Goal: Task Accomplishment & Management: Manage account settings

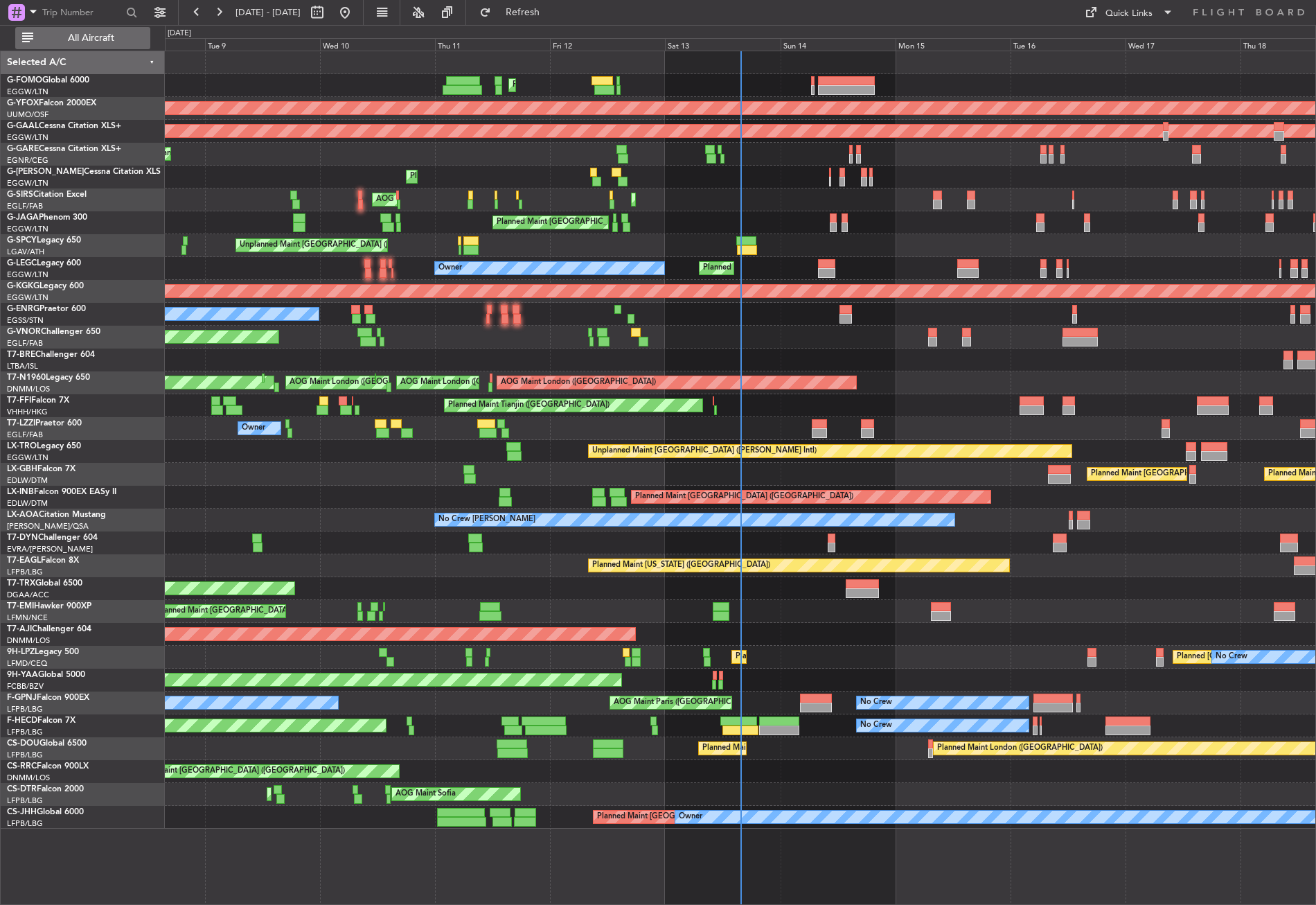
click at [84, 33] on span "All Aircraft" at bounding box center [91, 38] width 110 height 10
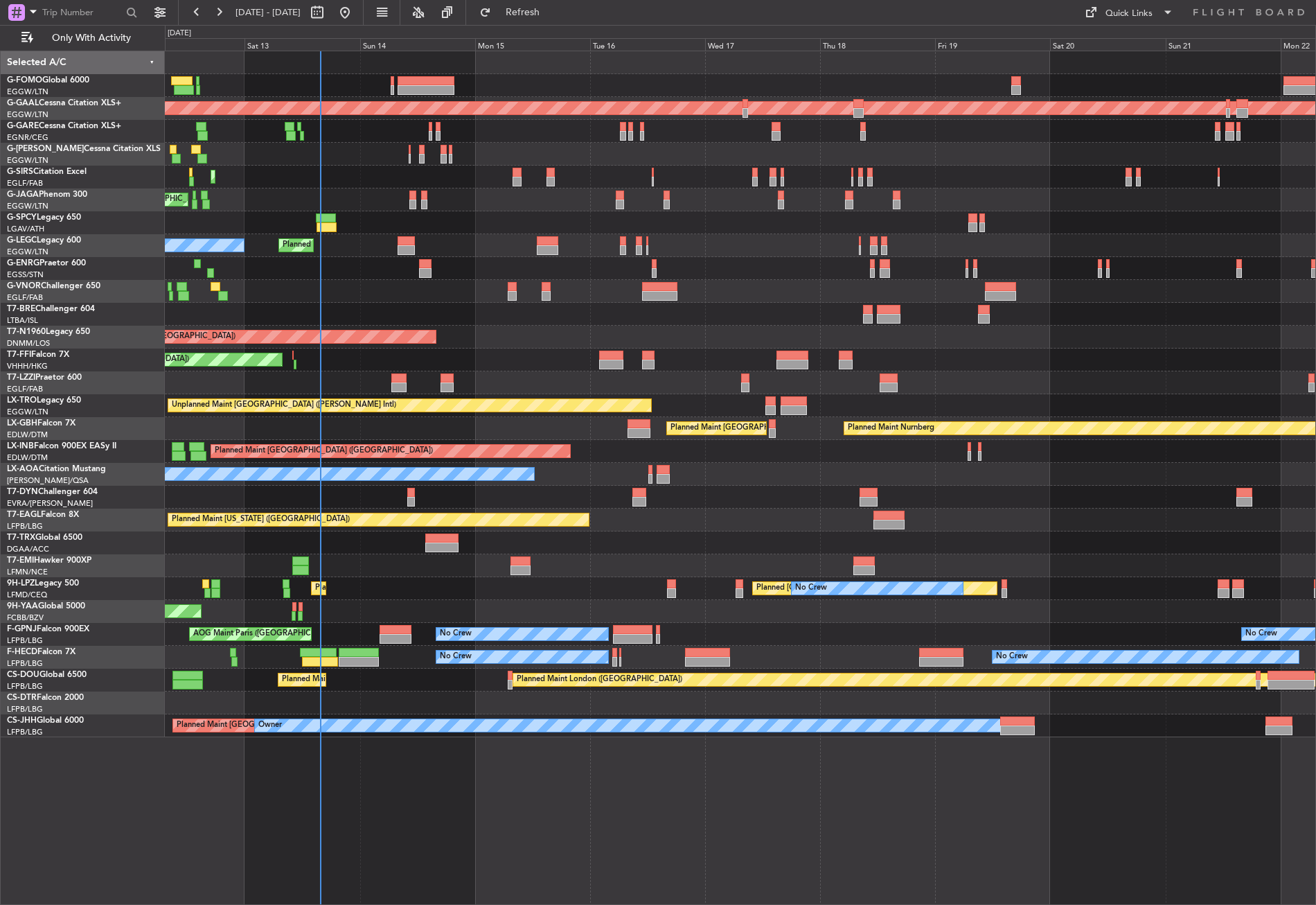
click at [393, 755] on div "Planned Maint [GEOGRAPHIC_DATA] ([GEOGRAPHIC_DATA]) Planned [GEOGRAPHIC_DATA] P…" at bounding box center [740, 477] width 1151 height 855
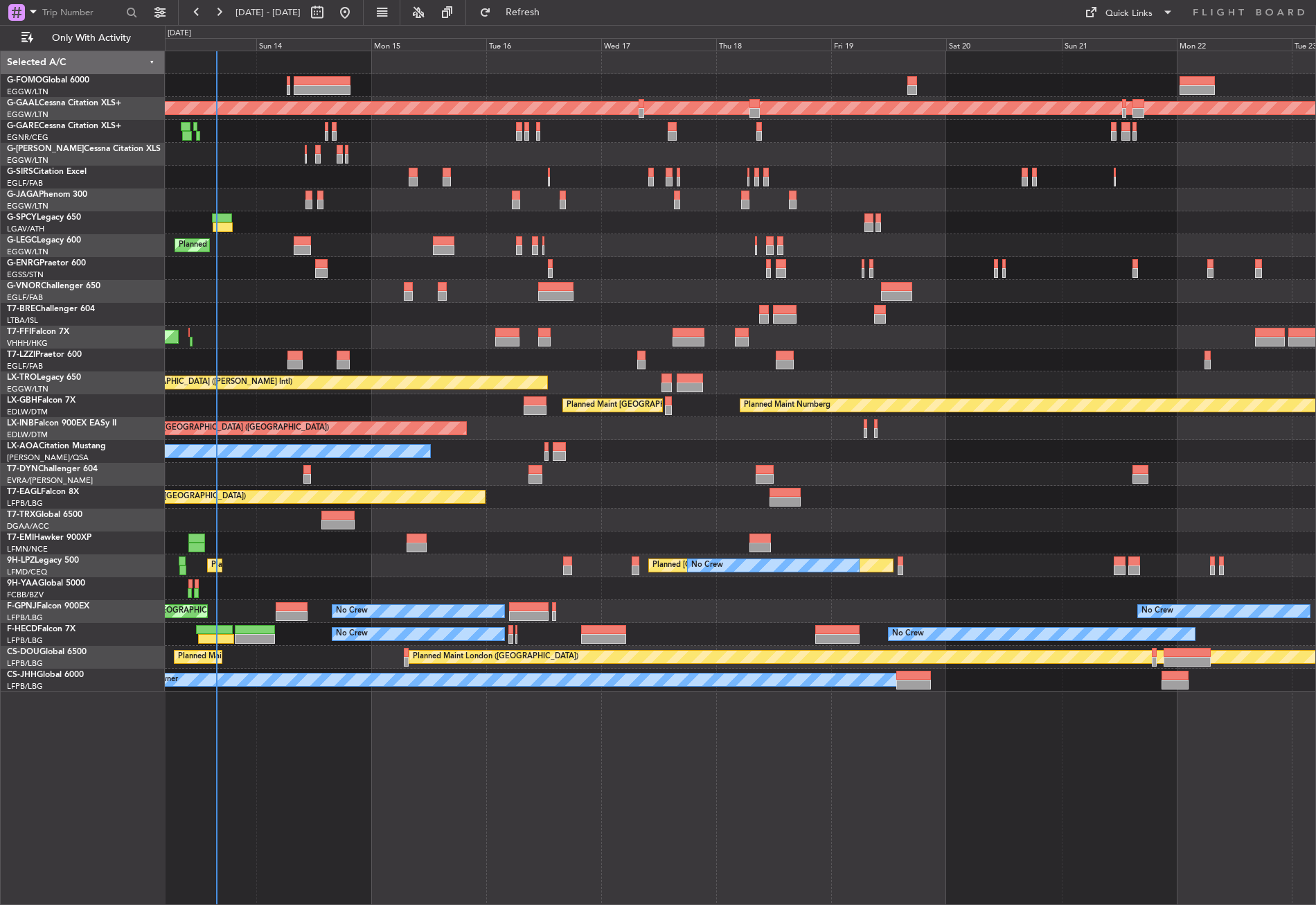
click at [478, 525] on div at bounding box center [740, 519] width 1151 height 22
click at [307, 743] on div "Planned Maint [GEOGRAPHIC_DATA] ([GEOGRAPHIC_DATA]) Planned [GEOGRAPHIC_DATA] P…" at bounding box center [740, 477] width 1151 height 855
click at [519, 7] on button "Refresh" at bounding box center [515, 13] width 84 height 22
drag, startPoint x: 516, startPoint y: 13, endPoint x: 534, endPoint y: 13, distance: 18.0
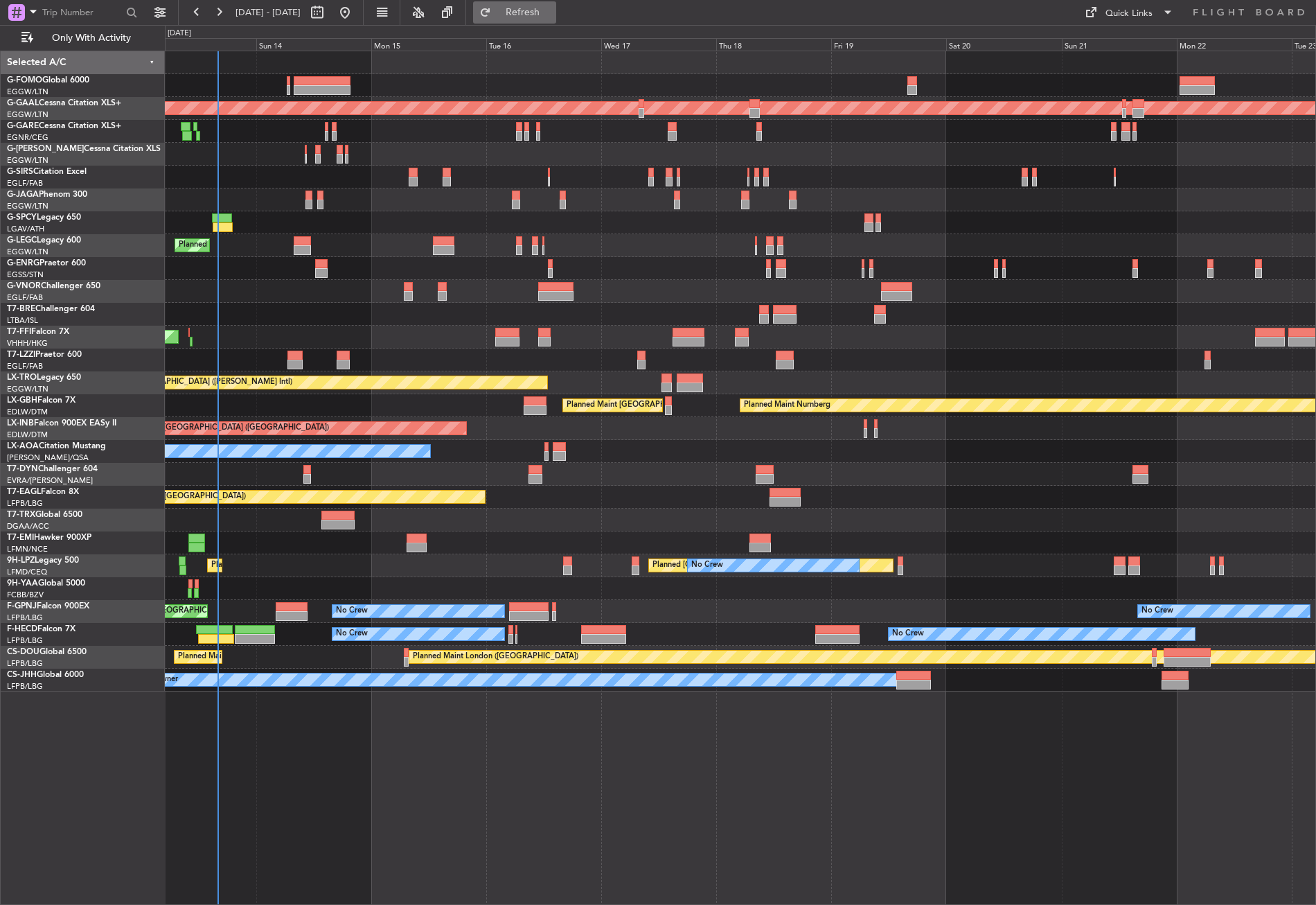
click at [516, 13] on fb-refresh-button "Refresh" at bounding box center [515, 13] width 97 height 25
click at [552, 13] on span "Refresh" at bounding box center [523, 12] width 58 height 10
click at [301, 285] on div at bounding box center [740, 291] width 1151 height 22
click at [528, 7] on button "Refresh" at bounding box center [515, 13] width 84 height 22
click at [238, 304] on div at bounding box center [740, 314] width 1151 height 22
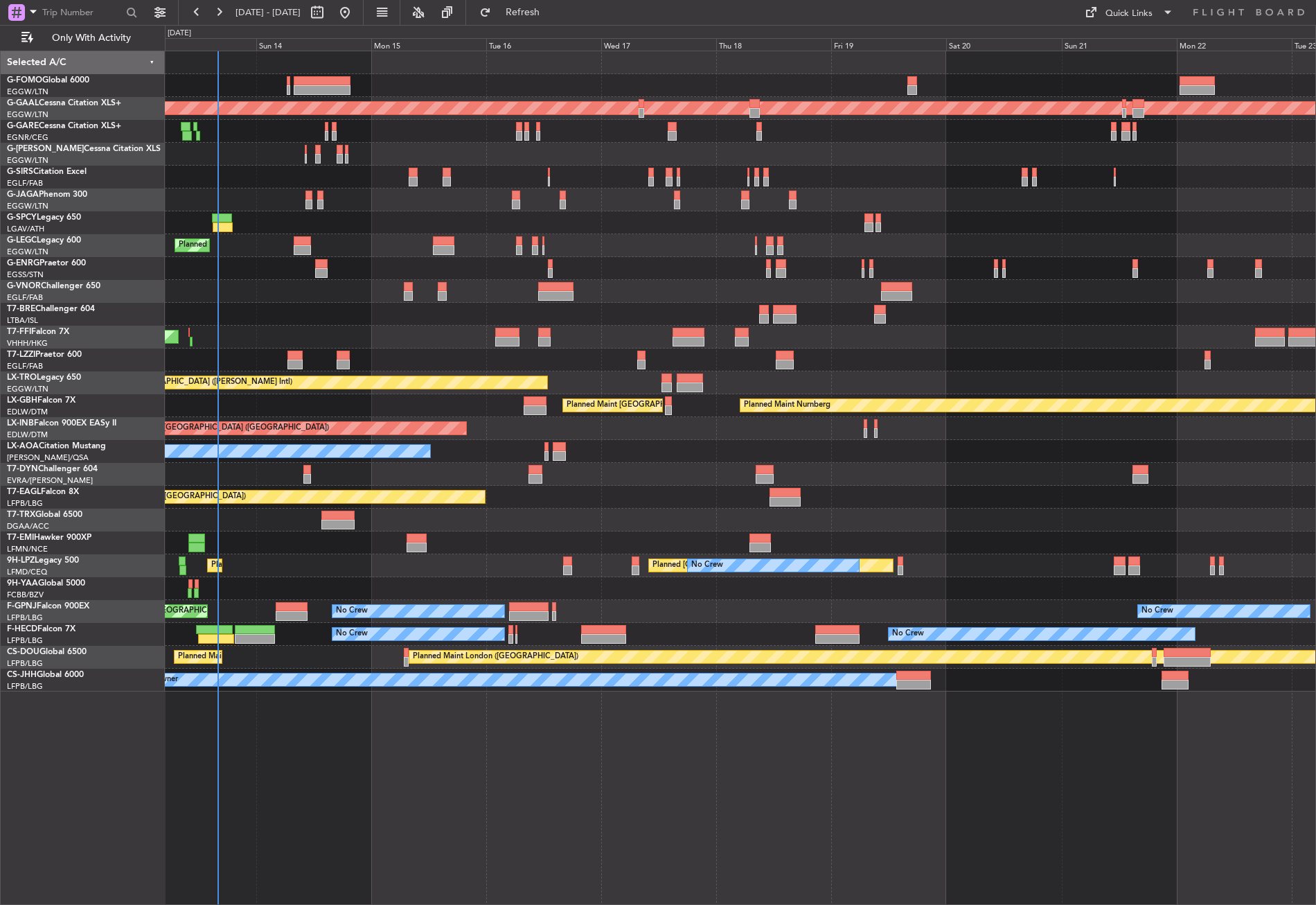
click at [350, 756] on div "Planned Maint [GEOGRAPHIC_DATA] ([GEOGRAPHIC_DATA]) Planned [GEOGRAPHIC_DATA] P…" at bounding box center [740, 477] width 1151 height 855
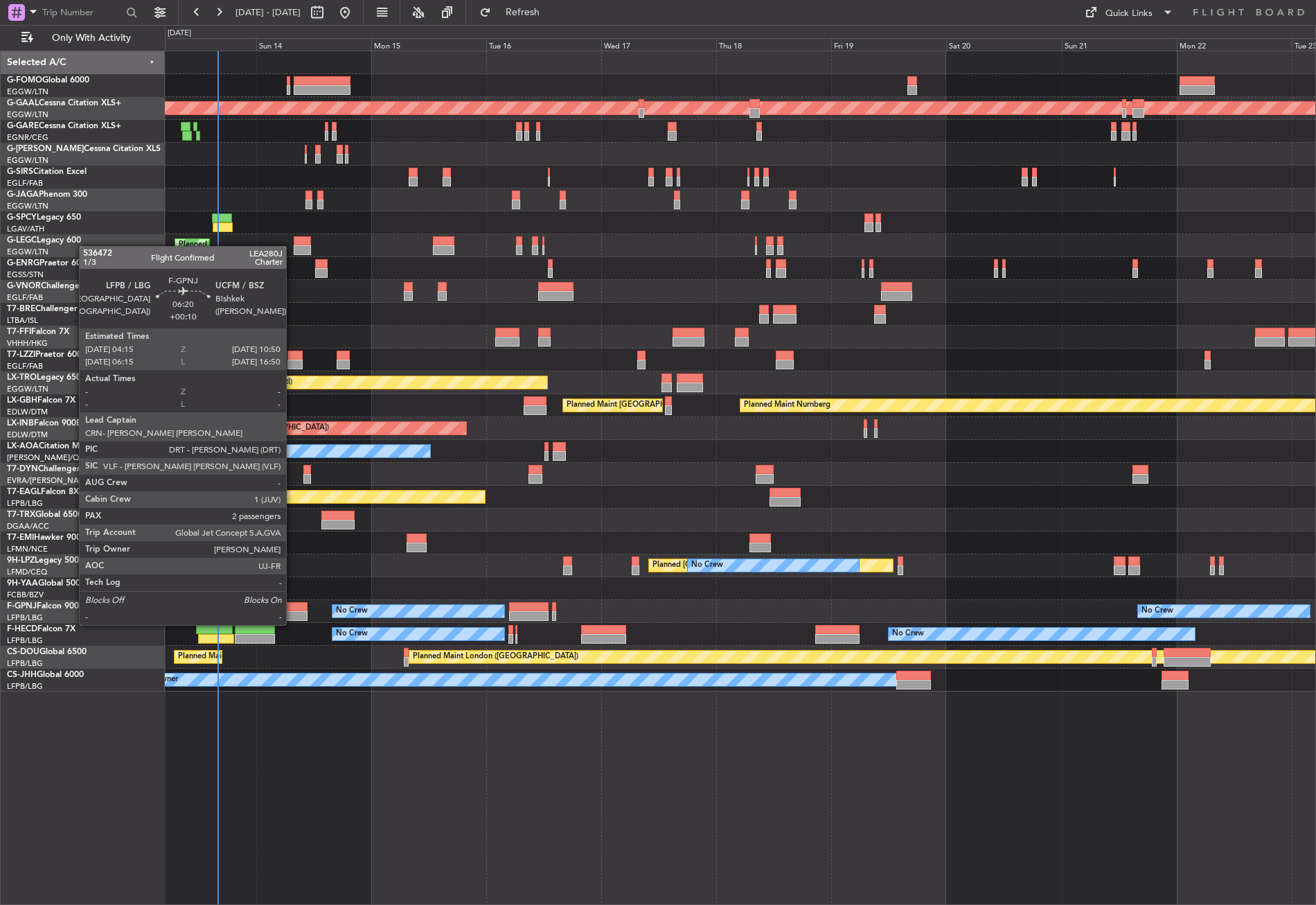
click at [292, 611] on div at bounding box center [291, 616] width 31 height 10
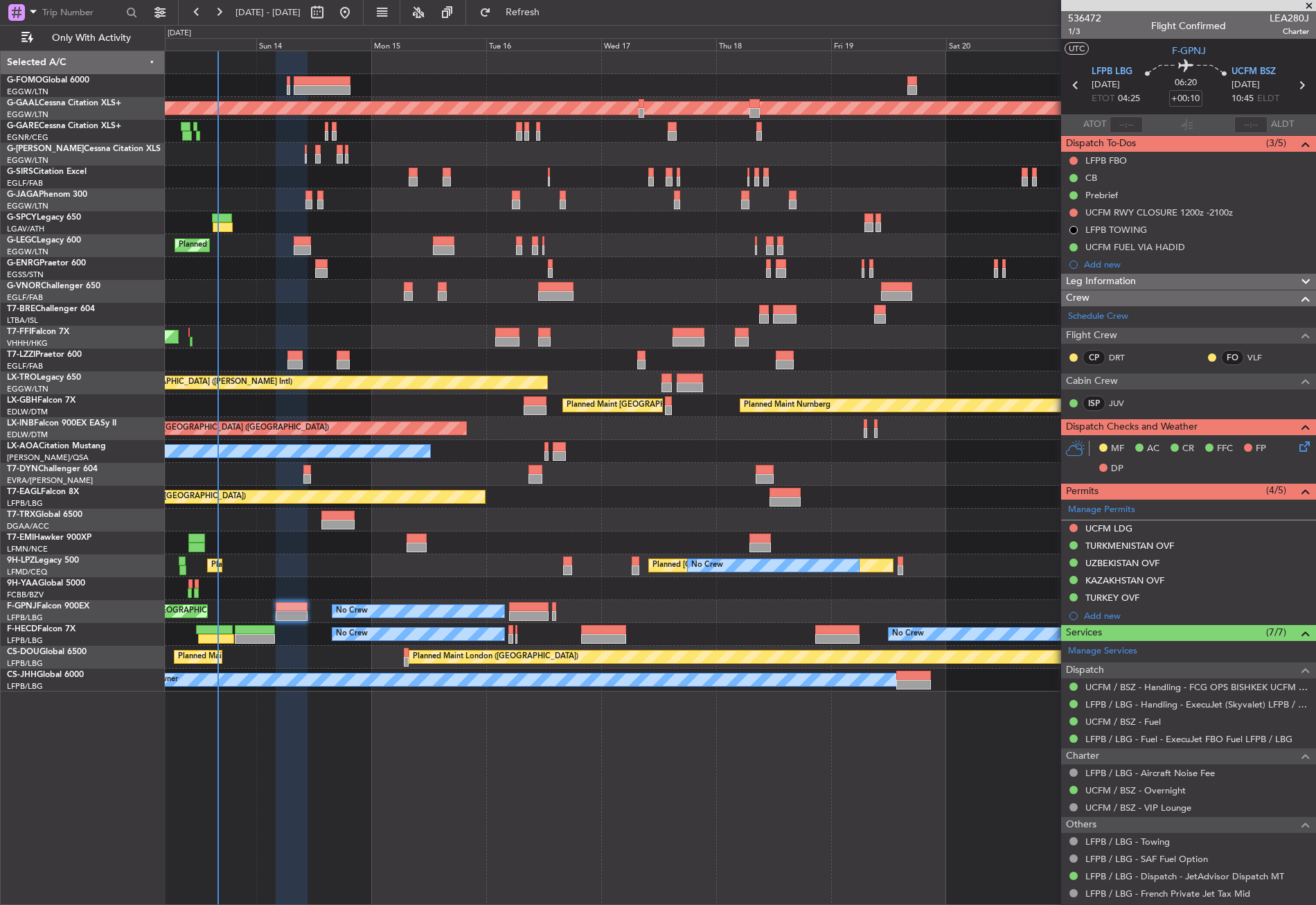
click at [515, 740] on div "Planned Maint [GEOGRAPHIC_DATA] ([GEOGRAPHIC_DATA]) Planned [GEOGRAPHIC_DATA] P…" at bounding box center [740, 477] width 1151 height 855
click at [538, 12] on span "Refresh" at bounding box center [523, 12] width 58 height 10
click at [275, 270] on div at bounding box center [740, 268] width 1151 height 22
click at [297, 761] on div at bounding box center [291, 478] width 31 height 855
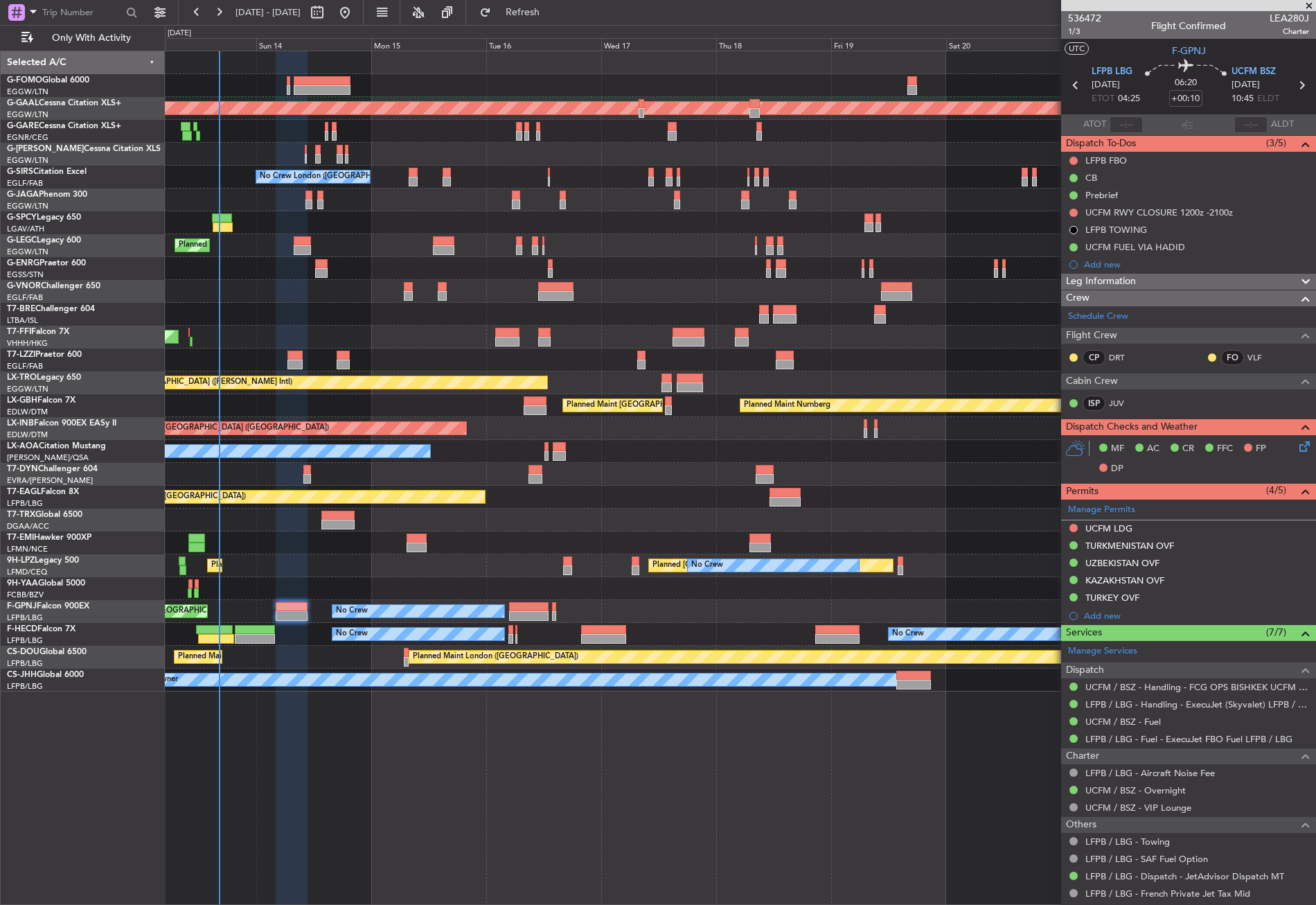
click at [628, 519] on div at bounding box center [740, 519] width 1151 height 22
click at [375, 322] on div at bounding box center [740, 314] width 1151 height 22
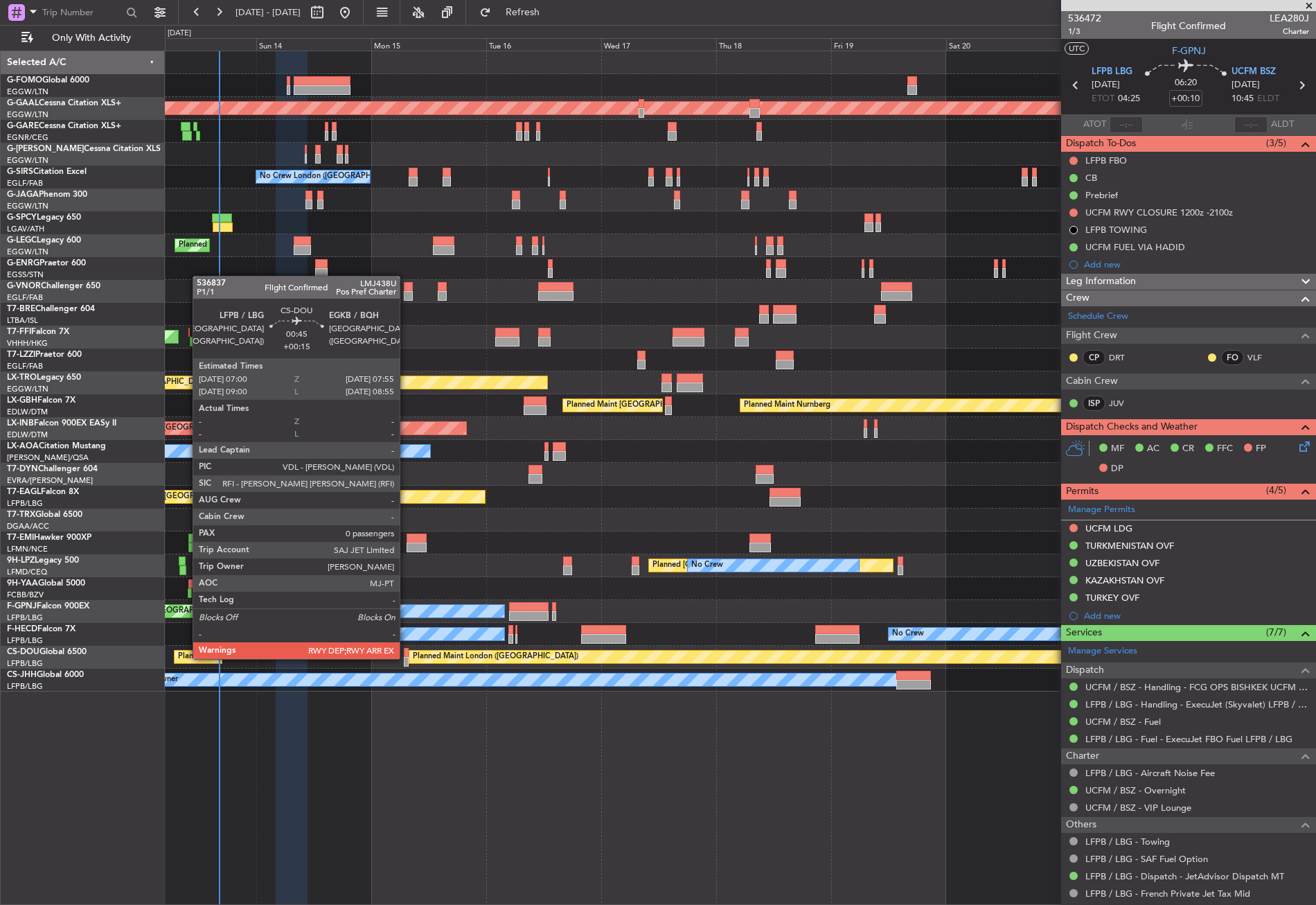
click at [406, 658] on div at bounding box center [406, 661] width 4 height 10
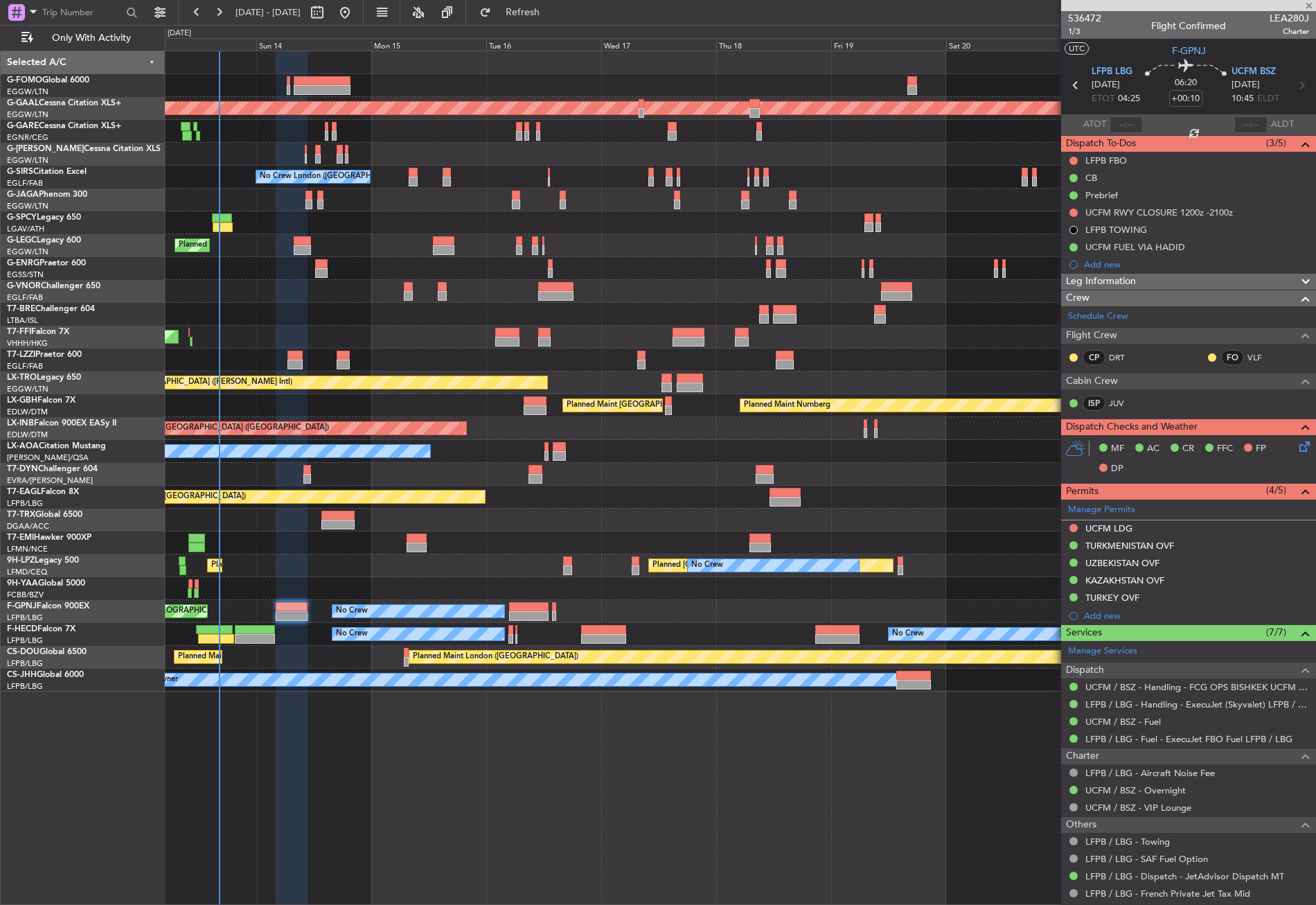
type input "+00:15"
type input "0"
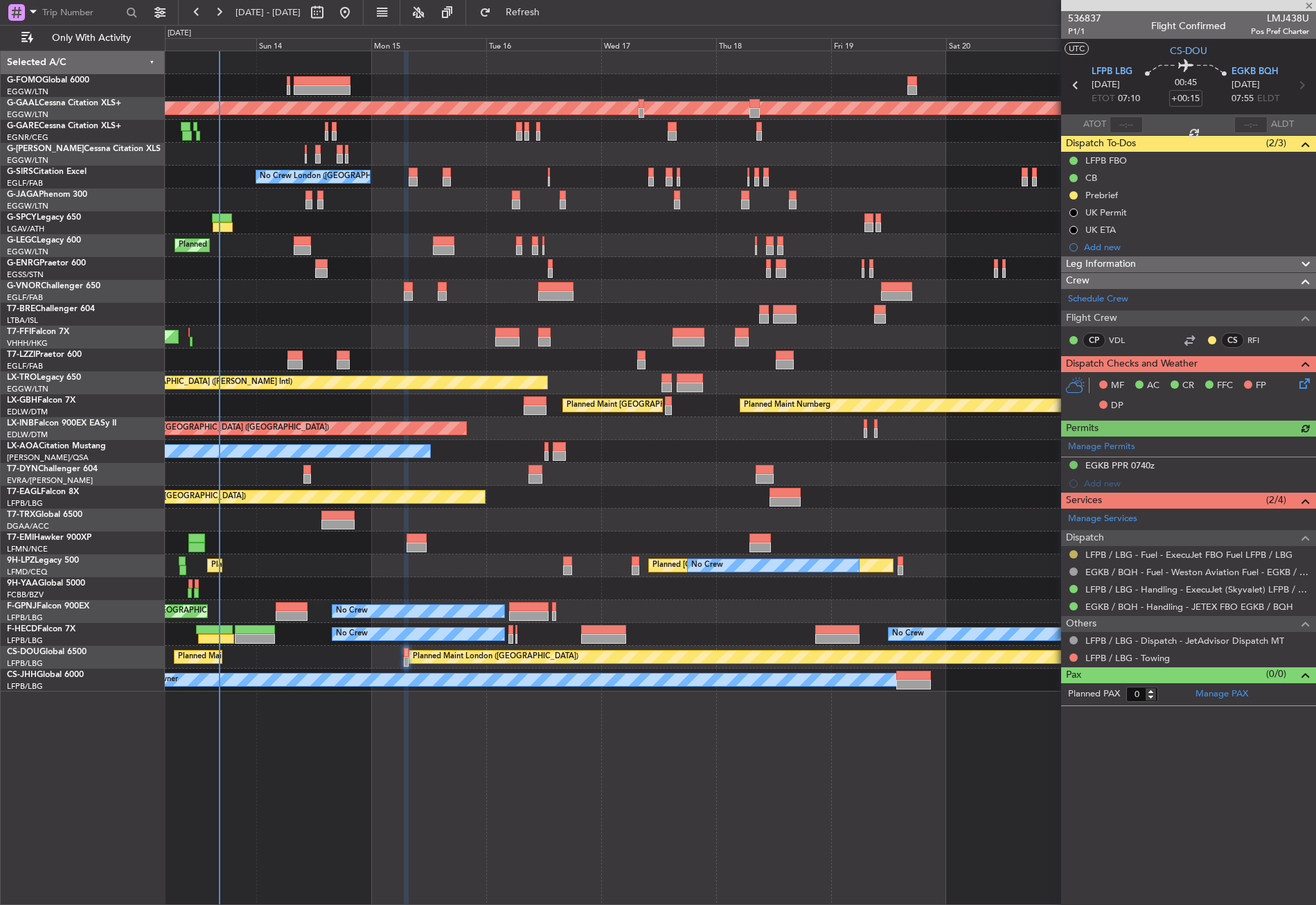
click at [1072, 553] on button at bounding box center [1073, 554] width 8 height 8
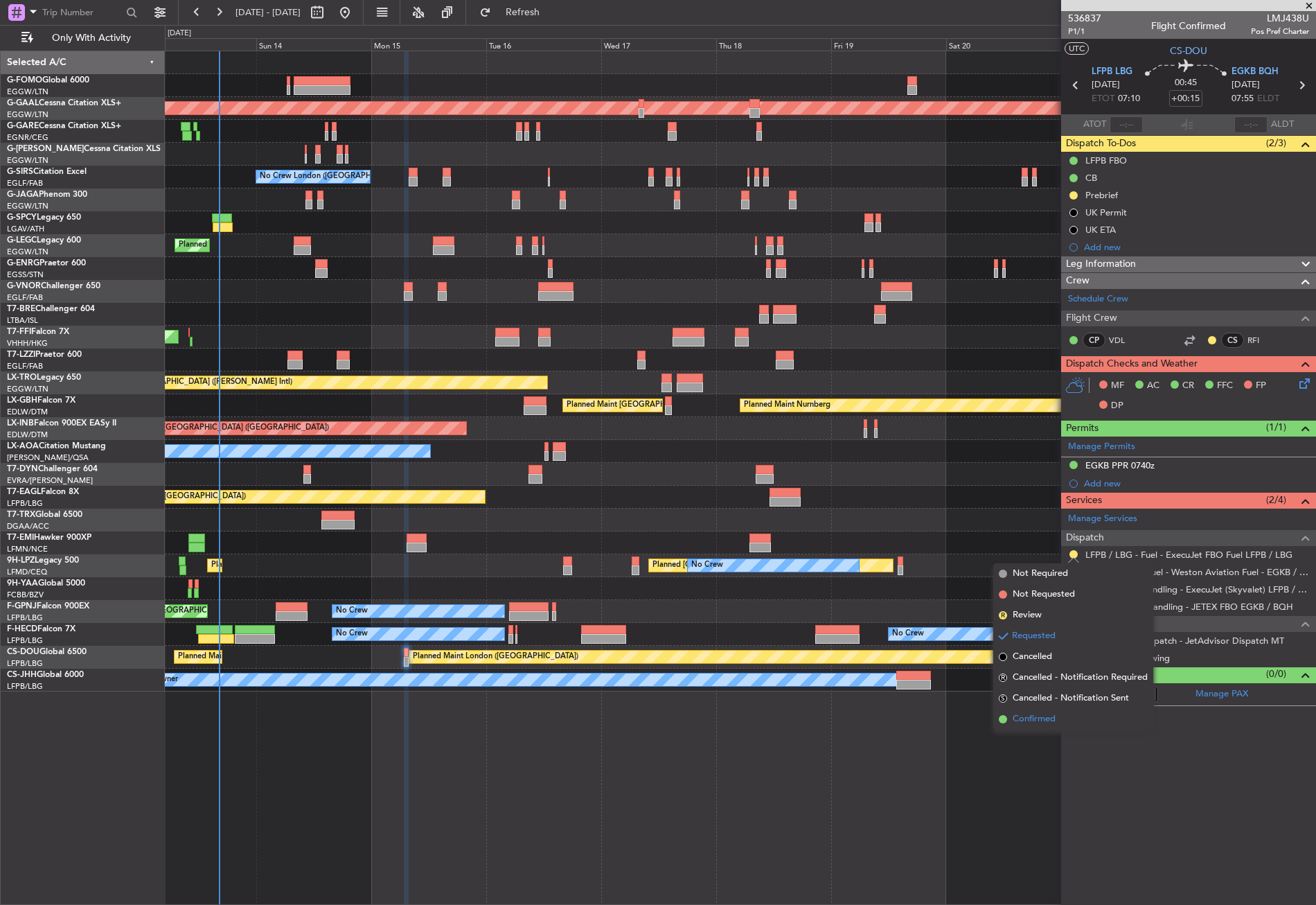
click at [1020, 720] on span "Confirmed" at bounding box center [1034, 719] width 43 height 13
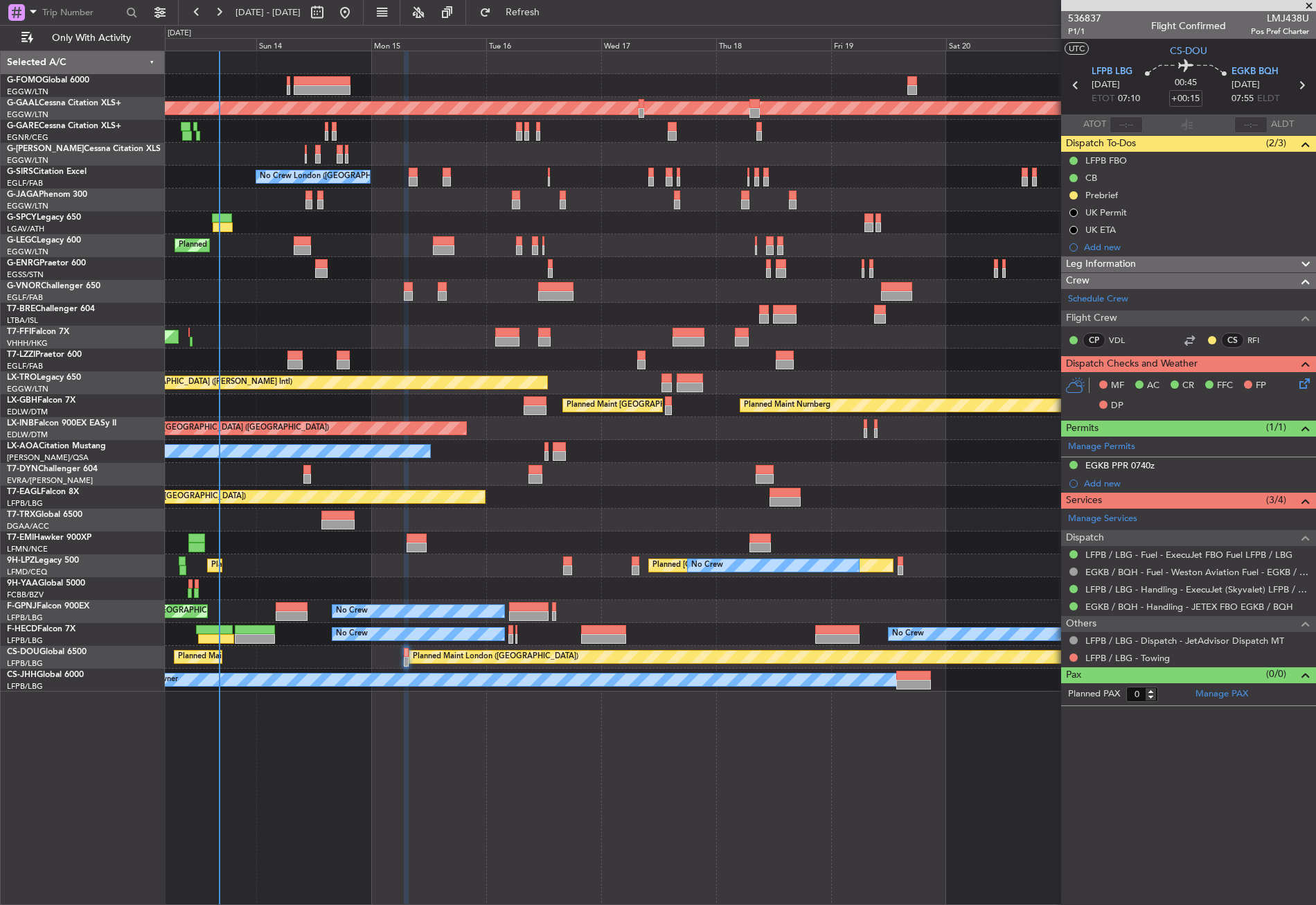
click at [480, 801] on div "Planned Maint [GEOGRAPHIC_DATA] ([GEOGRAPHIC_DATA]) Planned [GEOGRAPHIC_DATA] P…" at bounding box center [740, 477] width 1151 height 855
click at [552, 7] on span "Refresh" at bounding box center [523, 12] width 58 height 10
click at [393, 211] on div "Planned Maint London (Luton) Planned Maint Dusseldorf Planned Maint London (Lut…" at bounding box center [740, 371] width 1151 height 640
click at [283, 285] on div at bounding box center [740, 291] width 1151 height 22
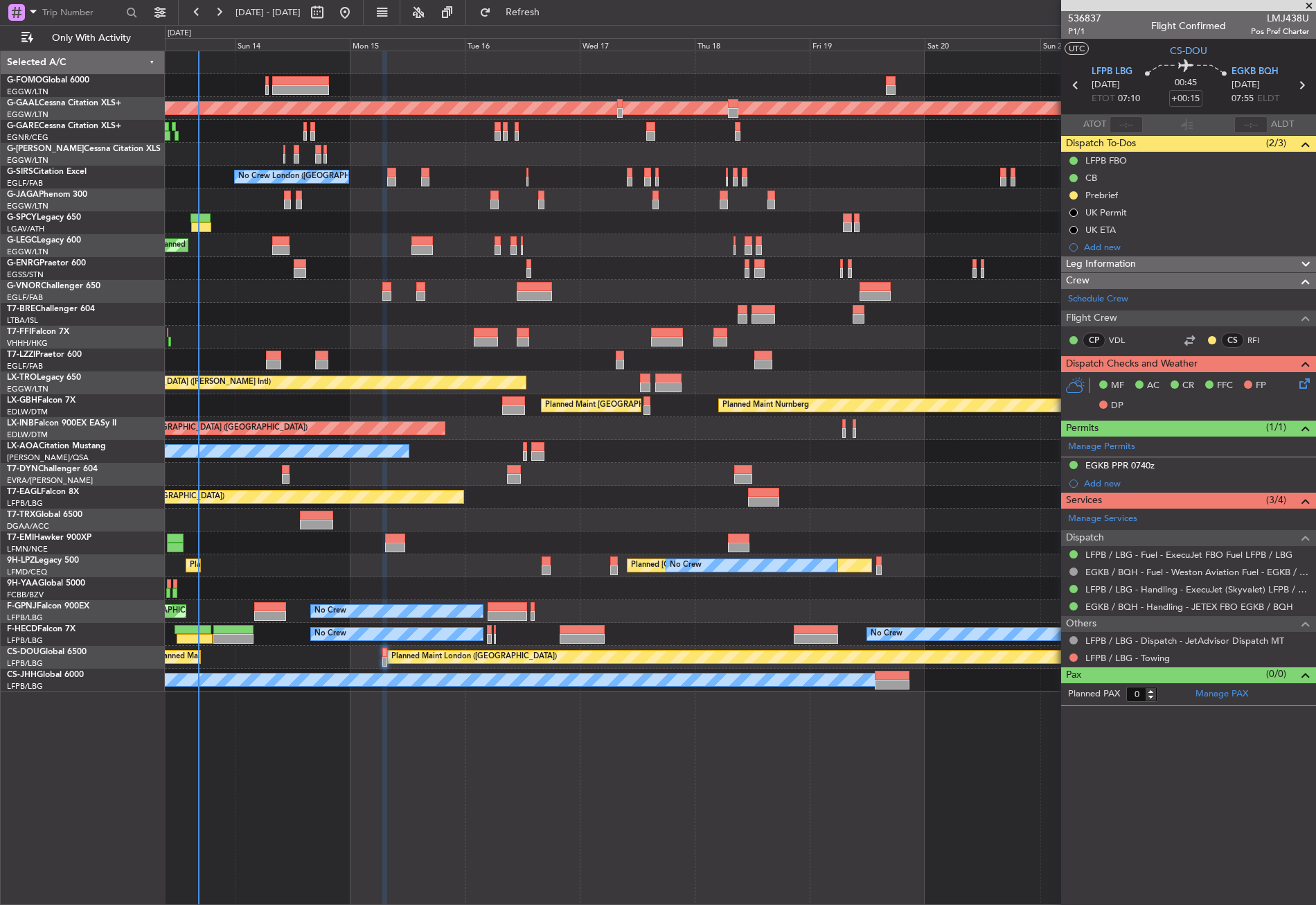
click at [279, 767] on div "Planned Maint London (Luton) Planned Maint Dusseldorf No Crew London (Farnborou…" at bounding box center [740, 477] width 1151 height 855
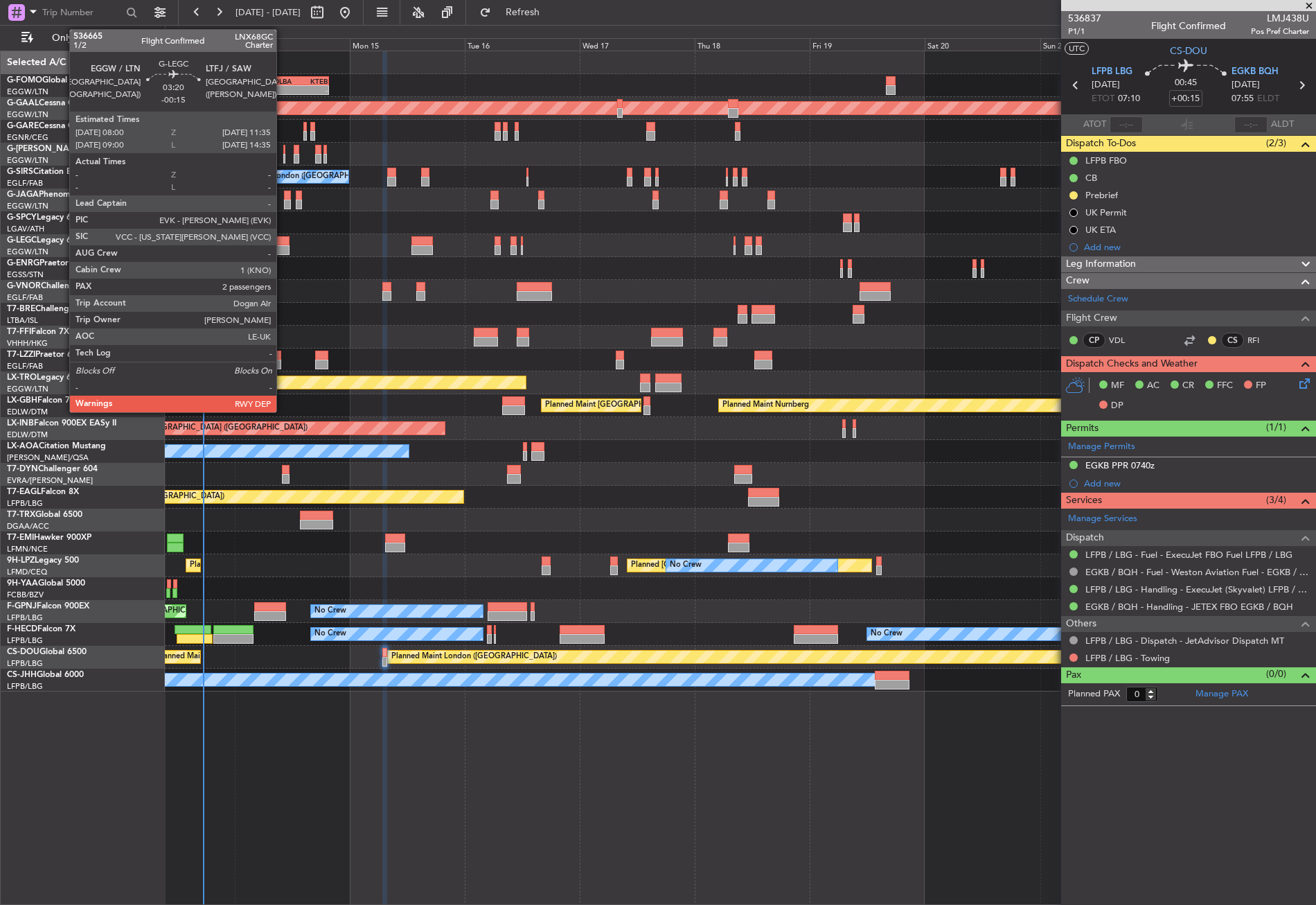
click at [283, 249] on div at bounding box center [280, 250] width 17 height 10
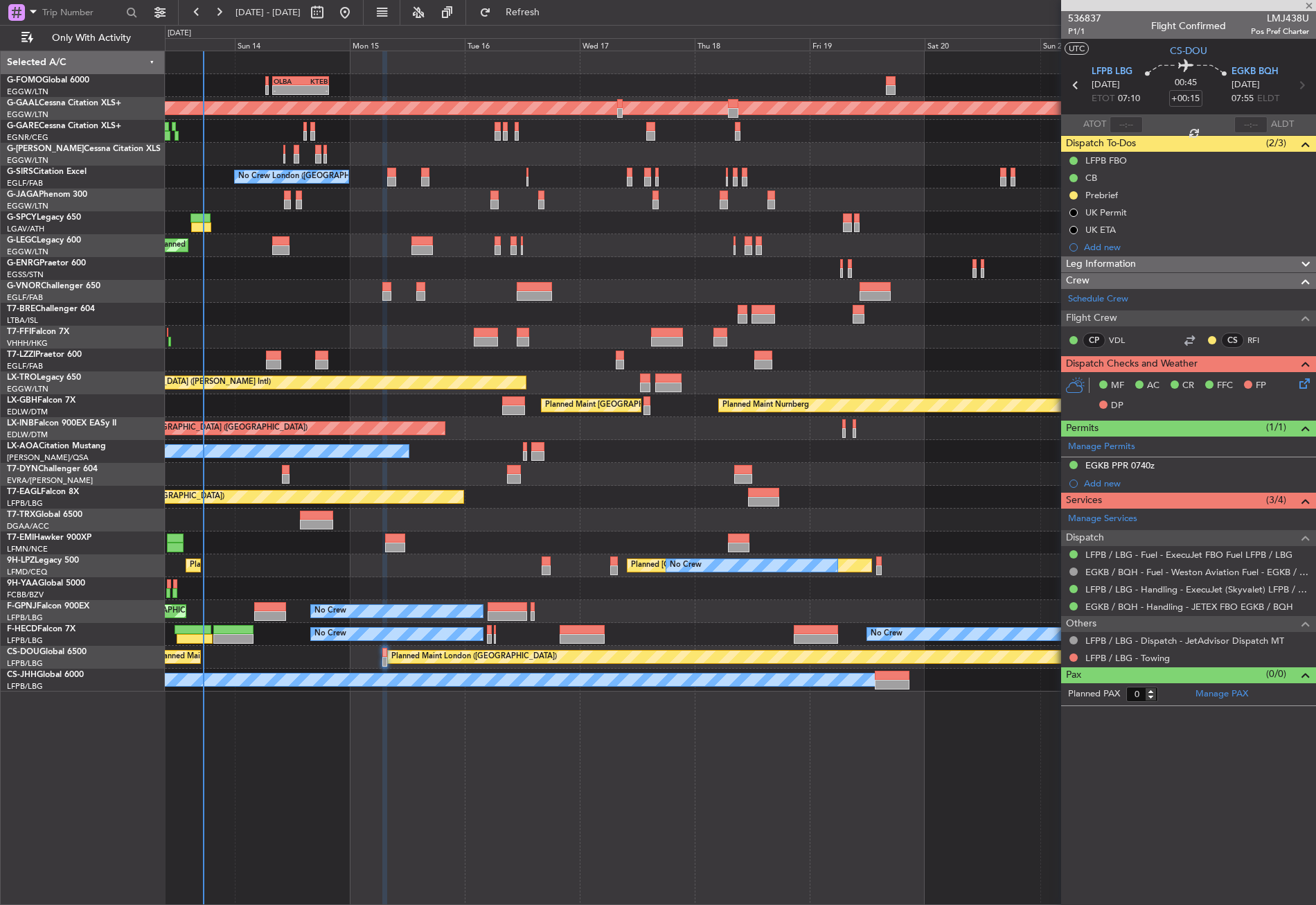
type input "-00:15"
type input "2"
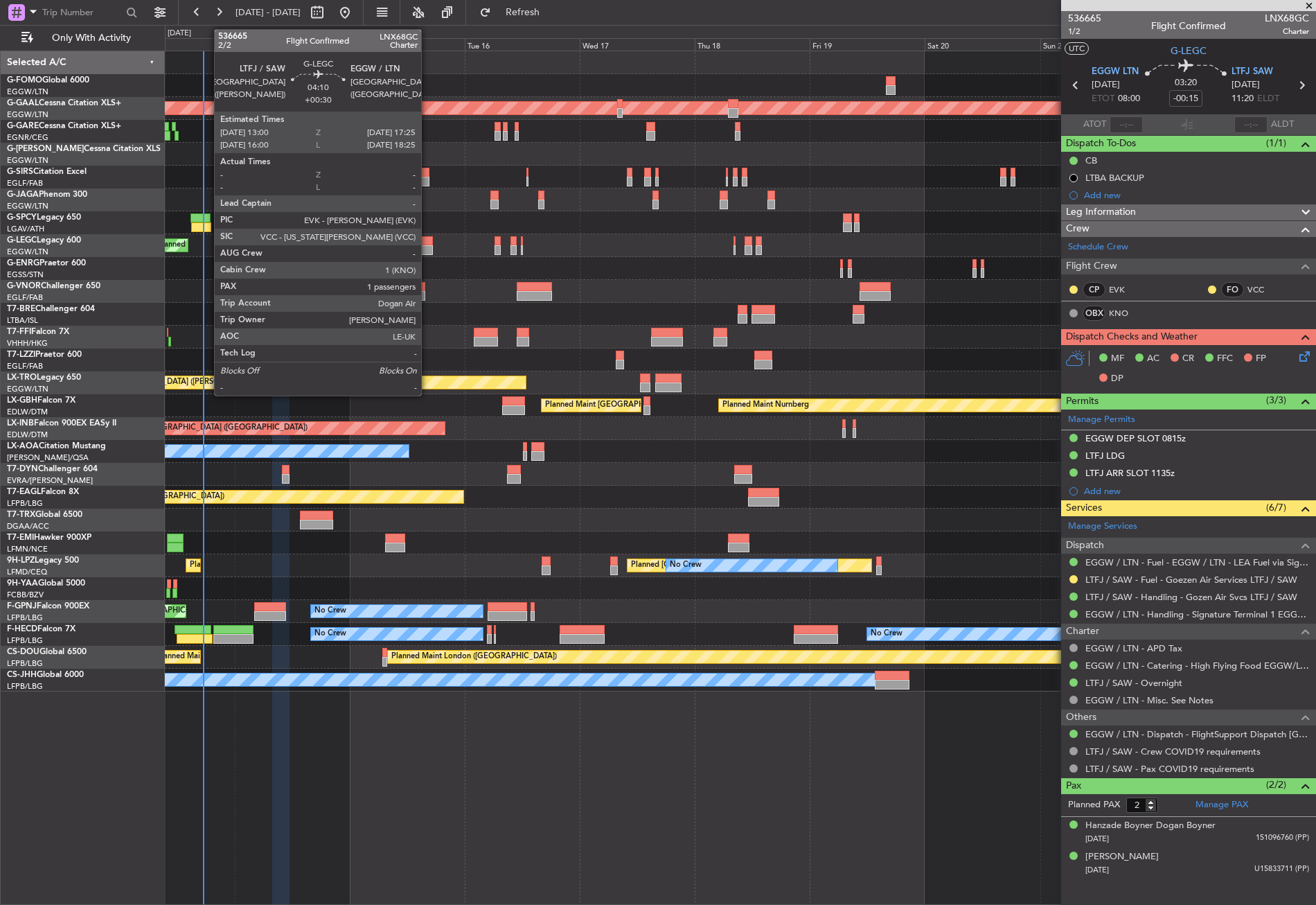
click at [428, 240] on div at bounding box center [422, 241] width 22 height 10
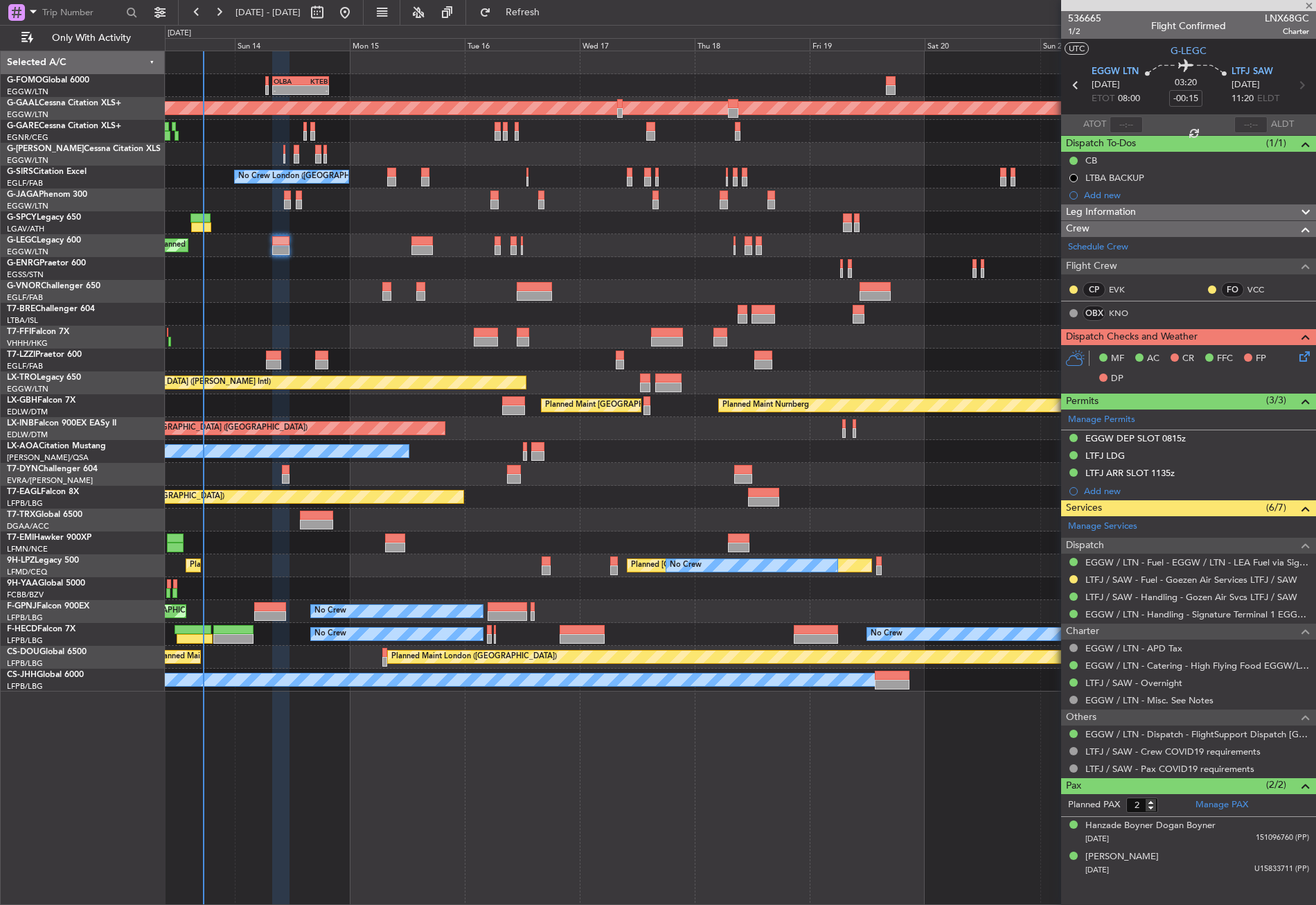
type input "+00:30"
type input "1"
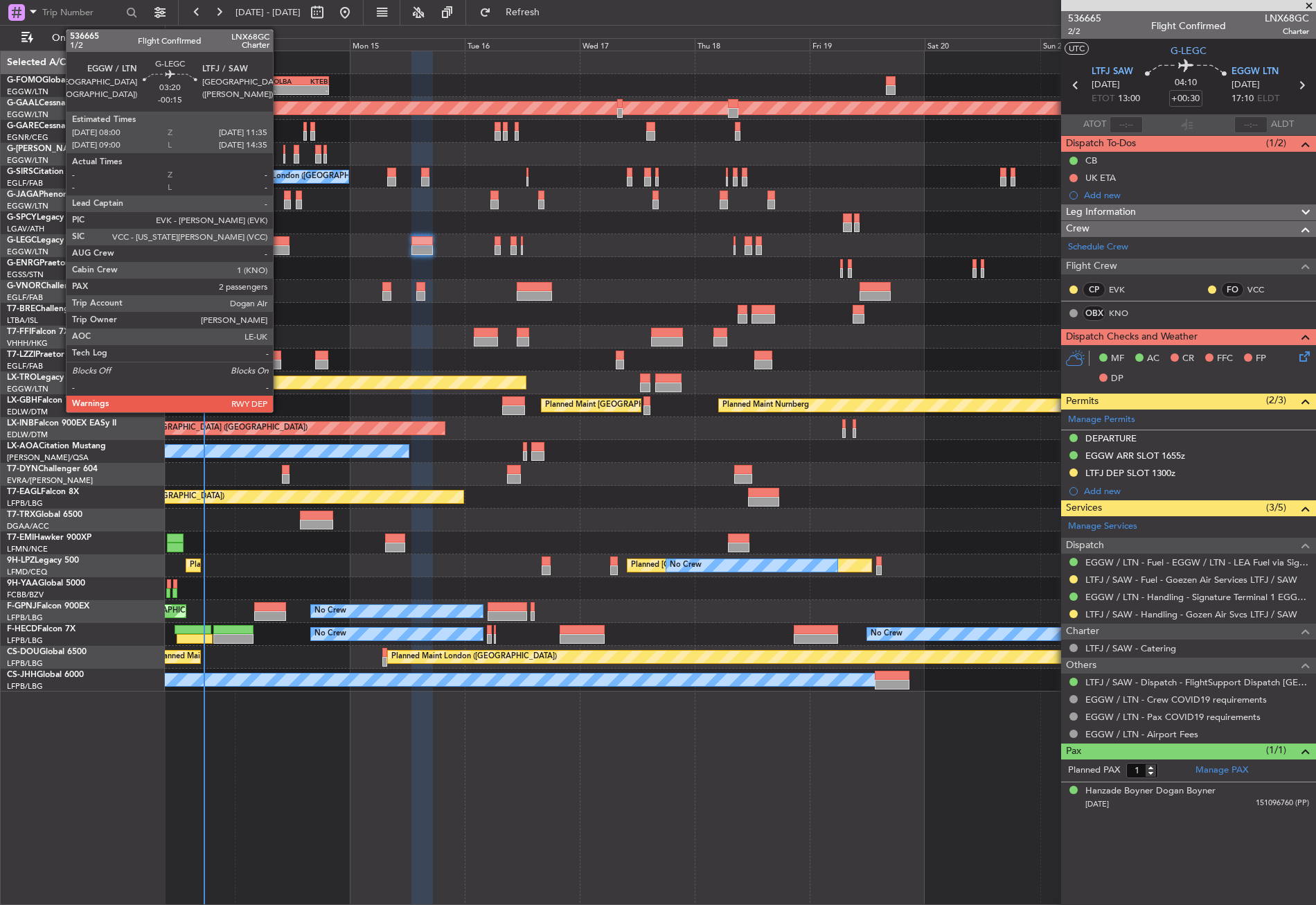
click at [279, 239] on div at bounding box center [280, 241] width 17 height 10
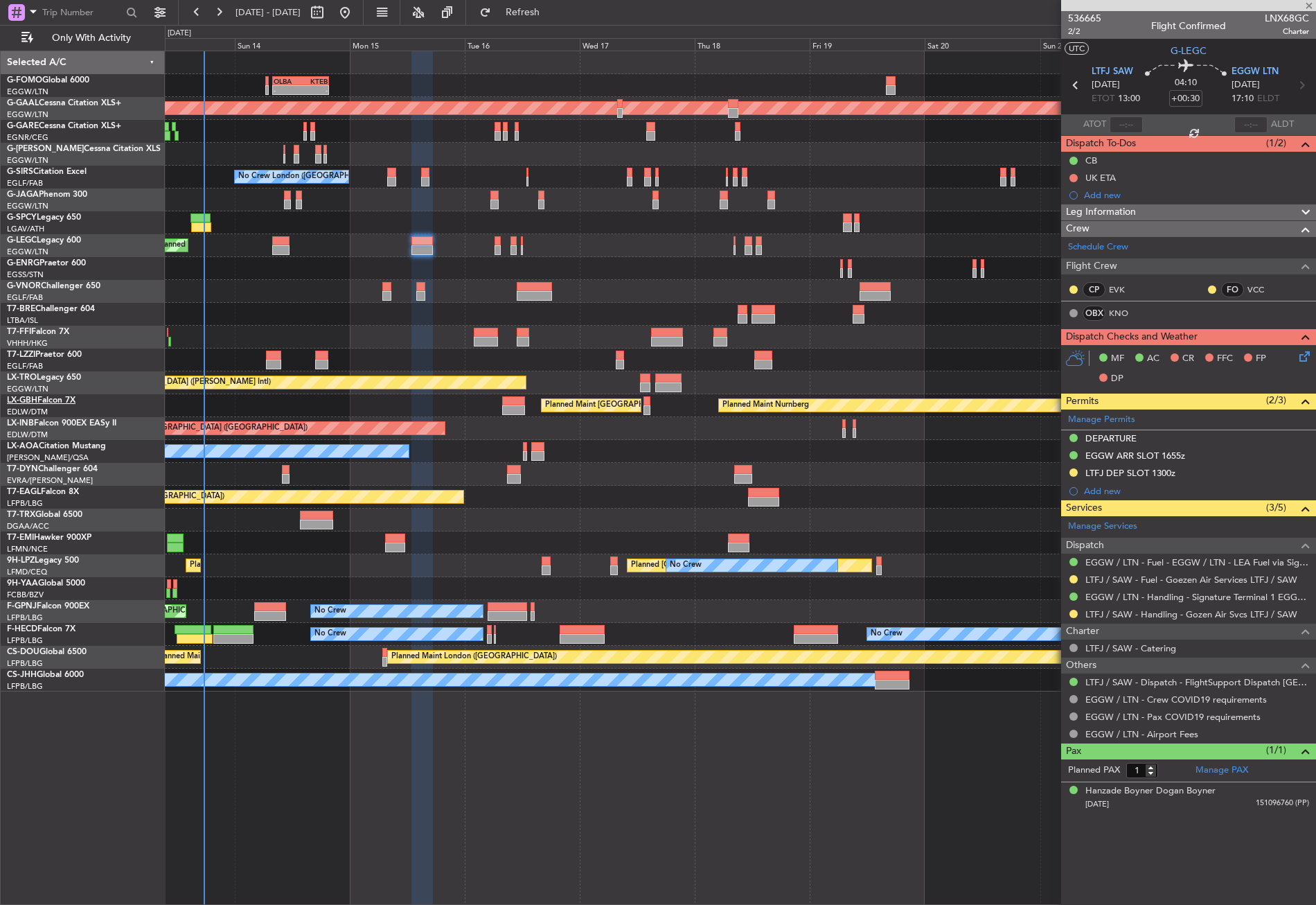
type input "-00:15"
type input "2"
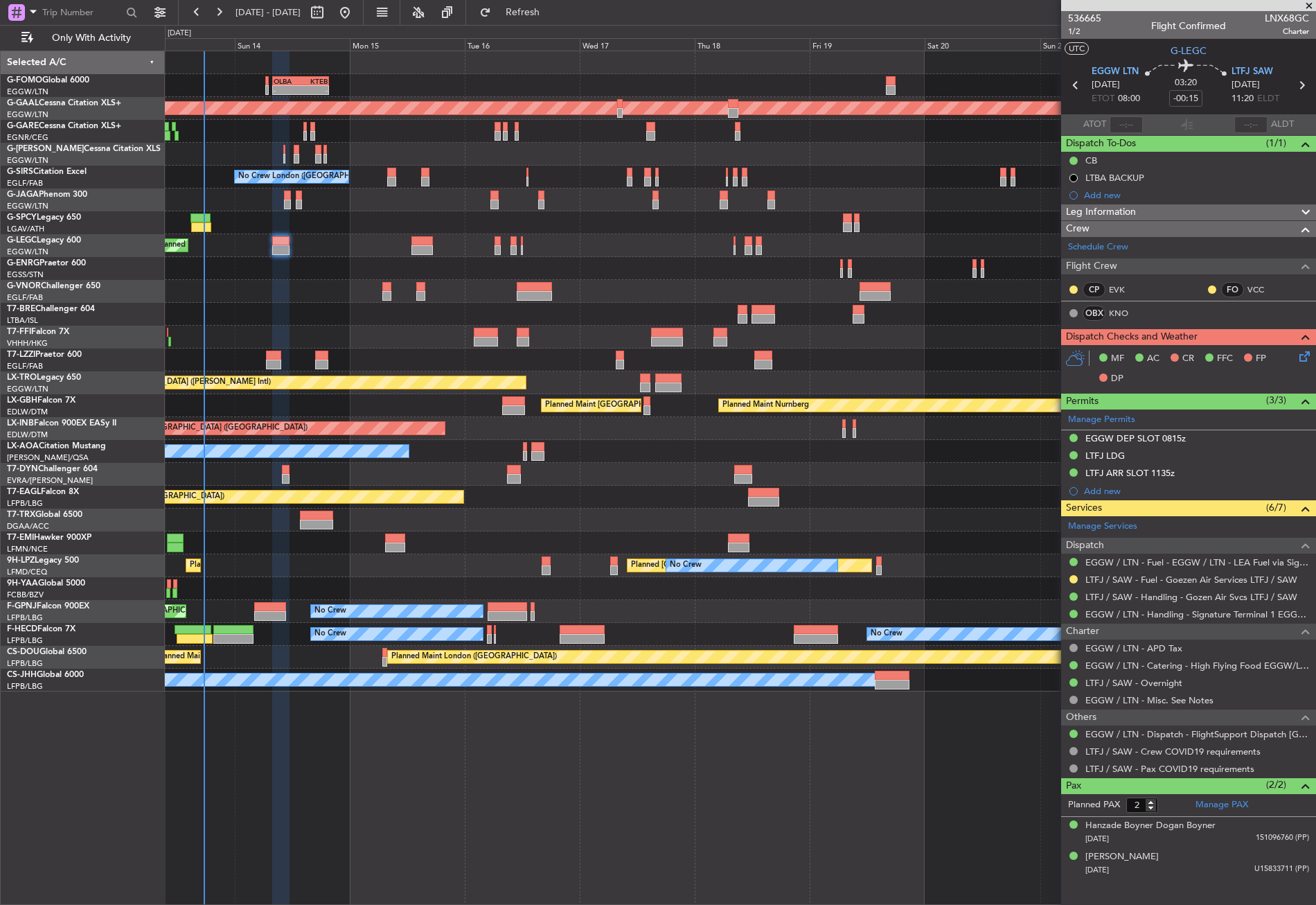
click at [216, 764] on div "- - OLBA 08:00 Z KTEB 19:50 Z Planned Maint London (Luton) Planned Maint Dussel…" at bounding box center [740, 477] width 1151 height 855
click at [526, 810] on div "- - OLBA 08:00 Z KTEB 19:50 Z Planned Maint London (Luton) Planned Maint Dussel…" at bounding box center [740, 477] width 1151 height 855
click at [552, 7] on span "Refresh" at bounding box center [523, 12] width 58 height 10
click at [549, 13] on span "Refresh" at bounding box center [523, 12] width 58 height 10
click at [476, 703] on div "- - OLBA 11:00 Z KTEB 22:50 Z Planned Maint London (Luton) Planned Maint Dussel…" at bounding box center [740, 477] width 1151 height 855
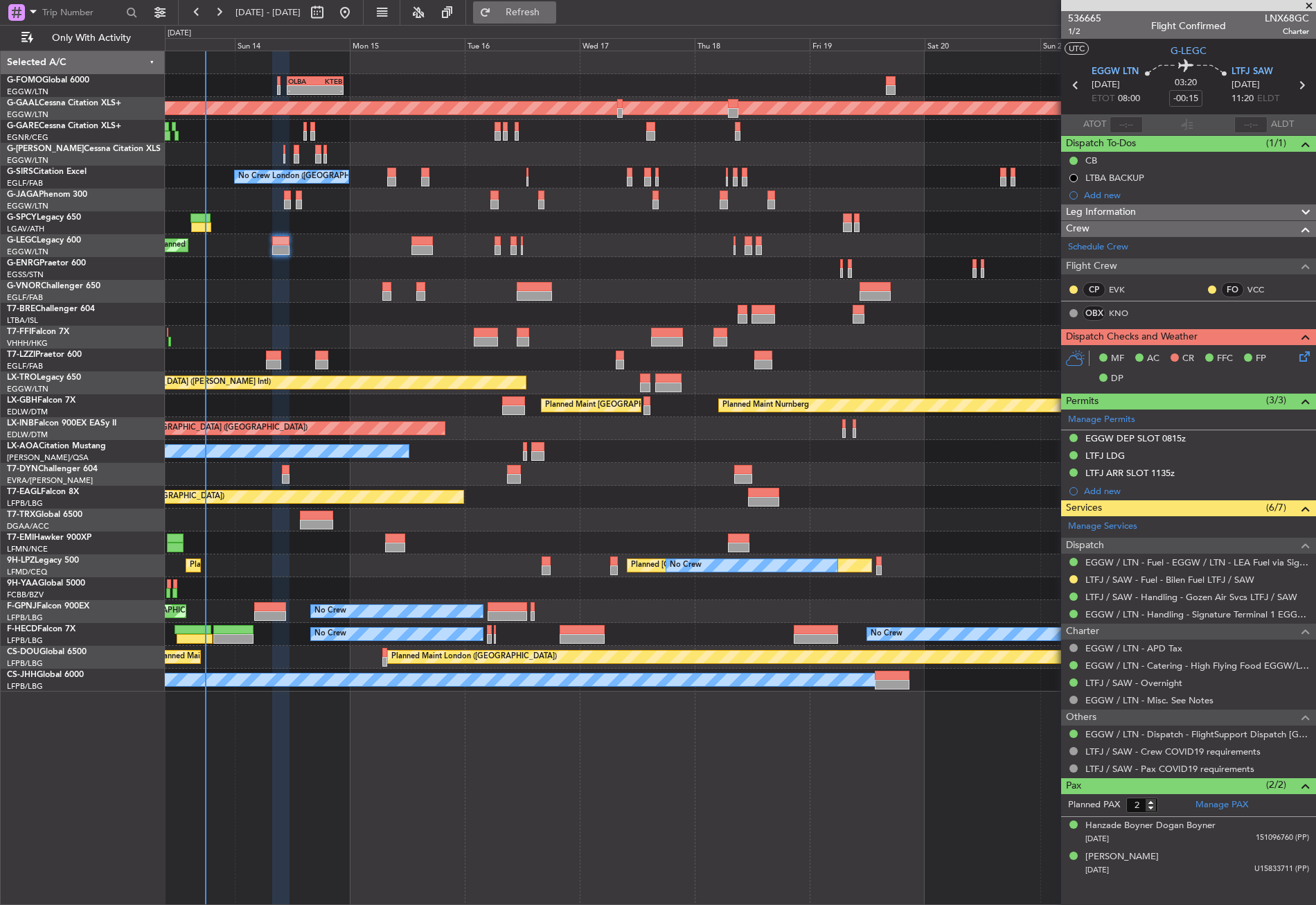
click at [525, 17] on button "Refresh" at bounding box center [515, 13] width 84 height 22
click at [390, 335] on div "Planned Maint Tianjin ([GEOGRAPHIC_DATA])" at bounding box center [740, 336] width 1151 height 22
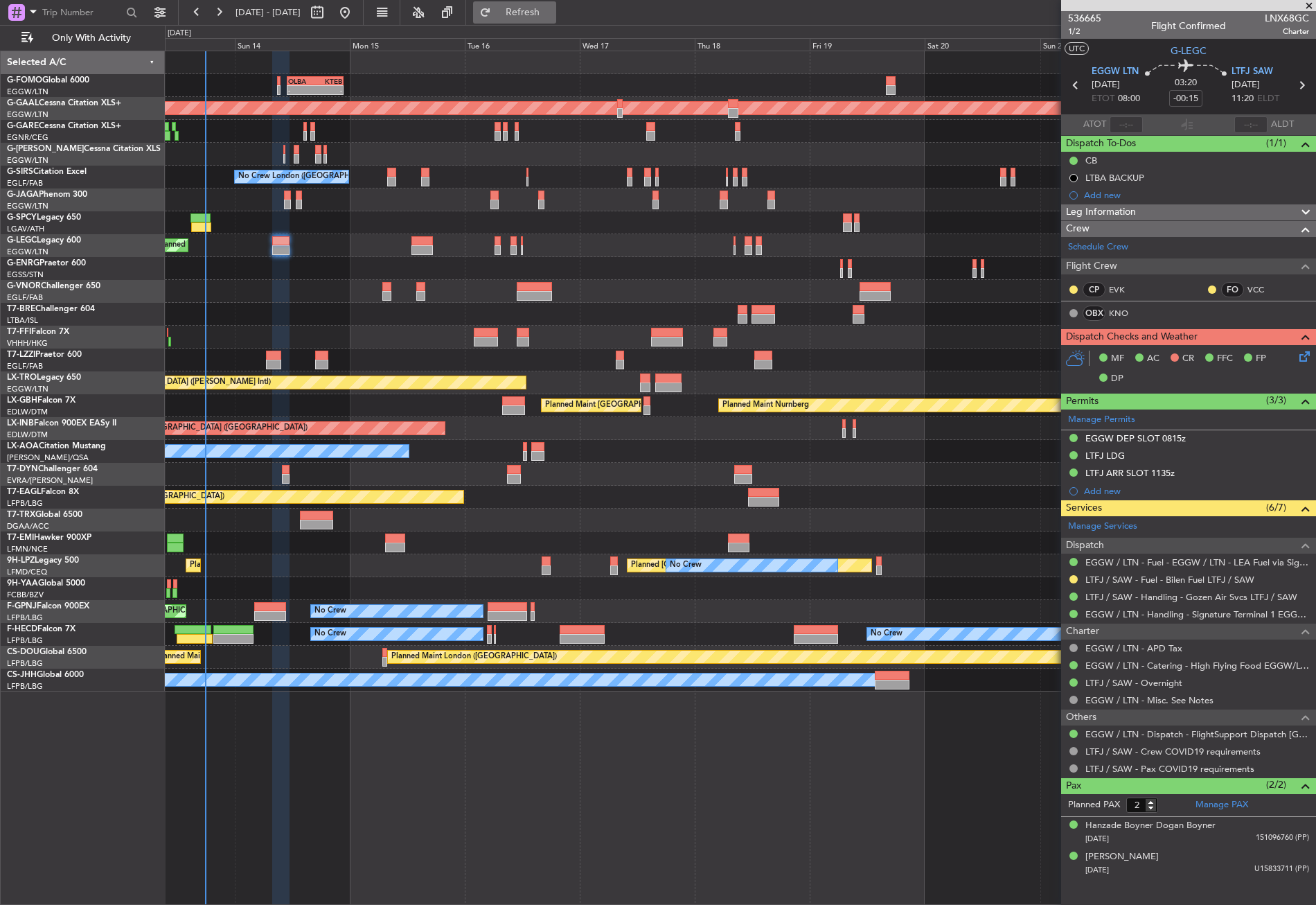
click at [538, 13] on span "Refresh" at bounding box center [523, 12] width 58 height 10
click at [518, 7] on button "Refresh" at bounding box center [515, 13] width 84 height 22
click at [545, 10] on span "Refresh" at bounding box center [523, 12] width 58 height 10
click at [388, 328] on div "Planned Maint Tianjin ([GEOGRAPHIC_DATA])" at bounding box center [740, 336] width 1151 height 22
click at [337, 303] on div at bounding box center [740, 314] width 1151 height 22
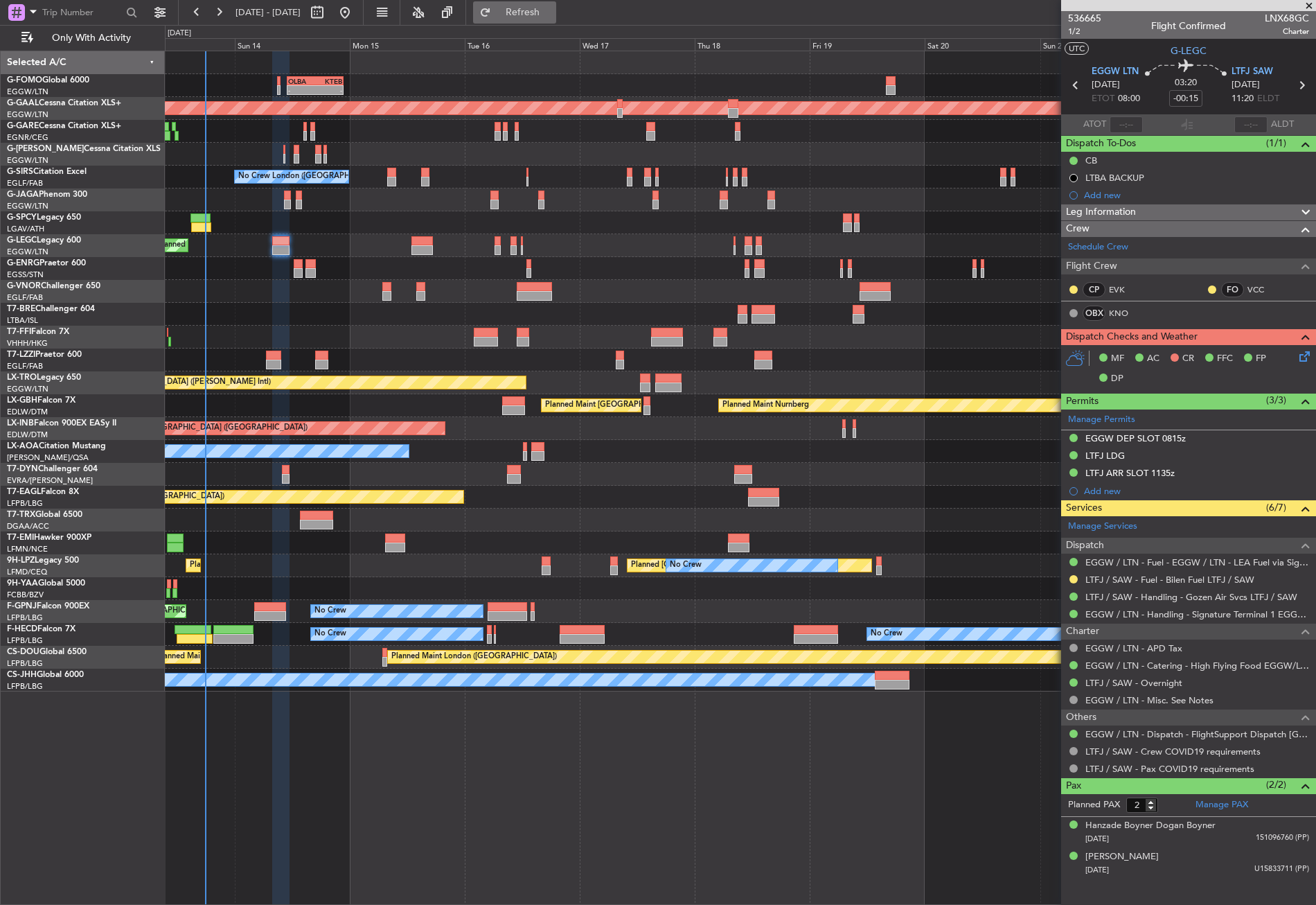
click at [525, 10] on button "Refresh" at bounding box center [515, 13] width 84 height 22
click at [427, 341] on div "Planned Maint Tianjin ([GEOGRAPHIC_DATA])" at bounding box center [740, 336] width 1151 height 22
click at [534, 13] on button "Refresh" at bounding box center [515, 13] width 84 height 22
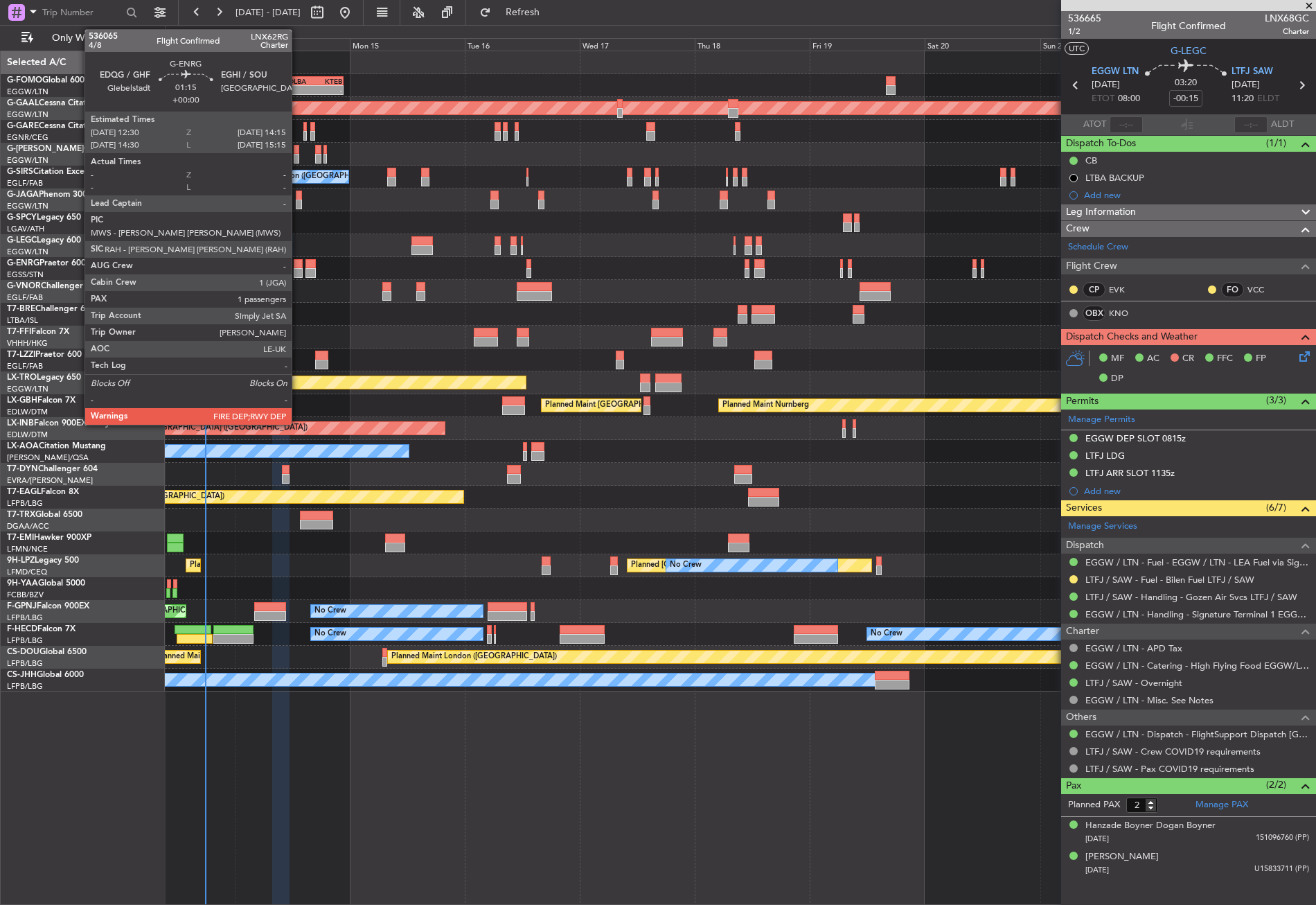
click at [298, 270] on div at bounding box center [298, 272] width 9 height 10
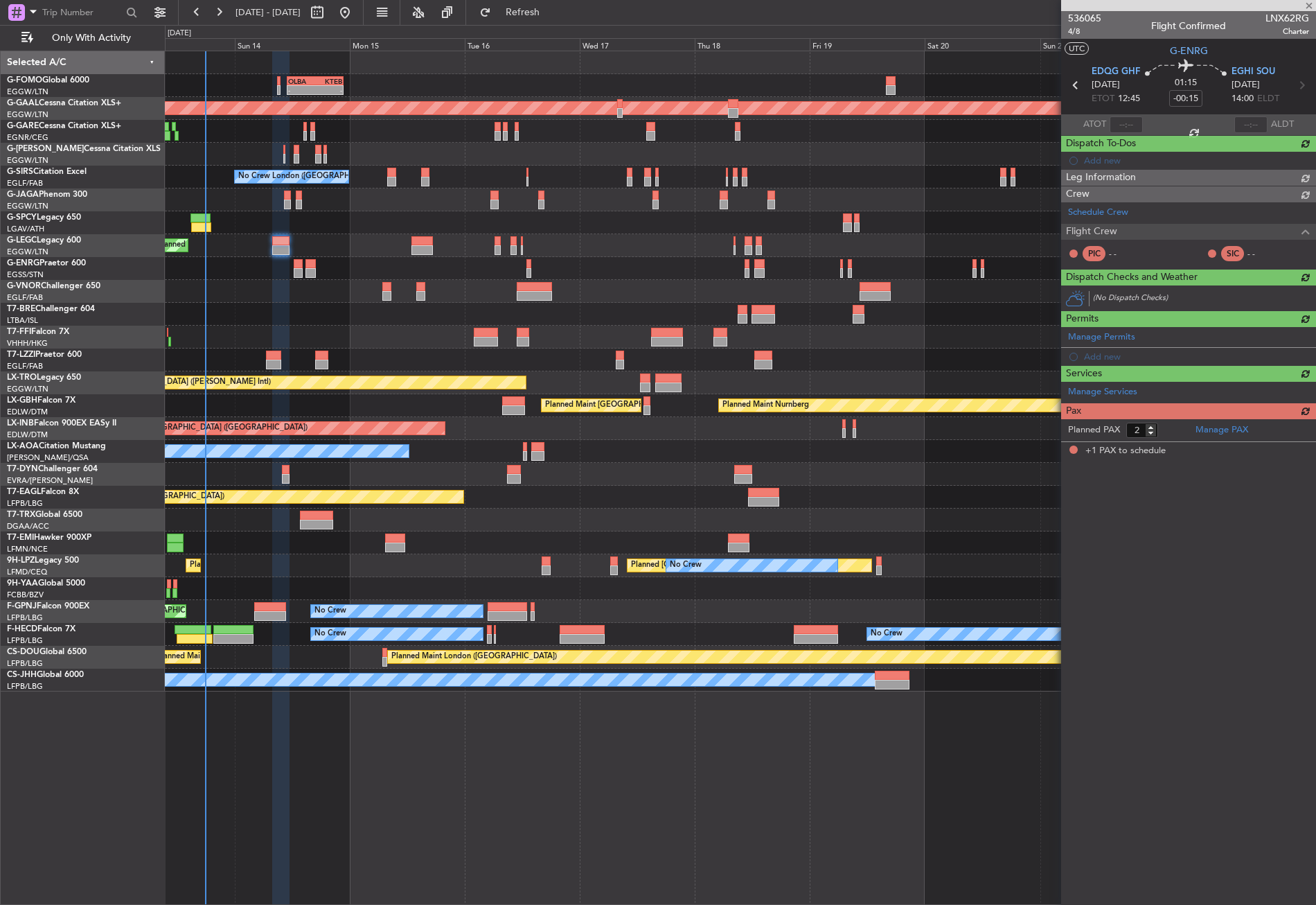
type input "1"
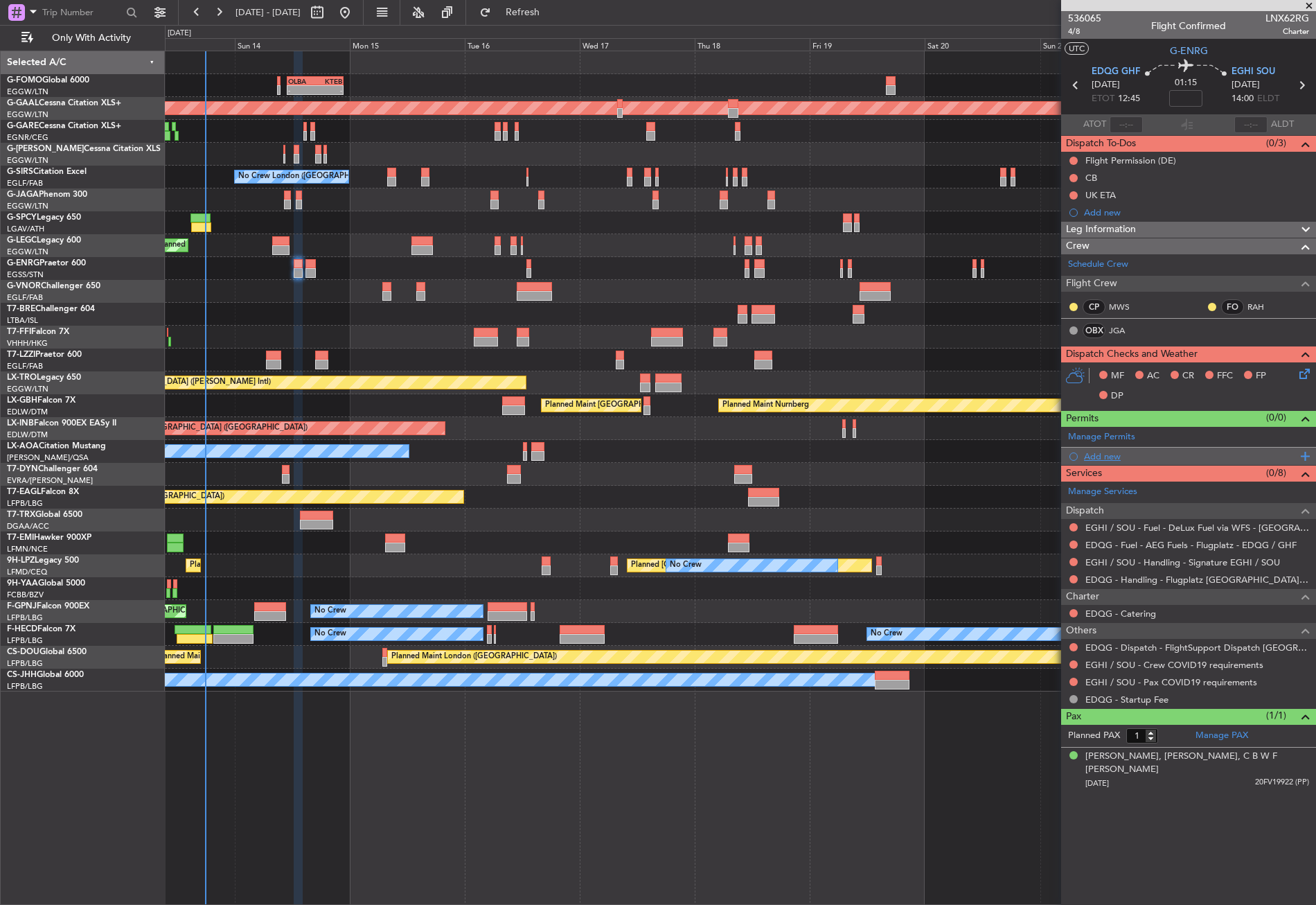
click at [1097, 458] on div "Add new" at bounding box center [1190, 456] width 213 height 12
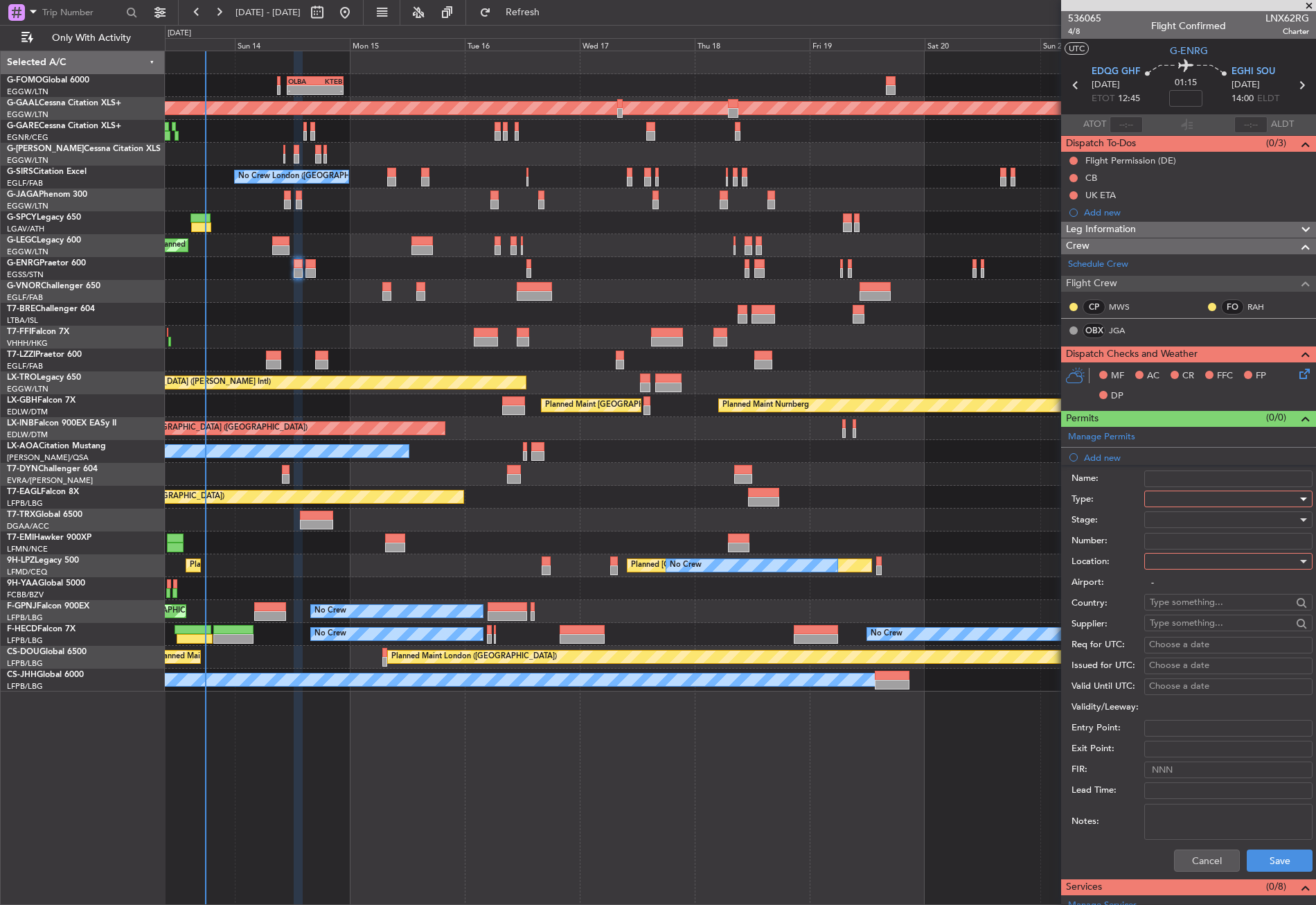
click at [1171, 500] on div at bounding box center [1223, 499] width 147 height 21
click at [1172, 611] on span "PPR" at bounding box center [1223, 621] width 146 height 21
click at [1168, 564] on div at bounding box center [1223, 561] width 147 height 21
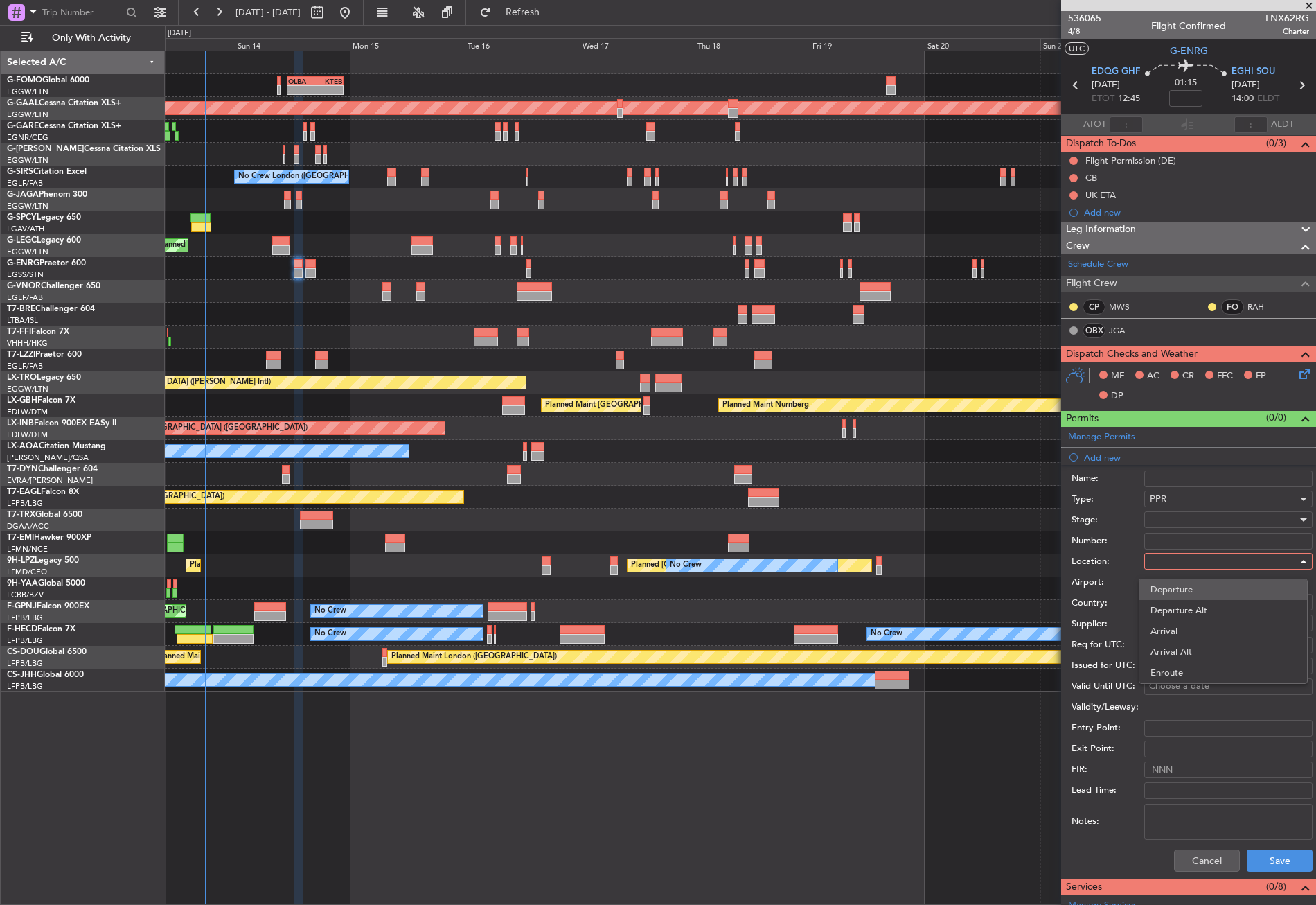
click at [1167, 586] on span "Departure" at bounding box center [1223, 590] width 146 height 21
type input "EDQG"
click at [1175, 519] on div at bounding box center [1223, 519] width 147 height 21
click at [1177, 605] on span "Requested" at bounding box center [1223, 610] width 146 height 21
click at [1264, 846] on div "Cancel Save" at bounding box center [1192, 861] width 241 height 36
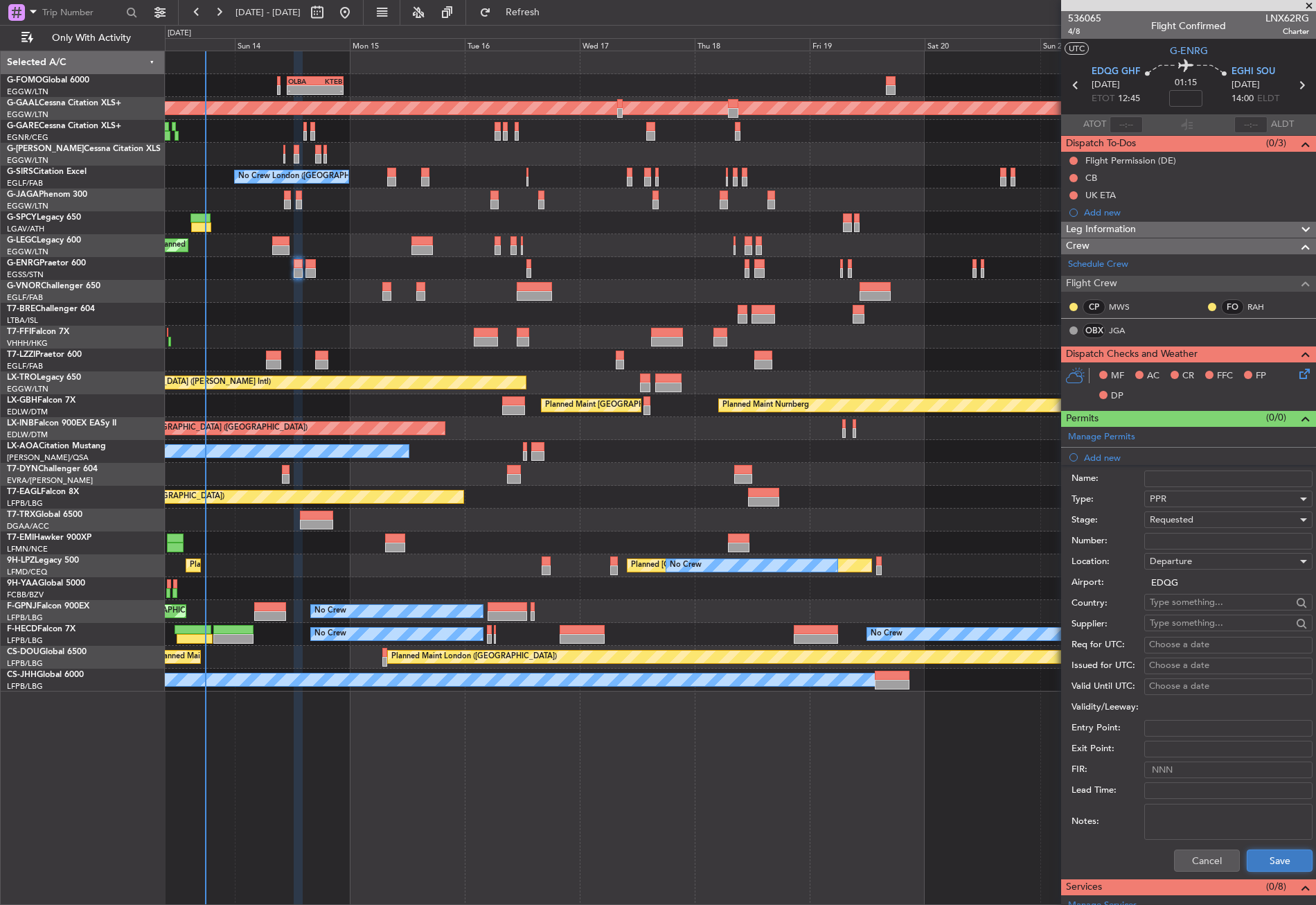
click at [1264, 851] on button "Save" at bounding box center [1279, 860] width 66 height 22
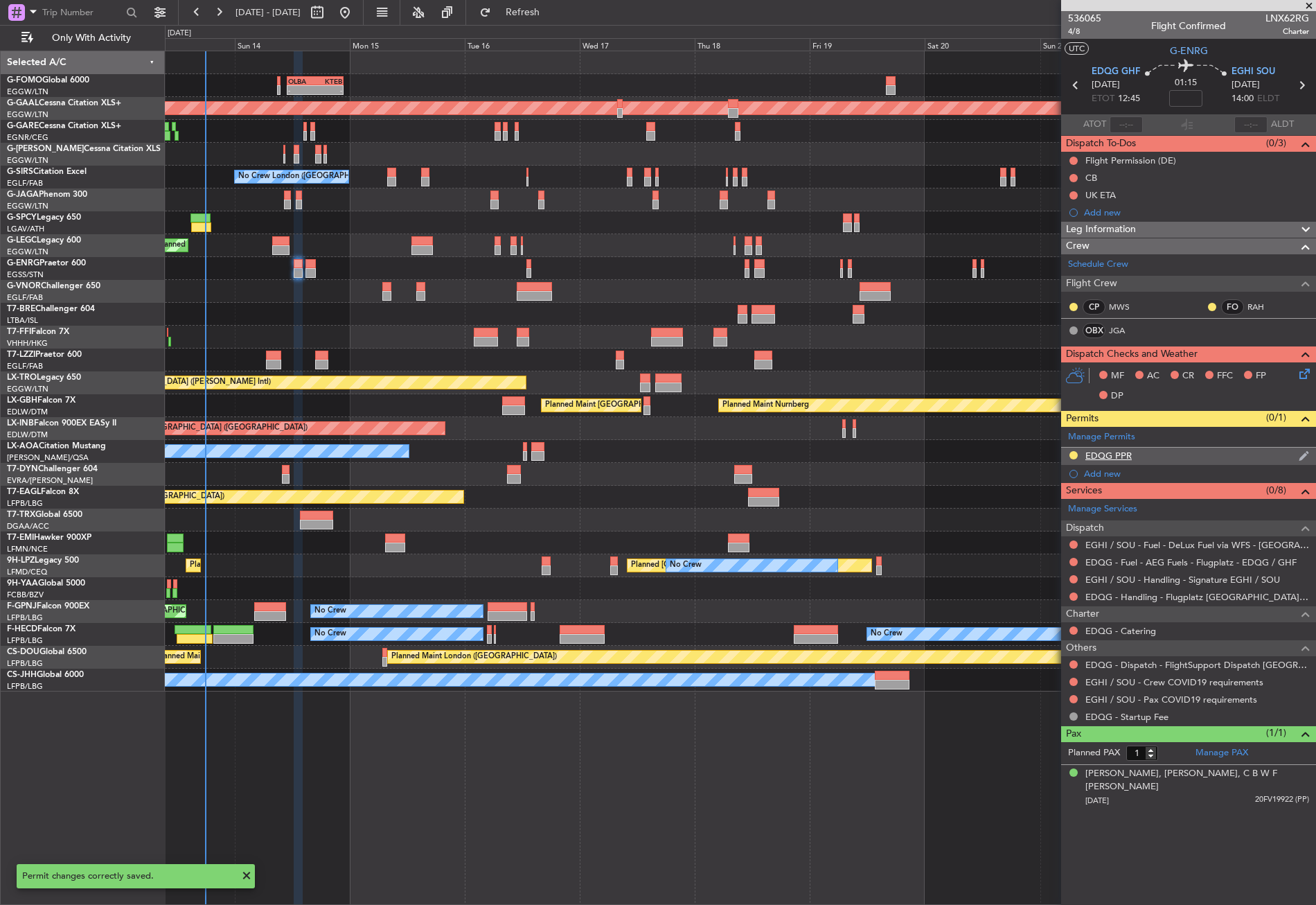
click at [1165, 451] on div "EDQG PPR" at bounding box center [1188, 456] width 255 height 17
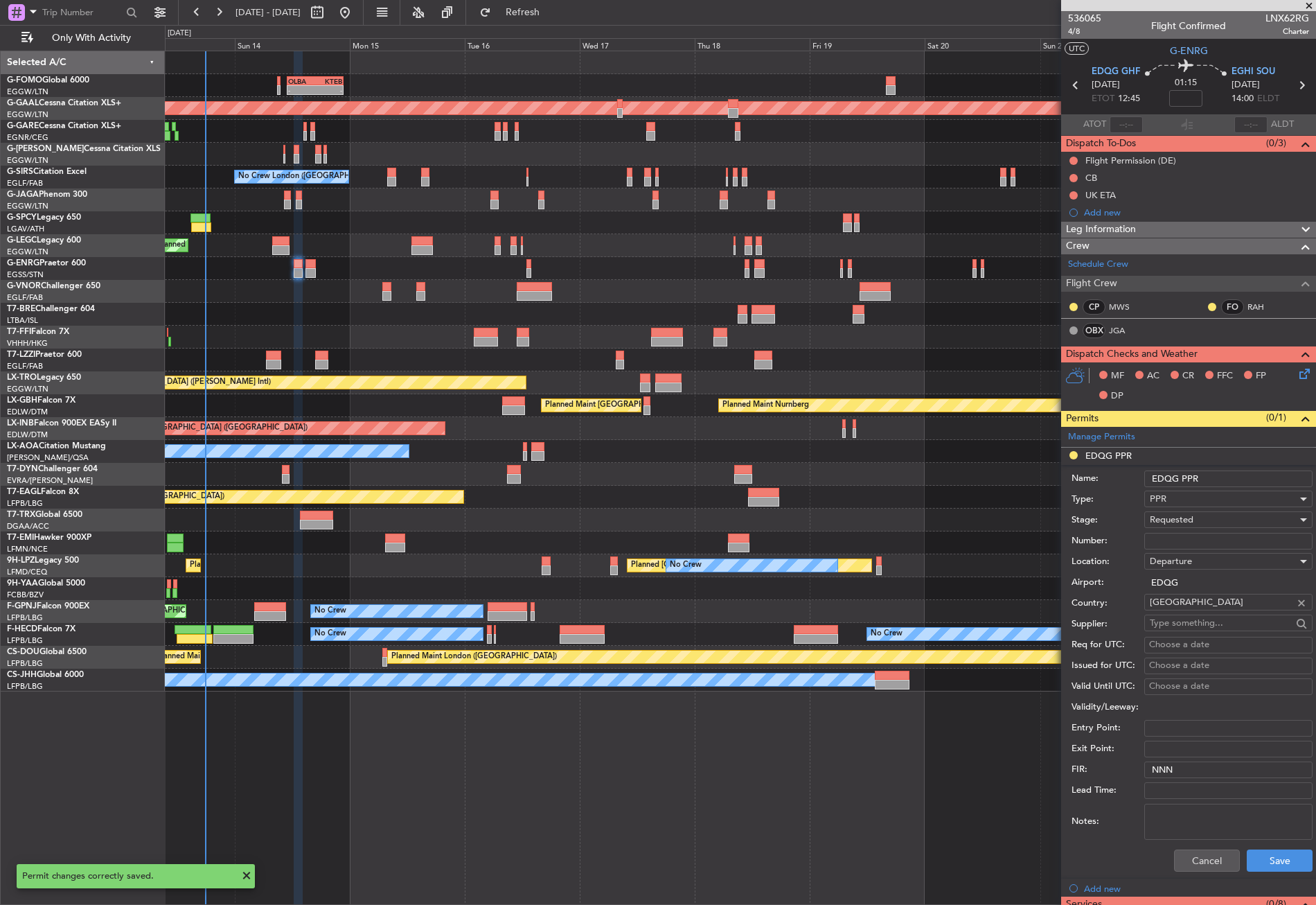
click at [1233, 475] on input "EDQG PPR" at bounding box center [1228, 479] width 168 height 17
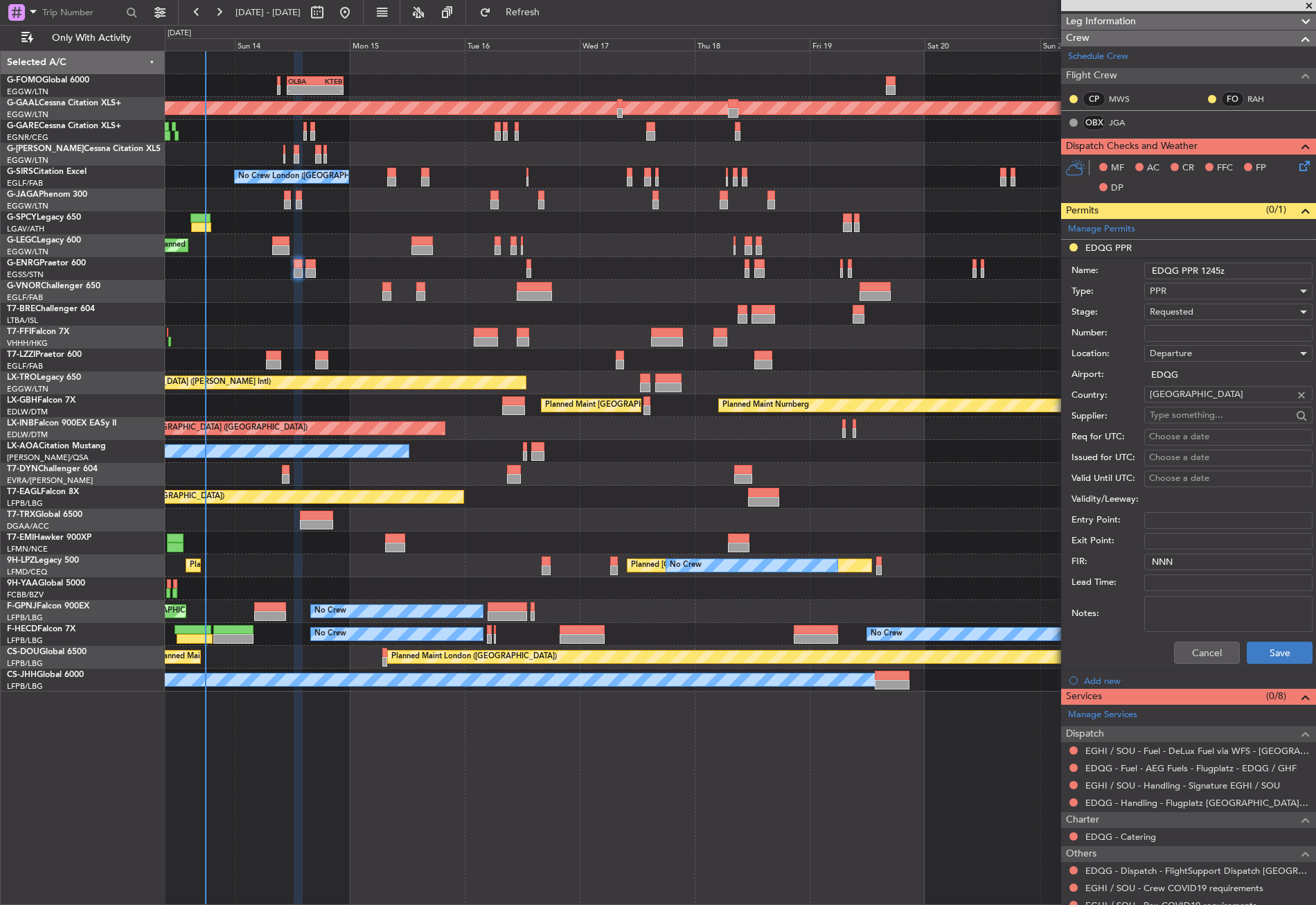
type input "EDQG PPR 1245z"
click at [1266, 655] on button "Save" at bounding box center [1279, 652] width 66 height 22
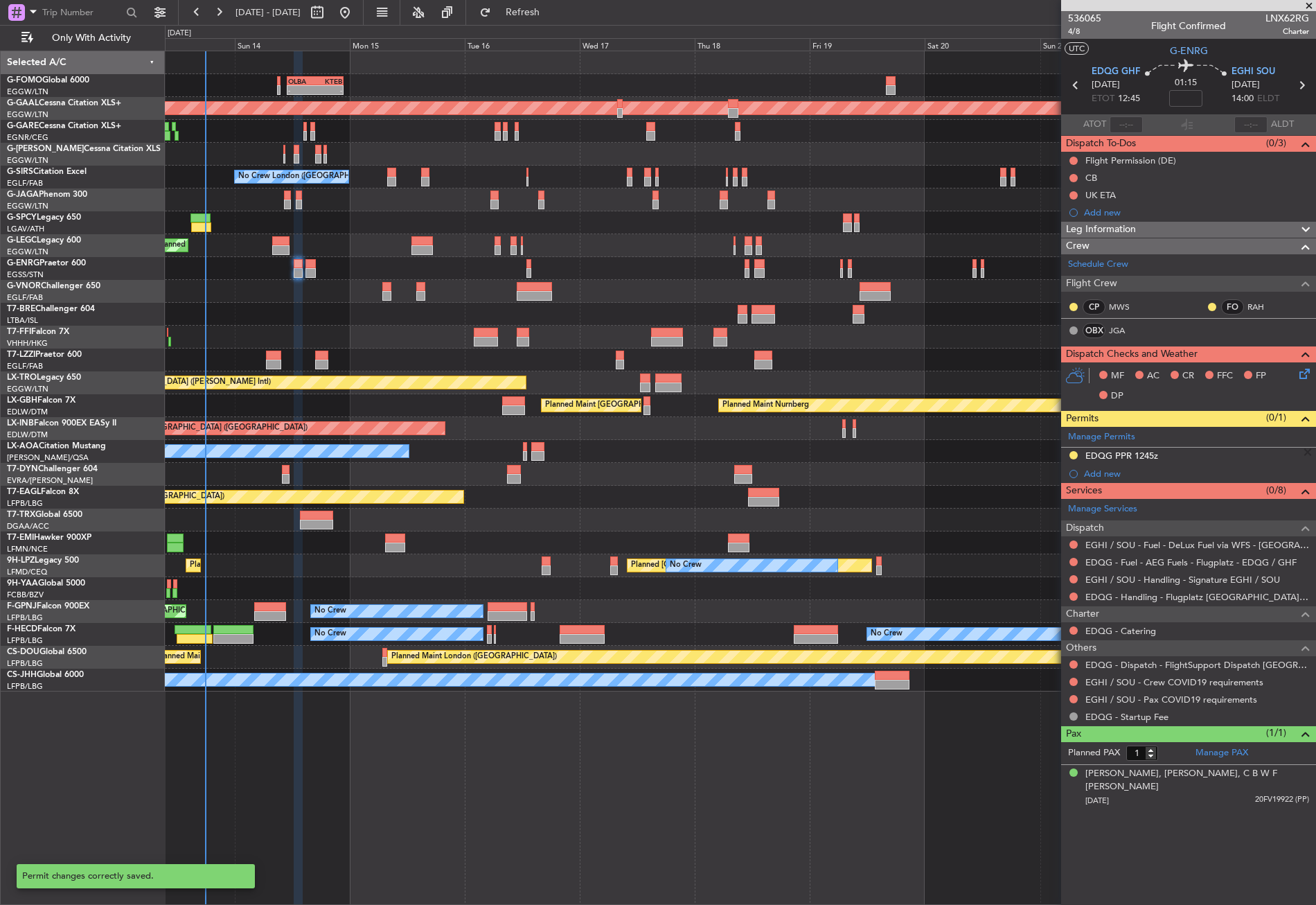
scroll to position [0, 0]
click at [1071, 659] on div at bounding box center [1073, 664] width 11 height 11
click at [1077, 661] on button at bounding box center [1073, 664] width 8 height 8
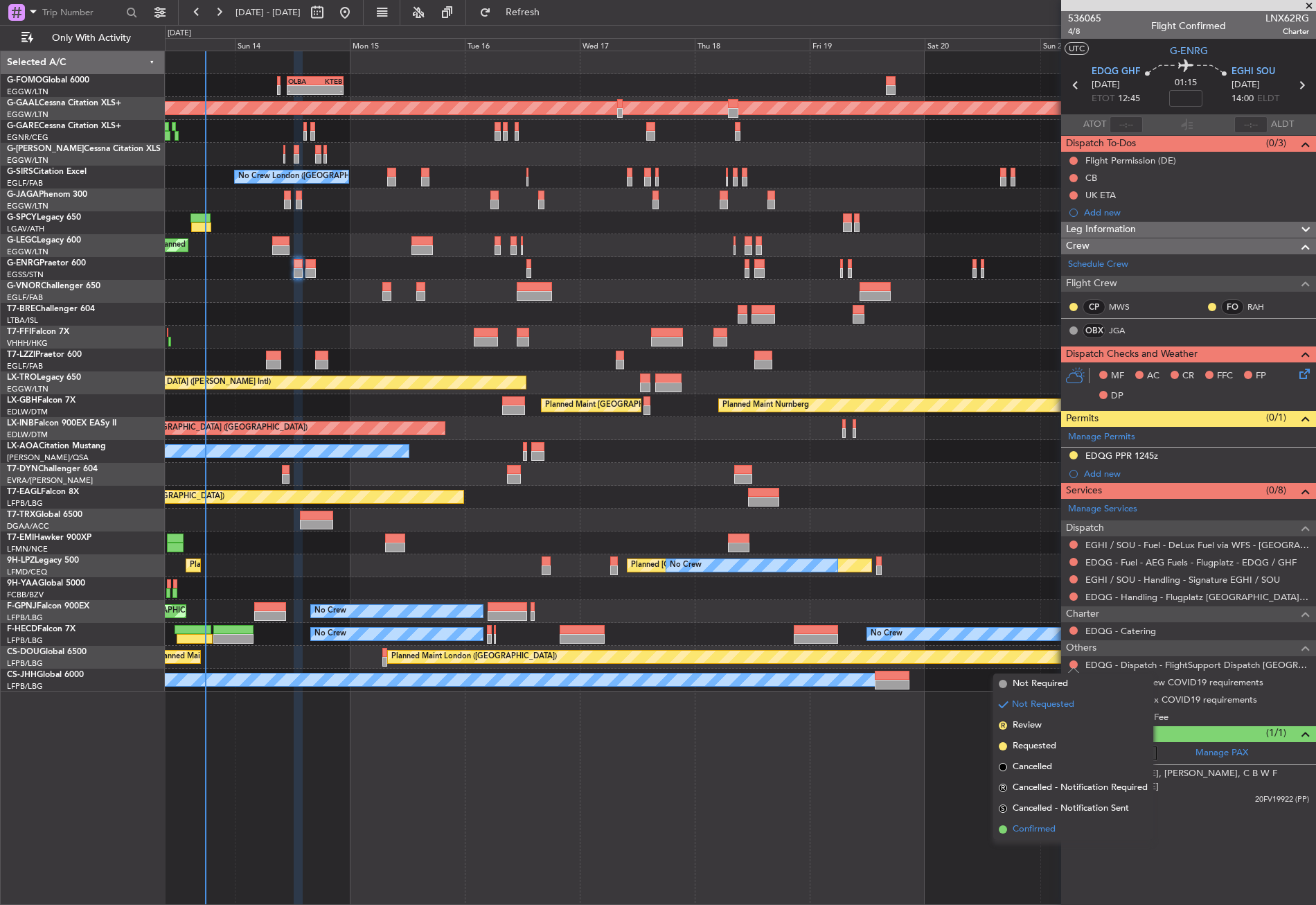
click at [1046, 828] on span "Confirmed" at bounding box center [1034, 829] width 43 height 13
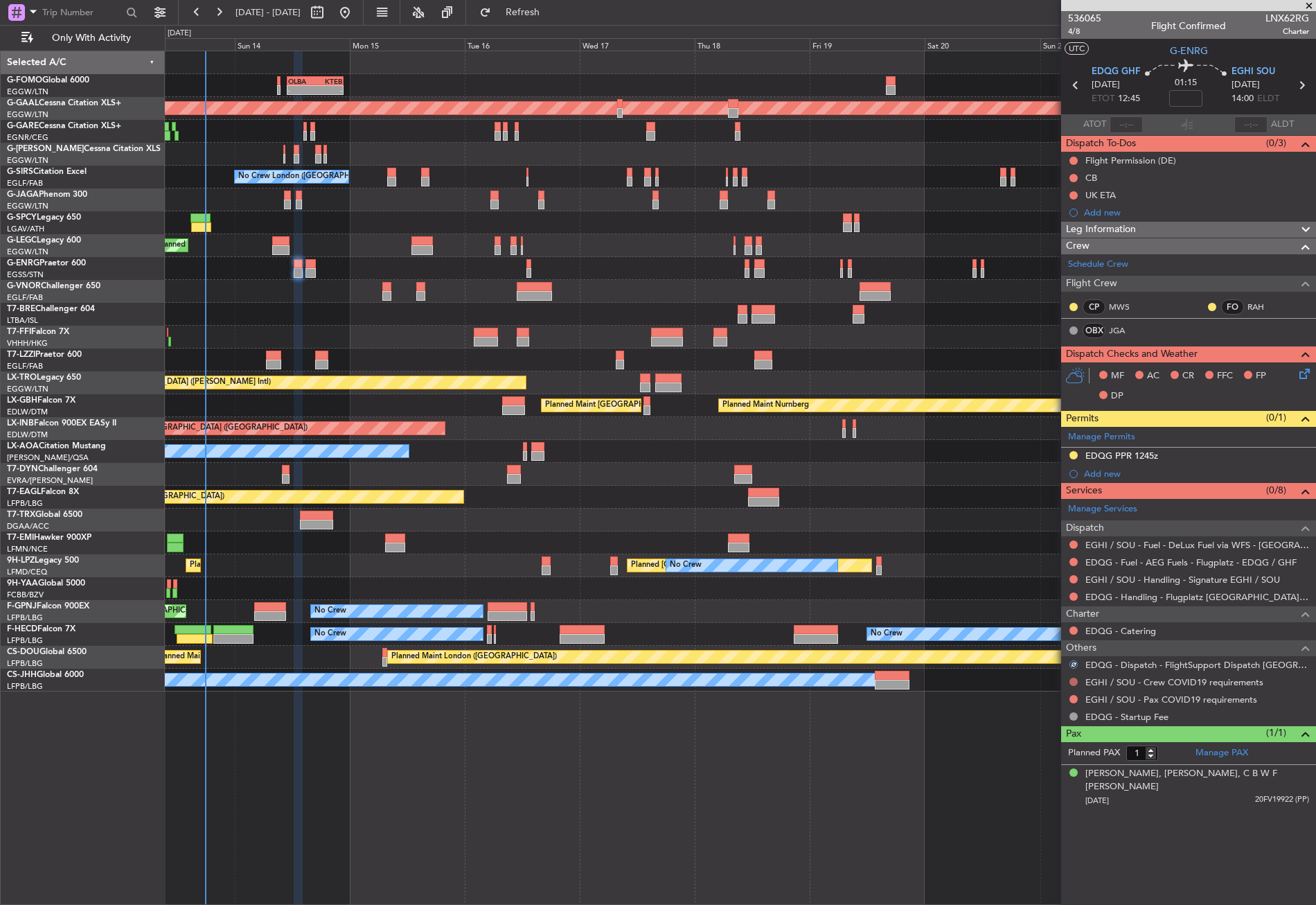
click at [1073, 678] on button at bounding box center [1073, 681] width 8 height 8
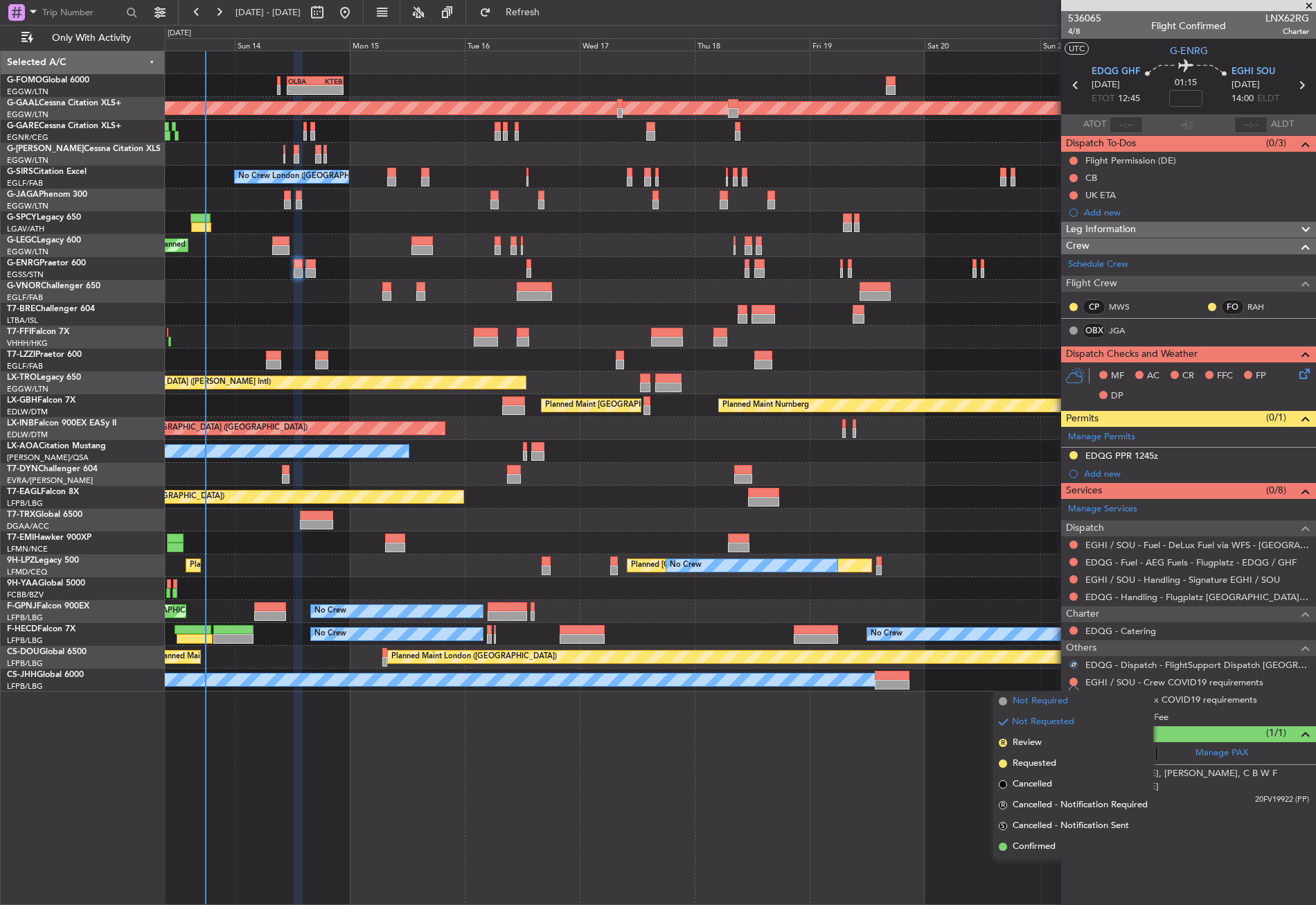
click at [1053, 699] on span "Not Required" at bounding box center [1040, 701] width 56 height 13
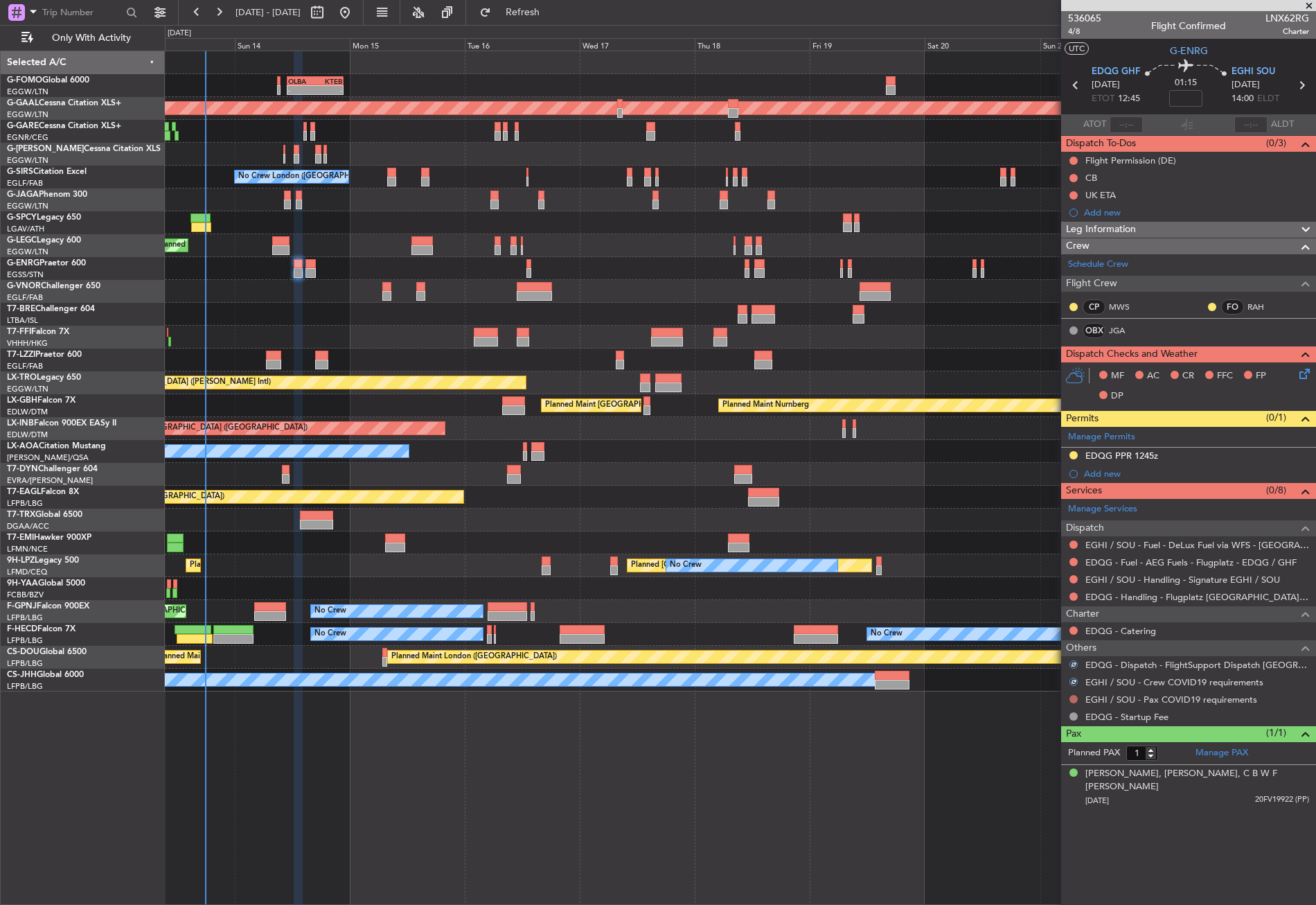
click at [1073, 697] on button at bounding box center [1073, 698] width 8 height 8
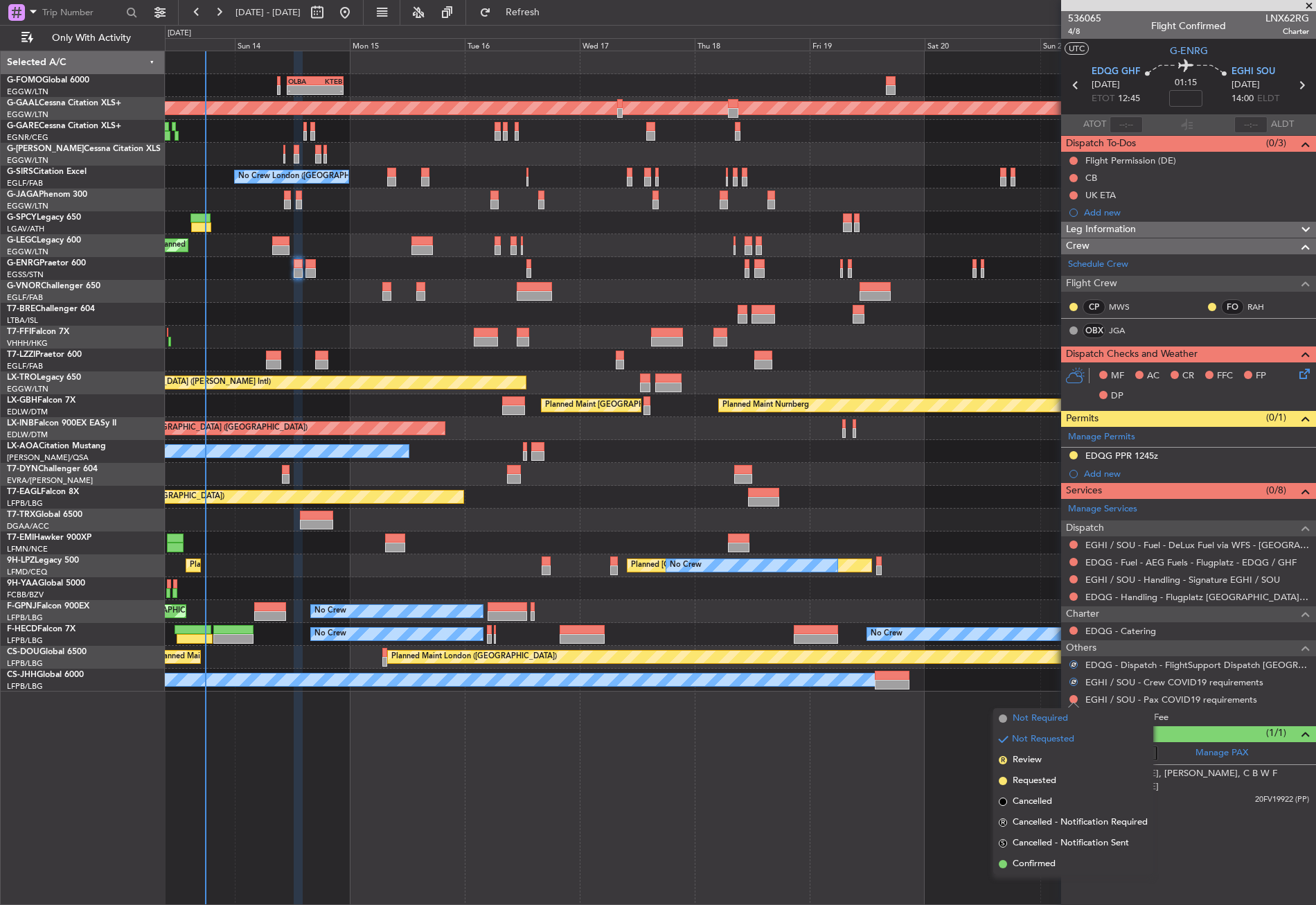
click at [1043, 715] on span "Not Required" at bounding box center [1040, 718] width 56 height 13
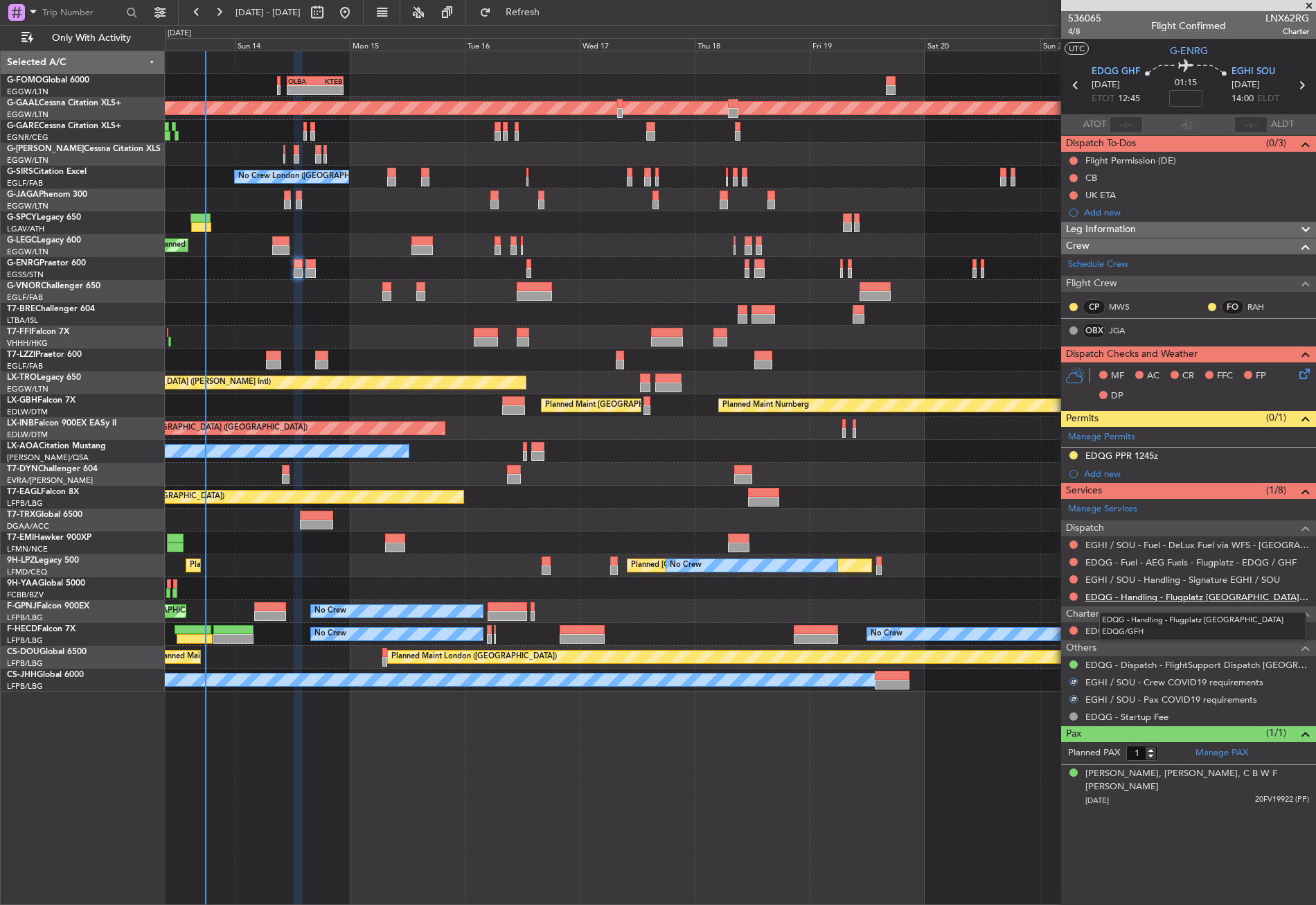
click at [1117, 598] on link "EDQG - Handling - Flugplatz [GEOGRAPHIC_DATA] EDQG/GFH" at bounding box center [1197, 597] width 224 height 12
click at [1133, 580] on link "EGHI / SOU - Handling - Signature EGHI / SOU" at bounding box center [1182, 579] width 195 height 12
click at [1148, 575] on link "EGHI / SOU - Handling - Signature EGHI / SOU" at bounding box center [1182, 579] width 195 height 12
click at [1115, 581] on link "EGHI / SOU - Handling - Signature EGHI / SOU" at bounding box center [1182, 579] width 195 height 12
click at [549, 468] on div at bounding box center [740, 474] width 1151 height 22
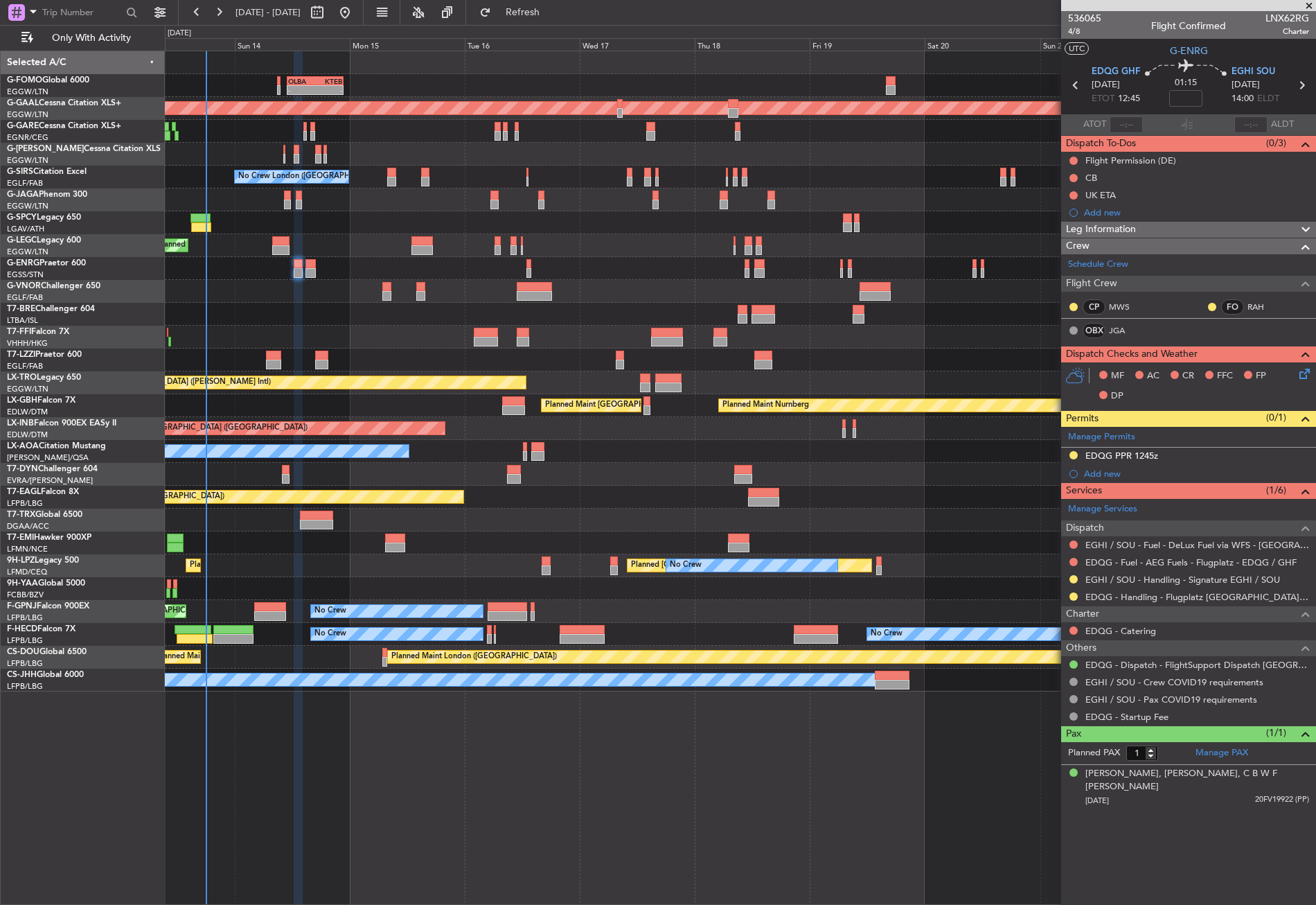
click at [542, 25] on div "- - OLBA 11:00 Z KTEB 22:45 Z Planned Maint London (Luton) Planned Maint Dussel…" at bounding box center [658, 465] width 1316 height 880
click at [543, 17] on button "Refresh" at bounding box center [515, 13] width 84 height 22
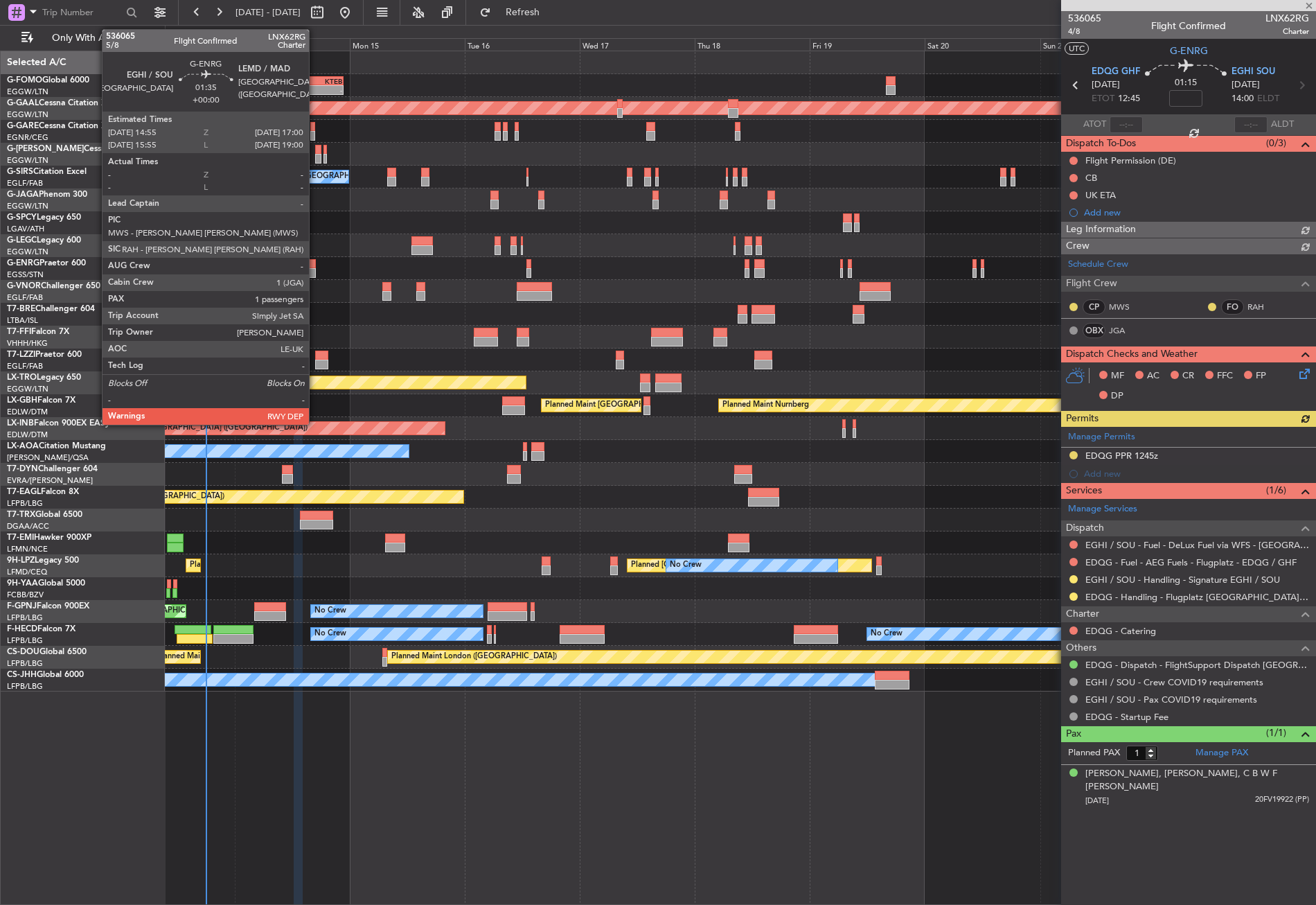
click at [315, 266] on div at bounding box center [311, 263] width 11 height 10
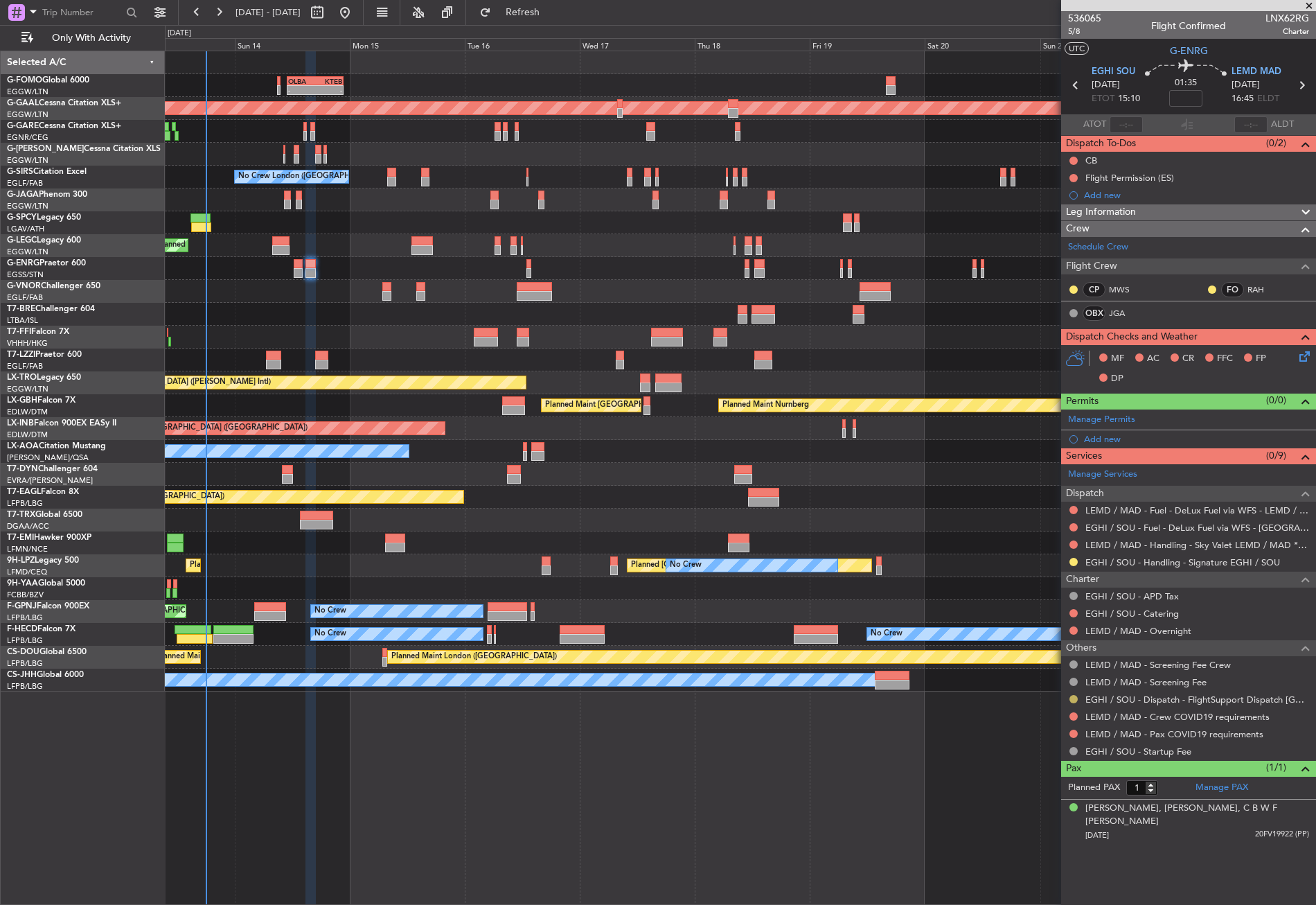
click at [1073, 697] on button at bounding box center [1073, 698] width 8 height 8
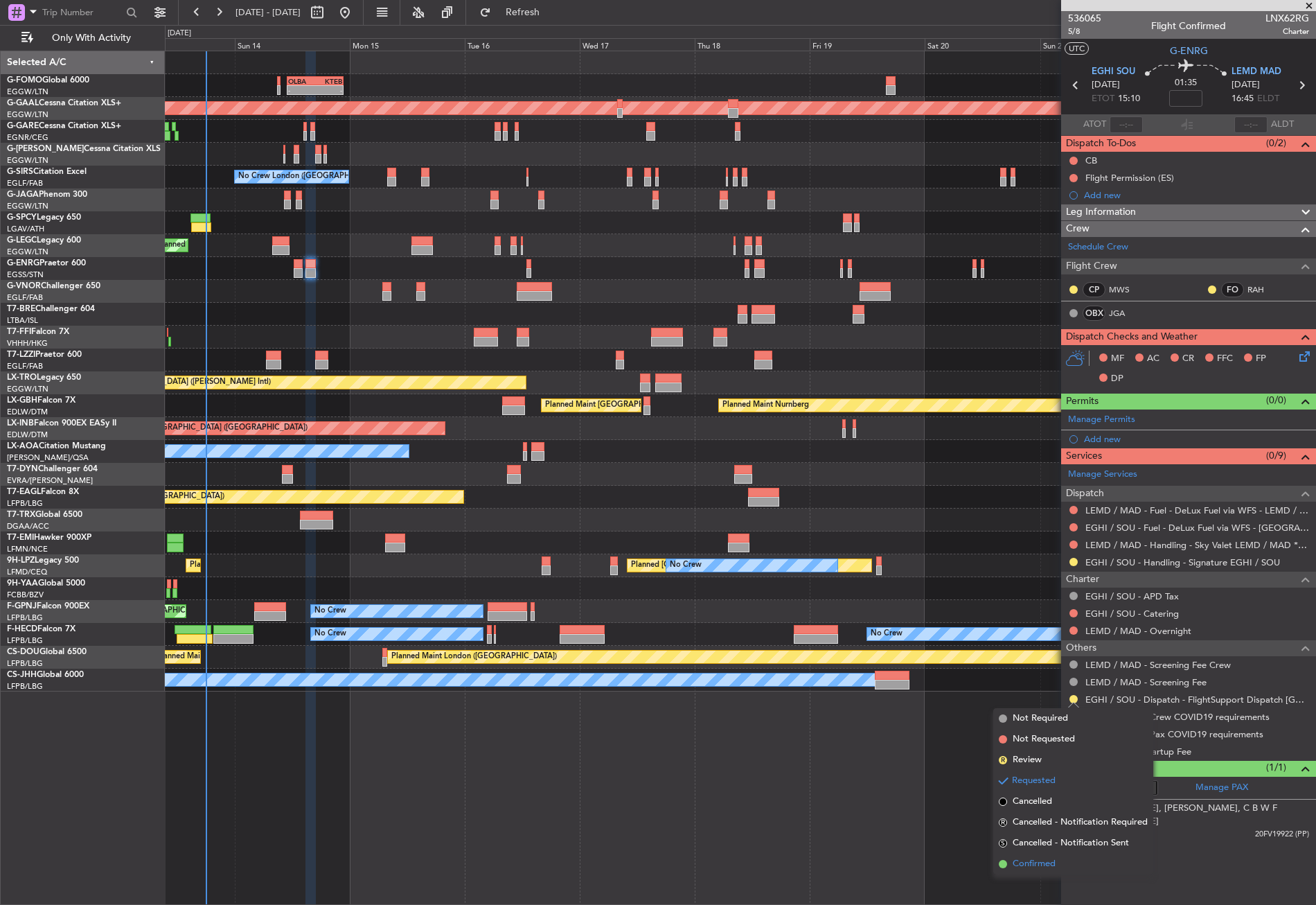
click at [1032, 860] on span "Confirmed" at bounding box center [1034, 864] width 43 height 13
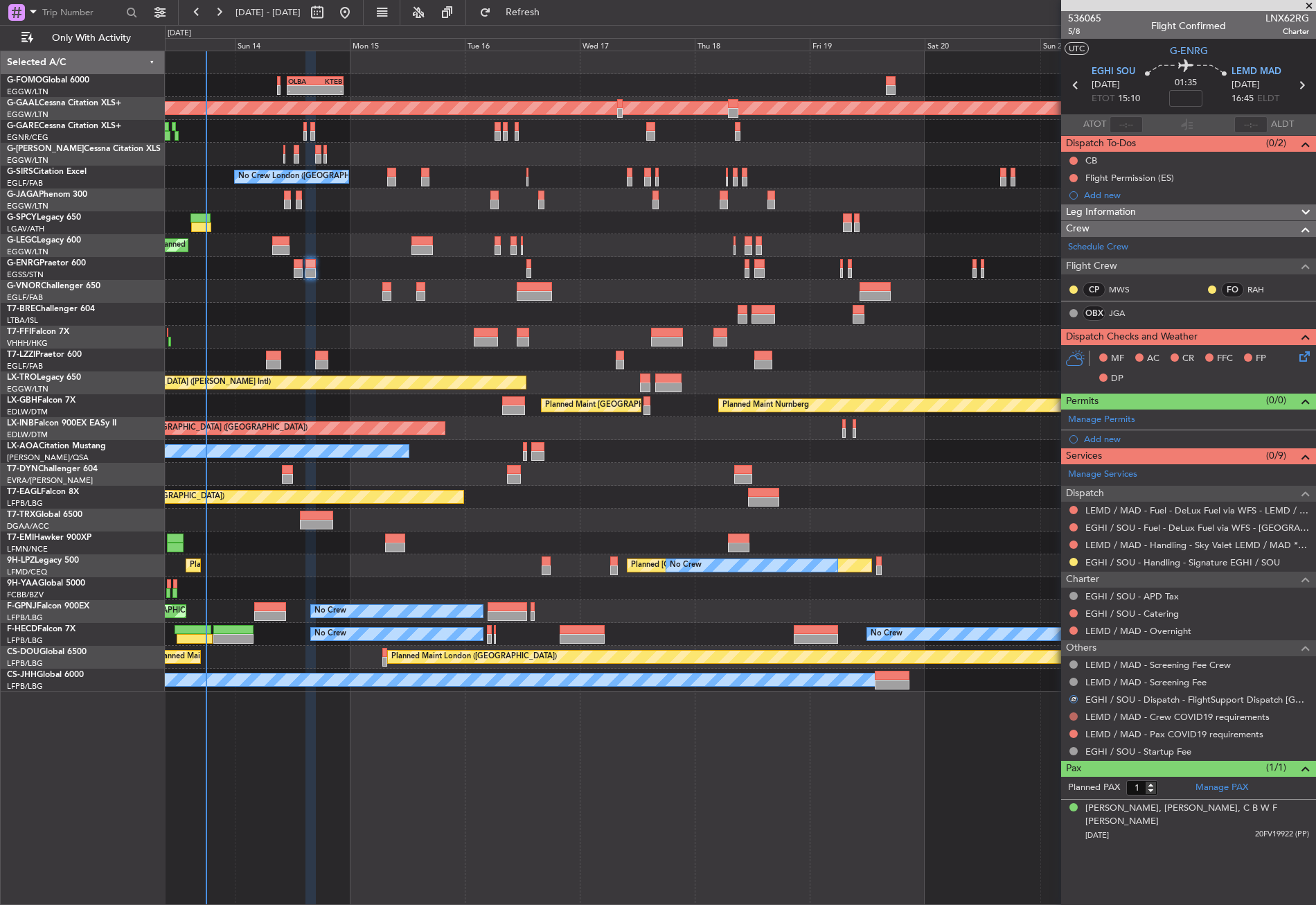
click at [1075, 713] on button at bounding box center [1073, 716] width 8 height 8
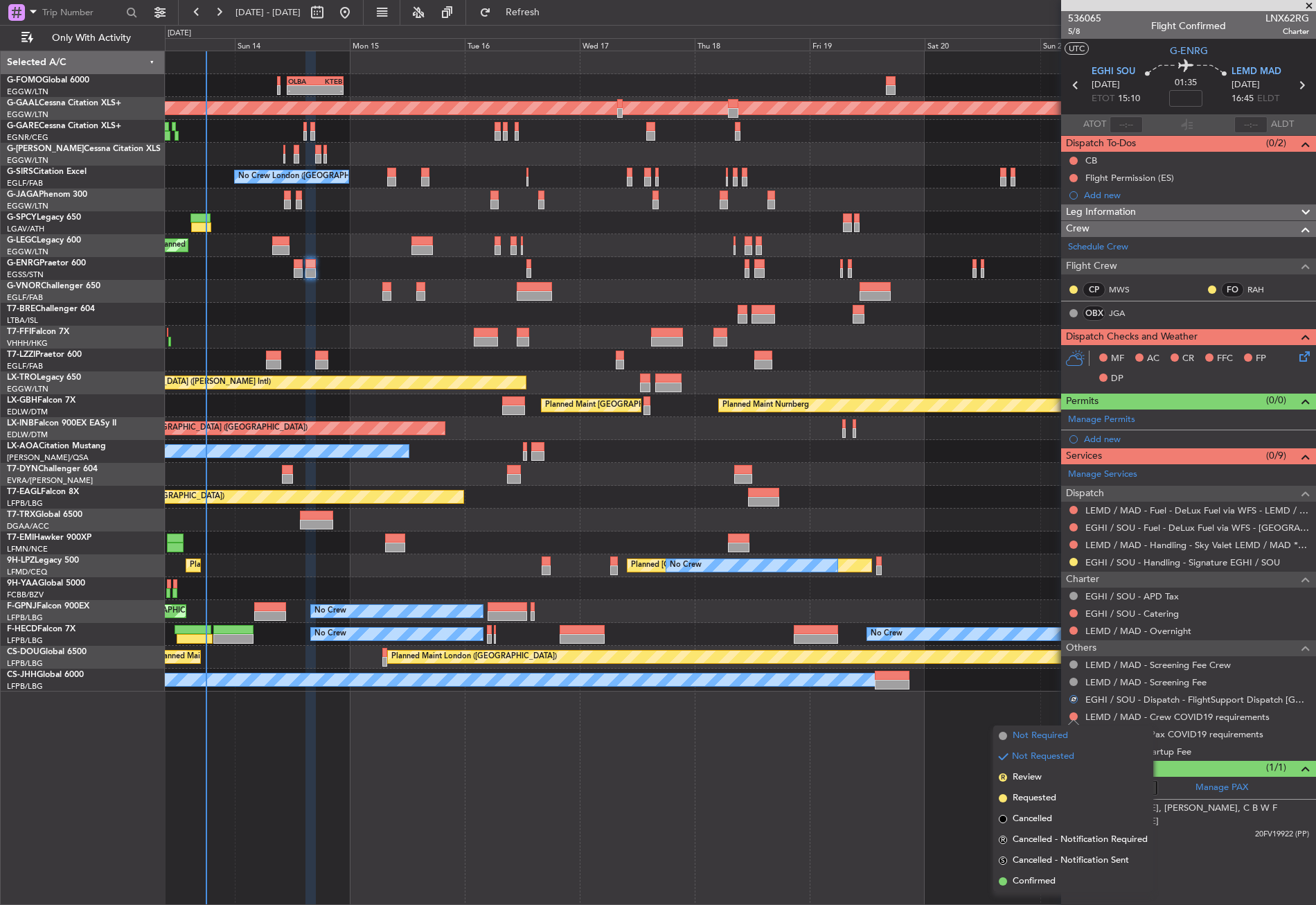
click at [1039, 731] on span "Not Required" at bounding box center [1040, 735] width 56 height 13
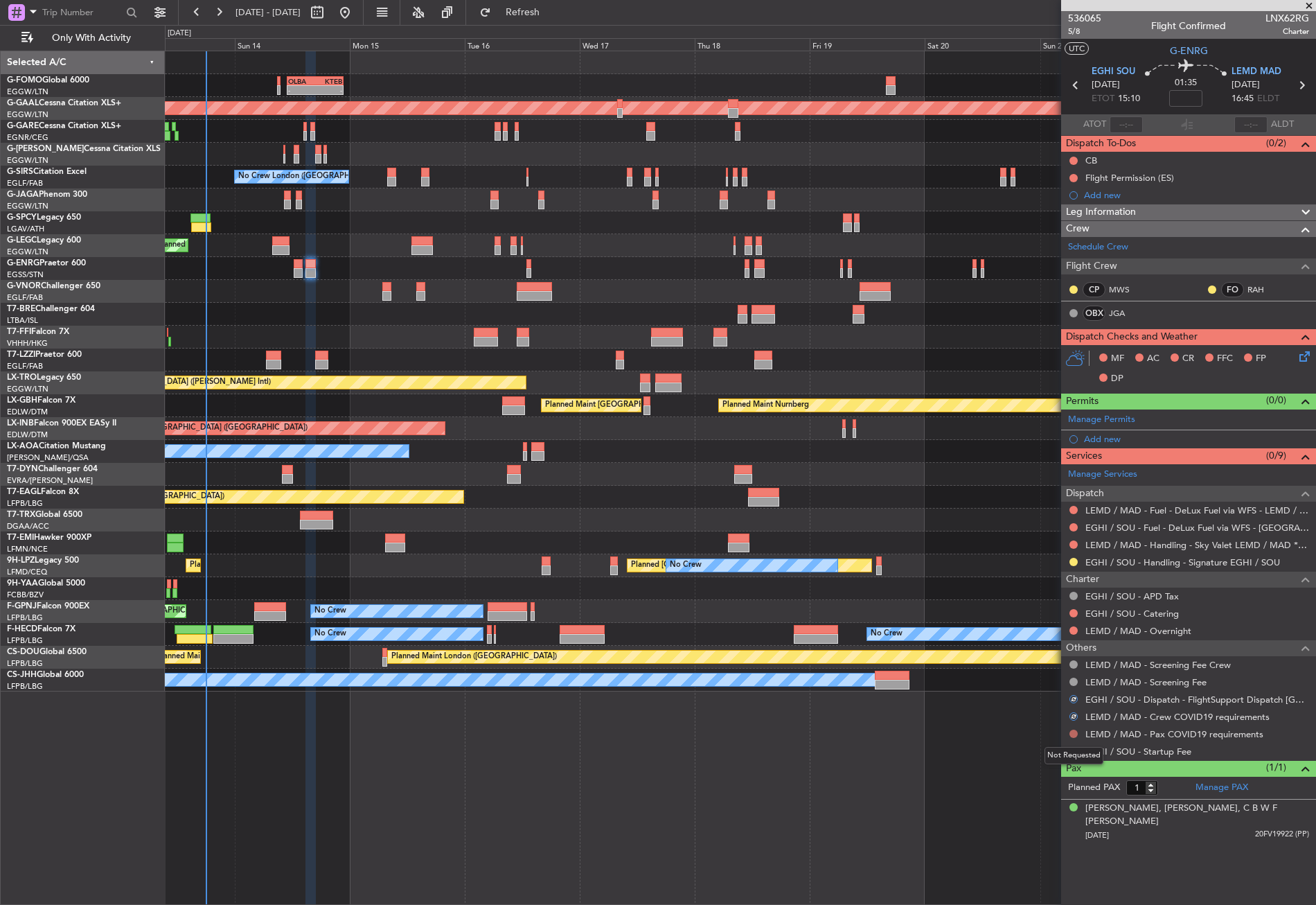
click at [1076, 732] on button at bounding box center [1073, 733] width 8 height 8
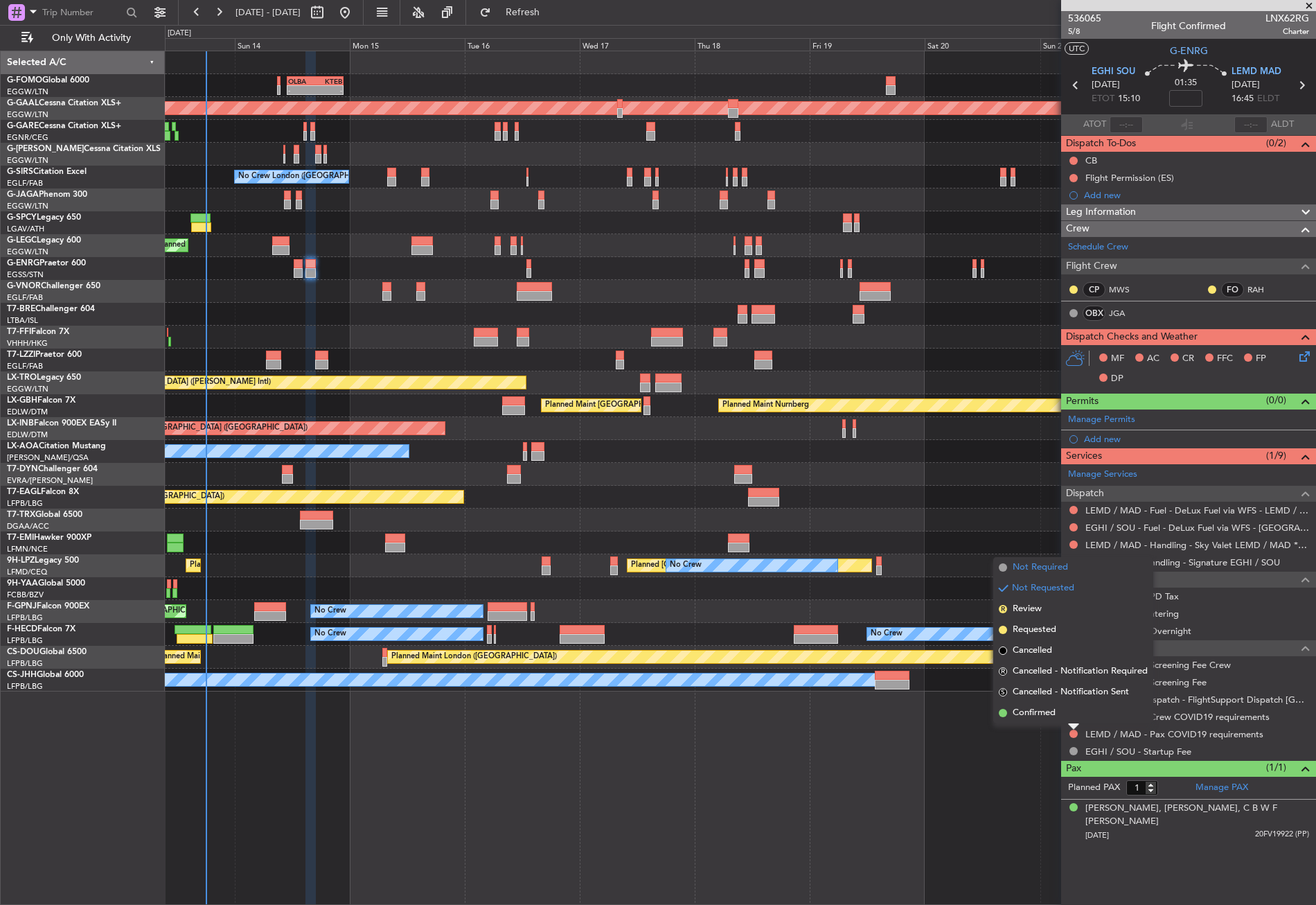
click at [1024, 564] on span "Not Required" at bounding box center [1040, 567] width 56 height 13
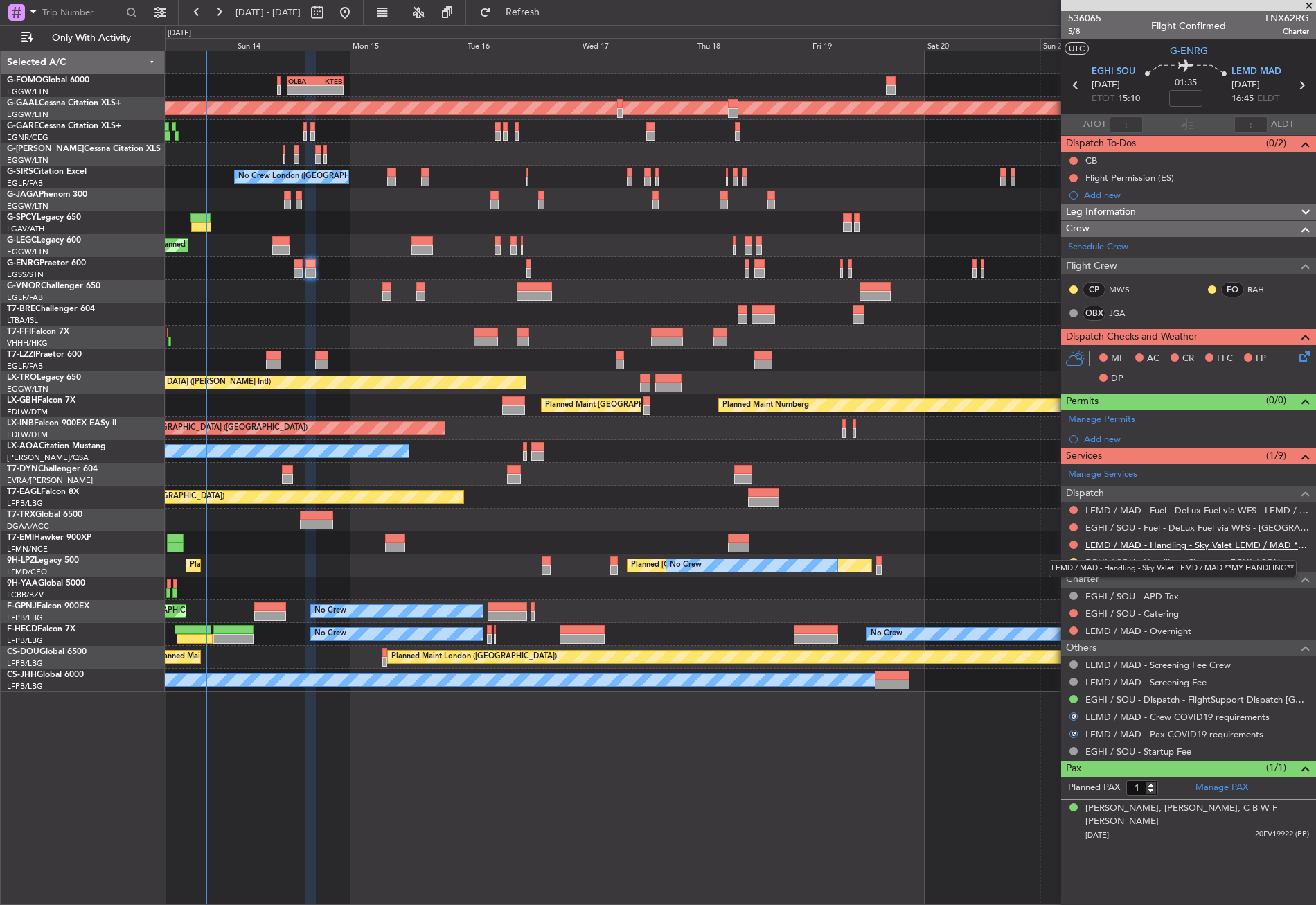
click at [1137, 544] on link "LEMD / MAD - Handling - Sky Valet LEMD / MAD **MY HANDLING**" at bounding box center [1197, 545] width 224 height 12
click at [556, 2] on button "Refresh" at bounding box center [515, 13] width 84 height 22
click at [552, 13] on span "Refresh" at bounding box center [523, 12] width 58 height 10
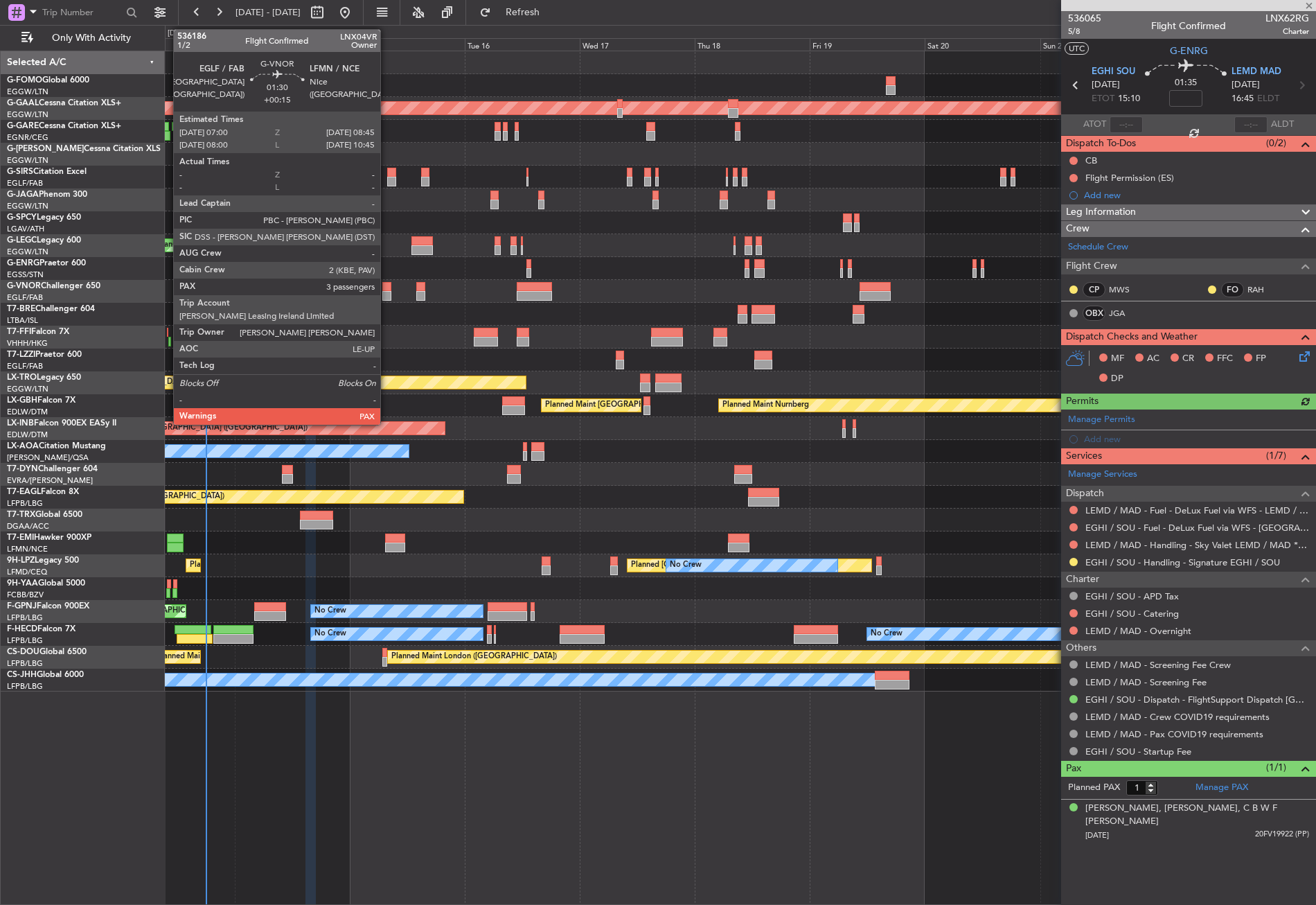
click at [386, 289] on div at bounding box center [387, 287] width 9 height 10
type input "+00:15"
type input "3"
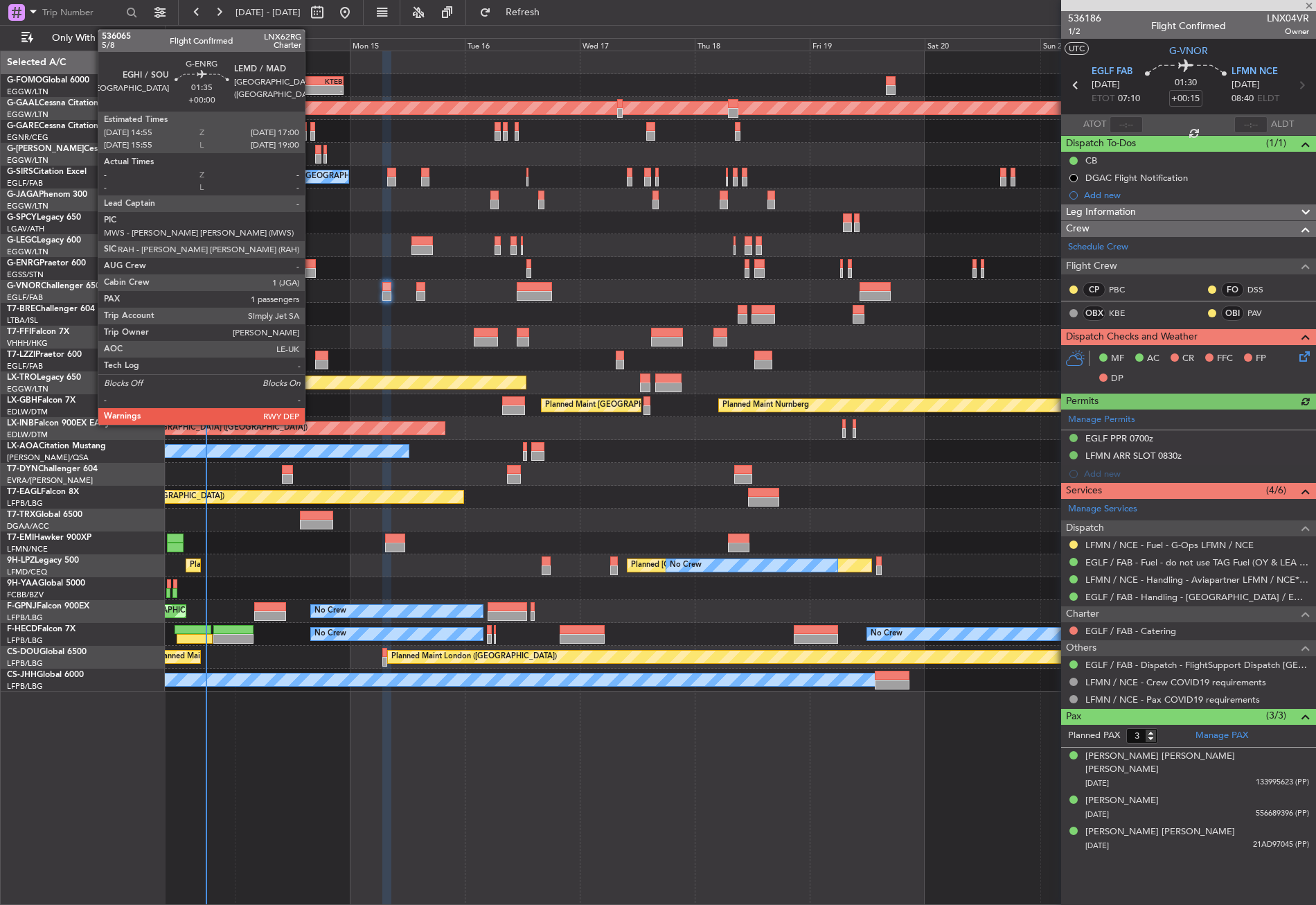
click at [311, 267] on div at bounding box center [311, 263] width 11 height 10
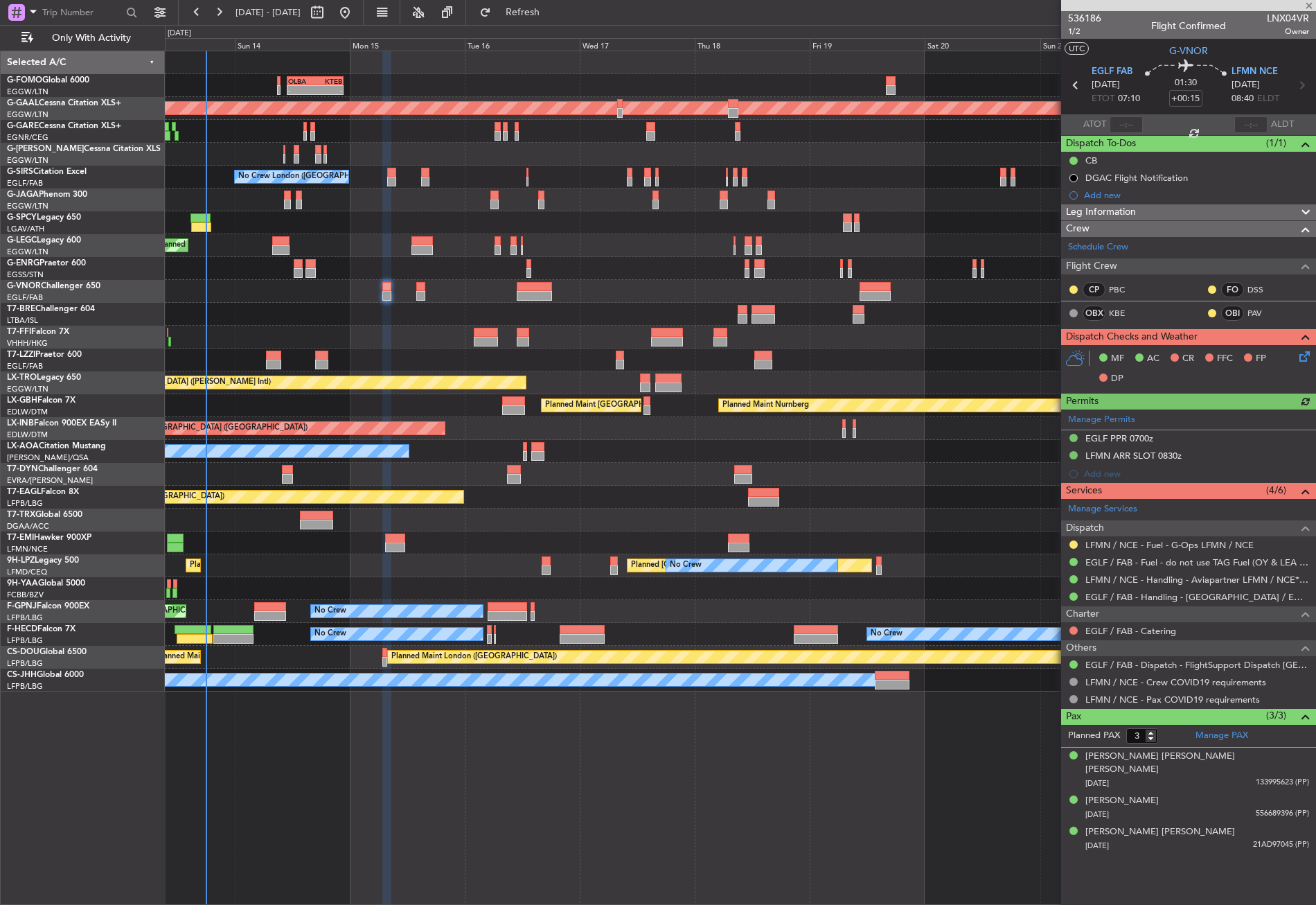
type input "1"
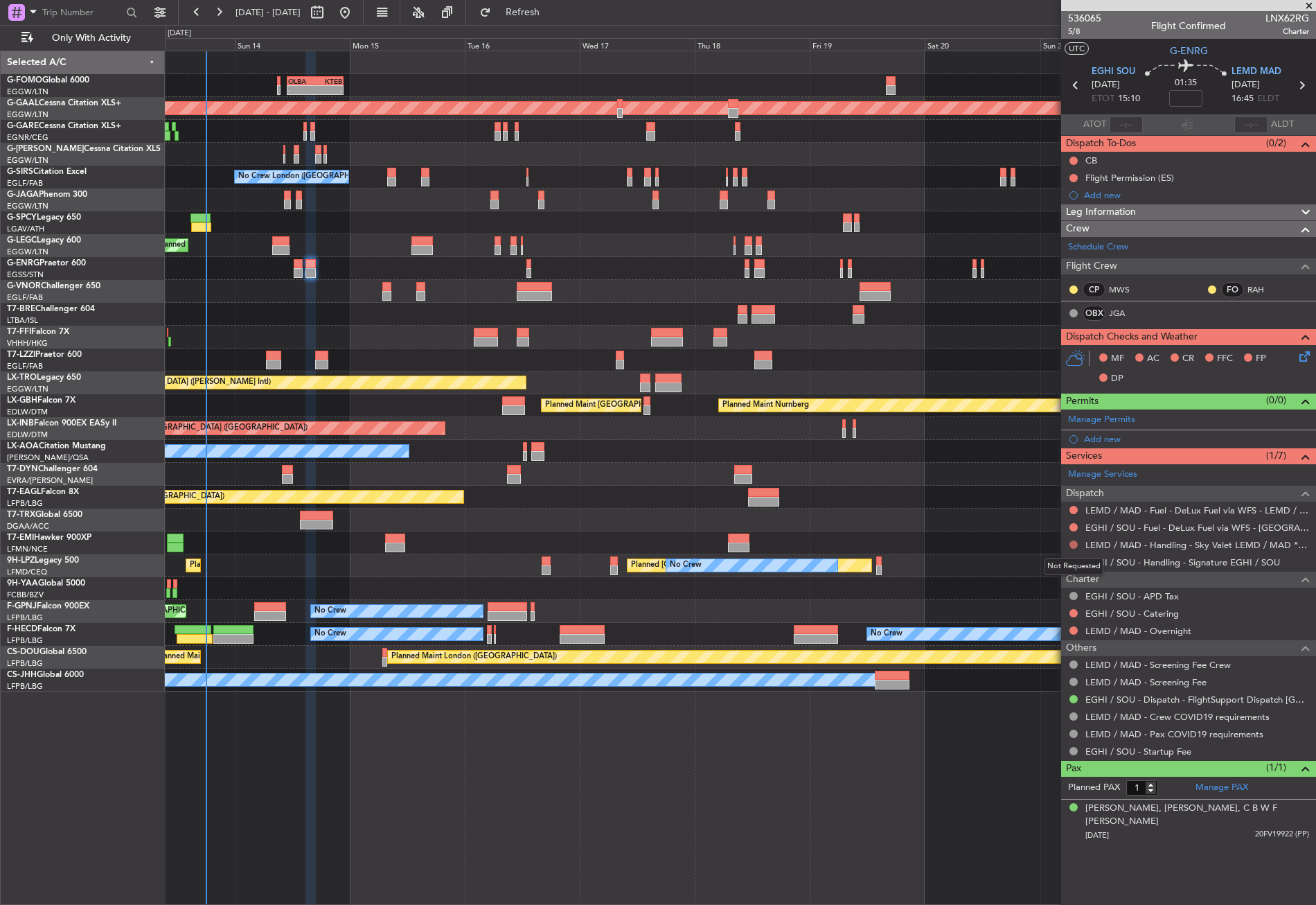
click at [1075, 545] on button at bounding box center [1073, 544] width 8 height 8
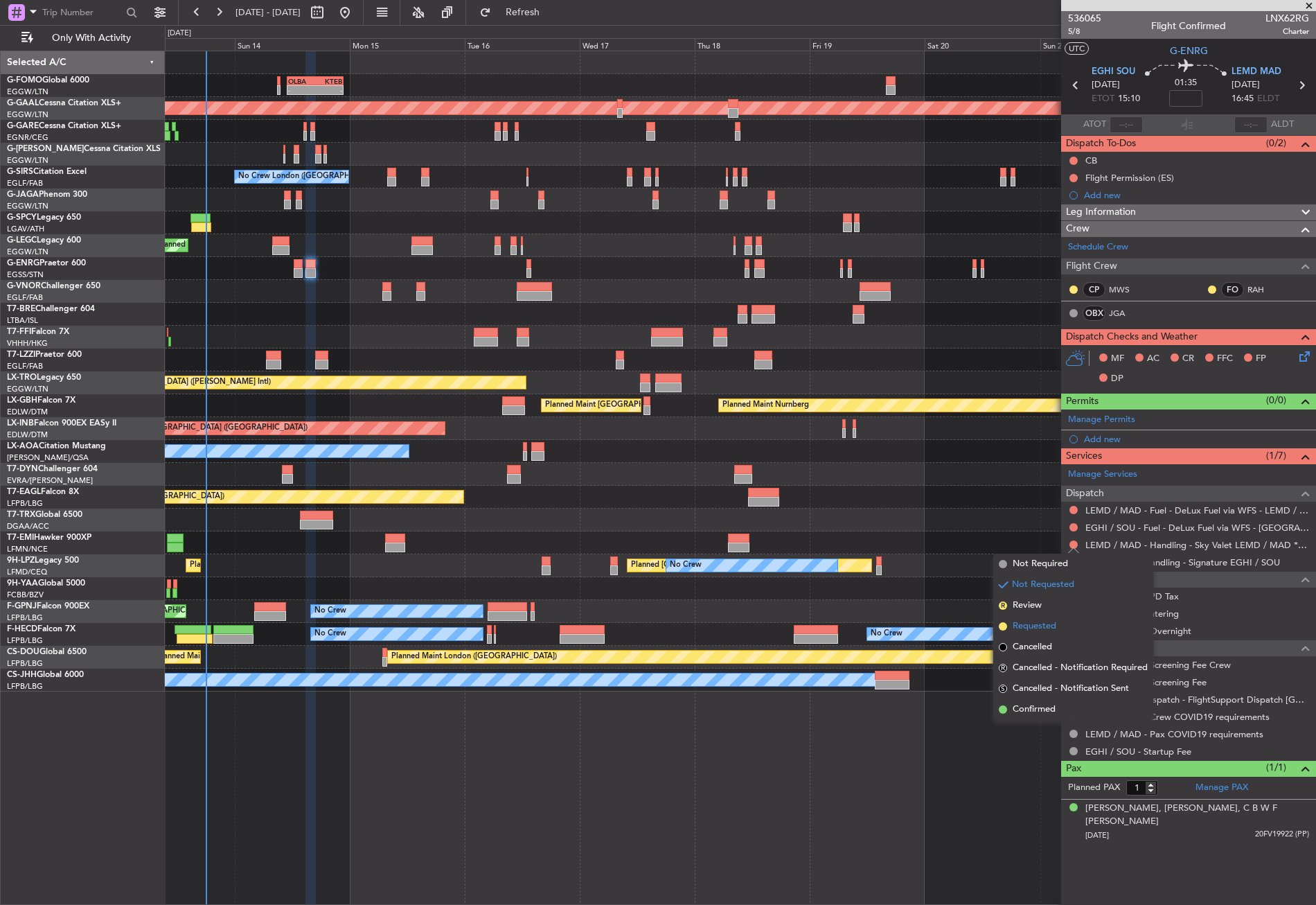
click at [1044, 629] on span "Requested" at bounding box center [1034, 626] width 44 height 13
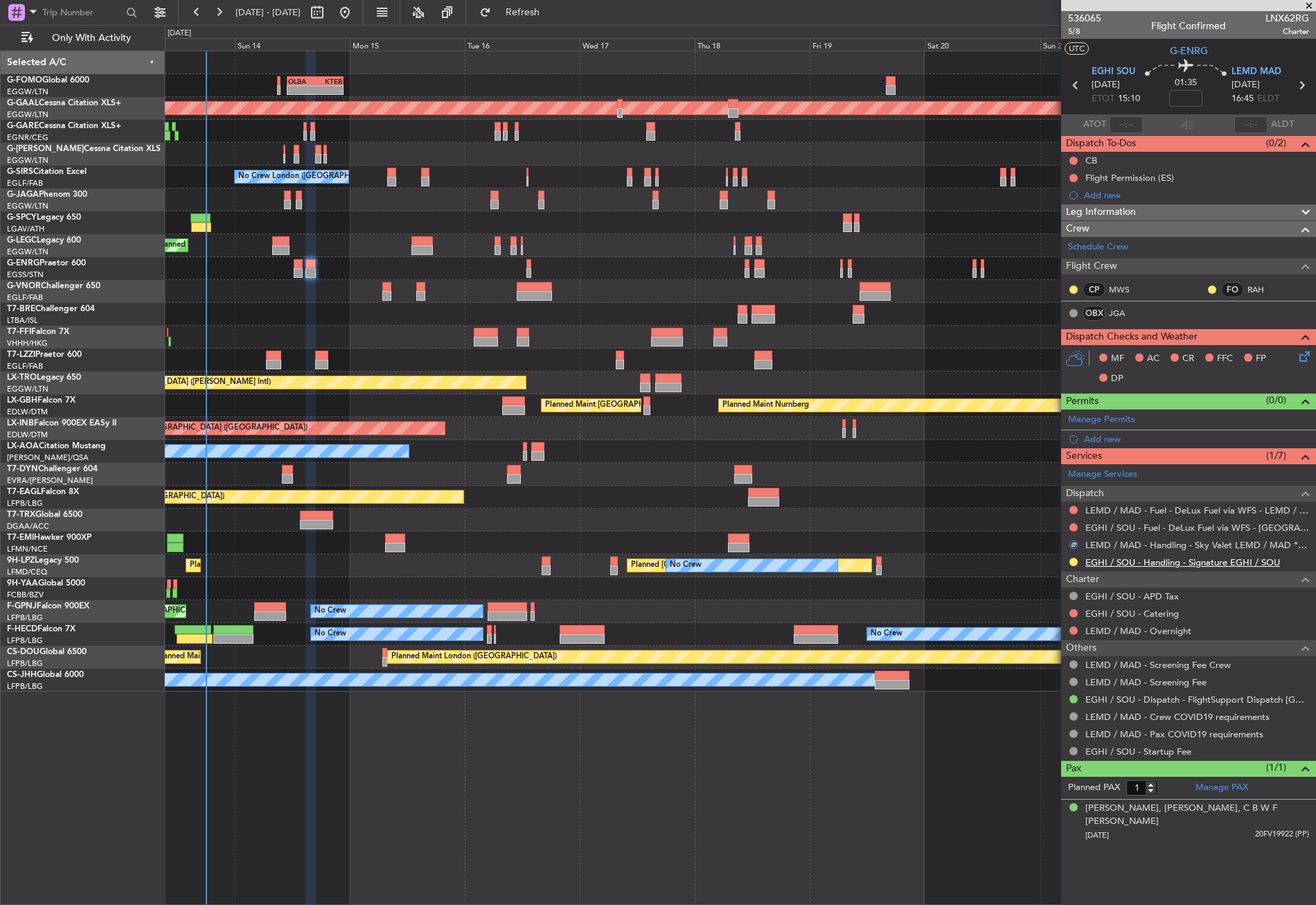
click at [1118, 562] on link "EGHI / SOU - Handling - Signature EGHI / SOU" at bounding box center [1182, 562] width 195 height 12
click at [552, 11] on span "Refresh" at bounding box center [523, 12] width 58 height 10
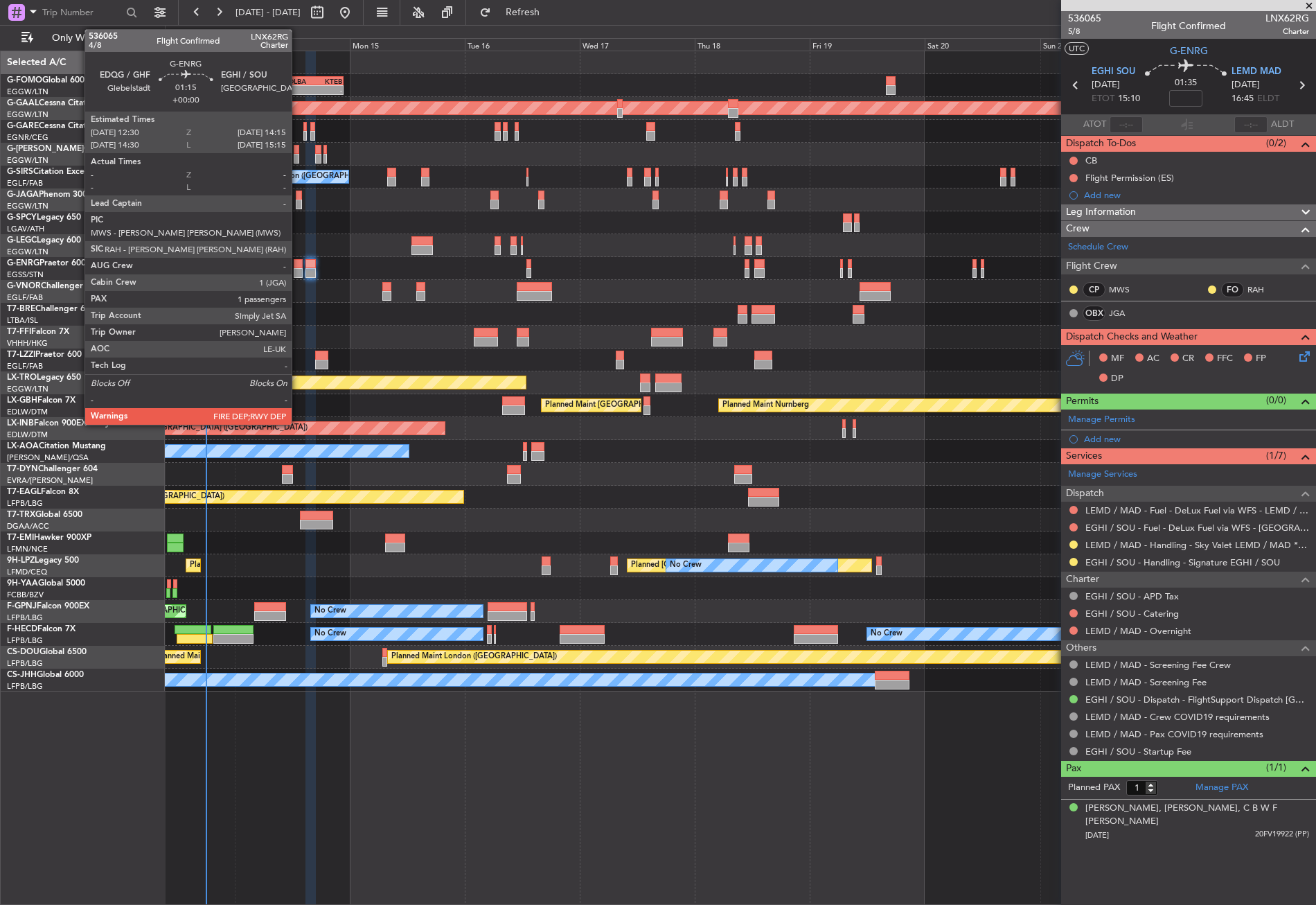
click at [298, 266] on div at bounding box center [298, 263] width 9 height 10
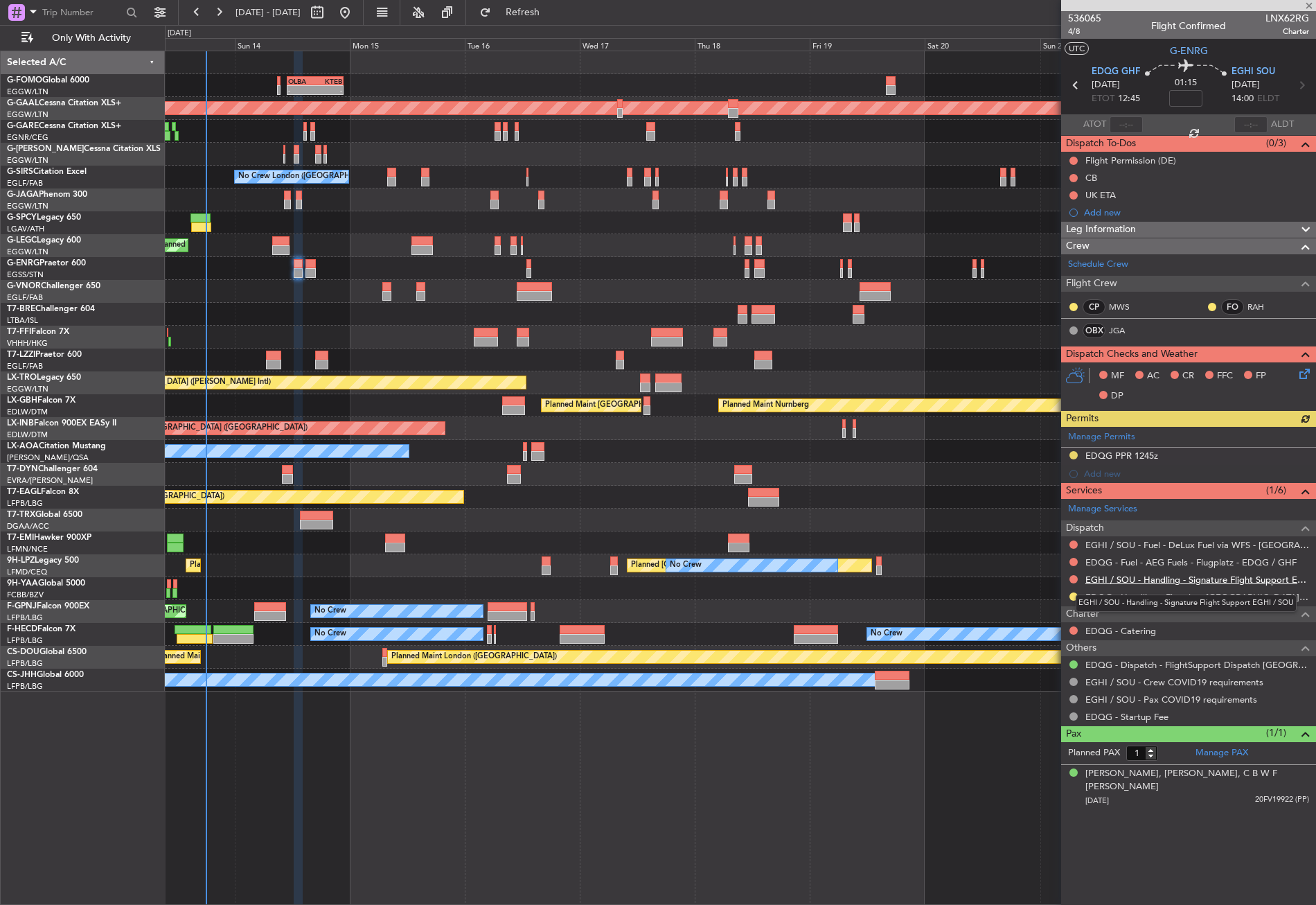
click at [1165, 579] on link "EGHI / SOU - Handling - Signature Flight Support EGHI / SOU" at bounding box center [1197, 579] width 224 height 12
click at [534, 22] on button "Refresh" at bounding box center [515, 13] width 84 height 22
click at [1075, 558] on button at bounding box center [1073, 562] width 8 height 8
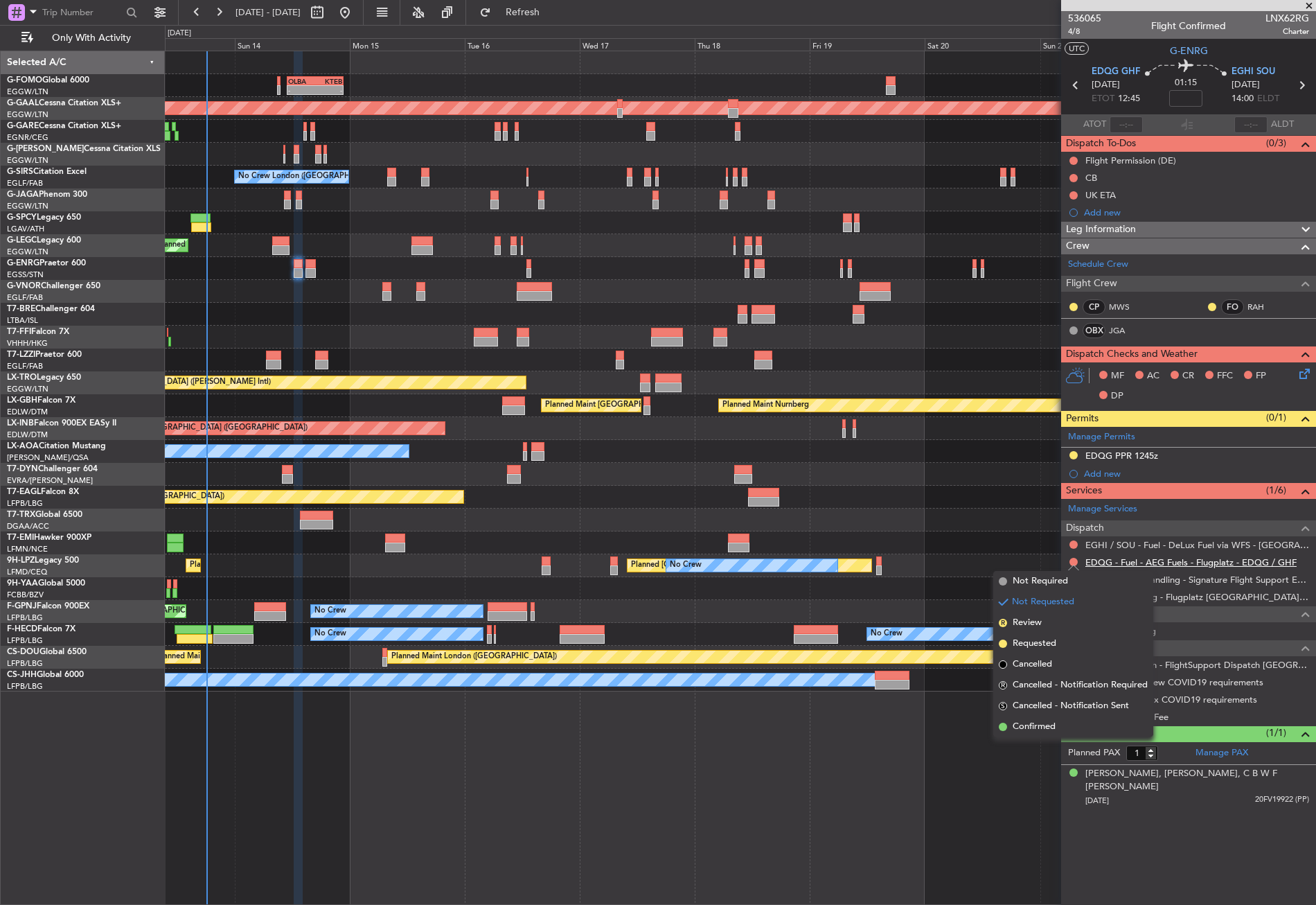
click at [1112, 560] on link "EDQG - Fuel - AEG Fuels - Flugplatz - EDQG / GHF" at bounding box center [1190, 562] width 211 height 12
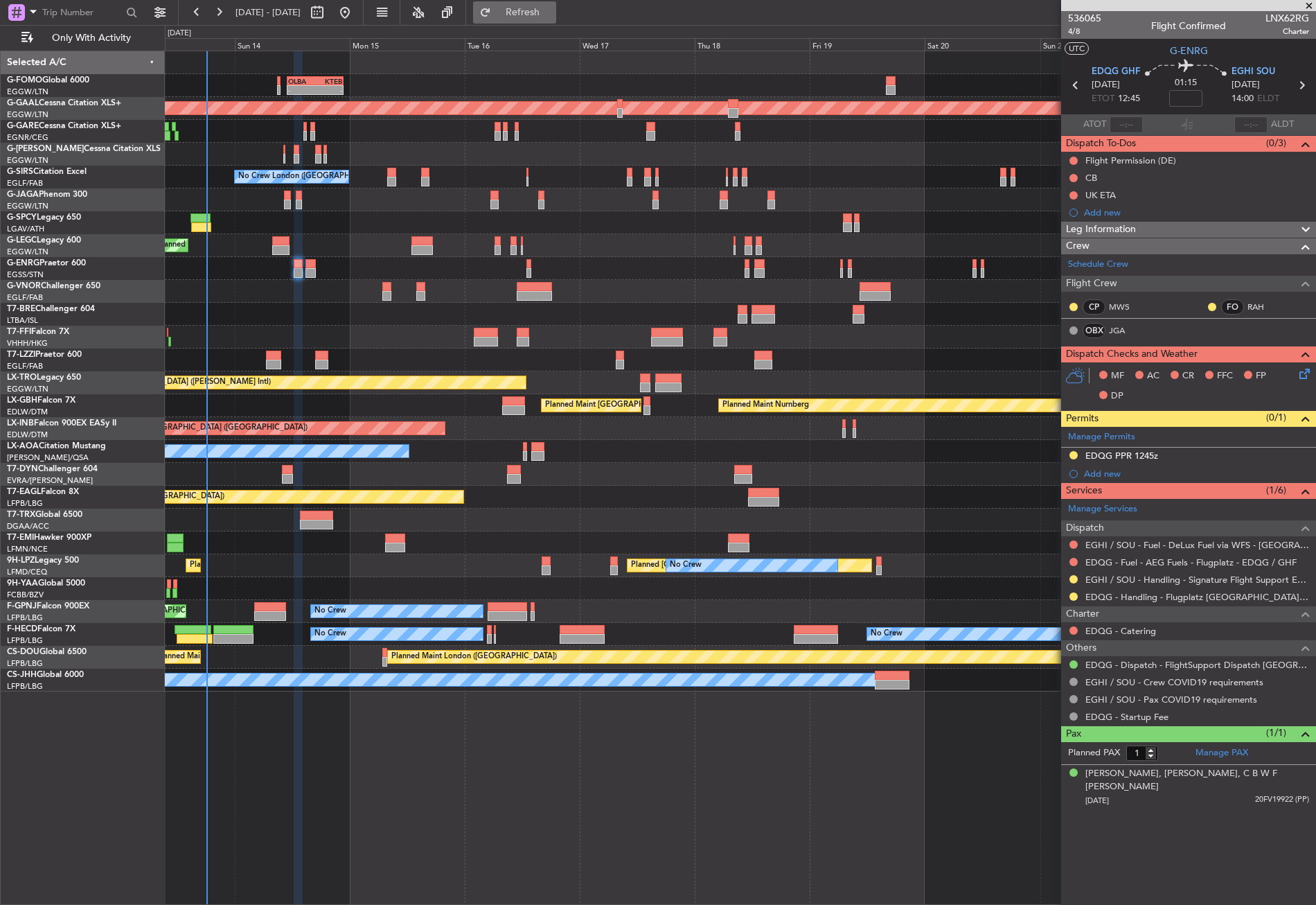
click at [528, 17] on button "Refresh" at bounding box center [515, 13] width 84 height 22
click at [1073, 560] on button at bounding box center [1073, 562] width 8 height 8
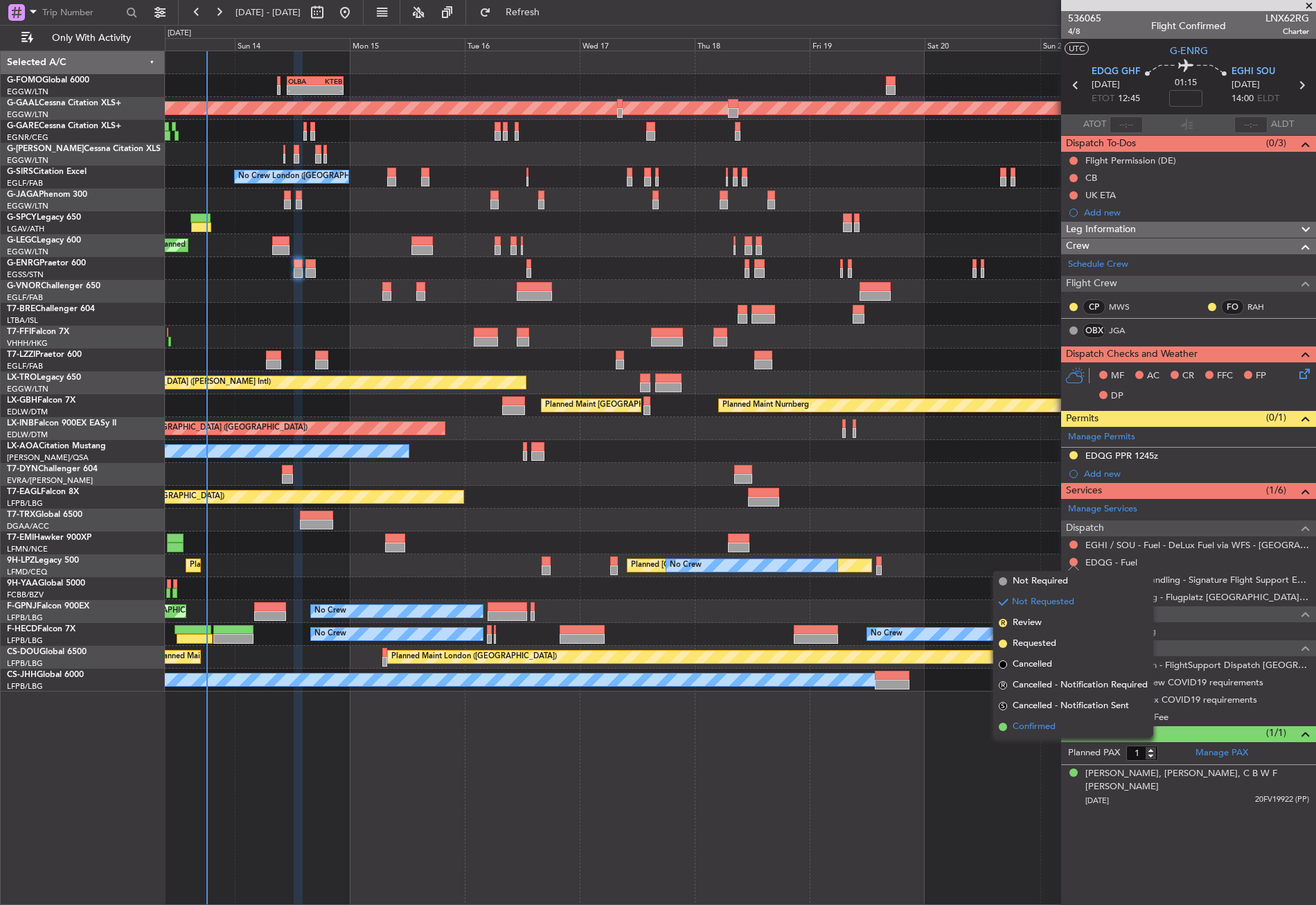
click at [1039, 731] on span "Confirmed" at bounding box center [1034, 726] width 43 height 13
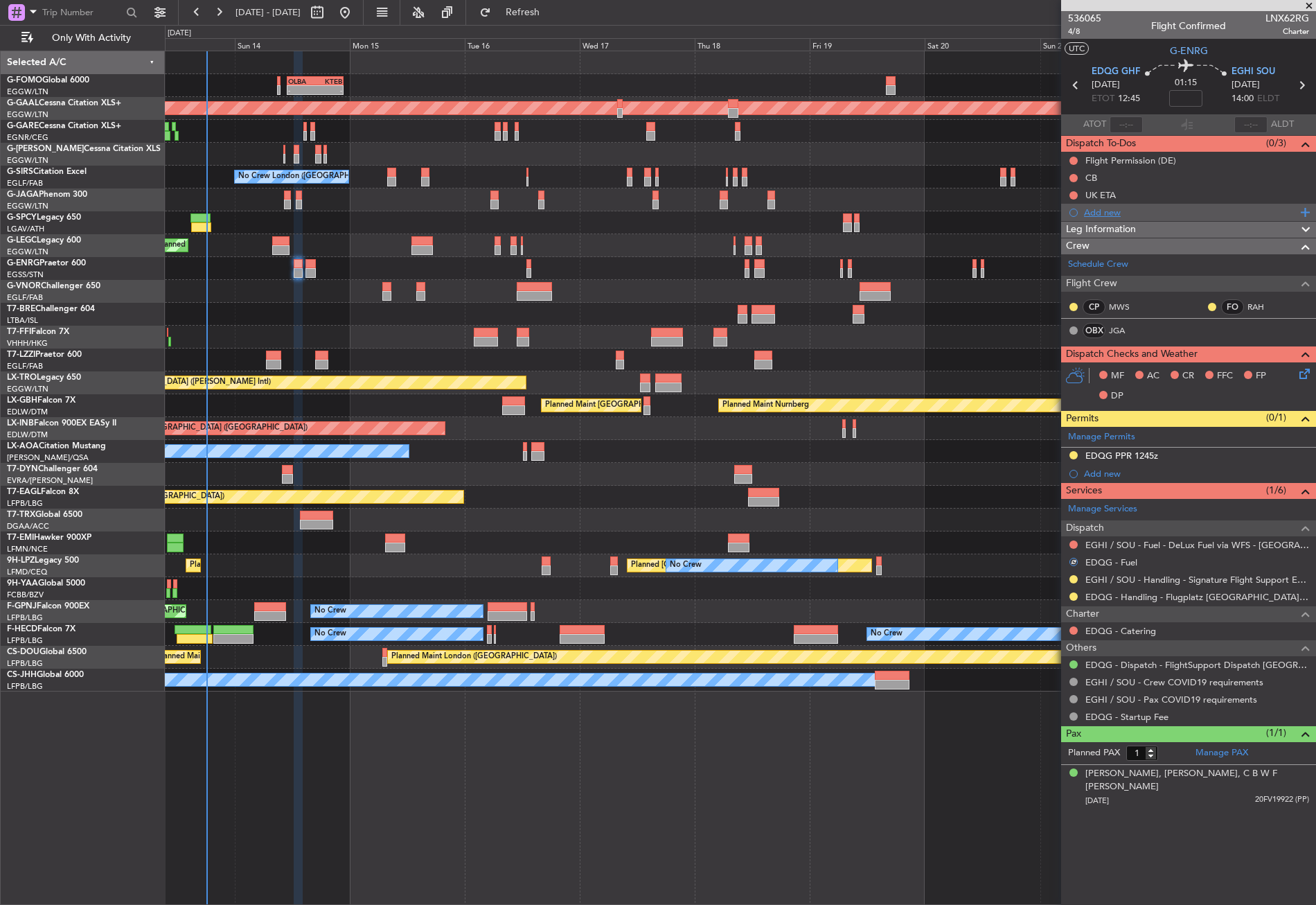
click at [1108, 217] on div "Add new" at bounding box center [1190, 212] width 213 height 12
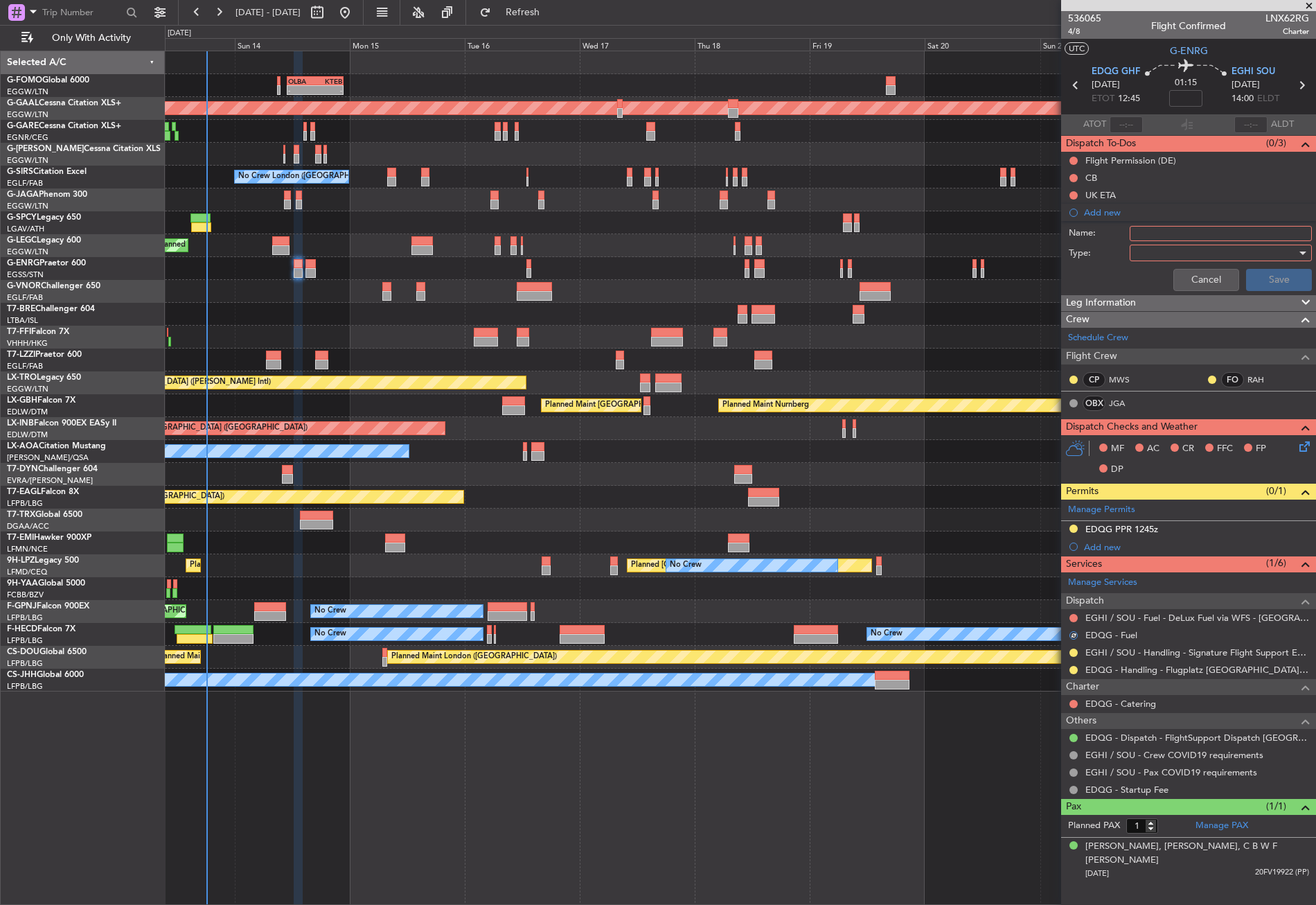
click at [1154, 234] on input "Name:" at bounding box center [1221, 233] width 182 height 15
type input "EDQG FUEL VIA HANDLER"
drag, startPoint x: 1126, startPoint y: 253, endPoint x: 1134, endPoint y: 256, distance: 8.5
click at [1126, 252] on label "Type:" at bounding box center [1100, 253] width 61 height 13
click at [1142, 260] on div at bounding box center [1216, 253] width 162 height 21
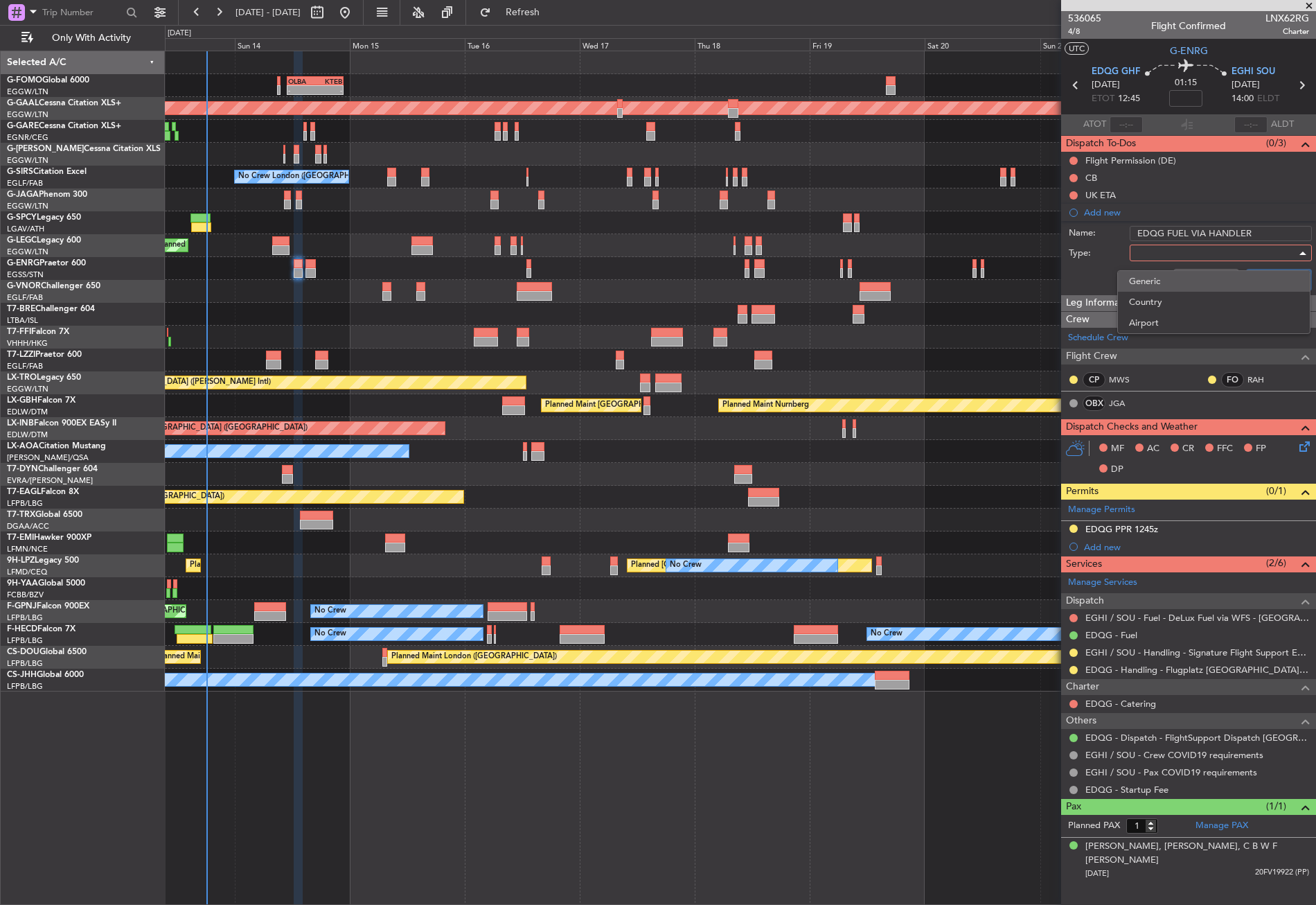
click at [1144, 274] on span "Generic" at bounding box center [1214, 280] width 170 height 21
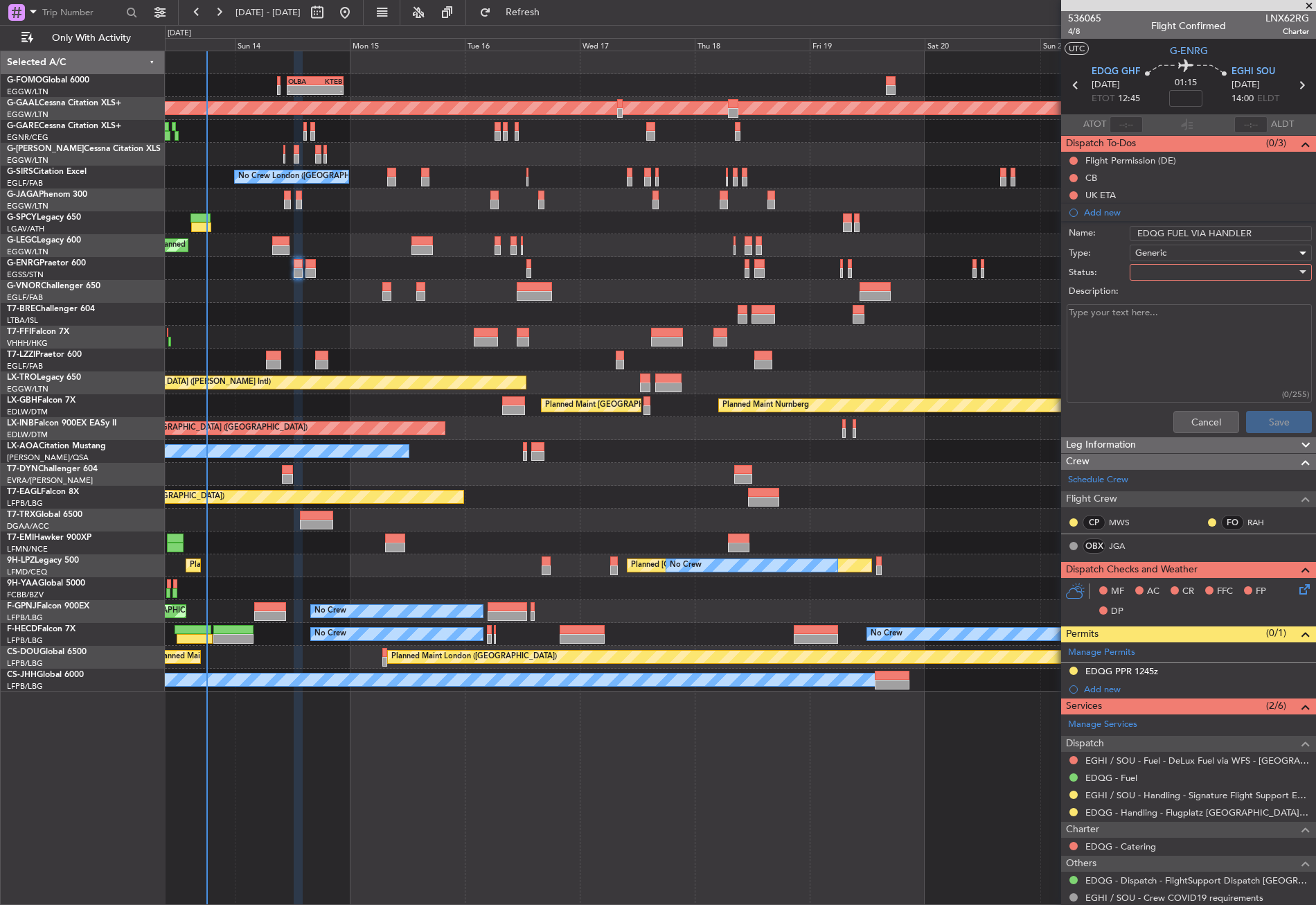
click at [1146, 277] on div at bounding box center [1216, 271] width 162 height 21
click at [1148, 320] on span "In Progress" at bounding box center [1214, 320] width 162 height 21
click at [1152, 271] on span "In Progress" at bounding box center [1159, 272] width 47 height 13
click at [1151, 343] on span "Completed" at bounding box center [1214, 342] width 162 height 21
click at [1262, 419] on button "Save" at bounding box center [1278, 421] width 66 height 22
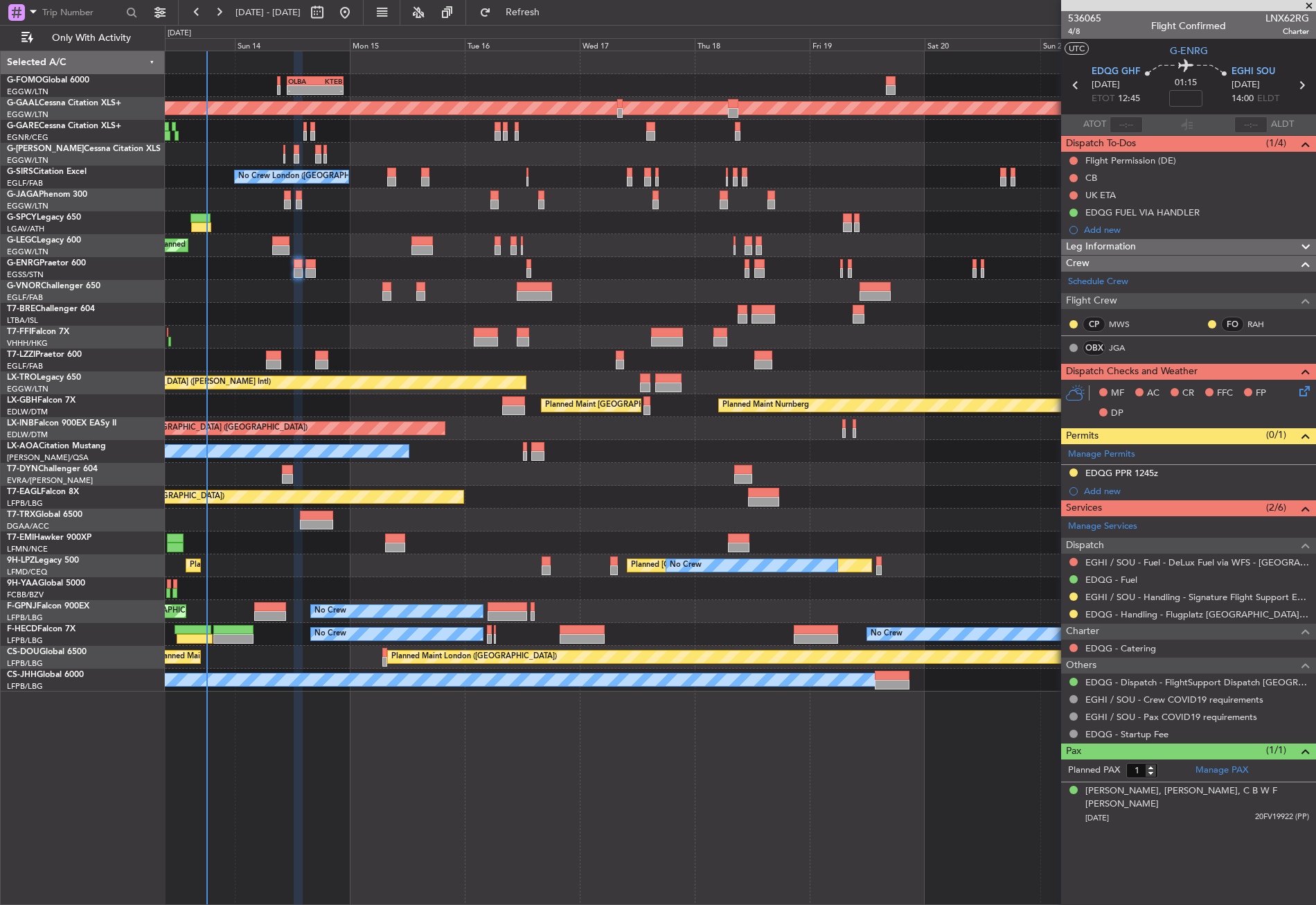
click at [715, 598] on div "AOG Maint Brazzaville (Maya-maya)" at bounding box center [740, 588] width 1151 height 22
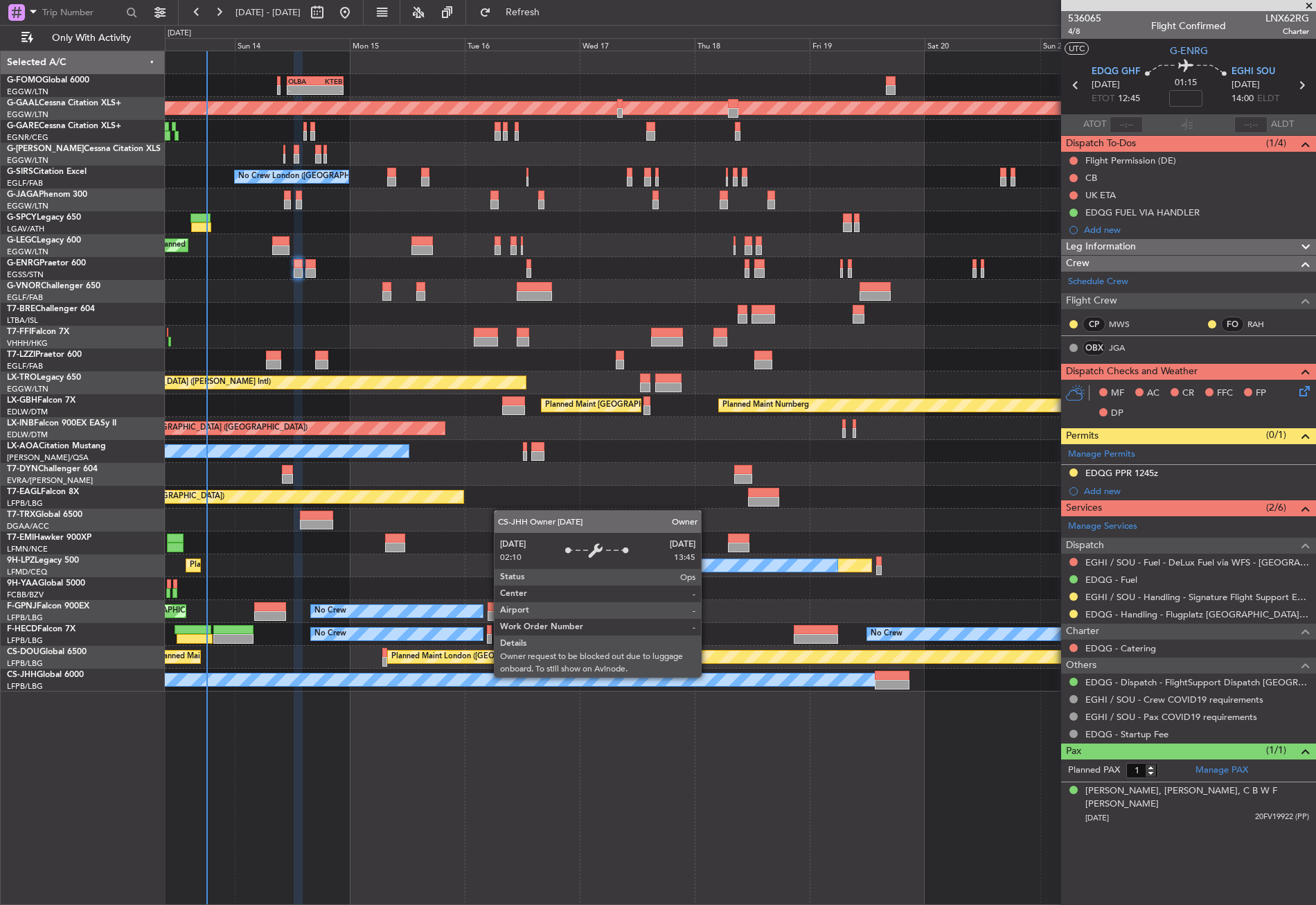
click at [707, 677] on div "Owner" at bounding box center [502, 679] width 746 height 13
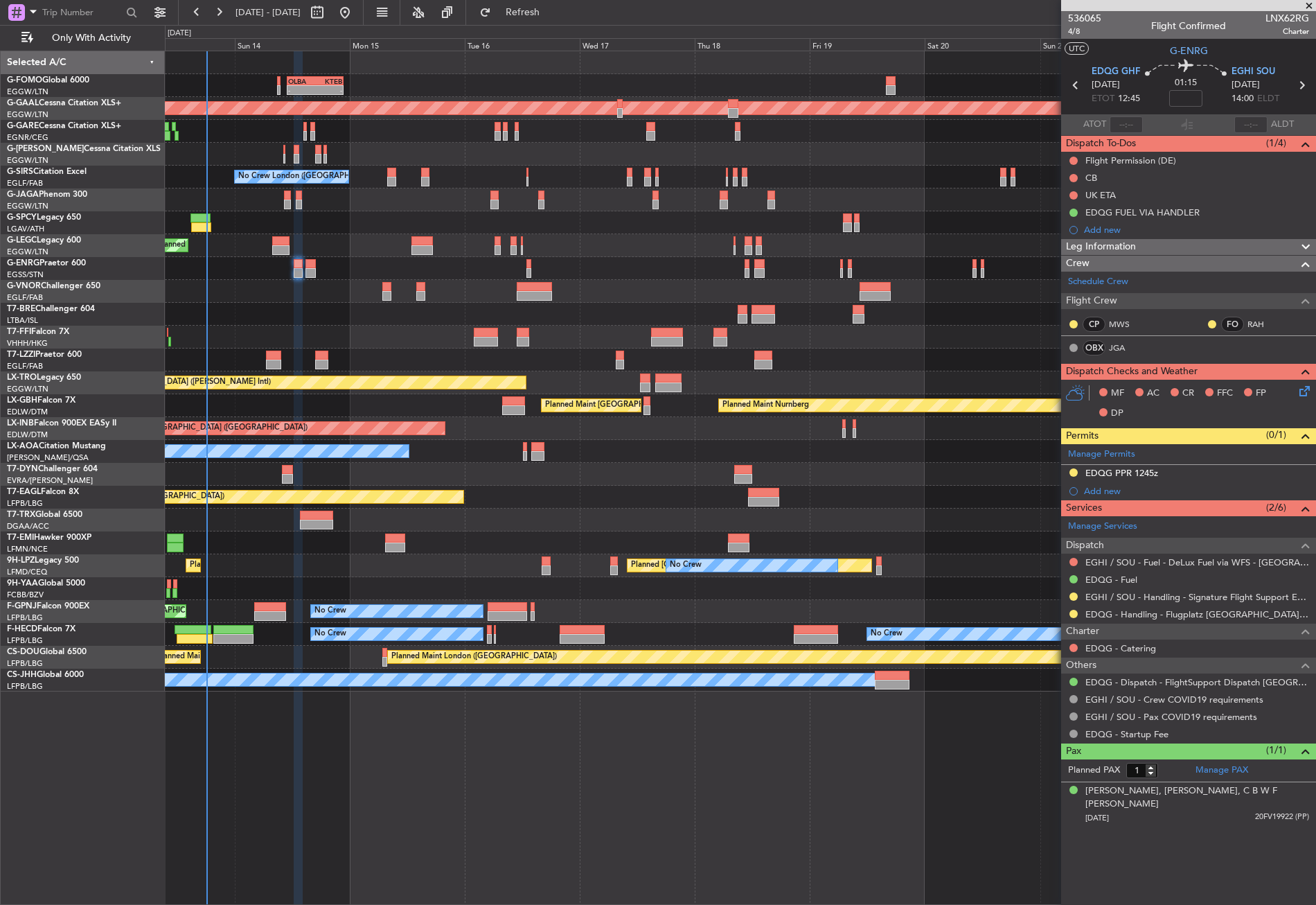
click at [719, 729] on div "- - OLBA 11:00 Z KTEB 22:45 Z Planned Maint London (Luton) Planned Maint Dussel…" at bounding box center [740, 477] width 1151 height 855
click at [720, 728] on div "- - OLBA 11:00 Z KTEB 22:45 Z Planned Maint London (Luton) Planned Maint Dussel…" at bounding box center [740, 477] width 1151 height 855
click at [732, 838] on div "- - OLBA 11:00 Z KTEB 22:45 Z Planned Maint London (Luton) Planned Maint Dussel…" at bounding box center [740, 477] width 1151 height 855
click at [1153, 561] on link "EGHI / SOU - Fuel - DeLux Fuel via WFS - EGHI / SOU" at bounding box center [1197, 562] width 224 height 12
click at [446, 155] on div at bounding box center [740, 154] width 1151 height 22
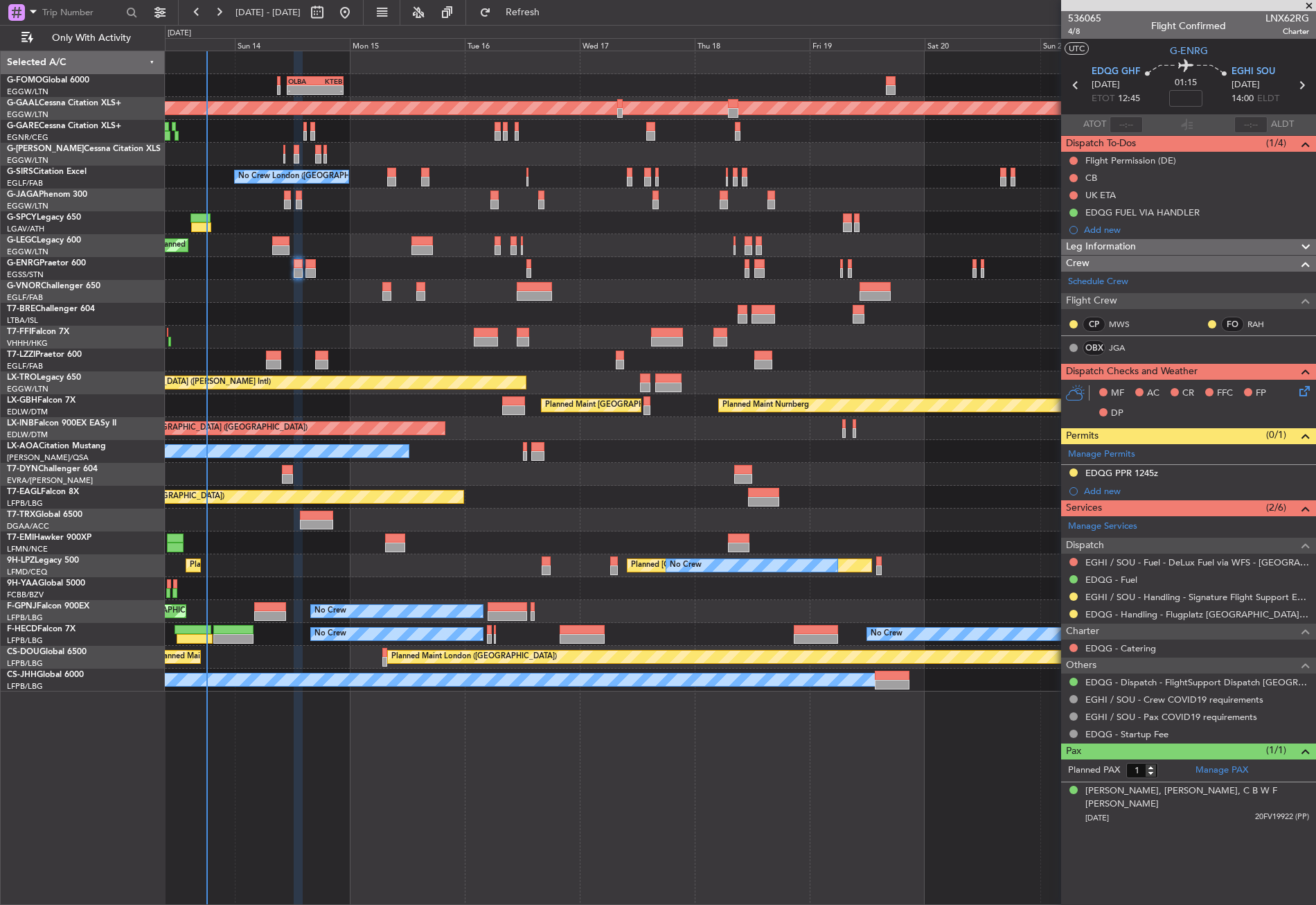
click at [380, 736] on div "- - OLBA 11:00 Z KTEB 22:45 Z Planned Maint London (Luton) Planned Maint Dussel…" at bounding box center [740, 477] width 1151 height 855
click at [388, 275] on div at bounding box center [740, 268] width 1151 height 22
click at [1117, 564] on link "EGHI / SOU - Fuel - DeLux Fuel via WFS - EGHI / SOU" at bounding box center [1197, 562] width 224 height 12
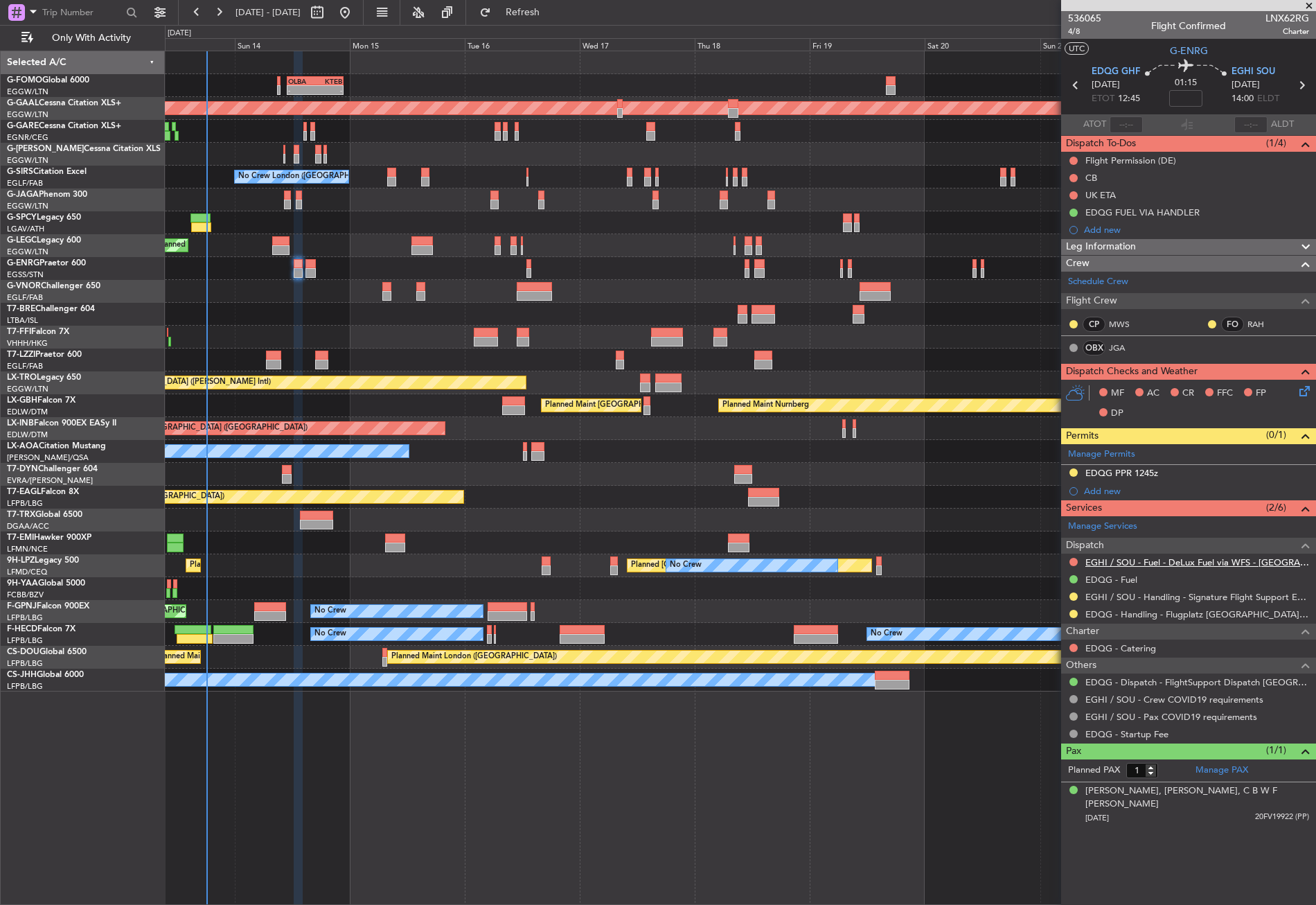
click at [1126, 561] on link "EGHI / SOU - Fuel - DeLux Fuel via WFS - EGHI / SOU" at bounding box center [1197, 562] width 224 height 12
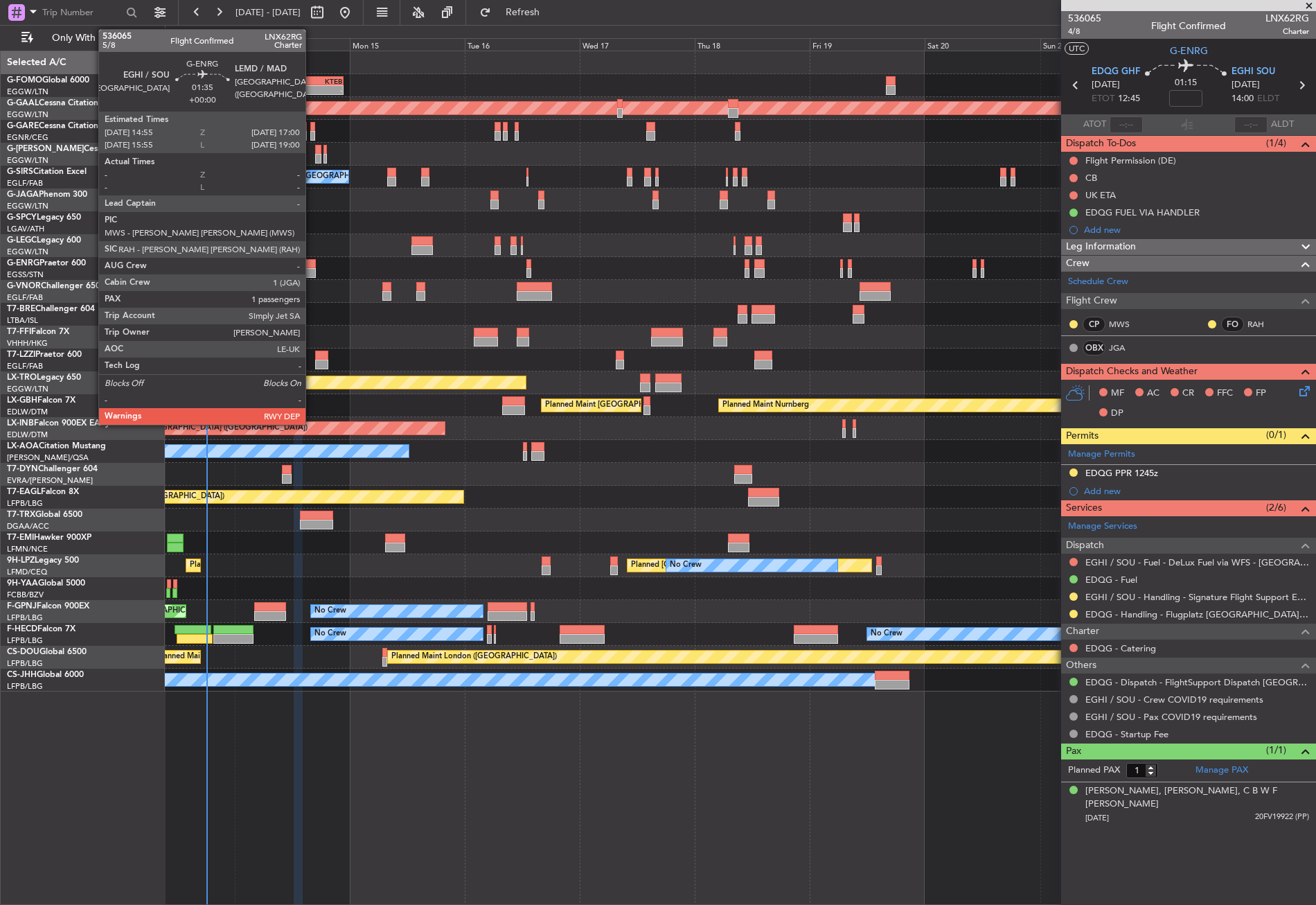
click at [312, 262] on div at bounding box center [311, 263] width 11 height 10
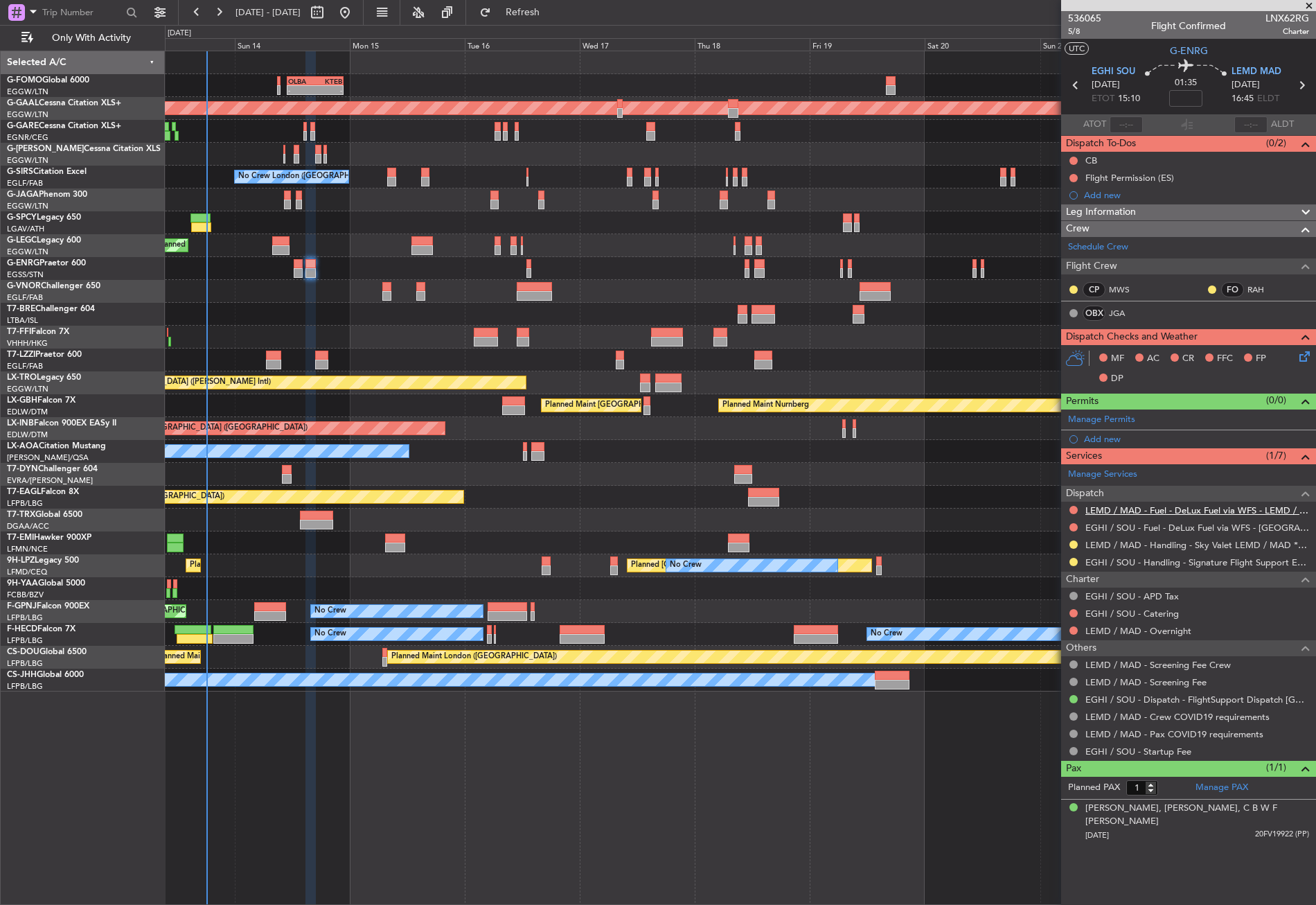
click at [1125, 506] on link "LEMD / MAD - Fuel - DeLux Fuel via WFS - LEMD / MAD" at bounding box center [1197, 510] width 224 height 12
click at [531, 11] on button "Refresh" at bounding box center [515, 13] width 84 height 22
click at [1138, 517] on div "LEMD / MAD - Fuel - DeLux Fuel via WFS - LEMD / MAD" at bounding box center [1188, 510] width 255 height 17
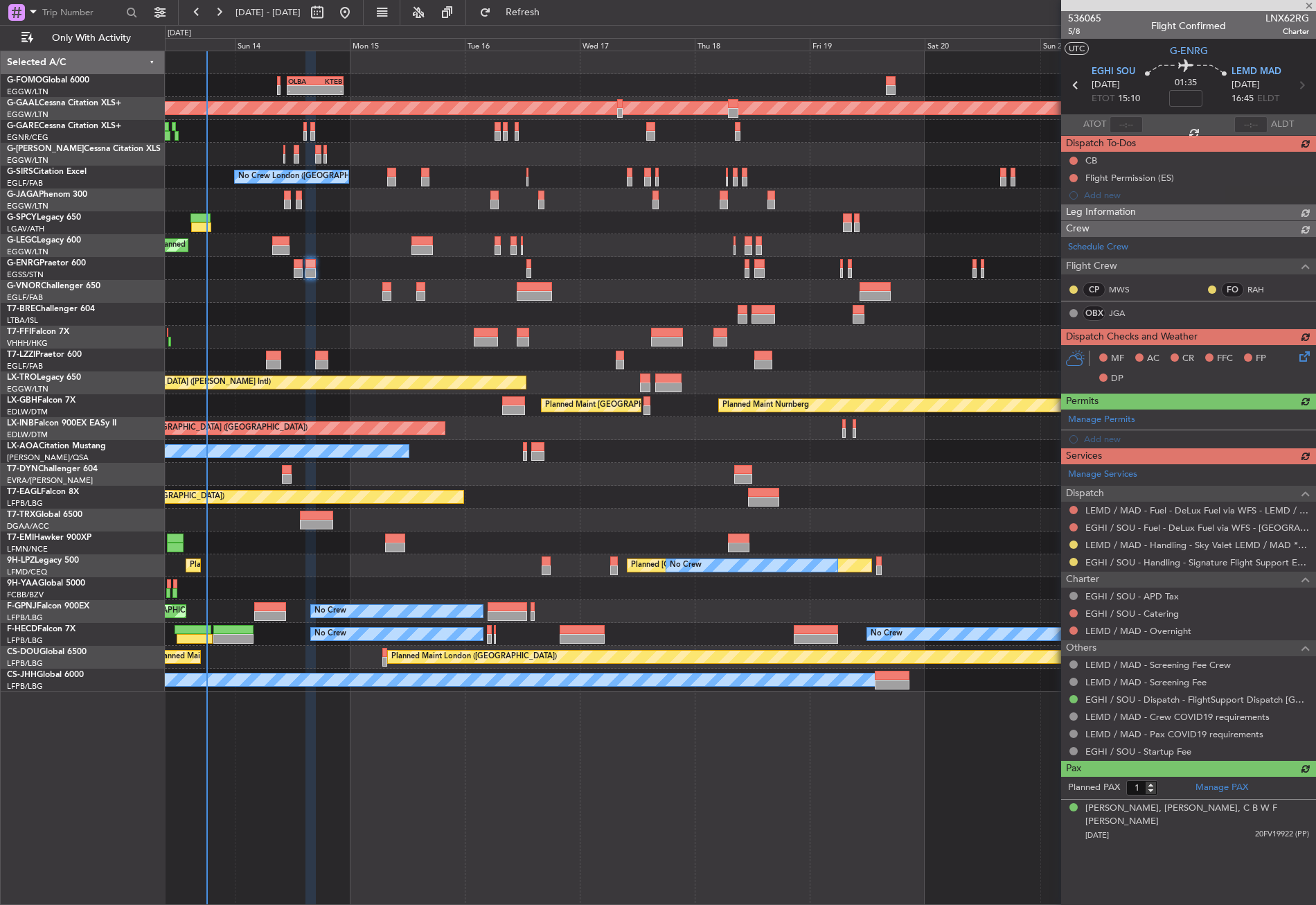
click at [1135, 522] on div "Manage Services Dispatch LEMD / MAD - Fuel - DeLux Fuel via WFS - LEMD / MAD EG…" at bounding box center [1188, 612] width 255 height 296
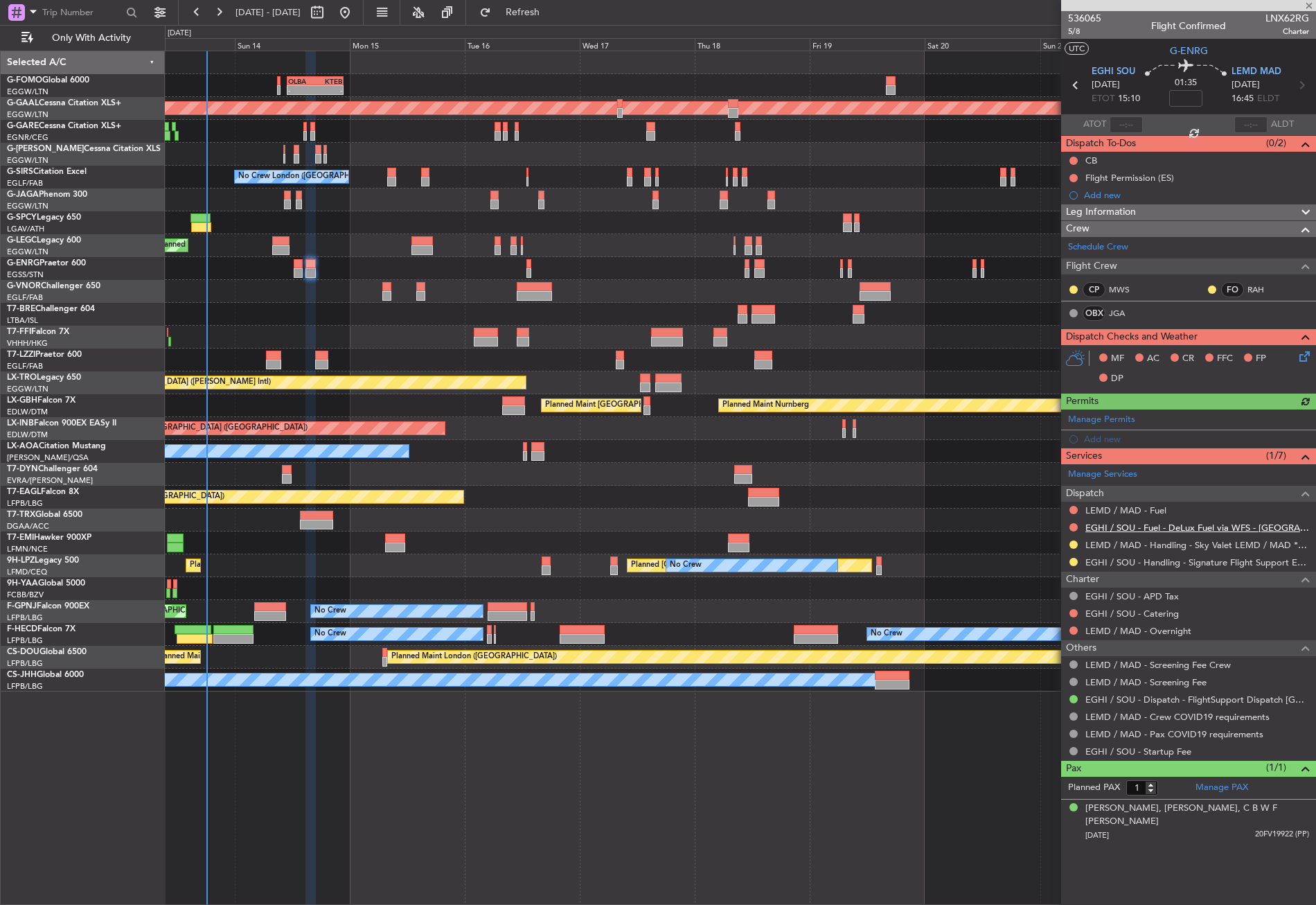
click at [1117, 522] on link "EGHI / SOU - Fuel - DeLux Fuel via WFS - EGHI / SOU" at bounding box center [1197, 528] width 224 height 12
click at [552, 17] on span "Refresh" at bounding box center [523, 12] width 58 height 10
click at [396, 368] on div at bounding box center [740, 359] width 1151 height 22
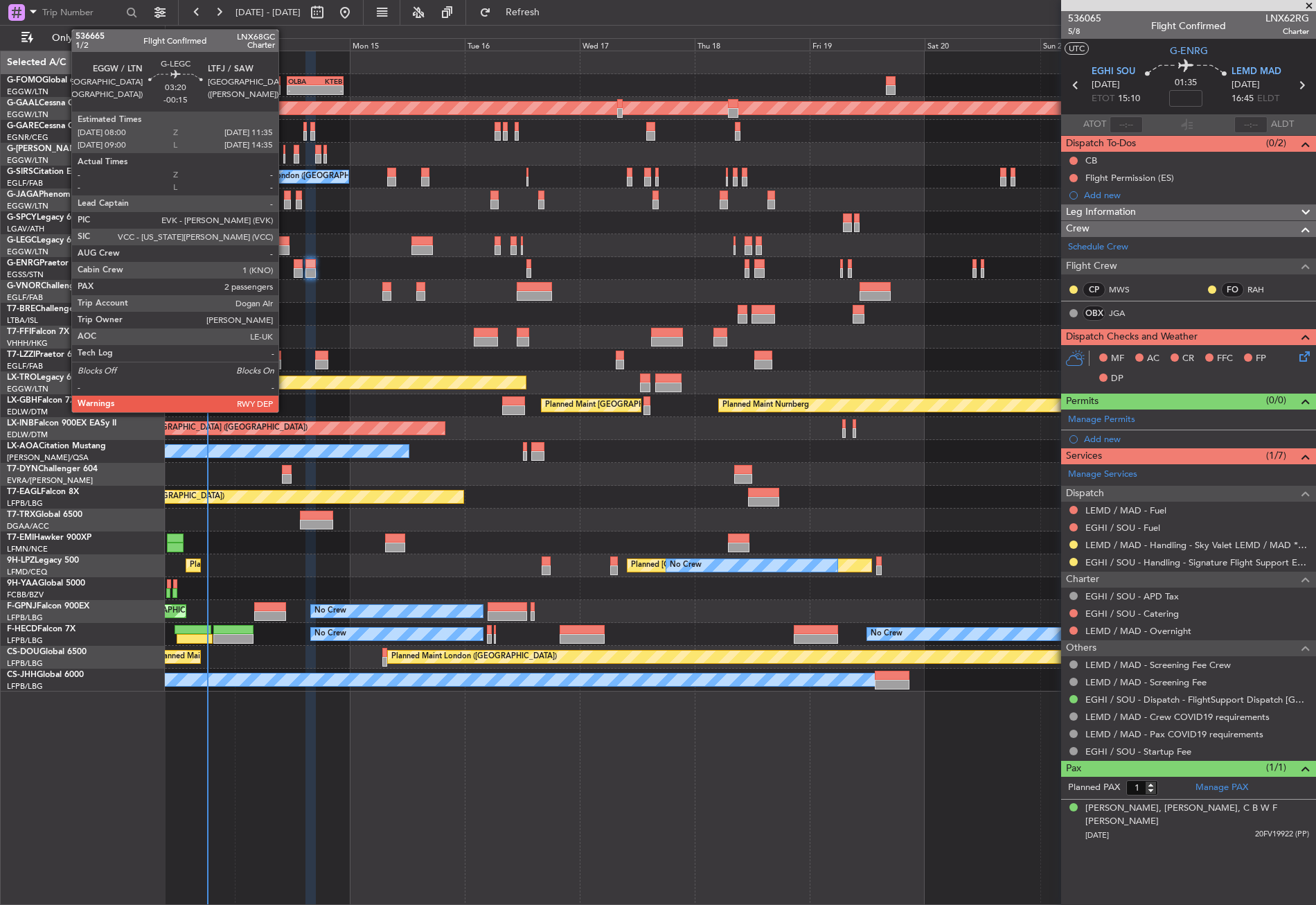
click at [285, 239] on div at bounding box center [280, 241] width 17 height 10
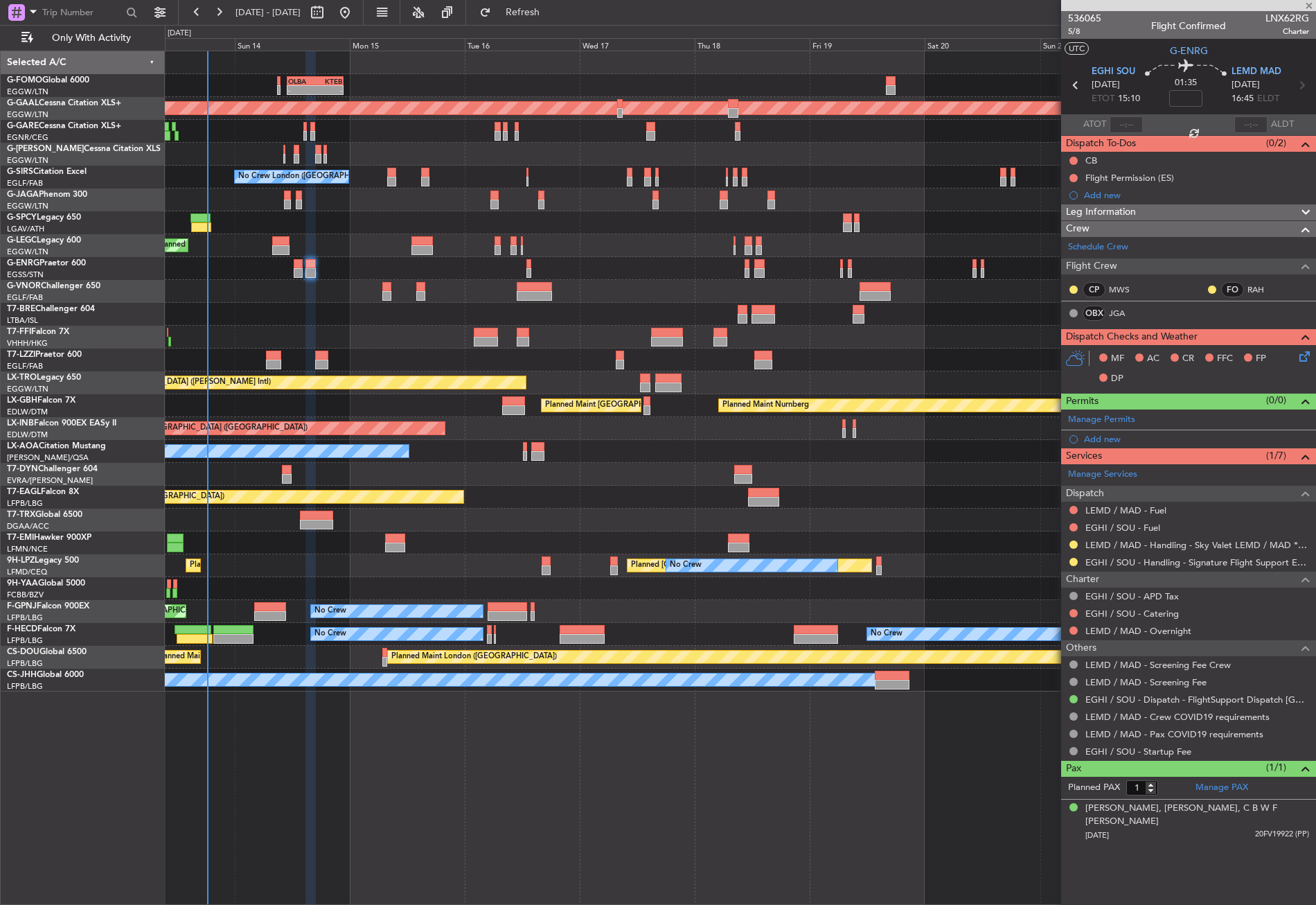
type input "-00:15"
type input "2"
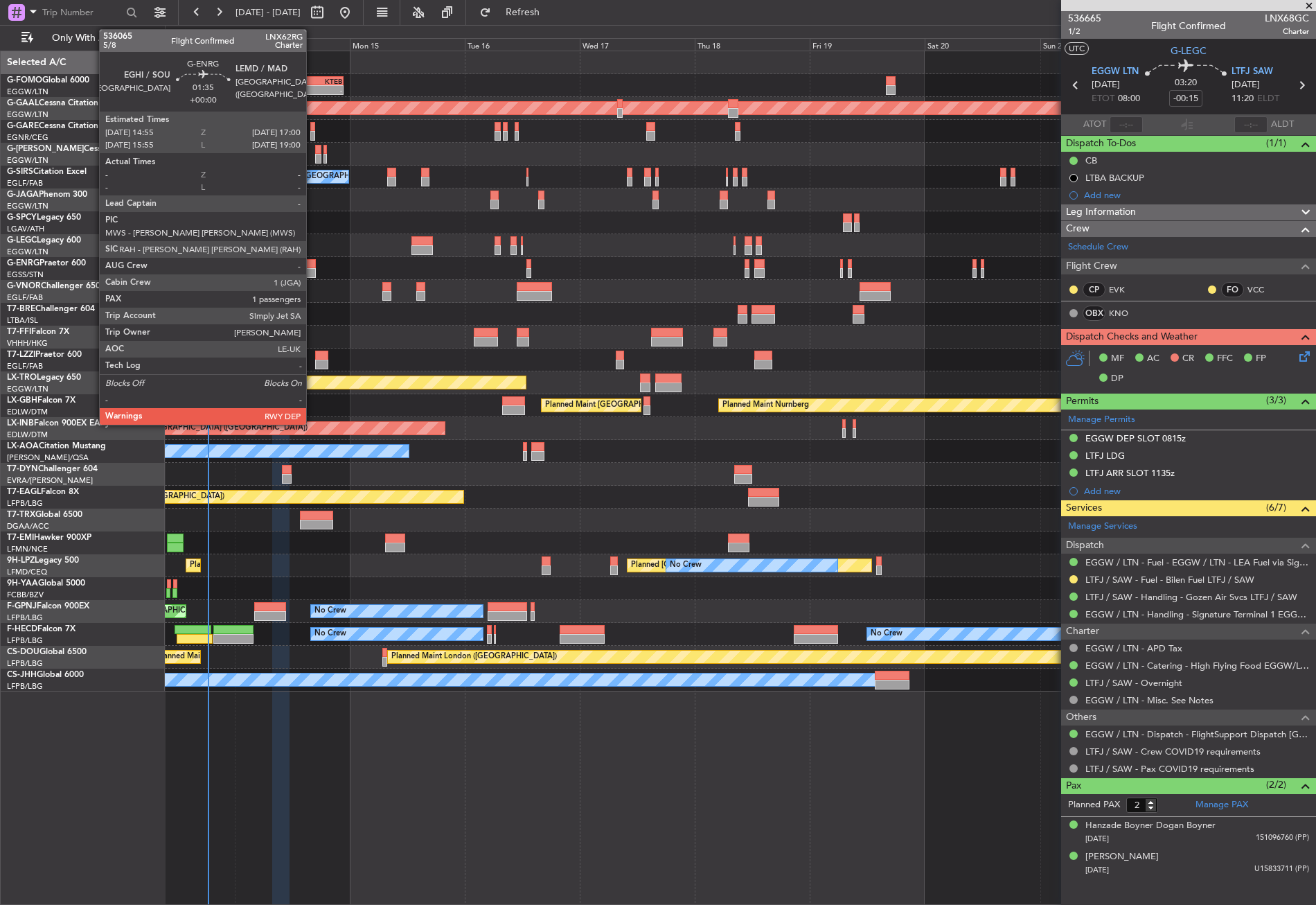
click at [313, 271] on div at bounding box center [311, 272] width 11 height 10
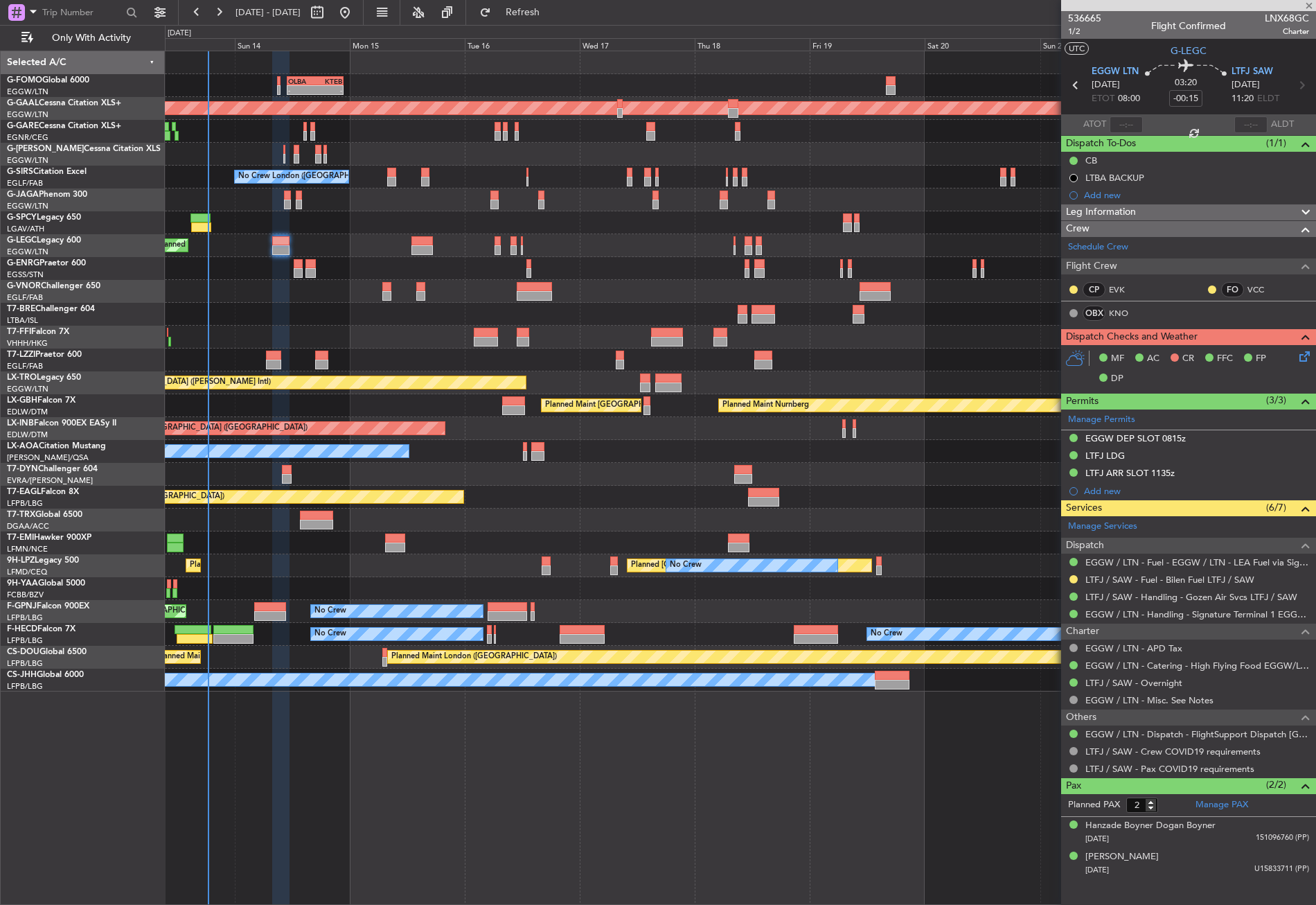
type input "1"
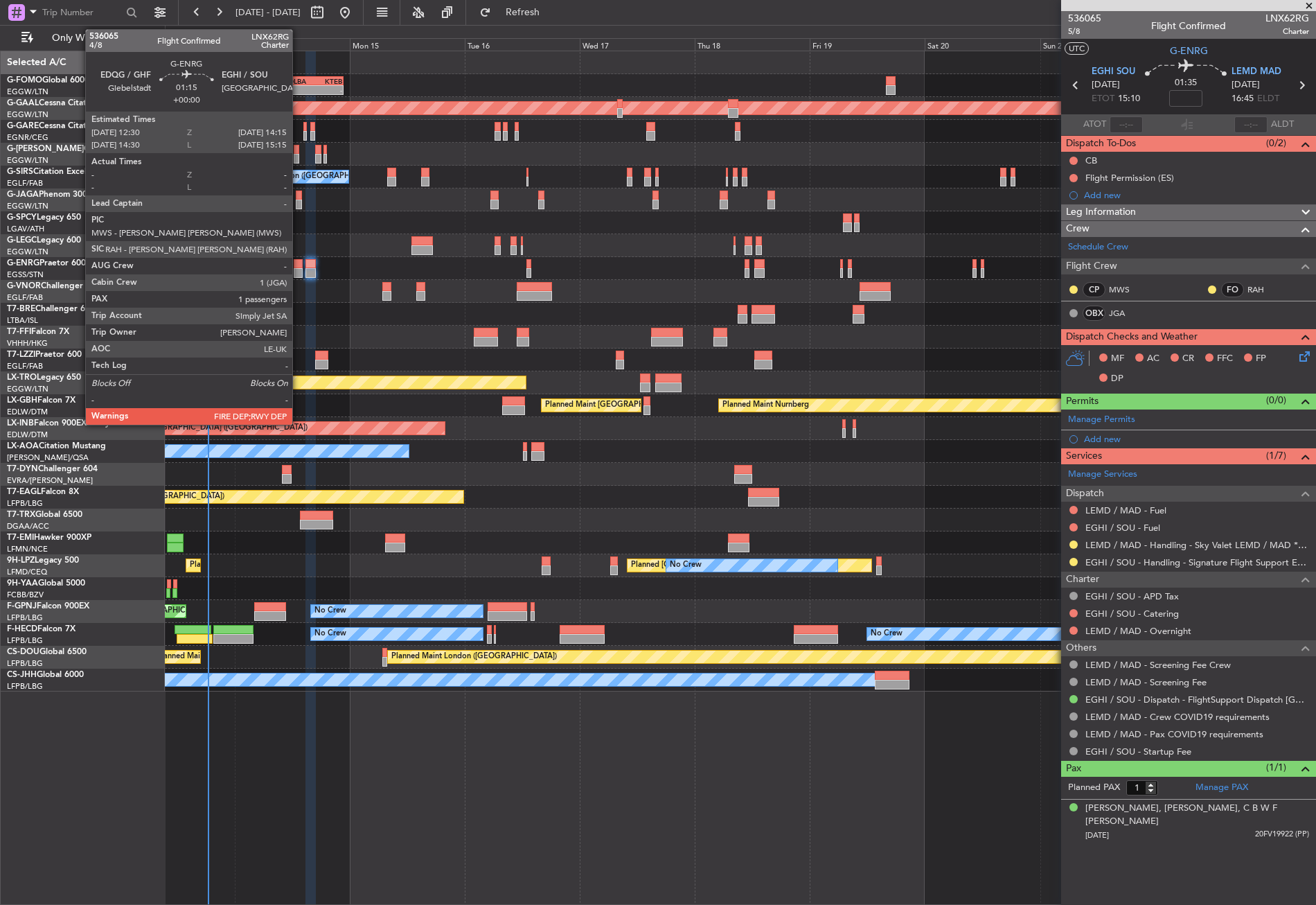
click at [298, 266] on div at bounding box center [298, 263] width 9 height 10
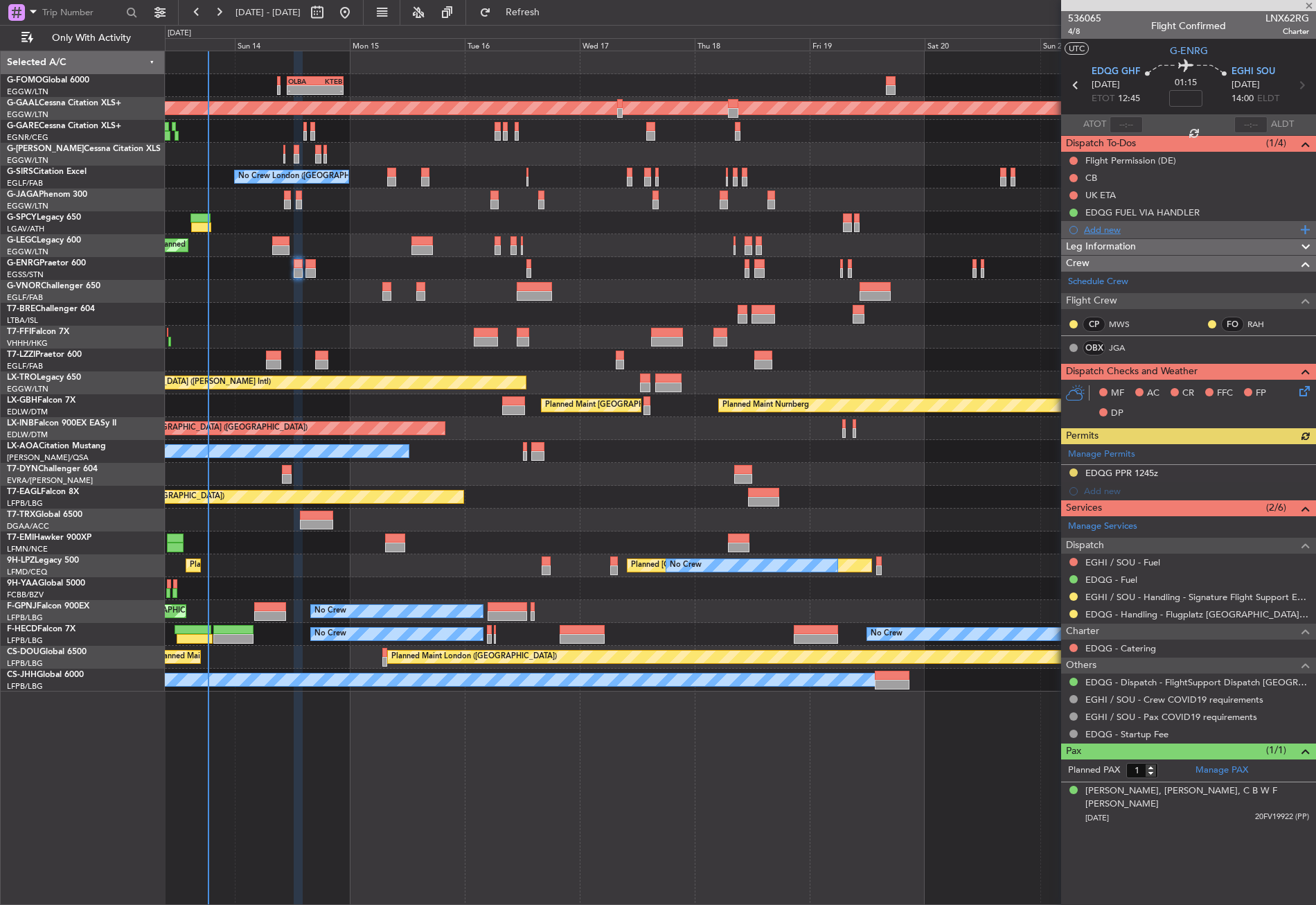
click at [1085, 230] on div "Add new" at bounding box center [1190, 229] width 213 height 12
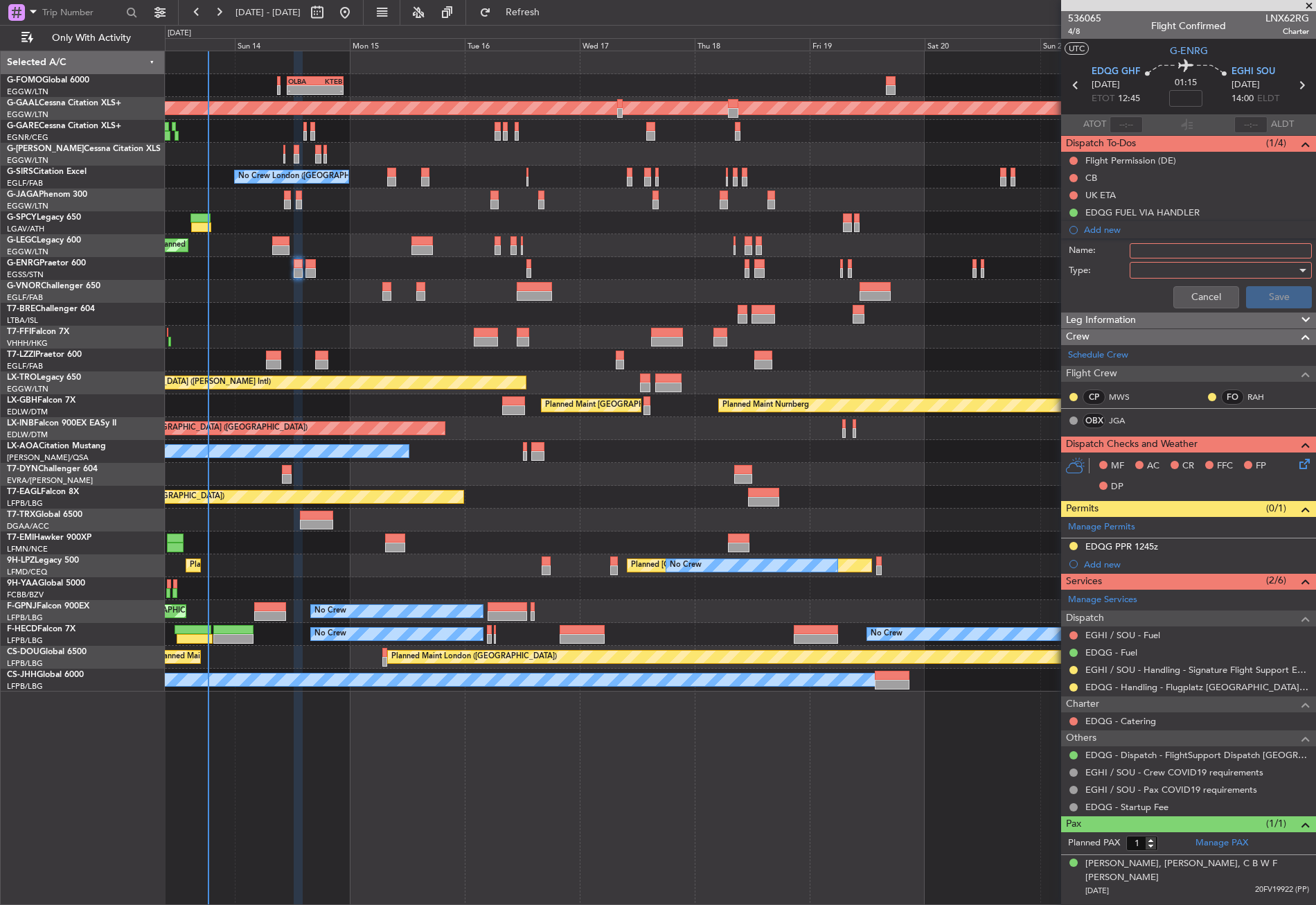
click at [1155, 246] on input "Name:" at bounding box center [1221, 251] width 182 height 15
type input "EGHI FUEL VIA HANDLER"
click at [1155, 275] on div at bounding box center [1216, 270] width 162 height 21
click at [1154, 307] on span "Generic" at bounding box center [1214, 298] width 170 height 21
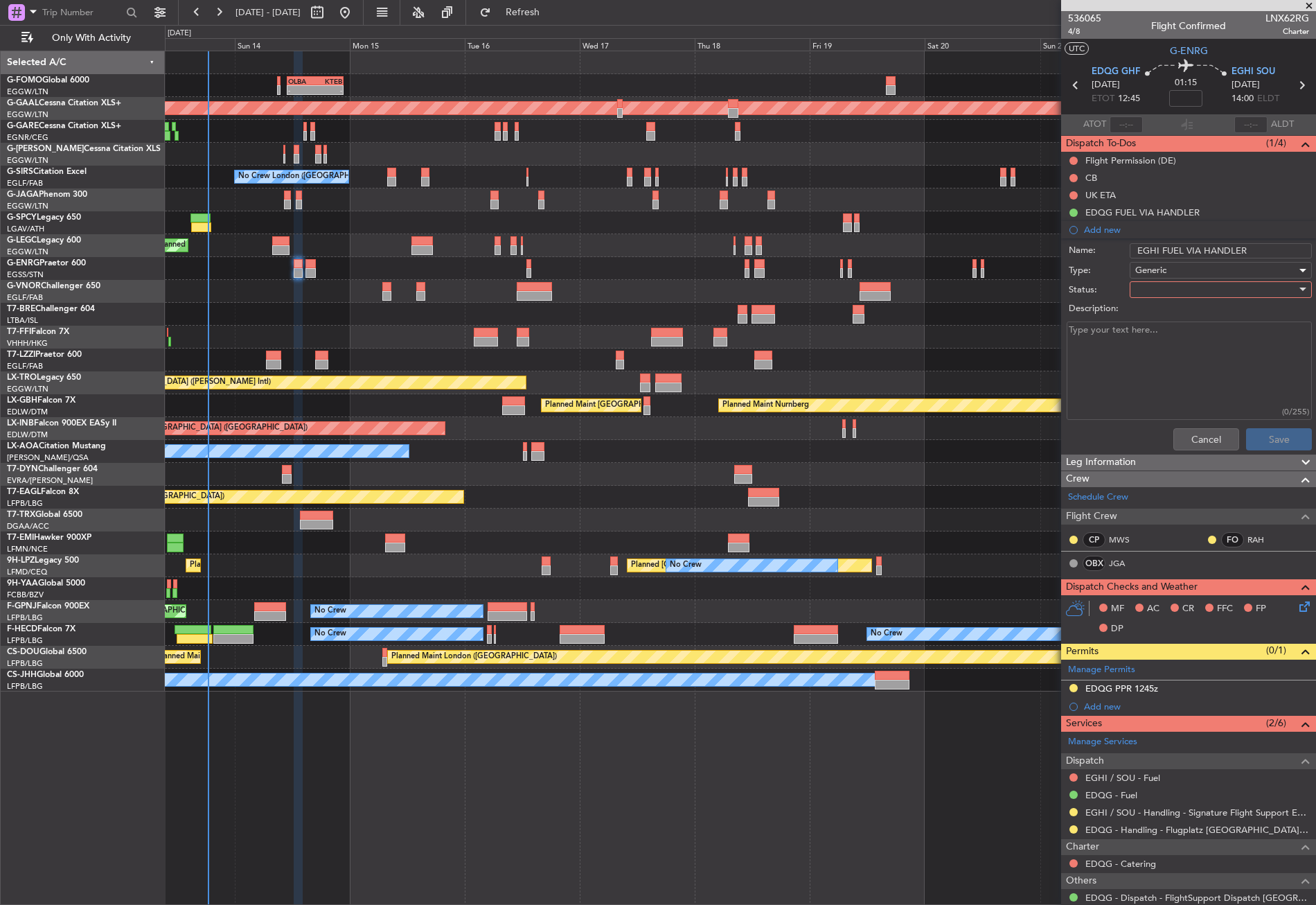
click at [1153, 299] on div "Description:" at bounding box center [1188, 309] width 269 height 20
click at [1152, 286] on div at bounding box center [1216, 289] width 162 height 21
click at [1159, 332] on span "In Progress" at bounding box center [1214, 338] width 162 height 21
click at [1254, 441] on button "Save" at bounding box center [1278, 439] width 66 height 22
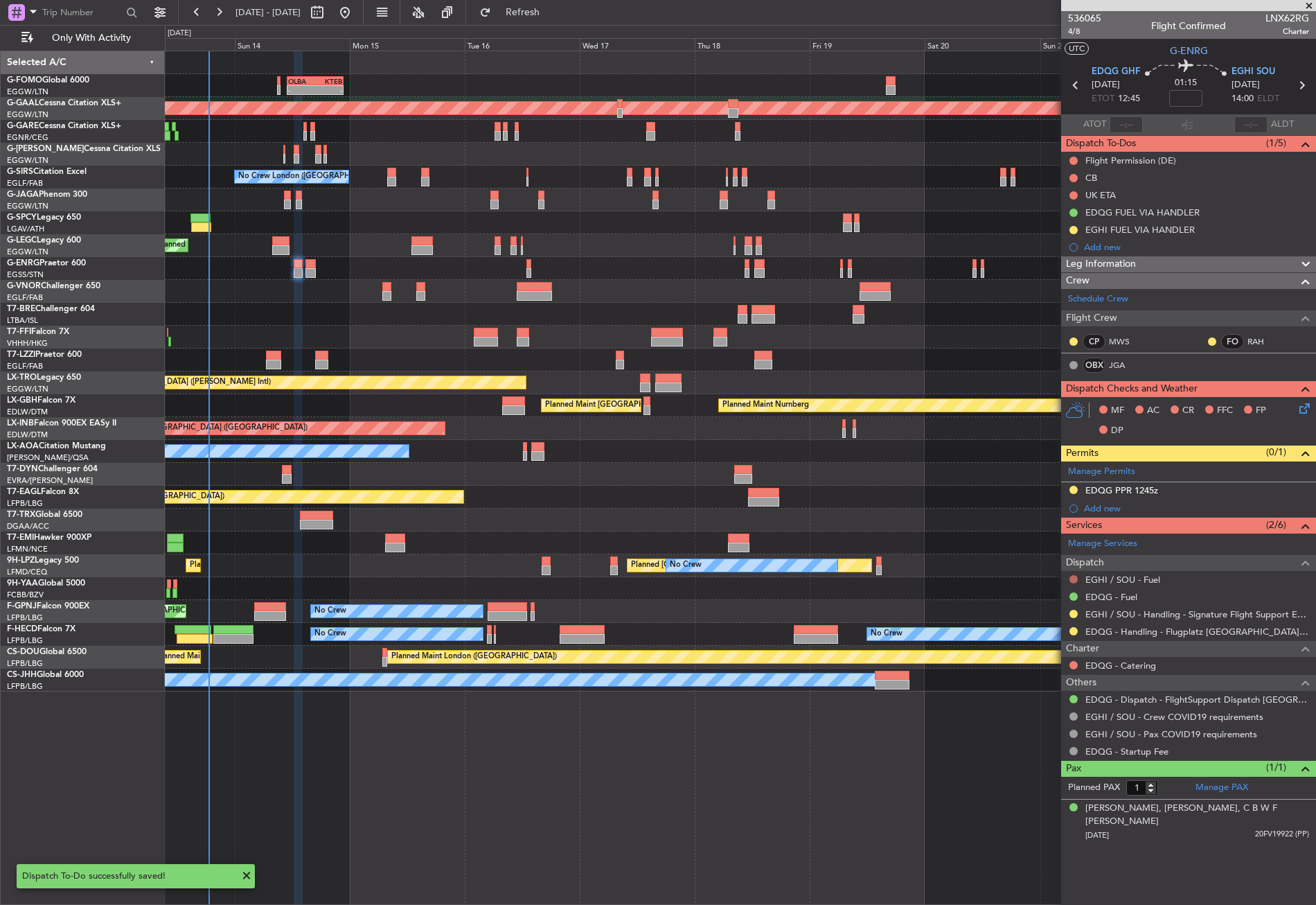
click at [1075, 579] on button at bounding box center [1073, 579] width 8 height 8
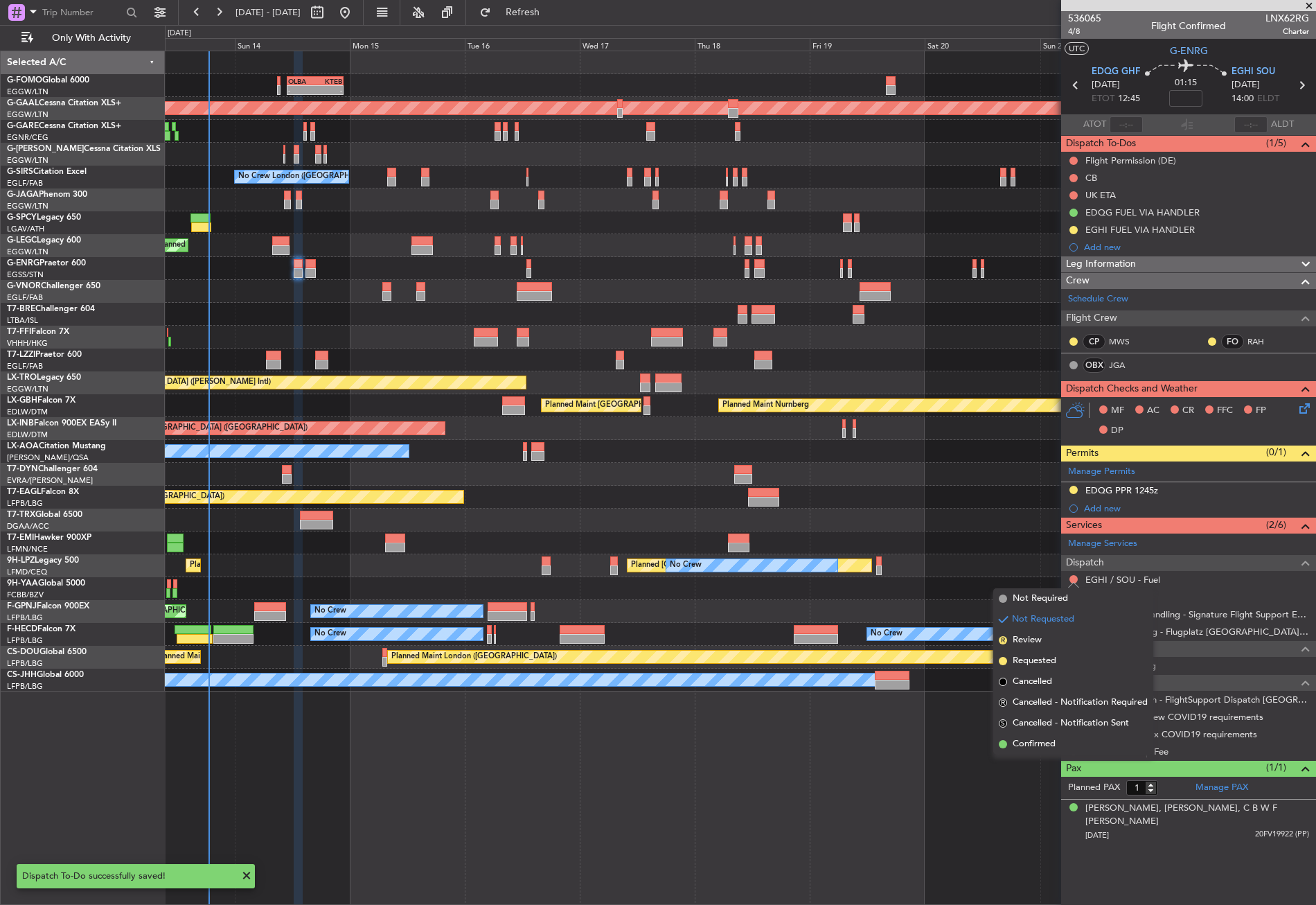
click at [1029, 654] on span "Requested" at bounding box center [1034, 661] width 44 height 13
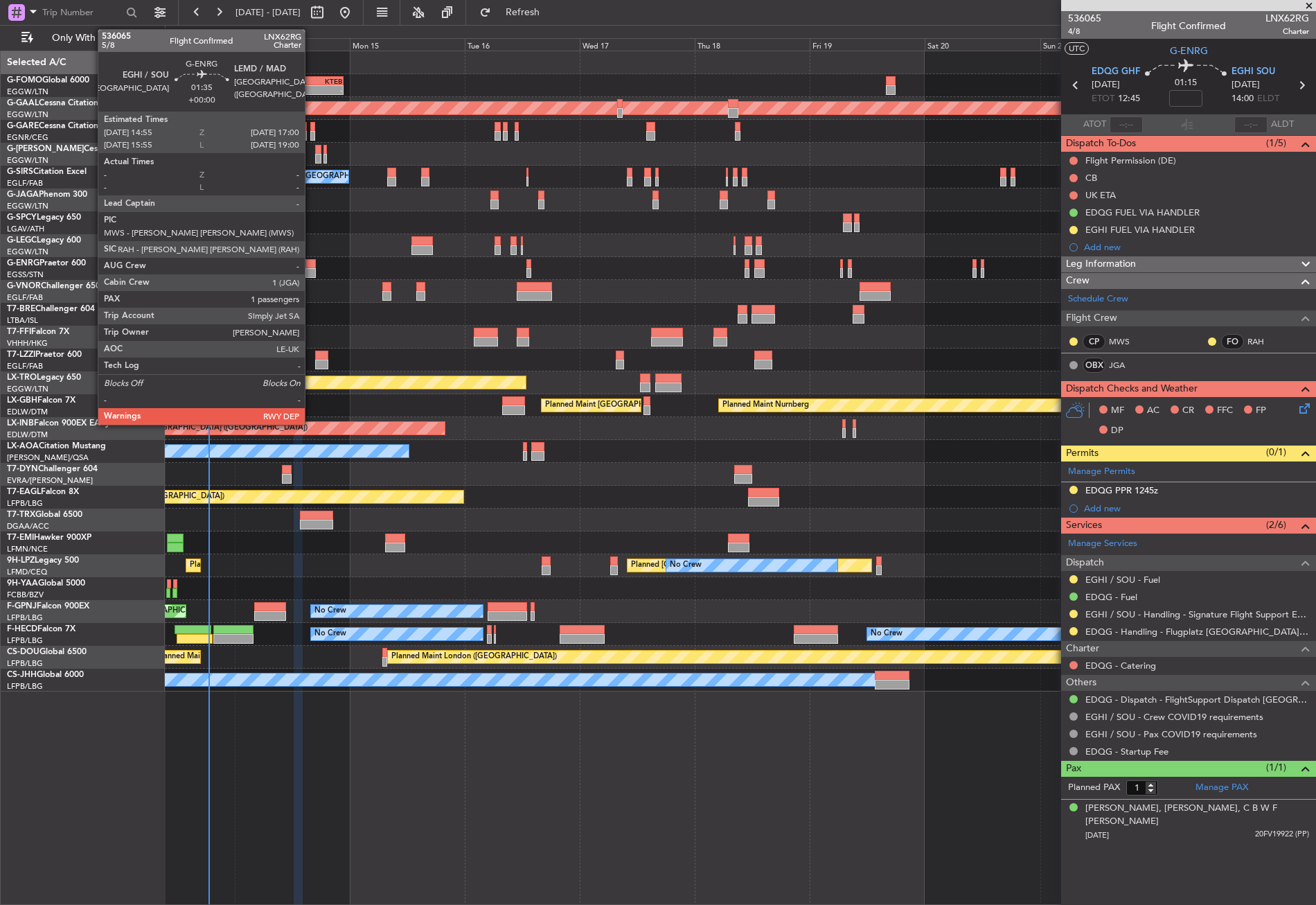
click at [311, 267] on div at bounding box center [311, 263] width 11 height 10
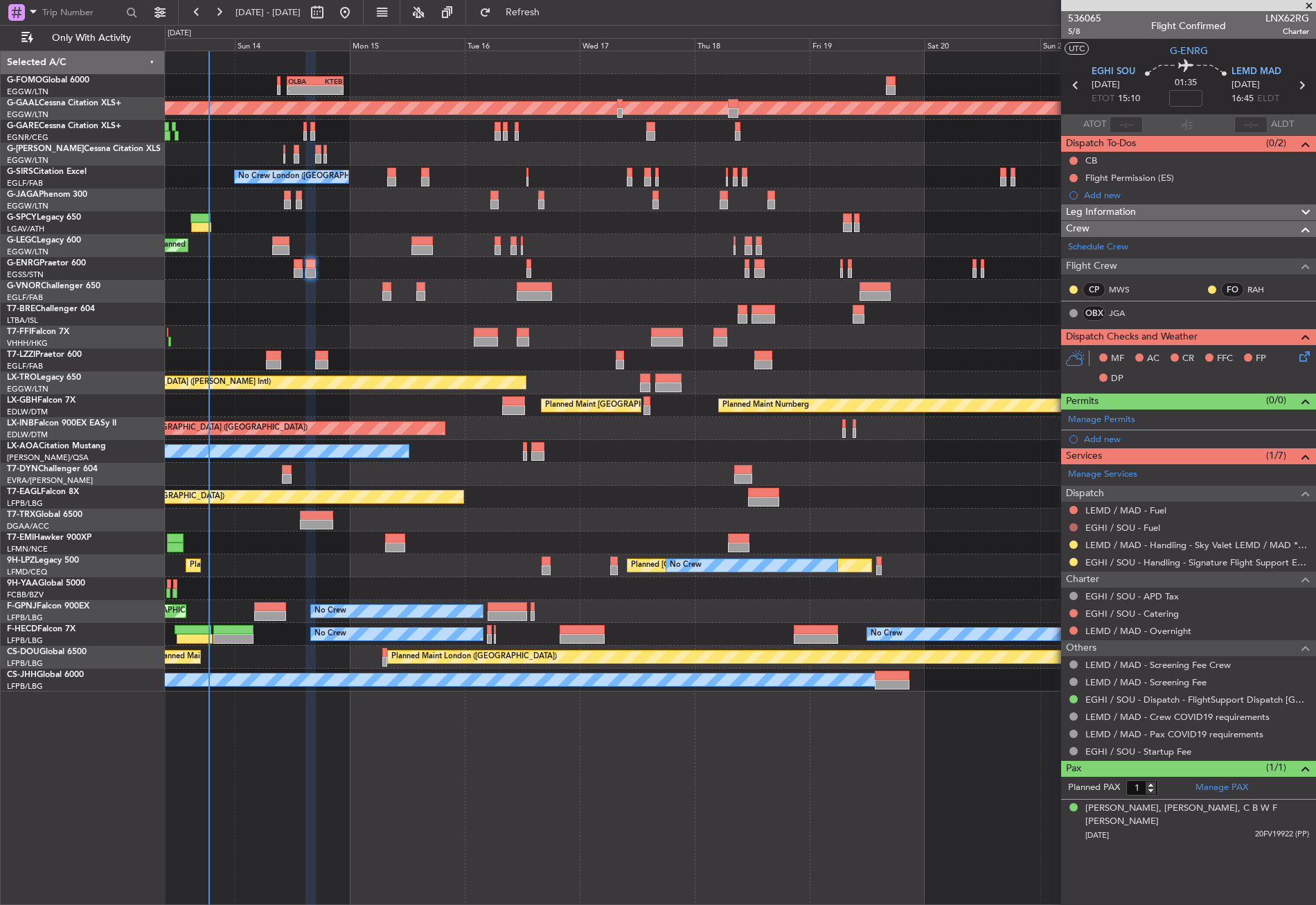
click at [1074, 525] on button at bounding box center [1073, 527] width 8 height 8
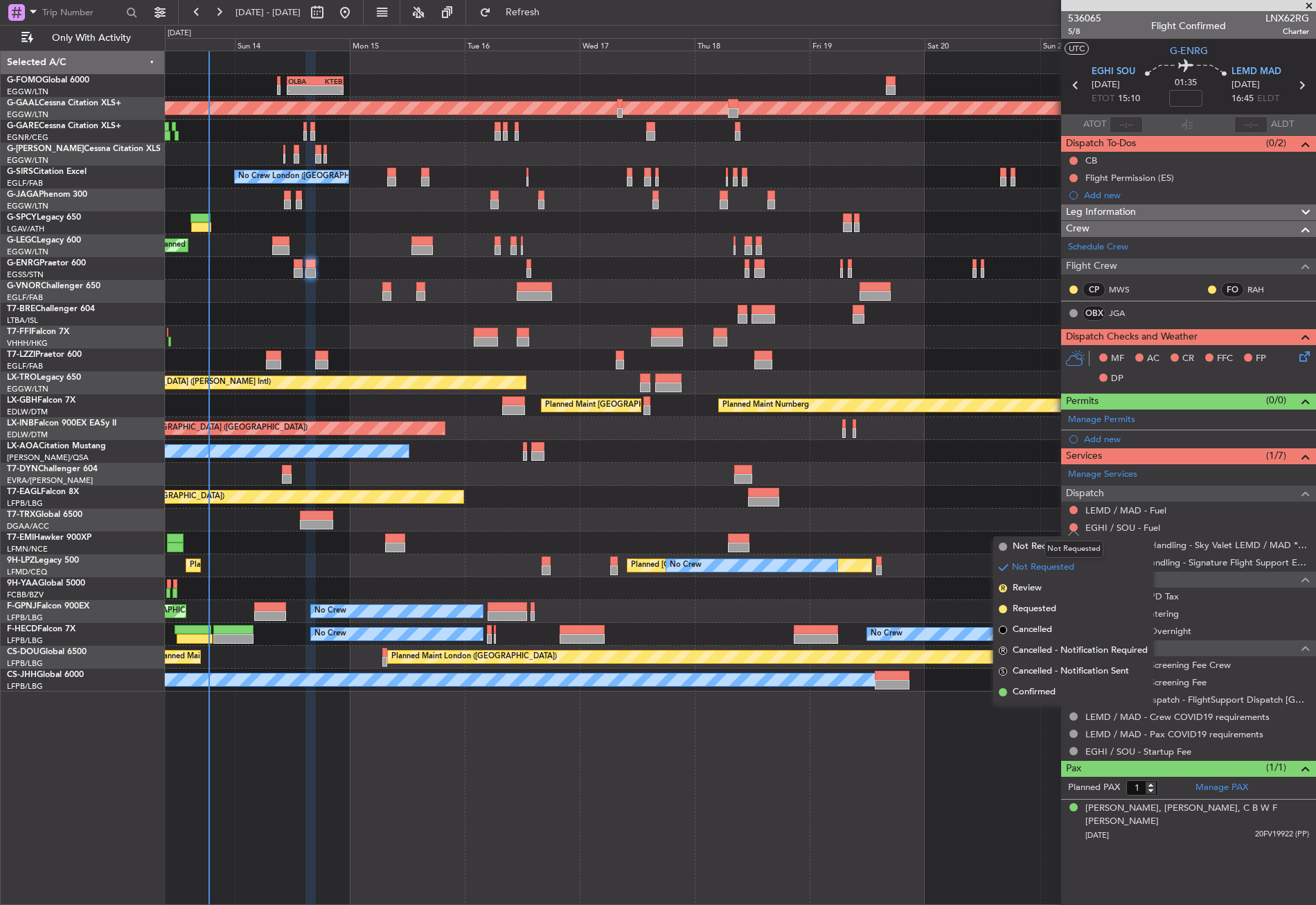
click at [1044, 546] on mat-tooltip-component "Not Requested" at bounding box center [1073, 549] width 78 height 37
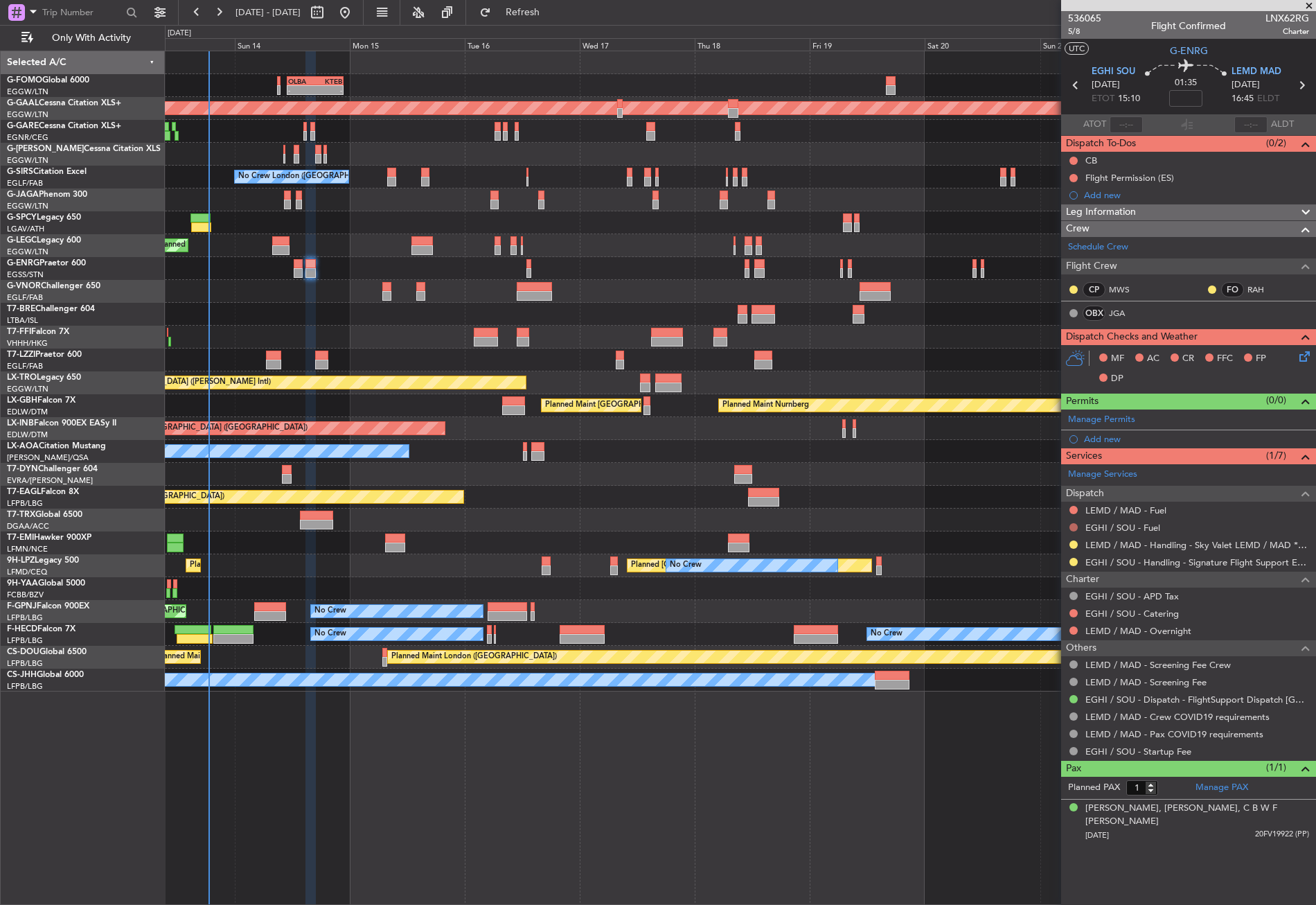
click at [1072, 525] on button at bounding box center [1073, 527] width 8 height 8
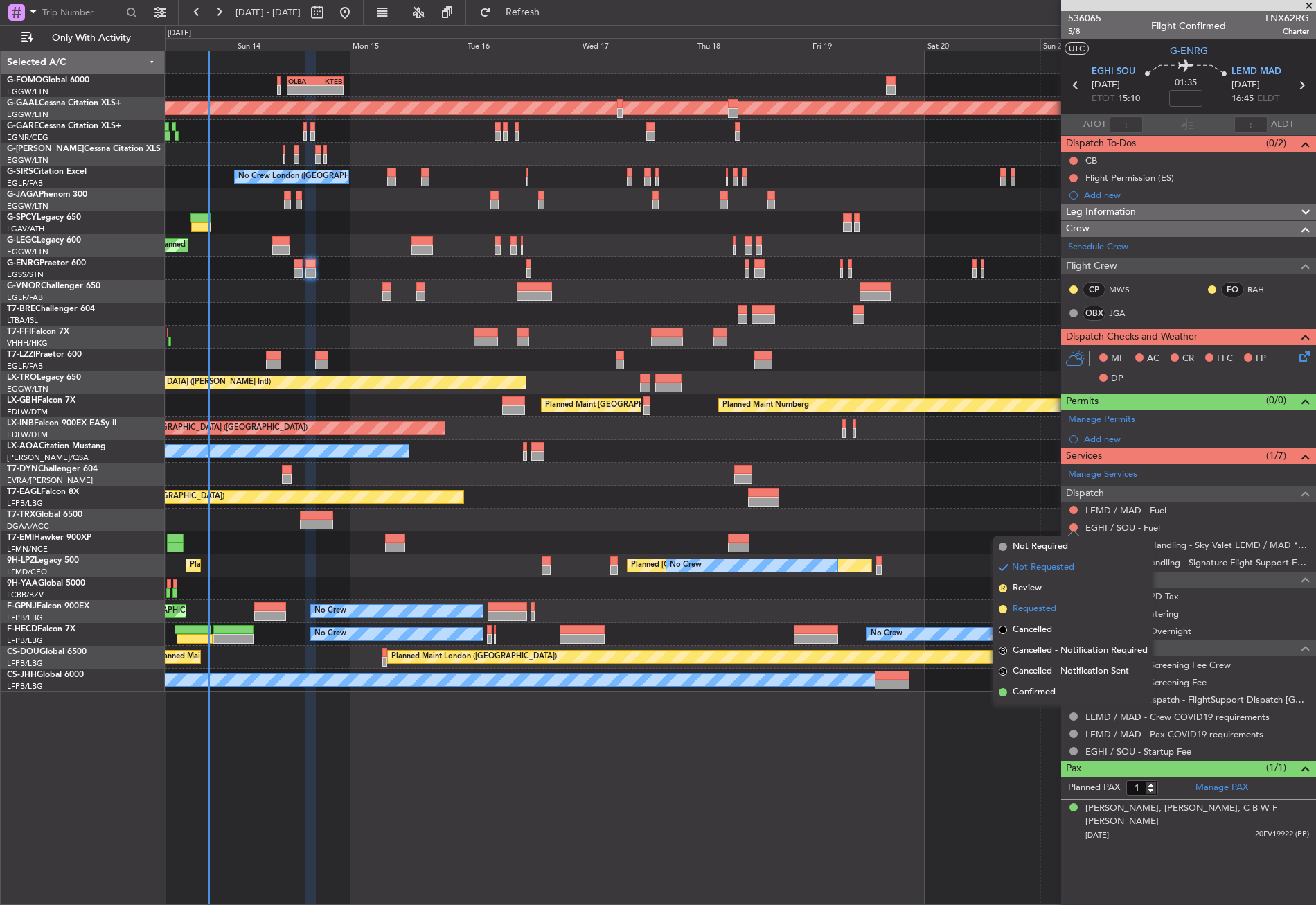
click at [1020, 604] on span "Requested" at bounding box center [1034, 608] width 44 height 13
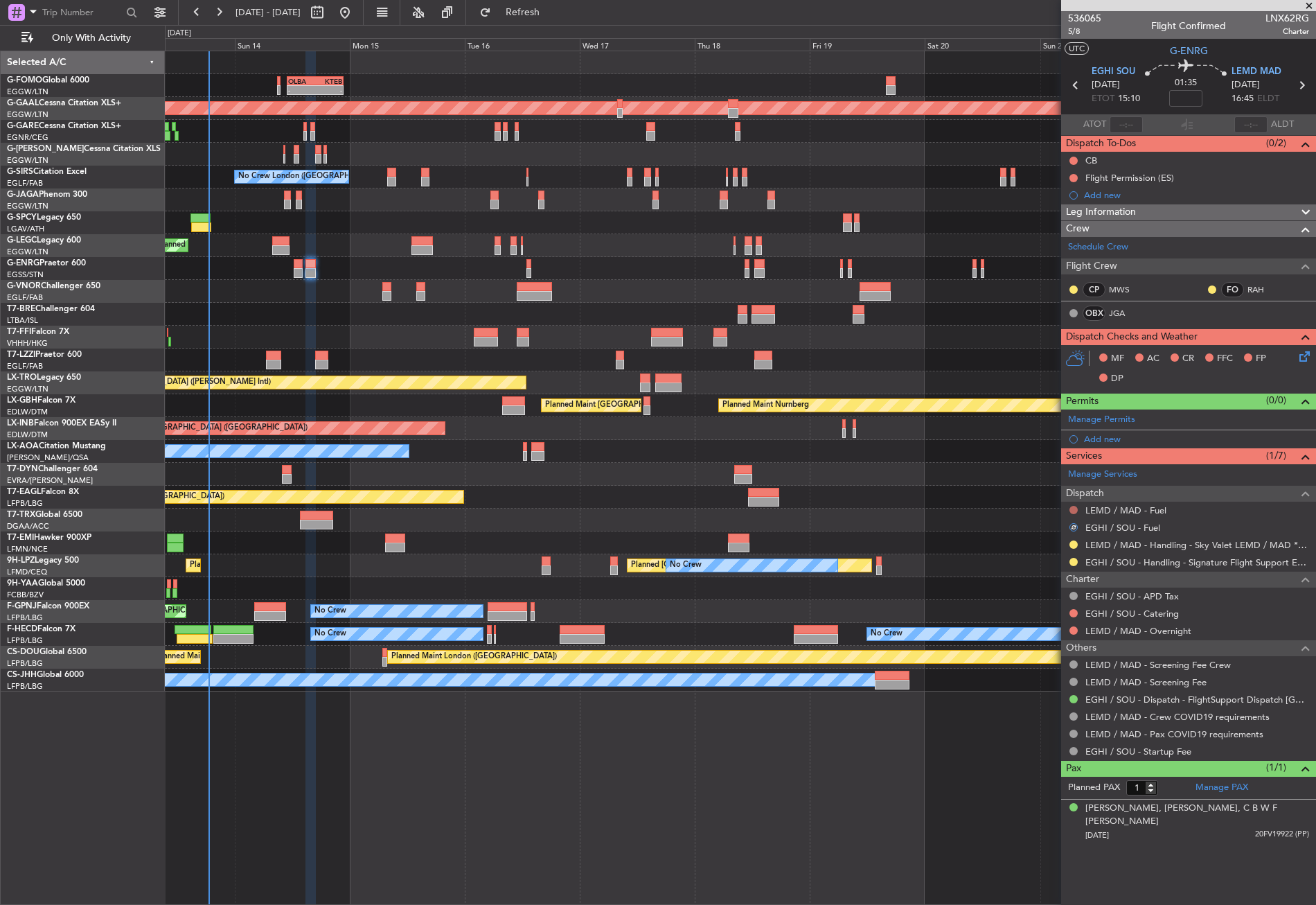
click at [1073, 508] on button at bounding box center [1073, 510] width 8 height 8
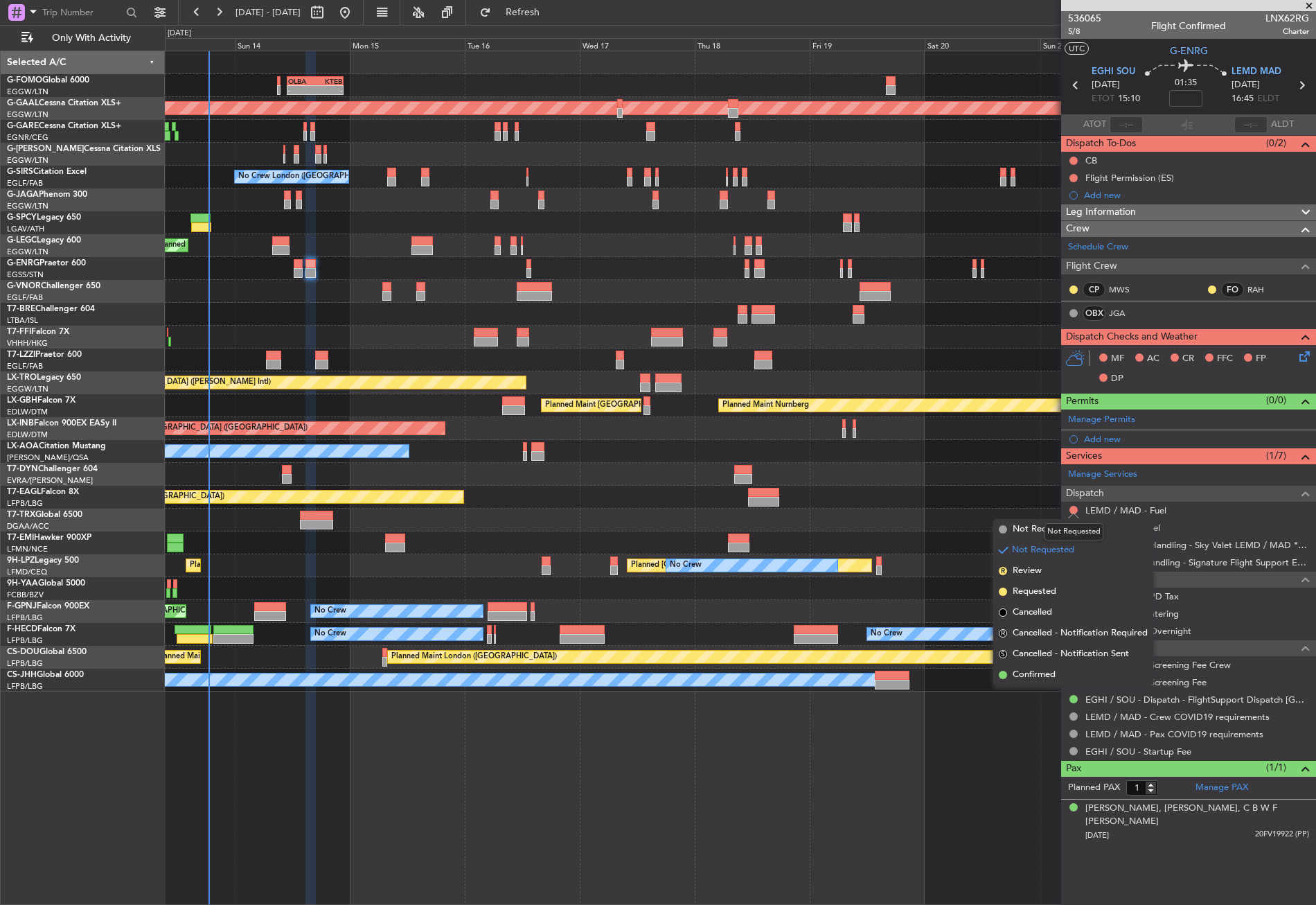
click at [1046, 523] on div "Not Requested" at bounding box center [1074, 531] width 59 height 17
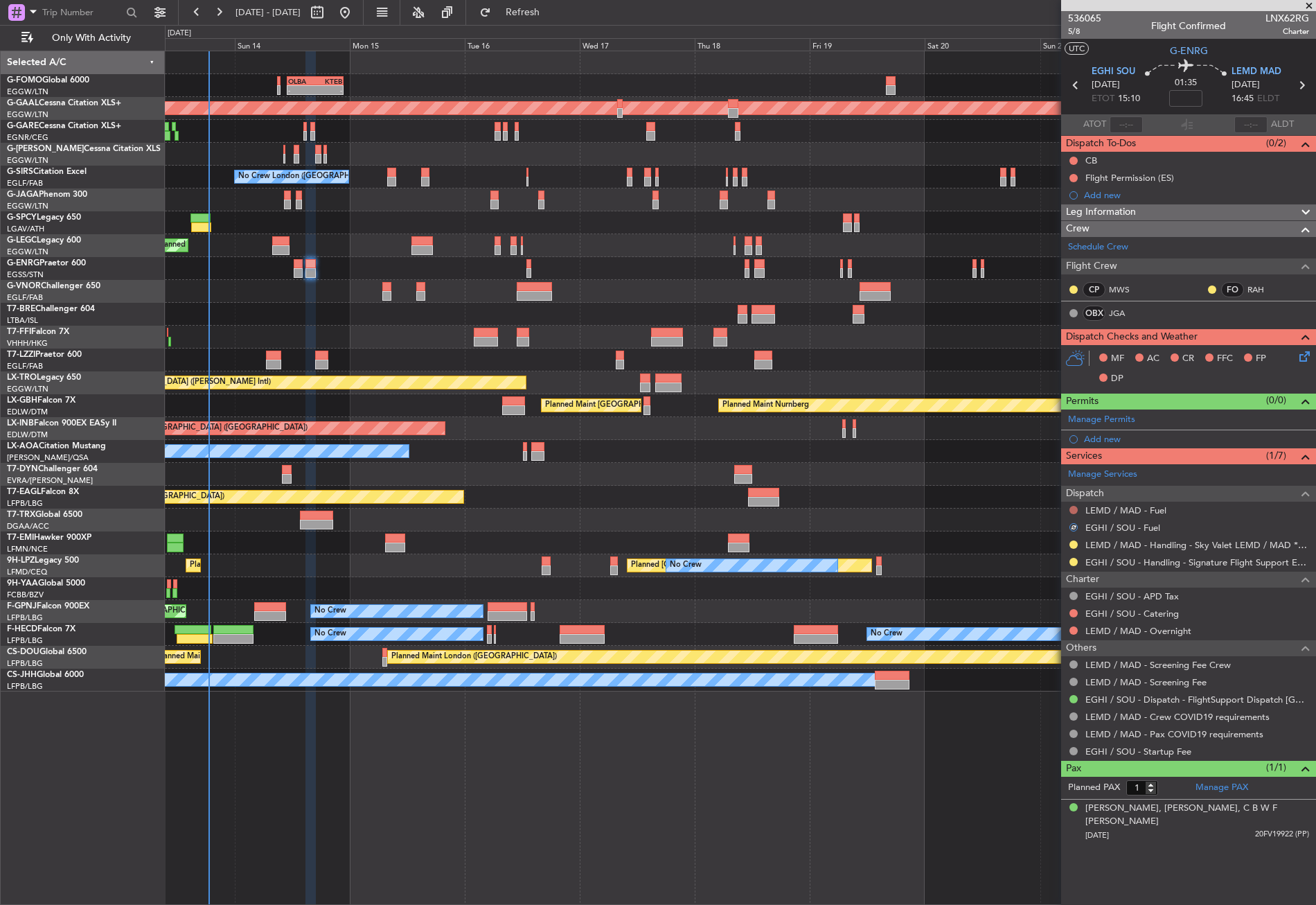
click at [1073, 510] on button at bounding box center [1073, 510] width 8 height 8
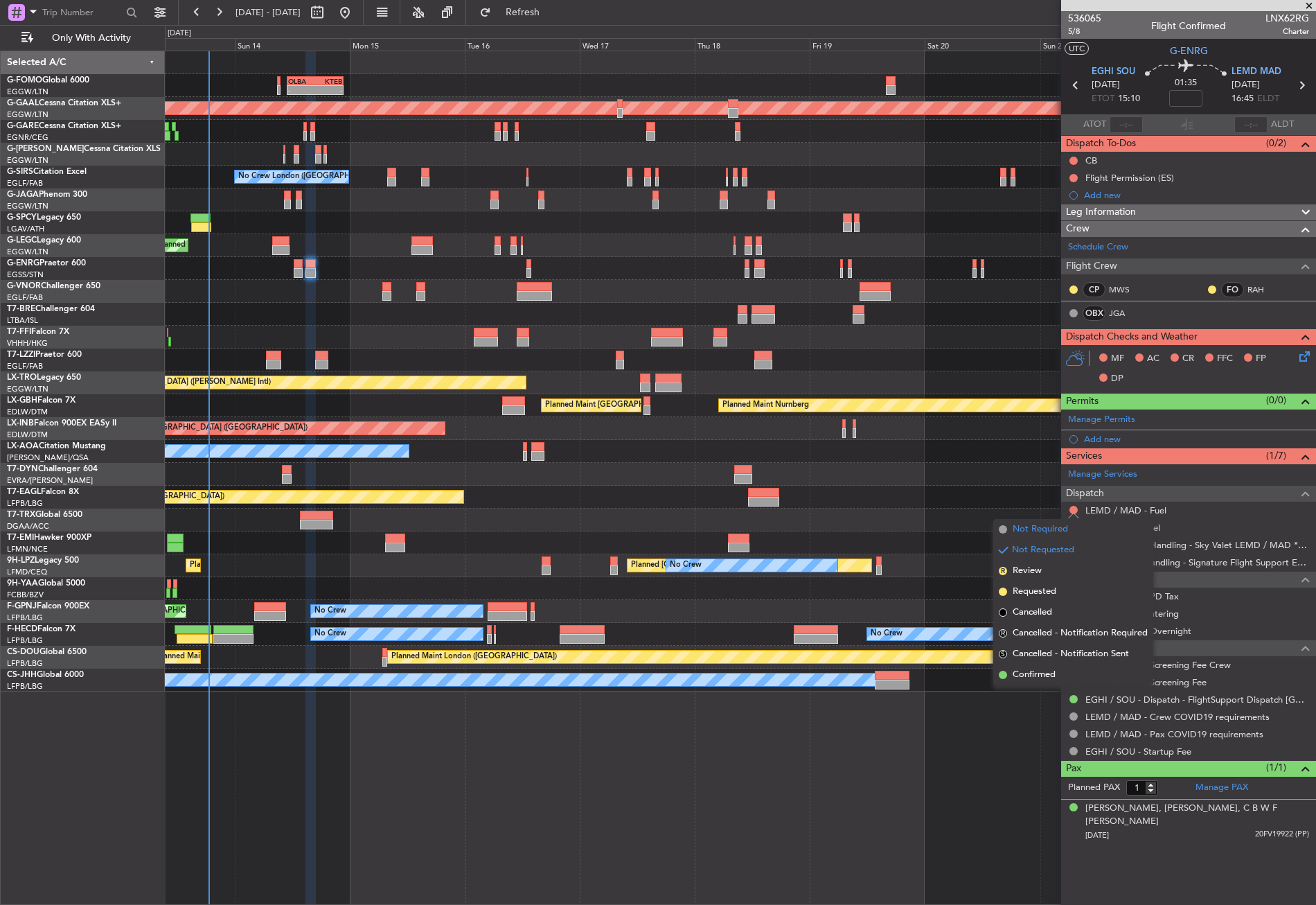
click at [1013, 531] on span "Not Required" at bounding box center [1040, 528] width 56 height 13
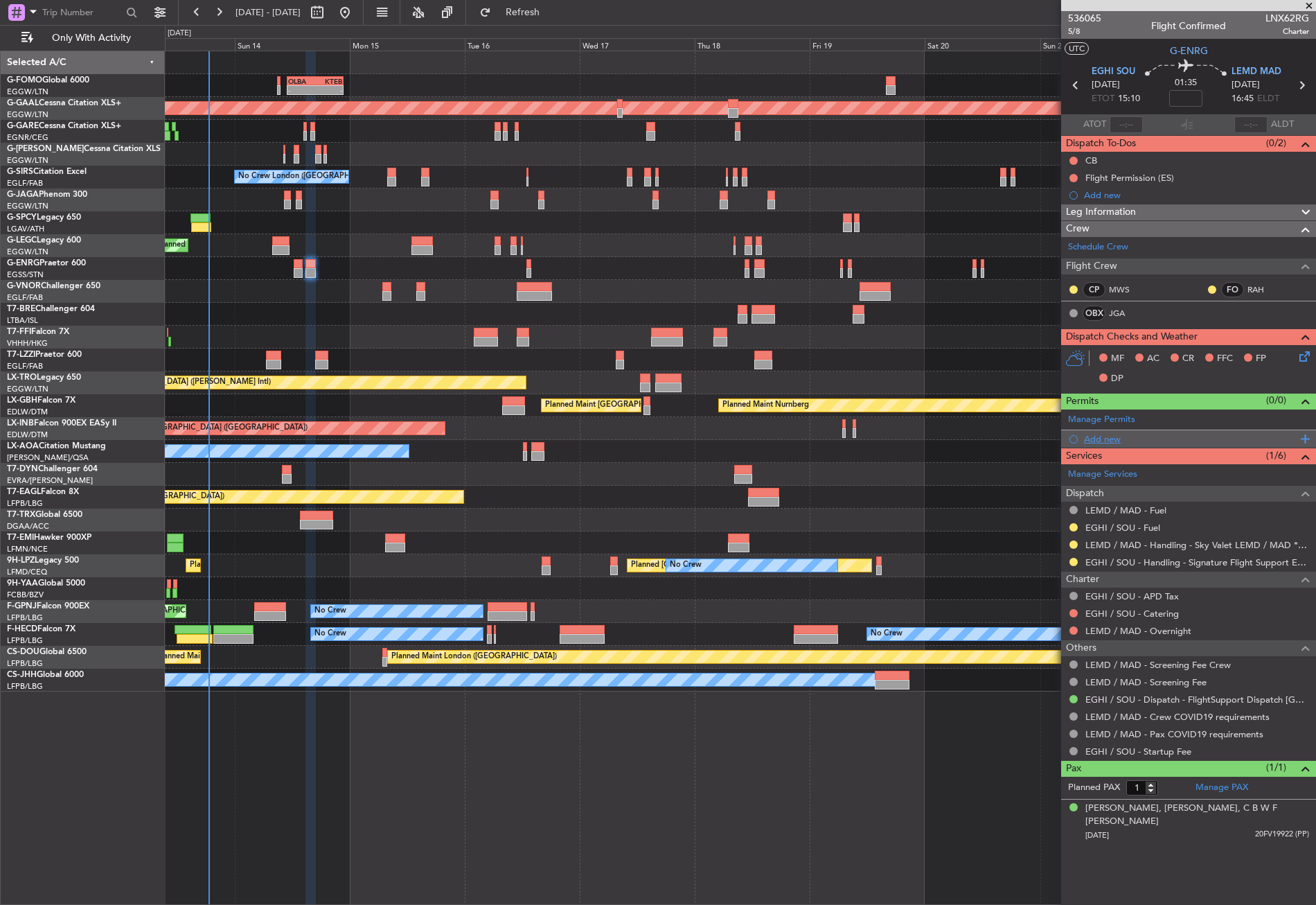
click at [1091, 438] on div "Add new" at bounding box center [1190, 439] width 213 height 12
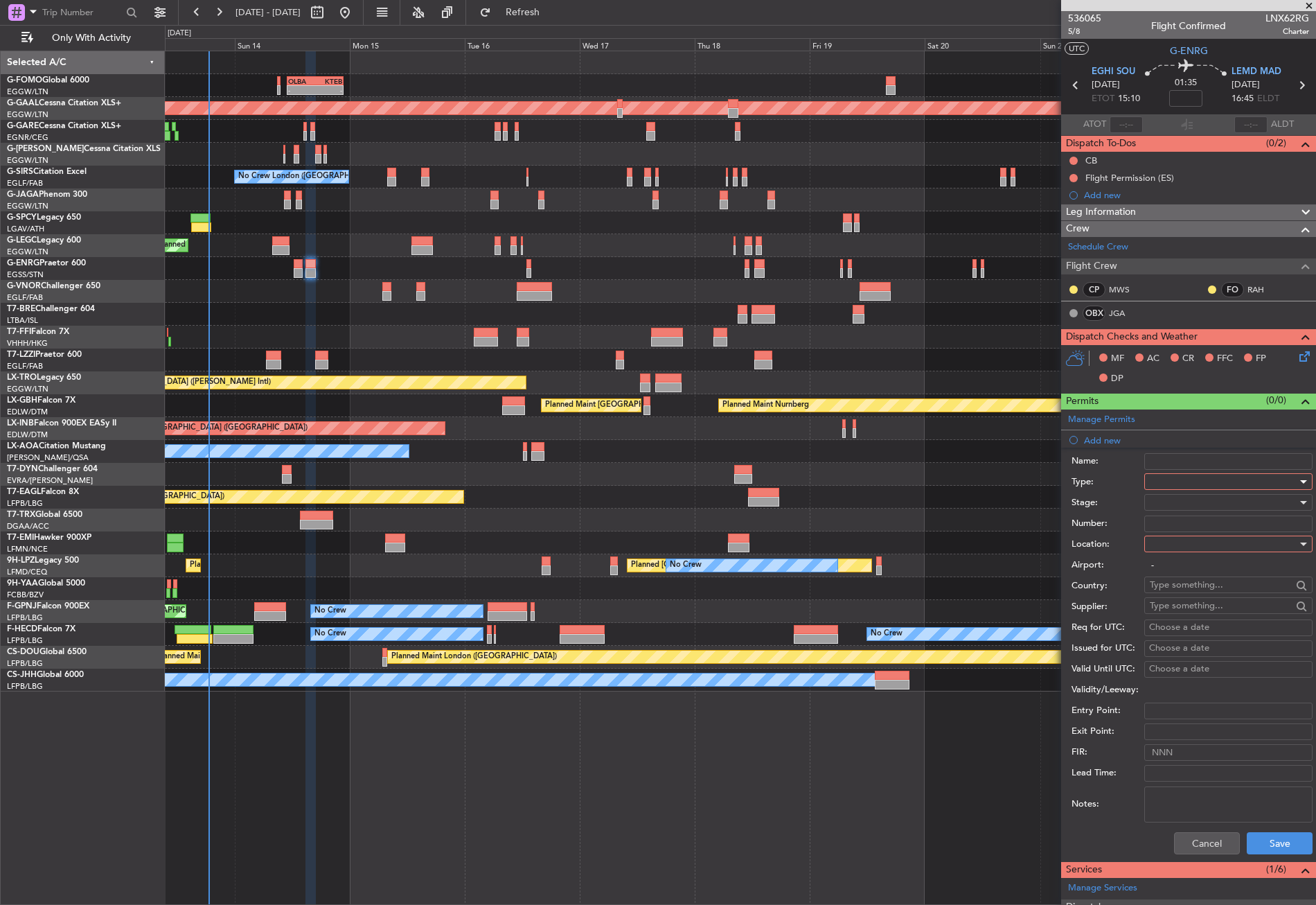
click at [1158, 477] on div at bounding box center [1223, 481] width 147 height 21
click at [1156, 608] on span "Slot" at bounding box center [1223, 612] width 146 height 21
click at [1160, 555] on div "Airport: -" at bounding box center [1192, 565] width 241 height 21
click at [1161, 550] on div at bounding box center [1223, 544] width 147 height 21
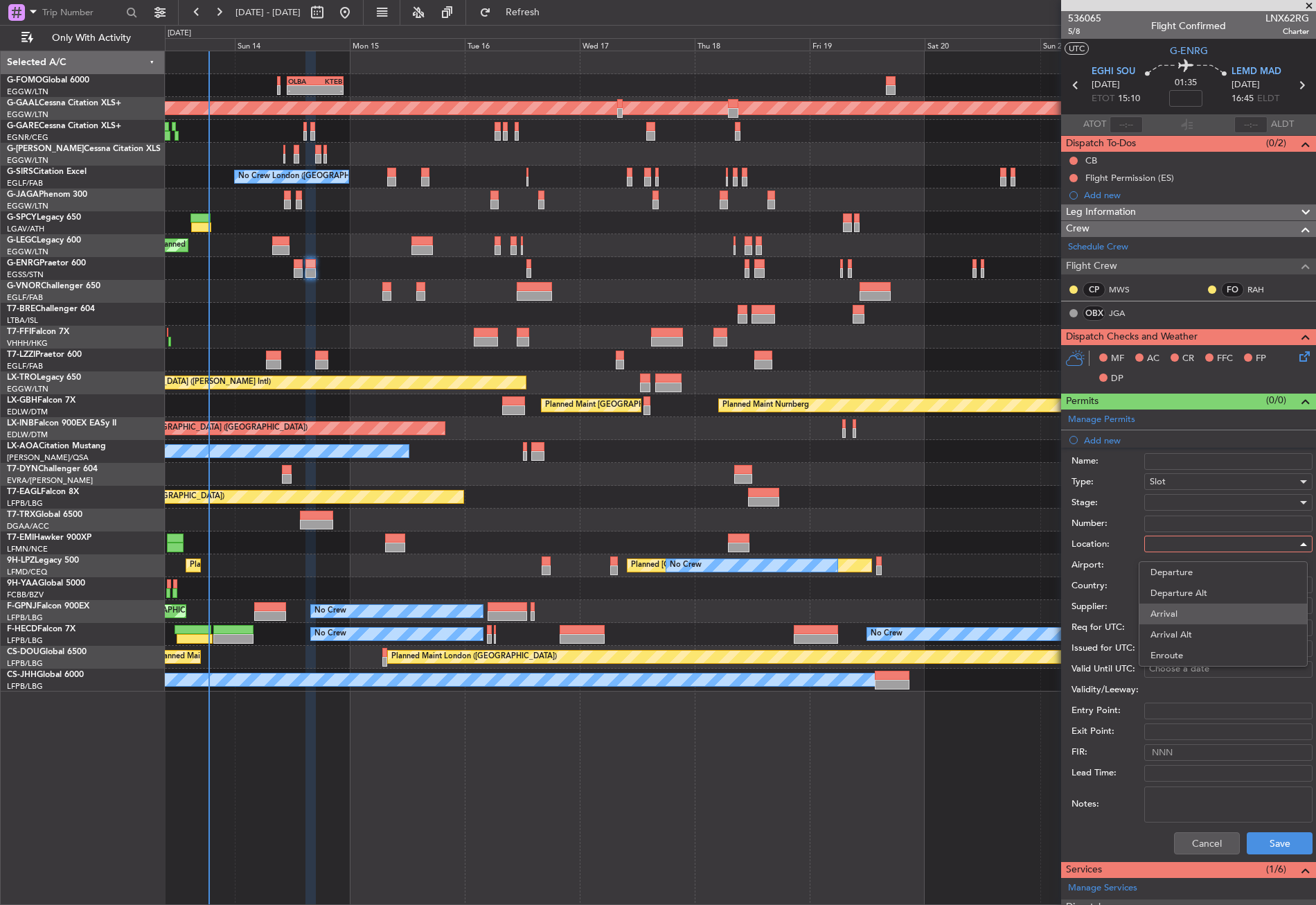
click at [1163, 617] on span "Arrival" at bounding box center [1223, 614] width 146 height 21
type input "LEMD / MAD"
click at [1158, 501] on div at bounding box center [1223, 501] width 147 height 21
click at [1175, 616] on span "Received OK" at bounding box center [1223, 614] width 146 height 21
click at [1248, 849] on button "Save" at bounding box center [1279, 843] width 66 height 22
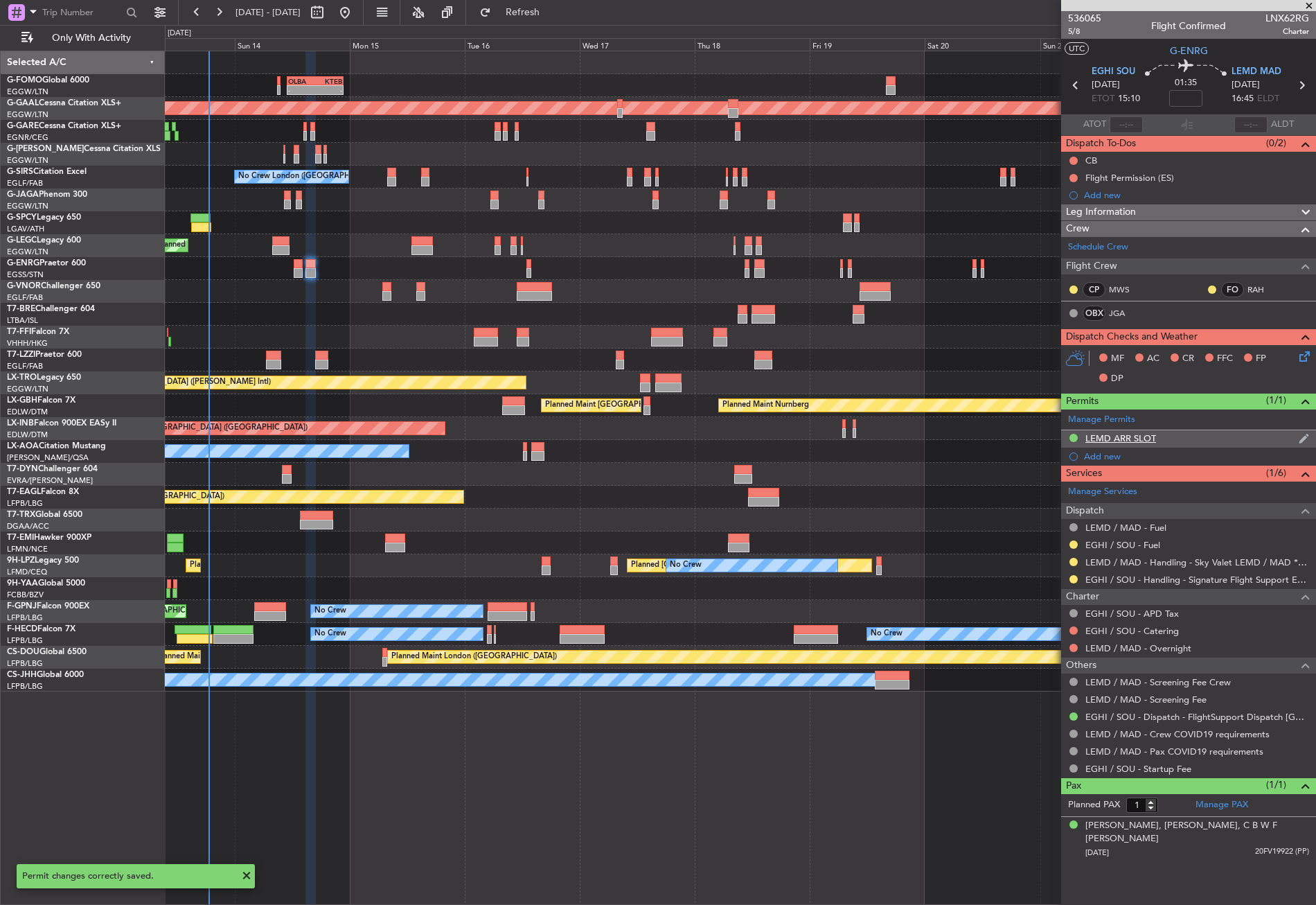
click at [1206, 435] on div "LEMD ARR SLOT" at bounding box center [1188, 439] width 255 height 17
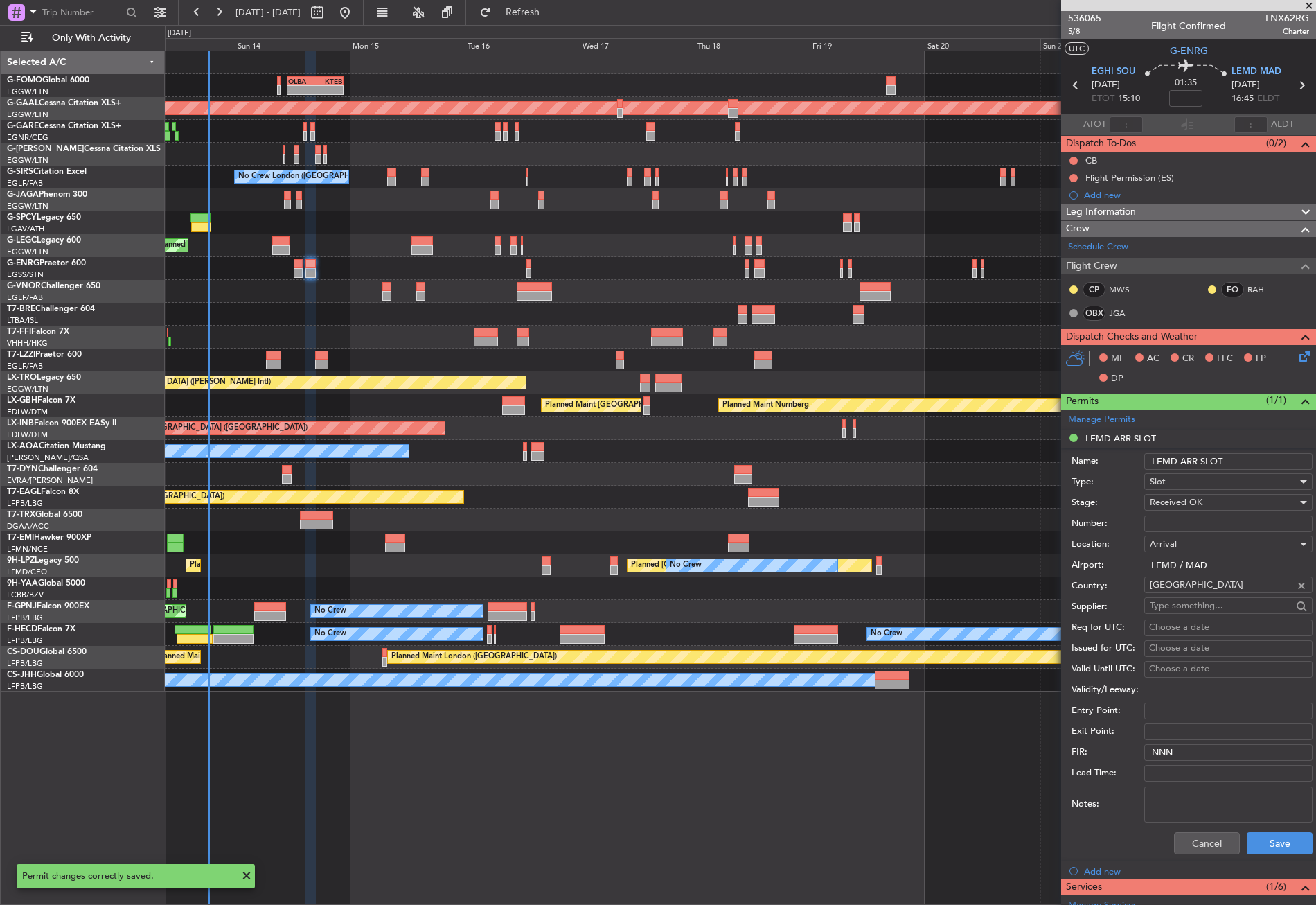
click at [1263, 456] on input "LEMD ARR SLOT" at bounding box center [1228, 461] width 168 height 17
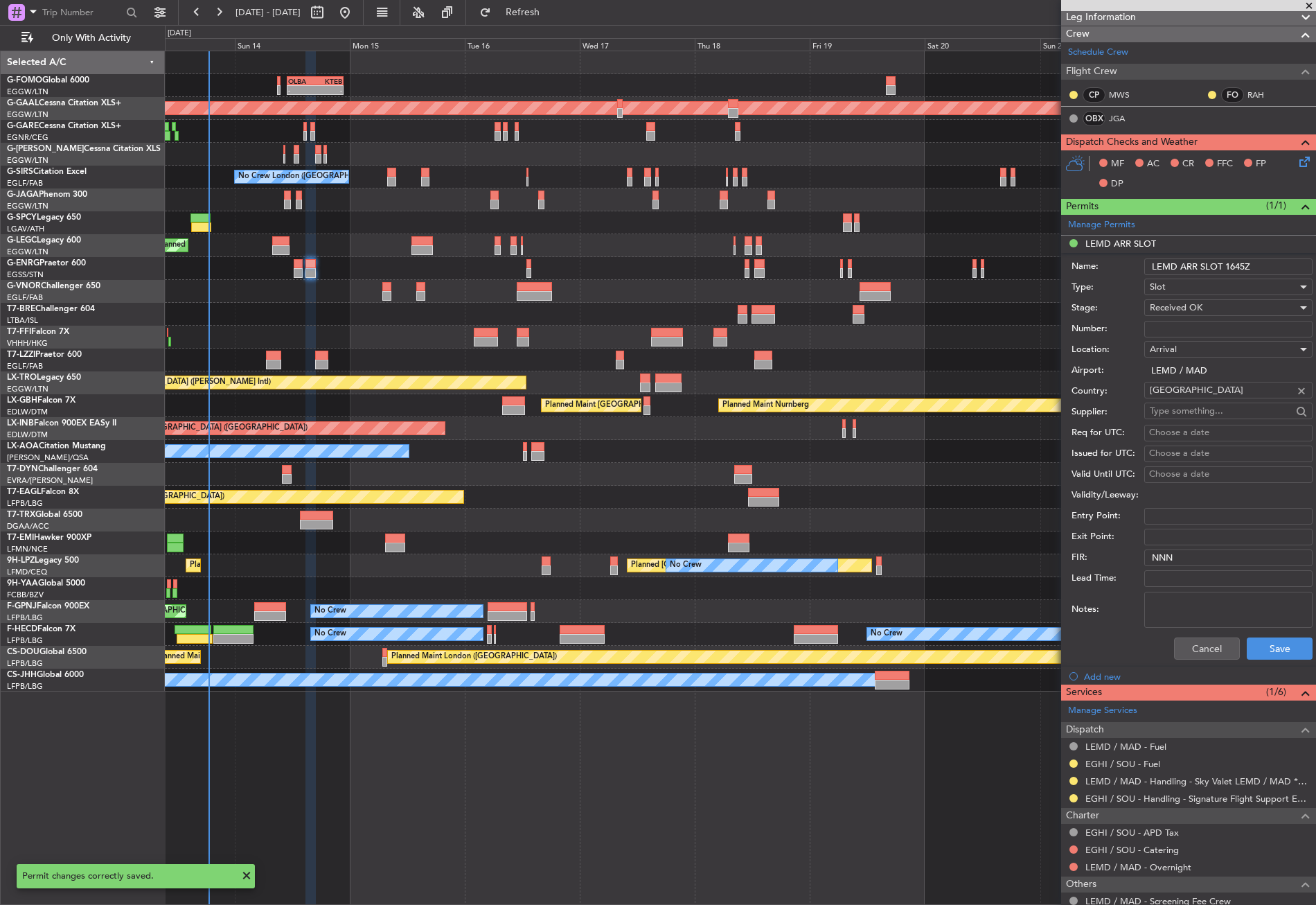
scroll to position [277, 0]
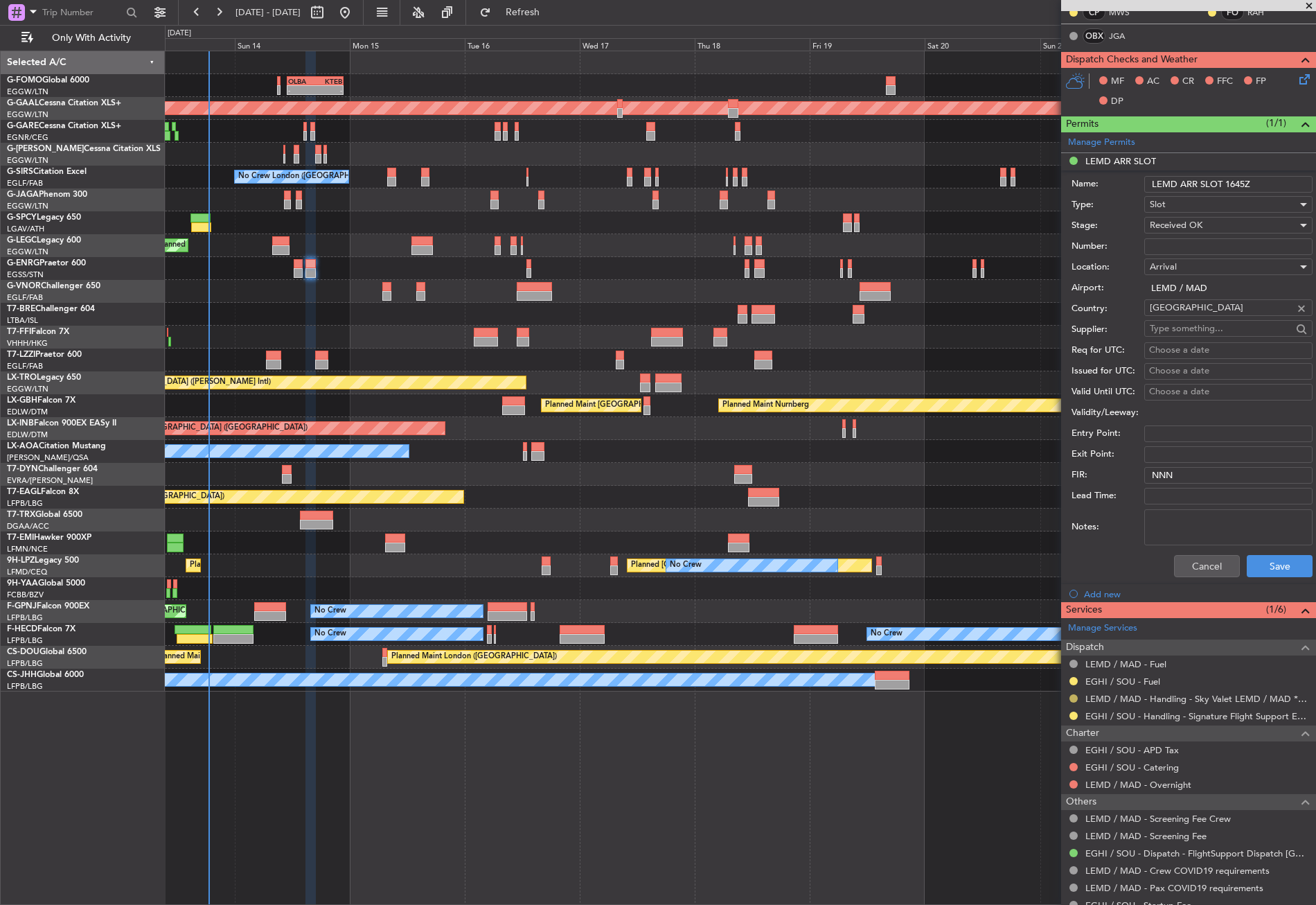
type input "LEMD ARR SLOT 1645Z"
click at [1073, 697] on button at bounding box center [1073, 698] width 8 height 8
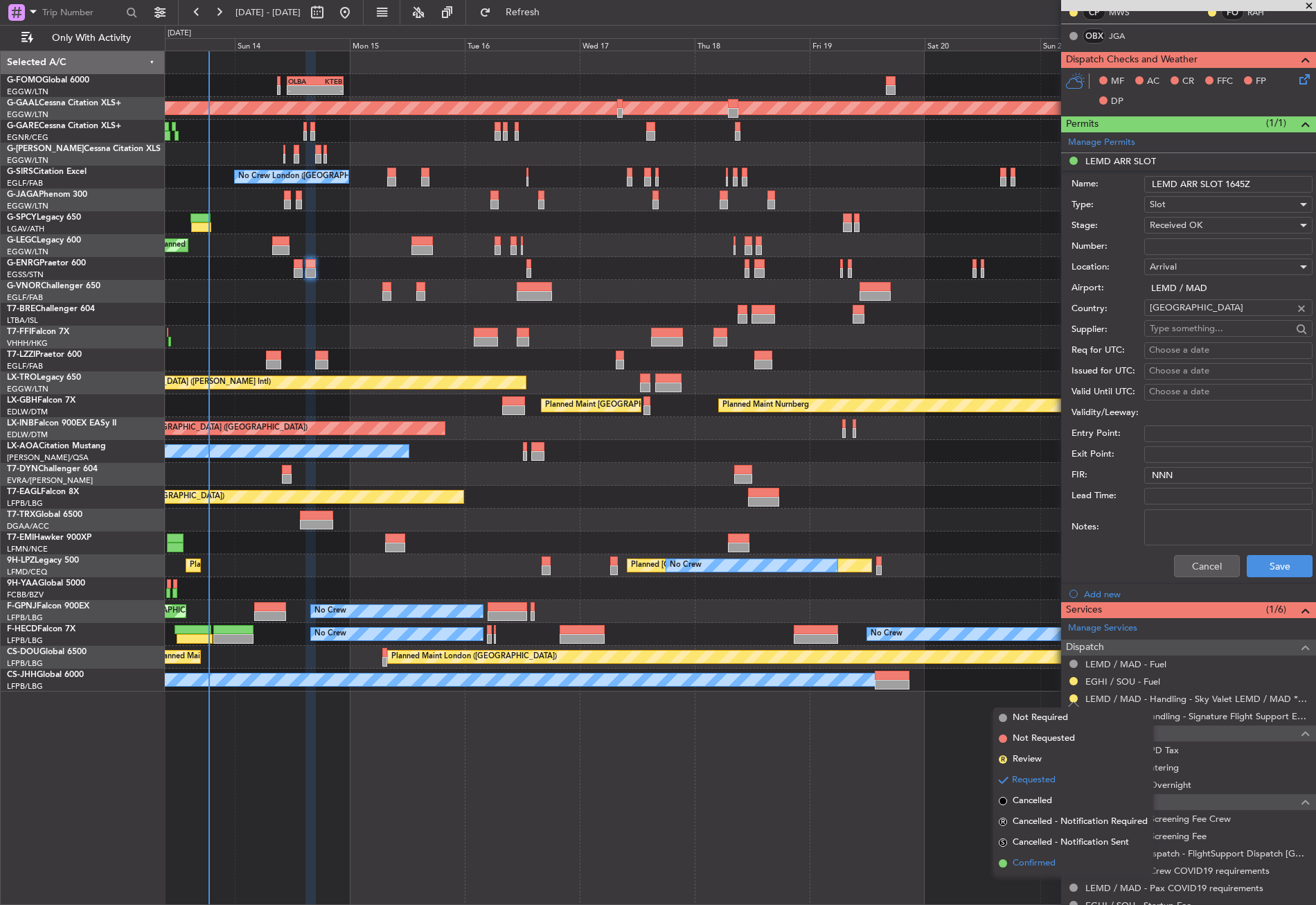
click at [1032, 862] on span "Confirmed" at bounding box center [1034, 863] width 43 height 13
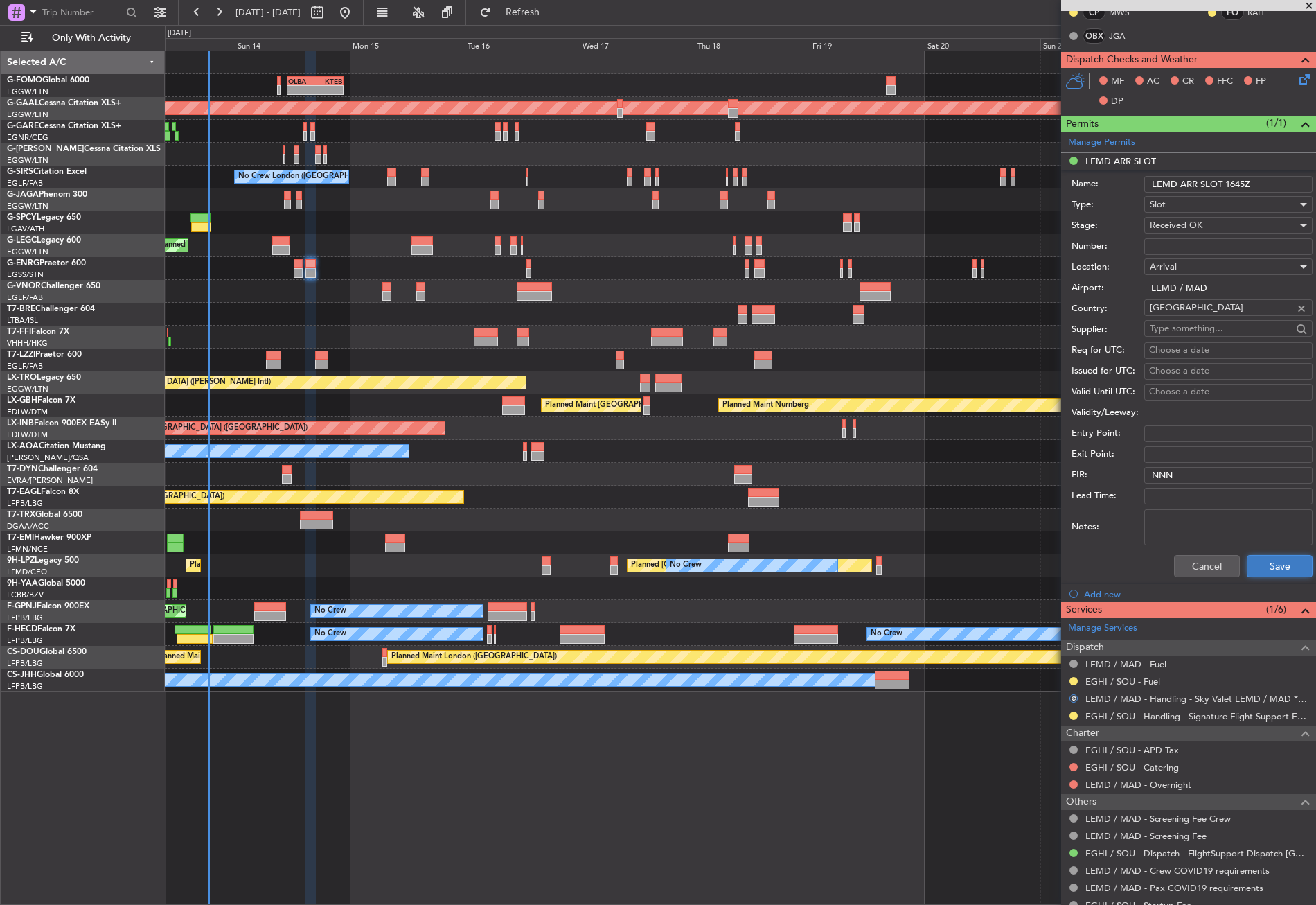
click at [1259, 558] on button "Save" at bounding box center [1279, 566] width 66 height 22
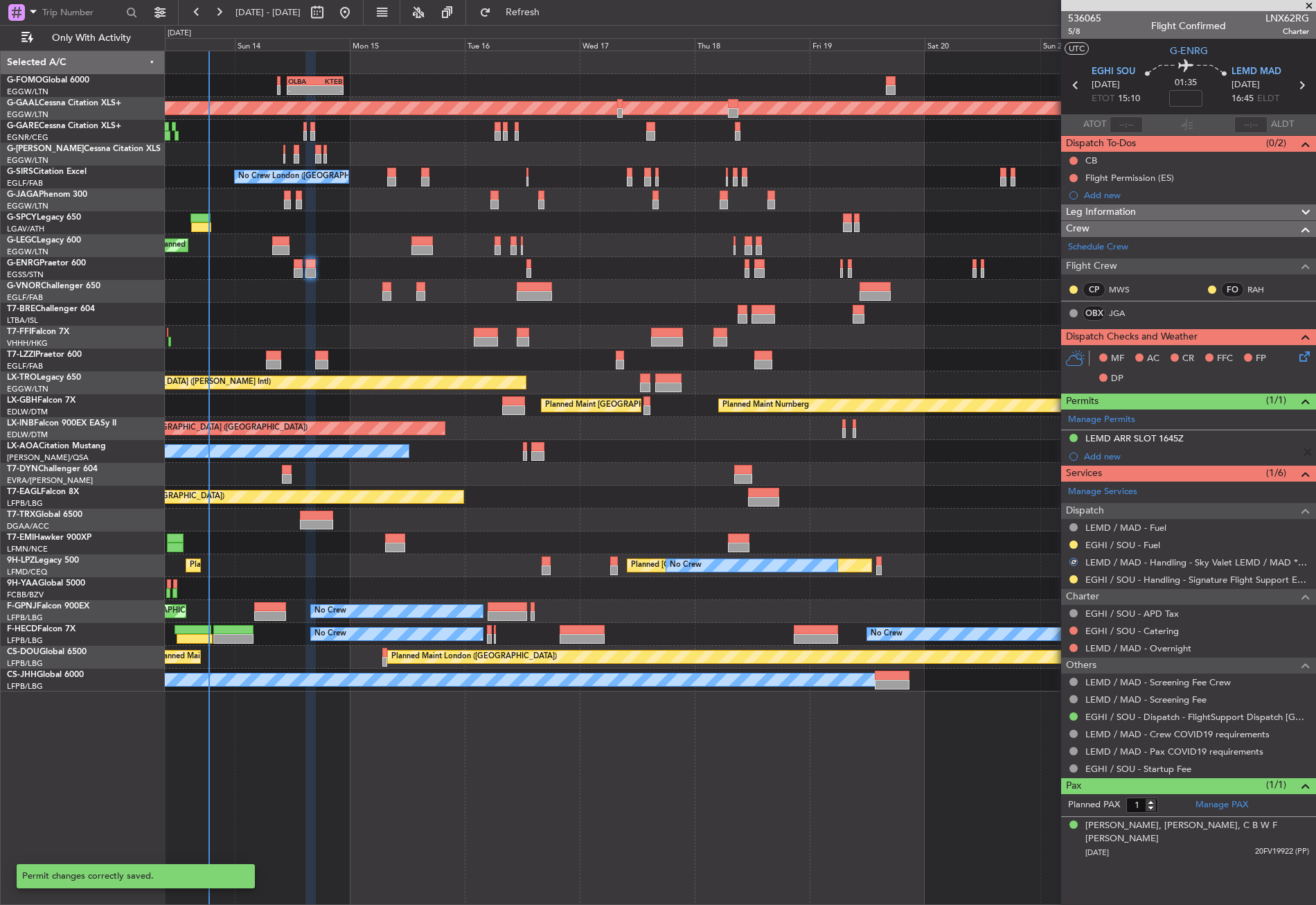
scroll to position [0, 0]
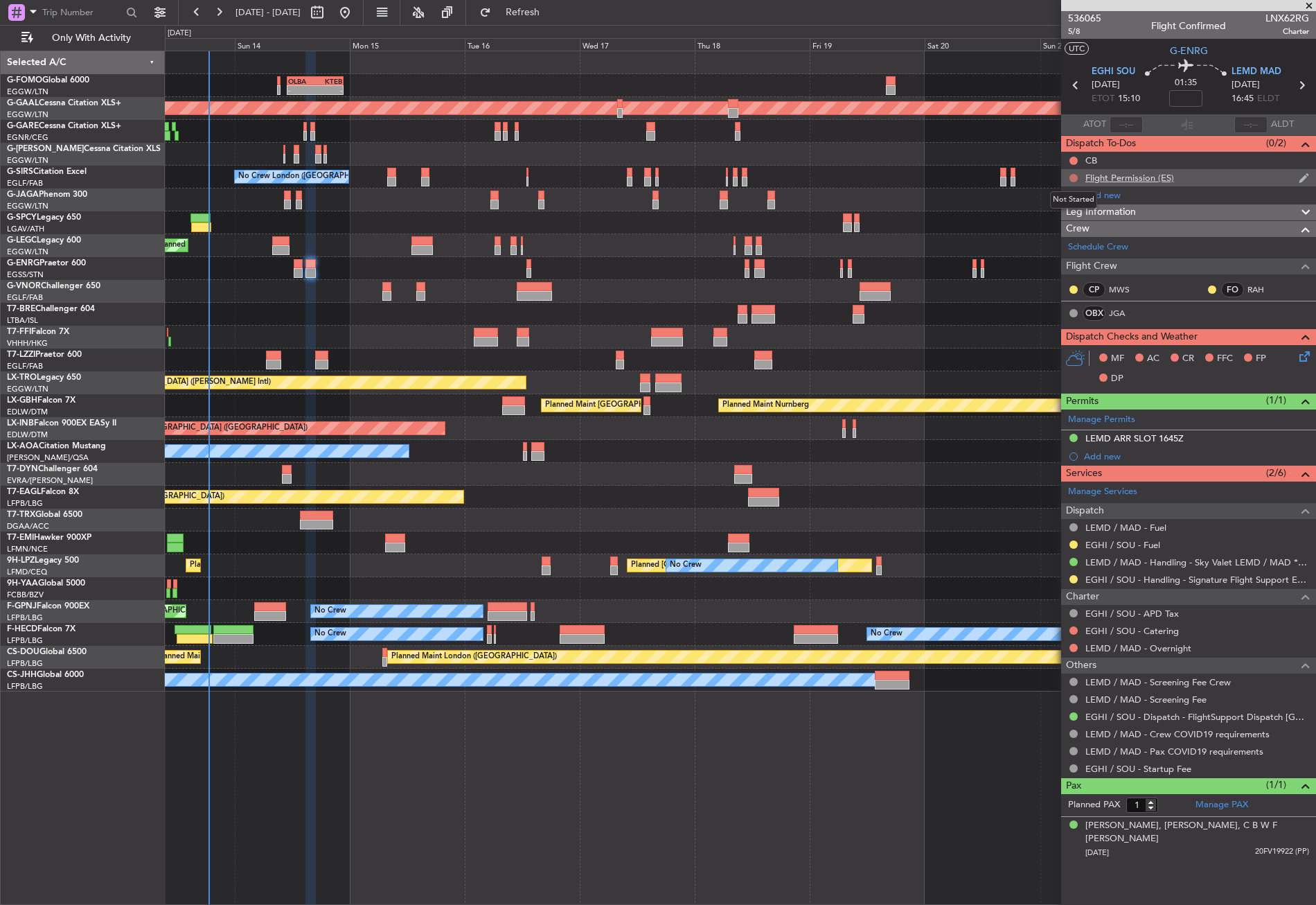
click at [1072, 177] on button at bounding box center [1073, 178] width 8 height 8
click at [1065, 235] on span "Completed" at bounding box center [1080, 238] width 46 height 13
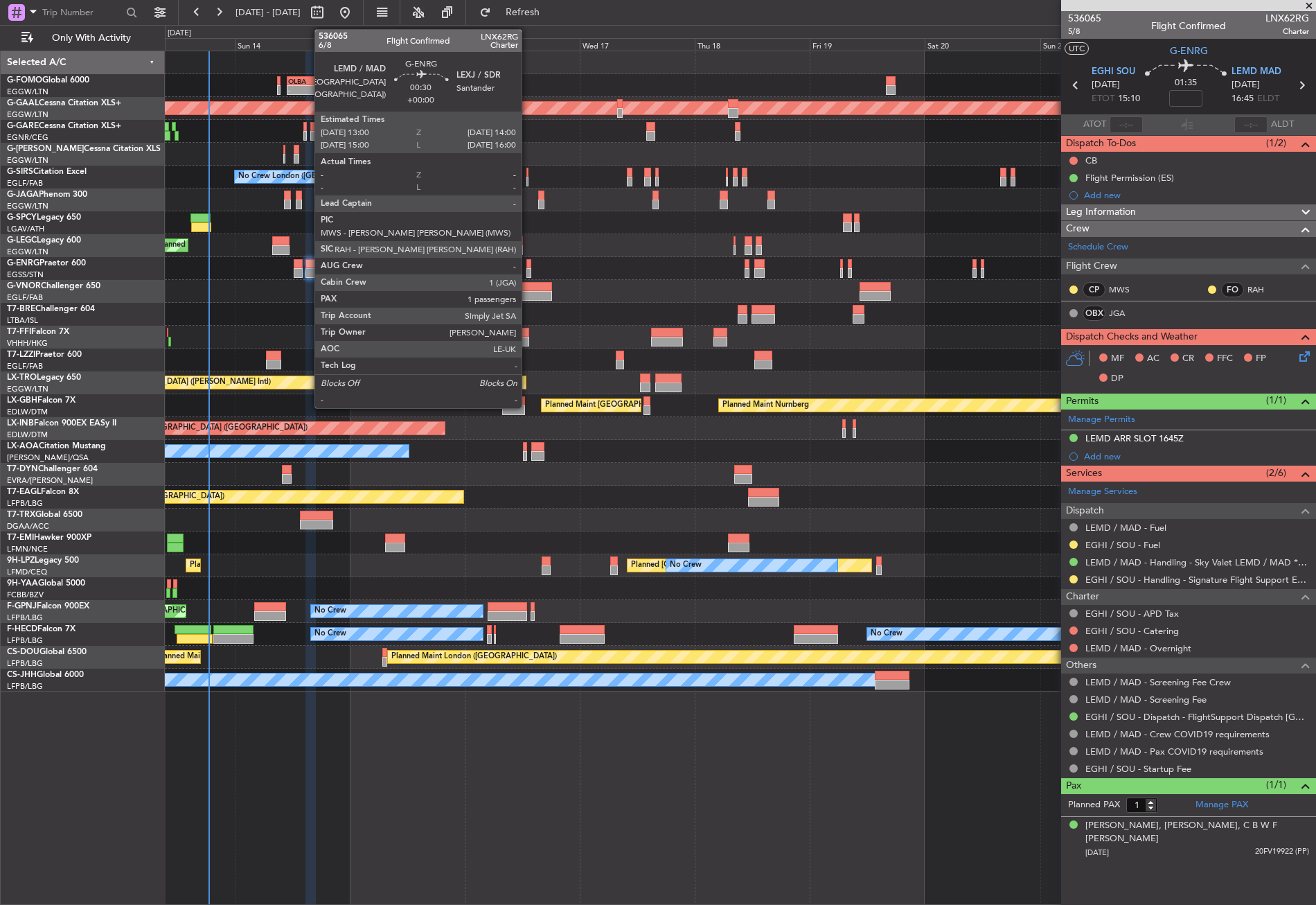
click at [528, 266] on div at bounding box center [528, 263] width 4 height 10
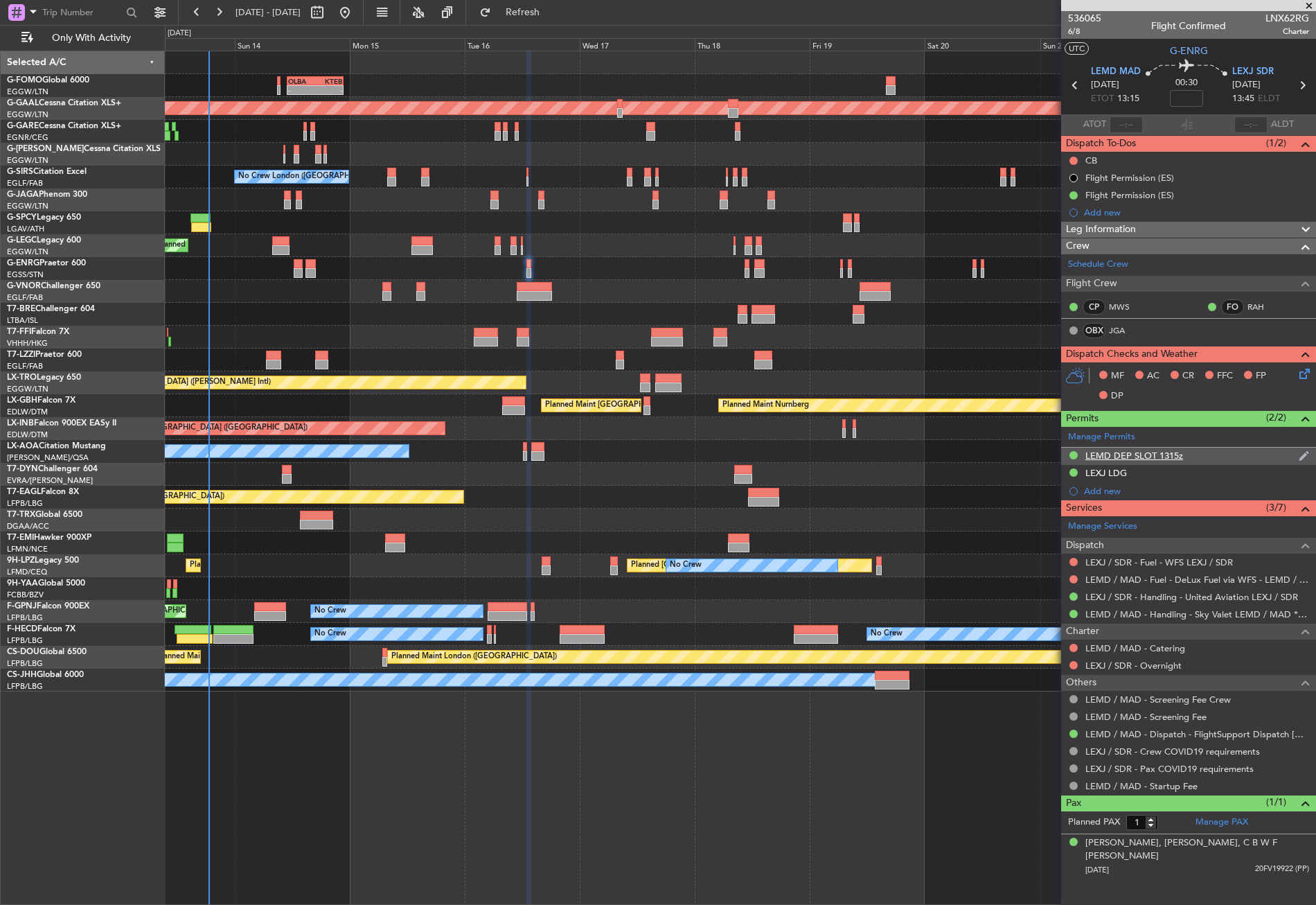
click at [1206, 456] on div "LEMD DEP SLOT 1315z" at bounding box center [1188, 456] width 255 height 17
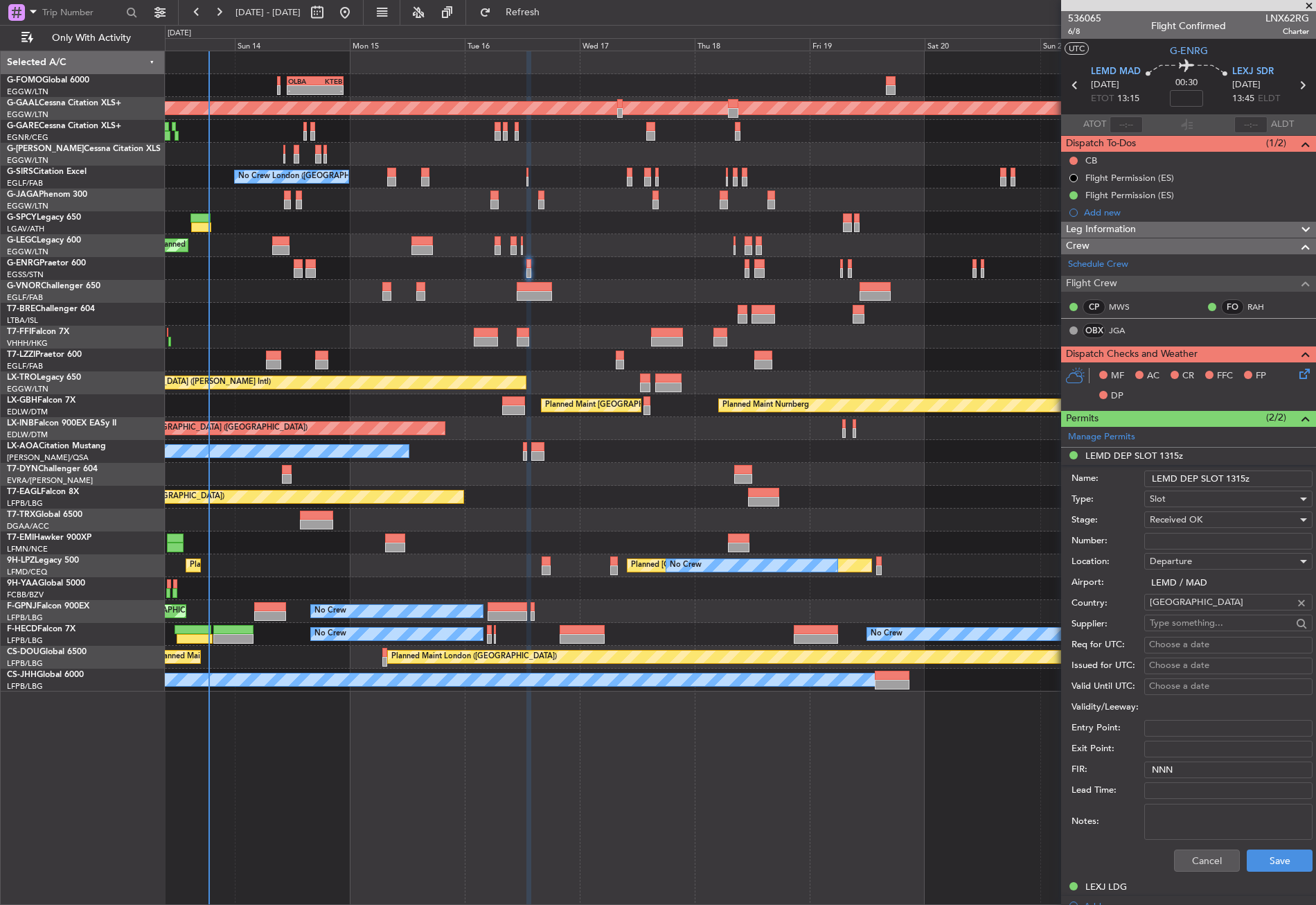
click at [1241, 477] on input "LEMD DEP SLOT 1315z" at bounding box center [1228, 479] width 168 height 17
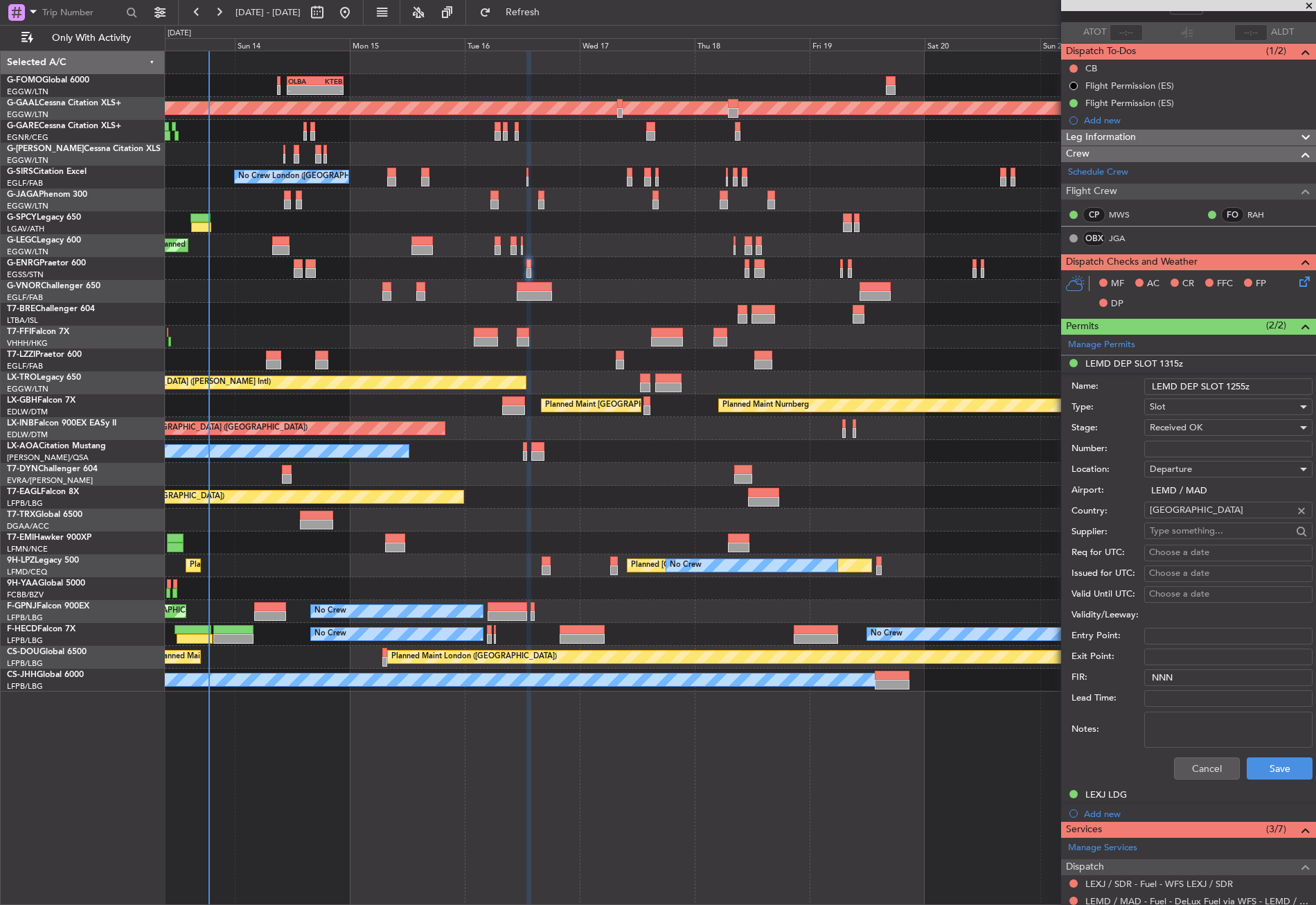
scroll to position [208, 0]
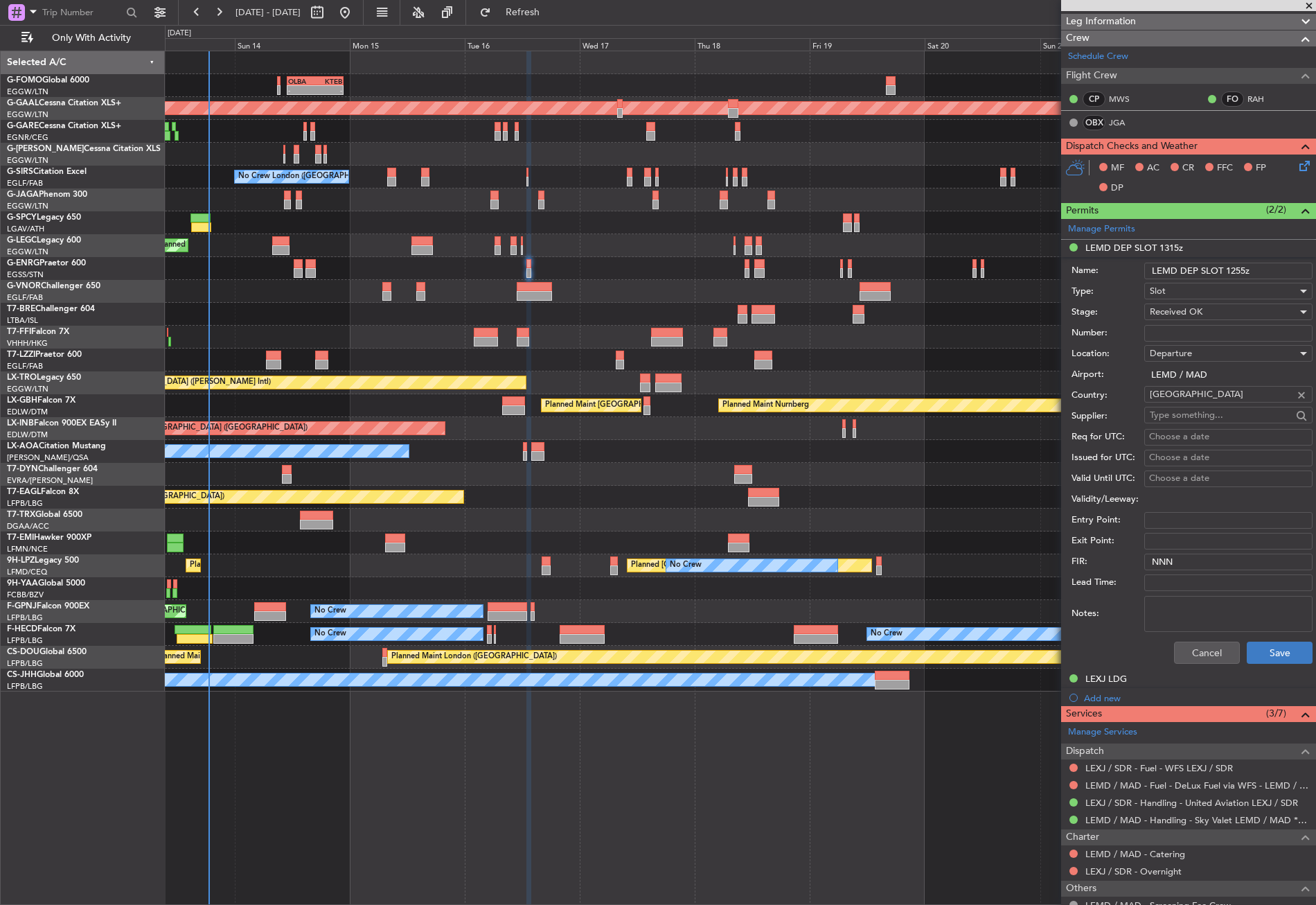
type input "LEMD DEP SLOT 1255z"
click at [1266, 658] on button "Save" at bounding box center [1279, 652] width 66 height 22
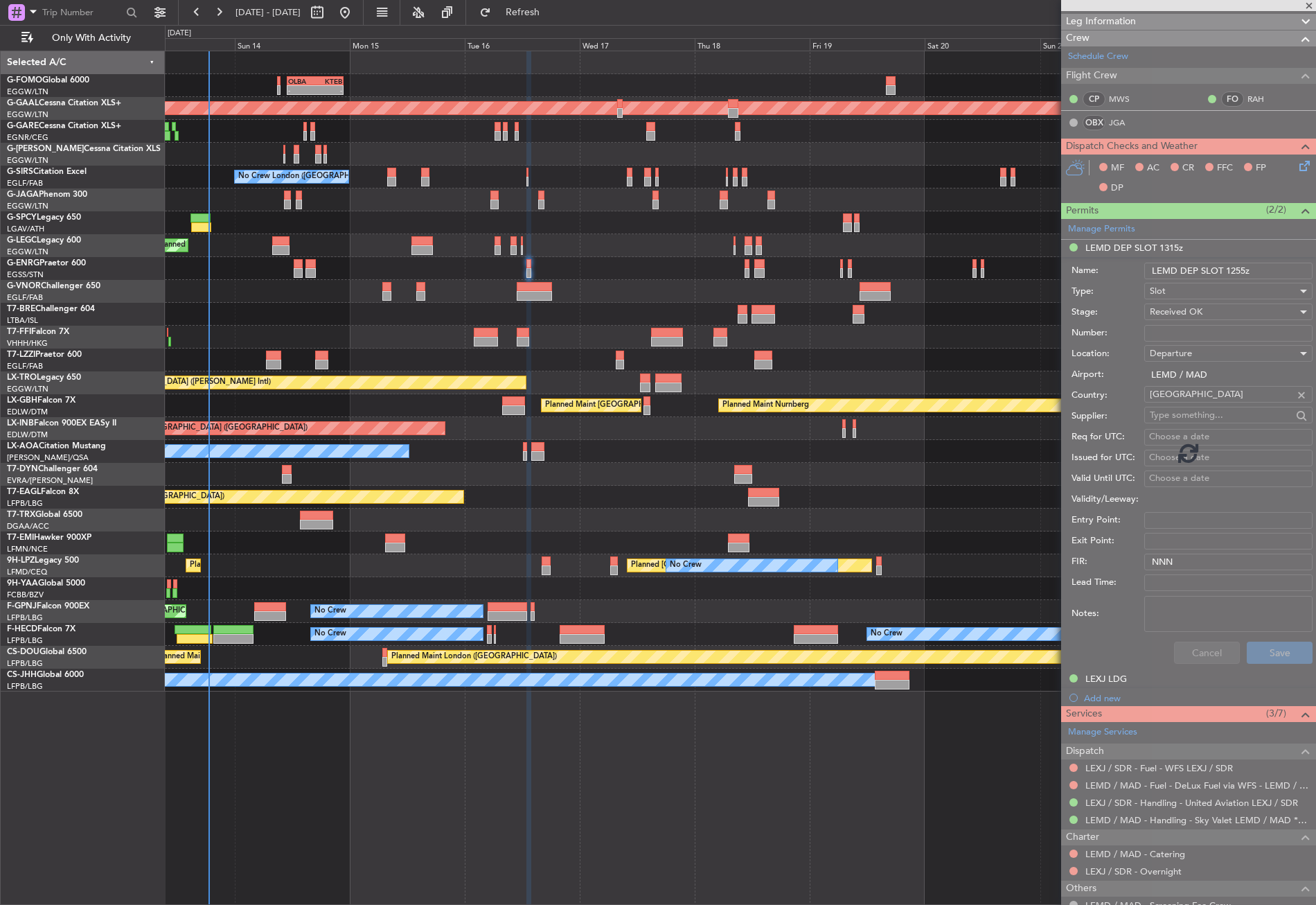
scroll to position [0, 0]
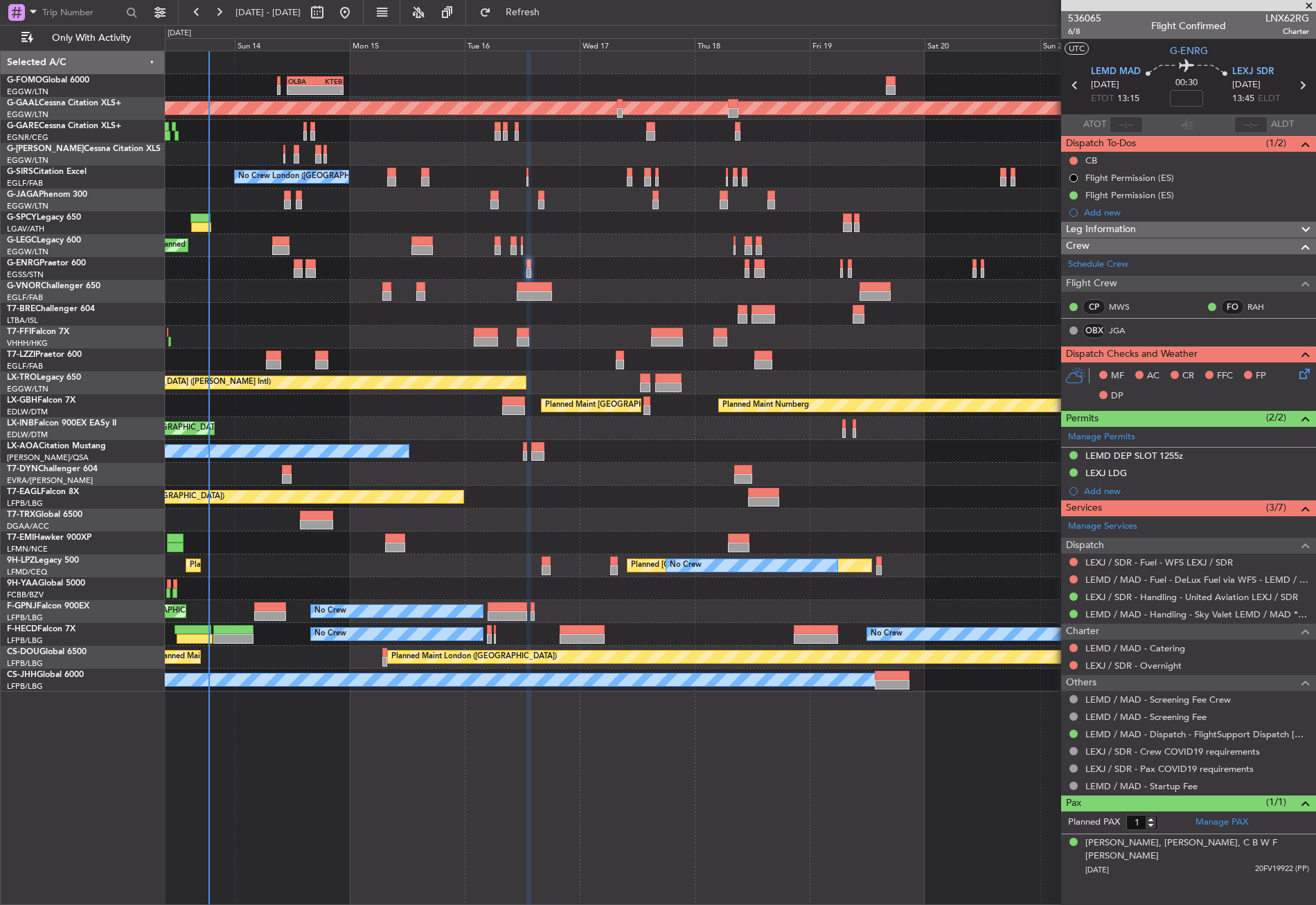
click at [480, 809] on div "- - OLBA 11:00 Z KTEB 22:45 Z Planned Maint London (Luton) Planned Maint Dussel…" at bounding box center [740, 477] width 1151 height 855
click at [528, 7] on button "Refresh" at bounding box center [515, 13] width 84 height 22
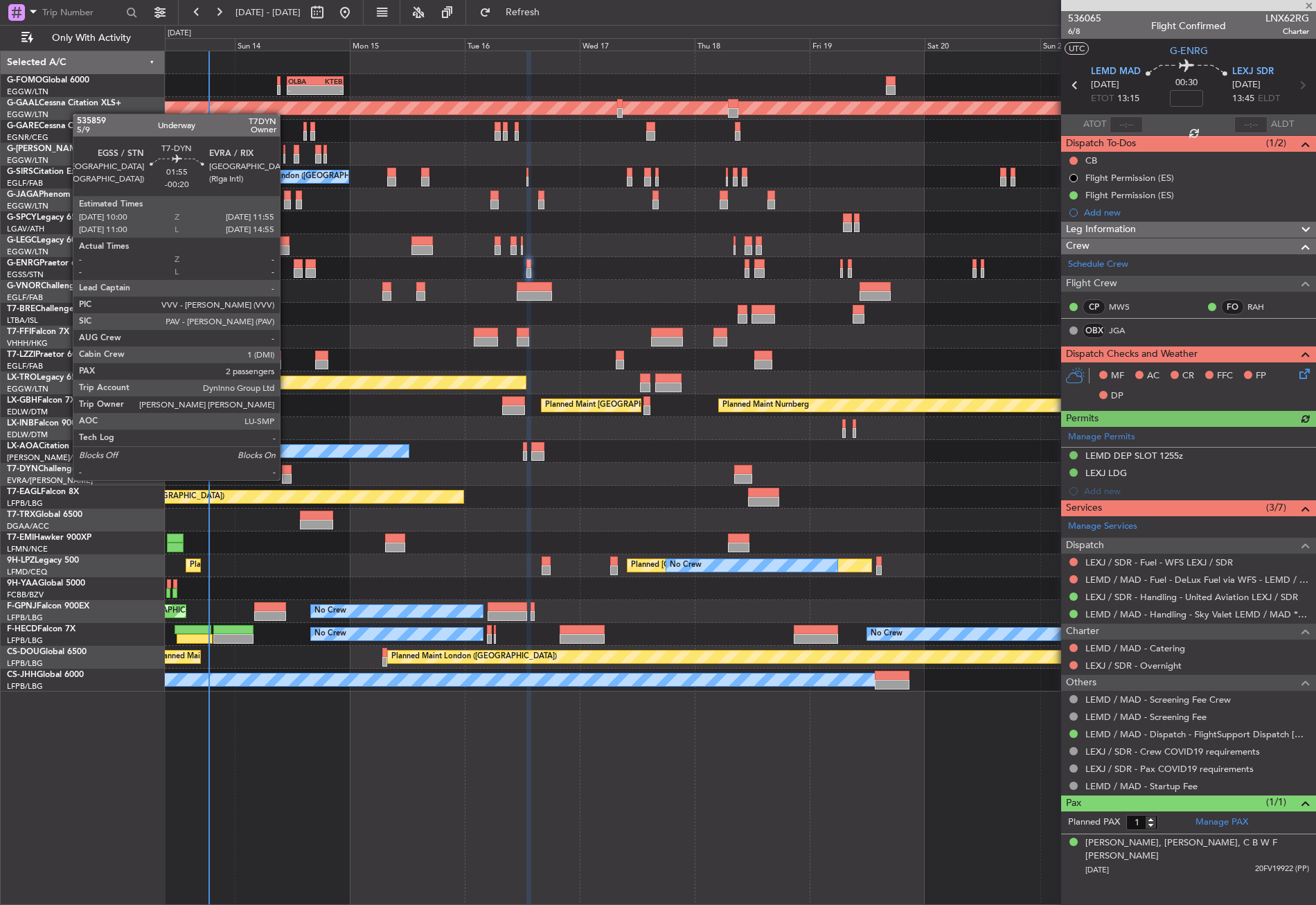
click at [286, 479] on div at bounding box center [287, 478] width 10 height 10
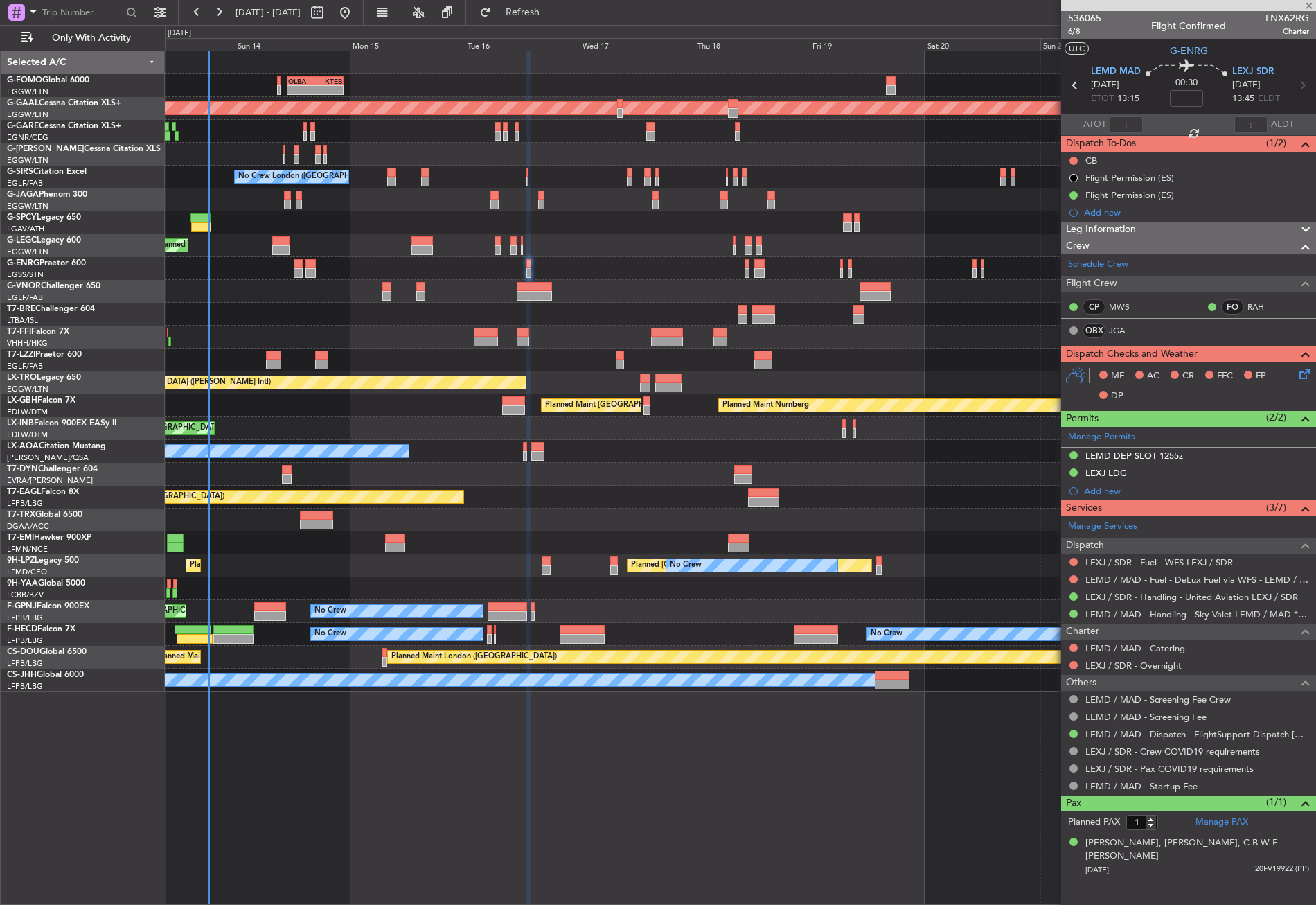
type input "-00:20"
type input "2"
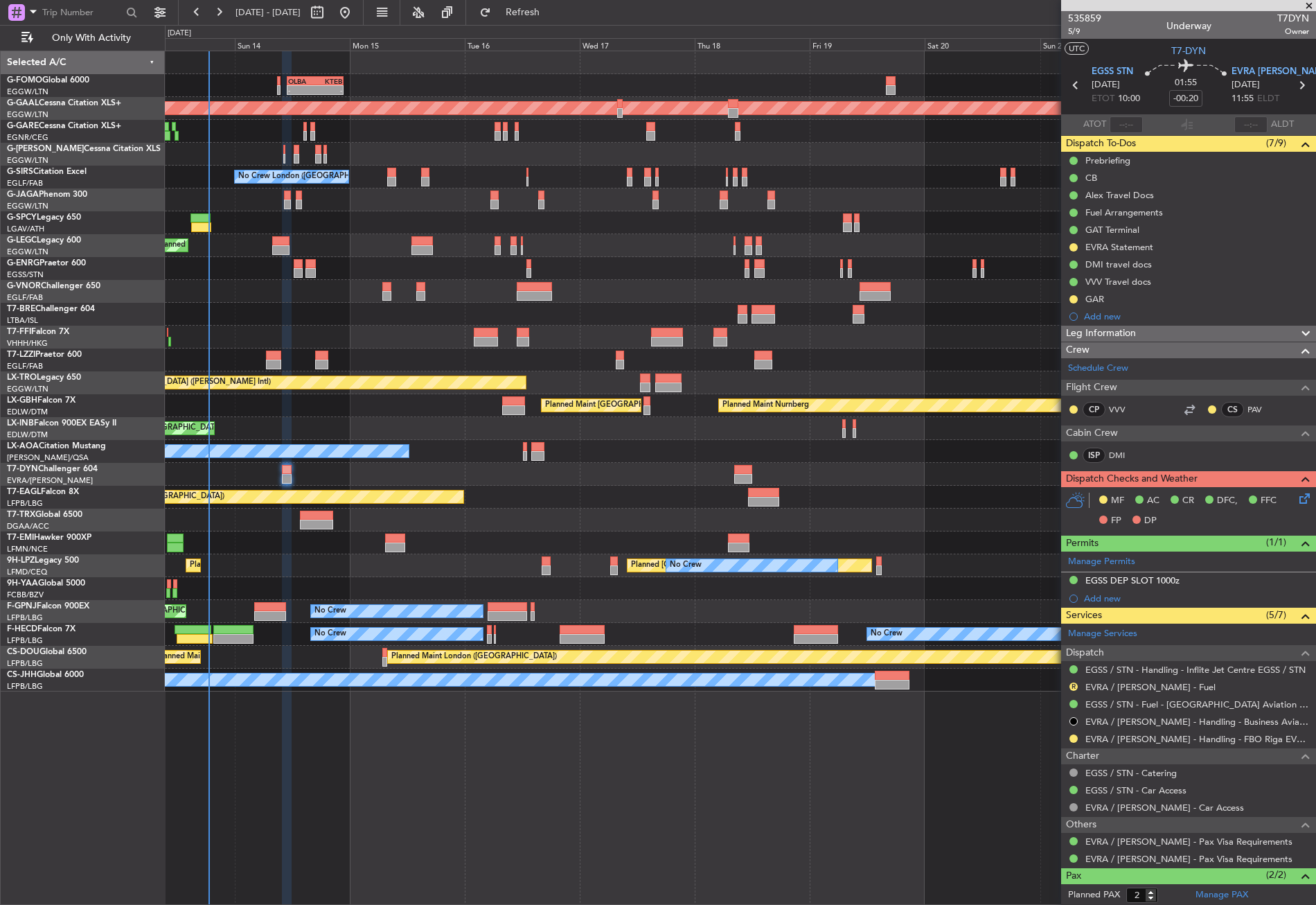
click at [584, 771] on div "- - OLBA 11:00 Z KTEB 22:45 Z Planned Maint London (Luton) Planned Maint Dussel…" at bounding box center [740, 477] width 1151 height 855
click at [1072, 734] on button at bounding box center [1073, 738] width 8 height 8
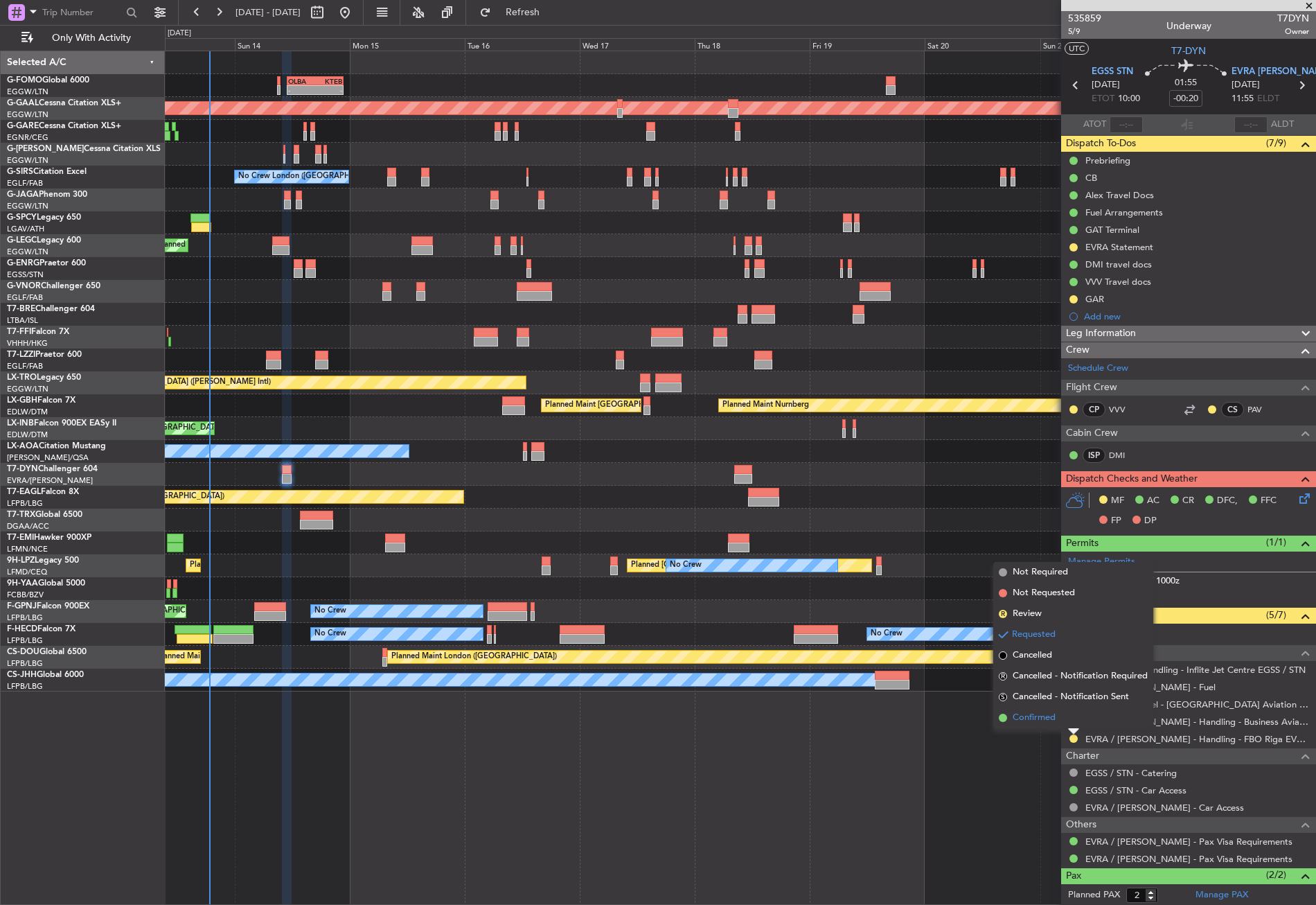
click at [1036, 723] on span "Confirmed" at bounding box center [1034, 717] width 43 height 13
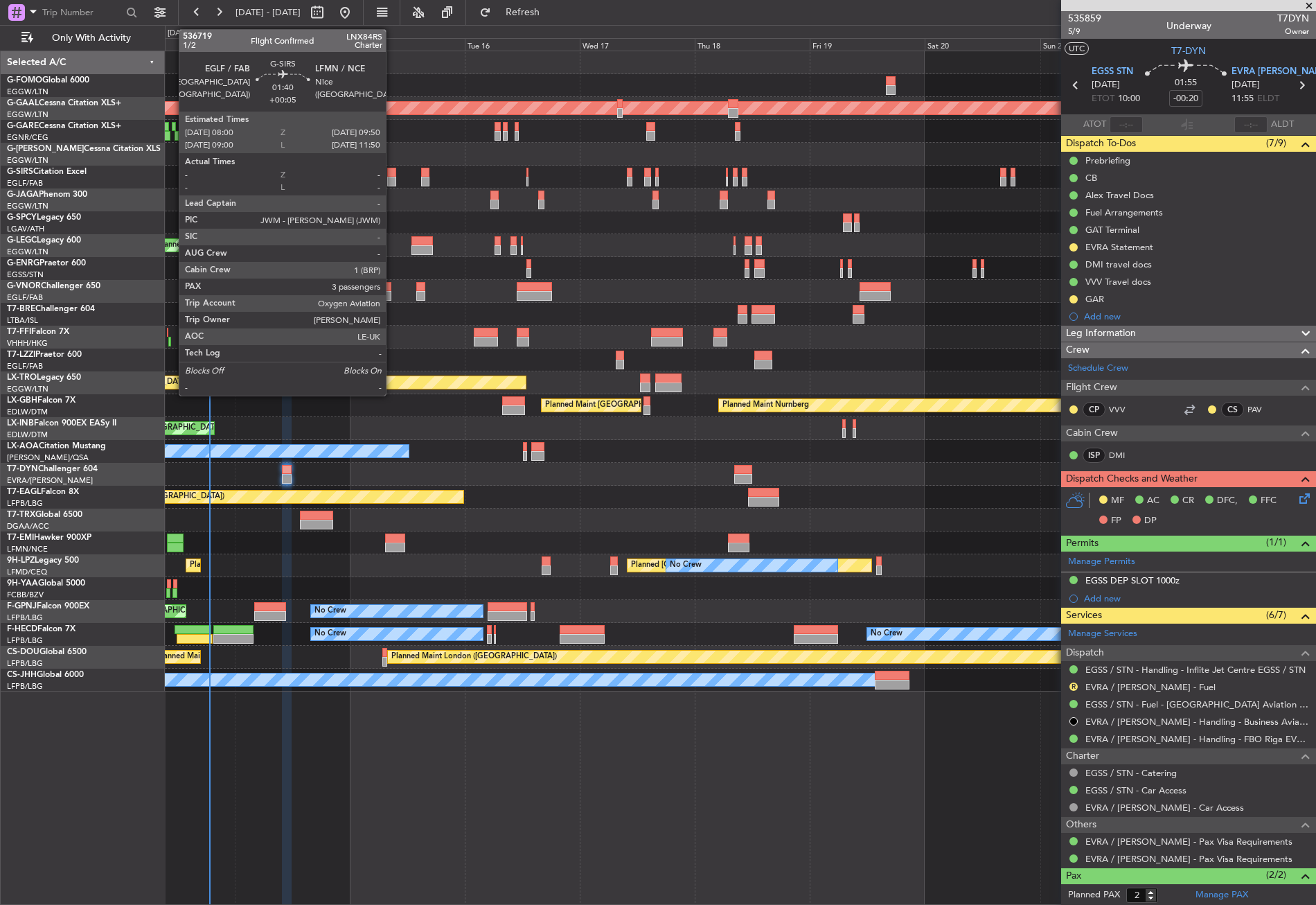
click at [392, 174] on div at bounding box center [392, 173] width 9 height 10
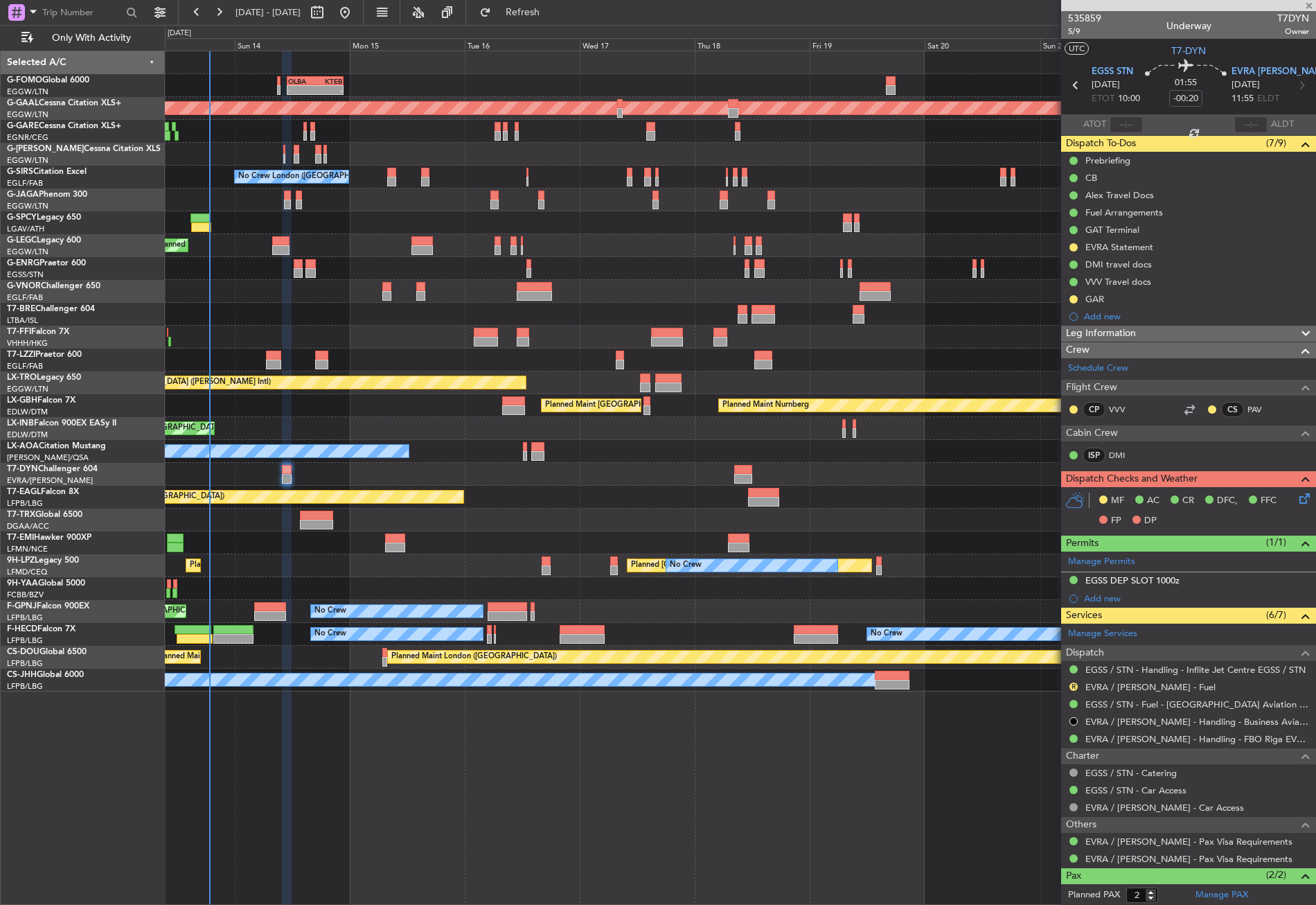
type input "+00:05"
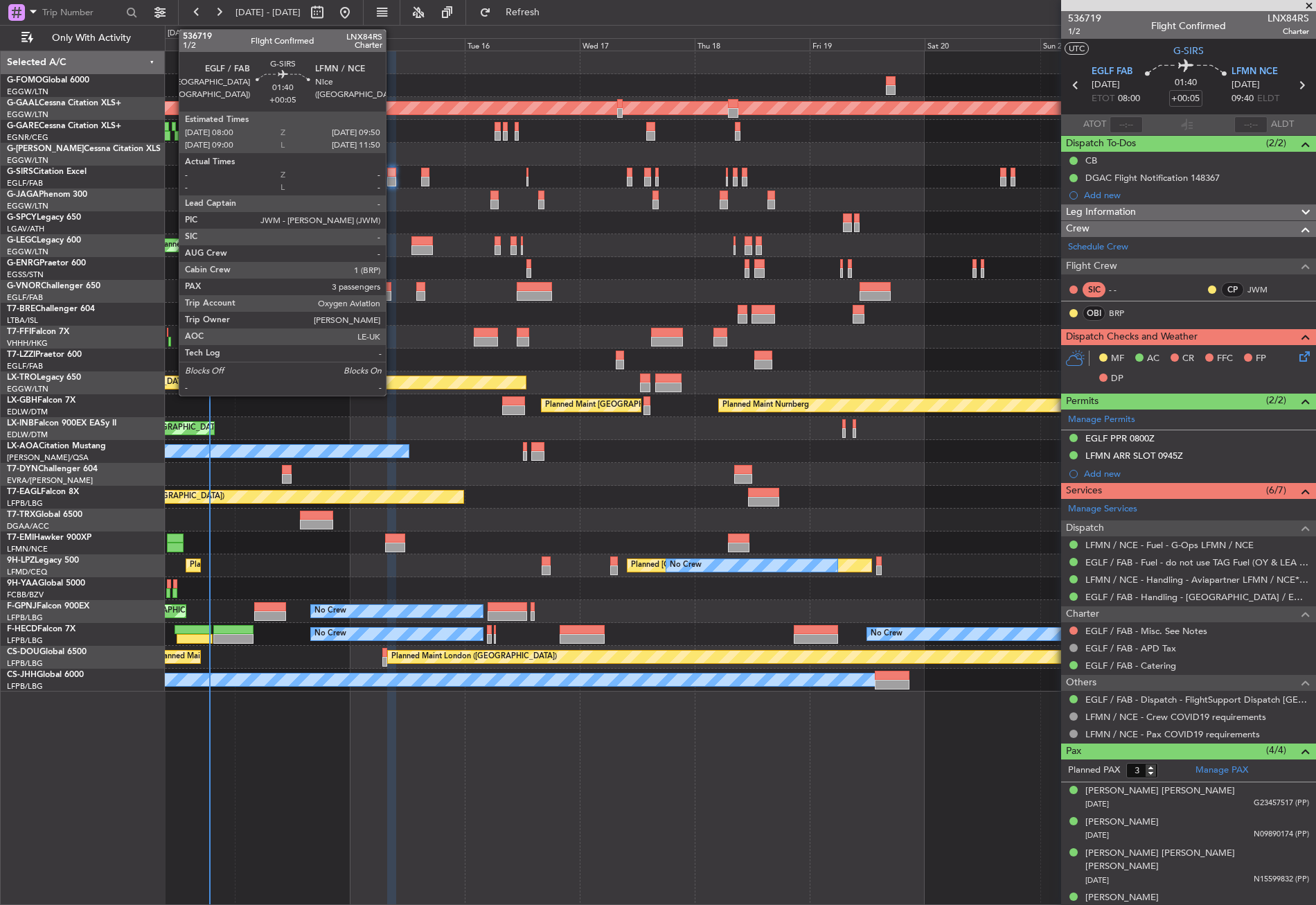
type input "4"
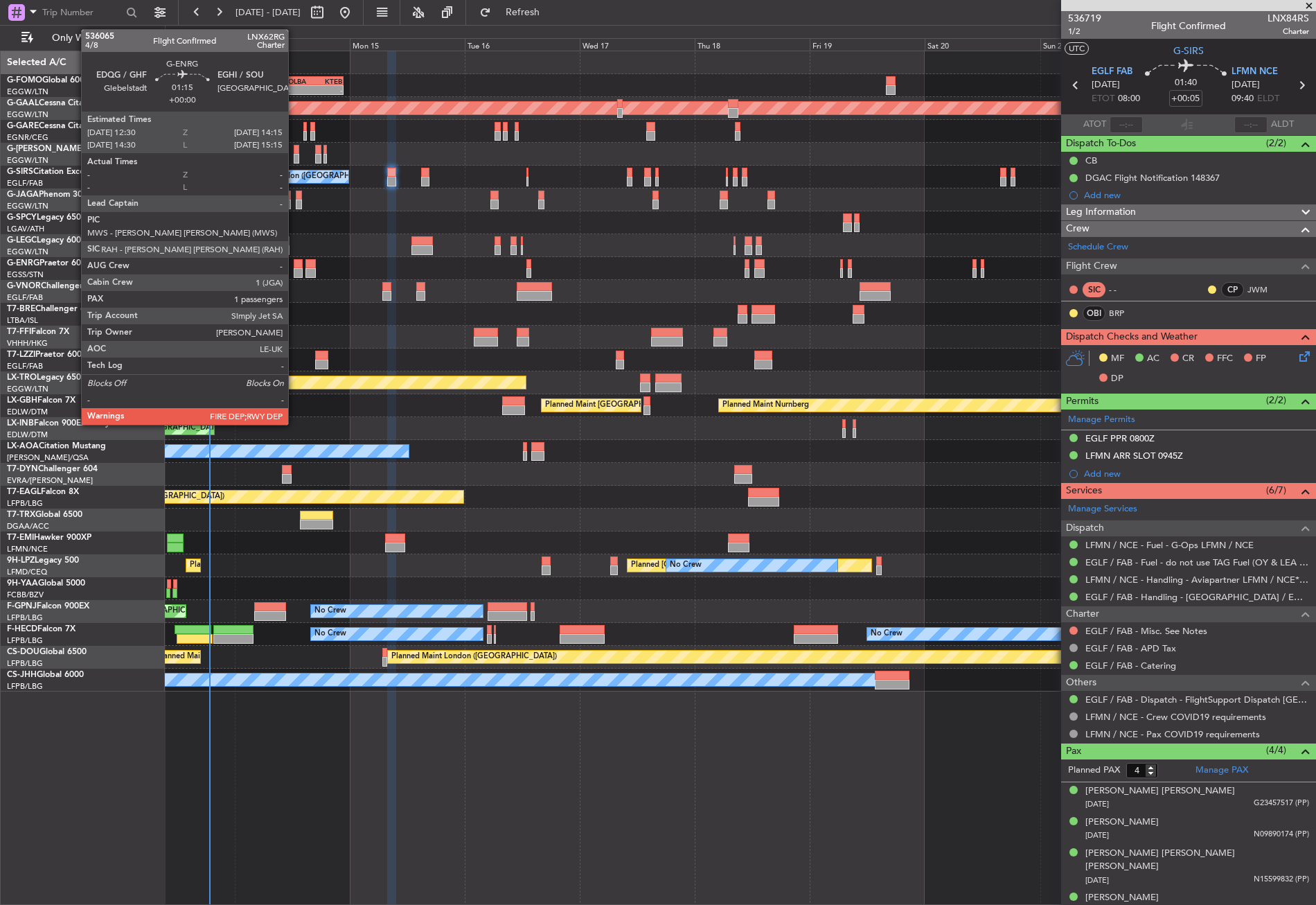
click at [295, 262] on div at bounding box center [298, 263] width 9 height 10
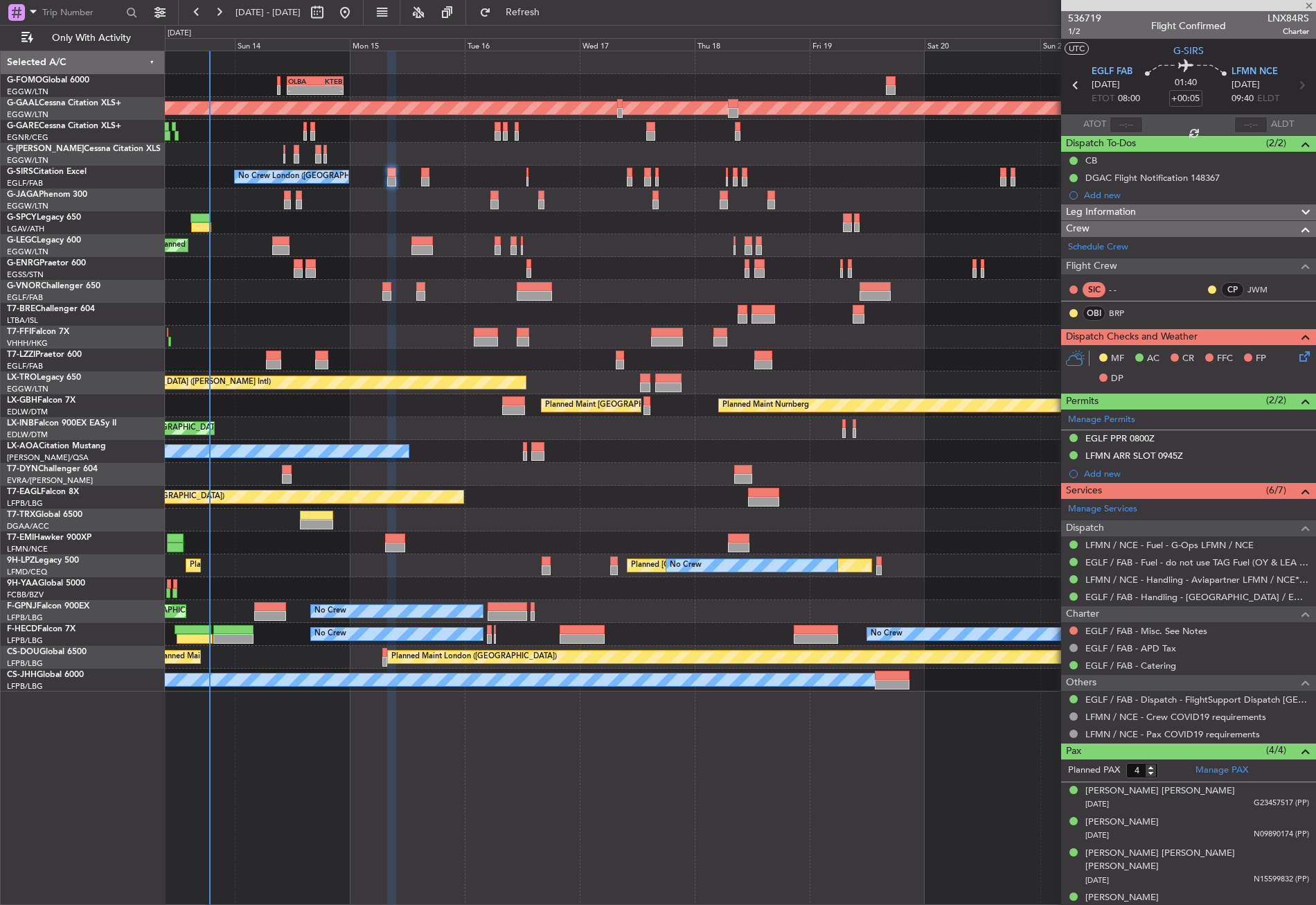
type input "1"
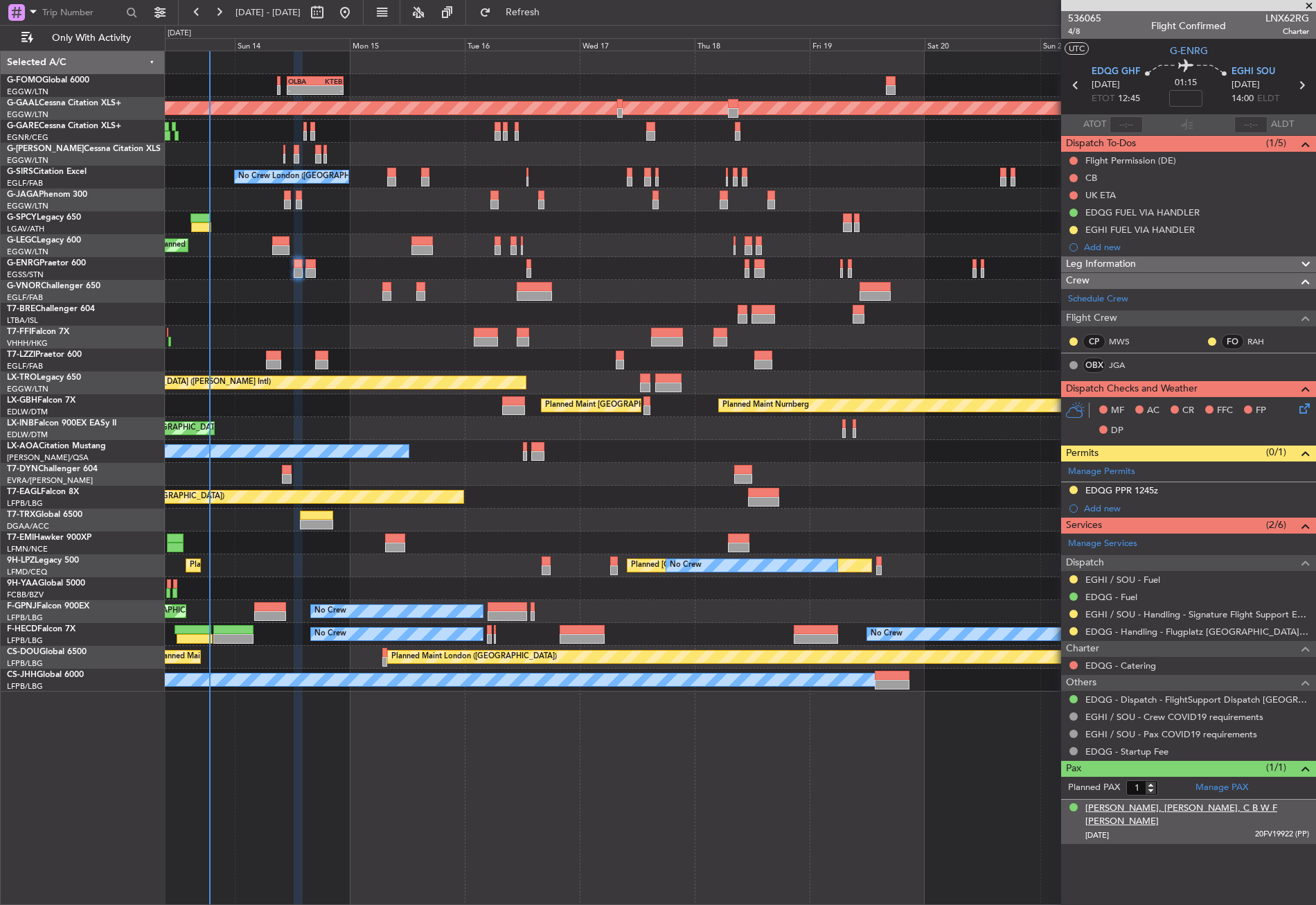
drag, startPoint x: 1082, startPoint y: 810, endPoint x: 1194, endPoint y: 801, distance: 112.4
click at [1194, 802] on div "Pierre, Frederick-Henri, C B W F D'ARENBERG 19/05/1961 20FV19922 (PP)" at bounding box center [1188, 821] width 241 height 40
click at [1189, 802] on div "Pierre, Frederick-Henri, C B W F D'ARENBERG" at bounding box center [1197, 815] width 224 height 27
click at [443, 427] on div "Planned Maint [GEOGRAPHIC_DATA] ([GEOGRAPHIC_DATA])" at bounding box center [740, 428] width 1151 height 22
click at [1184, 104] on input at bounding box center [1186, 98] width 33 height 17
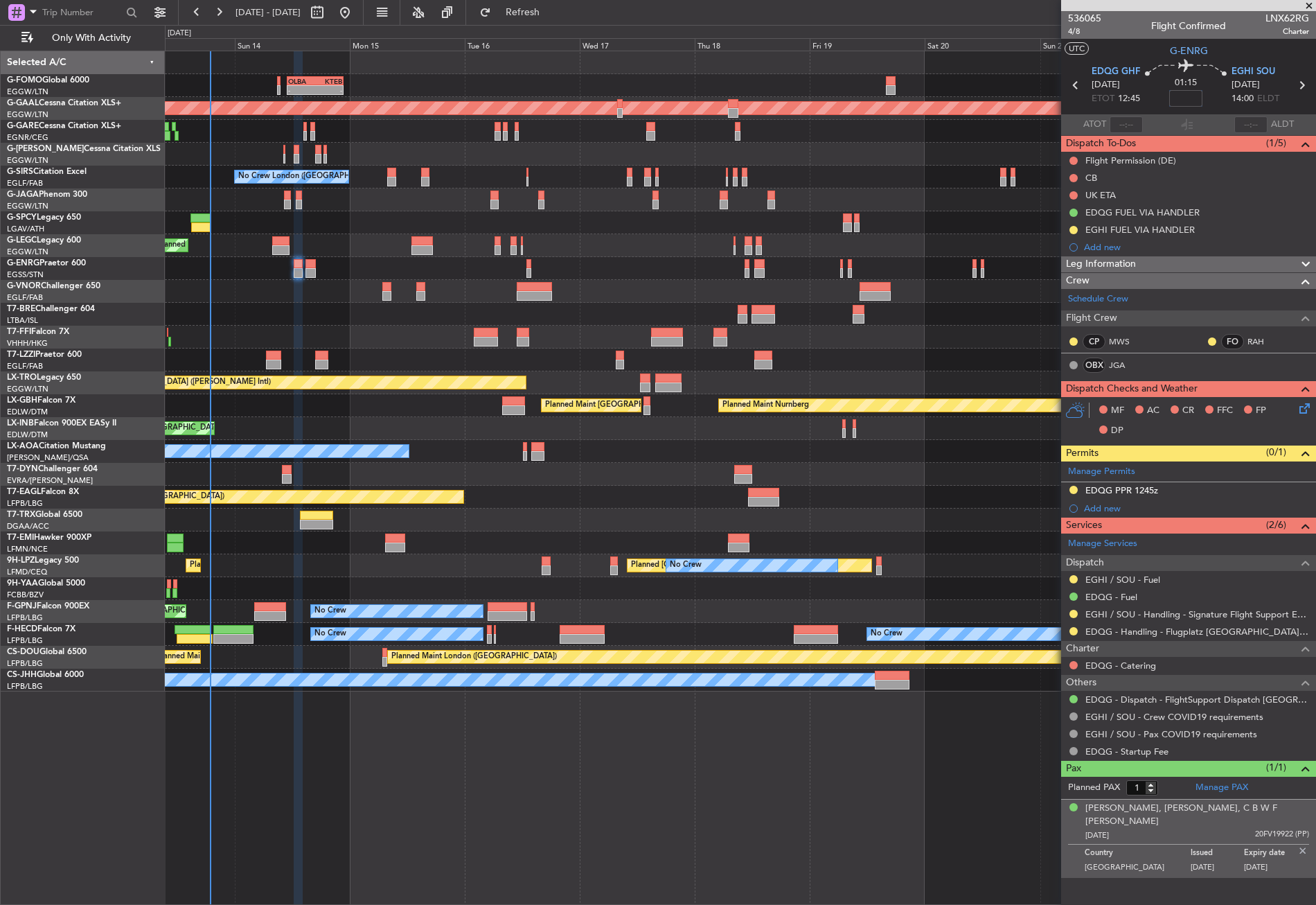
click at [1184, 104] on input at bounding box center [1186, 98] width 33 height 17
click at [1191, 102] on input at bounding box center [1186, 98] width 33 height 17
click at [941, 361] on div at bounding box center [740, 359] width 1151 height 22
type input "+00:10"
click at [1100, 260] on span "Leg Information" at bounding box center [1101, 264] width 70 height 16
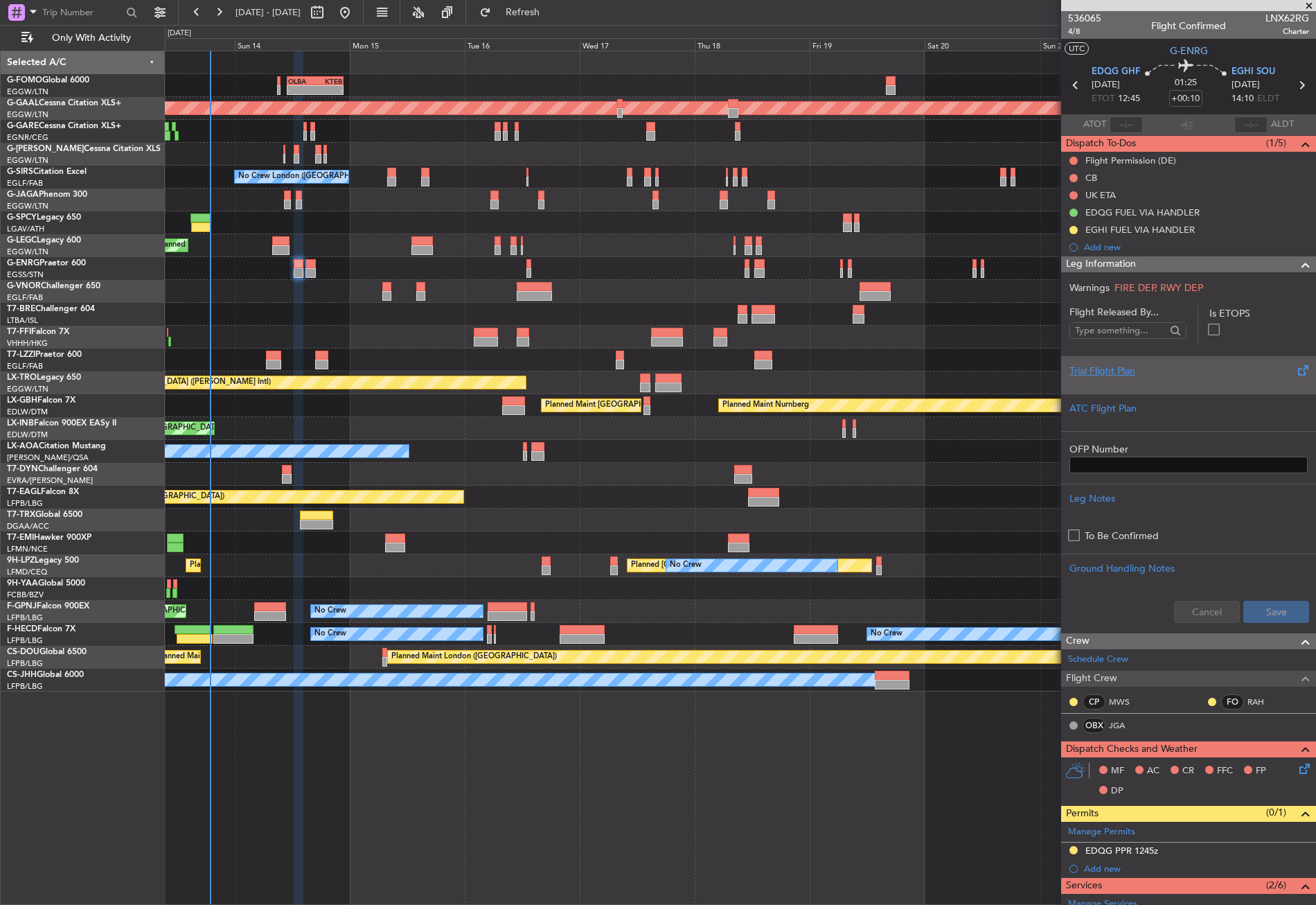
click at [1139, 385] on div at bounding box center [1188, 382] width 238 height 8
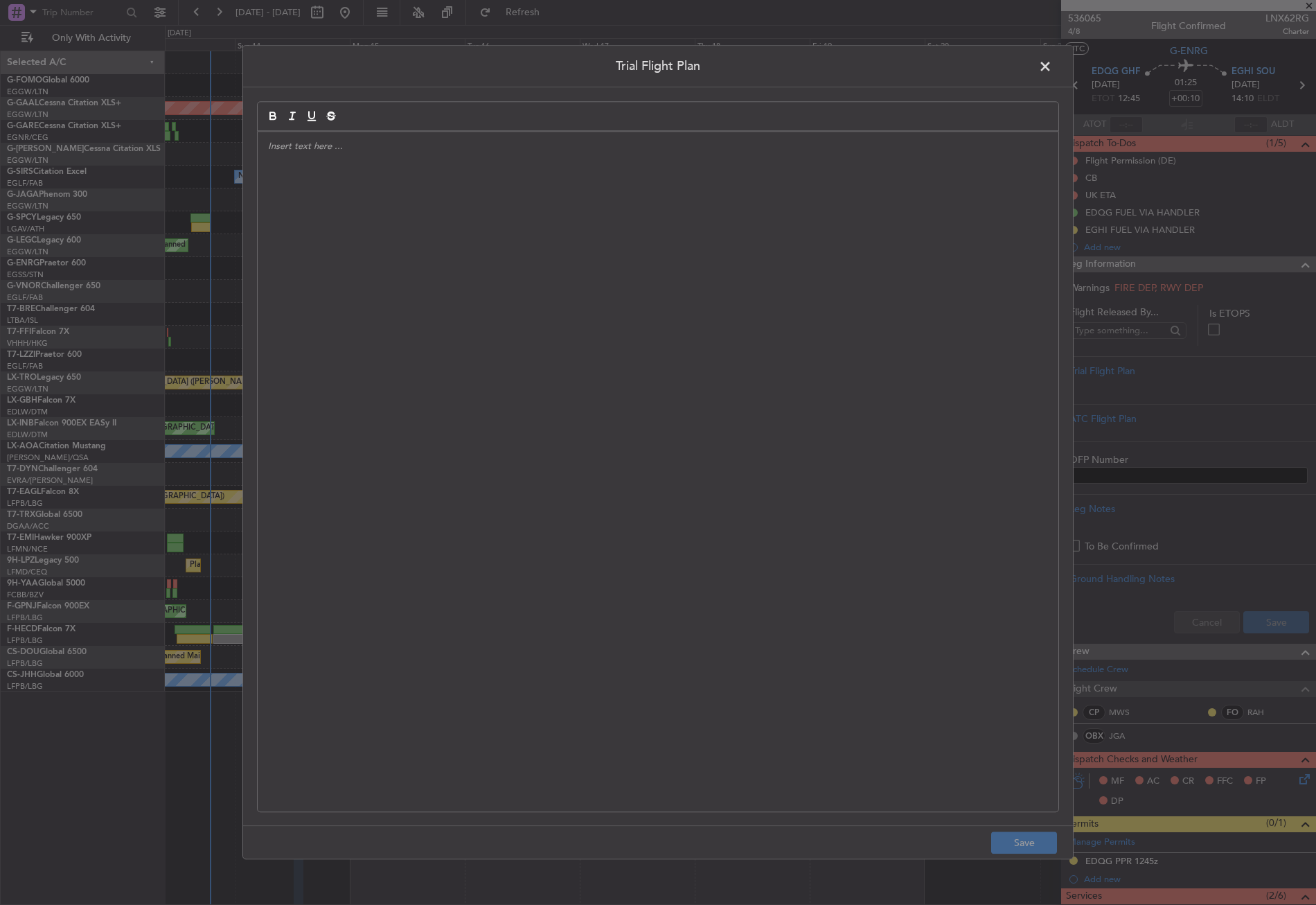
click at [592, 342] on div at bounding box center [658, 471] width 800 height 679
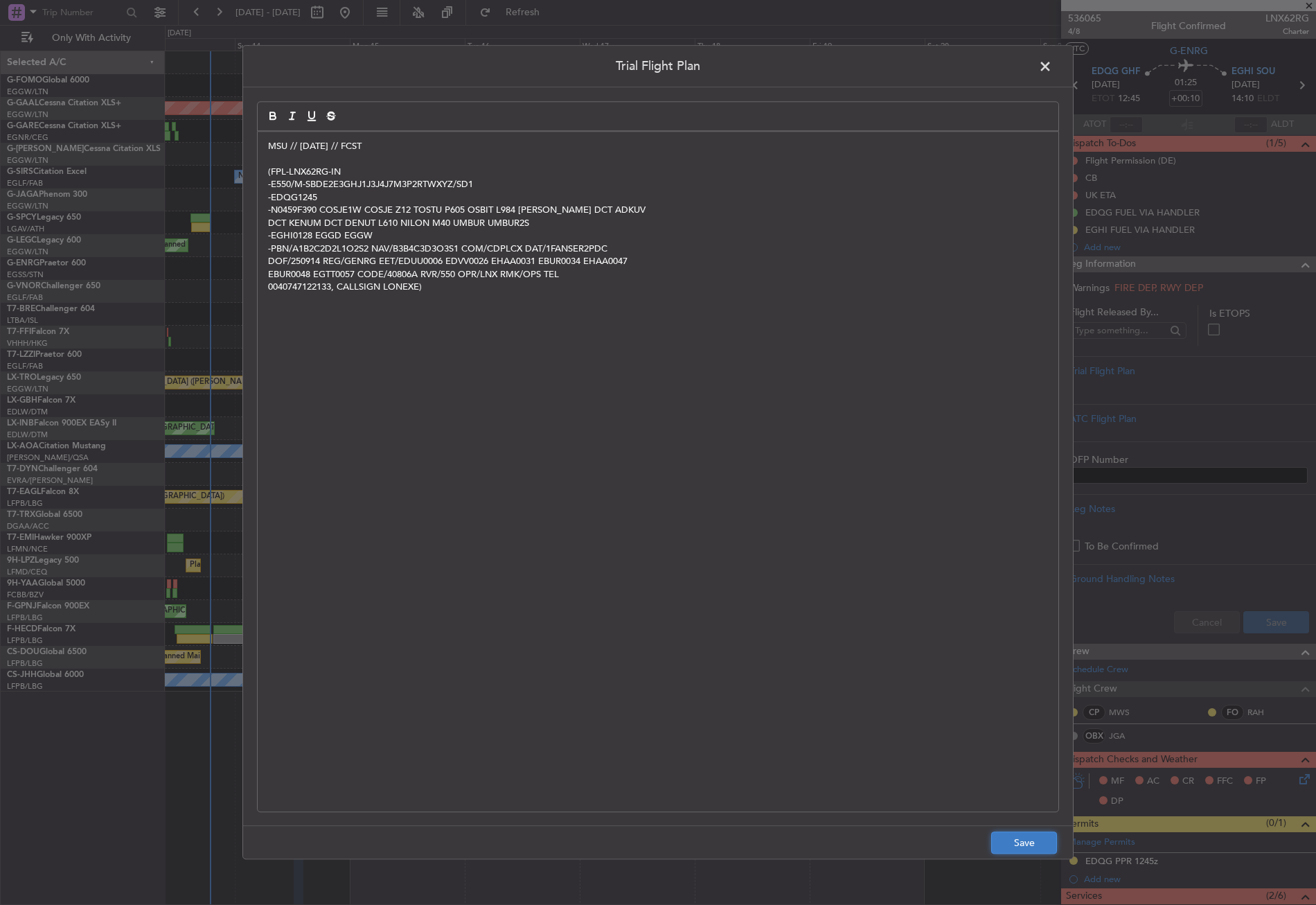
click at [1012, 846] on button "Save" at bounding box center [1023, 843] width 66 height 22
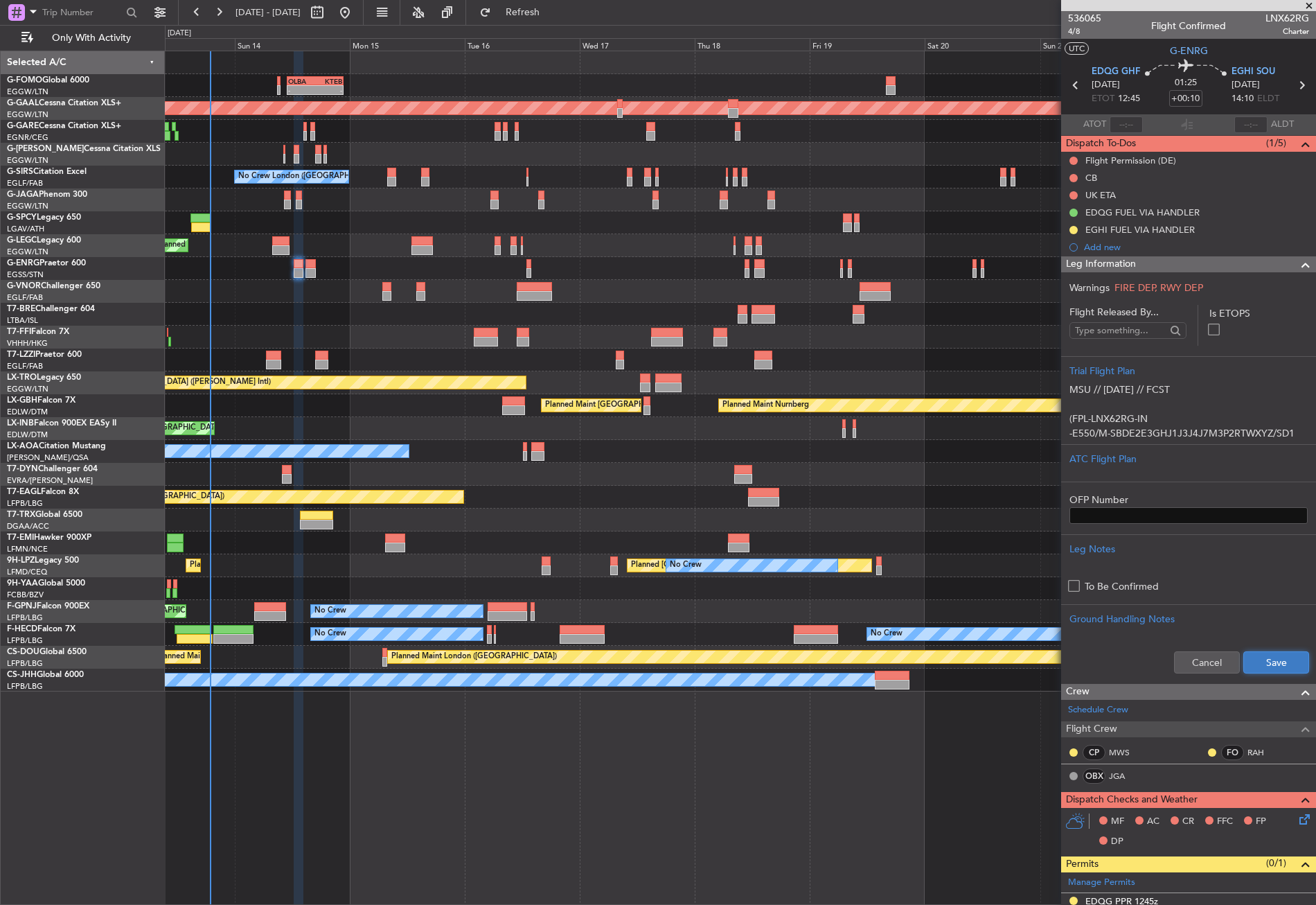
click at [1250, 664] on button "Save" at bounding box center [1276, 662] width 66 height 22
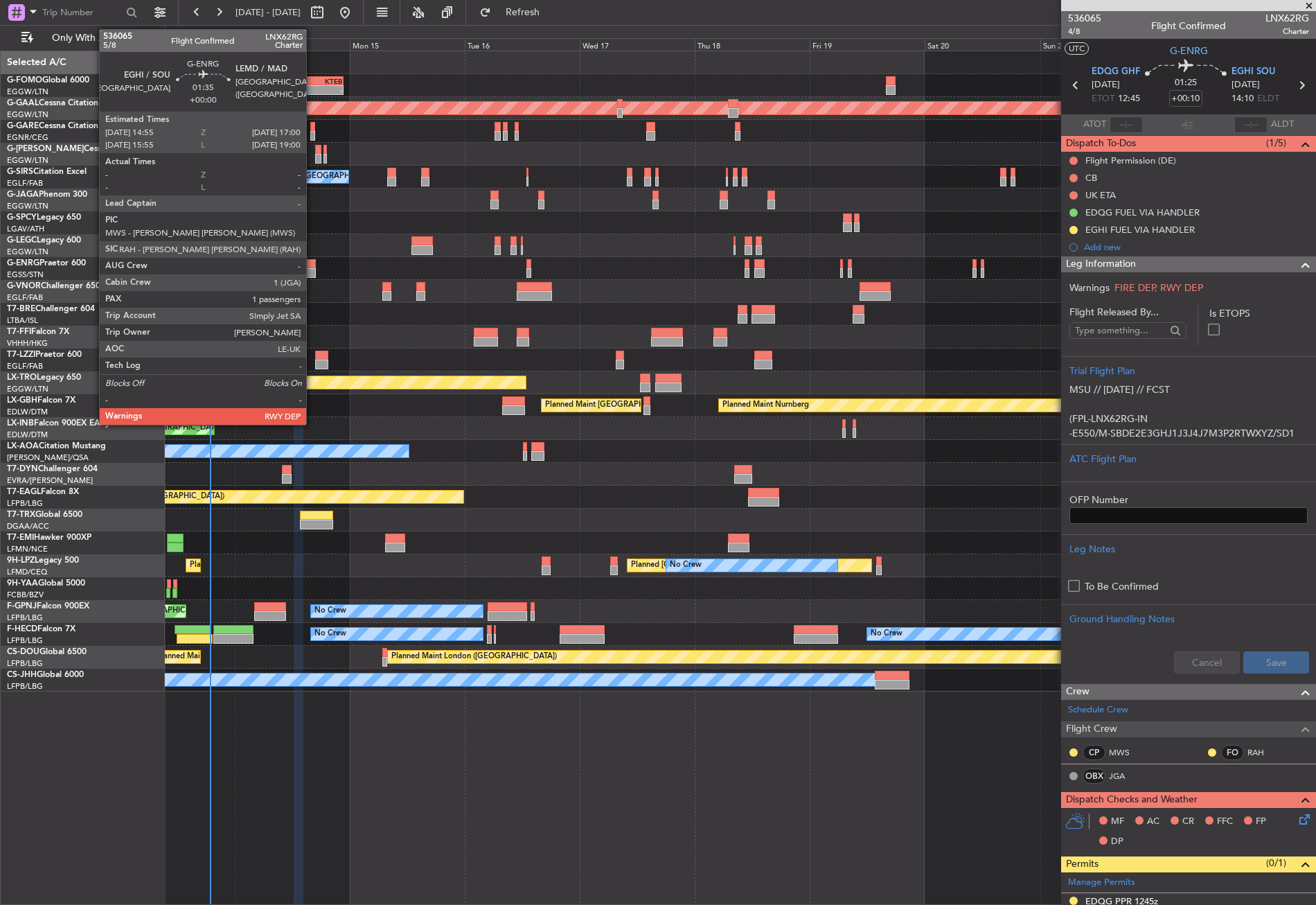
click at [313, 265] on div at bounding box center [311, 263] width 11 height 10
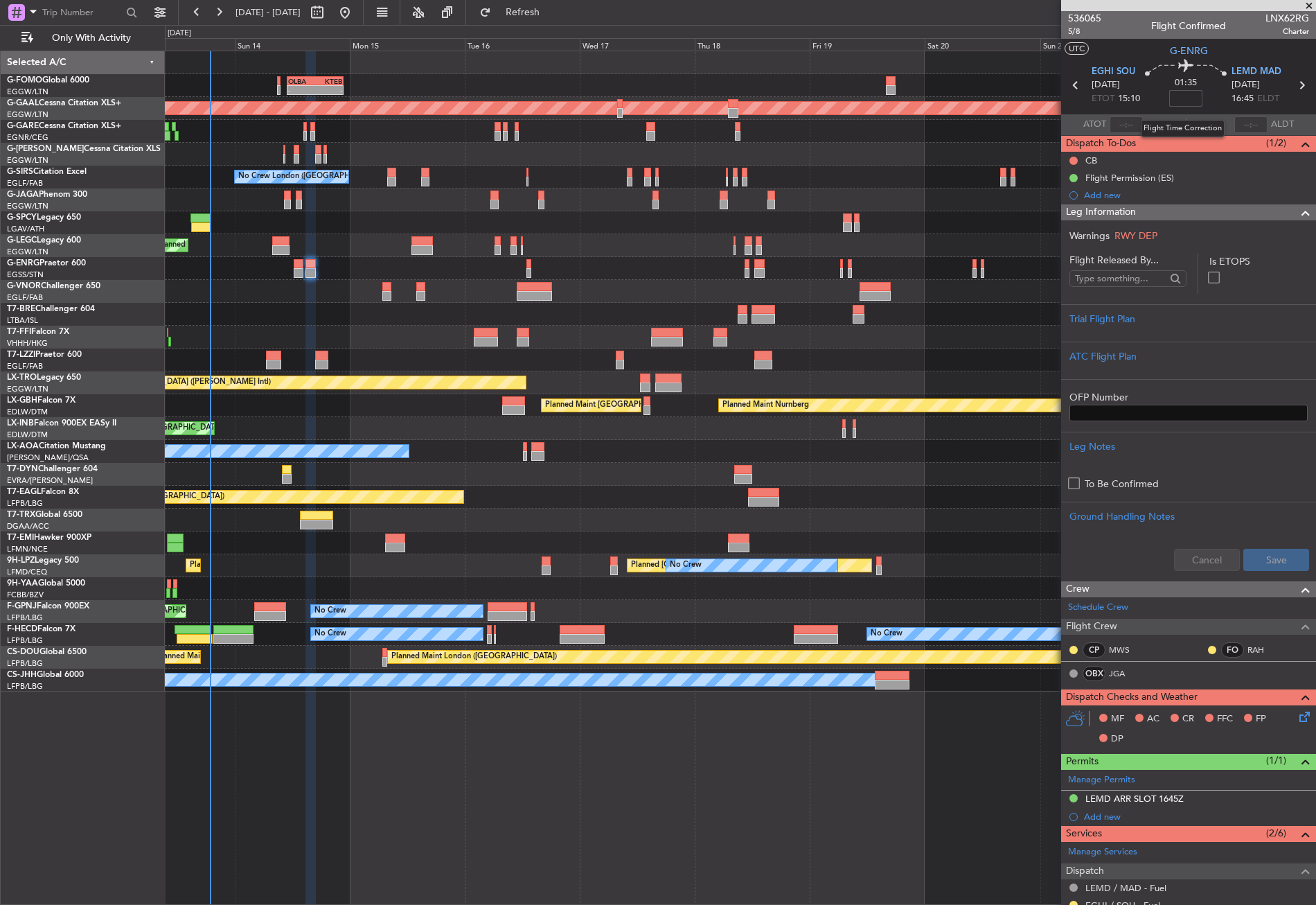
click at [1194, 95] on input at bounding box center [1186, 98] width 33 height 17
click at [1115, 310] on div "Trial Flight Plan" at bounding box center [1188, 323] width 255 height 38
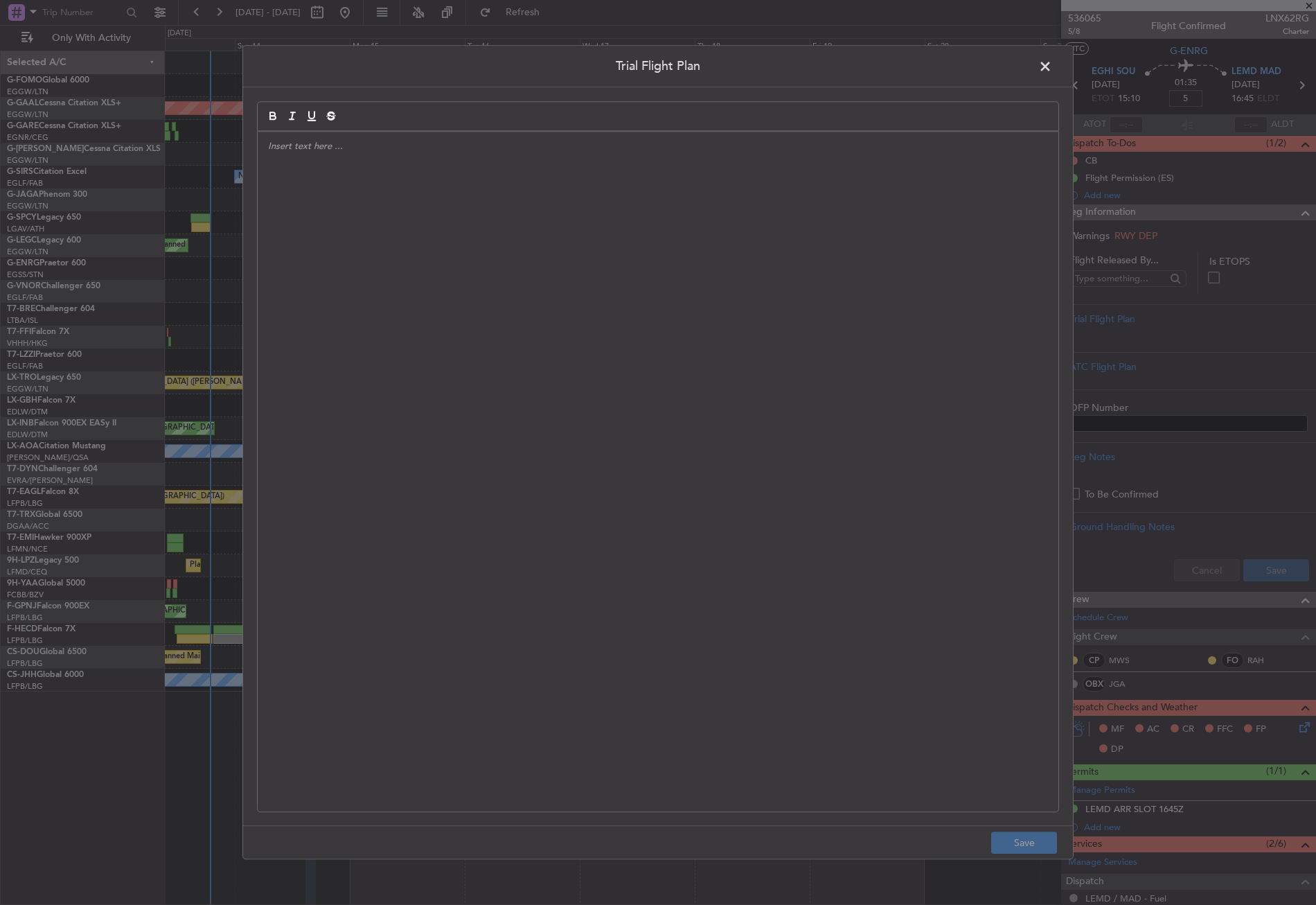
click at [894, 298] on div at bounding box center [658, 471] width 800 height 679
type input "+00:05"
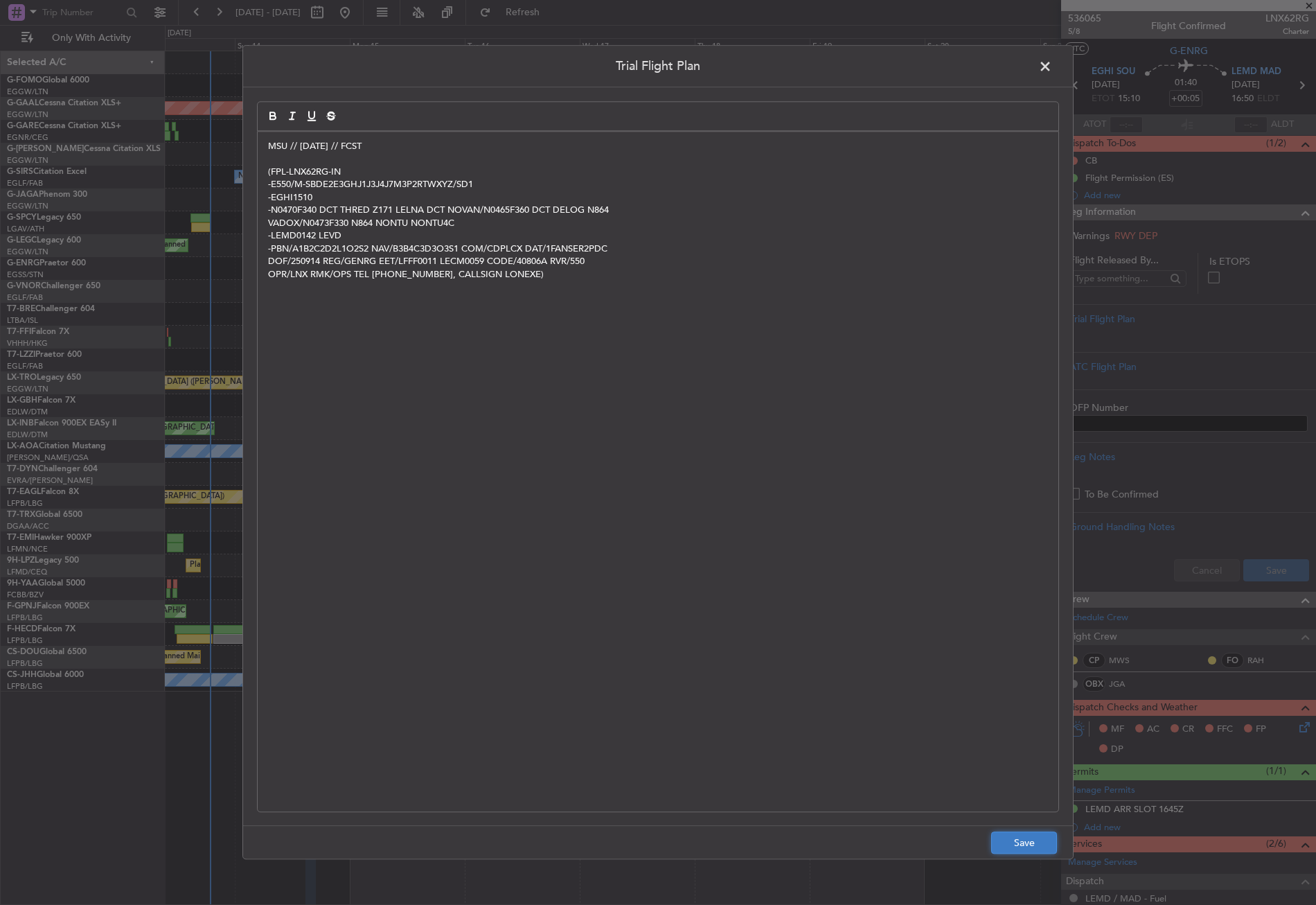
click at [1029, 848] on button "Save" at bounding box center [1023, 843] width 66 height 22
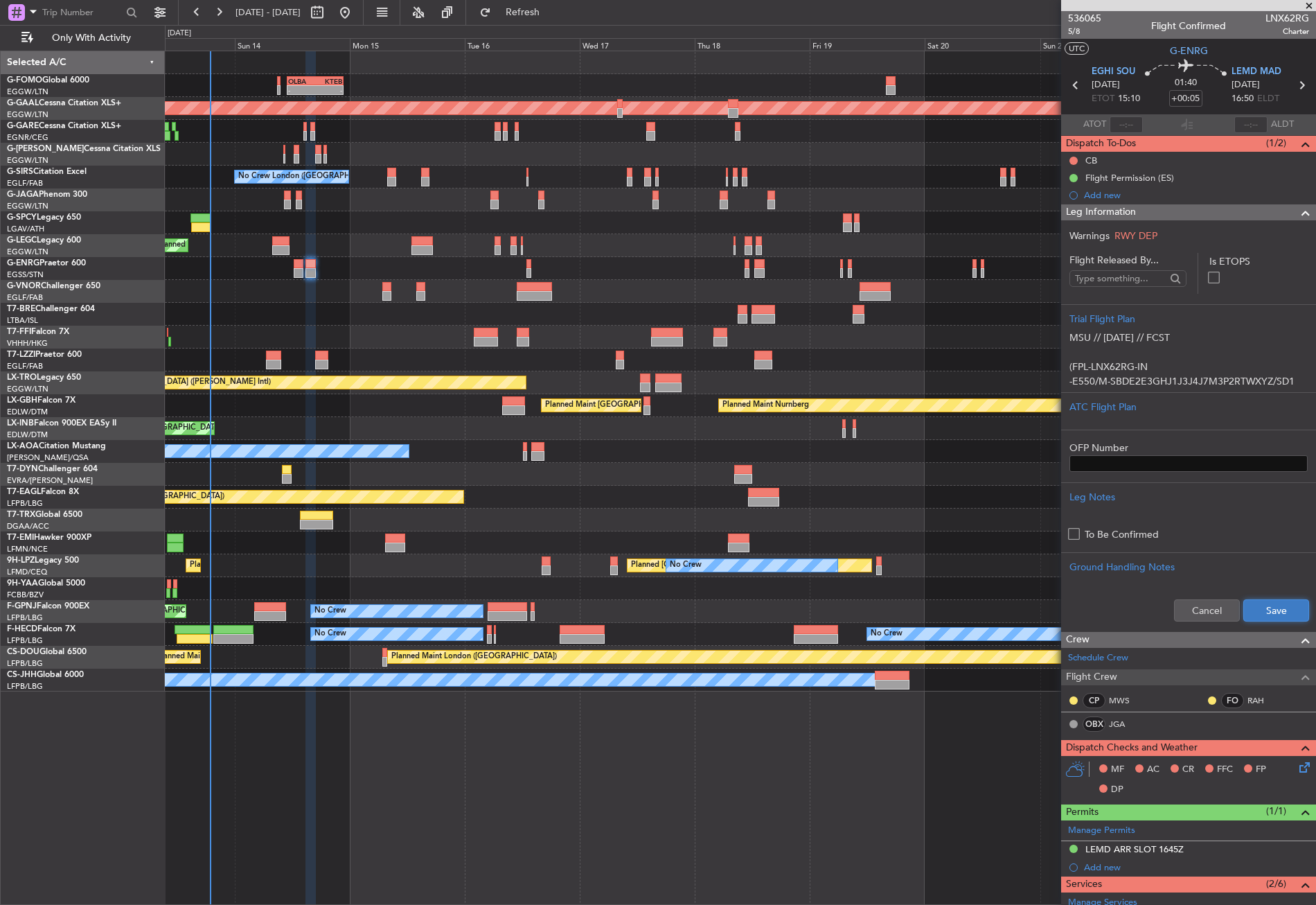
click at [1248, 607] on button "Save" at bounding box center [1276, 610] width 66 height 22
click at [1074, 161] on button at bounding box center [1073, 160] width 8 height 8
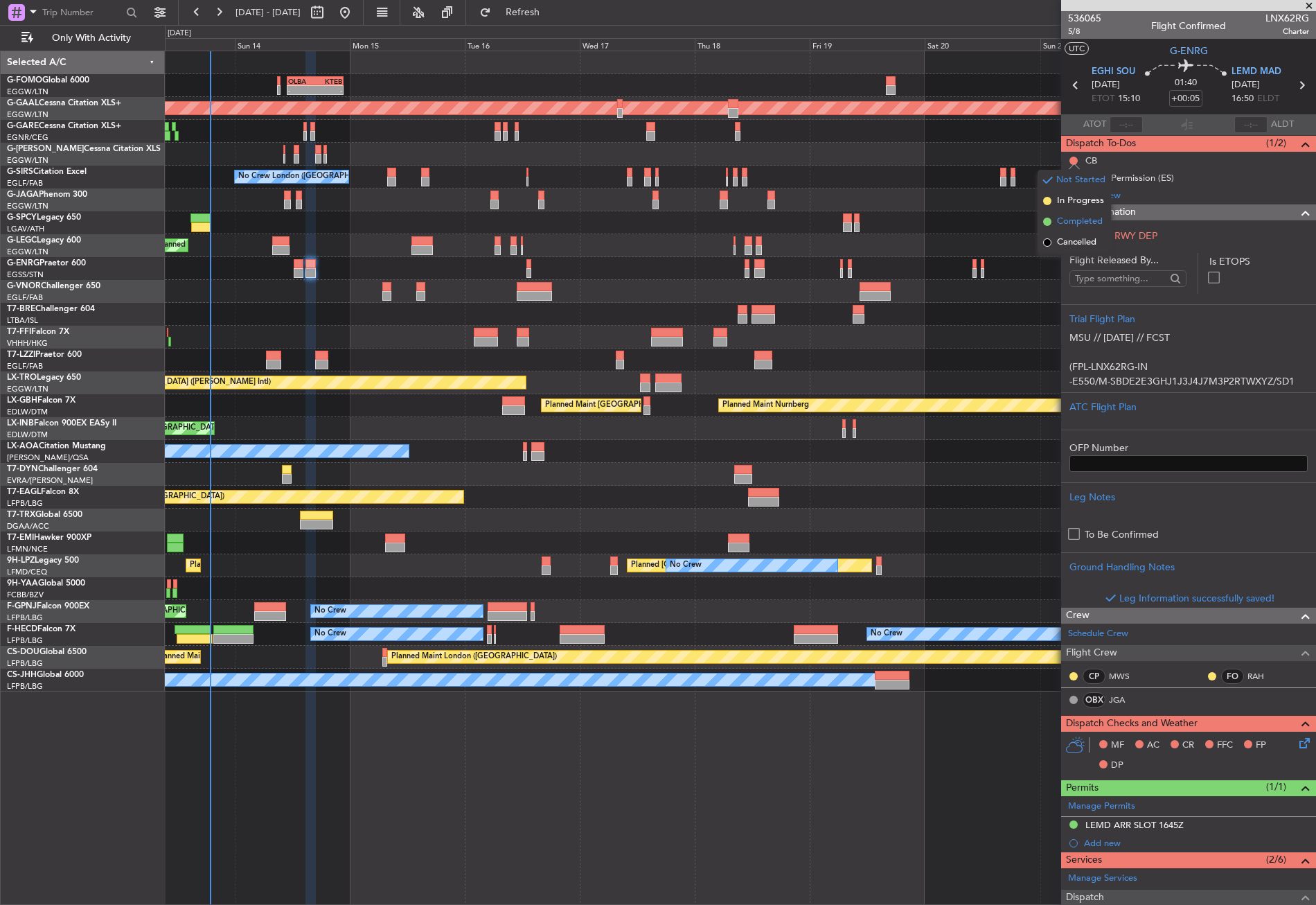
click at [1062, 219] on span "Completed" at bounding box center [1080, 221] width 46 height 13
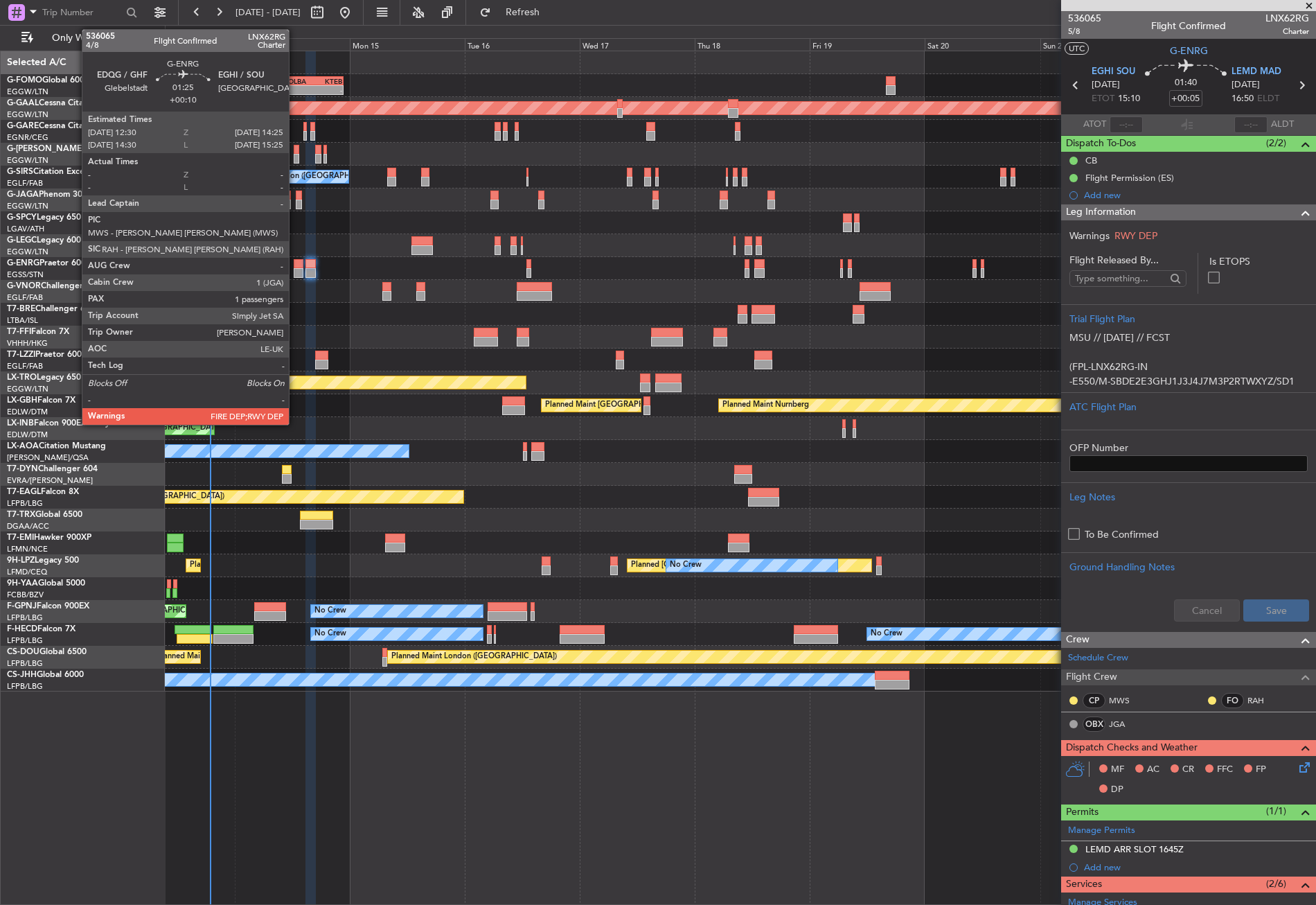
click at [297, 267] on div at bounding box center [298, 263] width 10 height 10
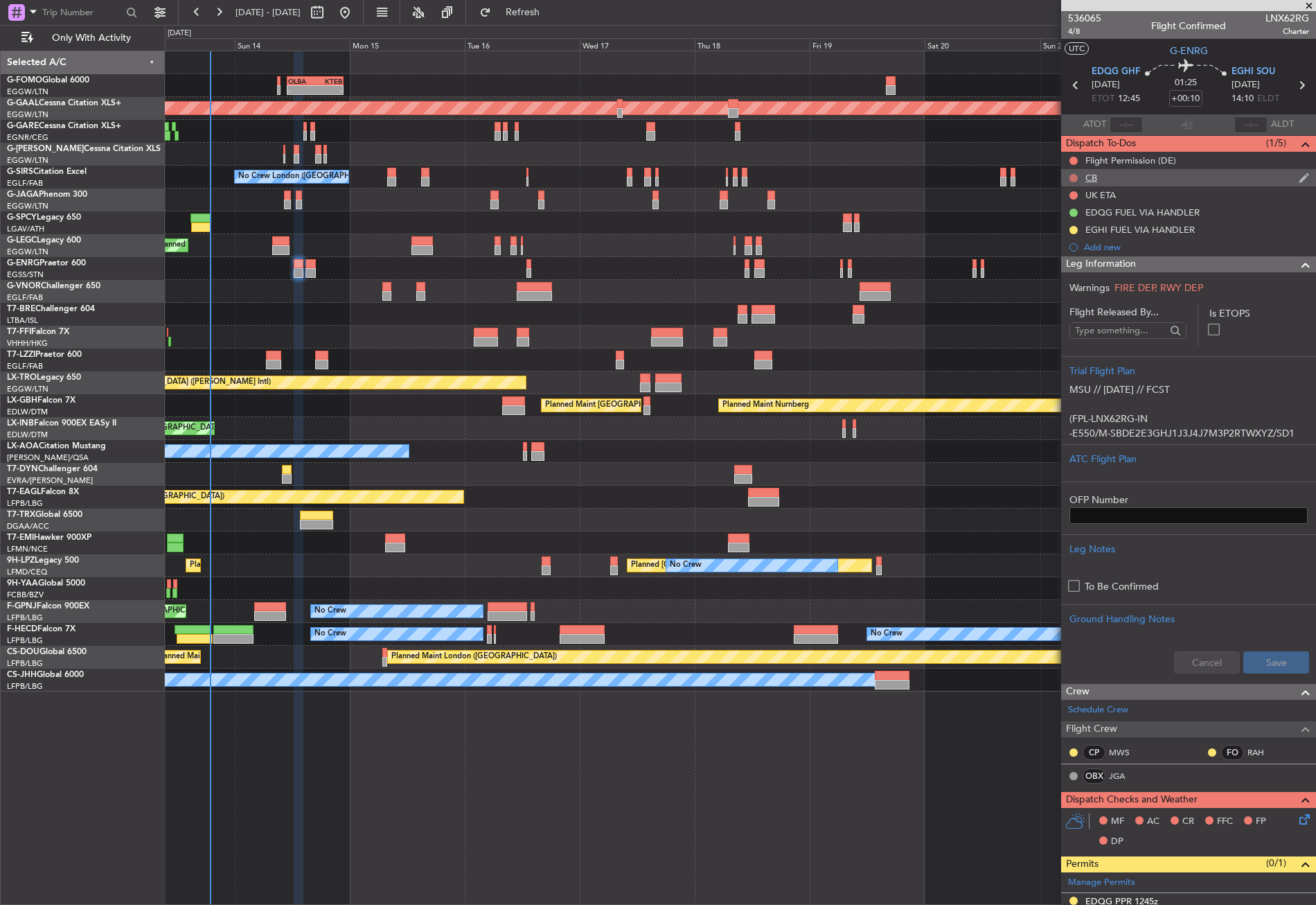
click at [1074, 174] on button at bounding box center [1073, 178] width 8 height 8
click at [1071, 245] on span "Completed" at bounding box center [1080, 238] width 46 height 13
click at [1079, 29] on span "4/8" at bounding box center [1084, 31] width 33 height 12
click at [390, 344] on div "Planned Maint Tianjin ([GEOGRAPHIC_DATA])" at bounding box center [740, 336] width 1151 height 22
click at [1080, 28] on span "4/8" at bounding box center [1084, 31] width 33 height 12
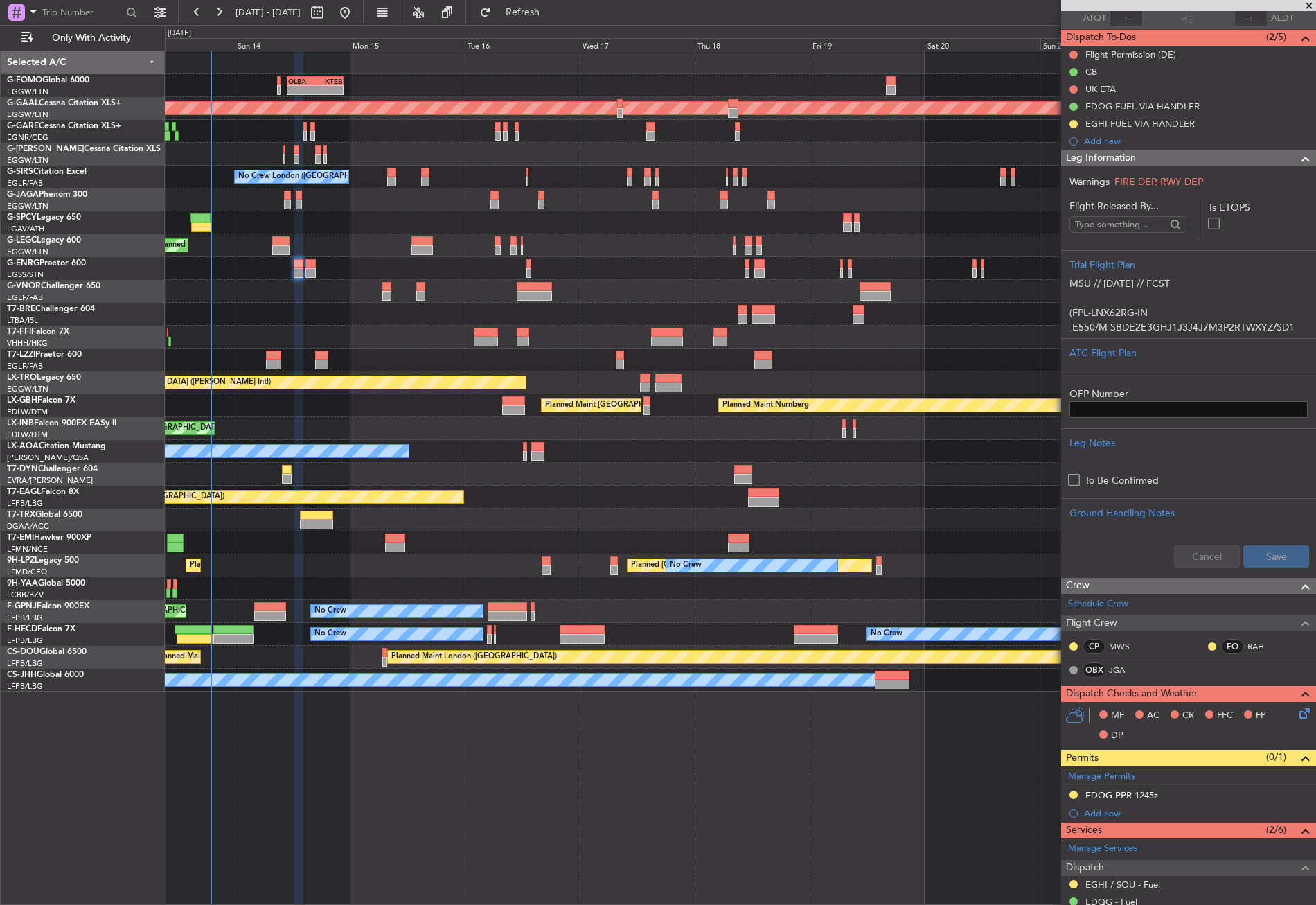
scroll to position [208, 0]
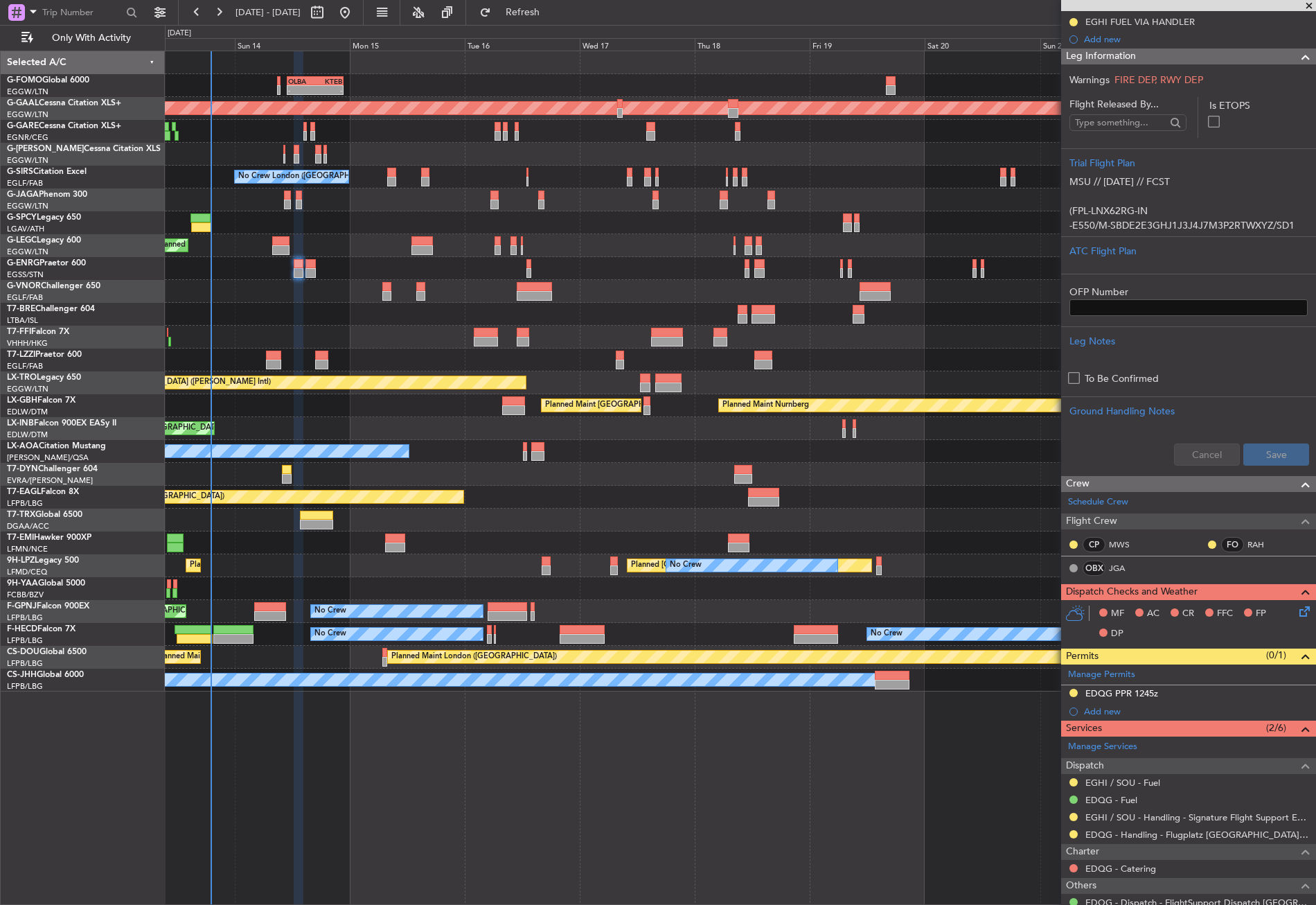
click at [1296, 607] on icon at bounding box center [1302, 609] width 11 height 11
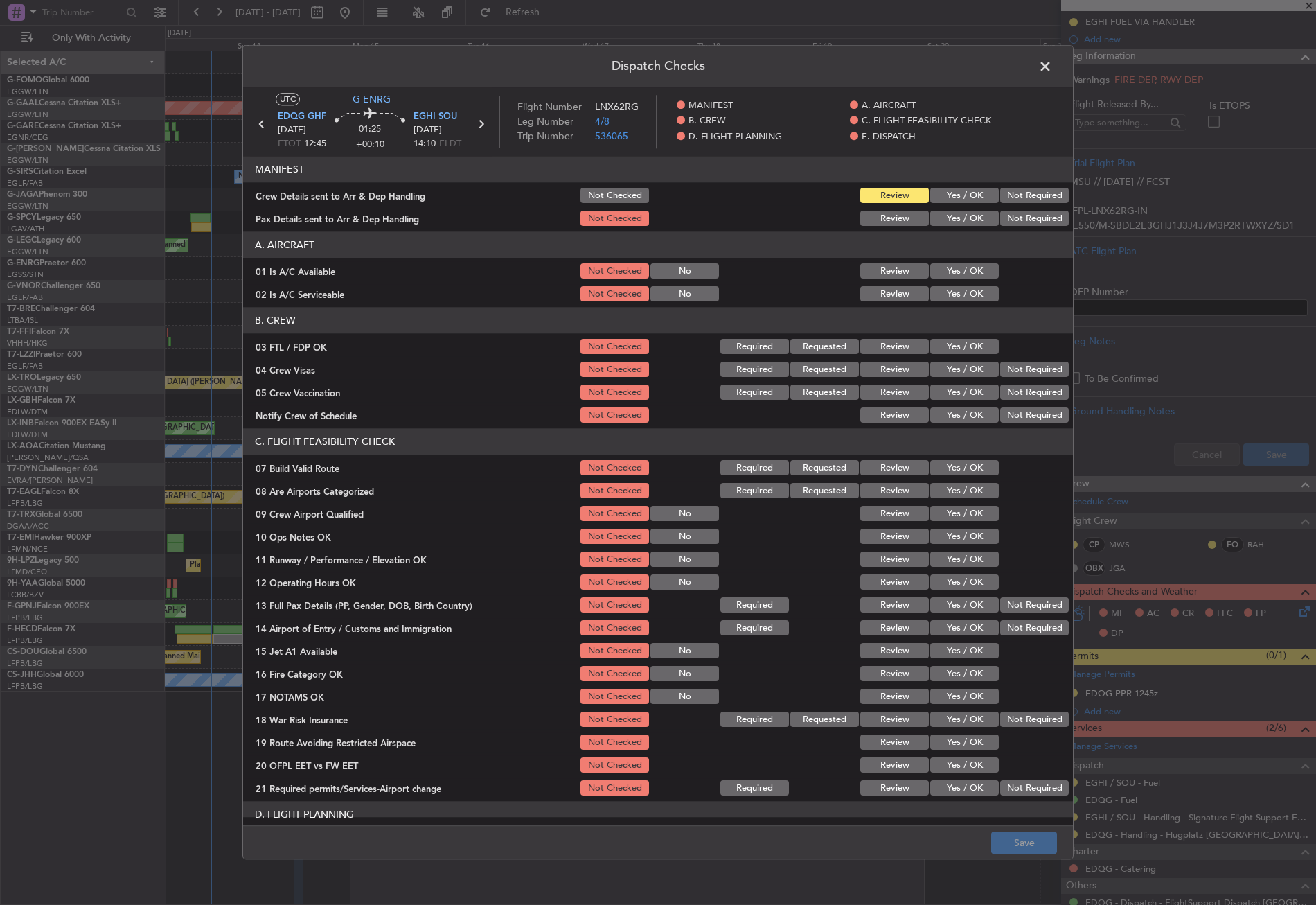
click at [948, 214] on button "Yes / OK" at bounding box center [965, 218] width 68 height 15
click at [940, 192] on button "Yes / OK" at bounding box center [965, 196] width 68 height 15
click at [951, 271] on button "Yes / OK" at bounding box center [965, 271] width 68 height 15
click at [951, 297] on button "Yes / OK" at bounding box center [965, 294] width 68 height 15
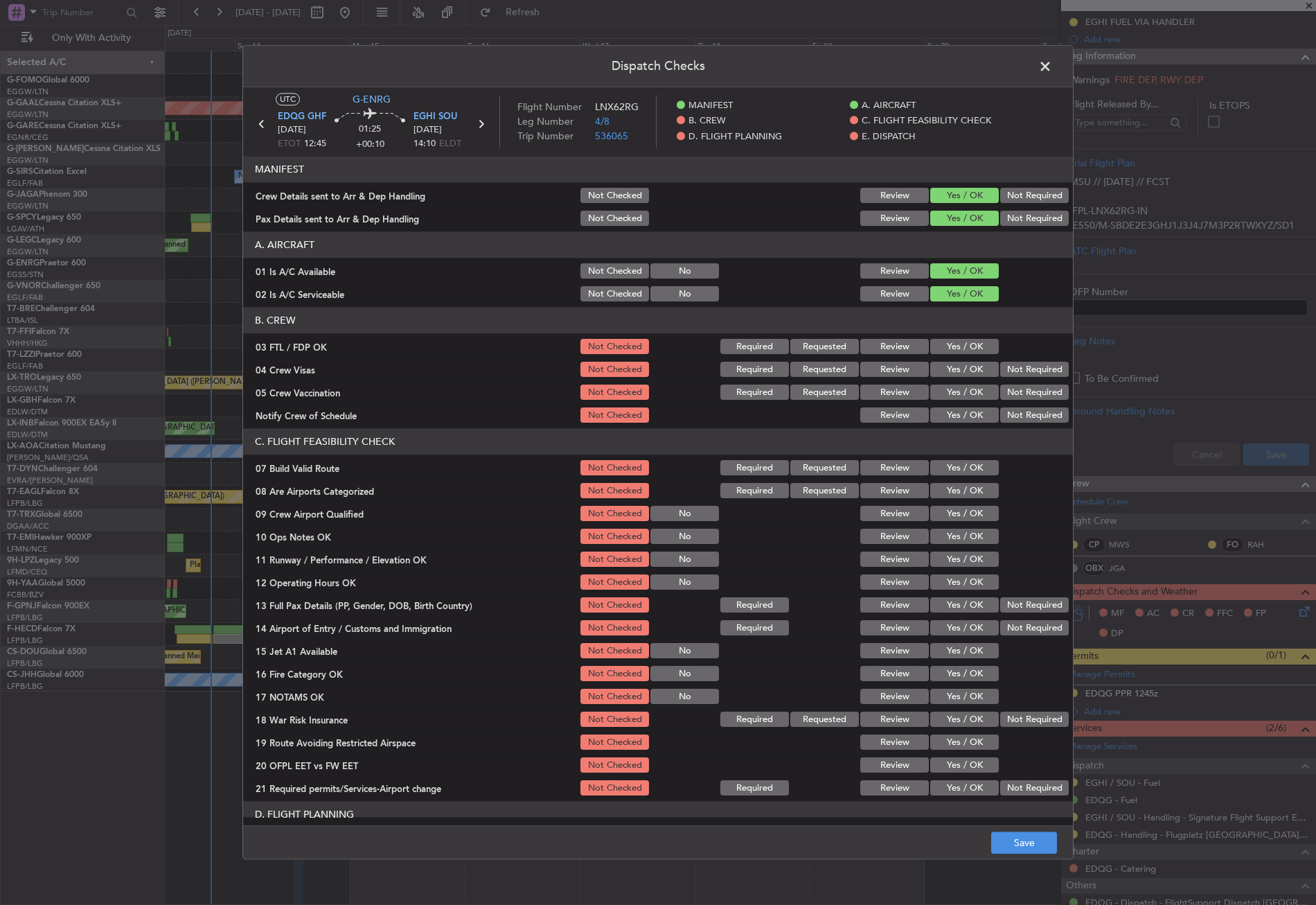
click at [949, 473] on button "Yes / OK" at bounding box center [965, 468] width 68 height 15
click at [955, 534] on button "Yes / OK" at bounding box center [965, 537] width 68 height 15
click at [951, 555] on button "Yes / OK" at bounding box center [965, 560] width 68 height 15
click at [948, 580] on button "Yes / OK" at bounding box center [965, 582] width 68 height 15
click at [978, 604] on button "Yes / OK" at bounding box center [965, 605] width 68 height 15
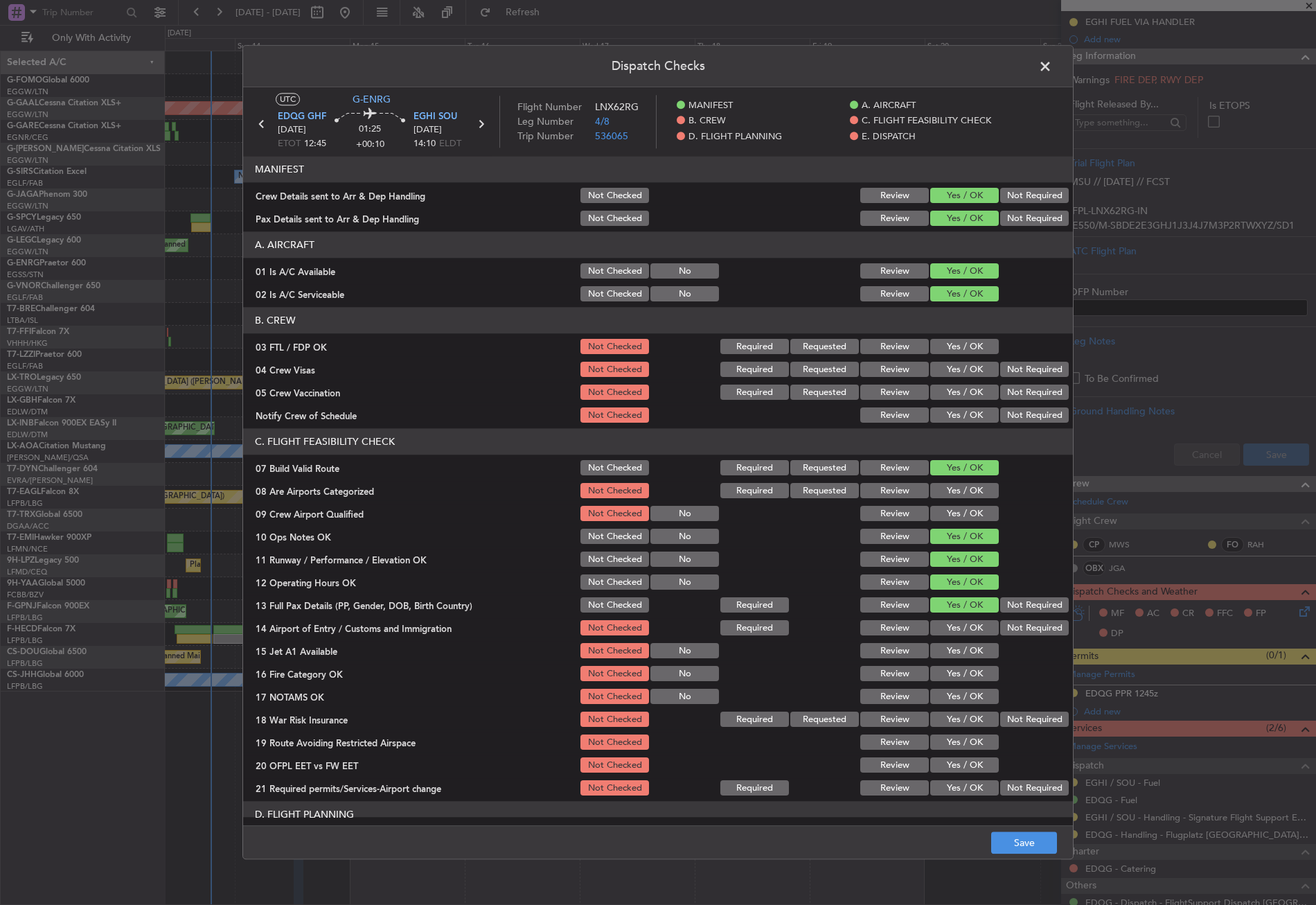
click at [972, 630] on button "Yes / OK" at bounding box center [965, 628] width 68 height 15
click at [965, 650] on button "Yes / OK" at bounding box center [965, 651] width 68 height 15
click at [962, 677] on button "Yes / OK" at bounding box center [965, 674] width 68 height 15
click at [960, 693] on button "Yes / OK" at bounding box center [965, 696] width 68 height 15
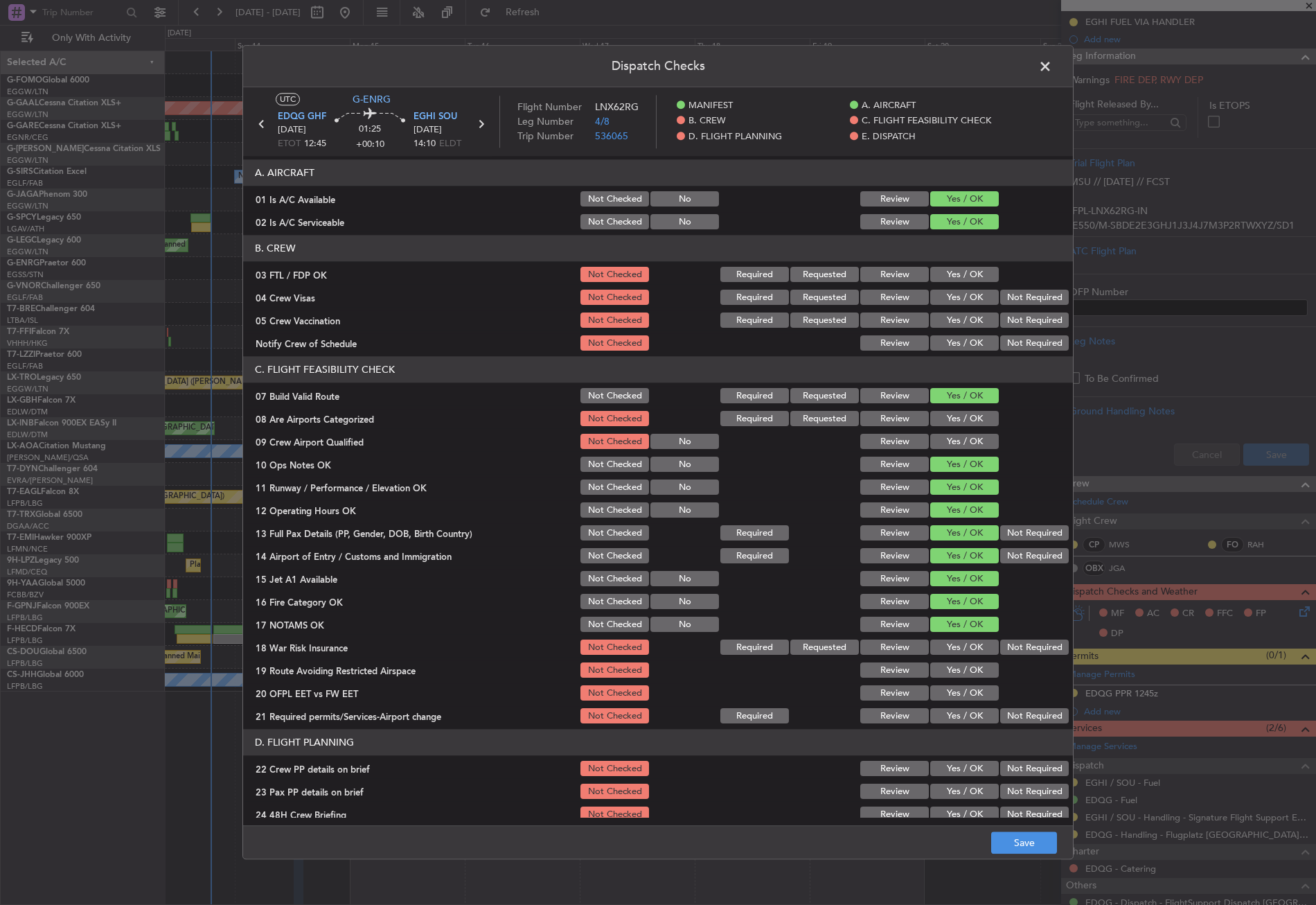
scroll to position [138, 0]
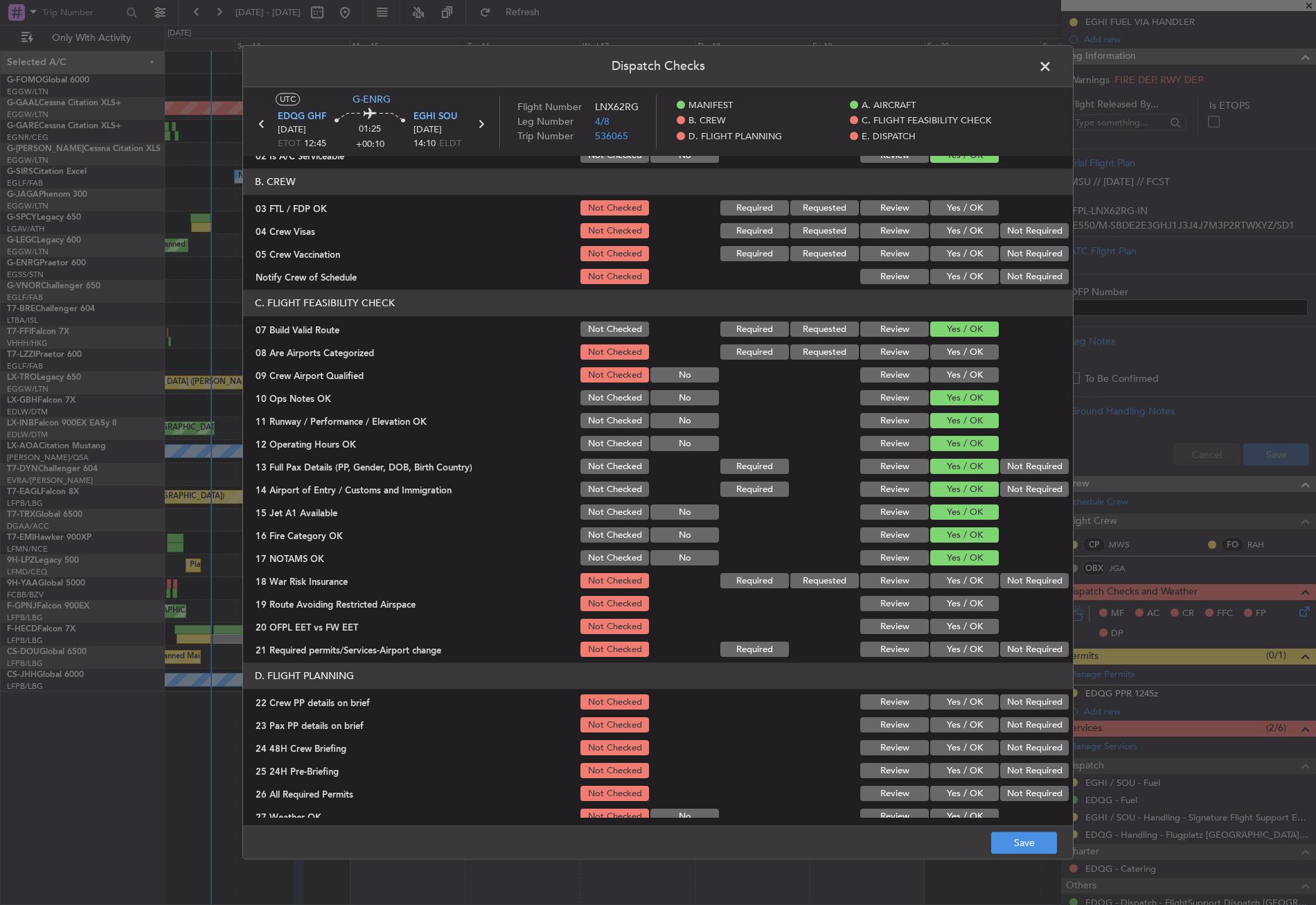
click at [1018, 576] on button "Not Required" at bounding box center [1034, 581] width 68 height 15
click at [960, 613] on div "Yes / OK" at bounding box center [963, 605] width 70 height 20
click at [956, 600] on button "Yes / OK" at bounding box center [965, 604] width 68 height 15
click at [954, 622] on button "Yes / OK" at bounding box center [965, 626] width 68 height 15
click at [958, 651] on button "Yes / OK" at bounding box center [965, 650] width 68 height 15
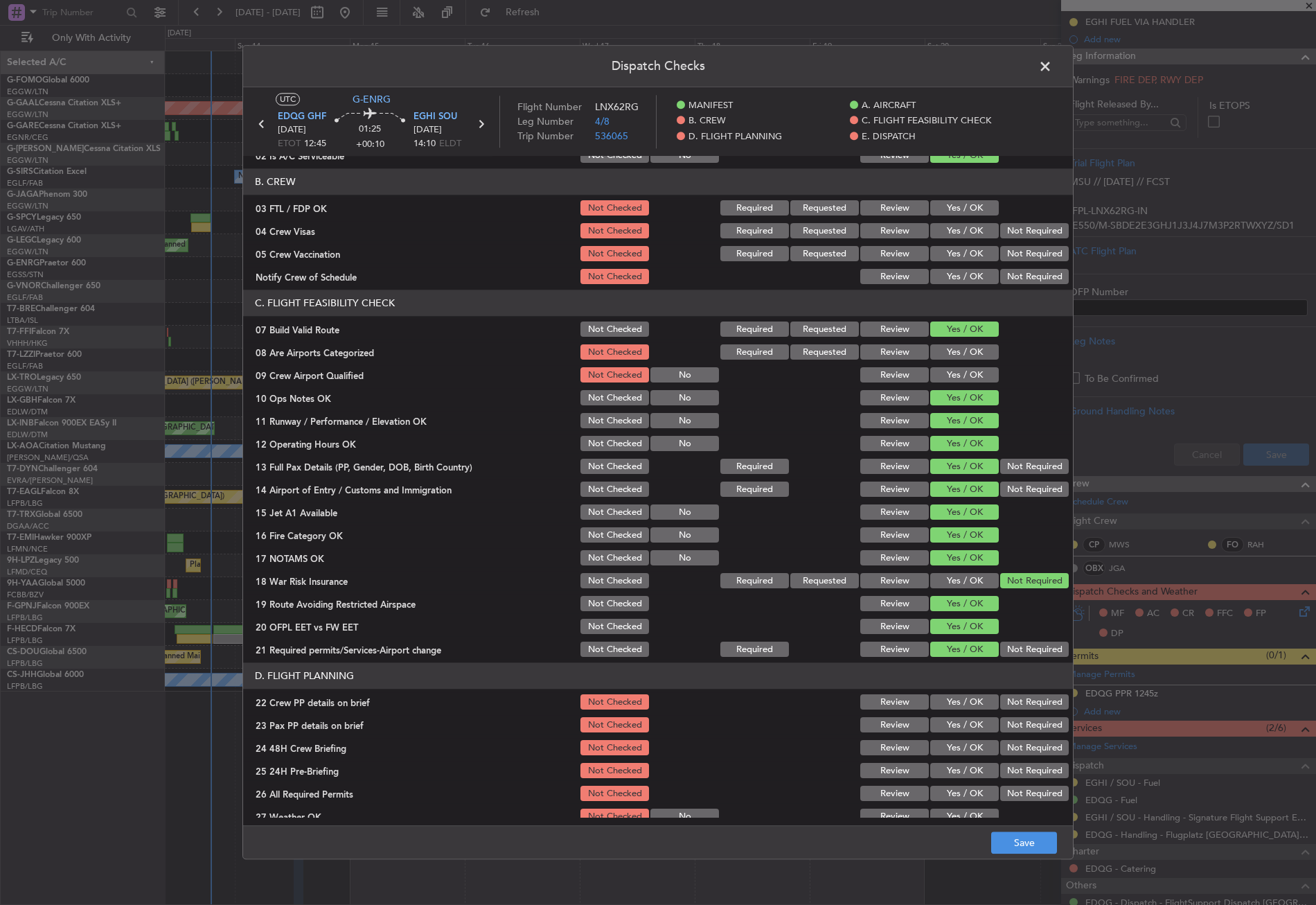
scroll to position [347, 0]
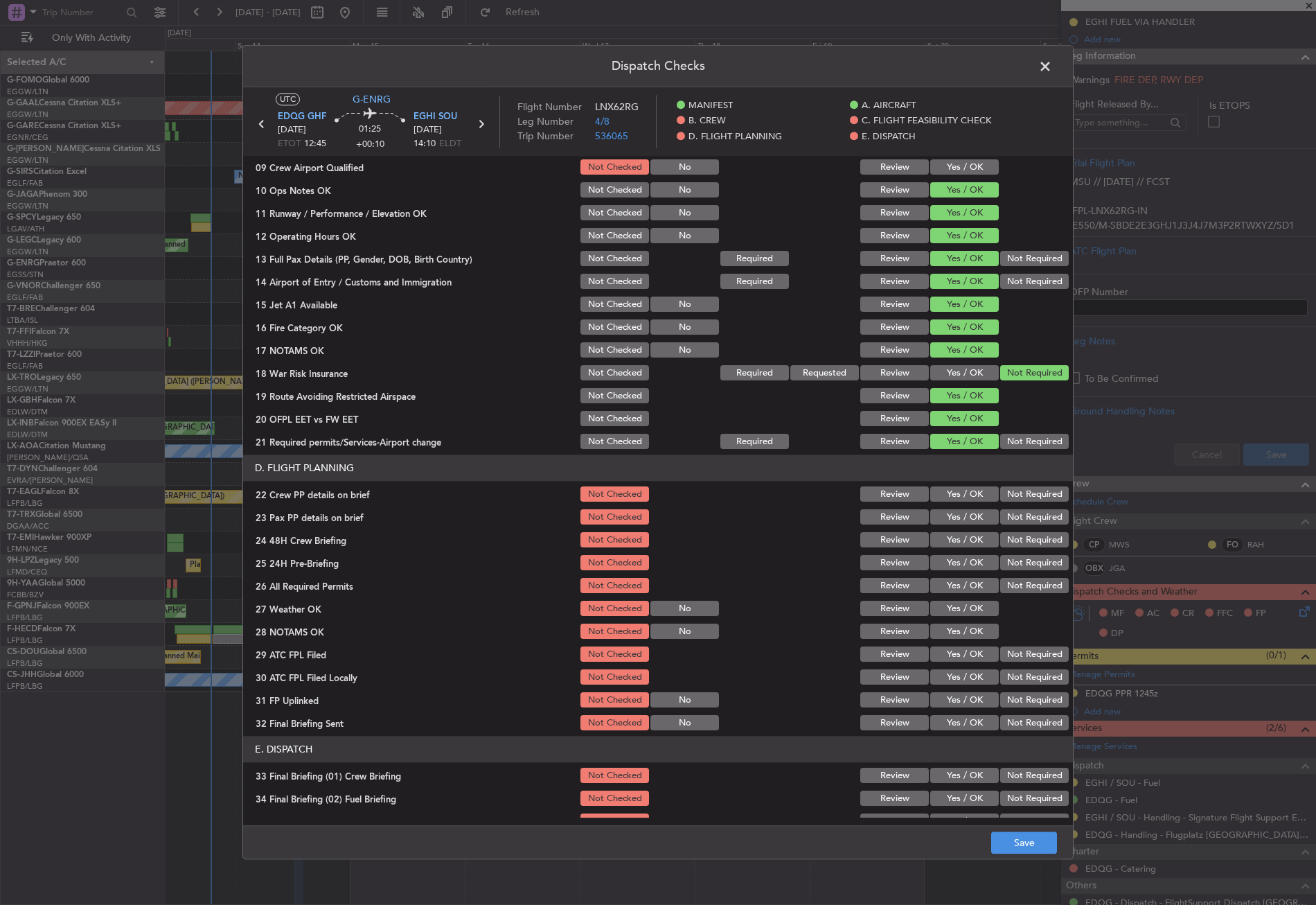
click at [965, 499] on button "Yes / OK" at bounding box center [965, 494] width 68 height 15
click at [960, 516] on button "Yes / OK" at bounding box center [965, 517] width 68 height 15
click at [960, 540] on button "Yes / OK" at bounding box center [965, 540] width 68 height 15
click at [1006, 568] on button "Not Required" at bounding box center [1034, 563] width 68 height 15
click at [1021, 841] on button "Save" at bounding box center [1023, 843] width 66 height 22
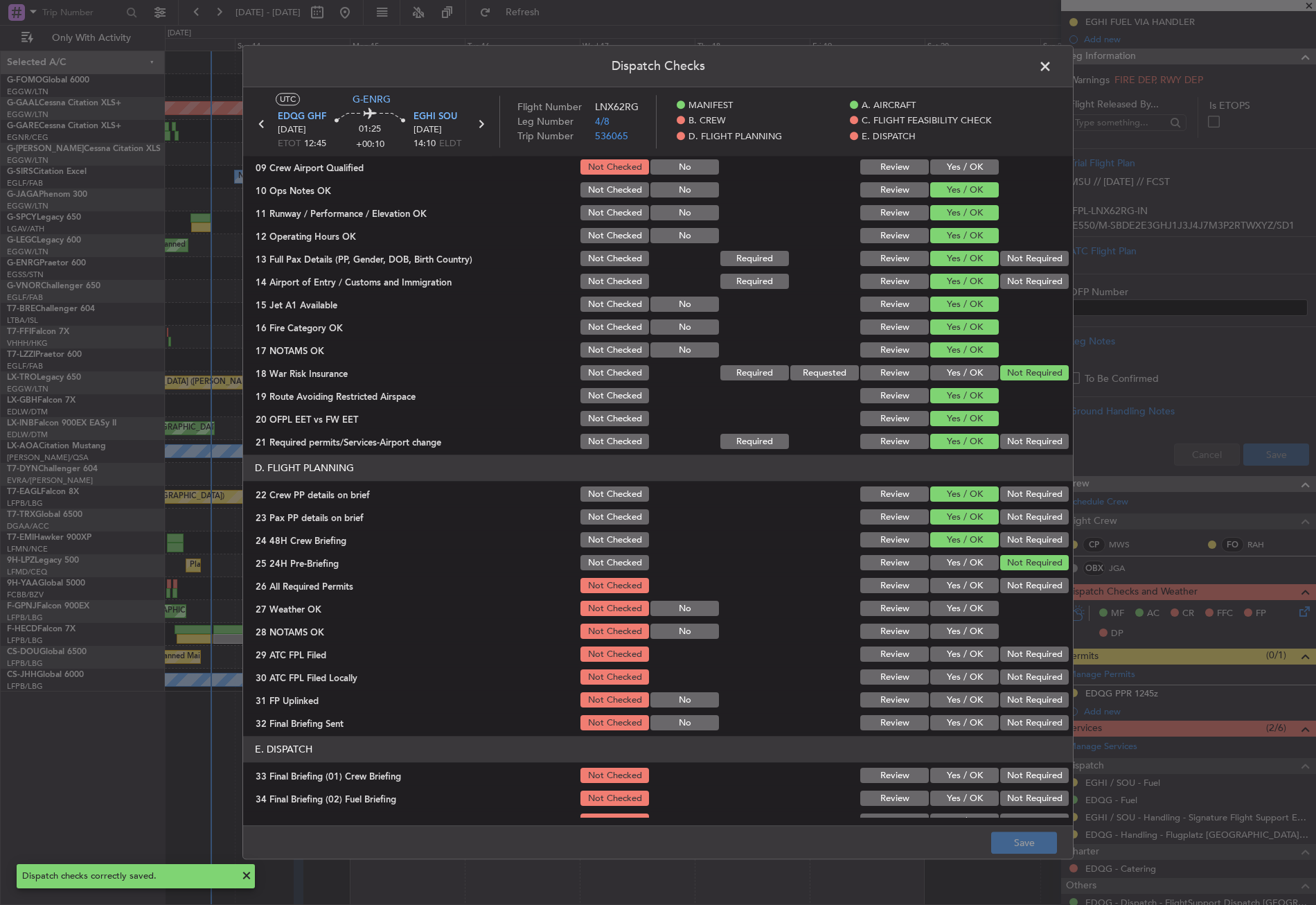
click at [1052, 72] on span at bounding box center [1052, 69] width 0 height 28
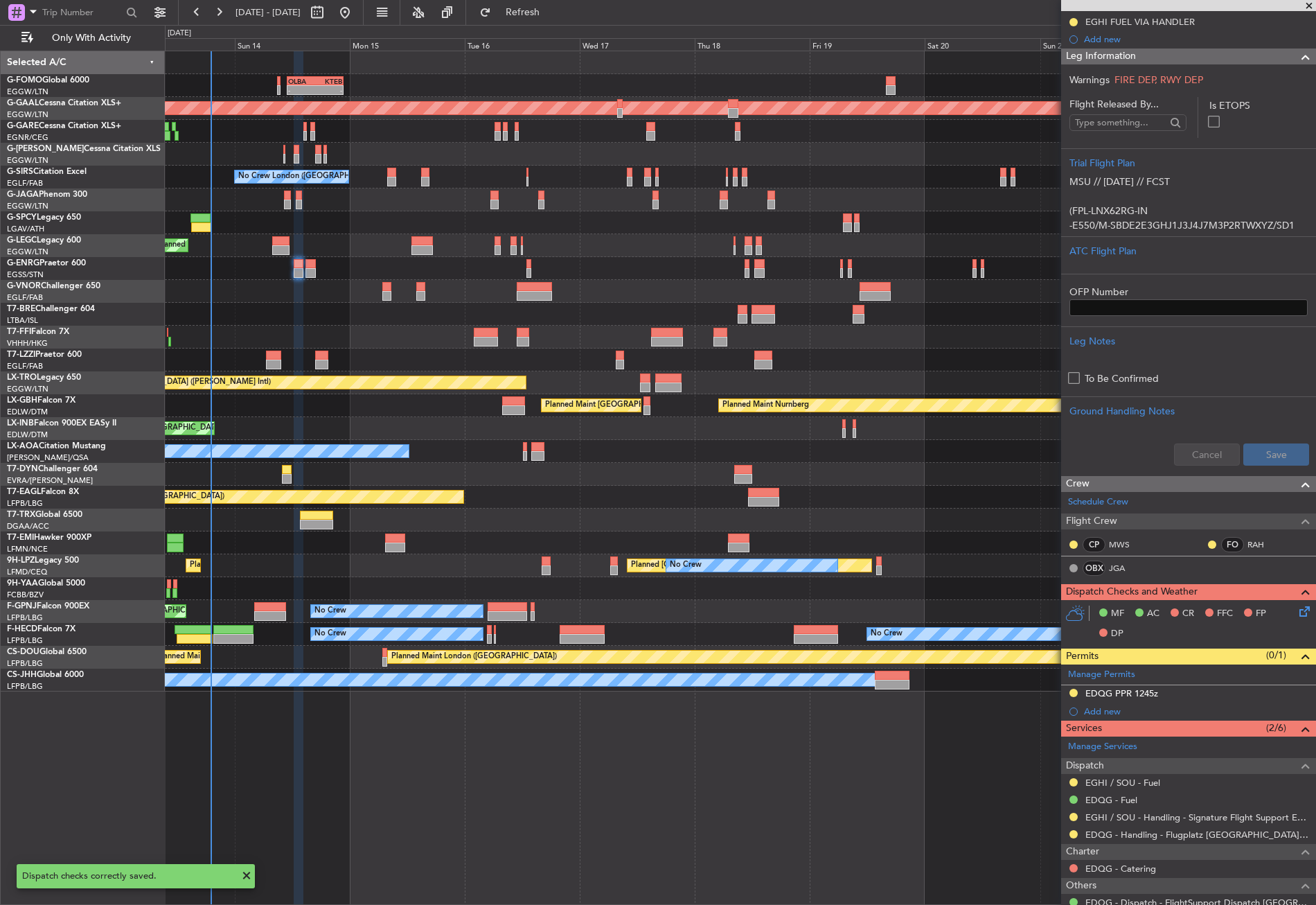
click at [1093, 54] on span "Leg Information" at bounding box center [1101, 57] width 70 height 16
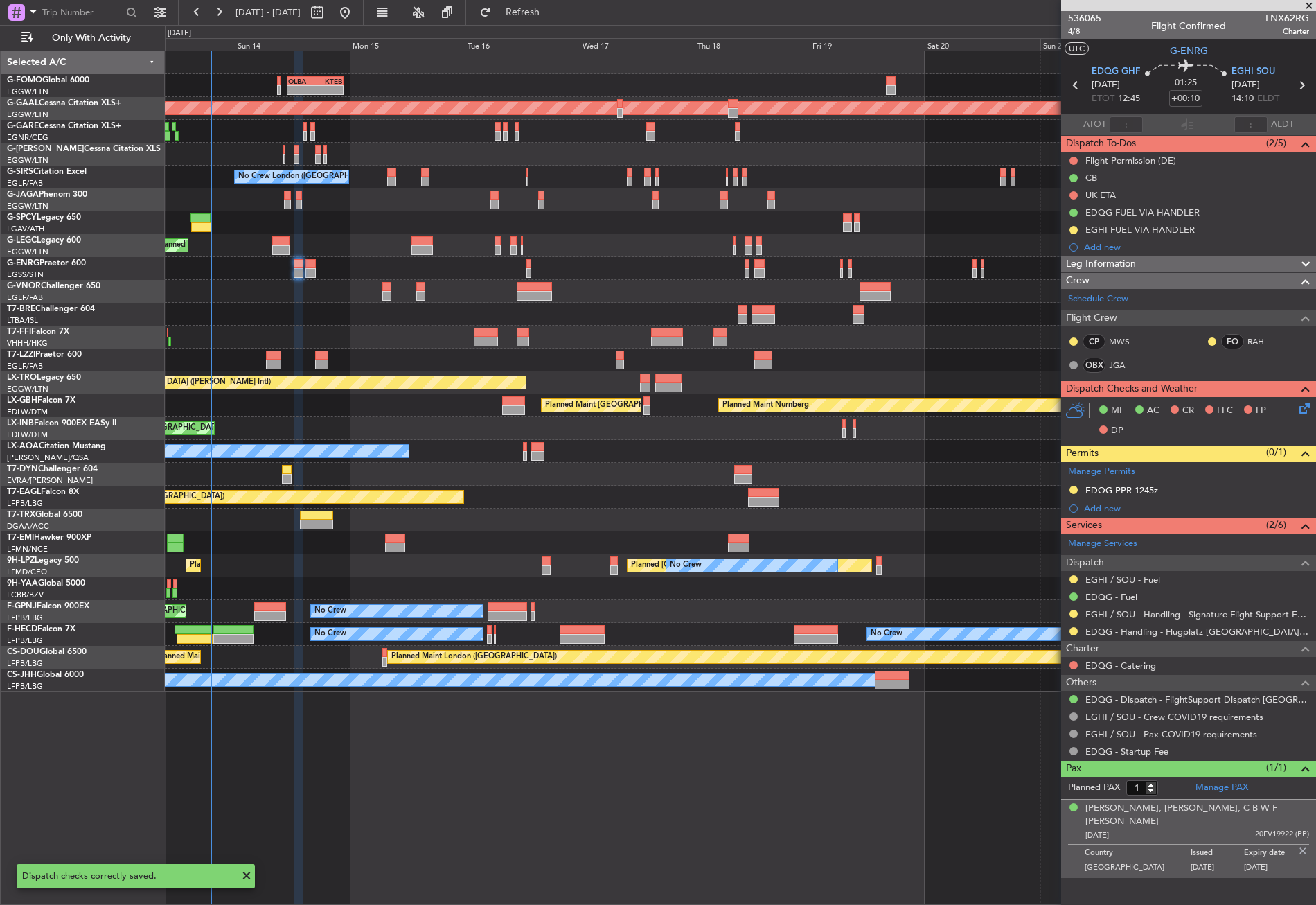
scroll to position [0, 0]
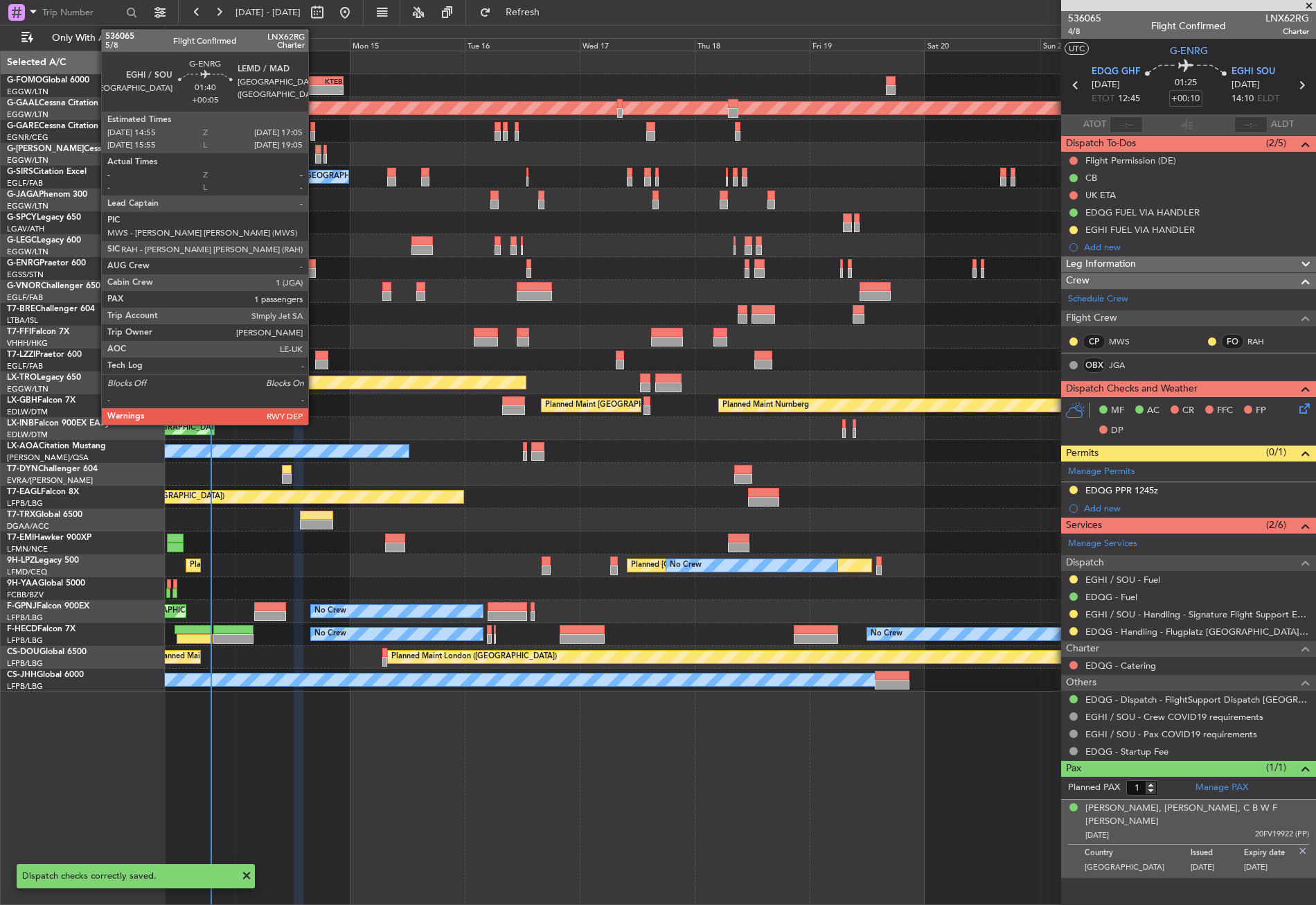
click at [314, 272] on div at bounding box center [311, 272] width 11 height 10
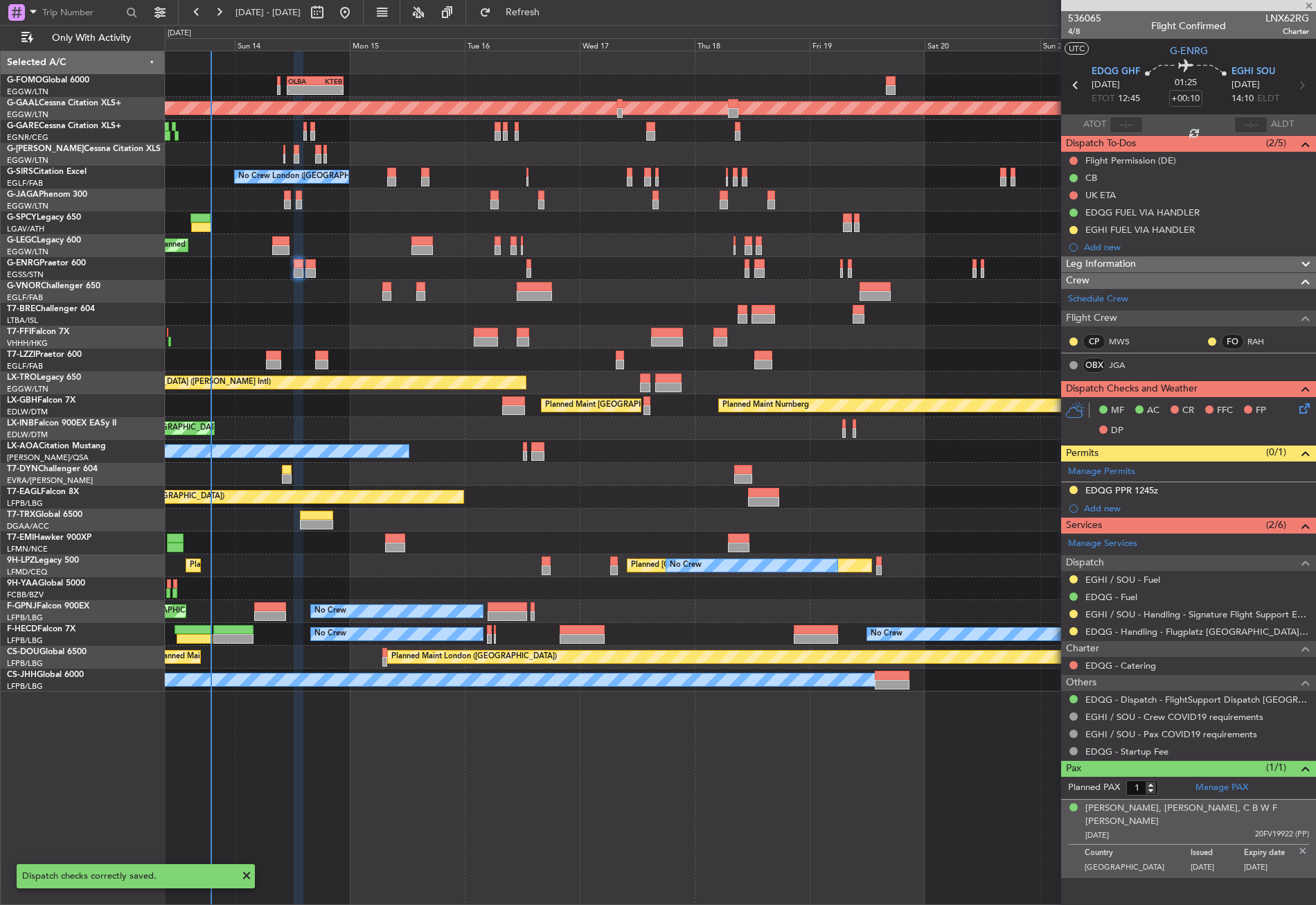
type input "+00:05"
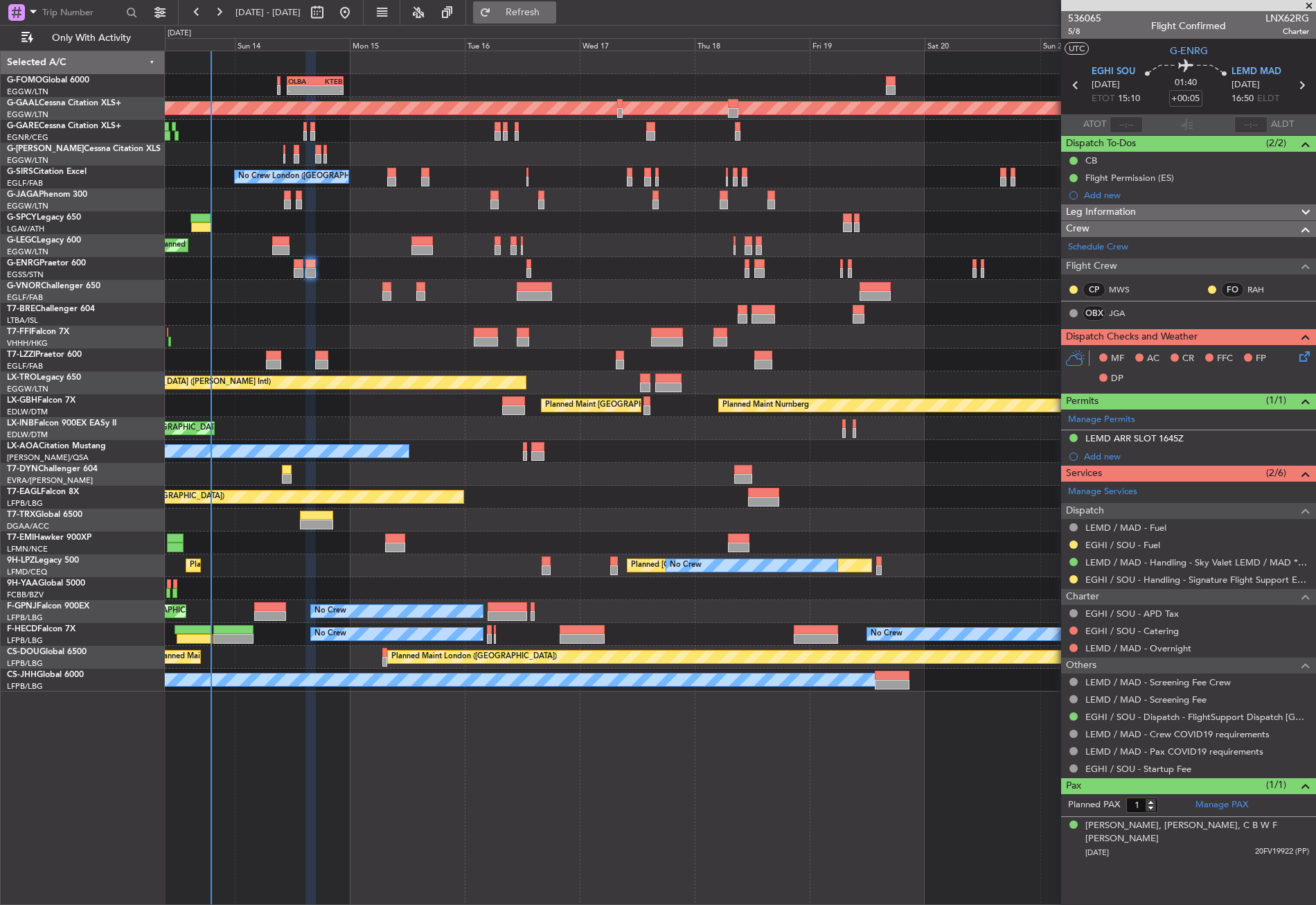
click at [552, 11] on span "Refresh" at bounding box center [523, 12] width 58 height 10
click at [1308, 356] on icon at bounding box center [1302, 354] width 11 height 11
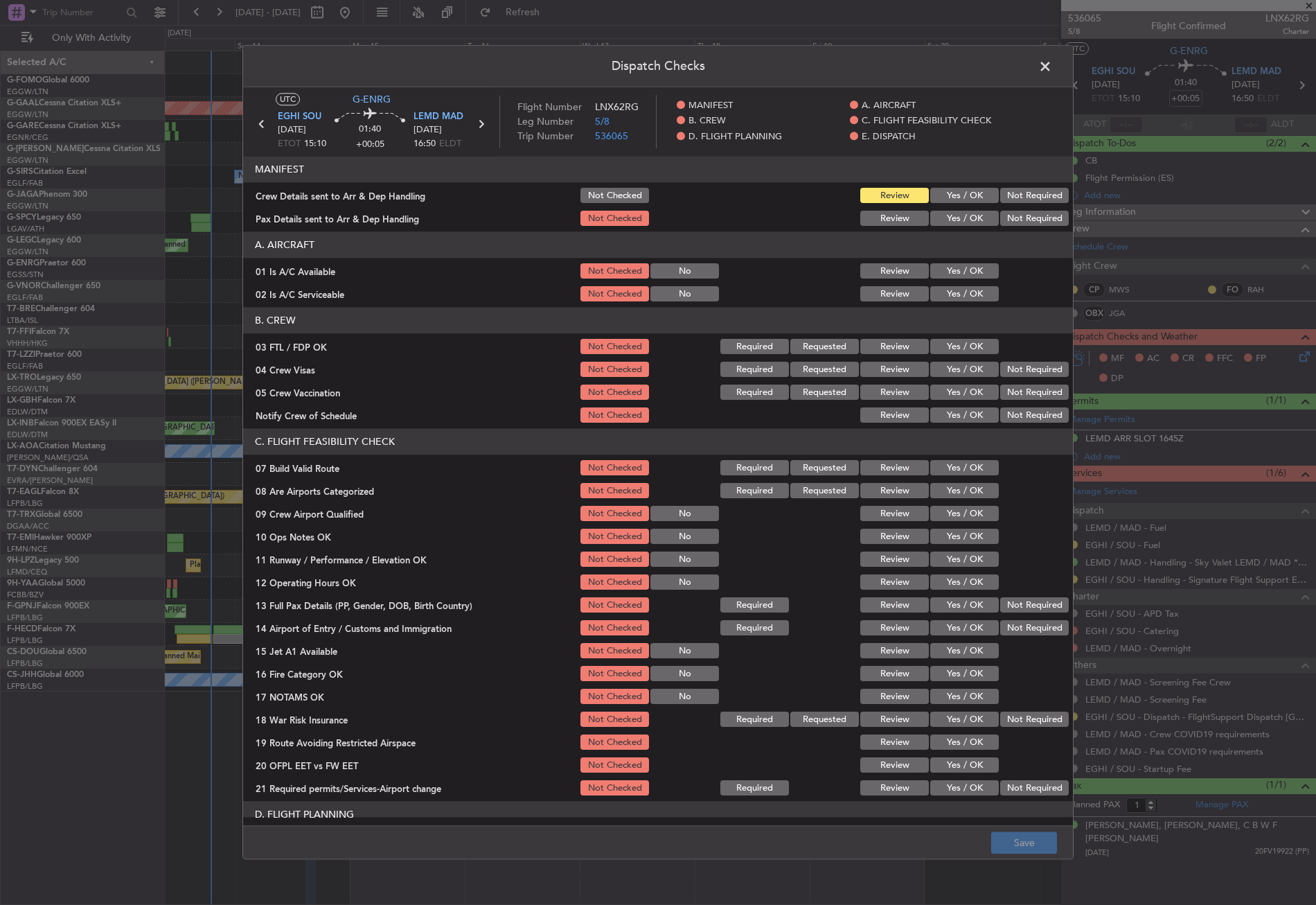
click at [964, 216] on button "Yes / OK" at bounding box center [965, 218] width 68 height 15
click at [958, 200] on button "Yes / OK" at bounding box center [965, 196] width 68 height 15
click at [958, 271] on button "Yes / OK" at bounding box center [965, 271] width 68 height 15
click at [962, 293] on button "Yes / OK" at bounding box center [965, 294] width 68 height 15
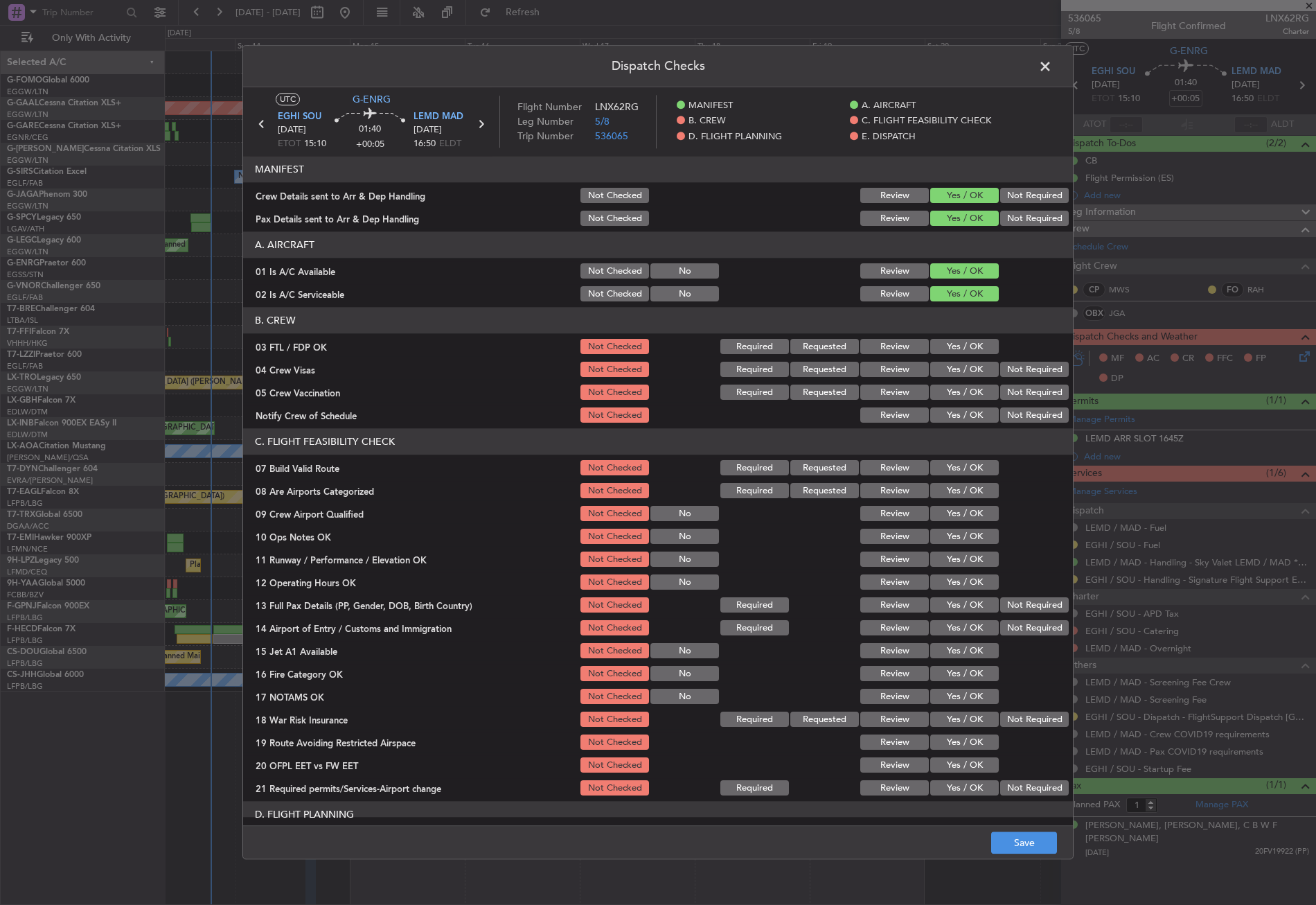
click at [958, 467] on button "Yes / OK" at bounding box center [965, 468] width 68 height 15
click at [953, 530] on button "Yes / OK" at bounding box center [965, 537] width 68 height 15
click at [949, 560] on button "Yes / OK" at bounding box center [965, 560] width 68 height 15
click at [949, 579] on button "Yes / OK" at bounding box center [965, 582] width 68 height 15
click at [945, 600] on button "Yes / OK" at bounding box center [965, 605] width 68 height 15
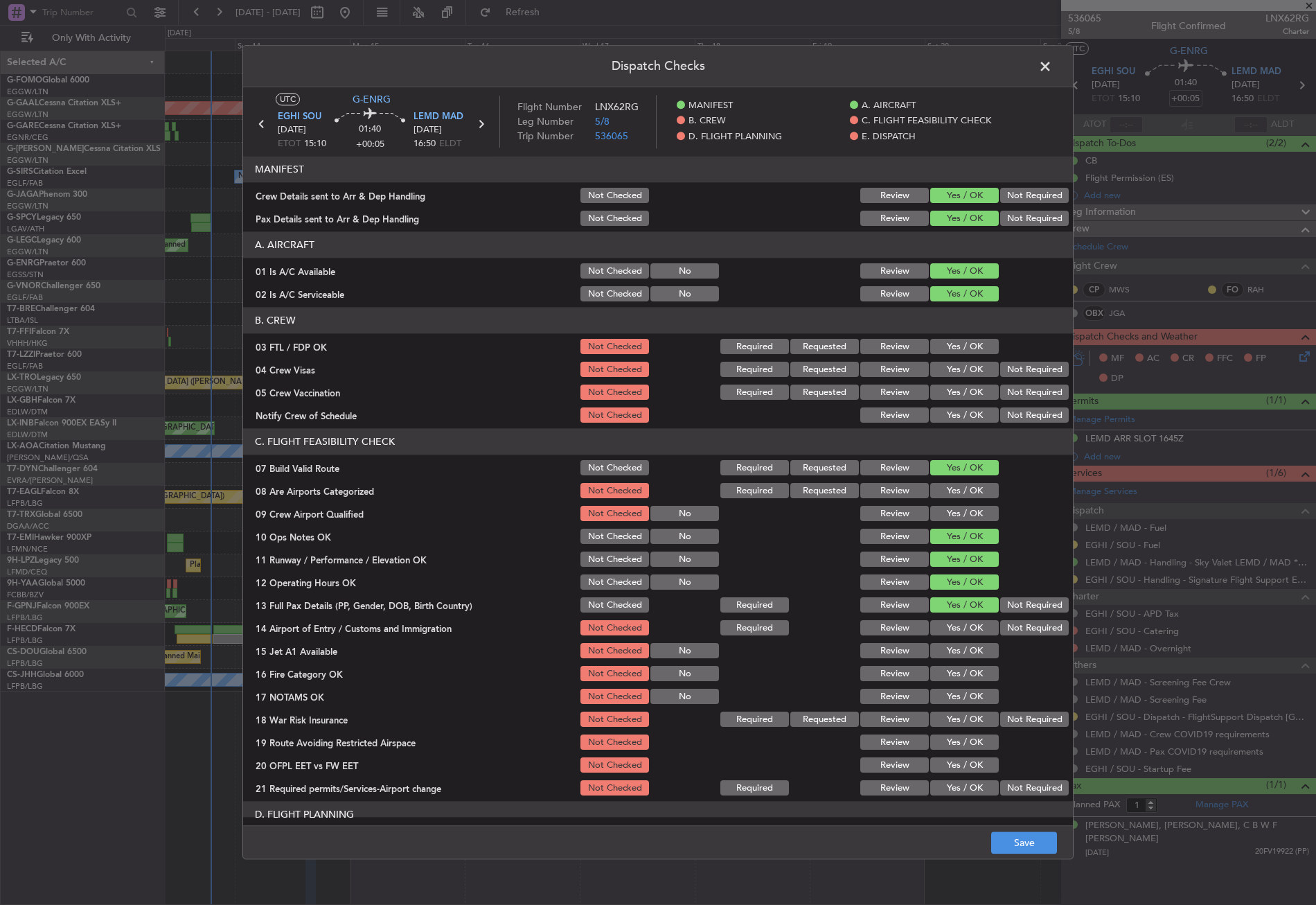
click at [949, 619] on div "Yes / OK" at bounding box center [963, 629] width 70 height 20
click at [950, 627] on button "Yes / OK" at bounding box center [965, 628] width 68 height 15
click at [950, 651] on button "Yes / OK" at bounding box center [965, 651] width 68 height 15
click at [948, 670] on button "Yes / OK" at bounding box center [965, 674] width 68 height 15
click at [954, 692] on button "Yes / OK" at bounding box center [965, 696] width 68 height 15
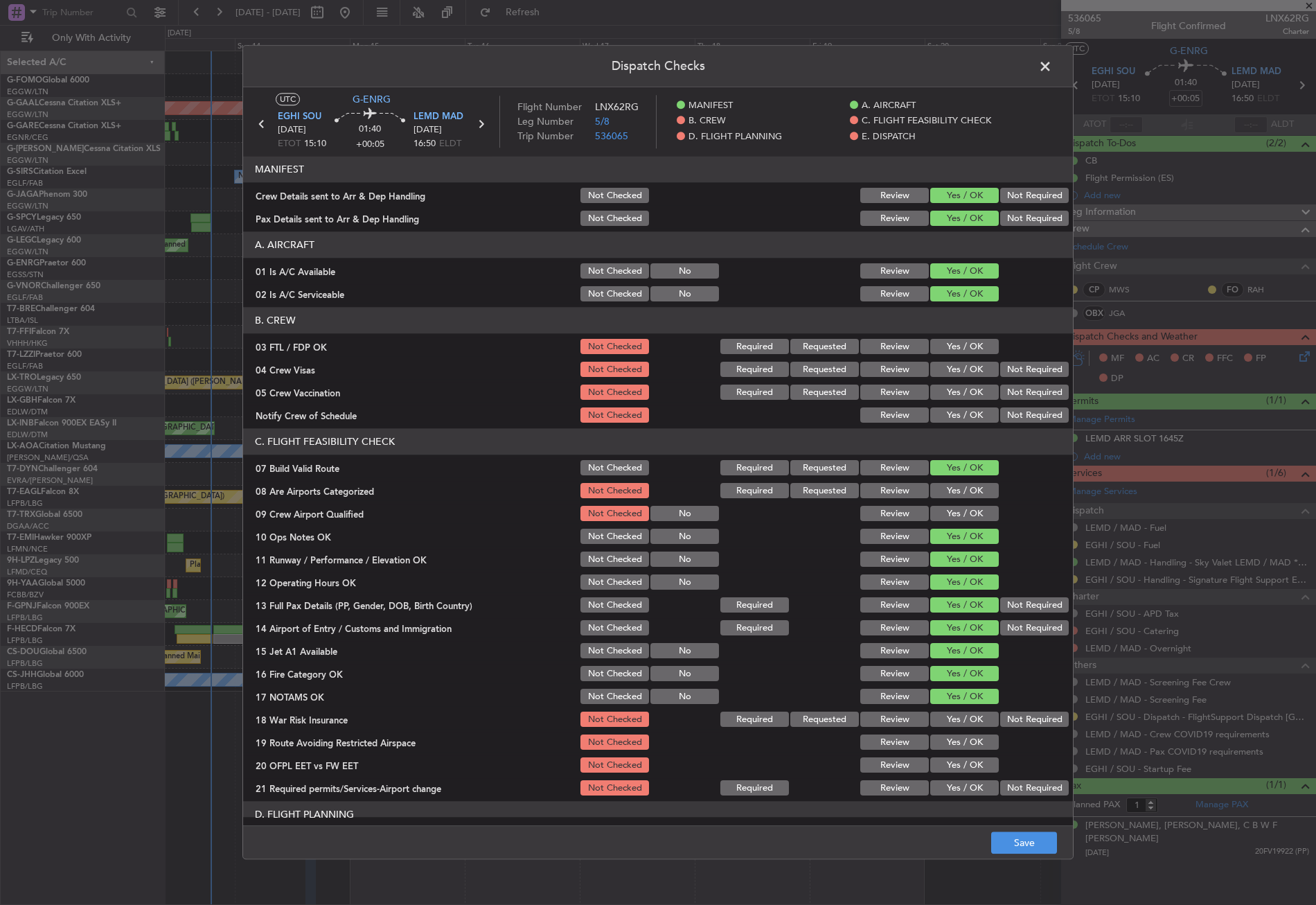
click at [1005, 723] on button "Not Required" at bounding box center [1034, 720] width 68 height 15
click at [978, 737] on button "Yes / OK" at bounding box center [965, 742] width 68 height 15
click at [976, 754] on section "C. FLIGHT FEASIBILITY CHECK 07 Build Valid Route Not Checked Required Requested…" at bounding box center [658, 613] width 830 height 369
click at [973, 767] on button "Yes / OK" at bounding box center [965, 766] width 68 height 15
click at [967, 781] on button "Yes / OK" at bounding box center [965, 788] width 68 height 15
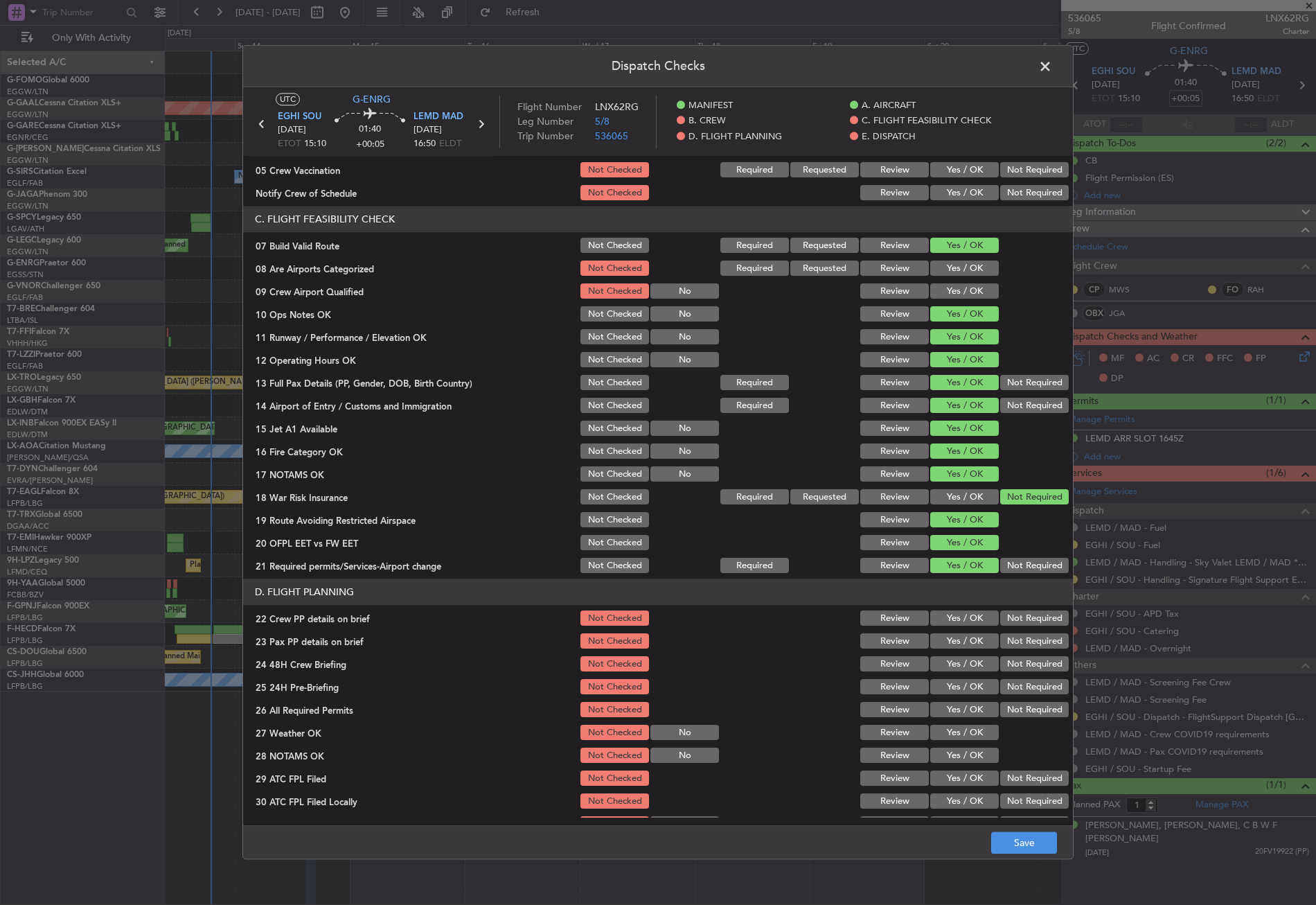
scroll to position [347, 0]
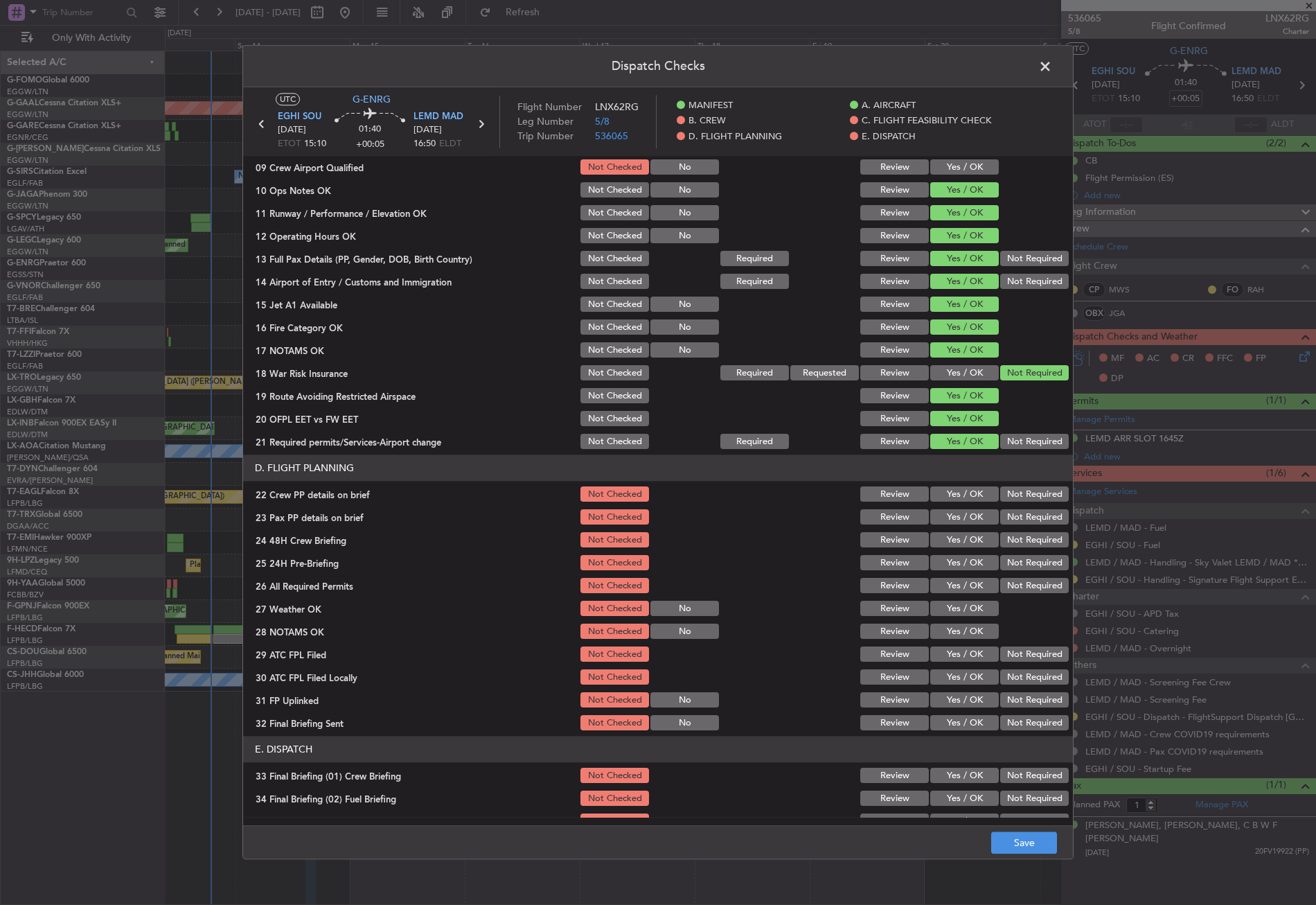
click at [963, 504] on section "D. FLIGHT PLANNING 22 Crew PP details on brief Not Checked Review Yes / OK Not …" at bounding box center [658, 594] width 830 height 278
click at [958, 498] on button "Yes / OK" at bounding box center [965, 494] width 68 height 15
click at [955, 514] on button "Yes / OK" at bounding box center [965, 517] width 68 height 15
click at [954, 541] on button "Yes / OK" at bounding box center [965, 540] width 68 height 15
drag, startPoint x: 1000, startPoint y: 558, endPoint x: 1018, endPoint y: 624, distance: 68.4
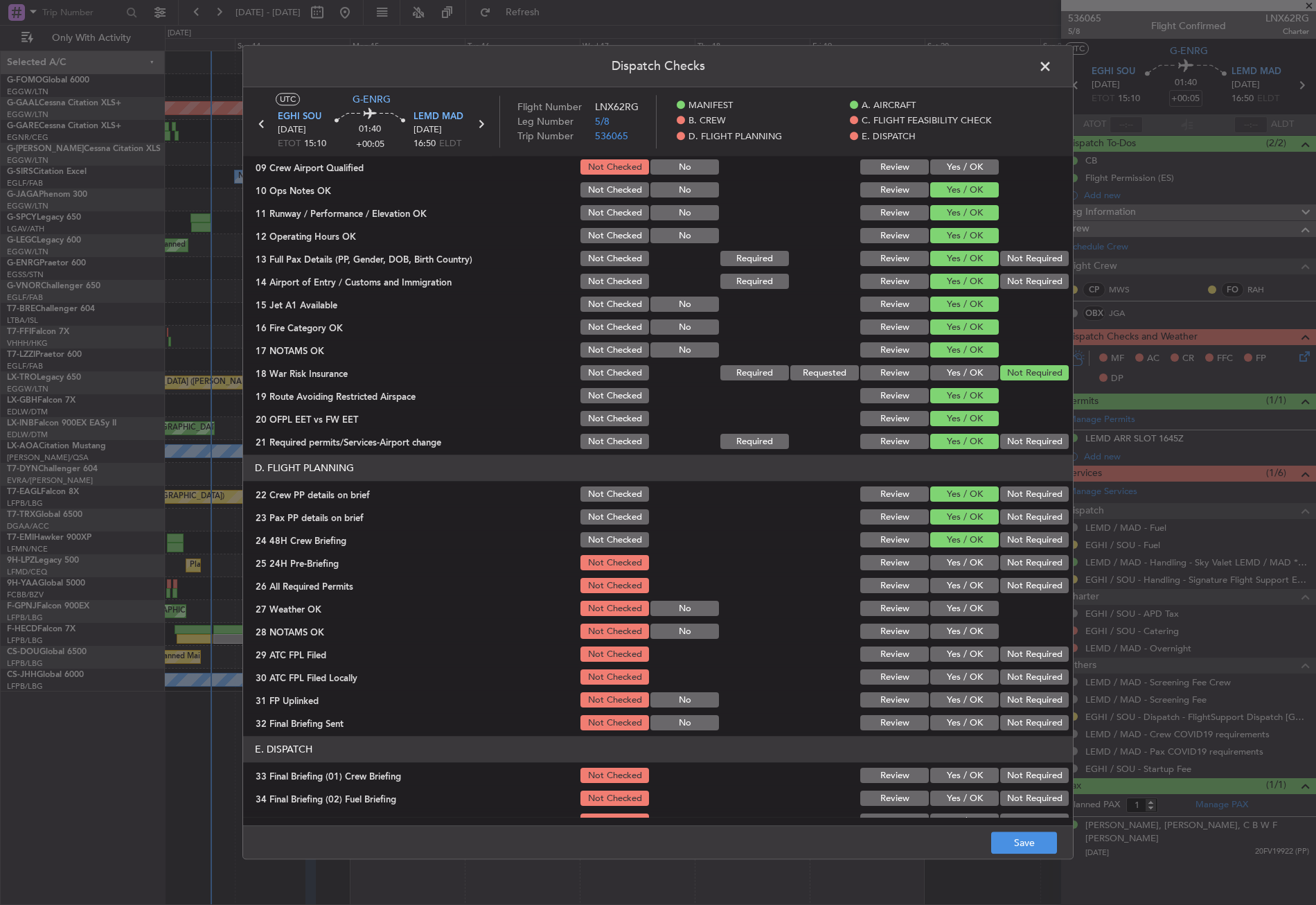
click at [1000, 562] on button "Not Required" at bounding box center [1034, 563] width 68 height 15
drag, startPoint x: 1021, startPoint y: 852, endPoint x: 1020, endPoint y: 841, distance: 11.0
click at [1021, 850] on button "Save" at bounding box center [1023, 843] width 66 height 22
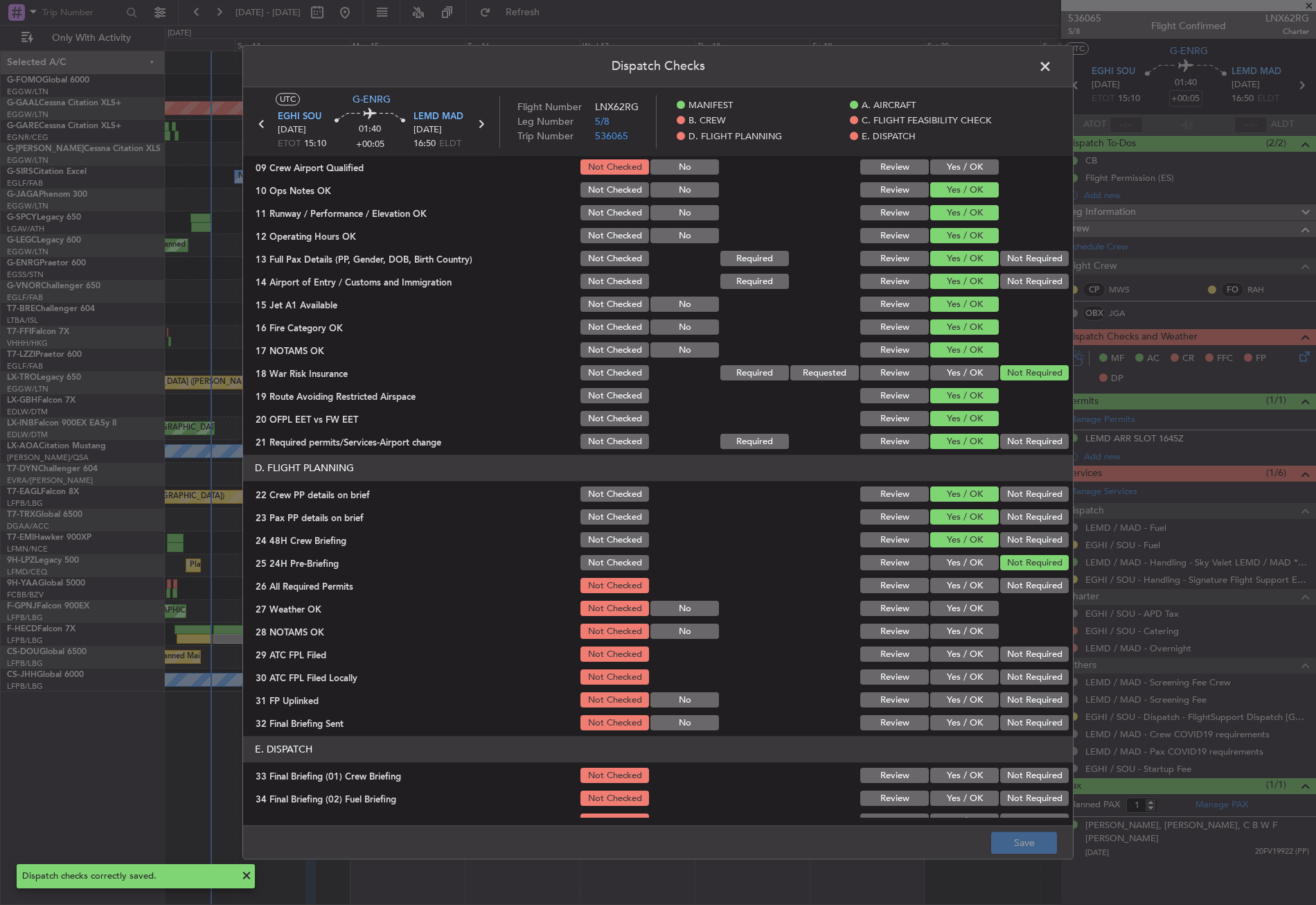
click at [1052, 68] on span at bounding box center [1052, 69] width 0 height 28
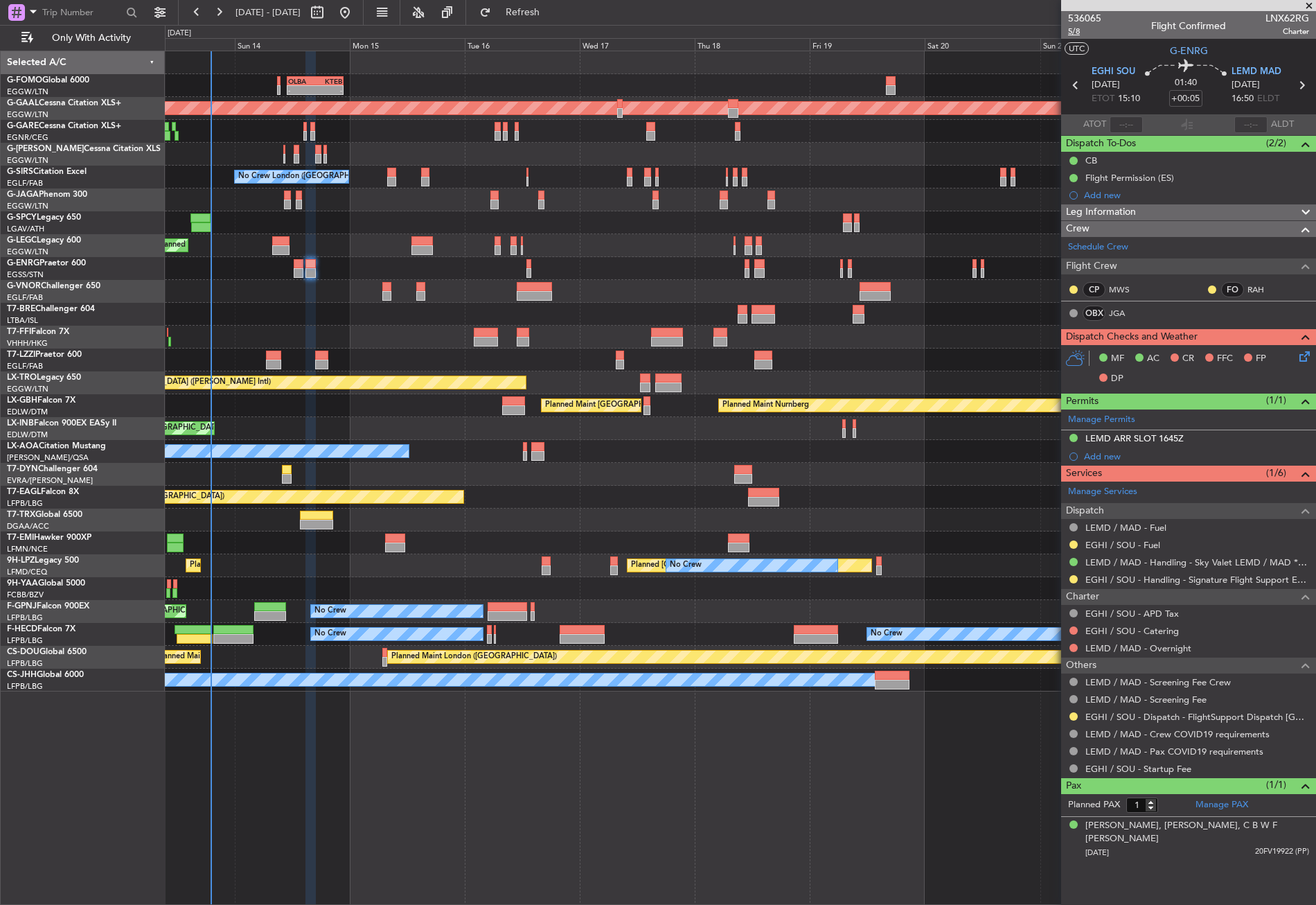
click at [1075, 31] on span "5/8" at bounding box center [1084, 31] width 33 height 12
click at [379, 828] on div "- - OLBA 11:00 Z KTEB 22:45 Z Planned Maint London (Luton) Planned Maint Dussel…" at bounding box center [740, 477] width 1151 height 855
click at [473, 756] on div "- - OLBA 11:00 Z KTEB 22:45 Z Planned Maint London (Luton) Planned Maint Dussel…" at bounding box center [740, 477] width 1151 height 855
click at [536, 10] on button "Refresh" at bounding box center [515, 13] width 84 height 22
click at [552, 764] on div "- - OLBA 11:00 Z KTEB 22:45 Z Planned Maint London (Luton) Planned Maint Dussel…" at bounding box center [740, 477] width 1151 height 855
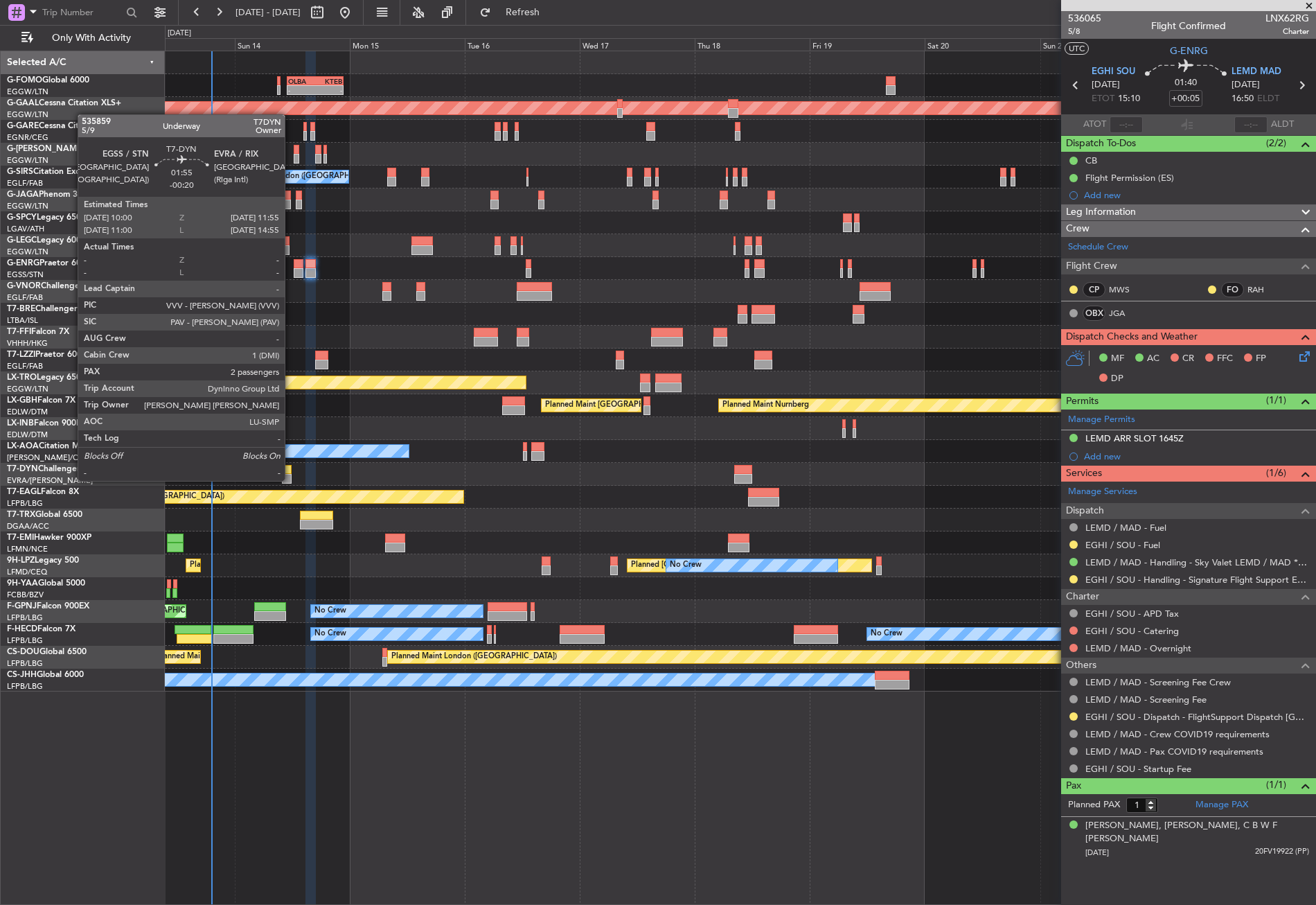
click at [291, 480] on div at bounding box center [287, 478] width 10 height 10
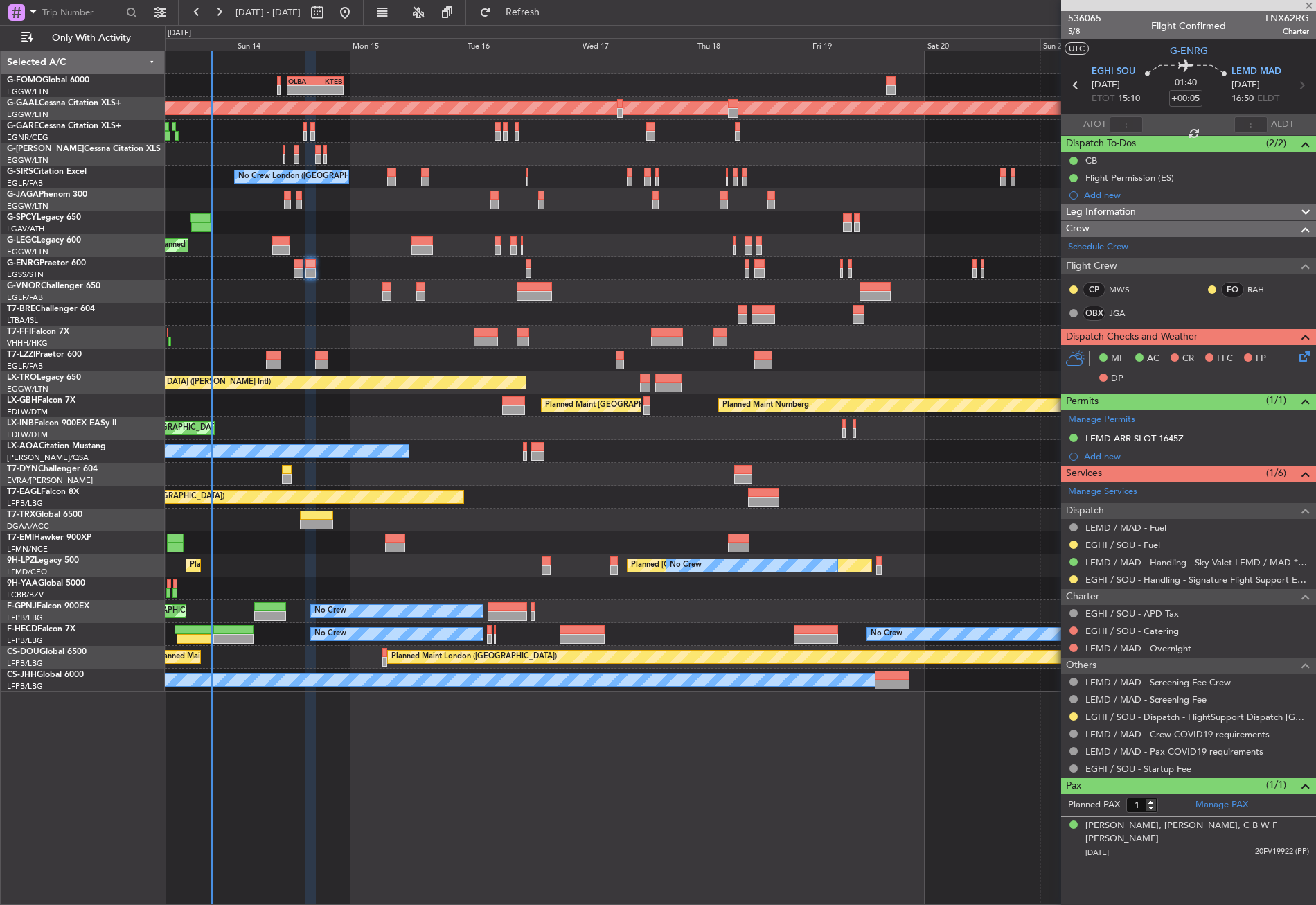
type input "-00:20"
type input "2"
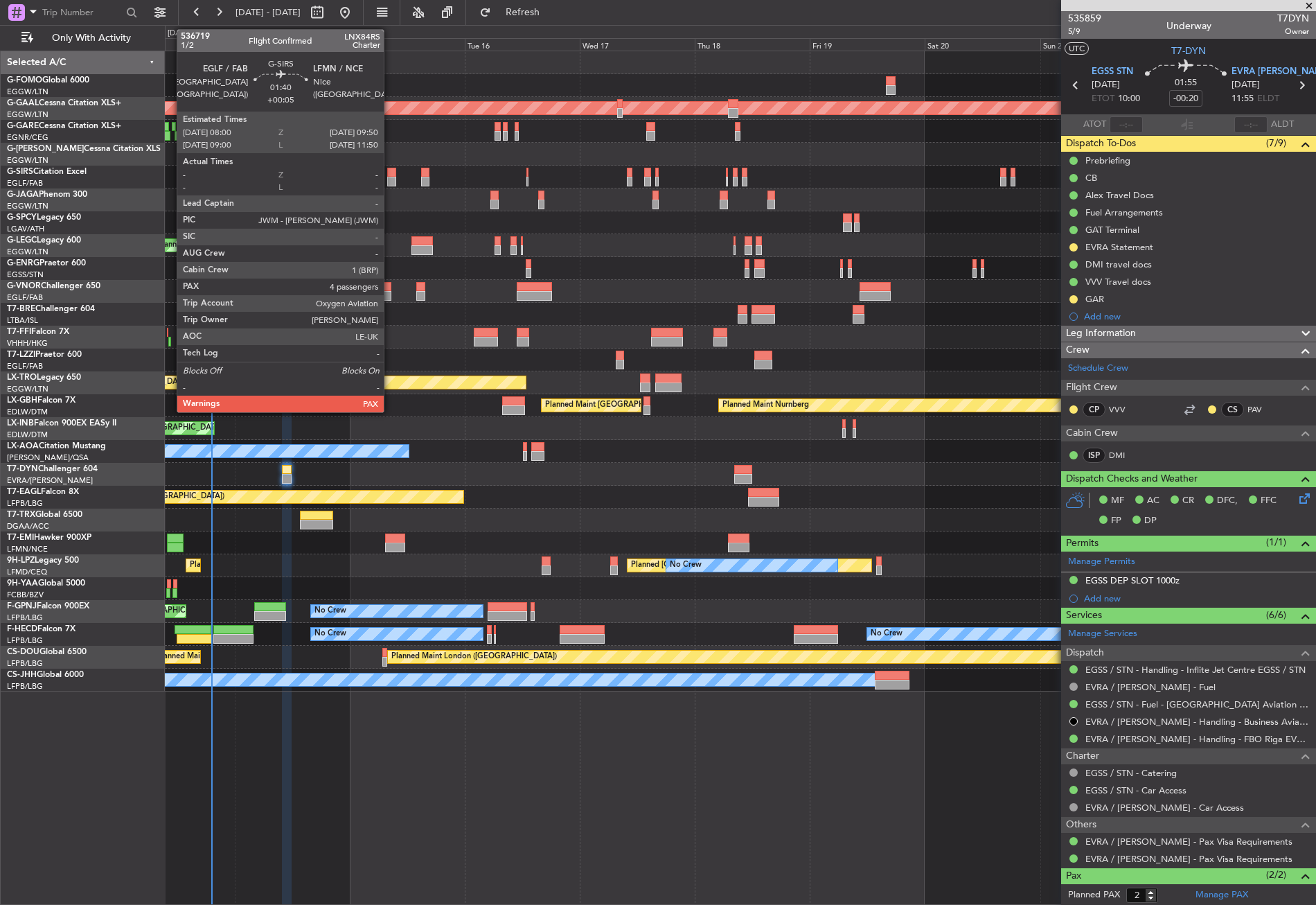
click at [390, 177] on div at bounding box center [392, 182] width 9 height 10
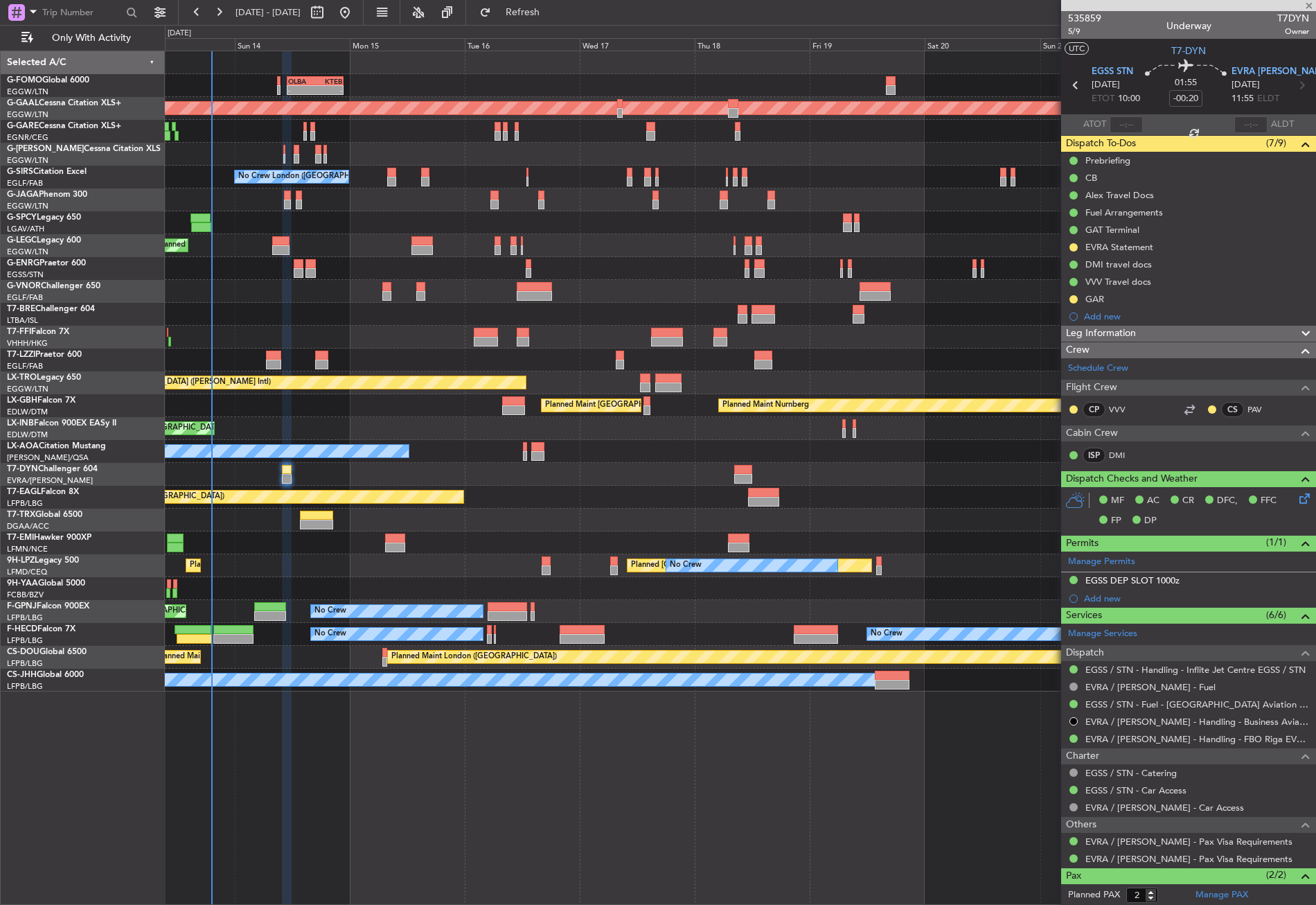
type input "+00:05"
type input "4"
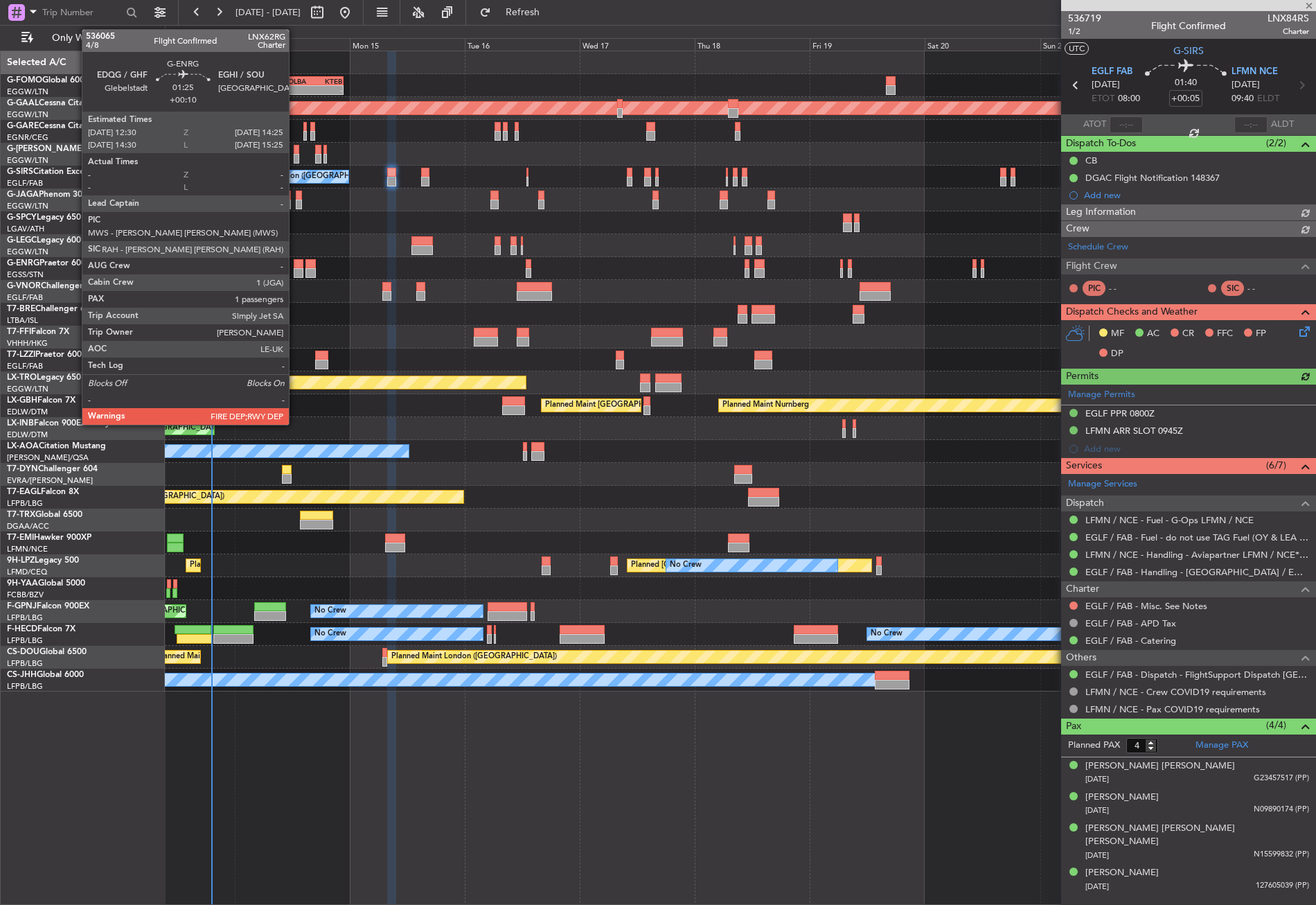
click at [295, 266] on div at bounding box center [298, 263] width 10 height 10
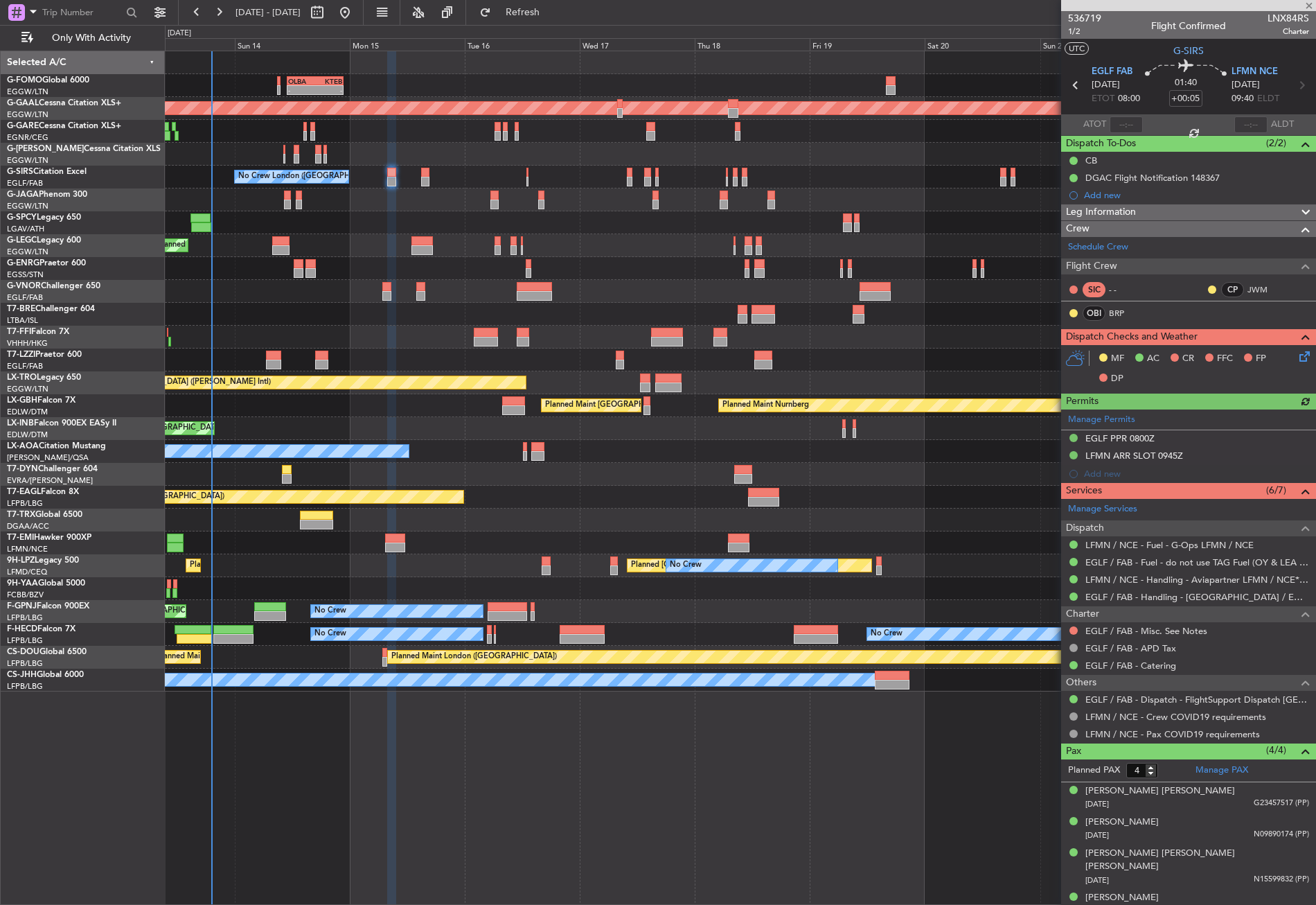
type input "+00:10"
type input "1"
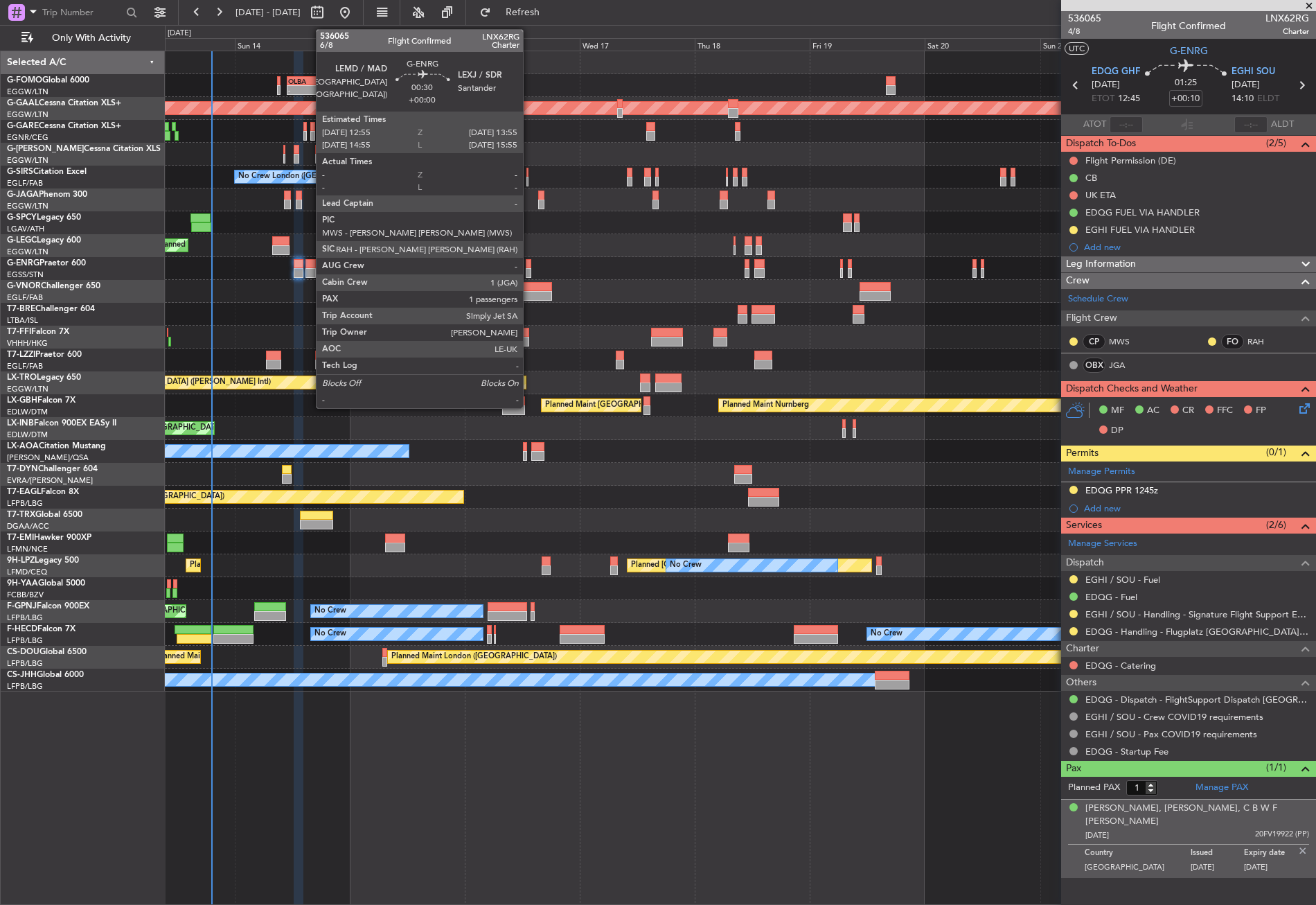
click at [529, 270] on div at bounding box center [527, 272] width 4 height 10
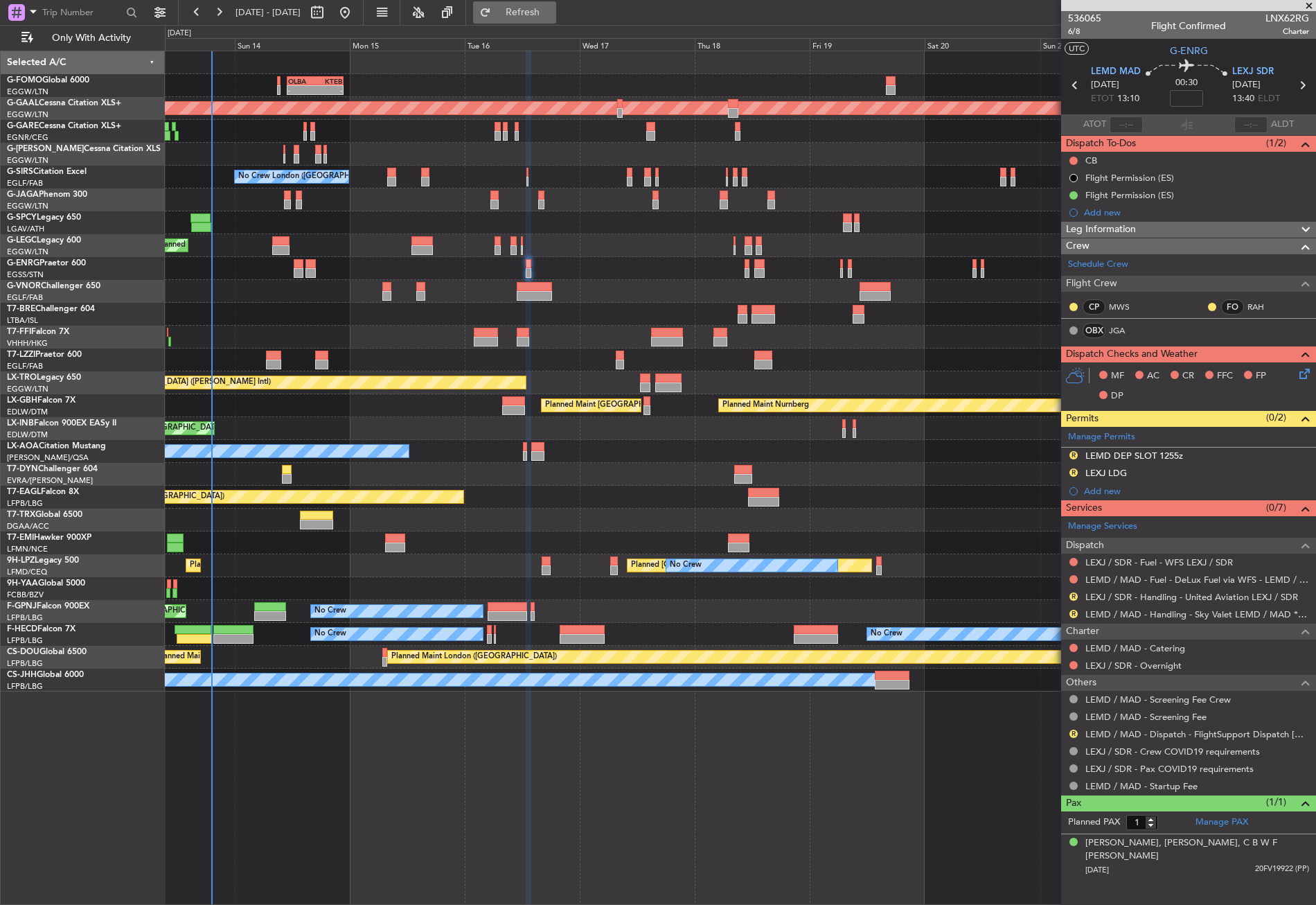
click at [552, 11] on span "Refresh" at bounding box center [523, 12] width 58 height 10
click at [537, 12] on button "Refresh" at bounding box center [515, 13] width 84 height 22
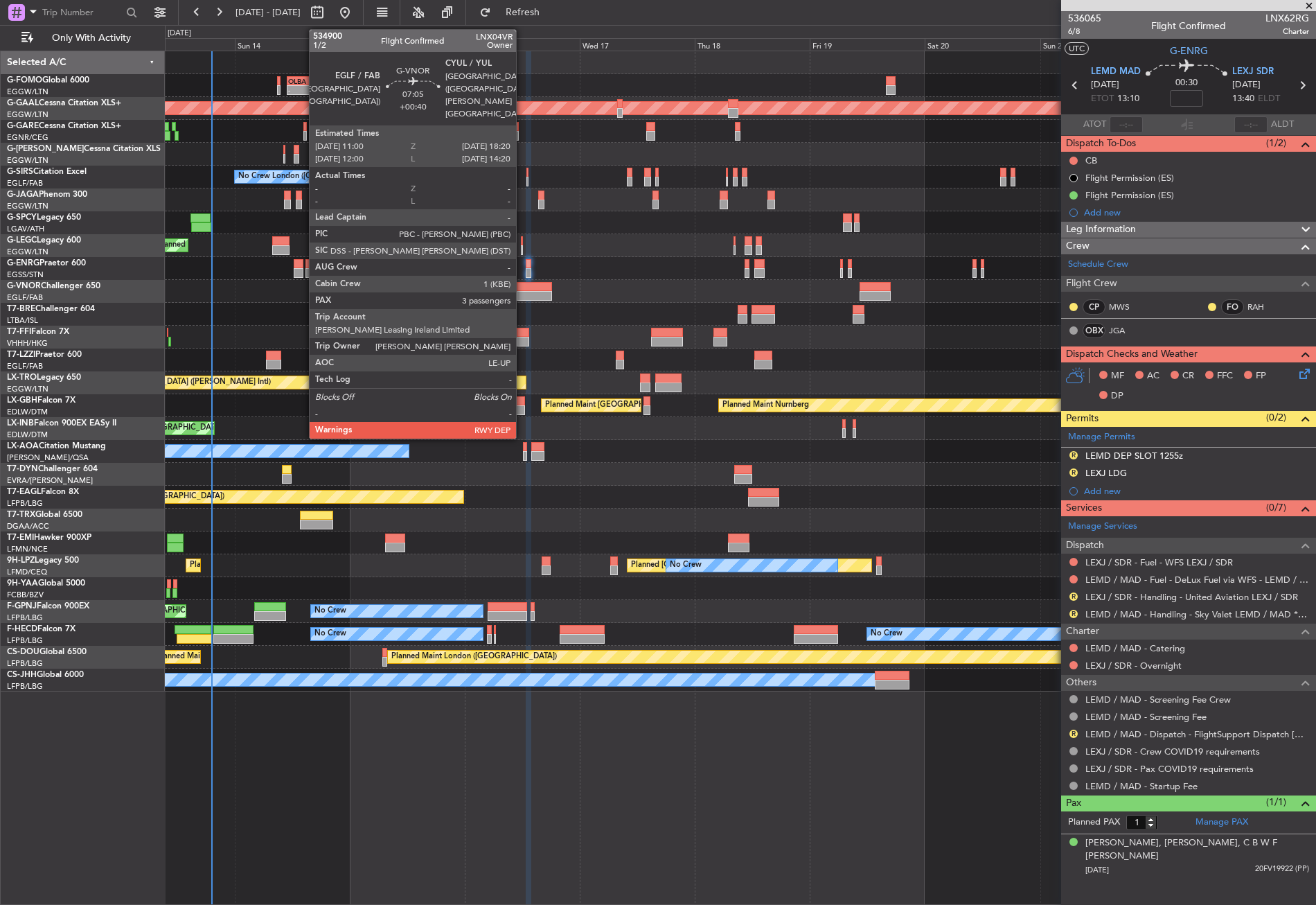
click at [522, 293] on div at bounding box center [534, 296] width 35 height 10
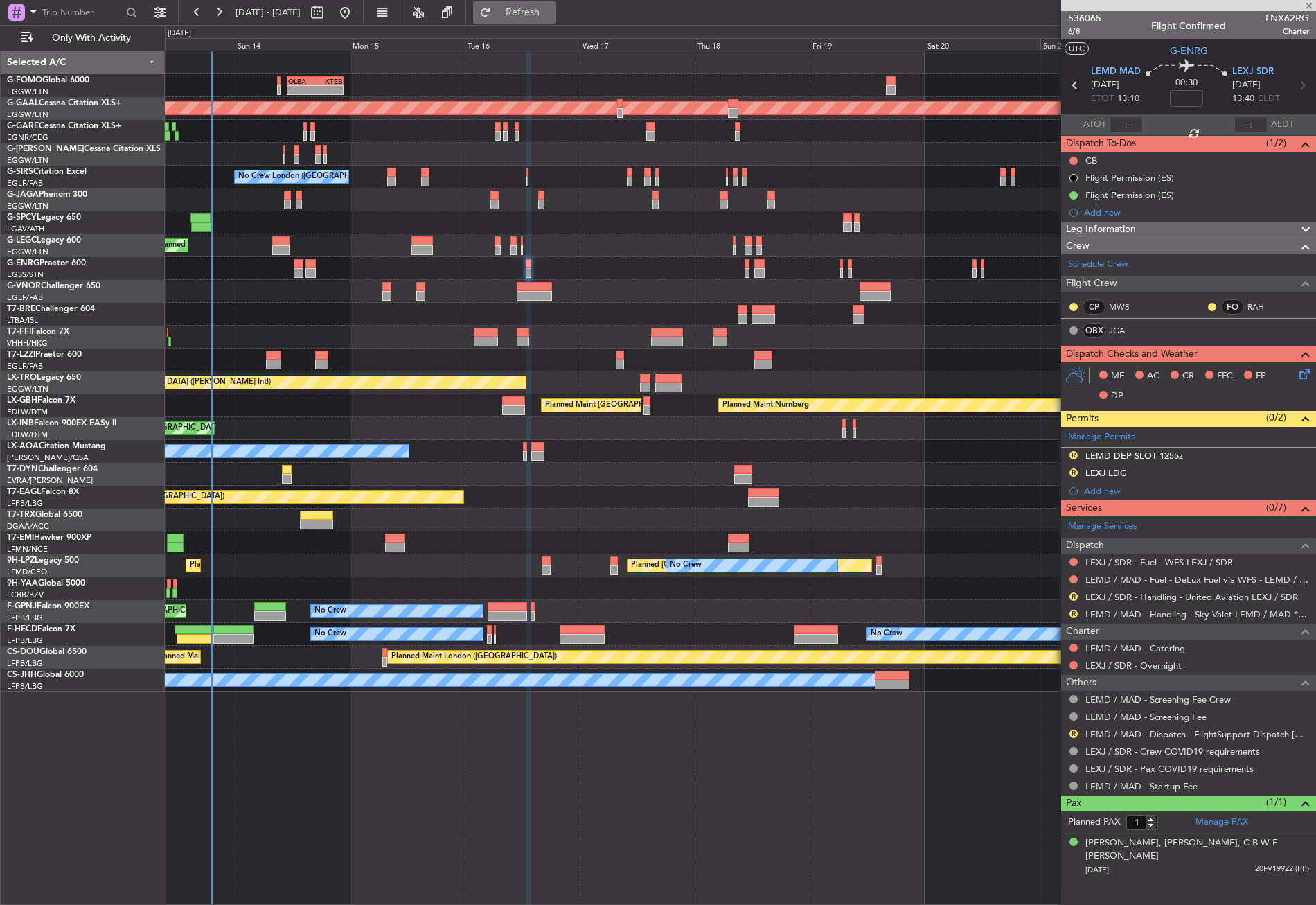
type input "+00:40"
type input "3"
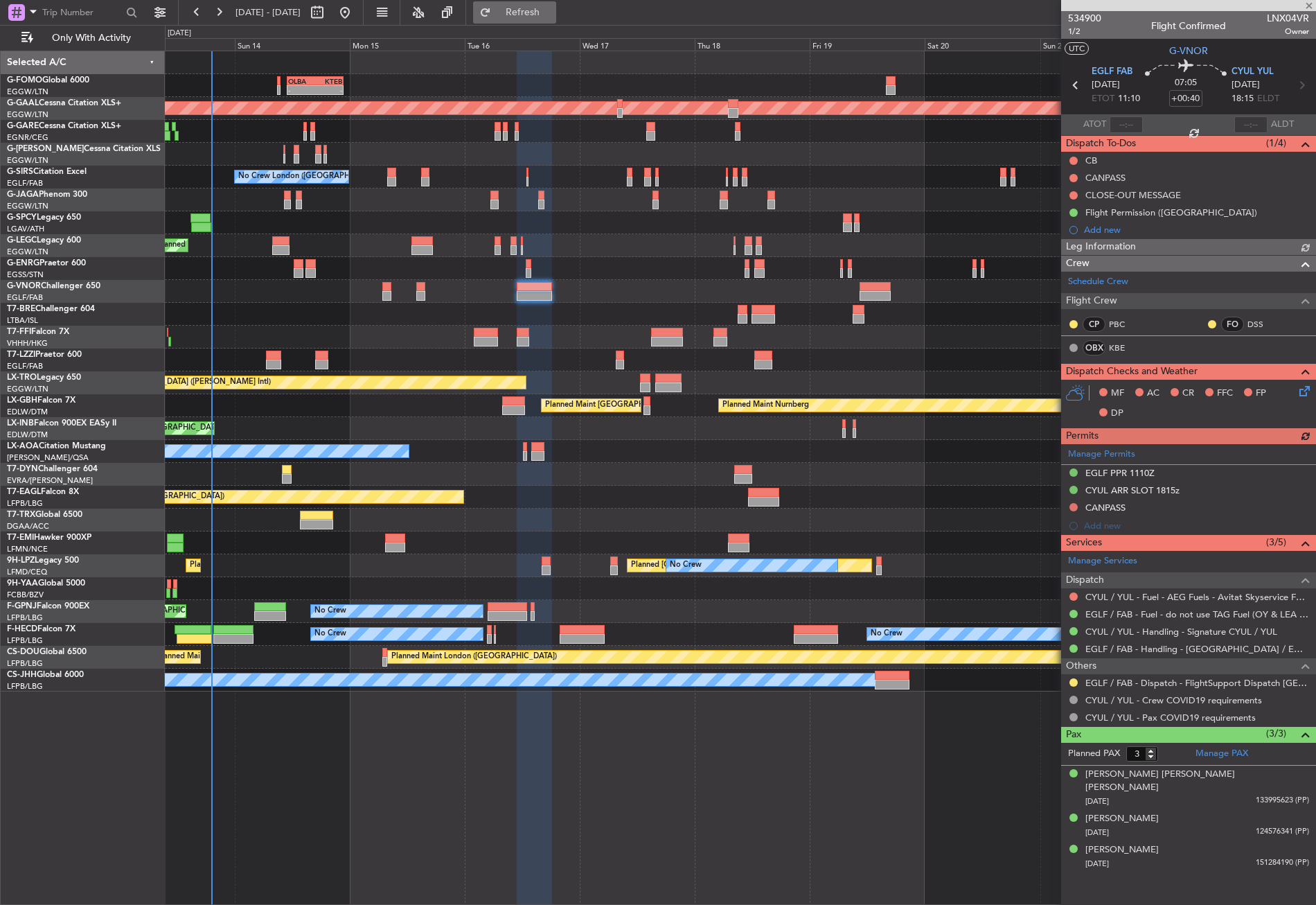
click at [540, 12] on span "Refresh" at bounding box center [523, 12] width 58 height 10
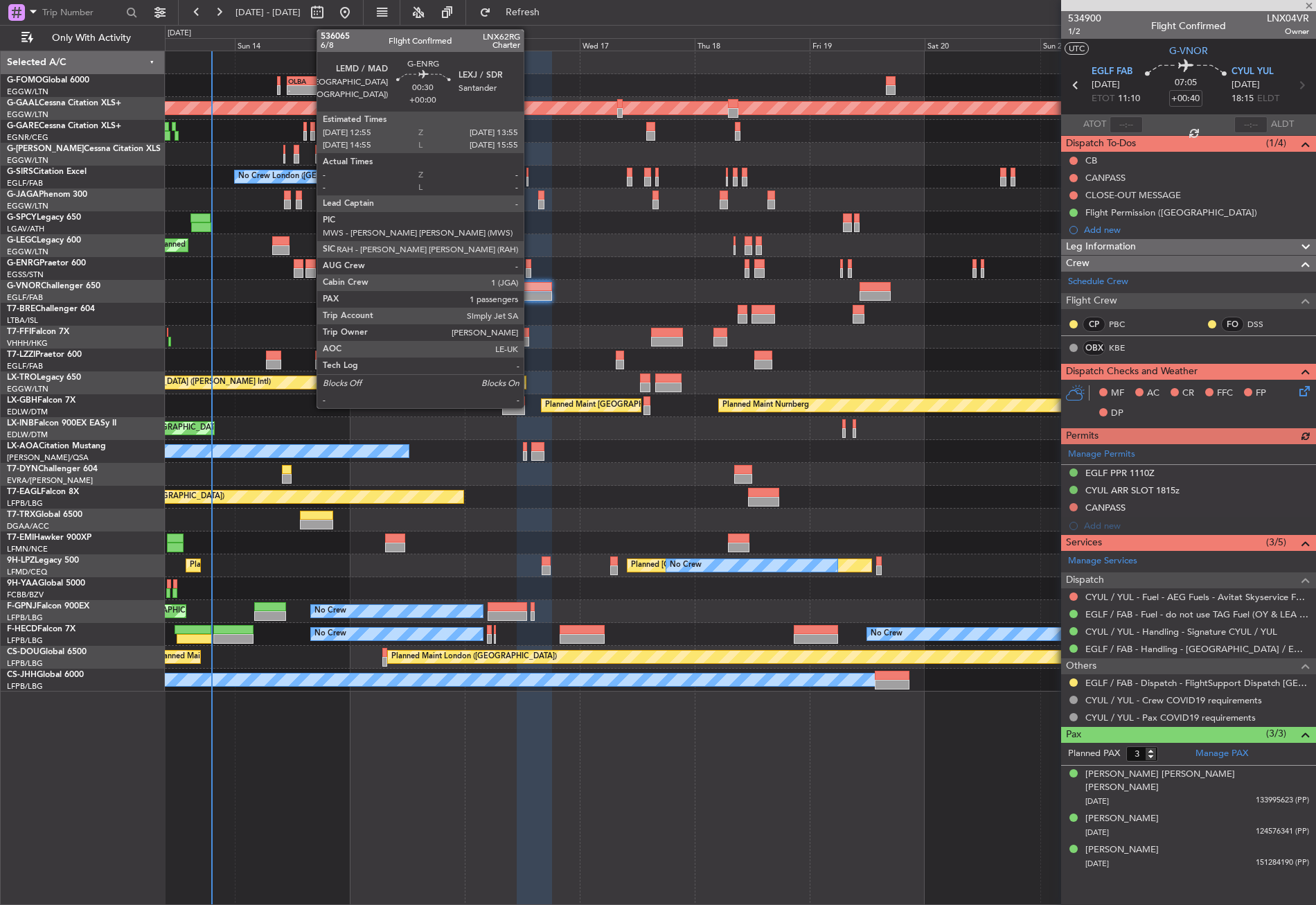
click at [530, 271] on div at bounding box center [527, 272] width 4 height 10
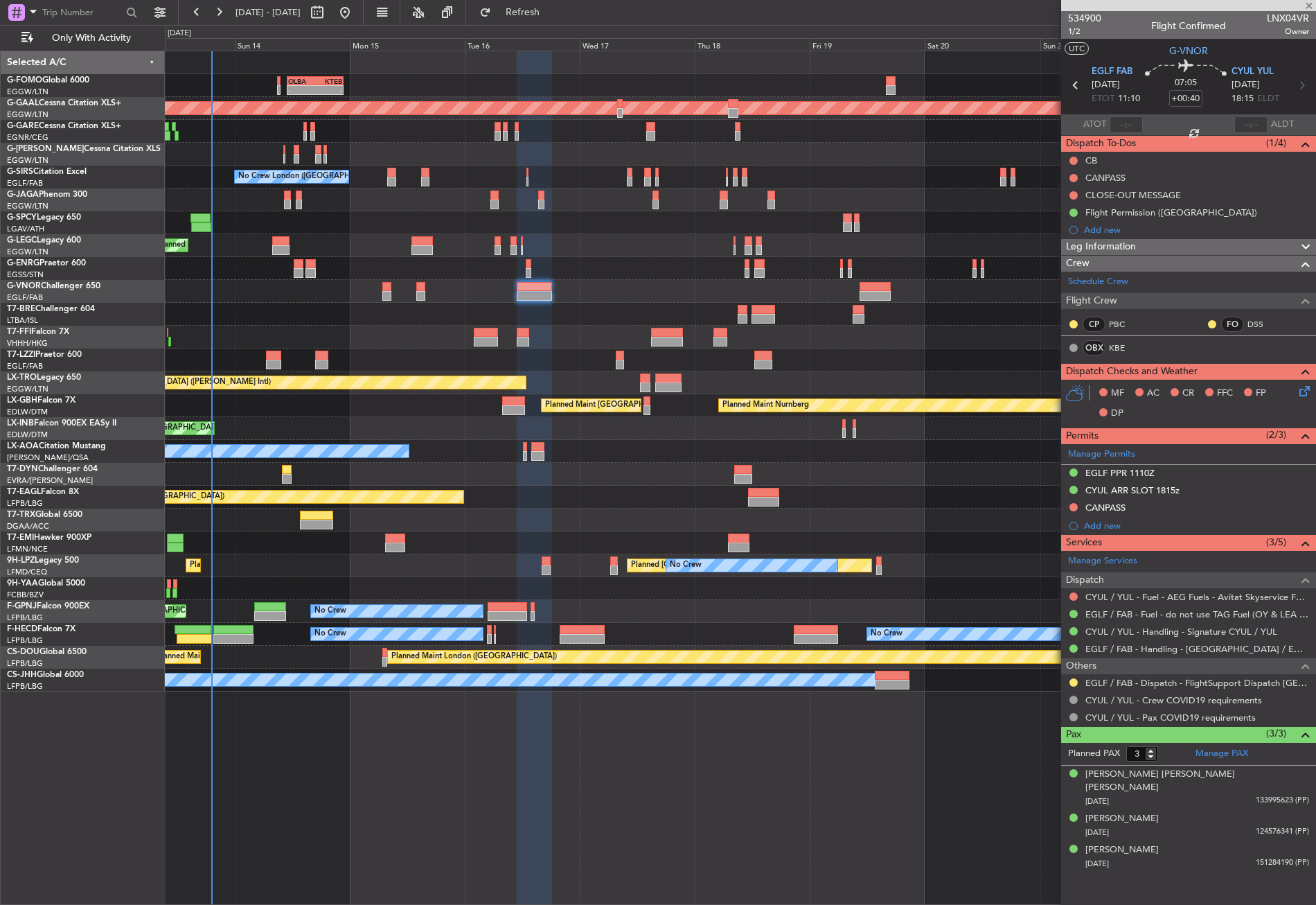
type input "1"
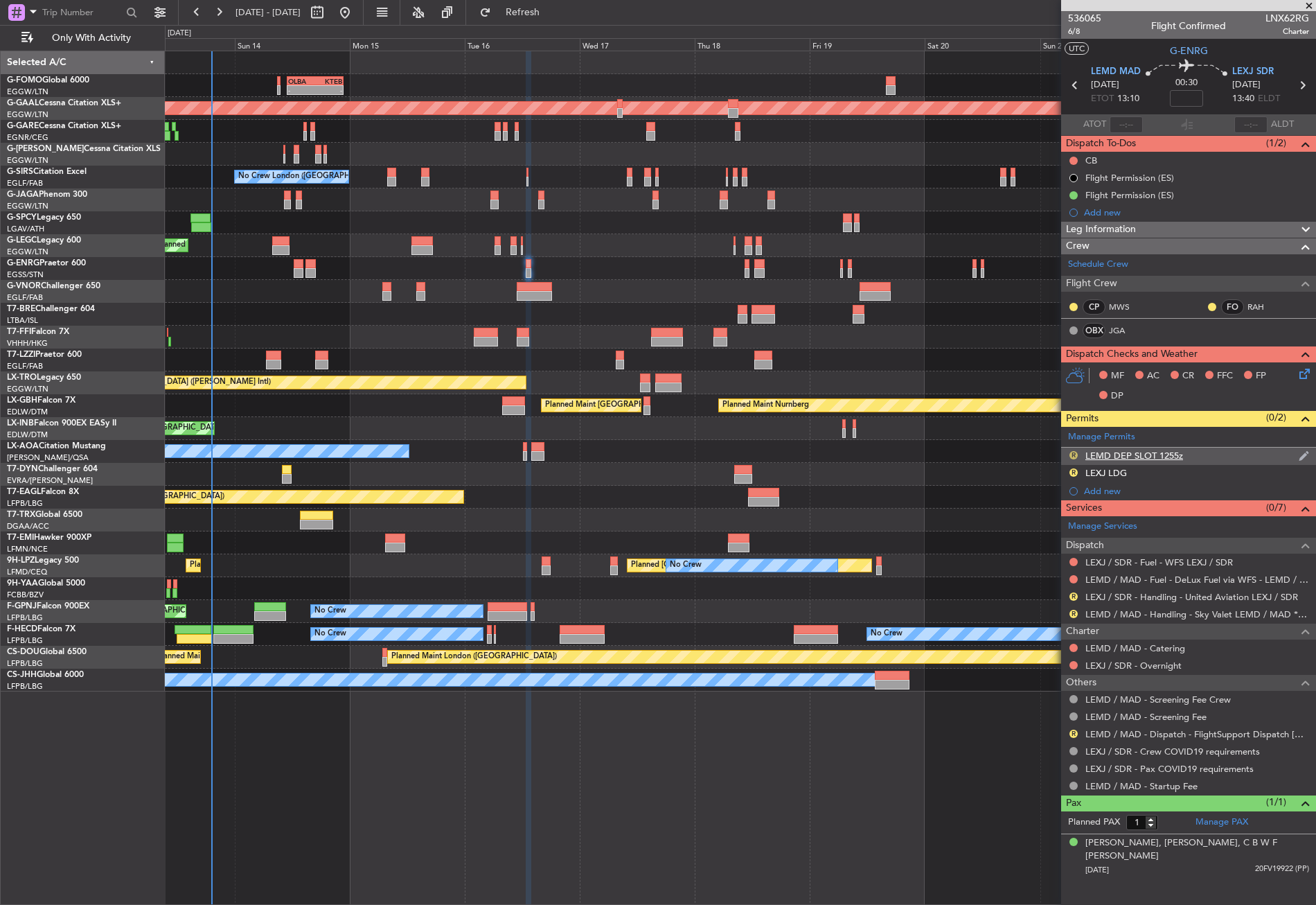
click at [1073, 451] on button "R" at bounding box center [1073, 455] width 8 height 8
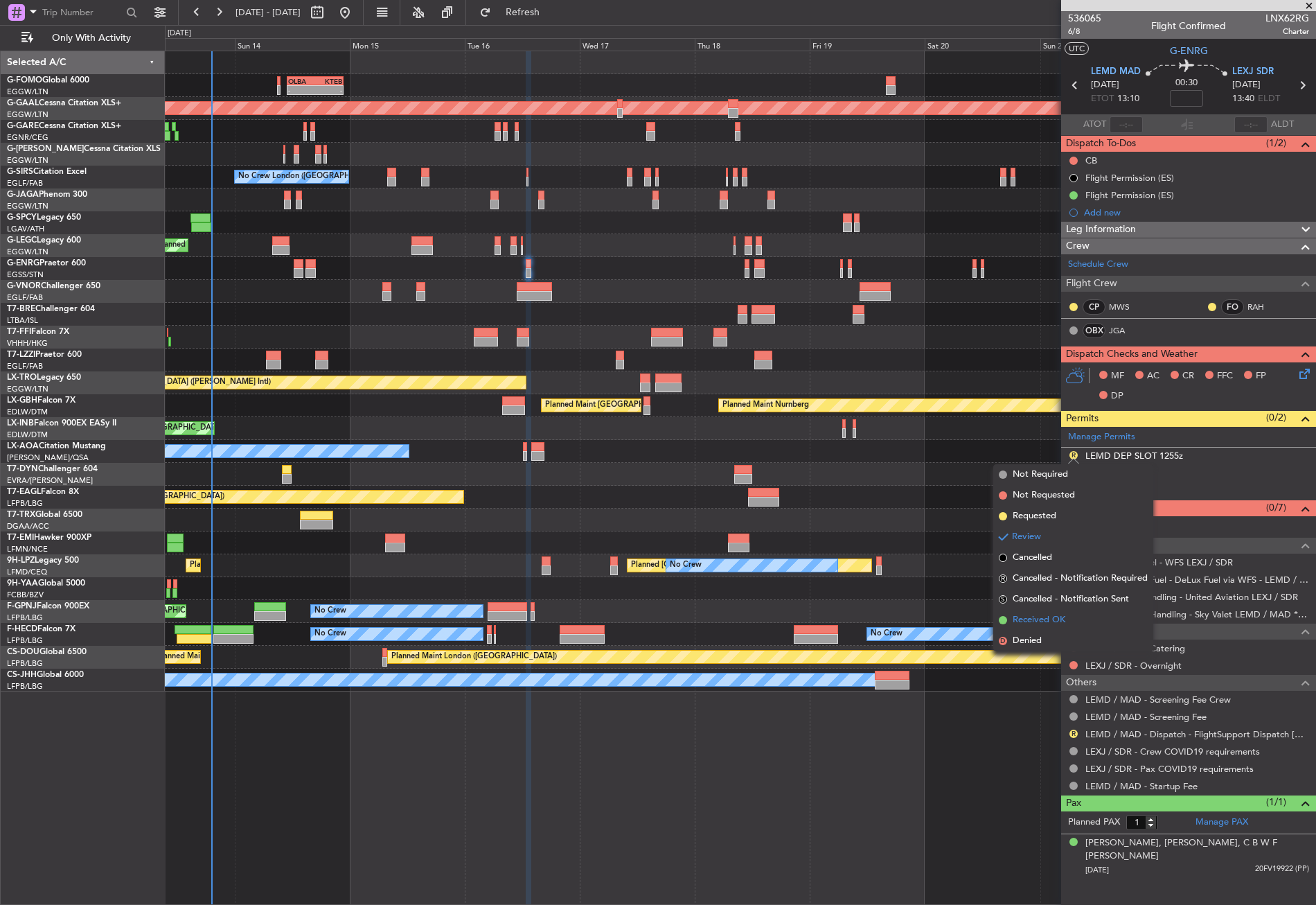
click at [1051, 611] on li "Received OK" at bounding box center [1073, 620] width 160 height 21
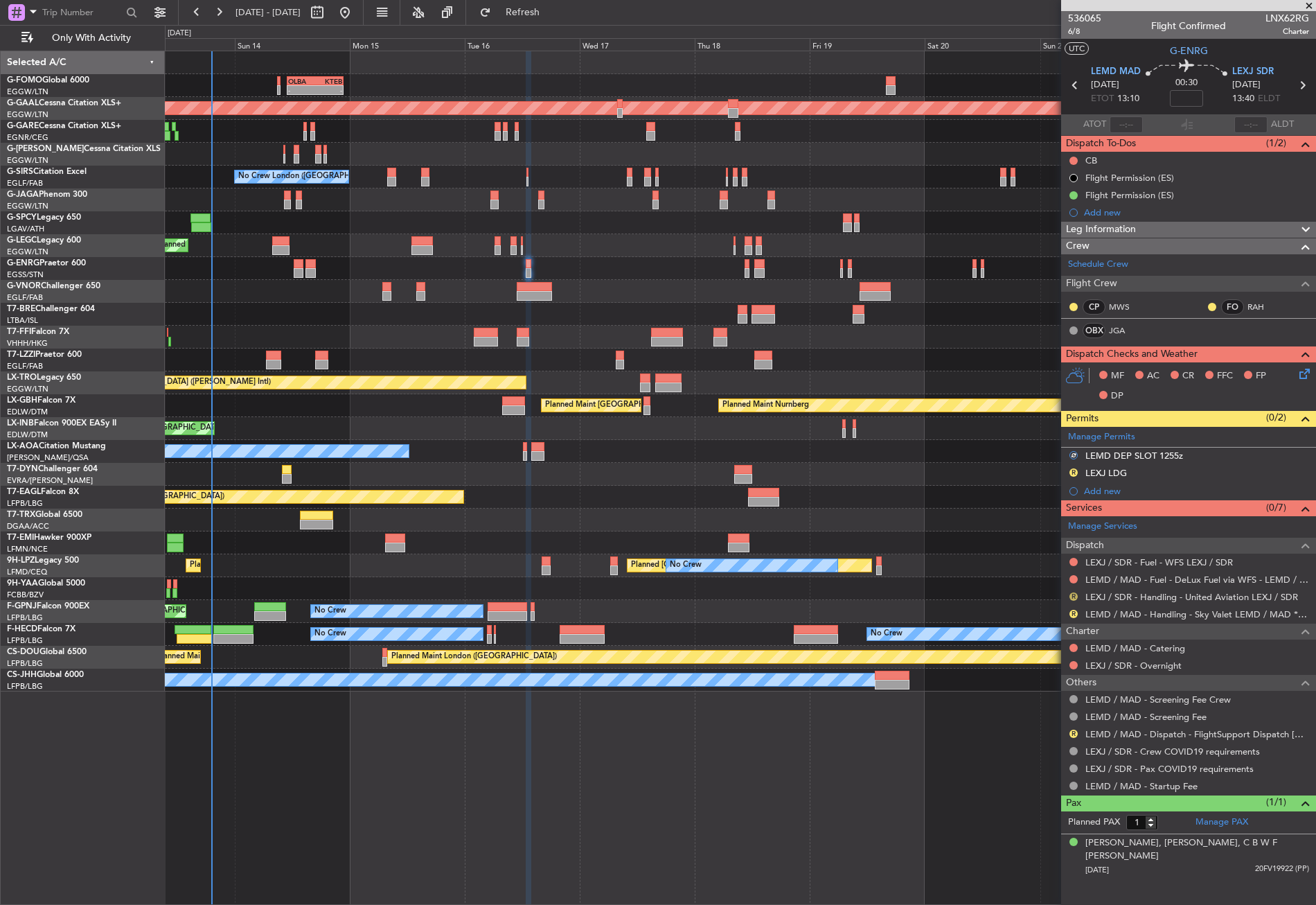
click at [1072, 598] on button "R" at bounding box center [1073, 596] width 8 height 8
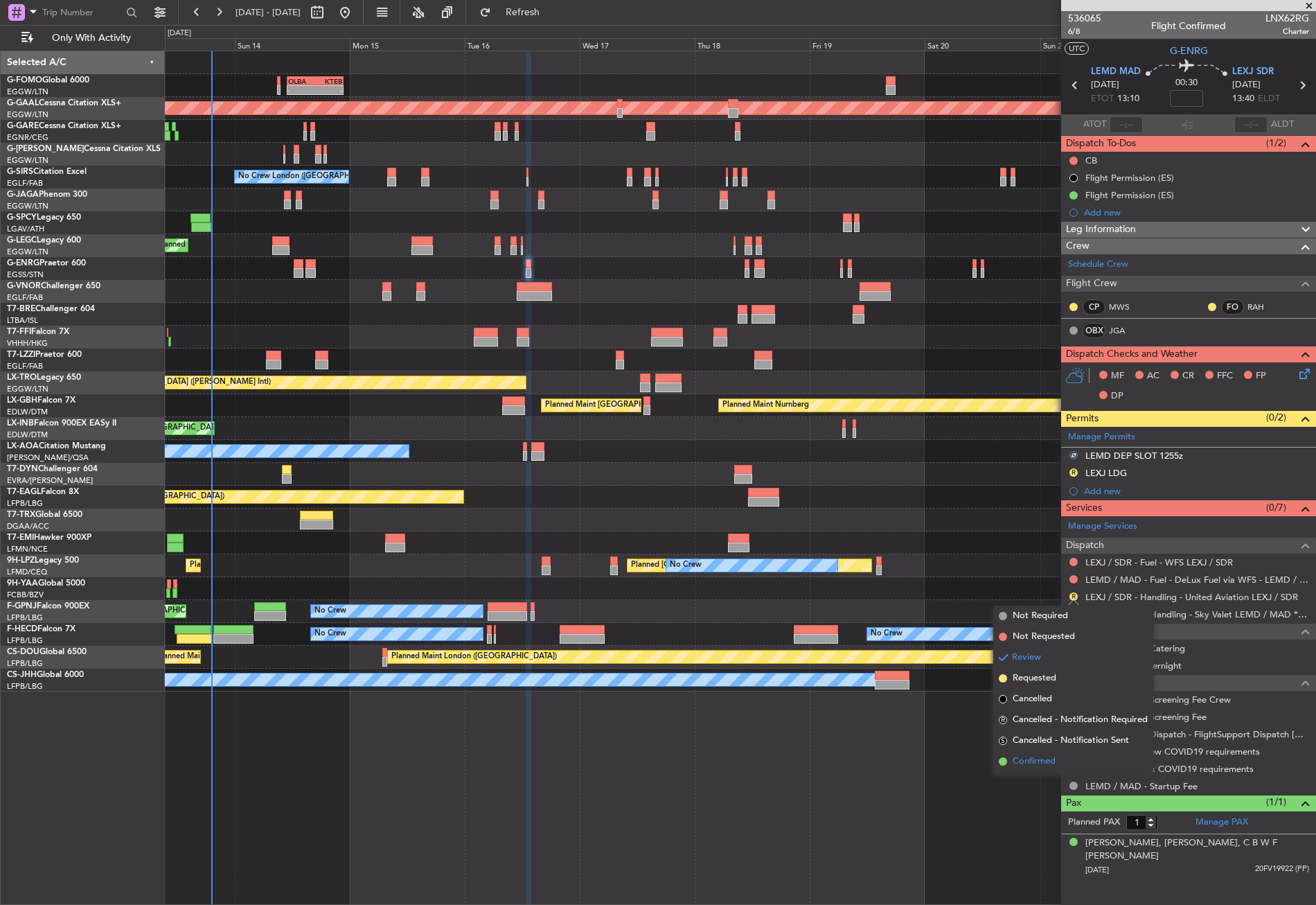
click at [1043, 751] on li "Confirmed" at bounding box center [1073, 761] width 160 height 21
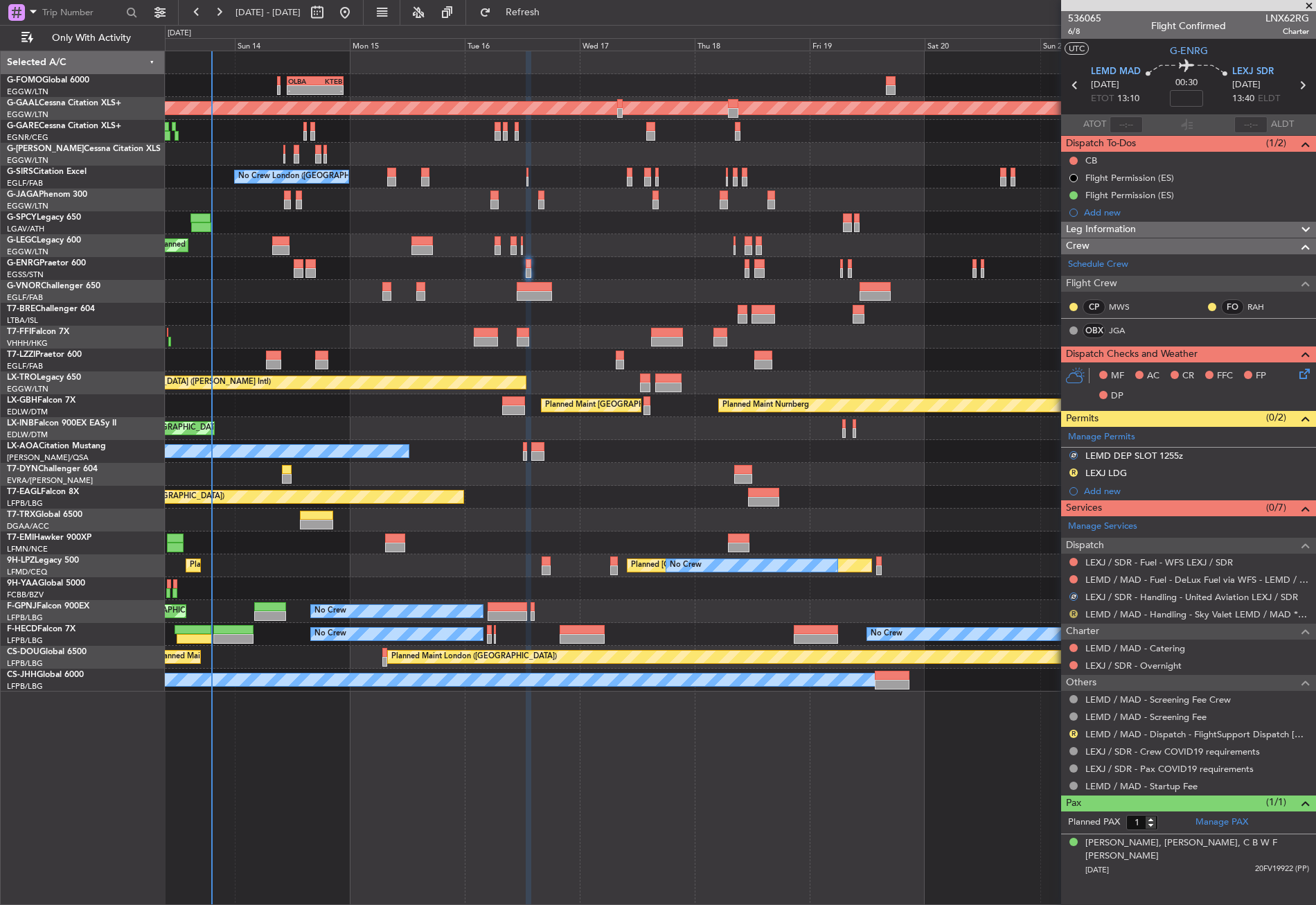
click at [1073, 612] on button "R" at bounding box center [1073, 614] width 8 height 8
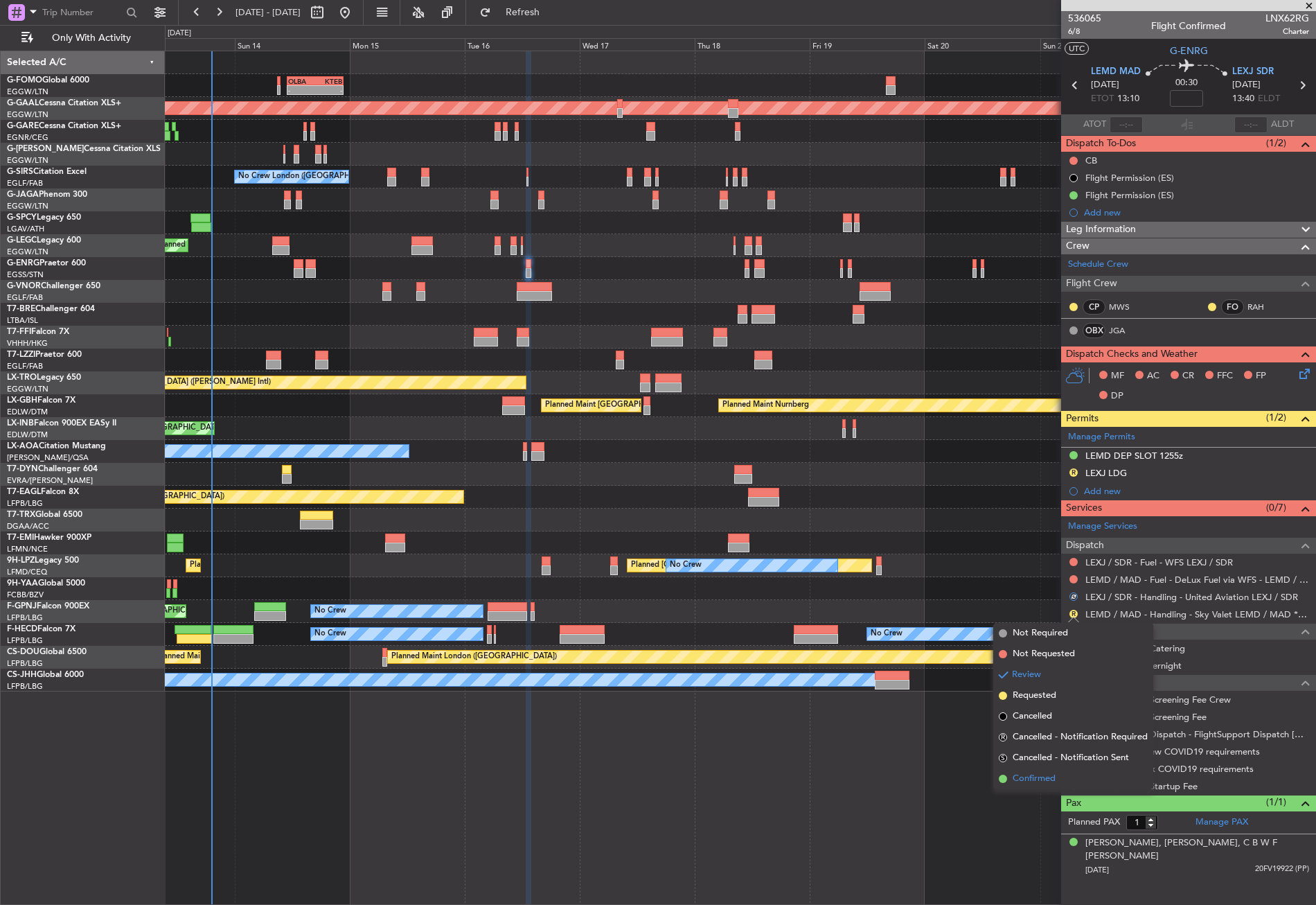
click at [1061, 779] on li "Confirmed" at bounding box center [1073, 778] width 160 height 21
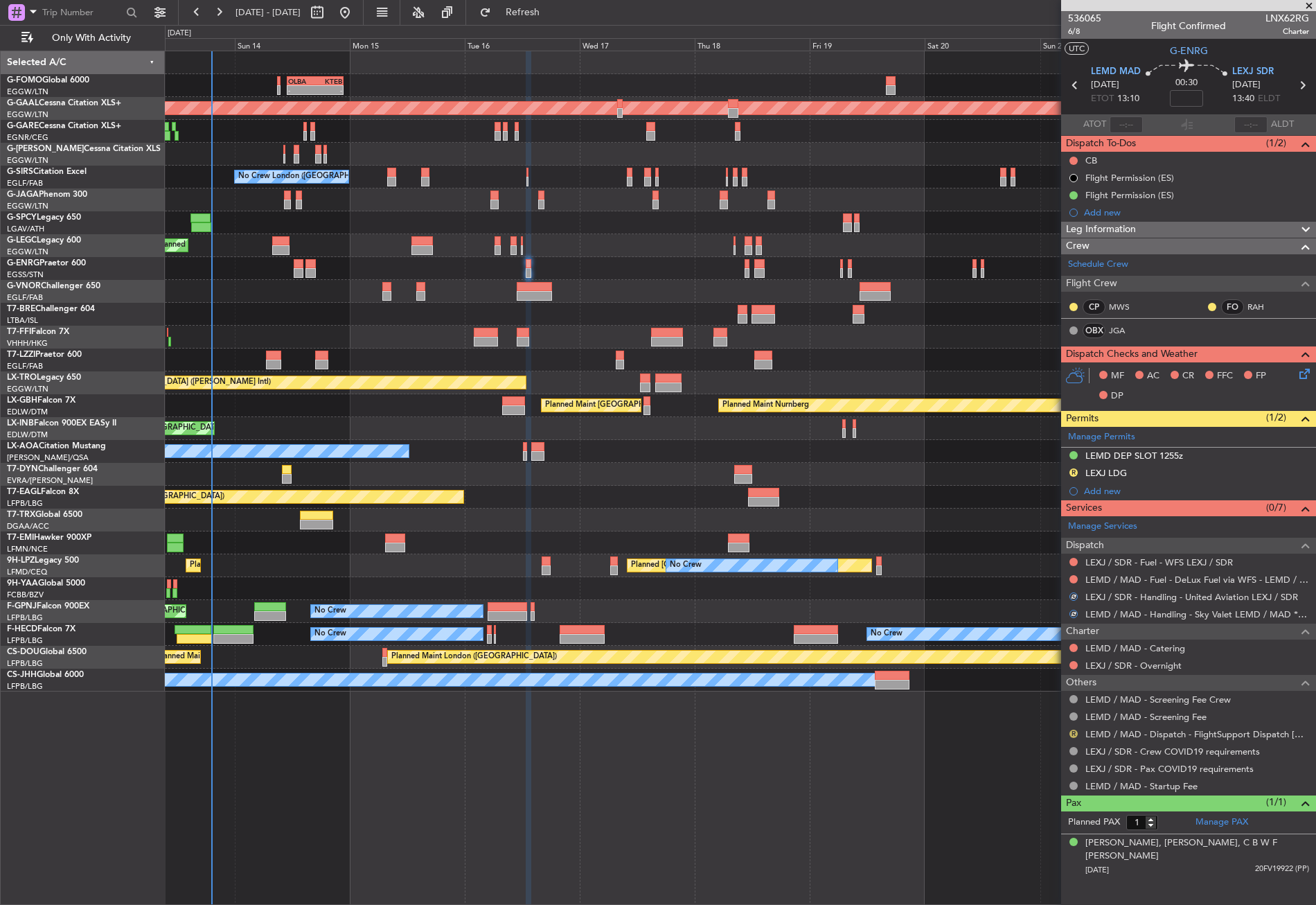
click at [1075, 730] on button "R" at bounding box center [1073, 733] width 8 height 8
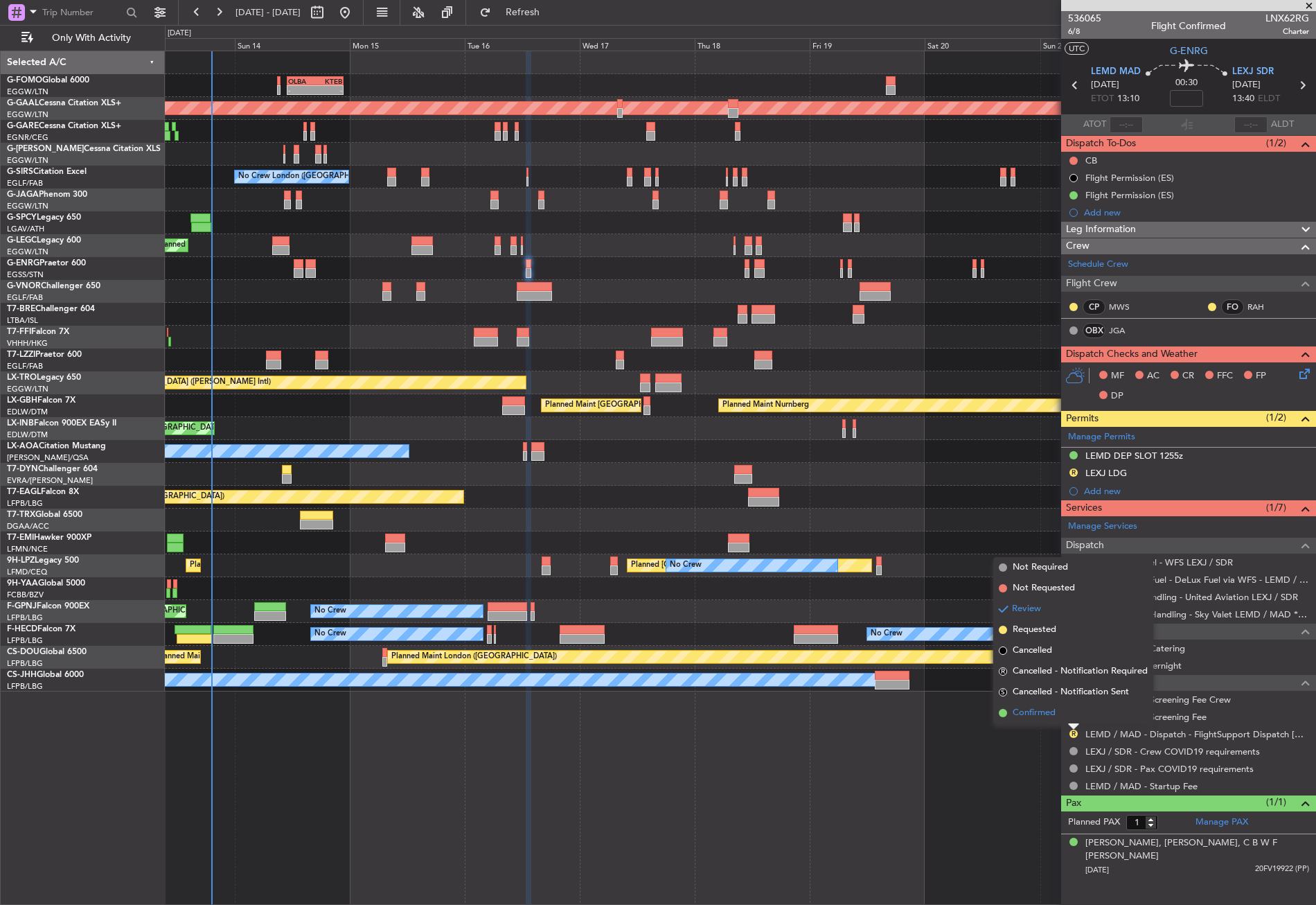
click at [1013, 707] on span "Confirmed" at bounding box center [1034, 713] width 43 height 13
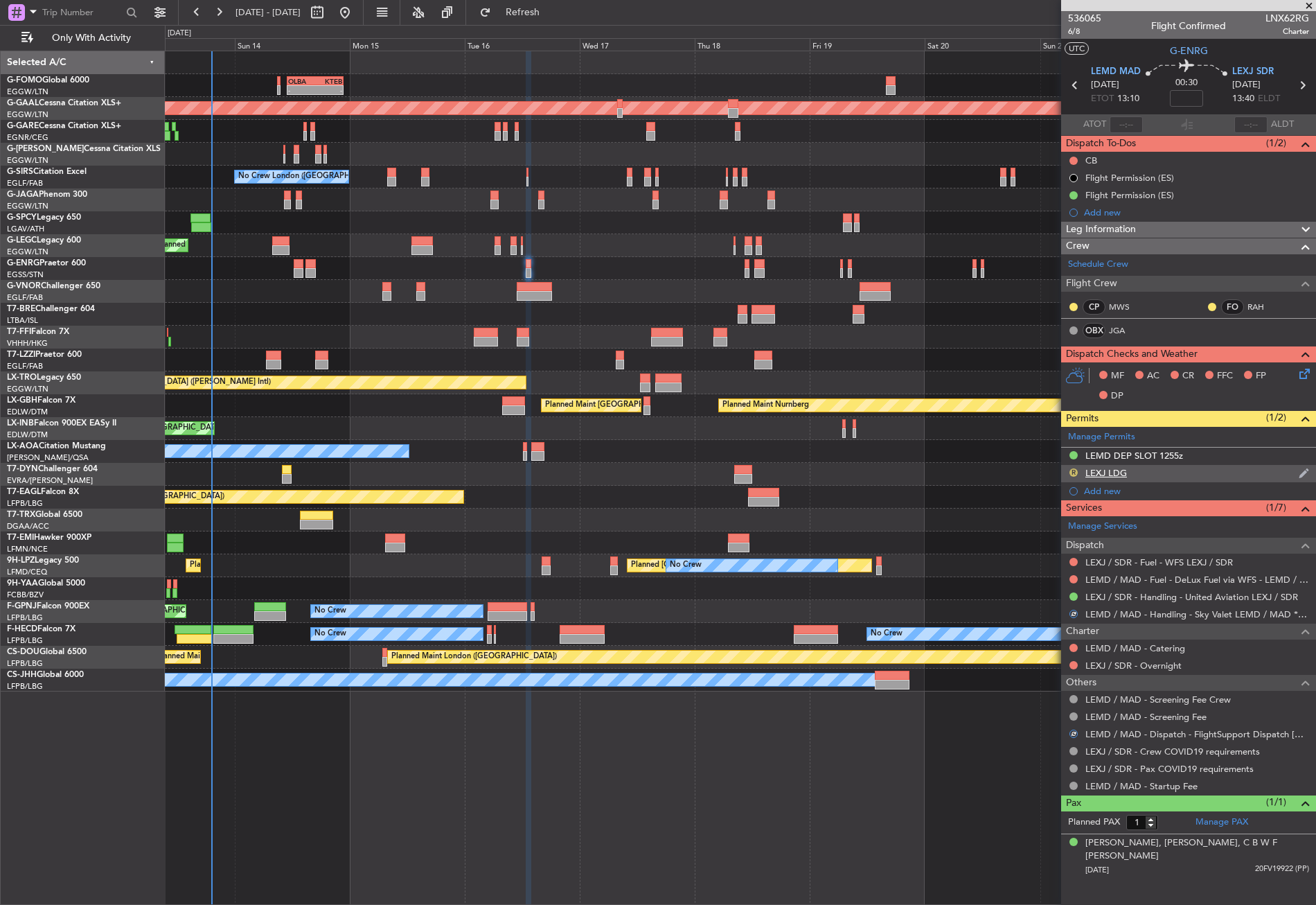
click at [1073, 474] on button "R" at bounding box center [1073, 472] width 8 height 8
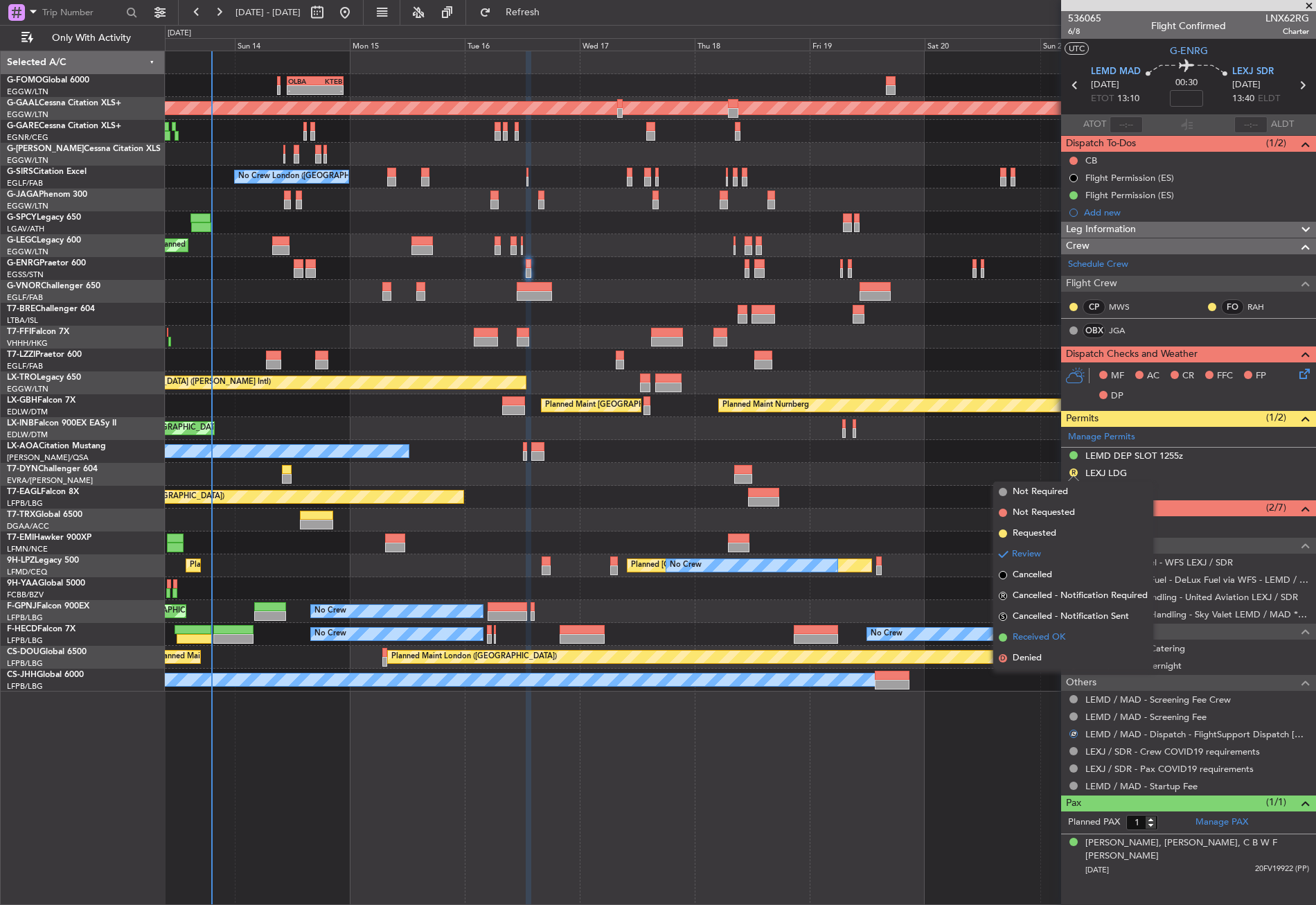
click at [1034, 637] on span "Received OK" at bounding box center [1038, 637] width 53 height 13
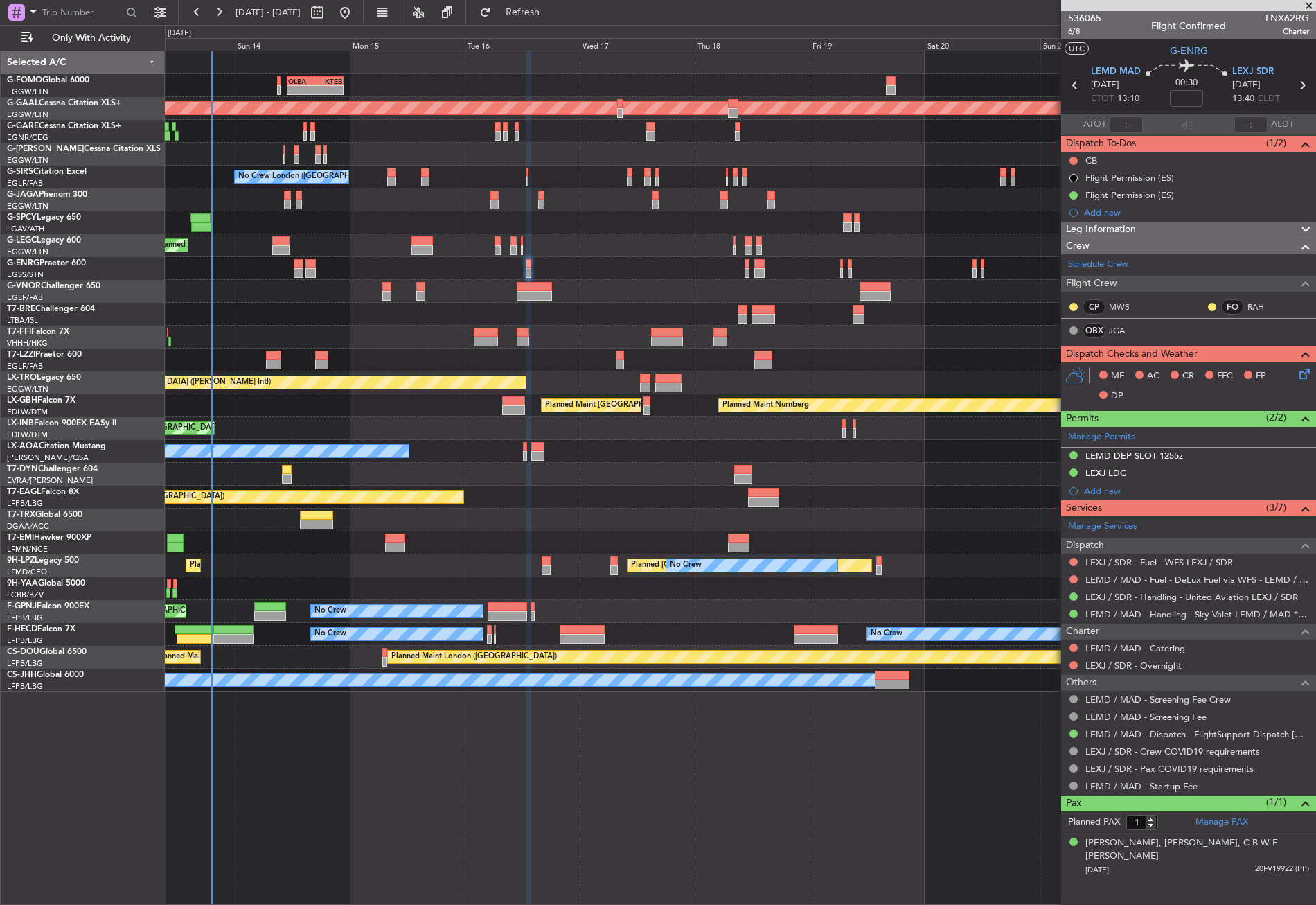
click at [483, 814] on div "- - OLBA 11:00 Z KTEB 22:45 Z Planned Maint London (Luton) Planned Maint Dussel…" at bounding box center [740, 477] width 1151 height 855
click at [411, 816] on div "- - OLBA 11:00 Z KTEB 22:45 Z Planned Maint London (Luton) Planned Maint Dussel…" at bounding box center [740, 477] width 1151 height 855
click at [442, 792] on div "- - OLBA 11:00 Z KTEB 22:45 Z Planned Maint London (Luton) Planned Maint Dussel…" at bounding box center [740, 477] width 1151 height 855
click at [524, 11] on button "Refresh" at bounding box center [515, 13] width 84 height 22
click at [619, 732] on div "- - OLBA 11:00 Z KTEB 22:45 Z Planned Maint London (Luton) Planned Maint Dussel…" at bounding box center [740, 477] width 1151 height 855
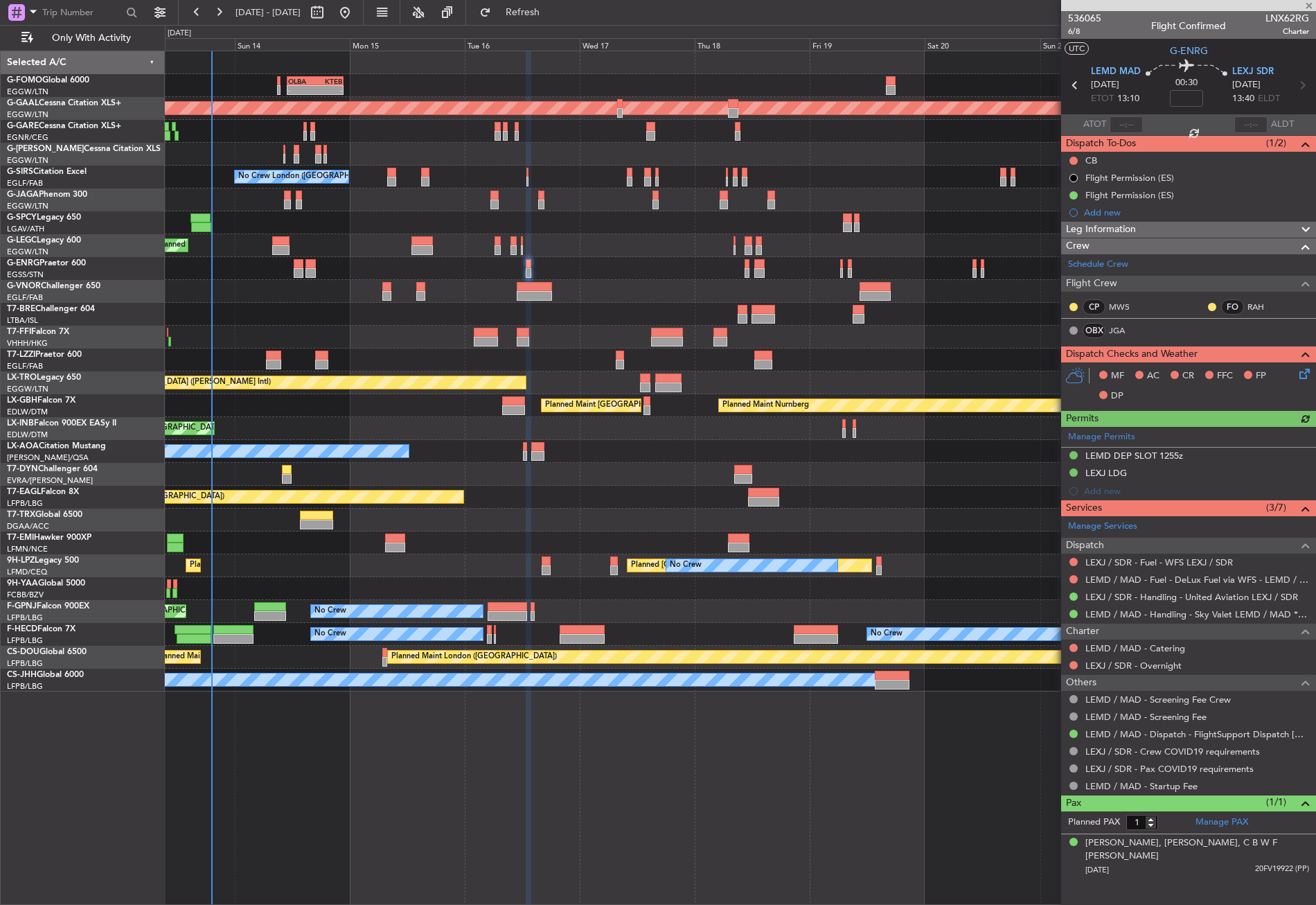
click at [619, 732] on div "- - OLBA 11:00 Z KTEB 22:45 Z Planned Maint London (Luton) Planned Maint Dussel…" at bounding box center [740, 477] width 1151 height 855
click at [498, 525] on div at bounding box center [740, 519] width 1151 height 22
click at [350, 324] on div at bounding box center [740, 314] width 1151 height 22
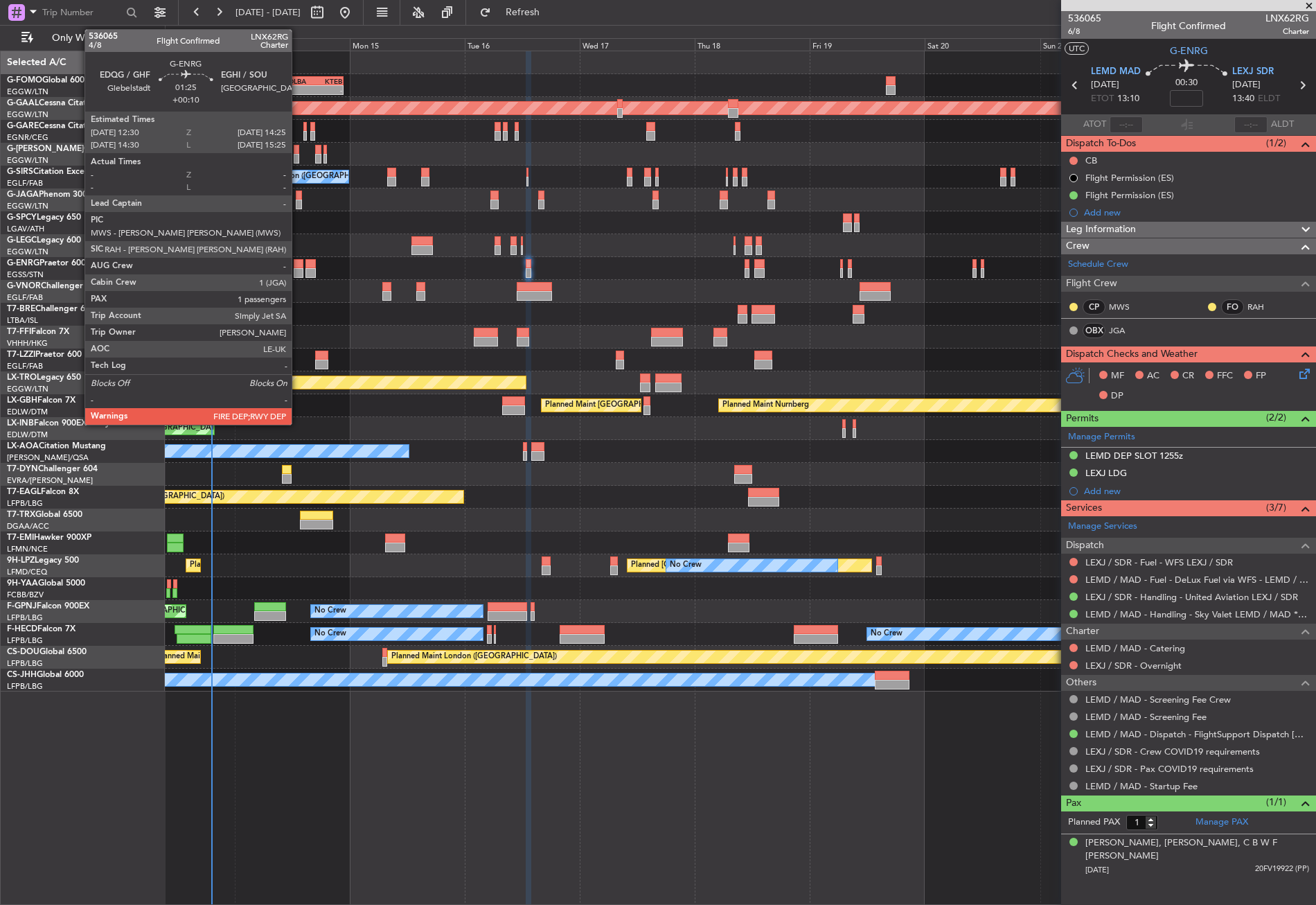
click at [298, 270] on div at bounding box center [298, 272] width 10 height 10
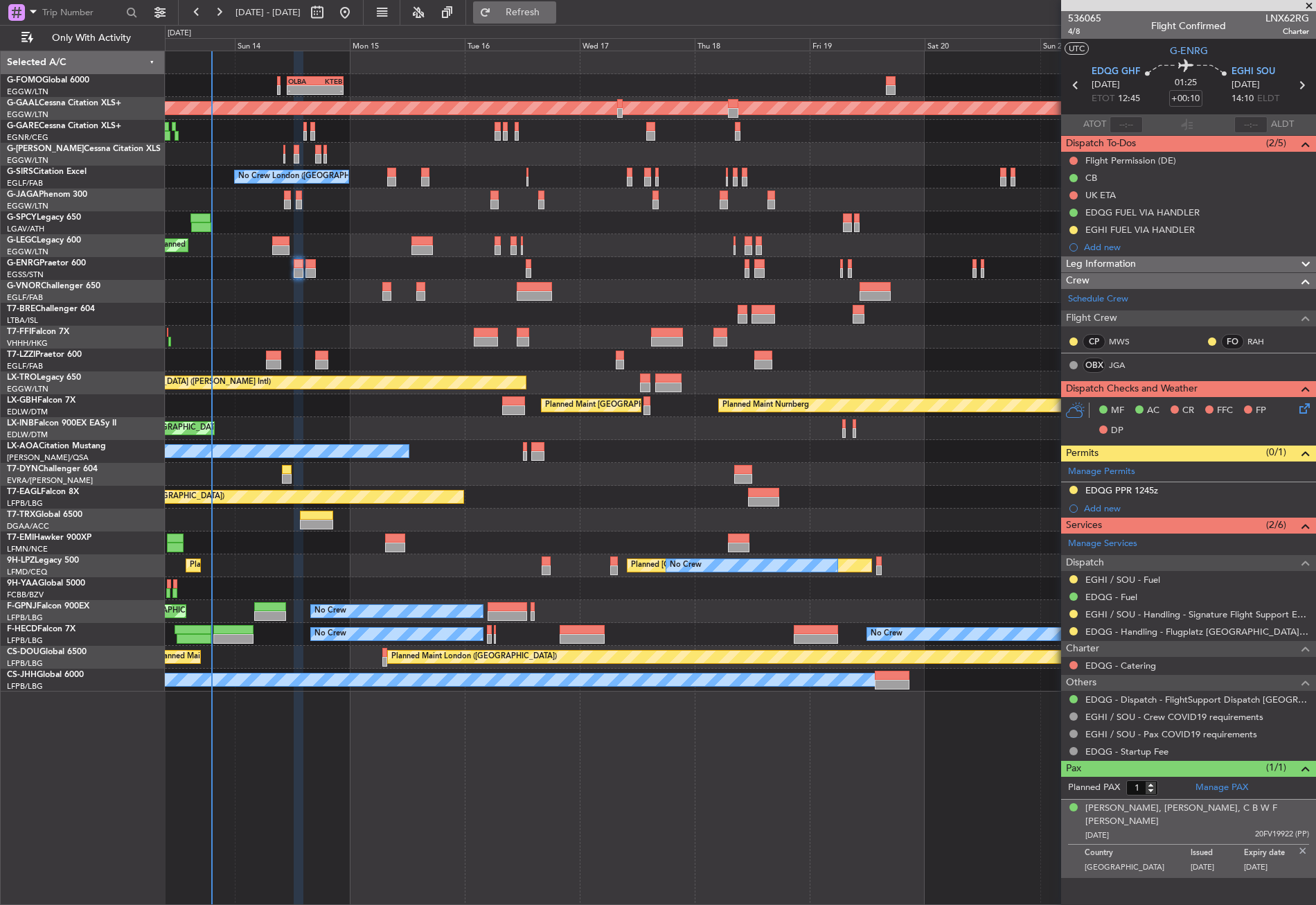
click at [526, 18] on button "Refresh" at bounding box center [515, 13] width 84 height 22
click at [431, 335] on div "Planned Maint Tianjin ([GEOGRAPHIC_DATA])" at bounding box center [740, 336] width 1151 height 22
click at [358, 256] on div "Planned Maint London (Luton) Owner A/C Unavailable London (Luton)" at bounding box center [740, 245] width 1151 height 22
click at [547, 13] on span "Refresh" at bounding box center [523, 12] width 58 height 10
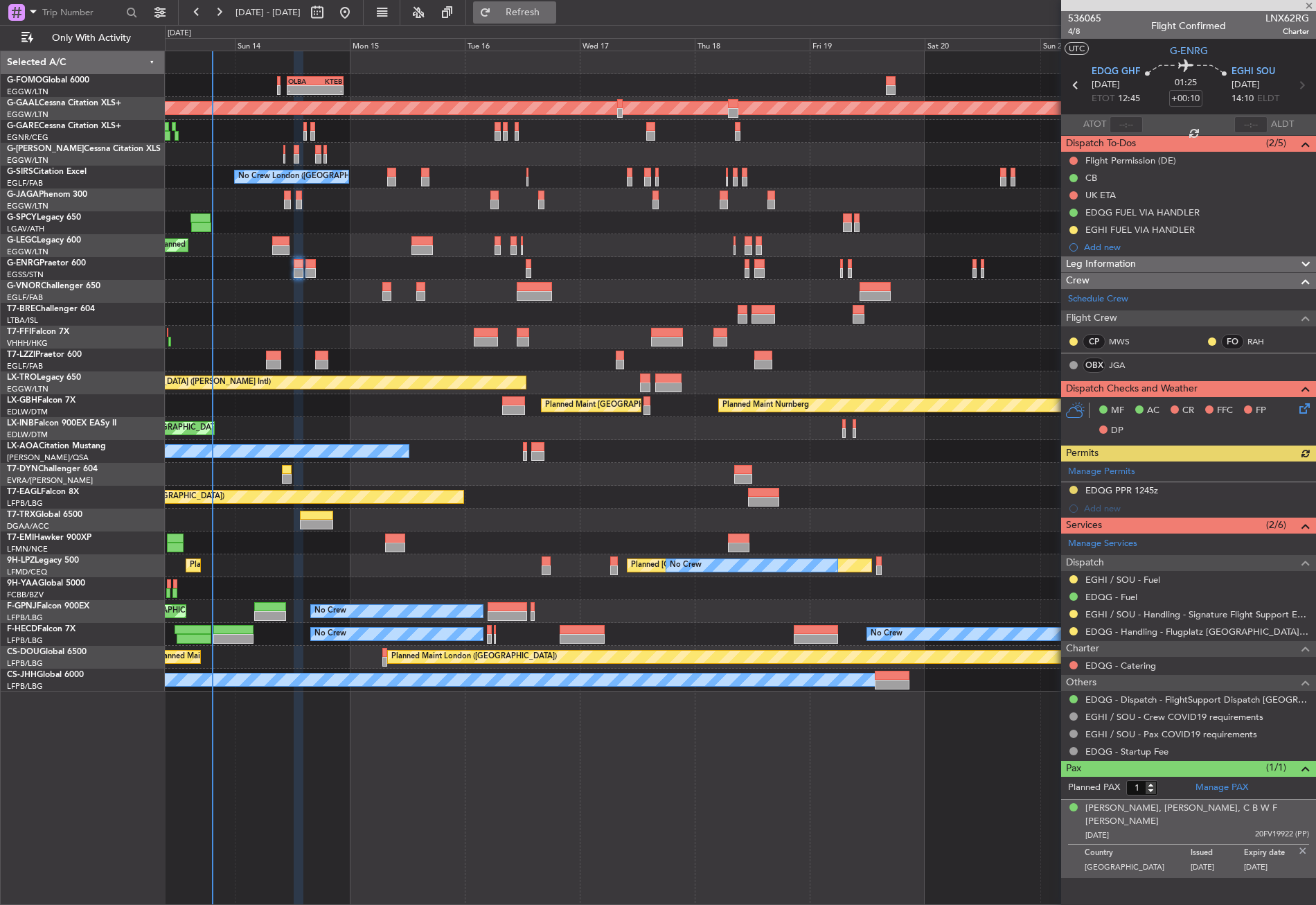
click at [547, 13] on span "Refresh" at bounding box center [523, 12] width 58 height 10
click at [315, 299] on div at bounding box center [740, 291] width 1151 height 22
click at [375, 319] on div at bounding box center [740, 314] width 1151 height 22
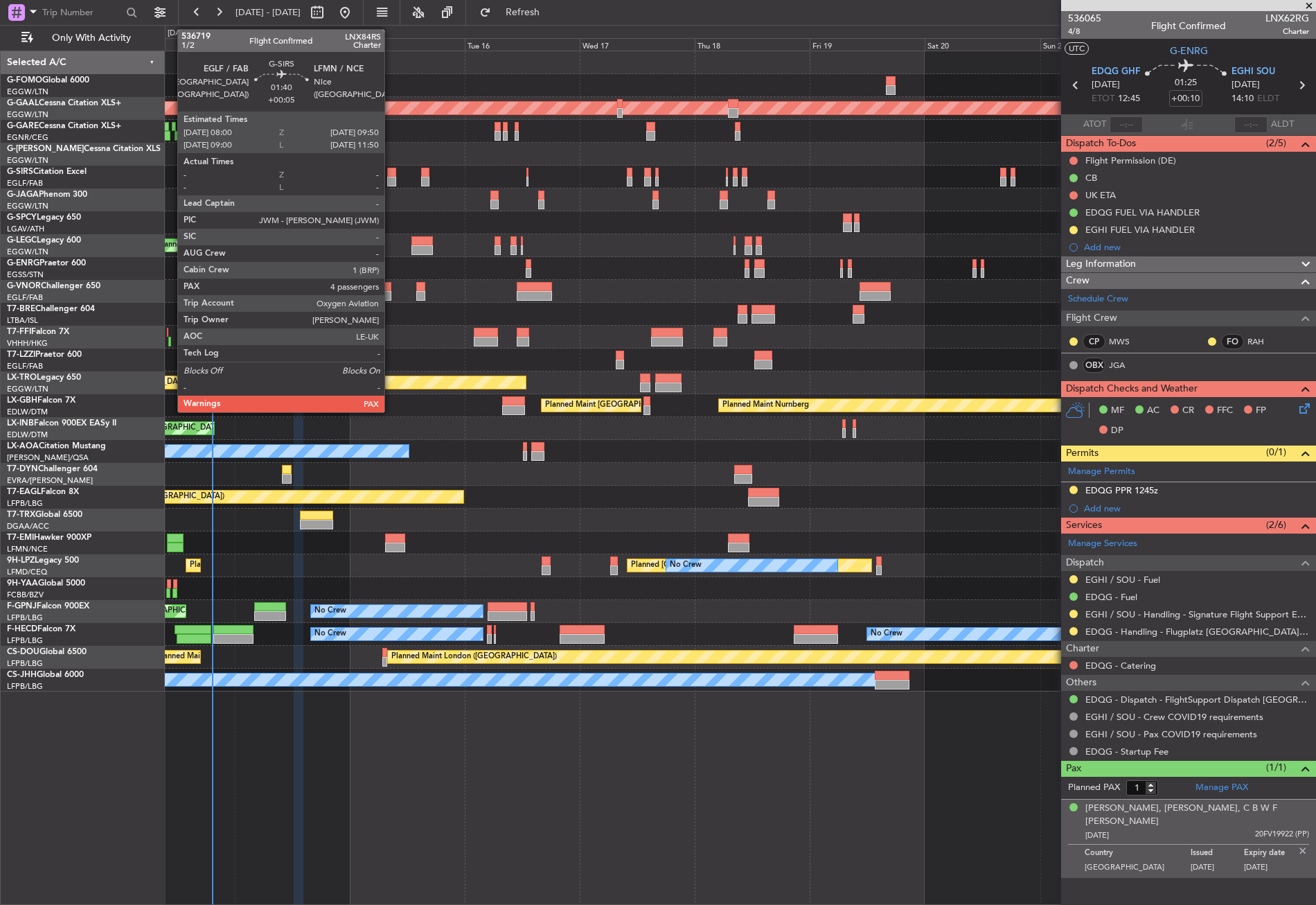
click at [391, 173] on div at bounding box center [392, 173] width 9 height 10
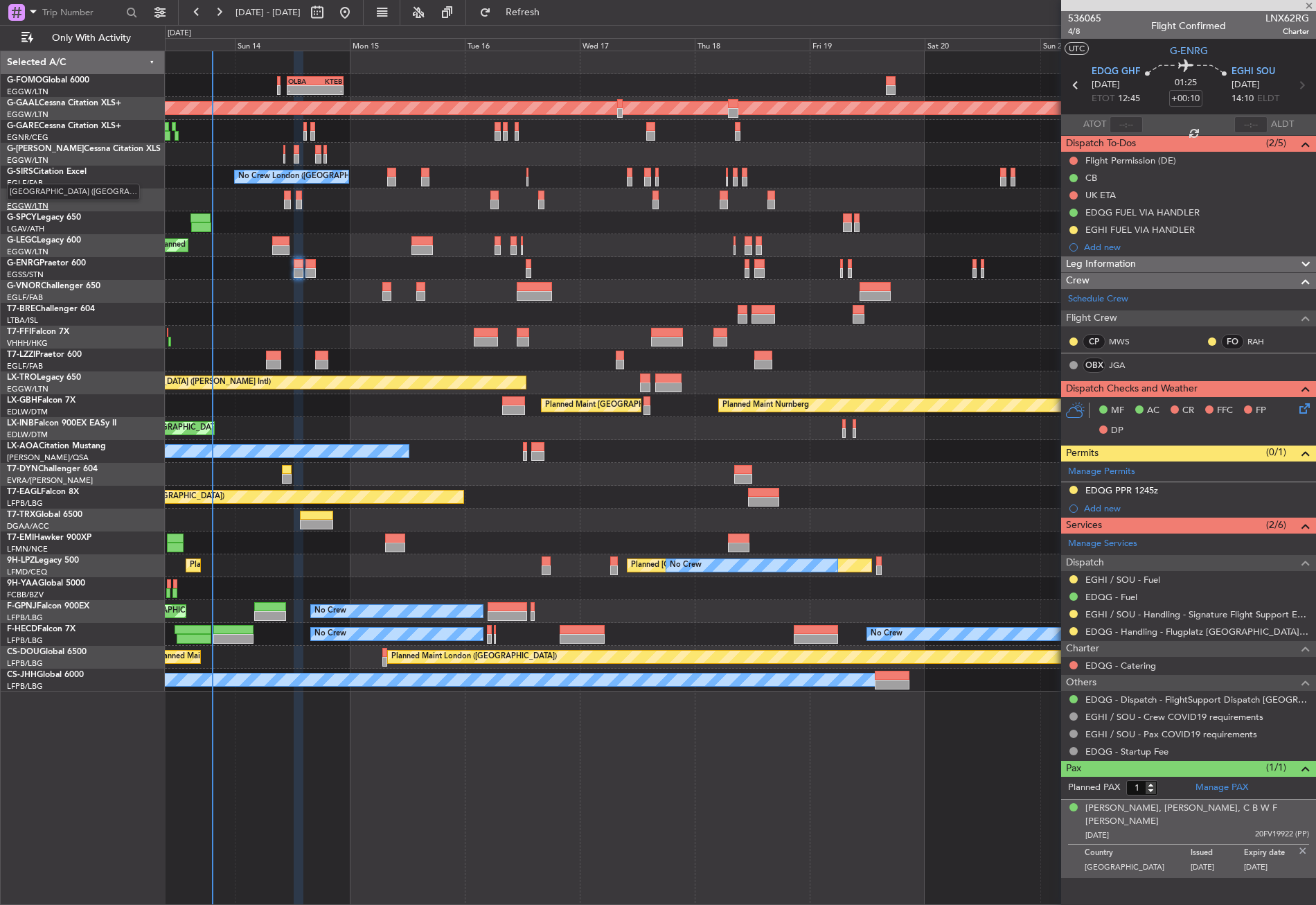
type input "+00:05"
type input "4"
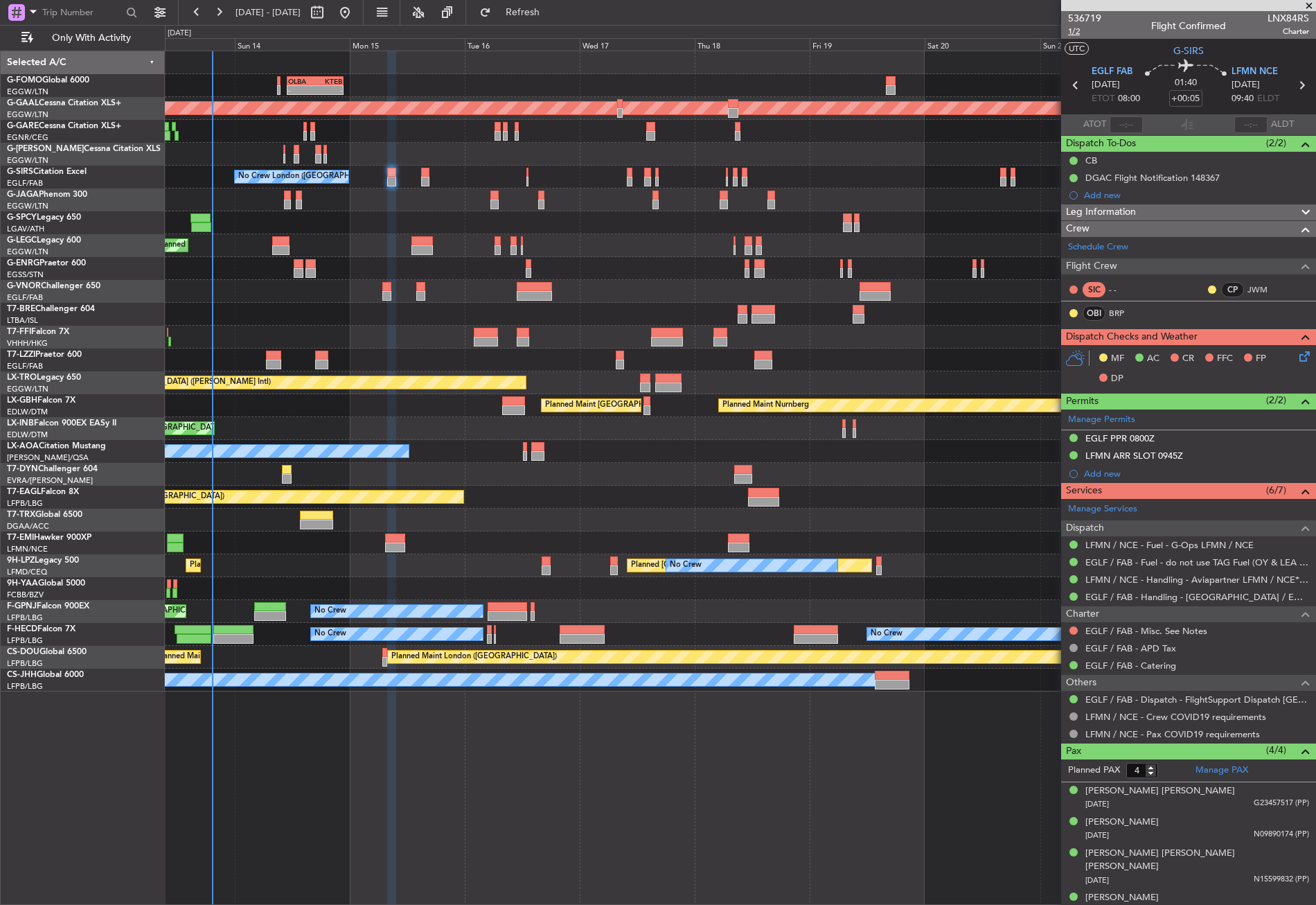
click at [1070, 29] on span "1/2" at bounding box center [1084, 31] width 33 height 12
click at [1117, 315] on link "BRP" at bounding box center [1124, 314] width 31 height 13
click at [1296, 356] on icon at bounding box center [1302, 354] width 11 height 11
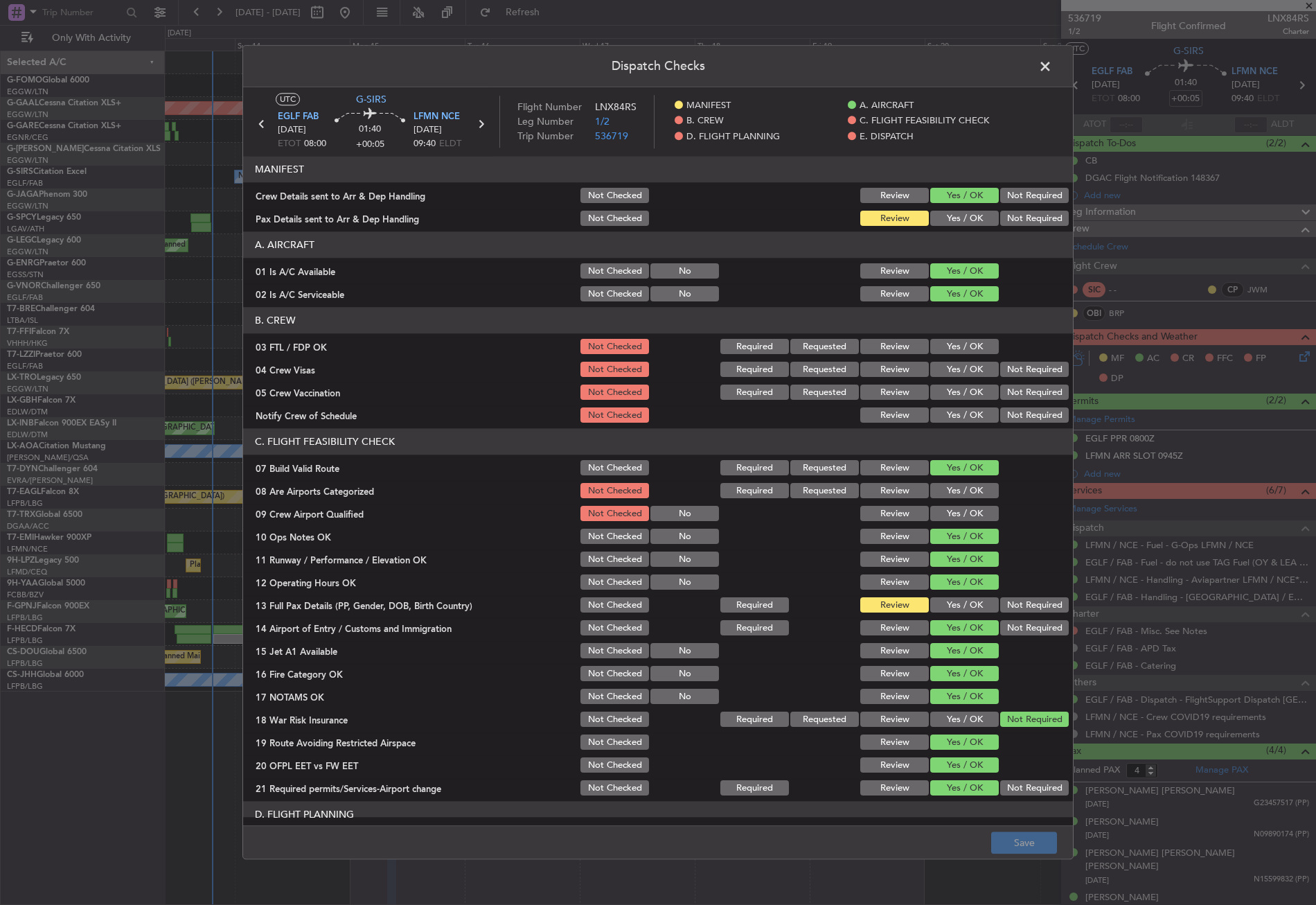
click at [957, 211] on button "Yes / OK" at bounding box center [965, 218] width 68 height 15
click at [957, 602] on button "Yes / OK" at bounding box center [965, 605] width 68 height 15
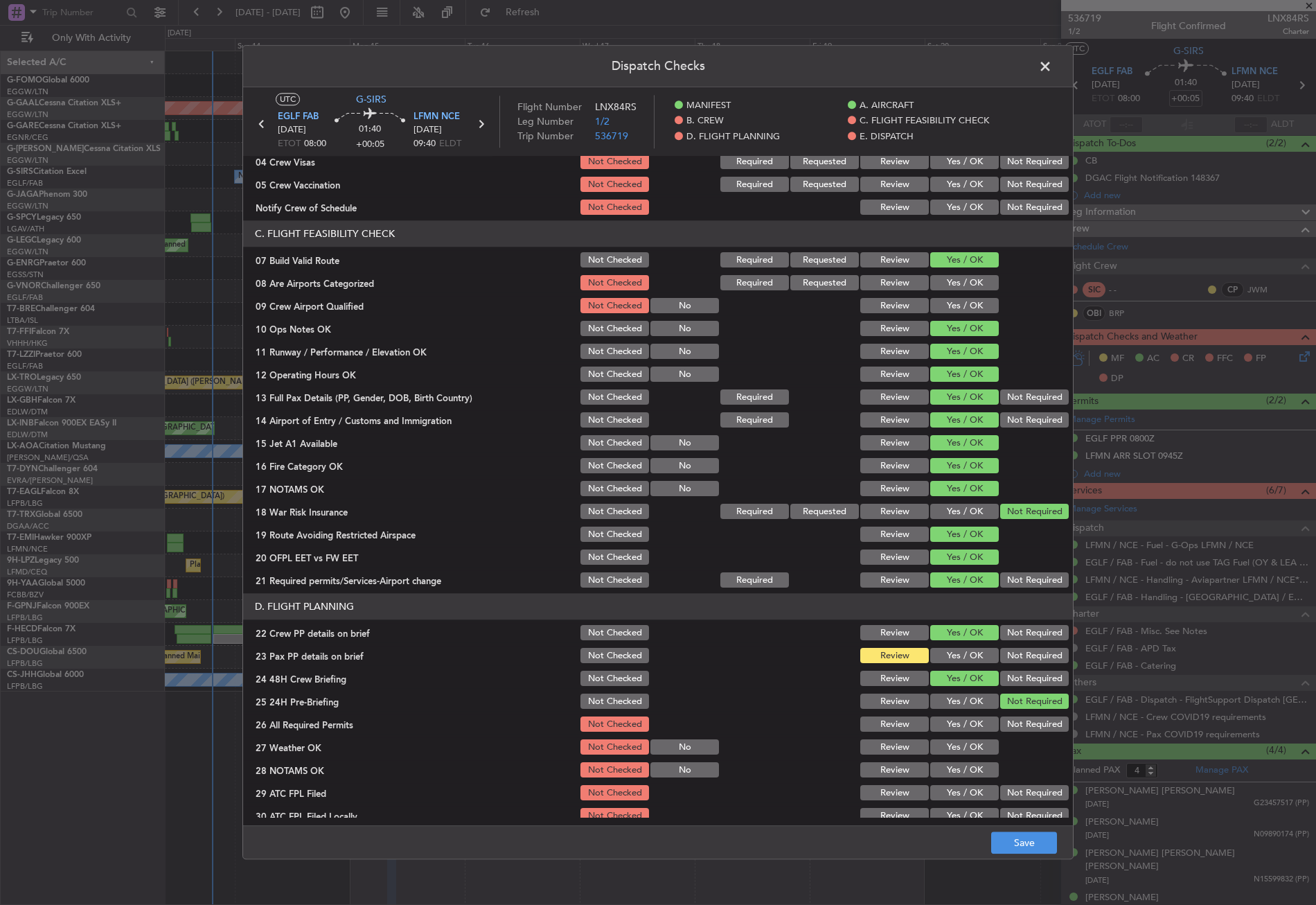
click at [945, 645] on section "D. FLIGHT PLANNING 22 Crew PP details on brief Not Checked Review Yes / OK Not …" at bounding box center [658, 732] width 830 height 278
click at [945, 652] on button "Yes / OK" at bounding box center [965, 656] width 68 height 15
click at [1017, 840] on button "Save" at bounding box center [1023, 843] width 66 height 22
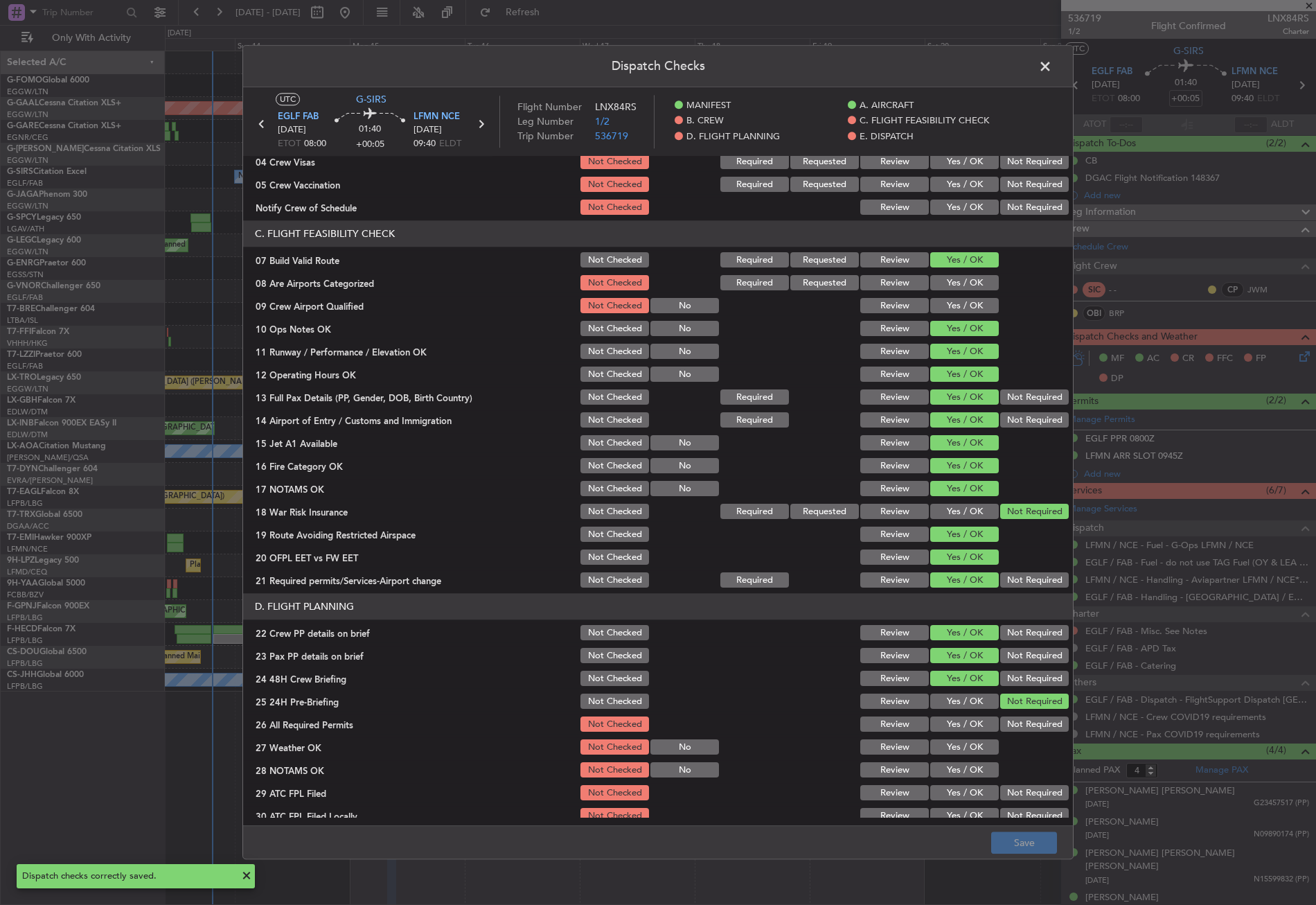
click at [1052, 64] on span at bounding box center [1052, 69] width 0 height 28
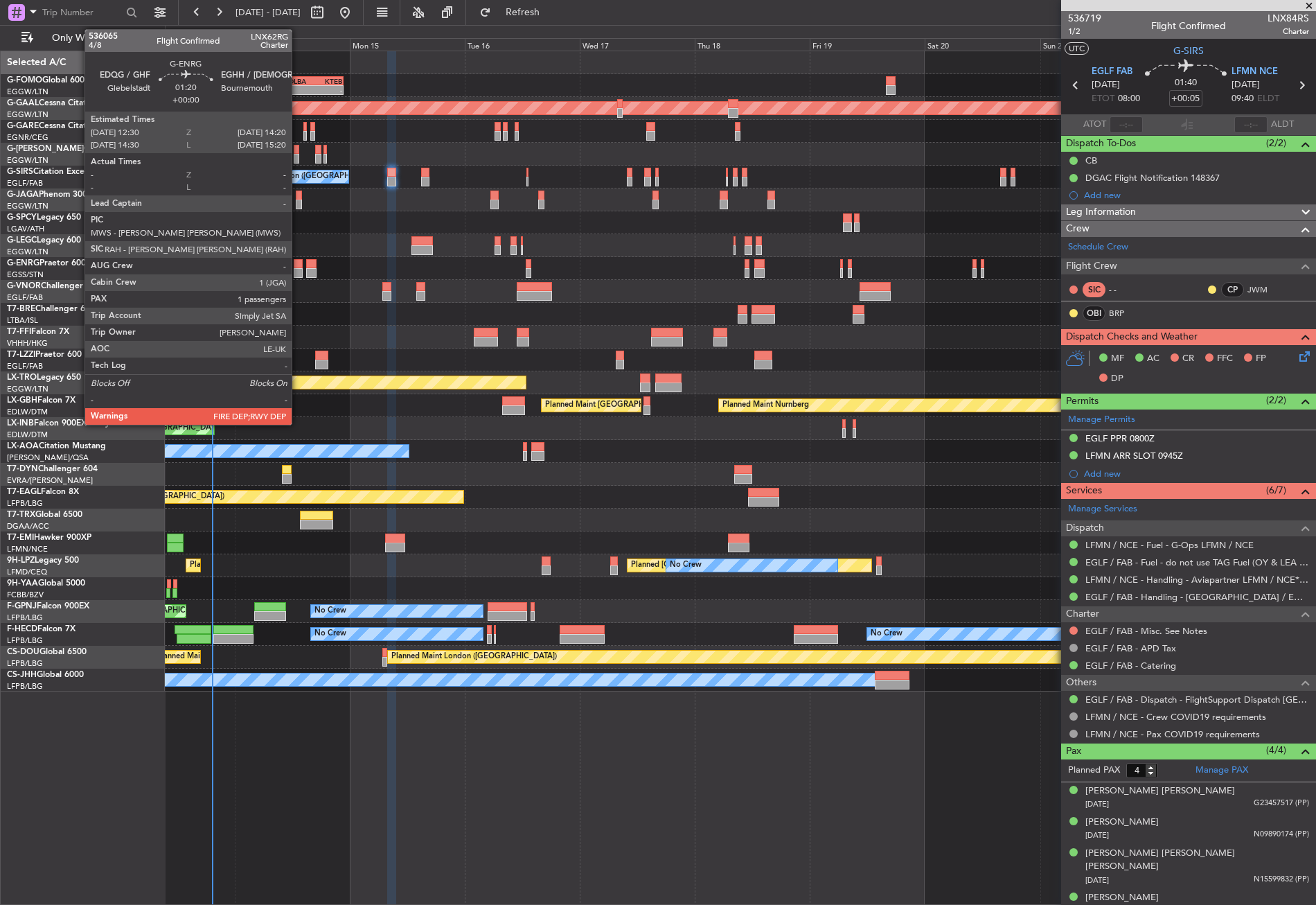
click at [298, 274] on div at bounding box center [298, 272] width 9 height 10
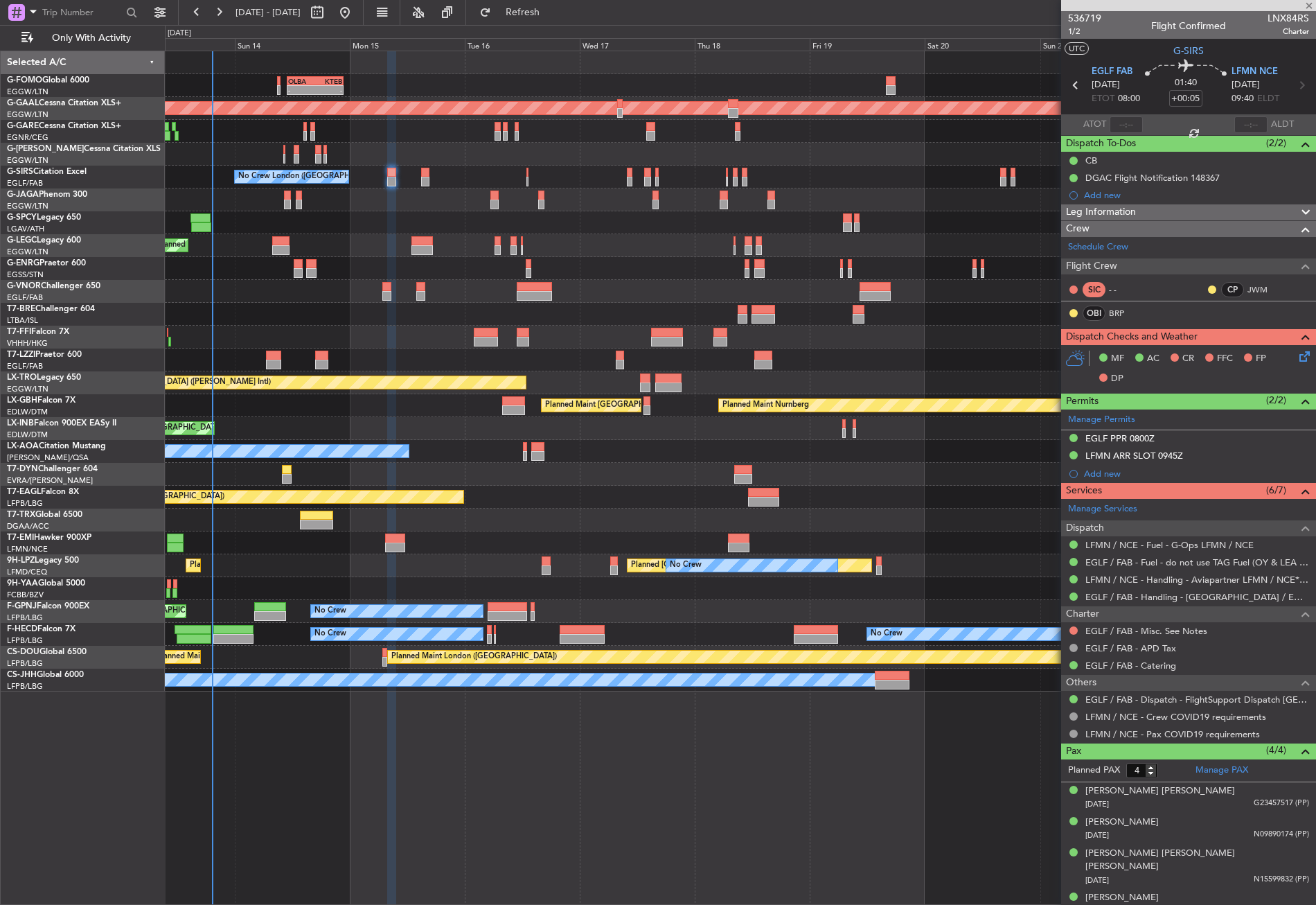
type input "1"
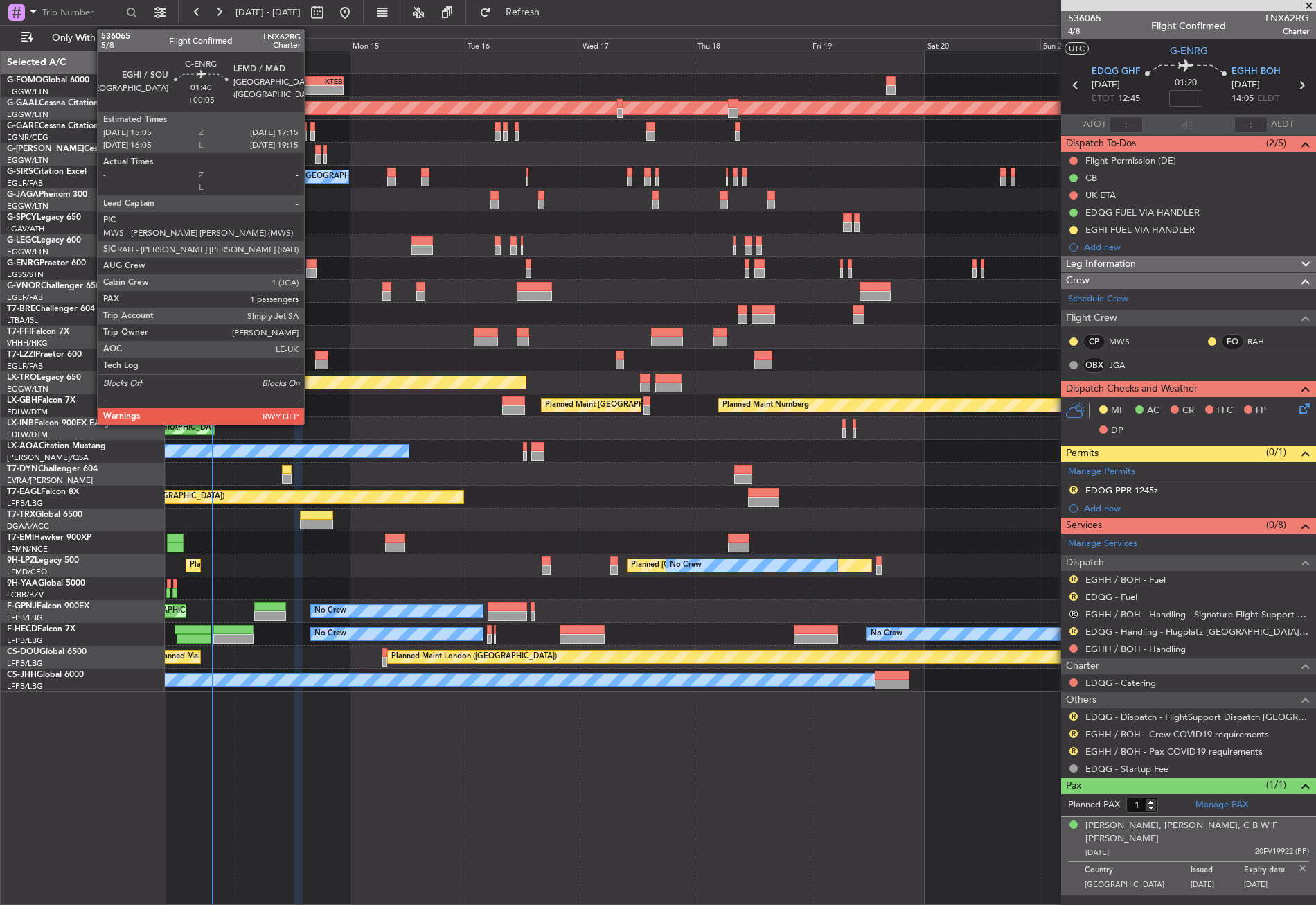
click at [310, 271] on div at bounding box center [312, 272] width 11 height 10
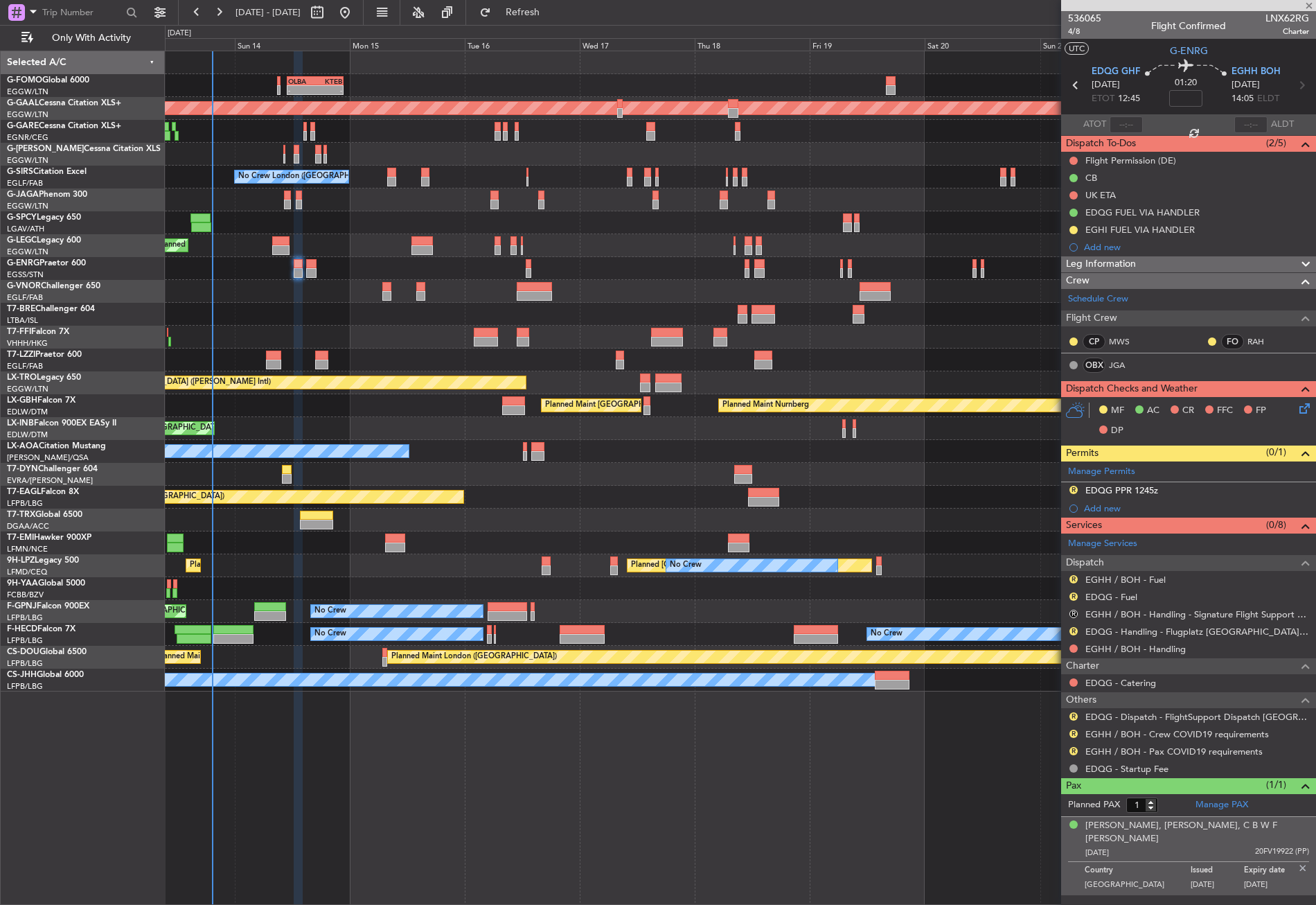
type input "+00:05"
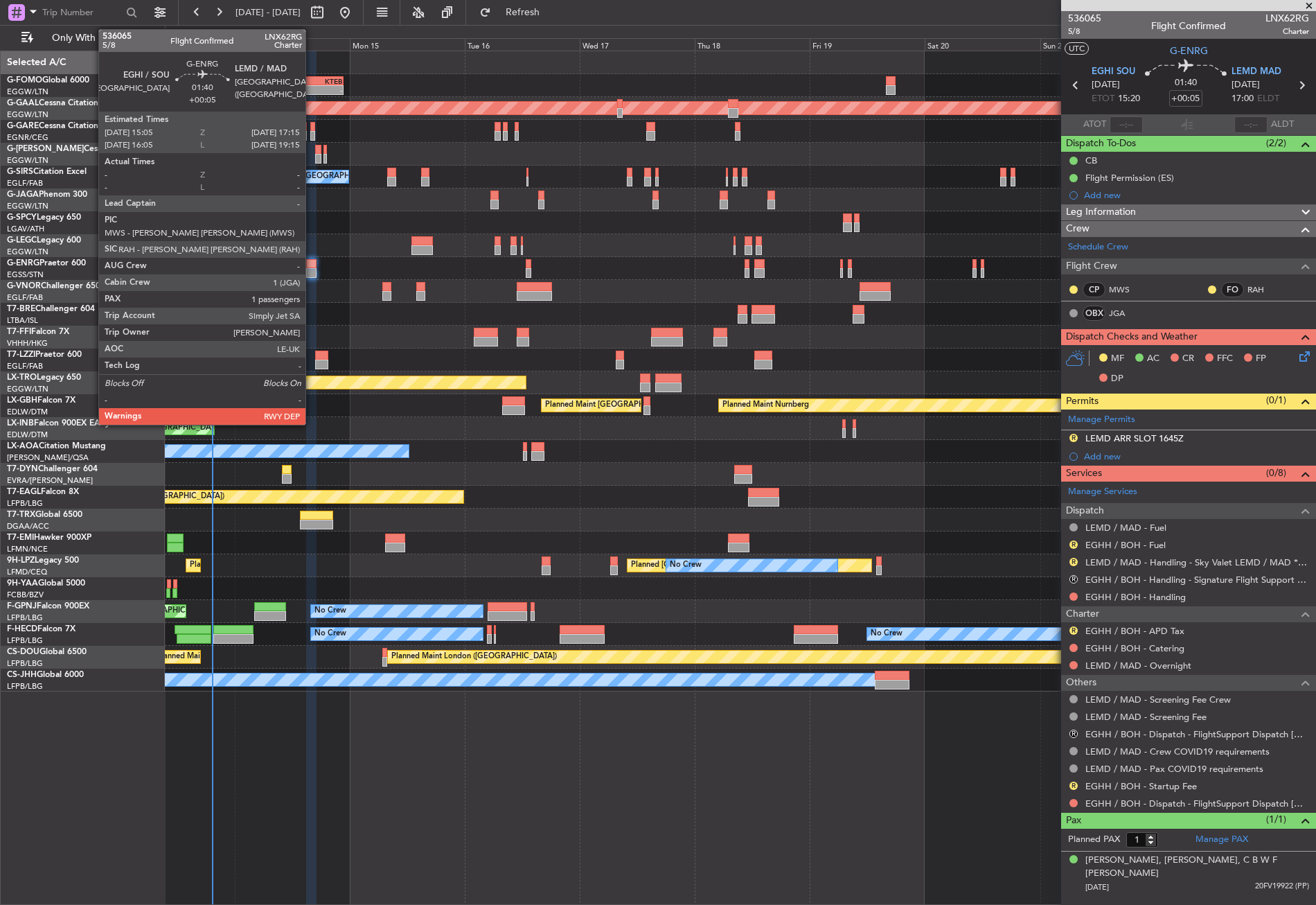
click at [312, 268] on div at bounding box center [312, 263] width 11 height 10
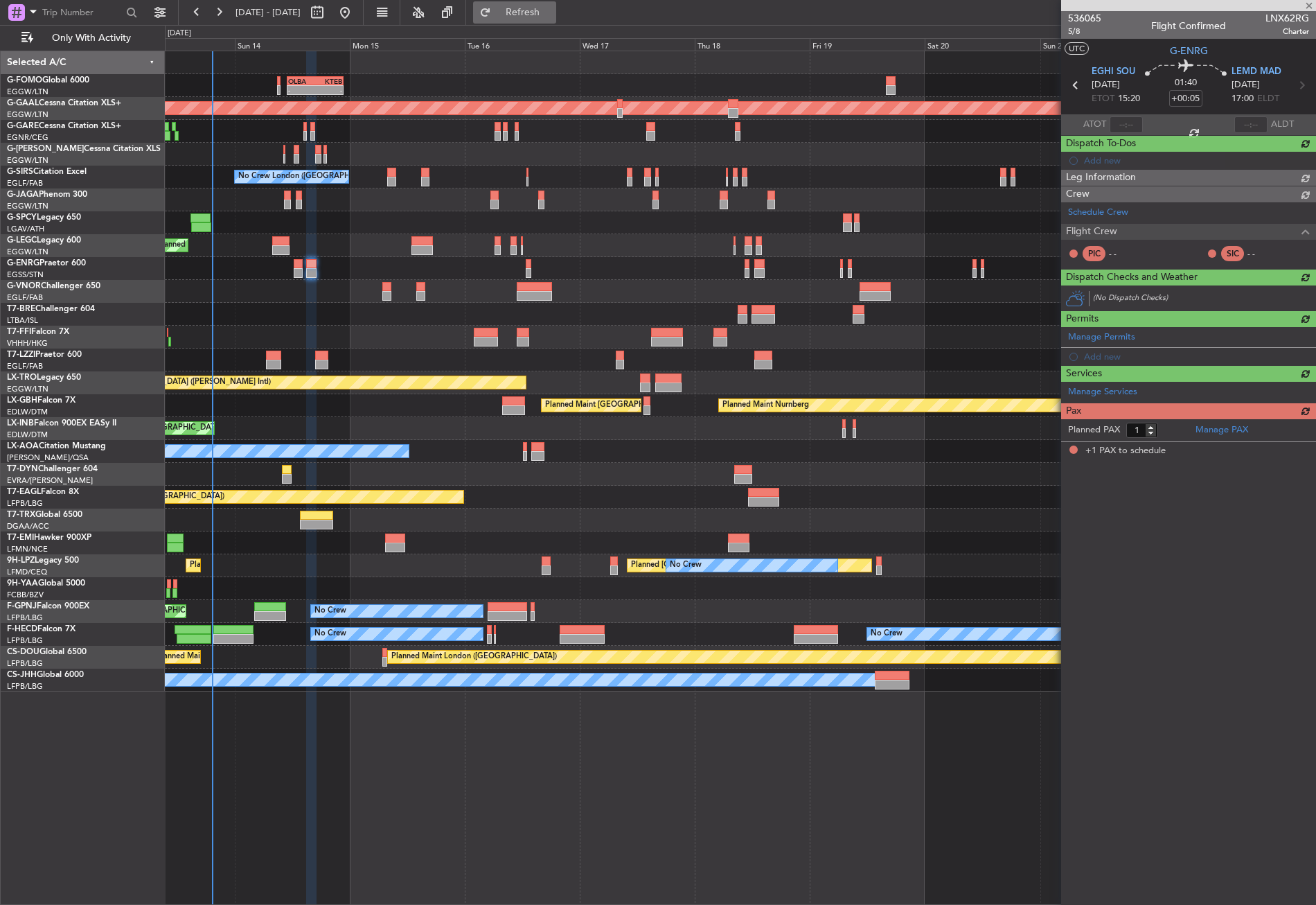
click at [549, 4] on button "Refresh" at bounding box center [515, 13] width 84 height 22
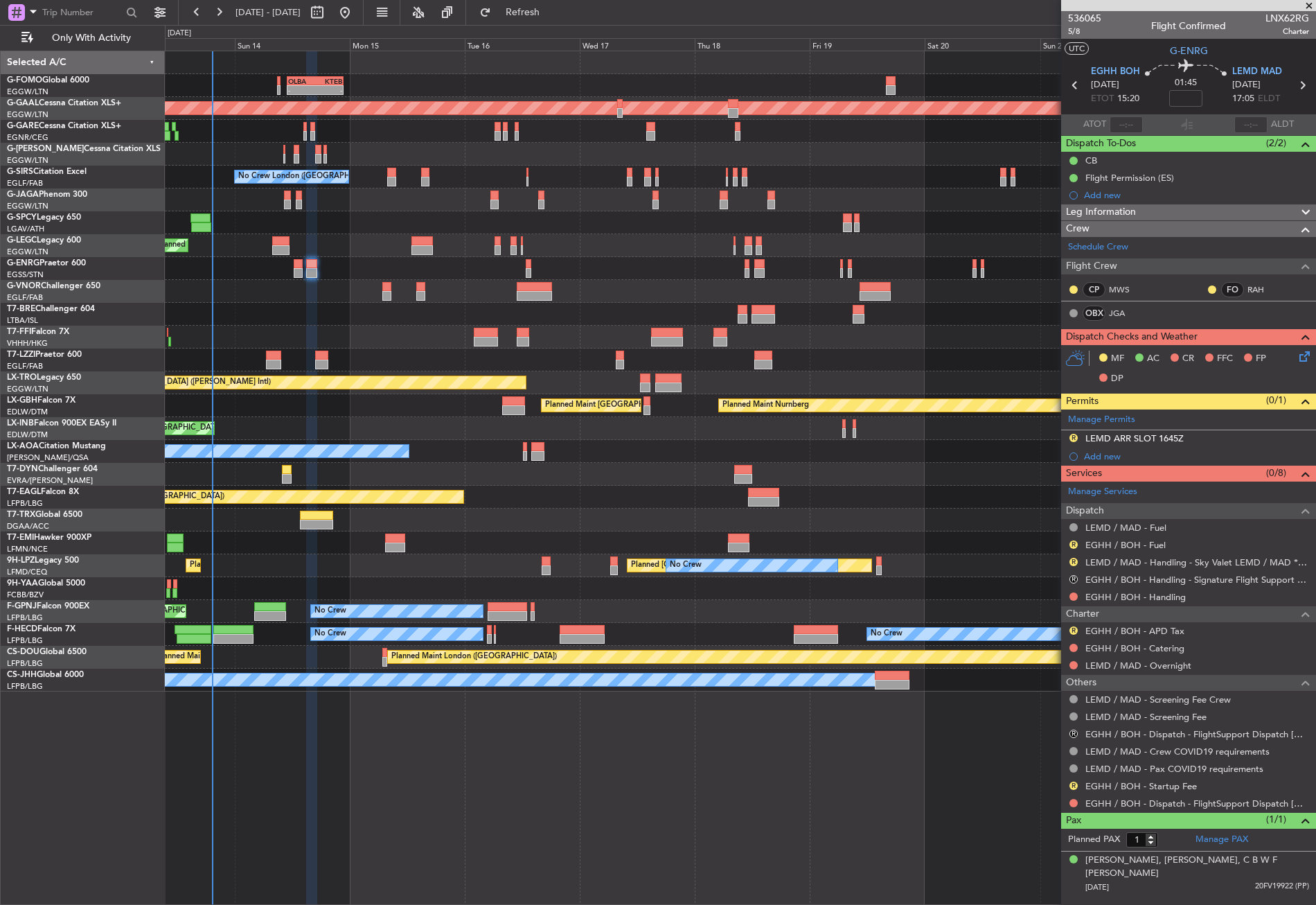
click at [516, 20] on fb-refresh-button "Refresh" at bounding box center [515, 13] width 97 height 25
click at [536, 18] on button "Refresh" at bounding box center [515, 13] width 84 height 22
click at [526, 11] on button "Refresh" at bounding box center [515, 13] width 84 height 22
click at [1110, 594] on link "EGHH / BOH - Handling - XLR Jet Centre EGHH / BOH" at bounding box center [1197, 597] width 224 height 12
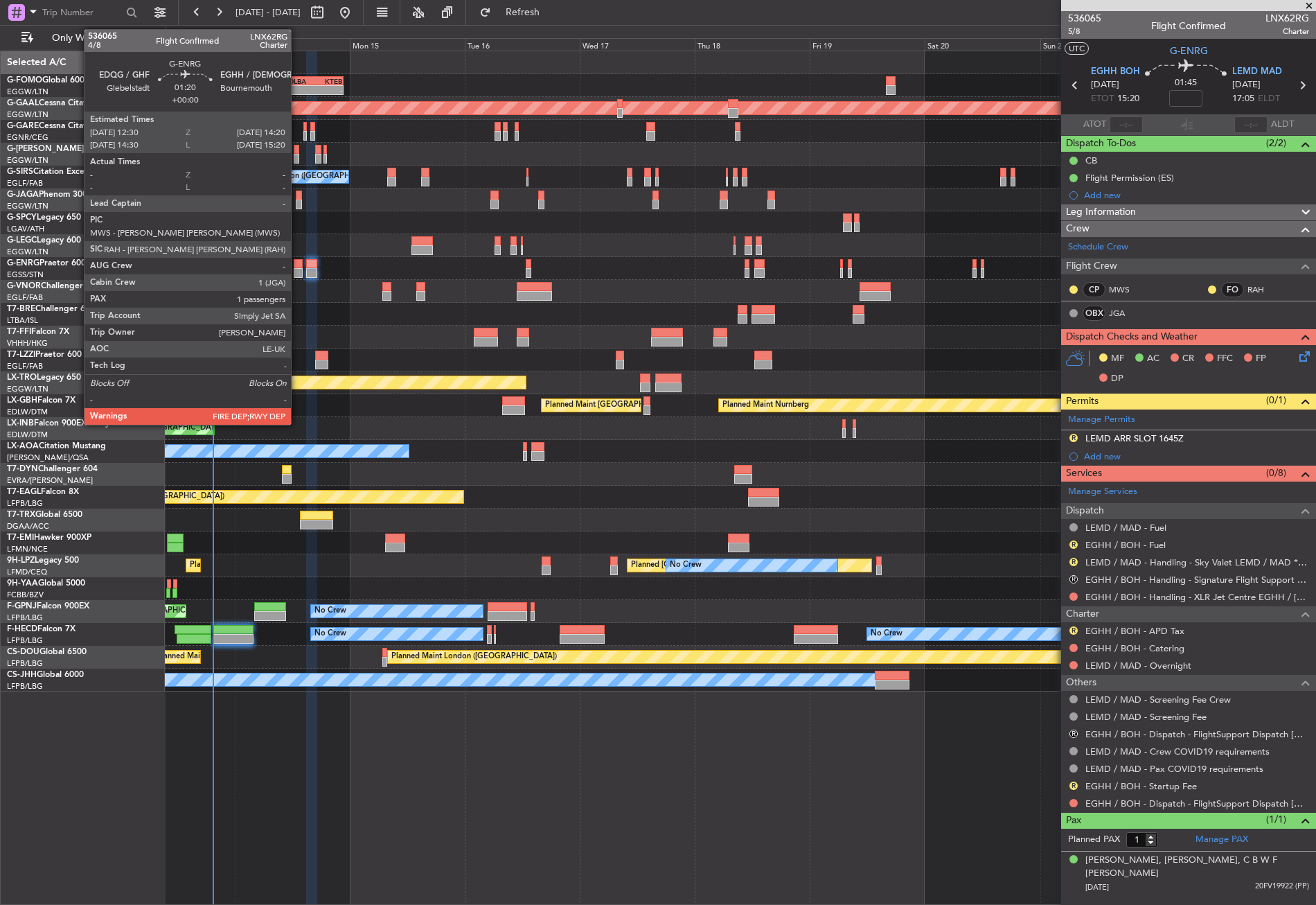
click at [297, 272] on div at bounding box center [298, 272] width 9 height 10
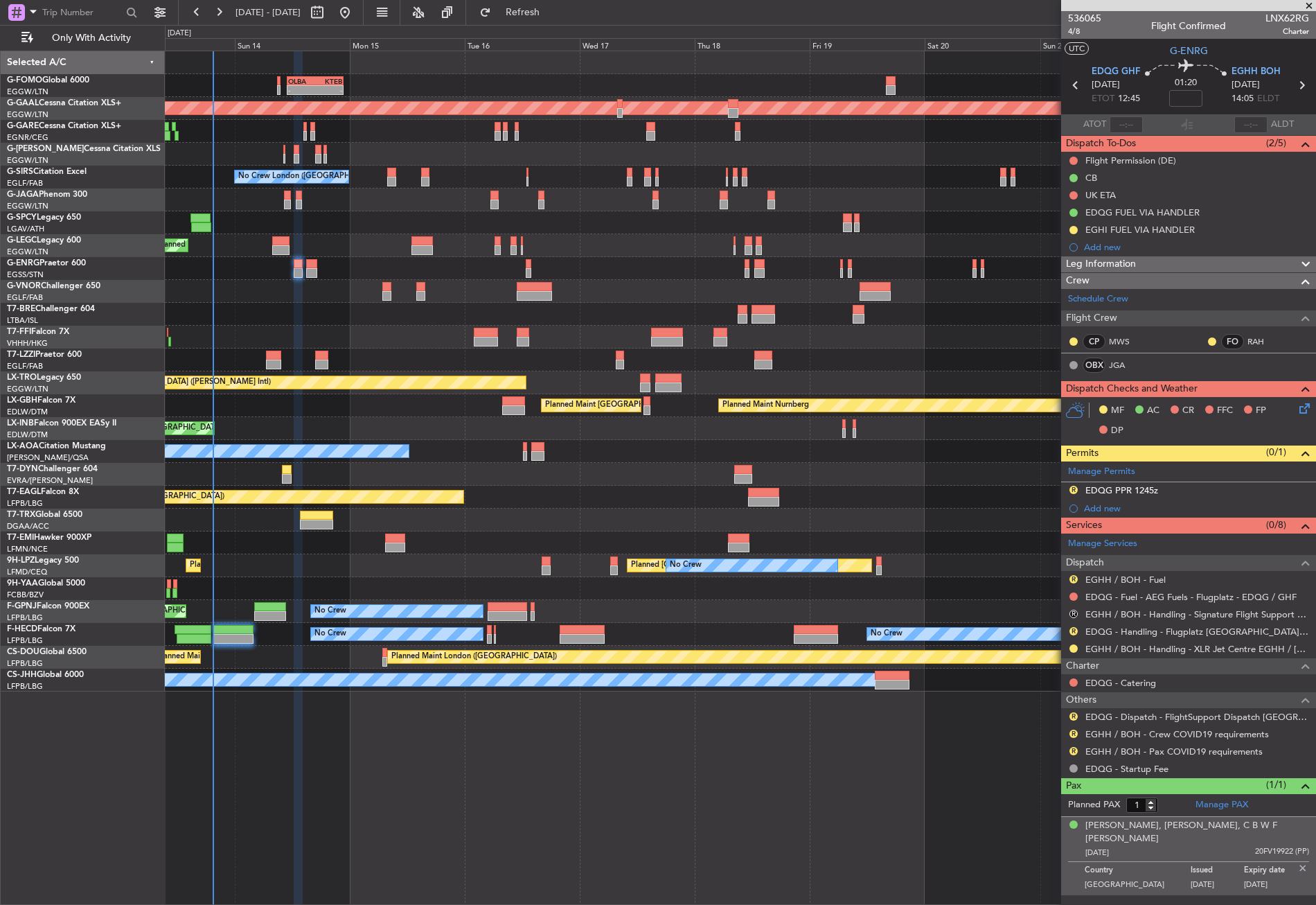
click at [509, 873] on div "- - OLBA 11:00 Z KTEB 22:45 Z Planned Maint London (Luton) Planned Maint Dussel…" at bounding box center [740, 477] width 1151 height 855
click at [528, 805] on div "- - OLBA 11:00 Z KTEB 22:45 Z Planned Maint London (Luton) Planned Maint Dussel…" at bounding box center [740, 477] width 1151 height 855
click at [534, 4] on button "Refresh" at bounding box center [515, 13] width 84 height 22
click at [1073, 613] on button "R" at bounding box center [1073, 614] width 8 height 8
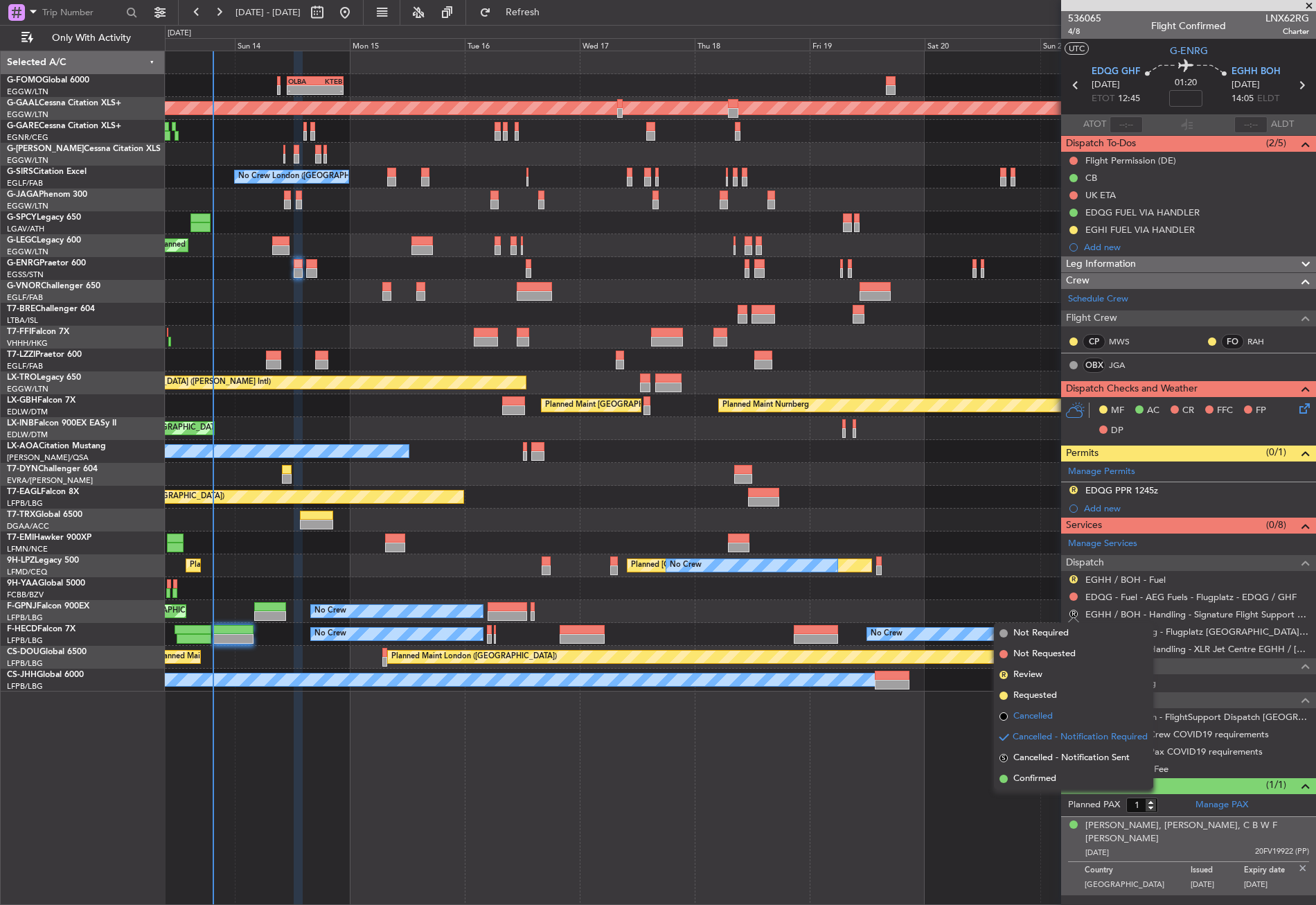
click at [1047, 708] on li "Cancelled" at bounding box center [1073, 716] width 159 height 21
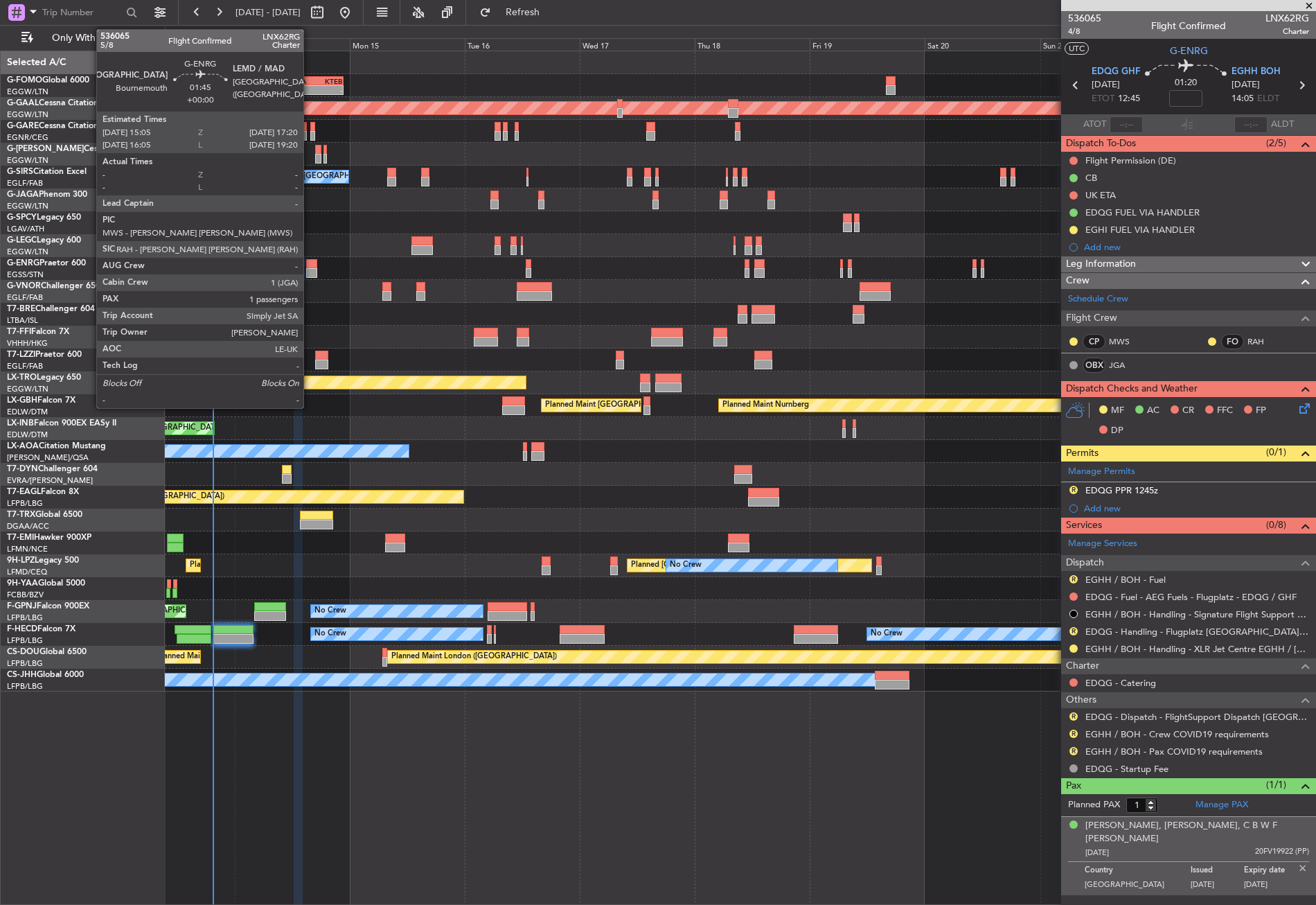
click at [310, 266] on div at bounding box center [312, 263] width 11 height 10
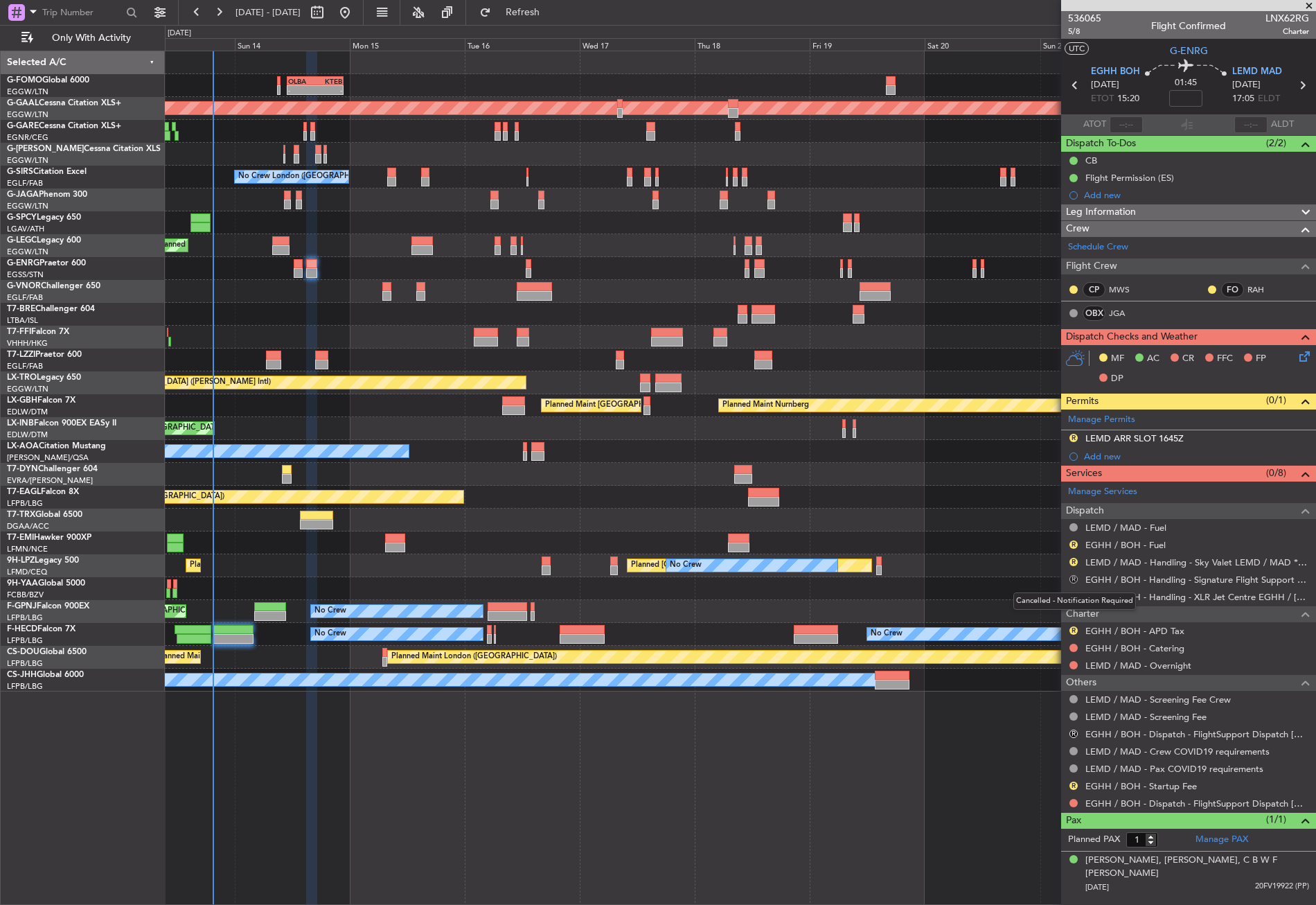
click at [1073, 575] on button "R" at bounding box center [1073, 579] width 8 height 8
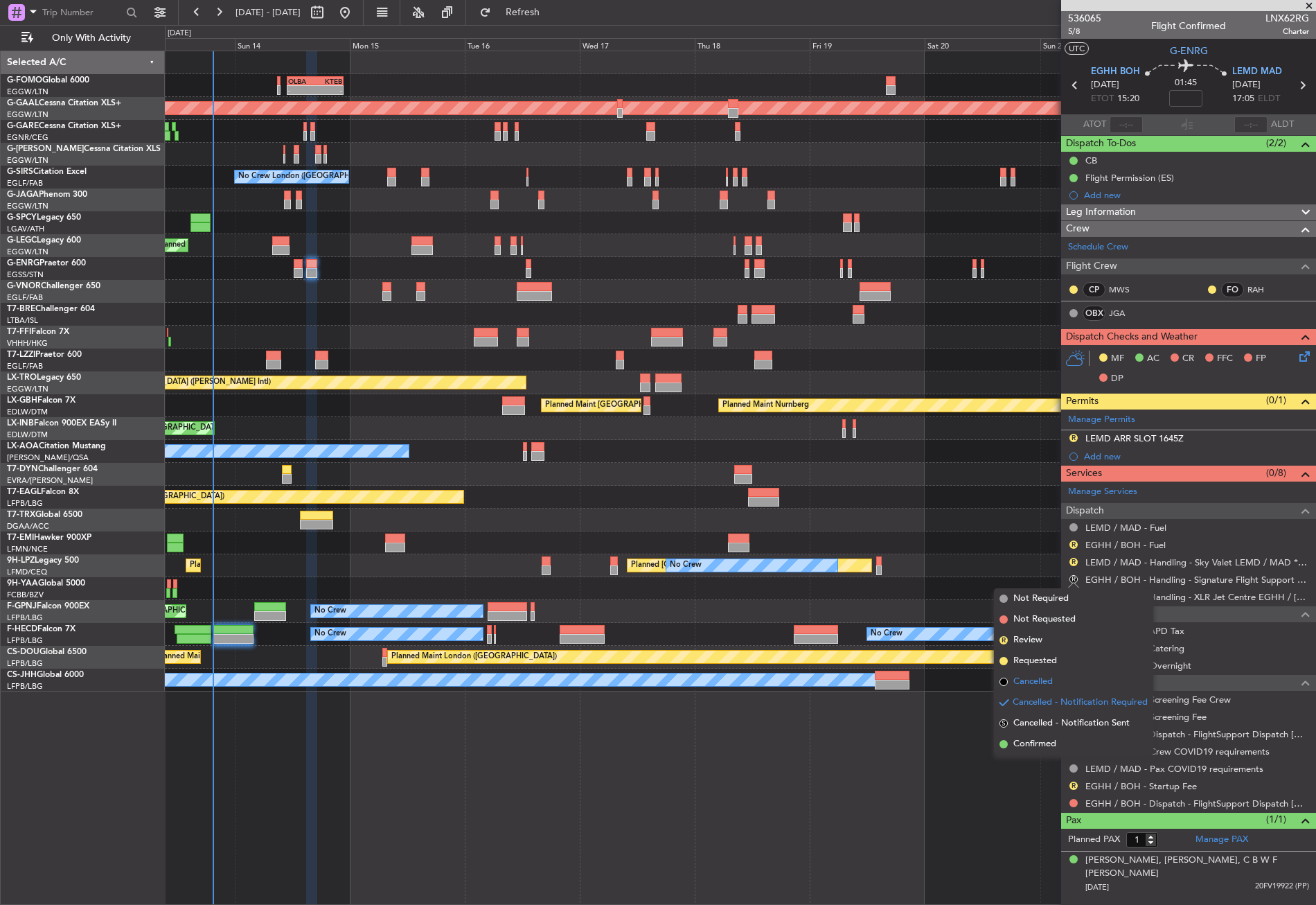
click at [1038, 673] on li "Cancelled" at bounding box center [1073, 681] width 159 height 21
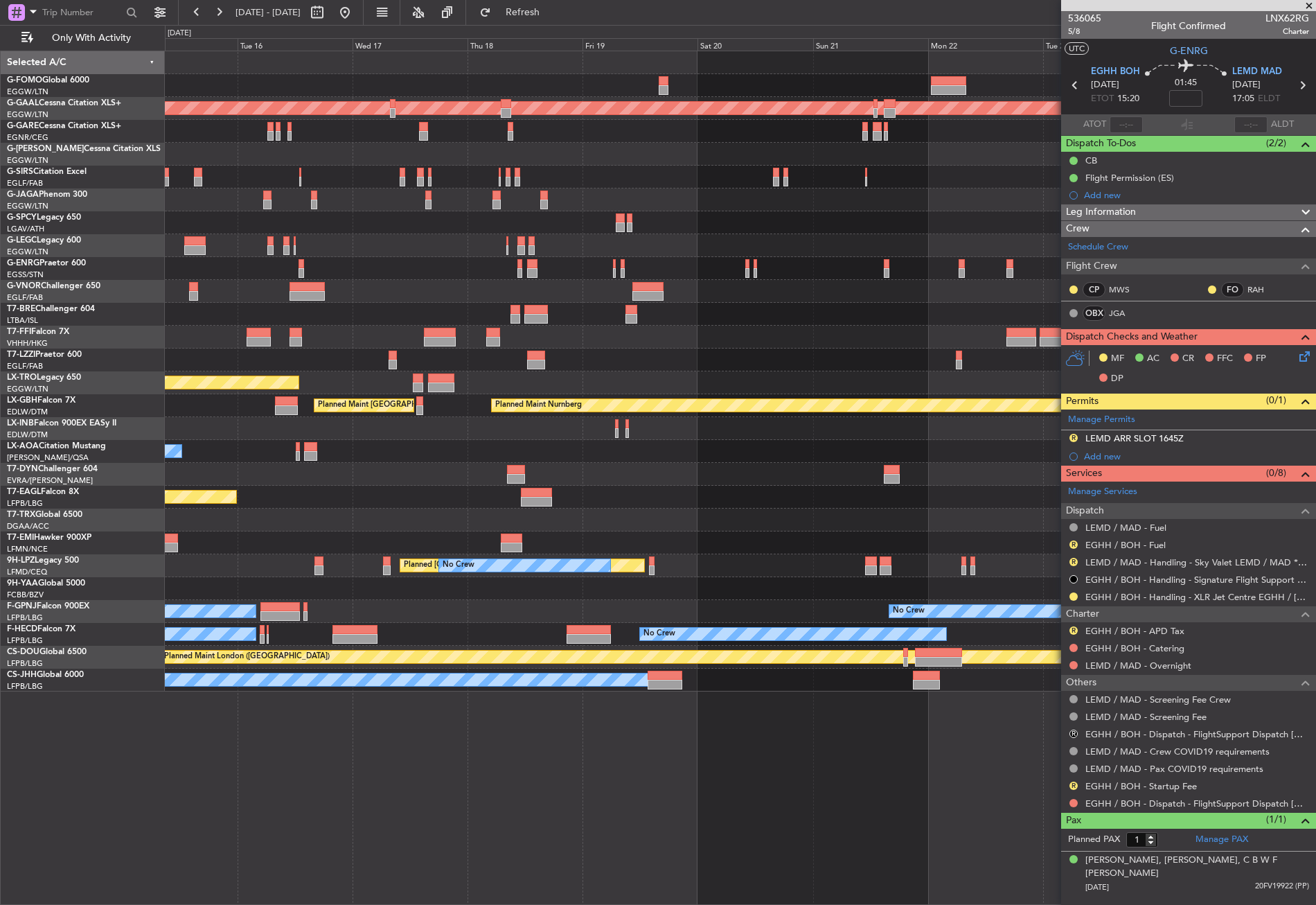
click at [599, 165] on div at bounding box center [740, 154] width 1151 height 22
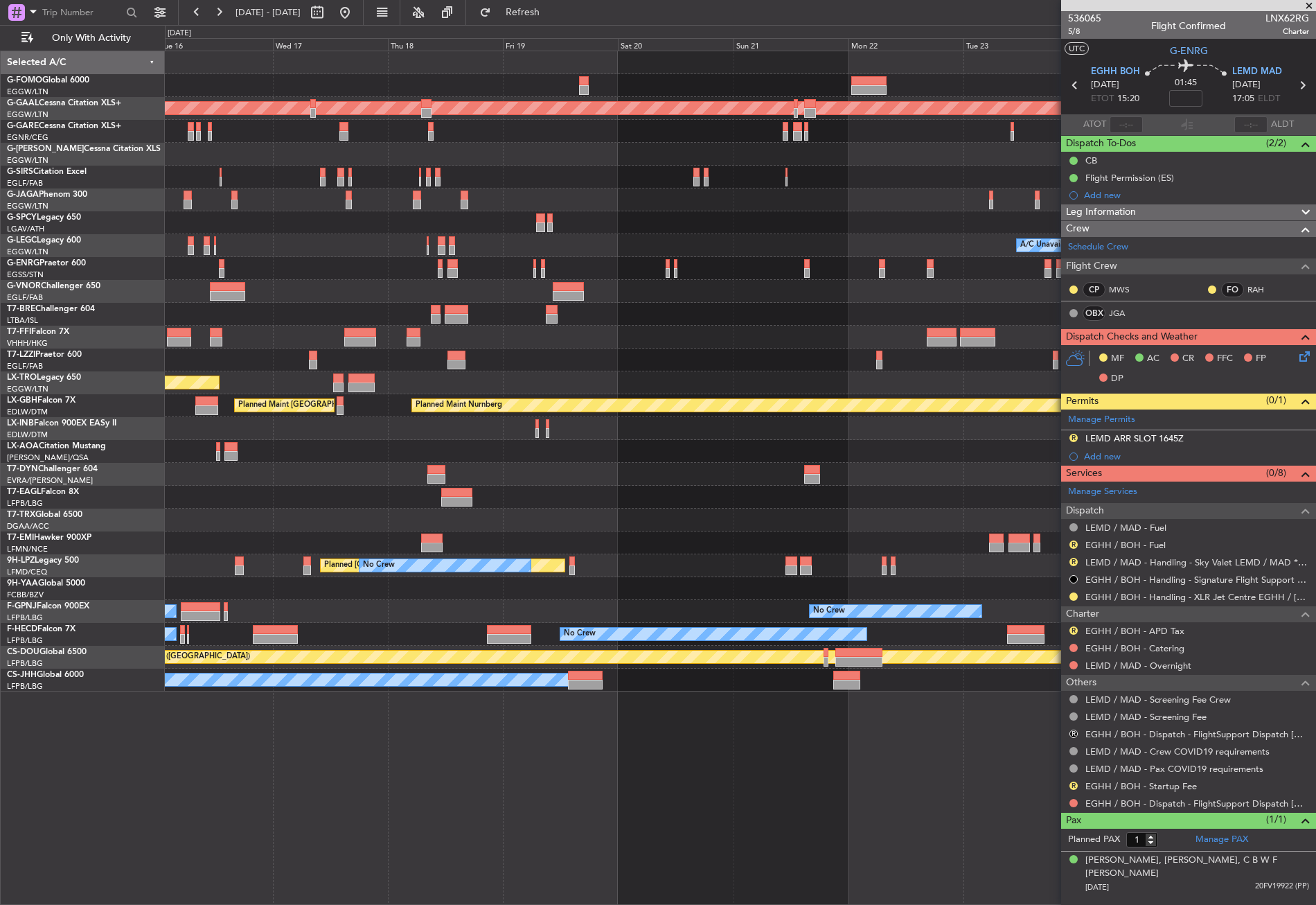
click at [656, 219] on div "- - OLBA 11:00 Z KTEB 22:45 Z Planned Maint Dusseldorf No Crew London (Farnboro…" at bounding box center [740, 371] width 1151 height 640
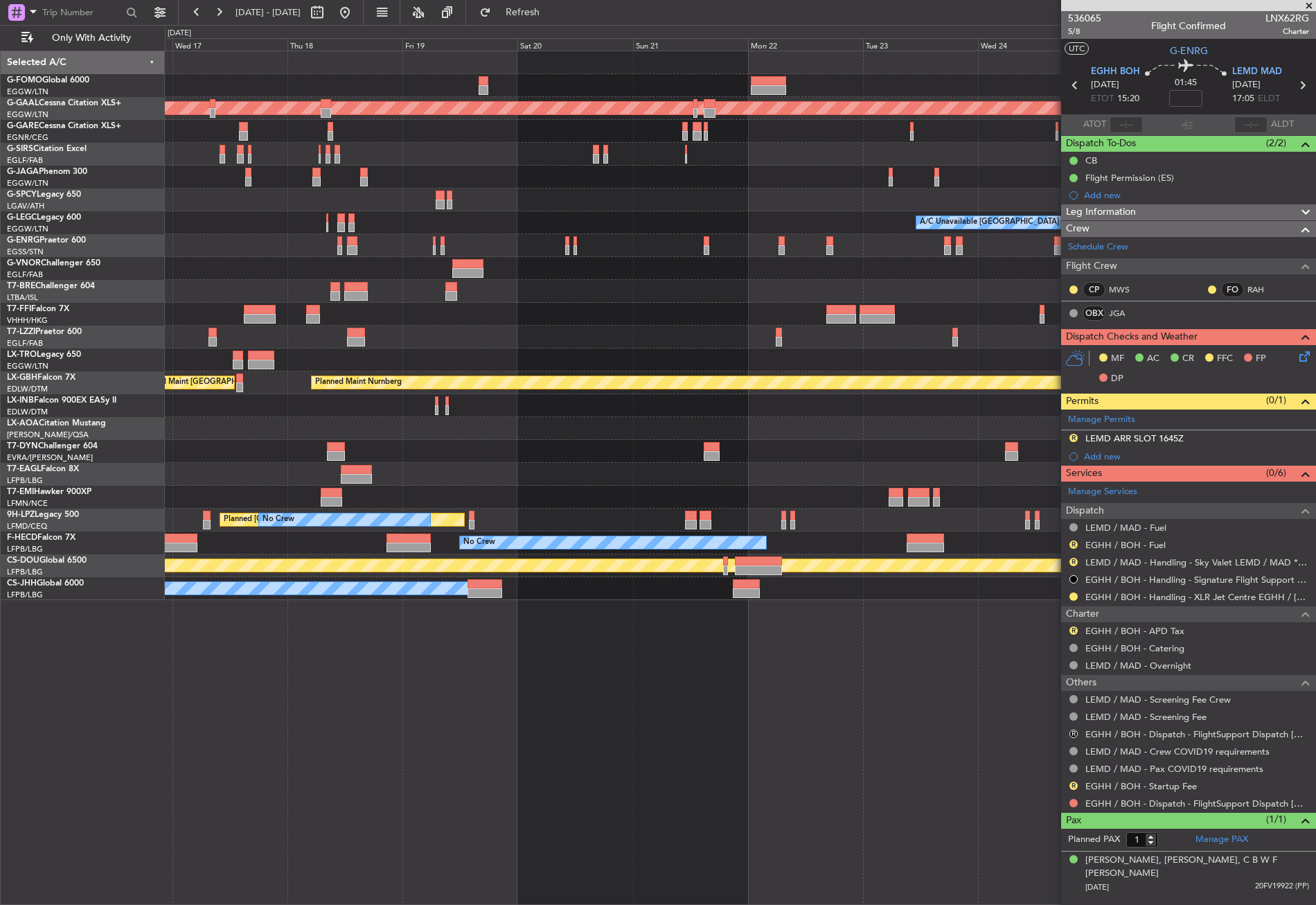
click at [560, 24] on fb-flight-board "16 Sep 2025 - 26 Sep 2025 Refresh Quick Links Only With Activity OLBA 11:00 Z K…" at bounding box center [658, 457] width 1316 height 894
click at [543, 8] on span "Refresh" at bounding box center [523, 12] width 58 height 10
click at [356, 17] on button at bounding box center [345, 13] width 22 height 22
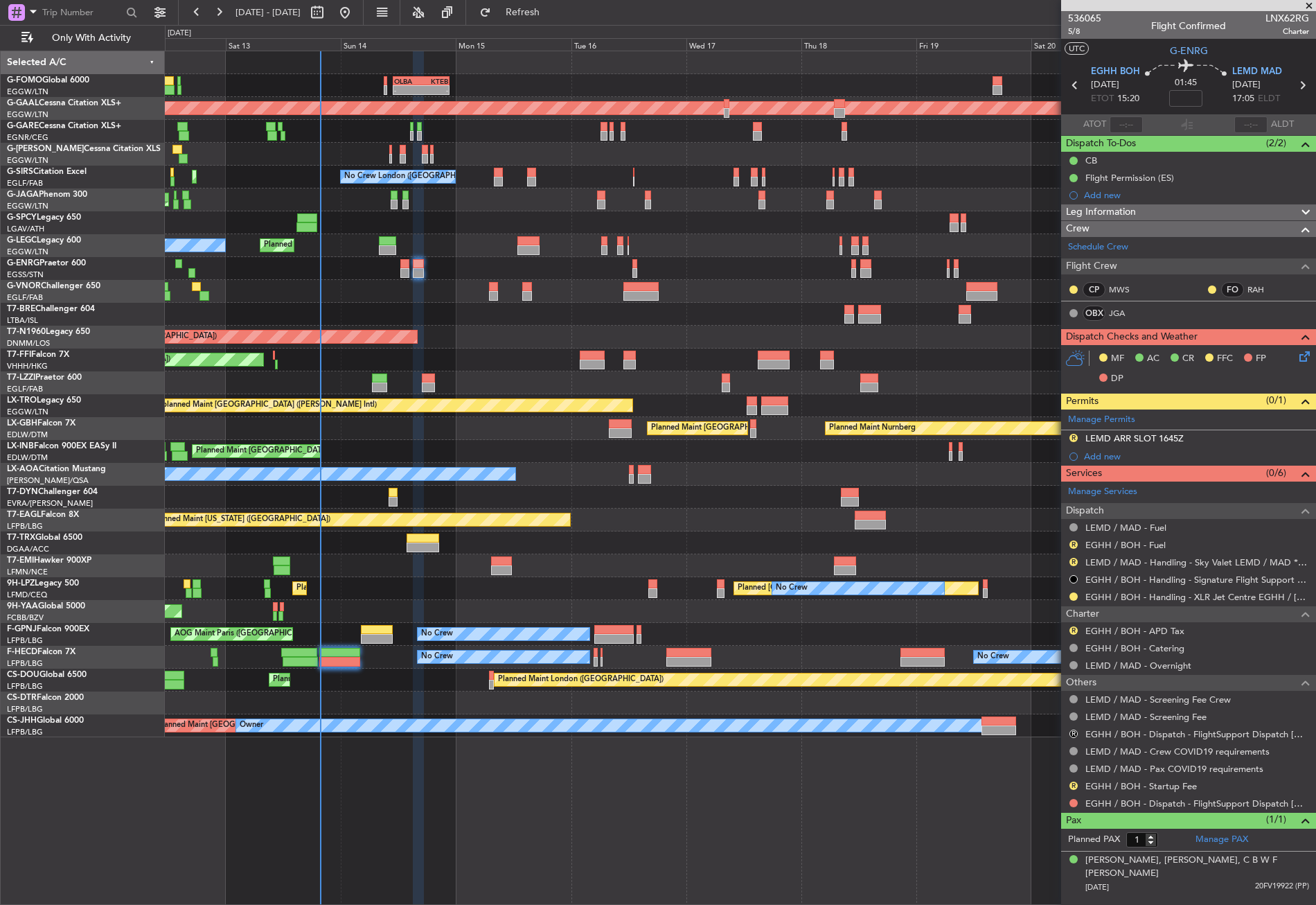
click at [298, 553] on div "- - OLBA 11:00 Z KTEB 22:45 Z Planned Maint London (Luton) Planned Maint Dussel…" at bounding box center [740, 394] width 1151 height 686
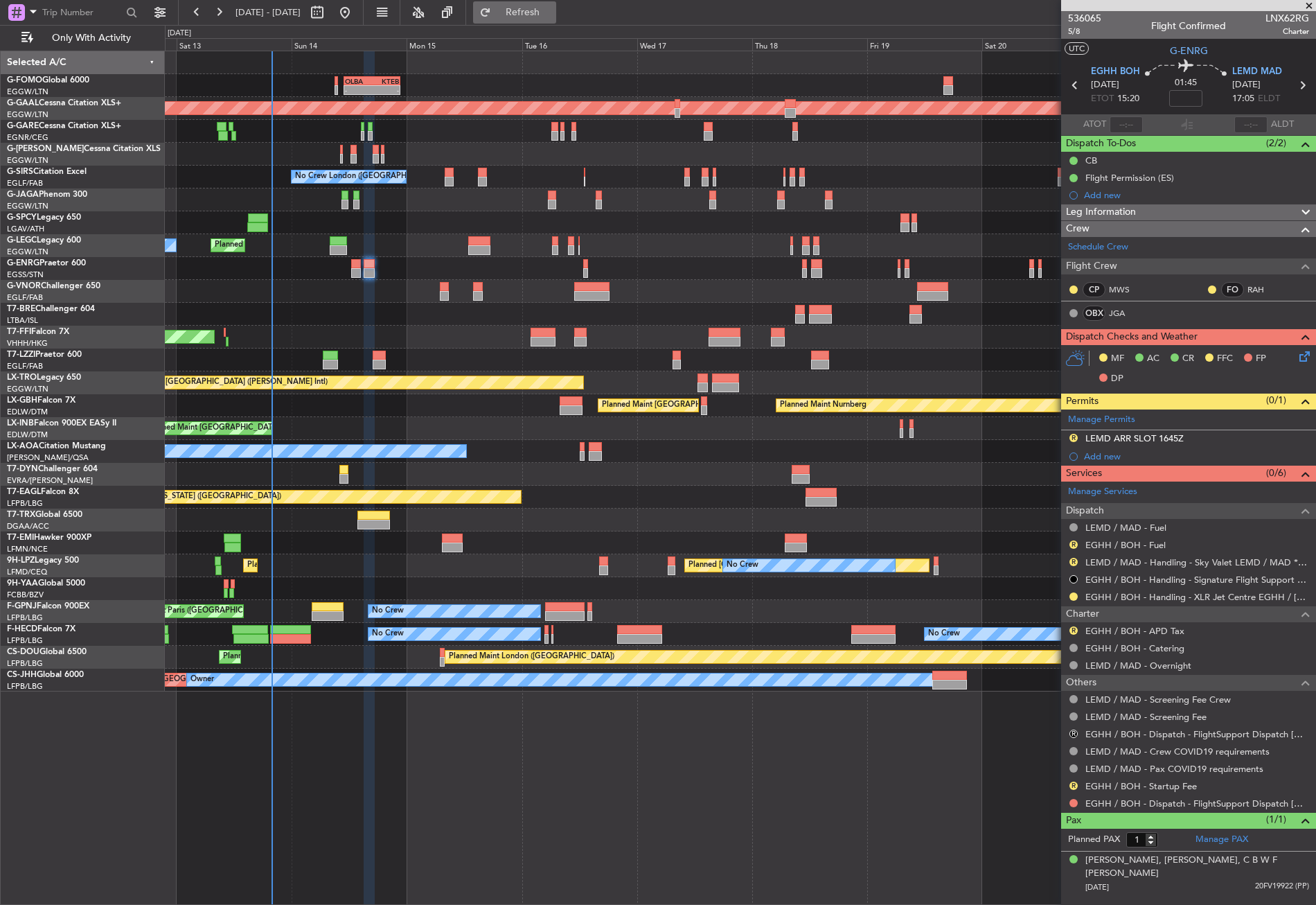
click at [543, 13] on span "Refresh" at bounding box center [523, 12] width 58 height 10
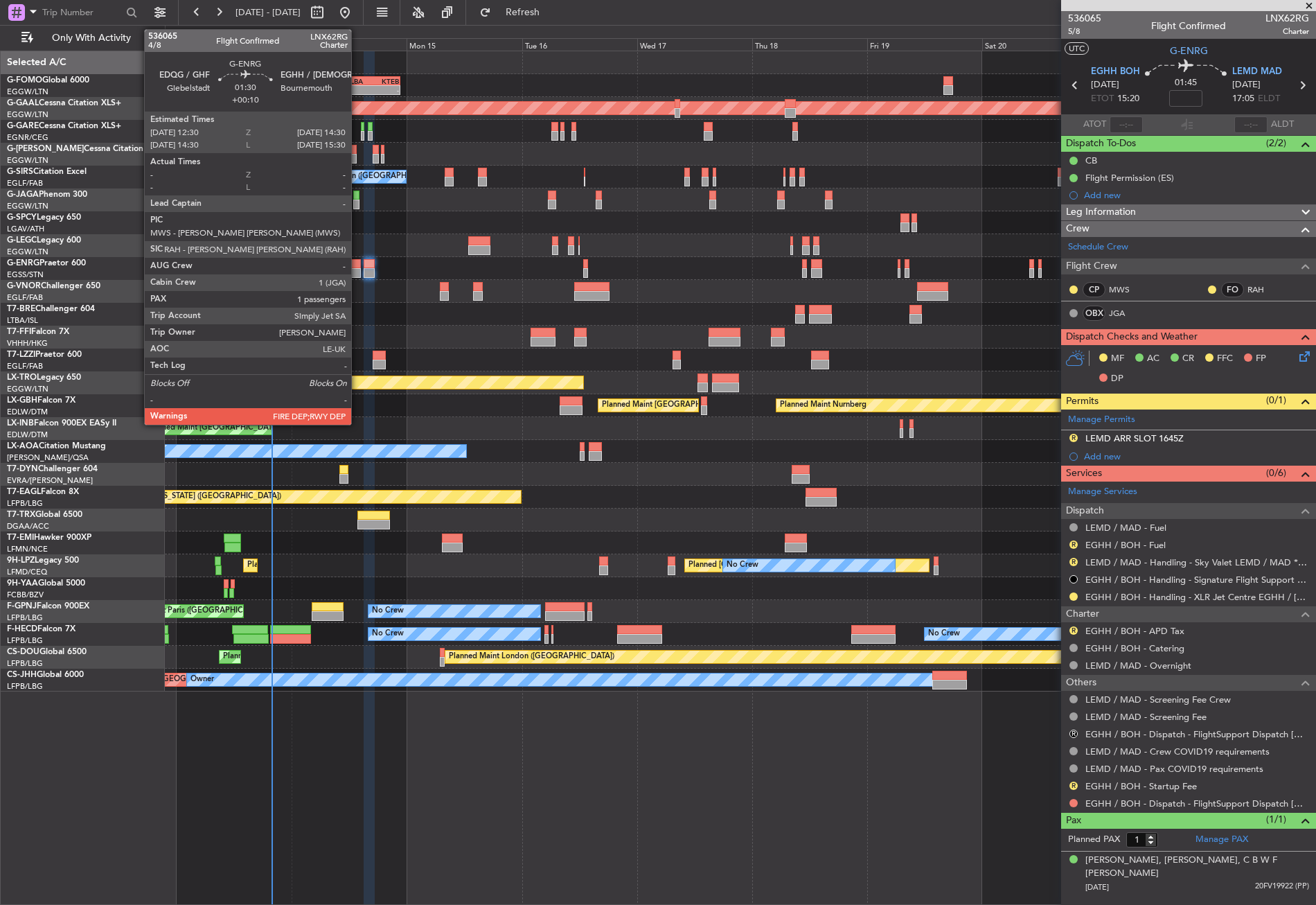
click at [358, 262] on div at bounding box center [356, 263] width 10 height 10
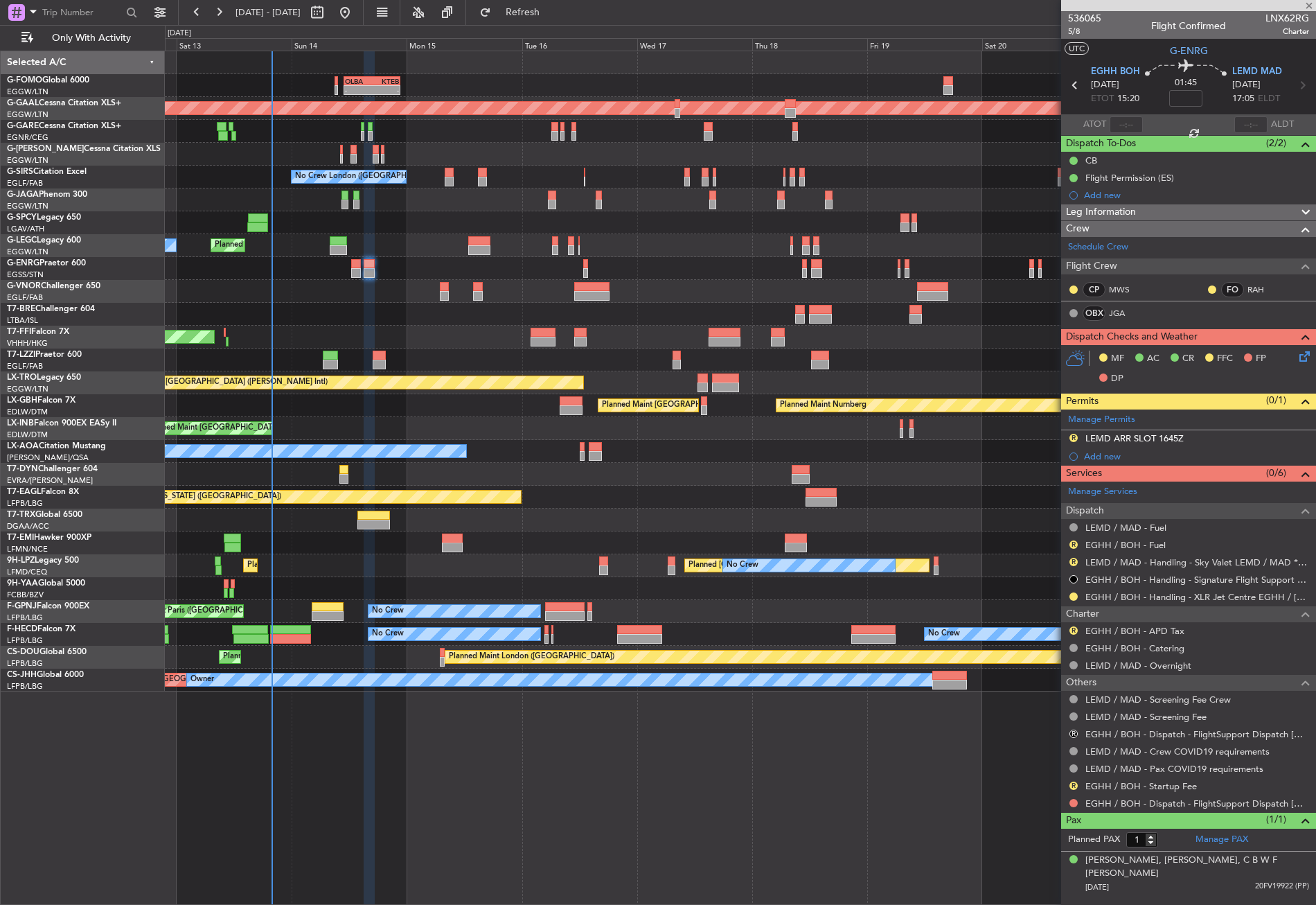
type input "+00:10"
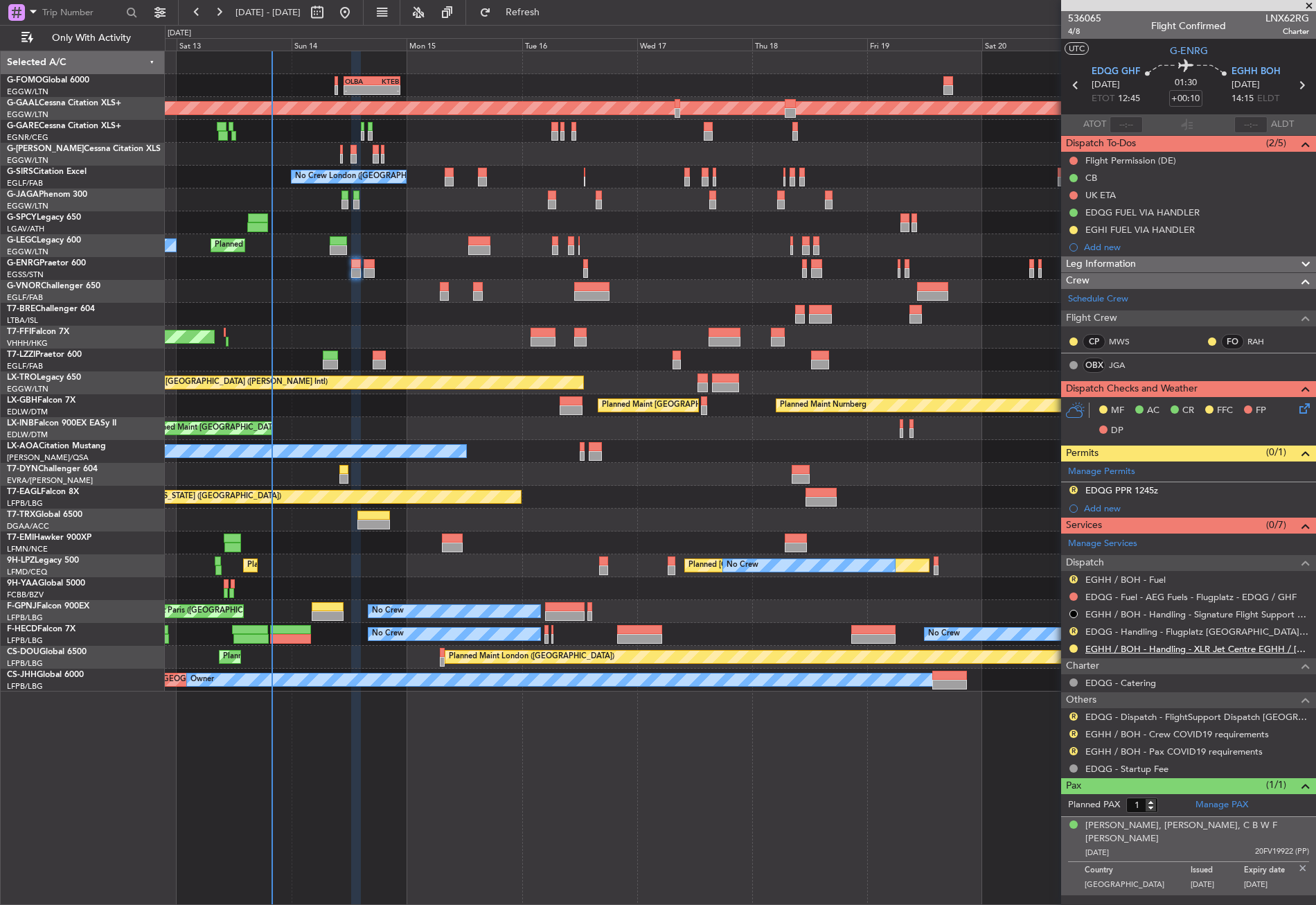
click at [1096, 649] on link "EGHH / BOH - Handling - XLR Jet Centre EGHH / [DEMOGRAPHIC_DATA]" at bounding box center [1197, 649] width 224 height 12
click at [528, 13] on button "Refresh" at bounding box center [515, 13] width 84 height 22
click at [1078, 713] on div "R" at bounding box center [1073, 716] width 11 height 11
click at [1073, 715] on button "R" at bounding box center [1073, 716] width 8 height 8
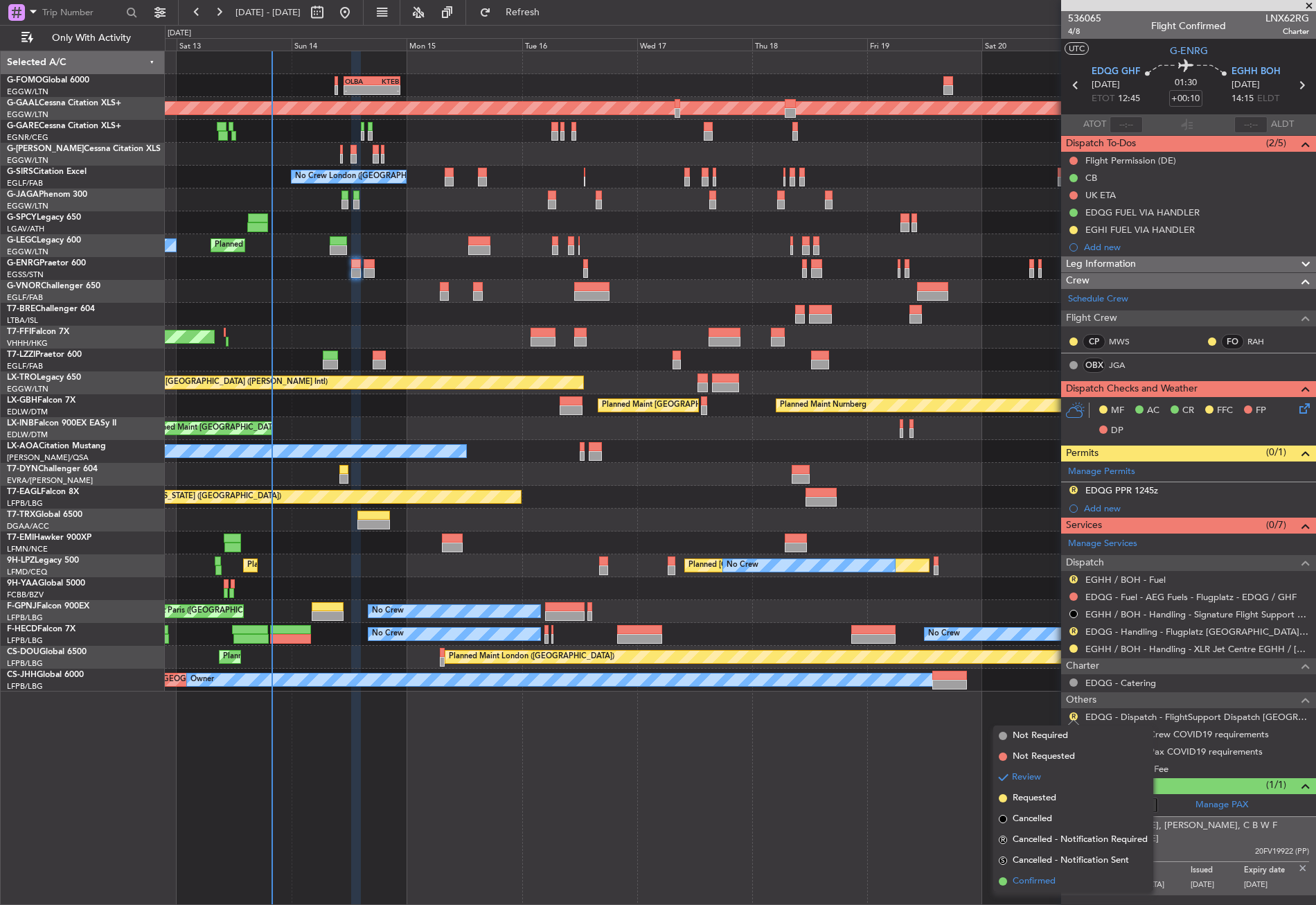
click at [1043, 884] on span "Confirmed" at bounding box center [1034, 881] width 43 height 13
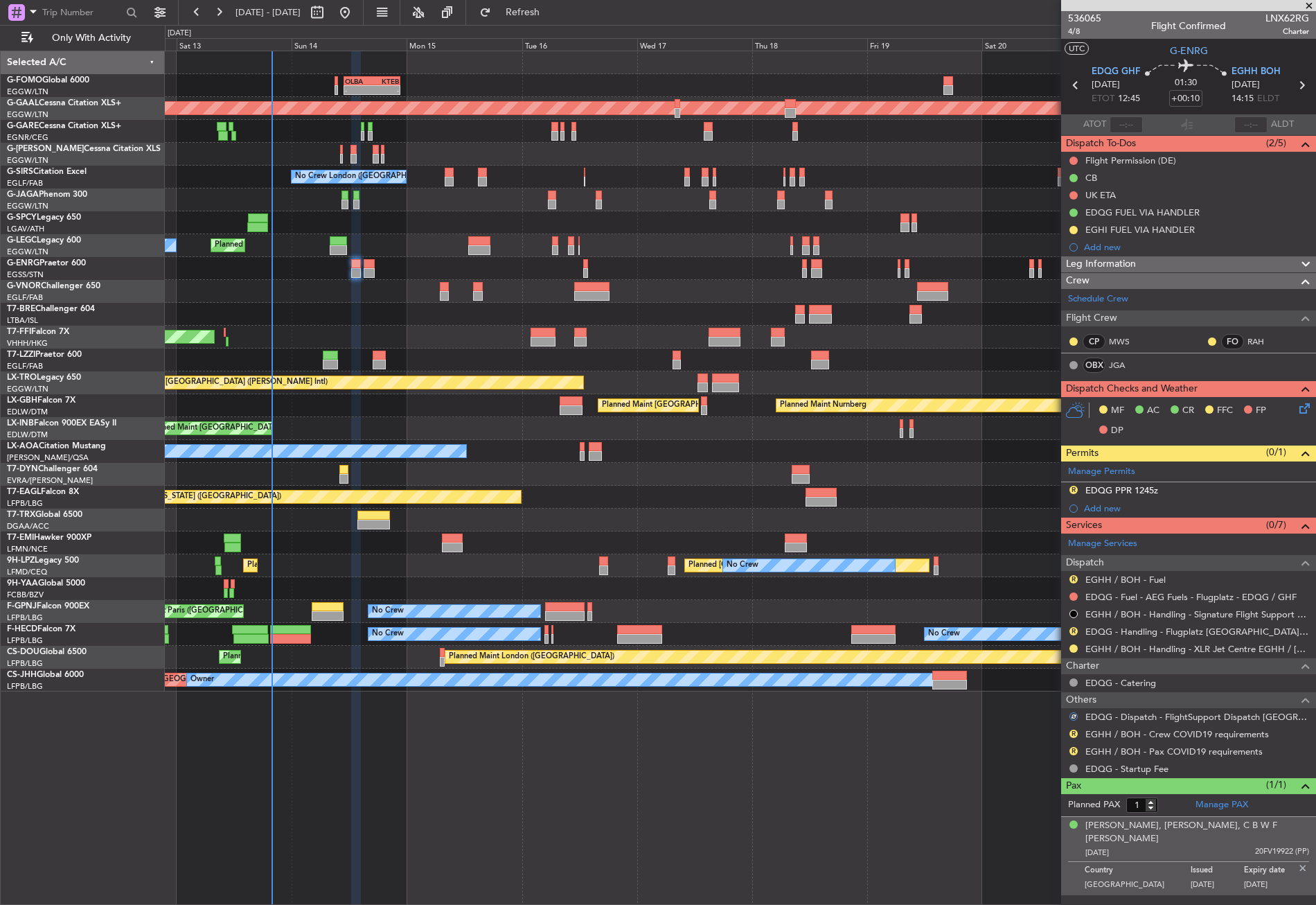
click at [1069, 729] on div "R" at bounding box center [1073, 733] width 11 height 11
click at [1077, 734] on button "R" at bounding box center [1073, 733] width 8 height 8
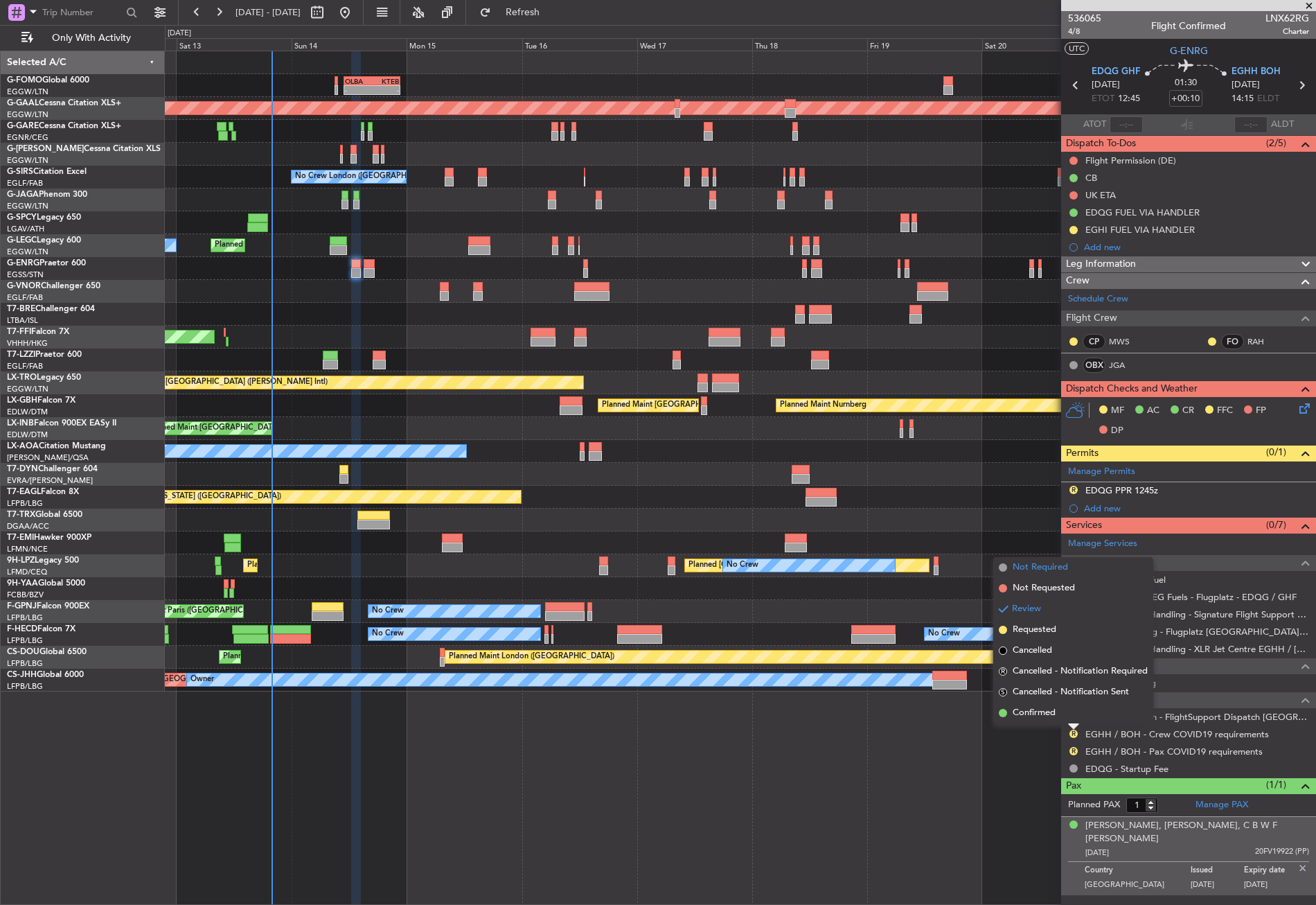
click at [1037, 569] on span "Not Required" at bounding box center [1040, 567] width 56 height 13
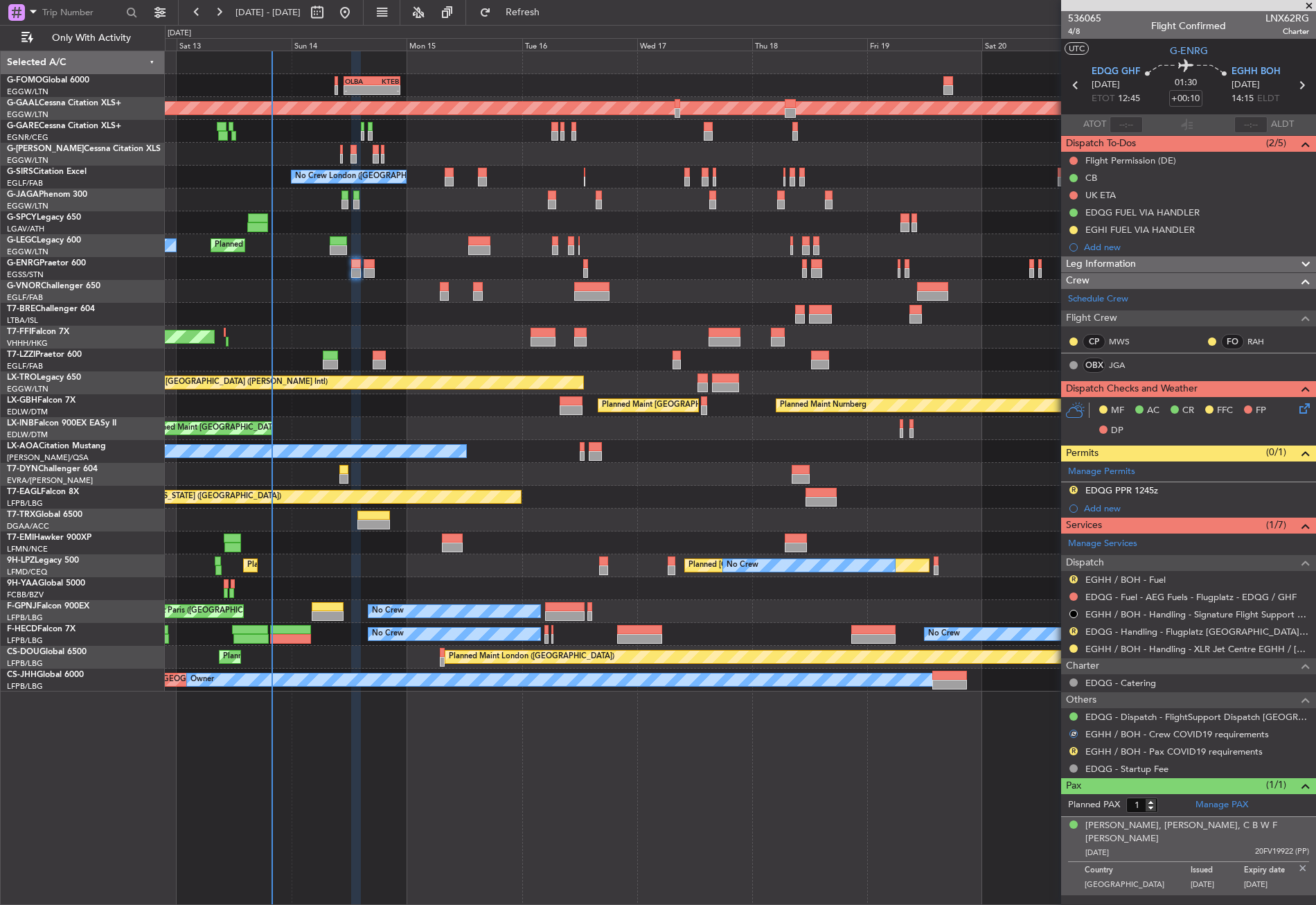
click at [1073, 746] on div "R" at bounding box center [1073, 751] width 11 height 11
click at [1072, 750] on button "R" at bounding box center [1073, 750] width 8 height 8
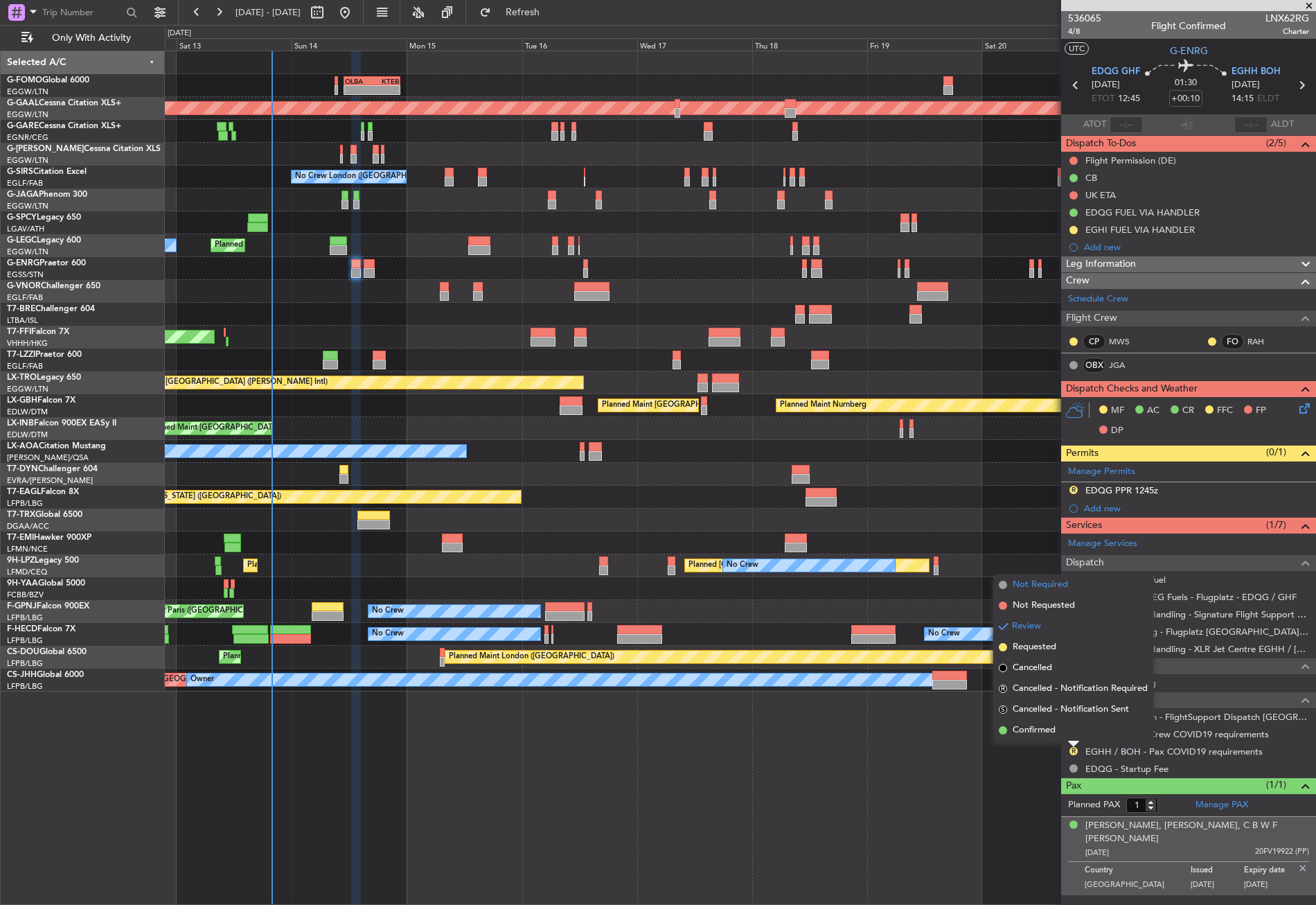
click at [1044, 582] on span "Not Required" at bounding box center [1040, 584] width 56 height 13
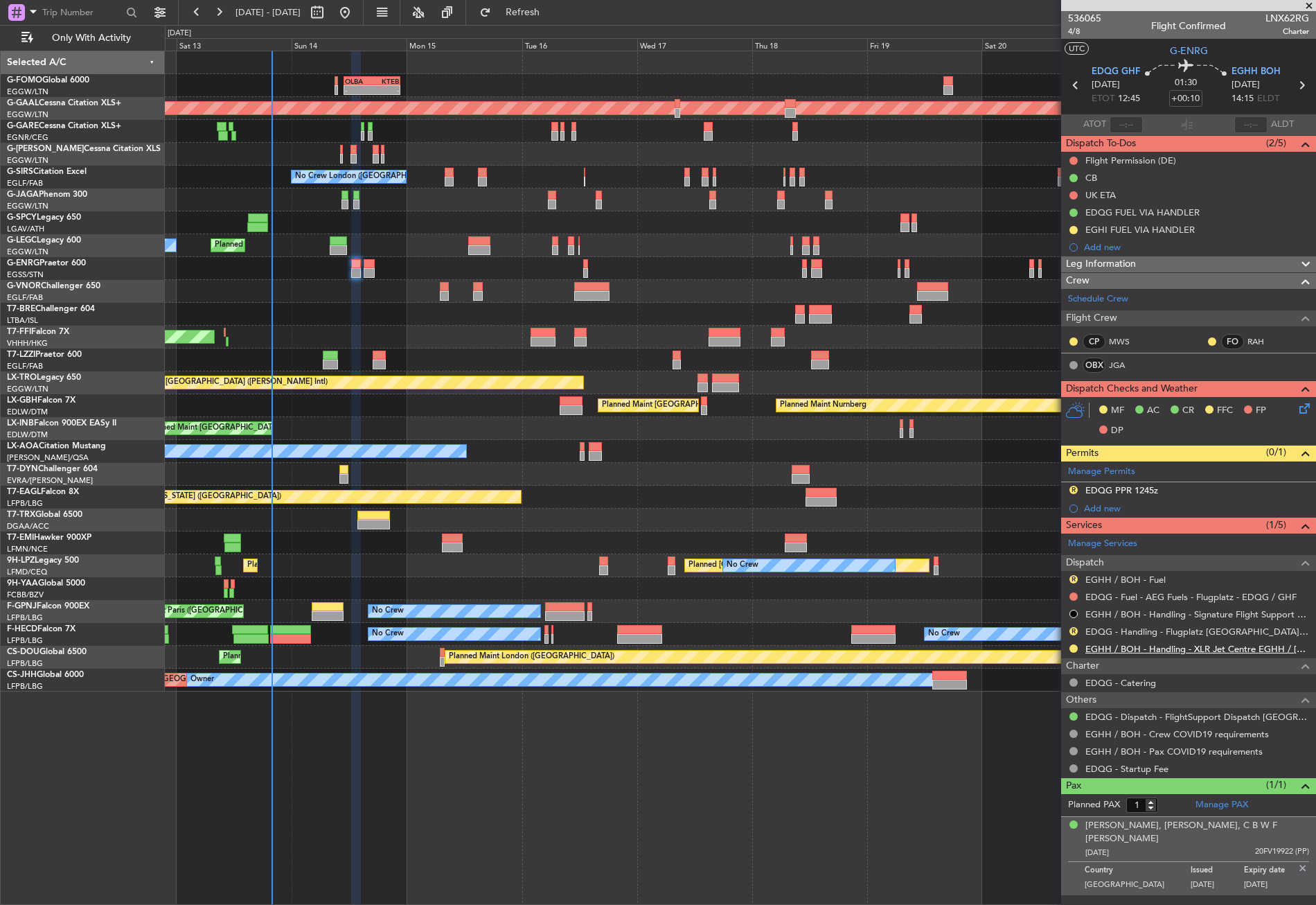
click at [1118, 646] on link "EGHH / BOH - Handling - XLR Jet Centre EGHH / [DEMOGRAPHIC_DATA]" at bounding box center [1197, 649] width 224 height 12
click at [1073, 649] on button at bounding box center [1073, 648] width 8 height 8
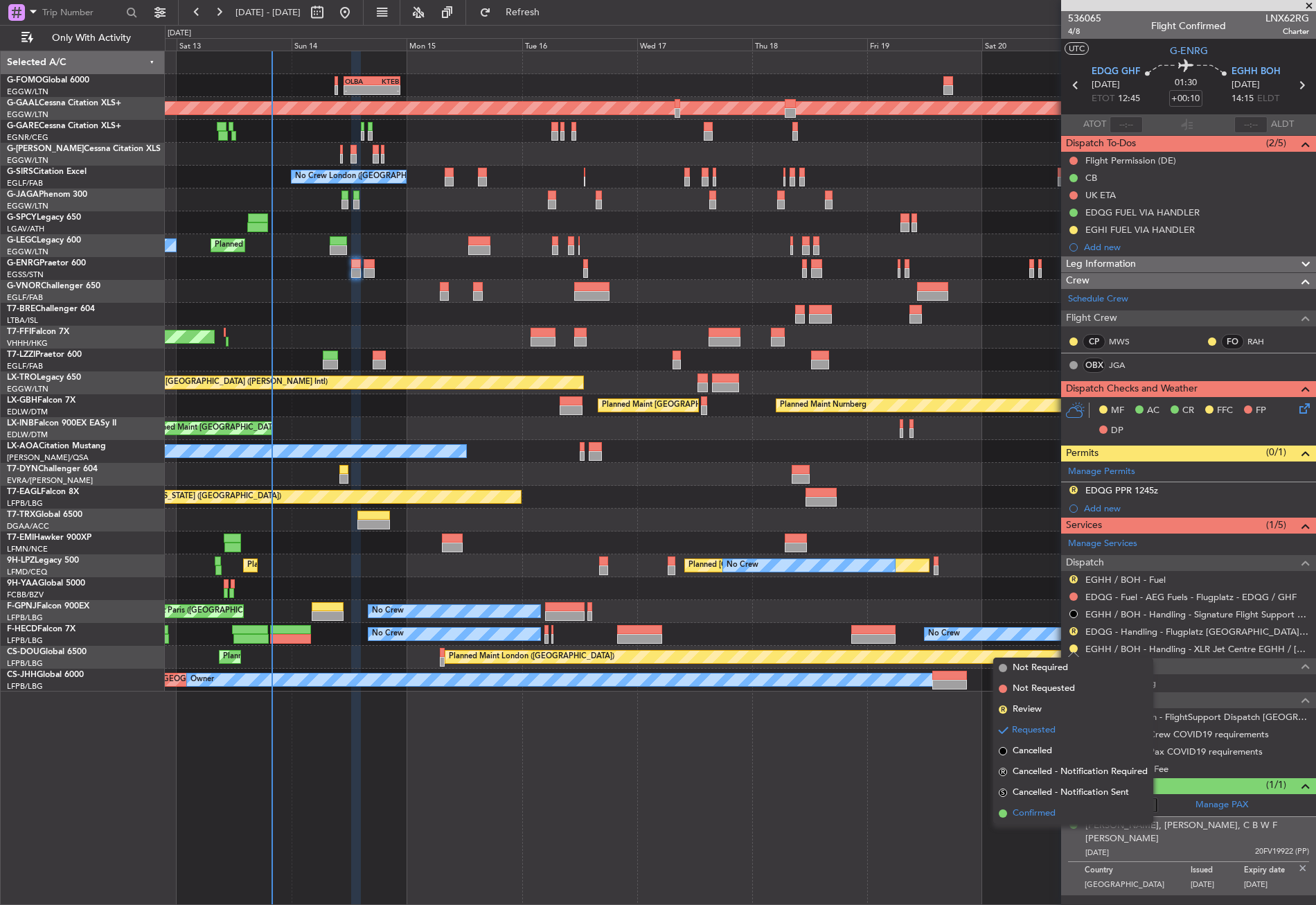
click at [1047, 810] on span "Confirmed" at bounding box center [1034, 812] width 43 height 13
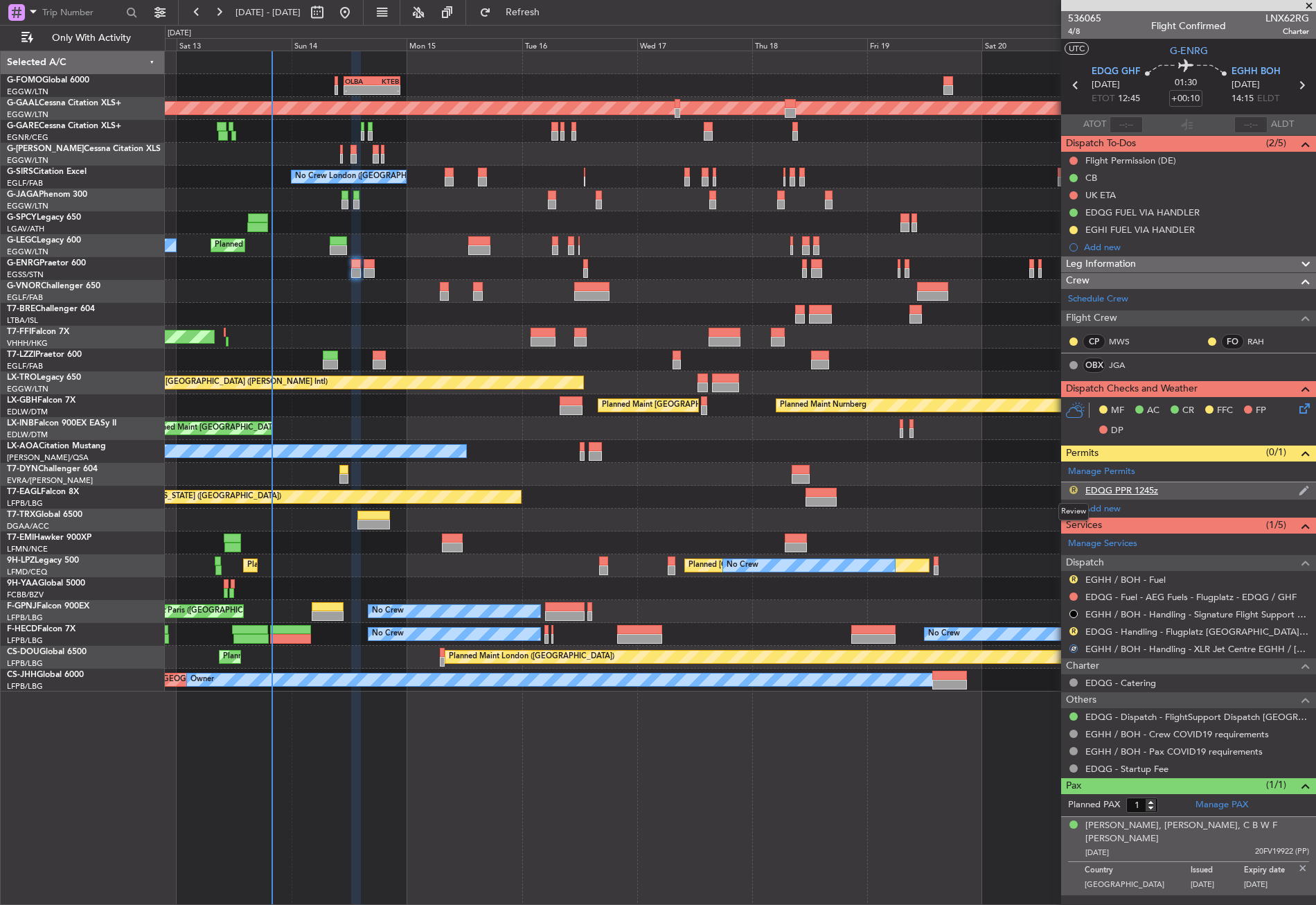
click at [1074, 488] on button "R" at bounding box center [1073, 490] width 8 height 8
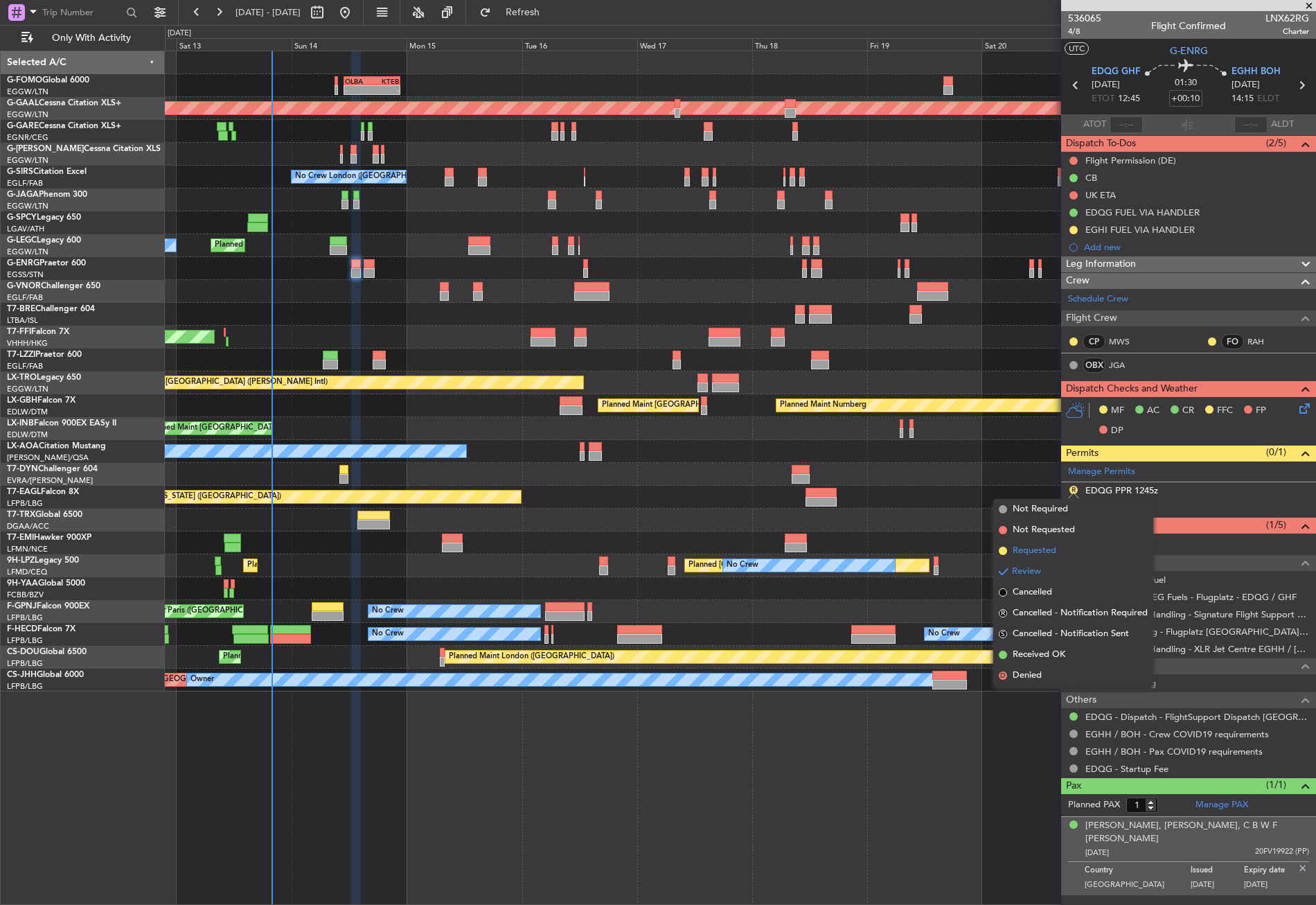
click at [1030, 554] on span "Requested" at bounding box center [1034, 550] width 44 height 13
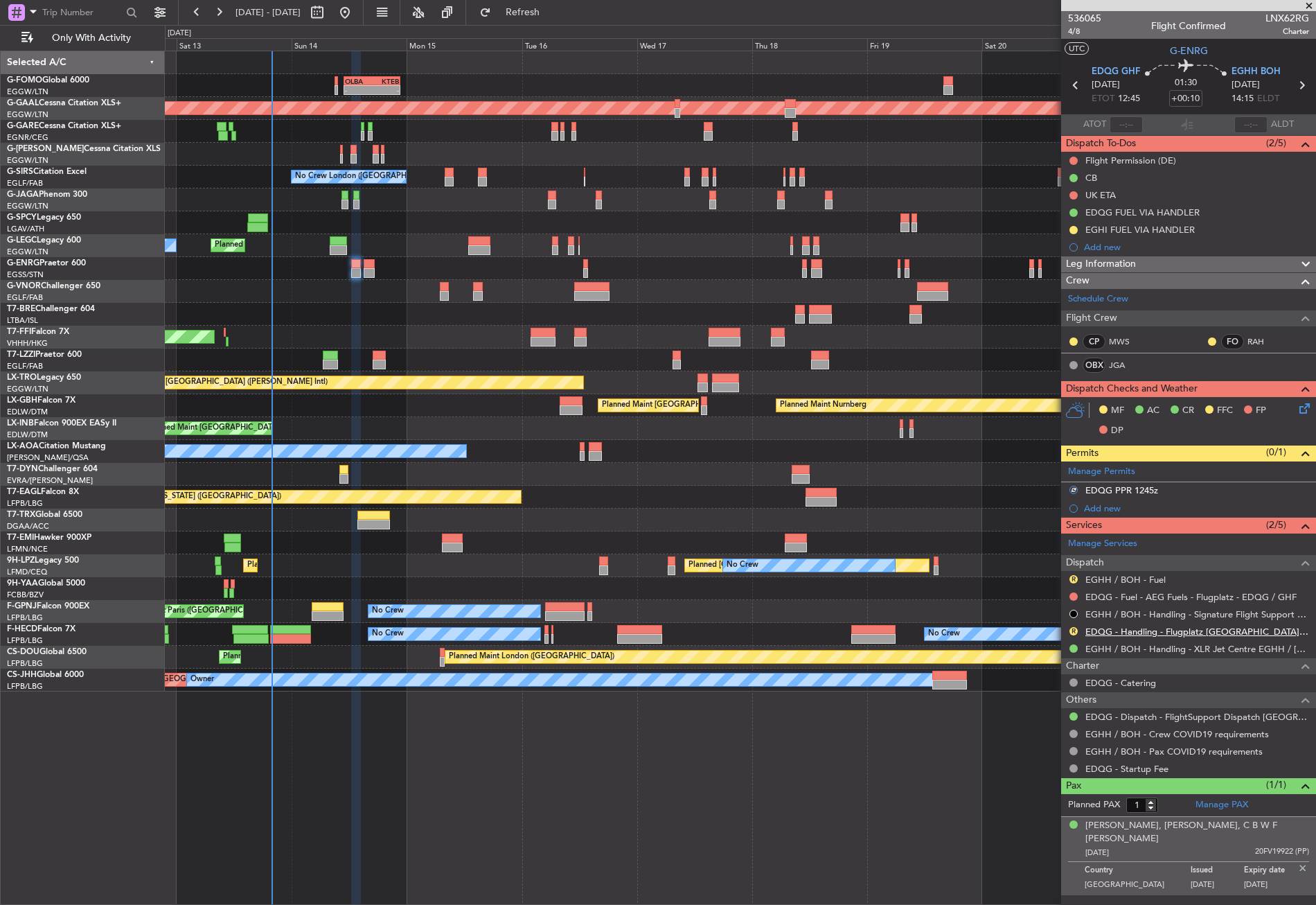
click at [1130, 632] on link "EDQG - Handling - Flugplatz [GEOGRAPHIC_DATA] EDQG/GFH" at bounding box center [1197, 631] width 224 height 12
click at [1073, 630] on button "R" at bounding box center [1073, 631] width 8 height 8
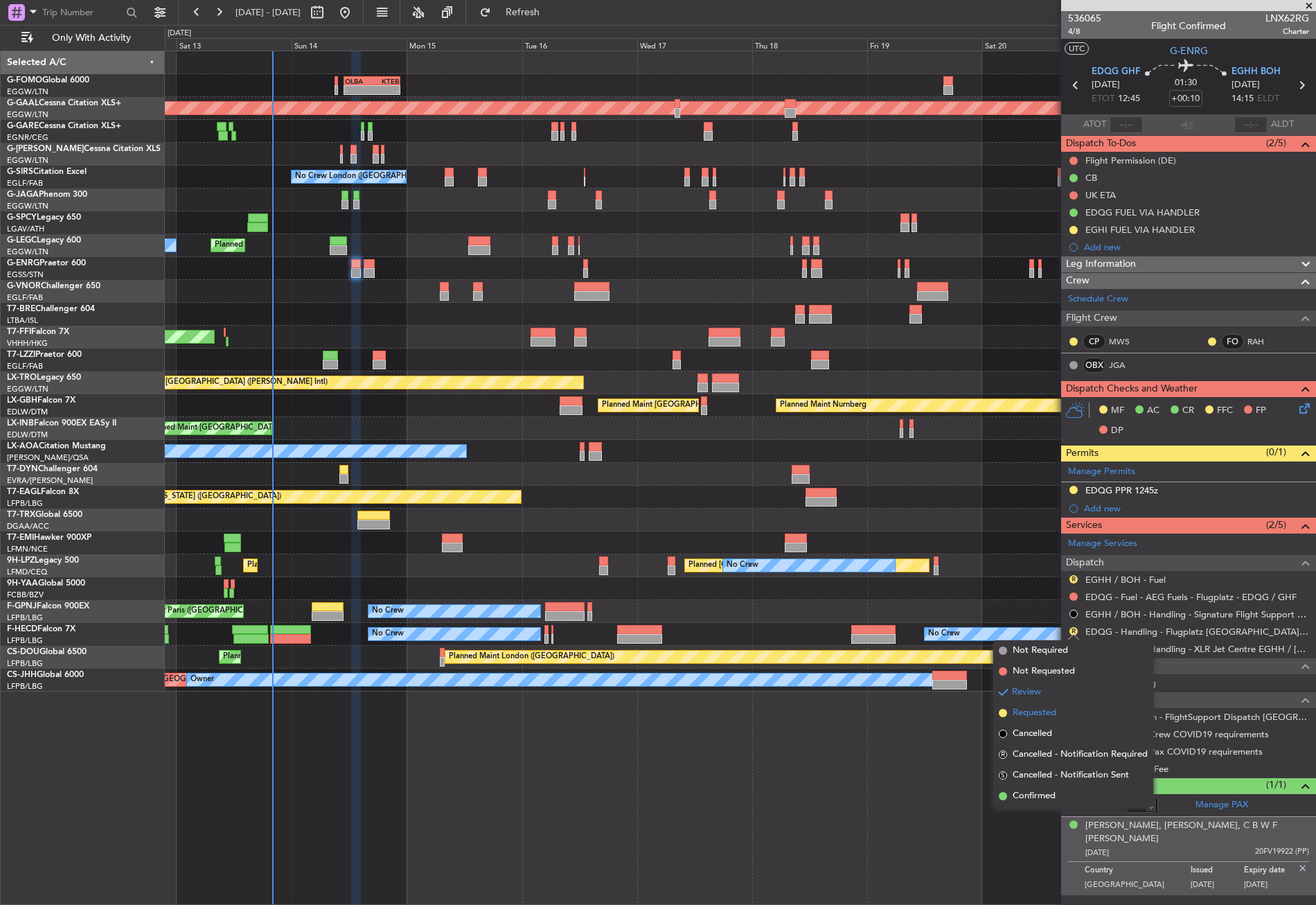
click at [1055, 713] on span "Requested" at bounding box center [1034, 713] width 44 height 13
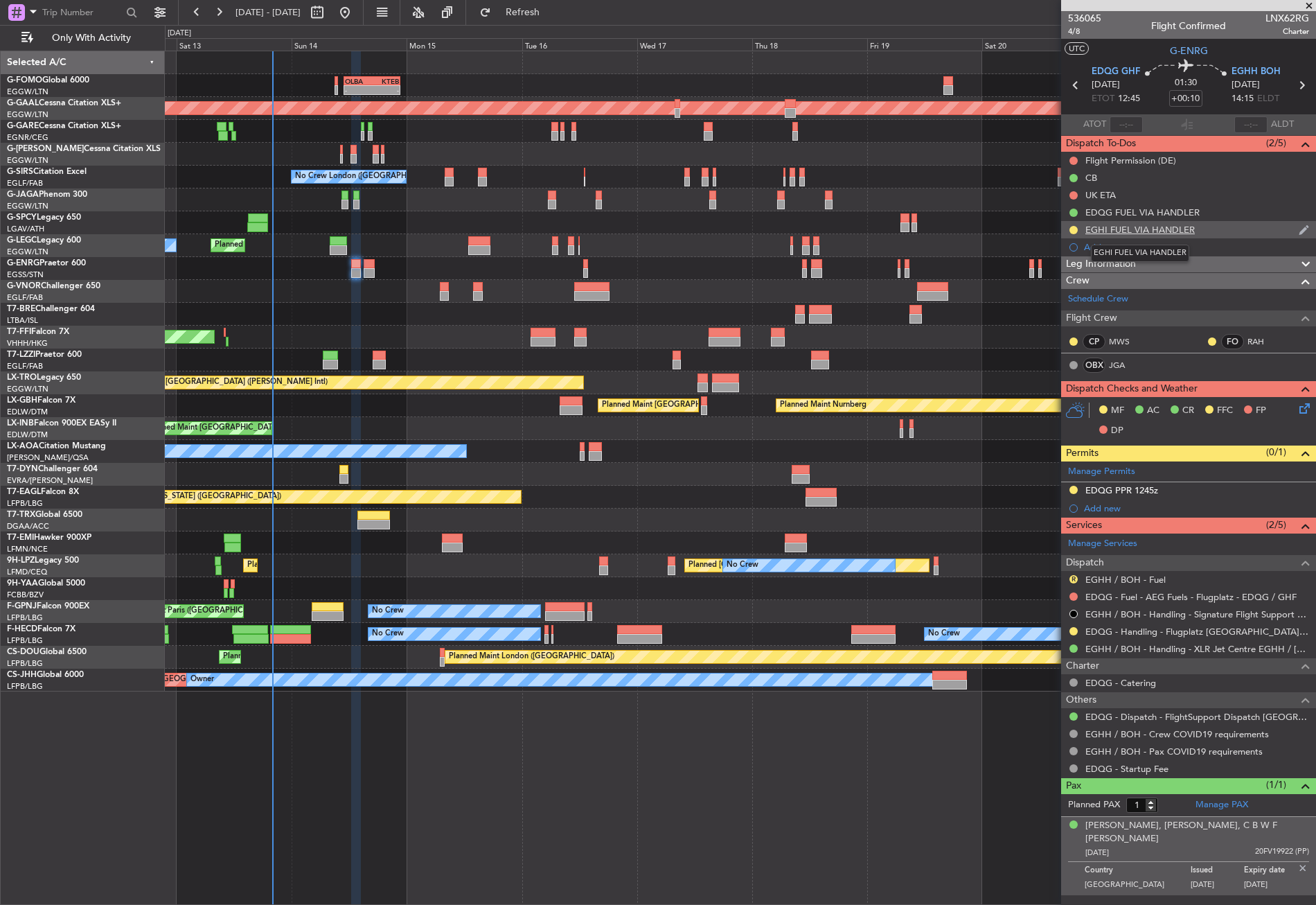
click at [1118, 226] on div "EGHI FUEL VIA HANDLER" at bounding box center [1140, 229] width 110 height 12
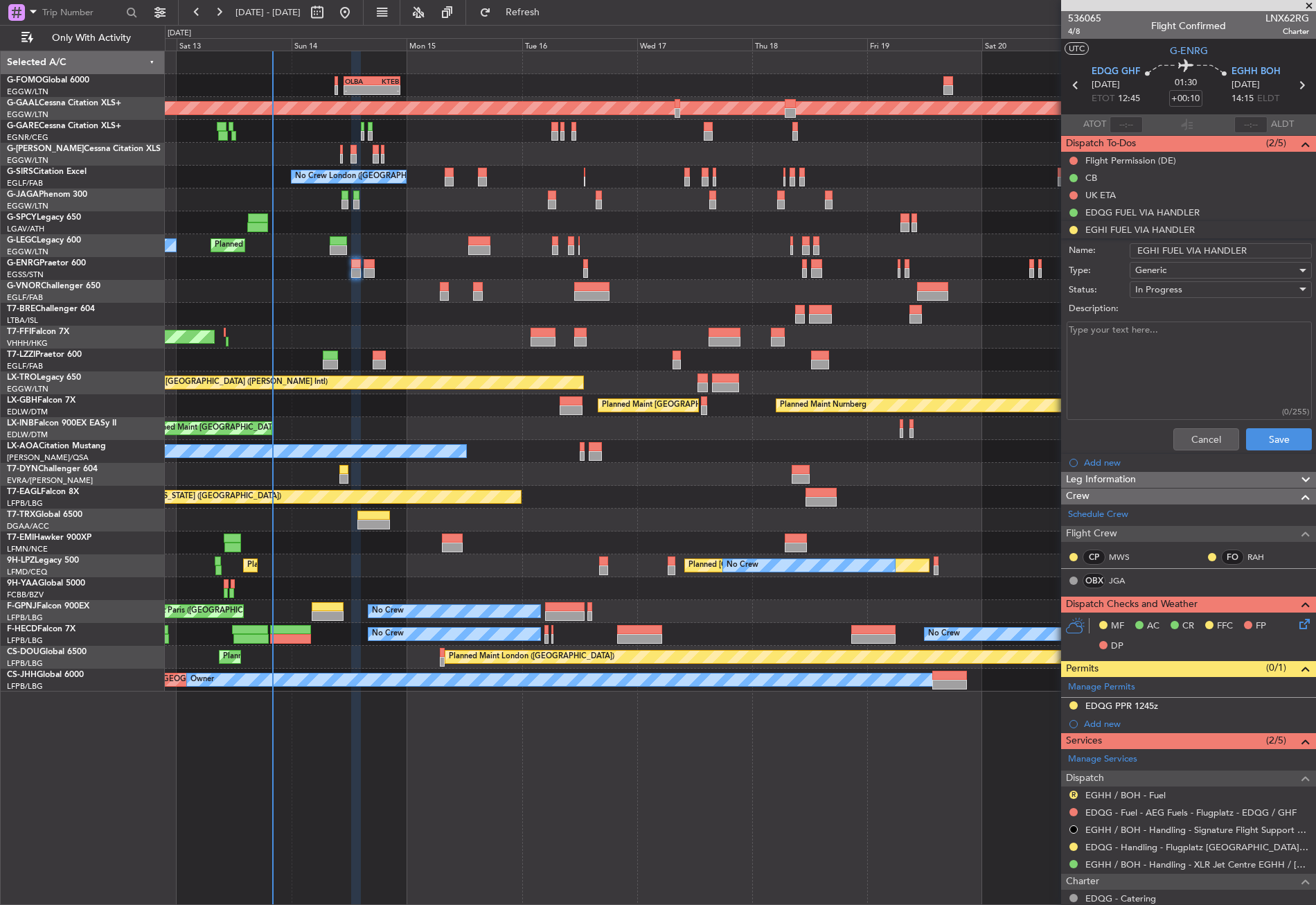
click at [1160, 252] on input "EGHI FUEL VIA HANDLER" at bounding box center [1221, 251] width 182 height 15
type input "EGHH FUEL VIA HANDLER"
click at [1266, 434] on button "Save" at bounding box center [1278, 439] width 66 height 22
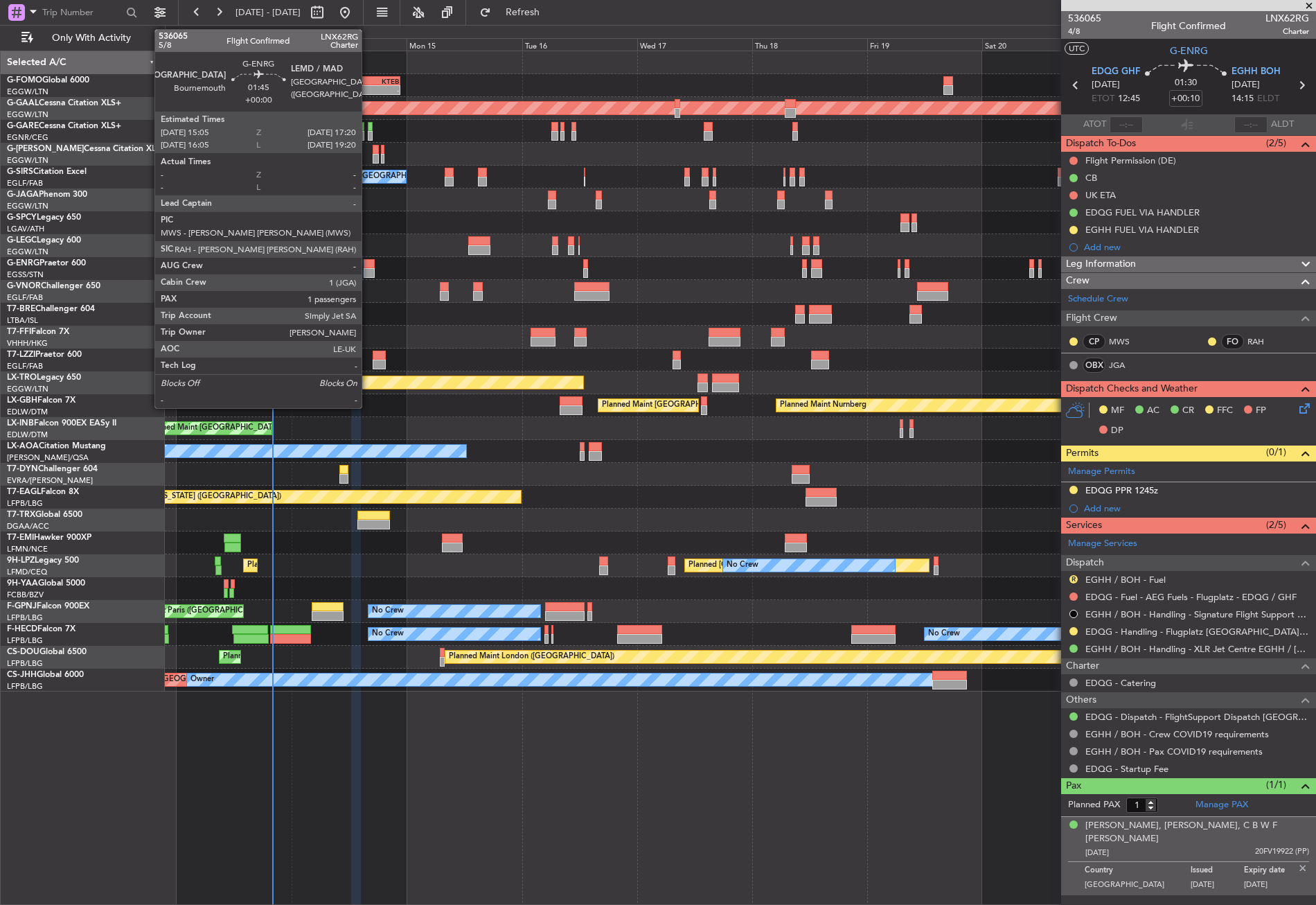
click at [367, 271] on div at bounding box center [369, 272] width 11 height 10
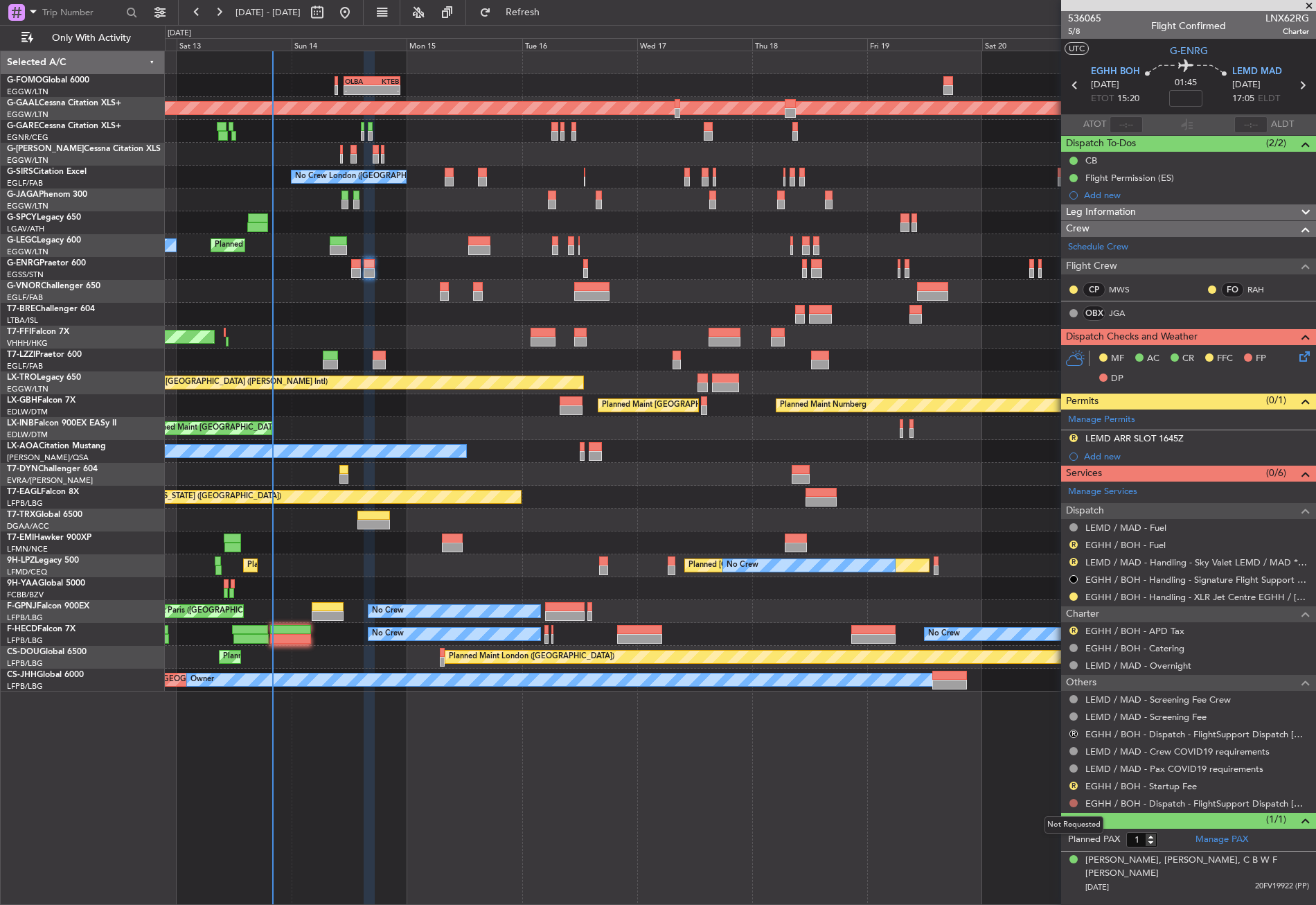
click at [1073, 801] on button at bounding box center [1073, 803] width 8 height 8
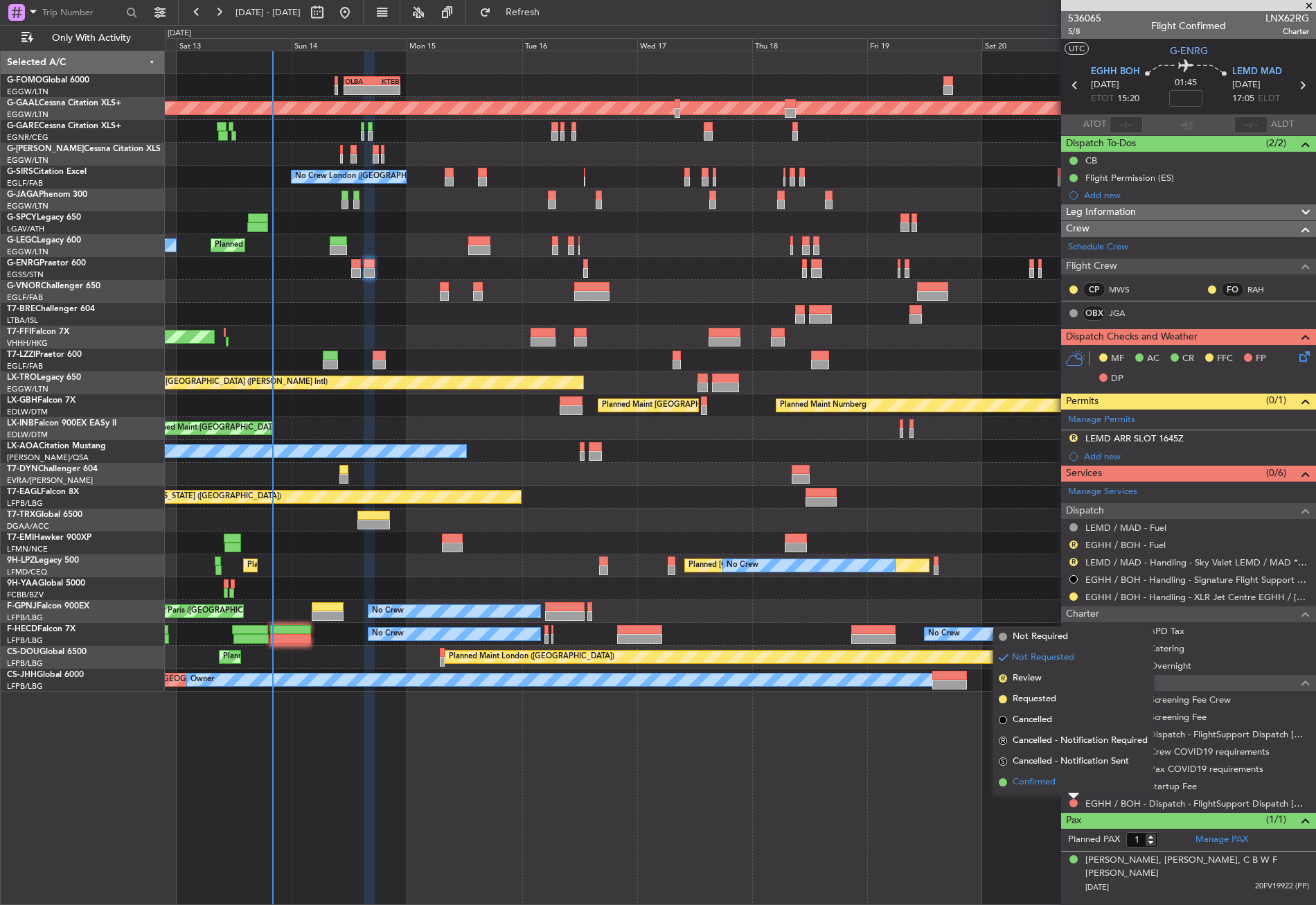
click at [1040, 782] on span "Confirmed" at bounding box center [1034, 782] width 43 height 13
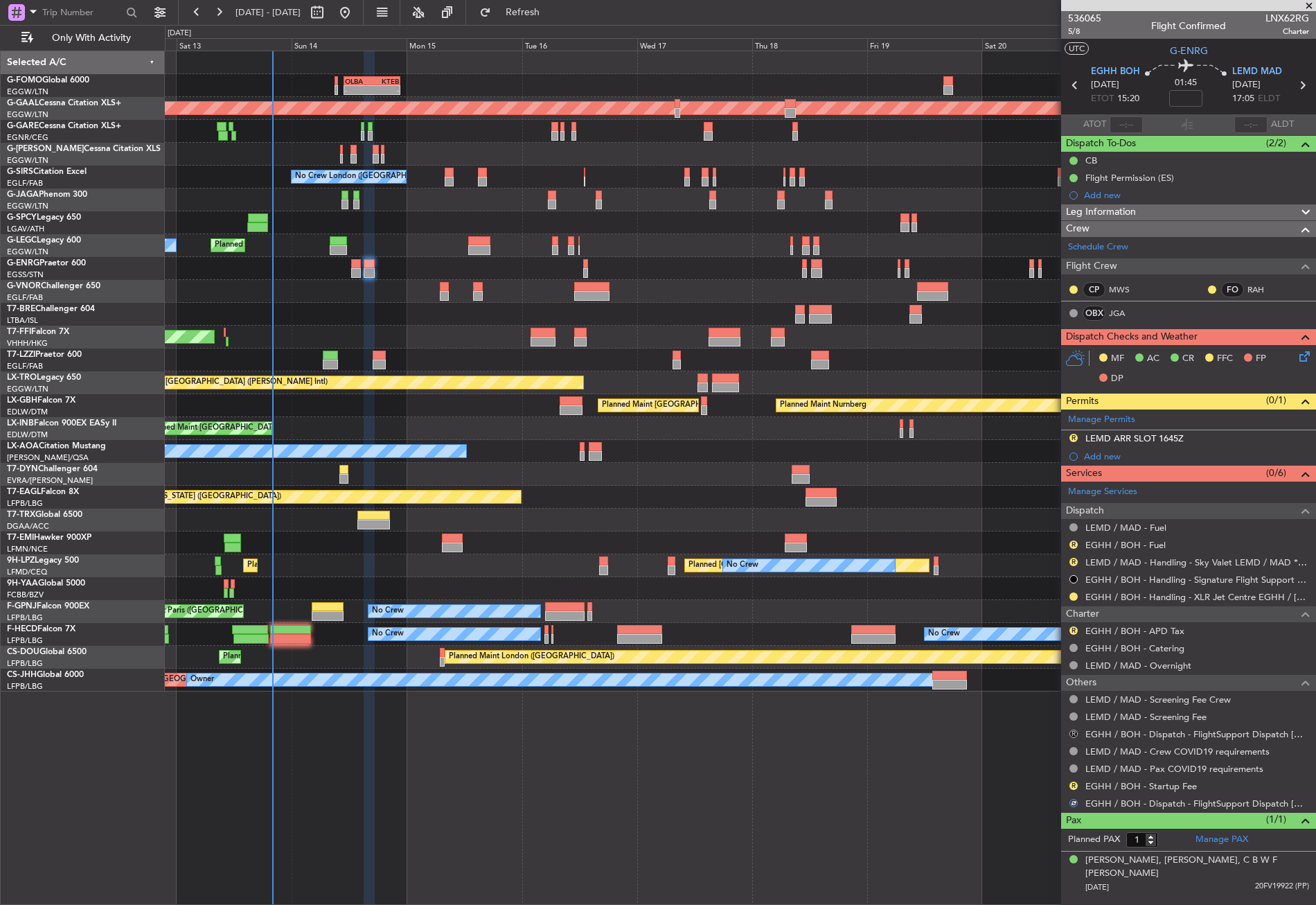
click at [1072, 730] on button "R" at bounding box center [1073, 733] width 8 height 8
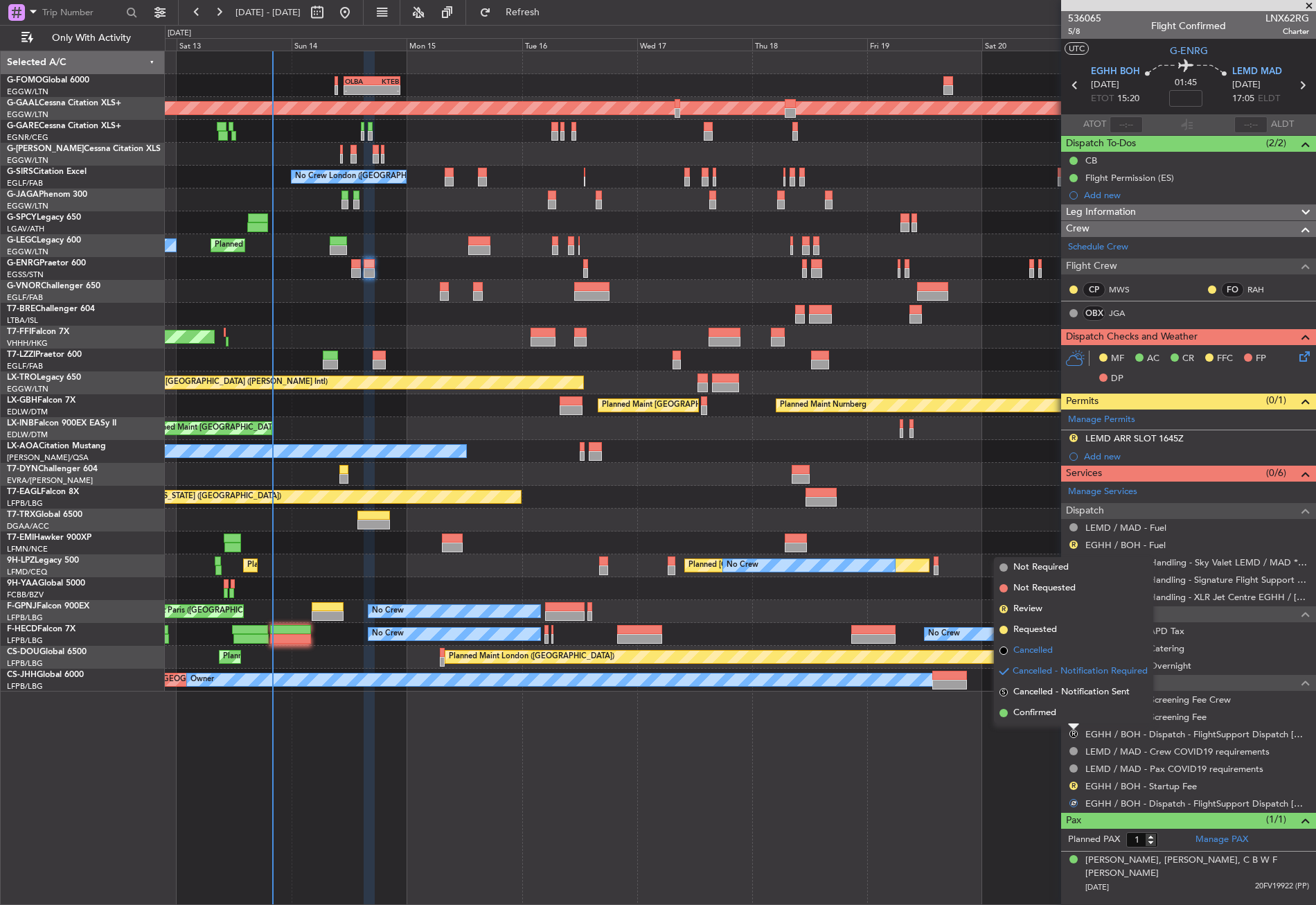
click at [1027, 645] on span "Cancelled" at bounding box center [1033, 650] width 40 height 13
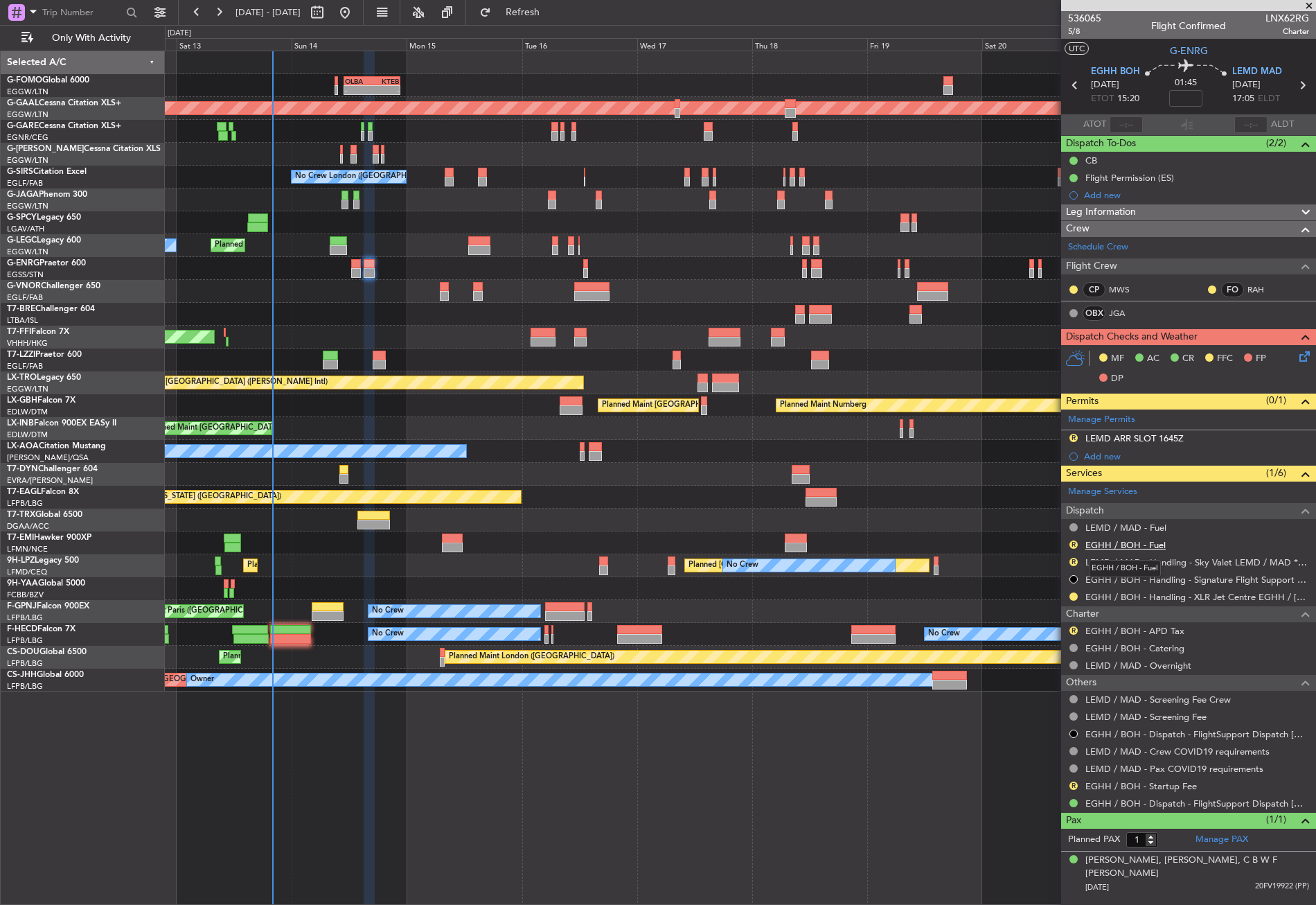
click at [1109, 544] on link "EGHH / BOH - Fuel" at bounding box center [1125, 545] width 80 height 12
click at [1074, 542] on button "R" at bounding box center [1073, 544] width 8 height 8
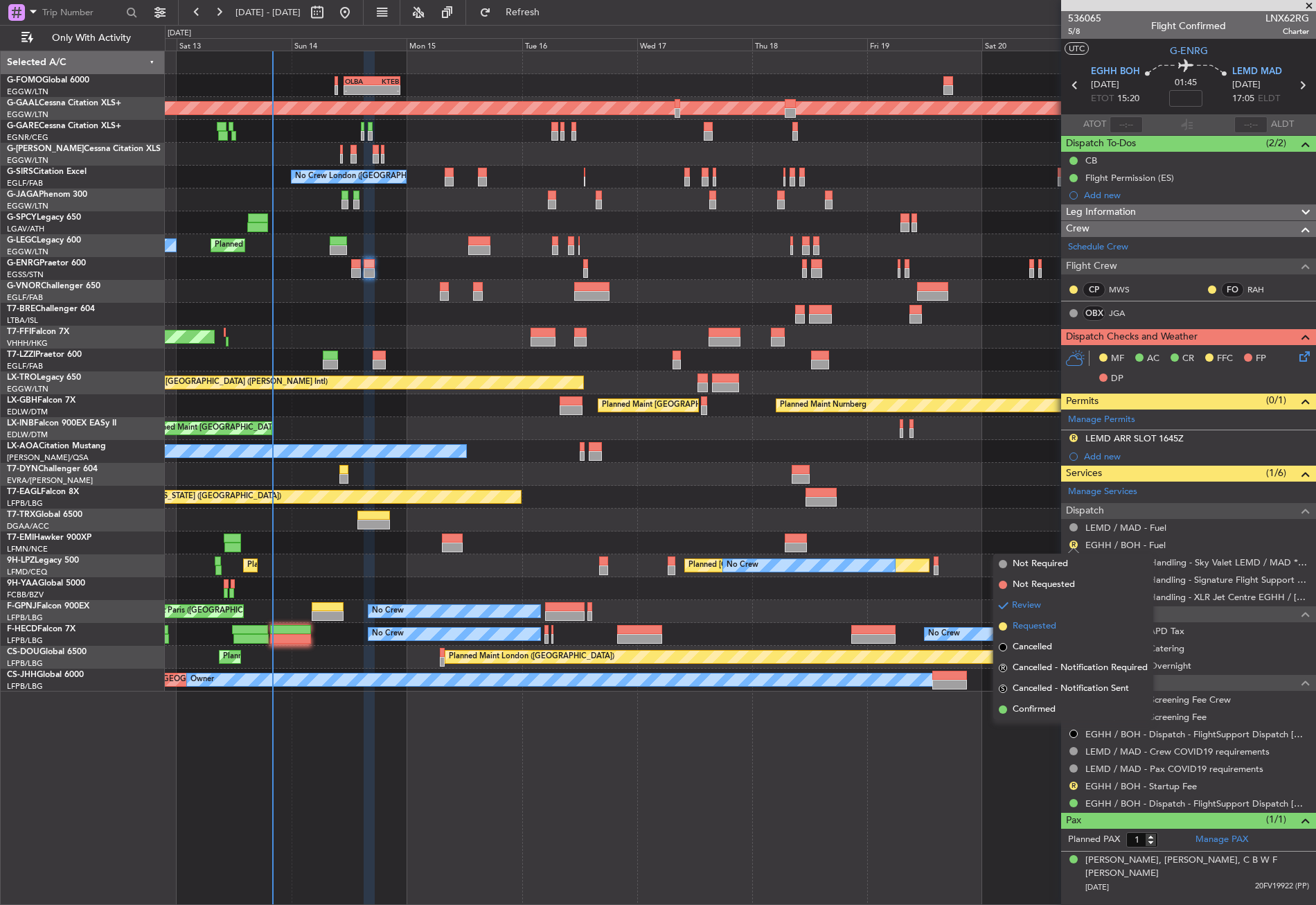
click at [1033, 624] on span "Requested" at bounding box center [1034, 626] width 44 height 13
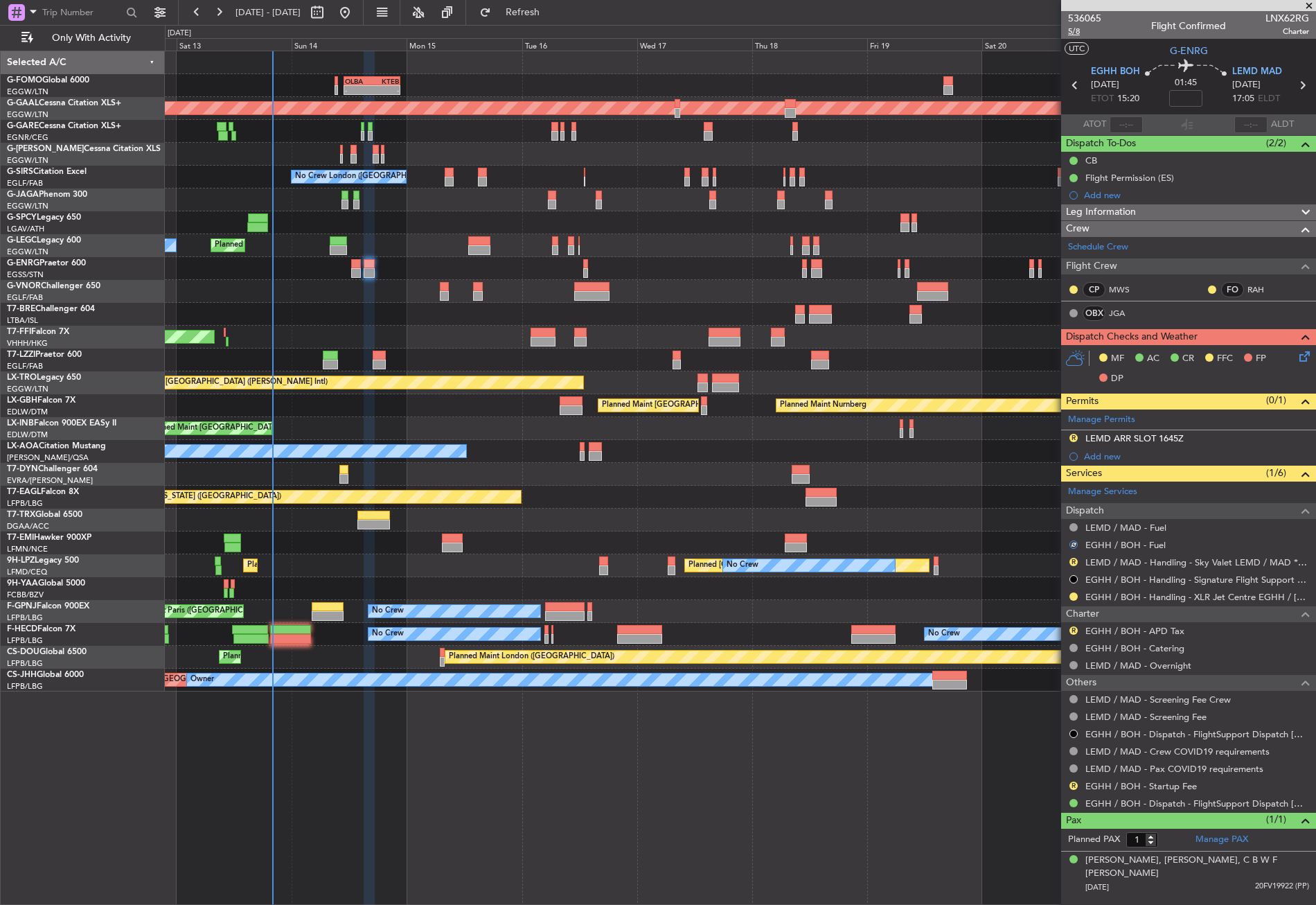
click at [1078, 29] on span "5/8" at bounding box center [1084, 31] width 33 height 12
click at [533, 11] on button "Refresh" at bounding box center [515, 13] width 84 height 22
click at [1118, 561] on link "LEMD / MAD - Handling - Sky Valet LEMD / MAD **MY HANDLING**" at bounding box center [1197, 562] width 224 height 12
click at [1070, 561] on button "R" at bounding box center [1073, 562] width 8 height 8
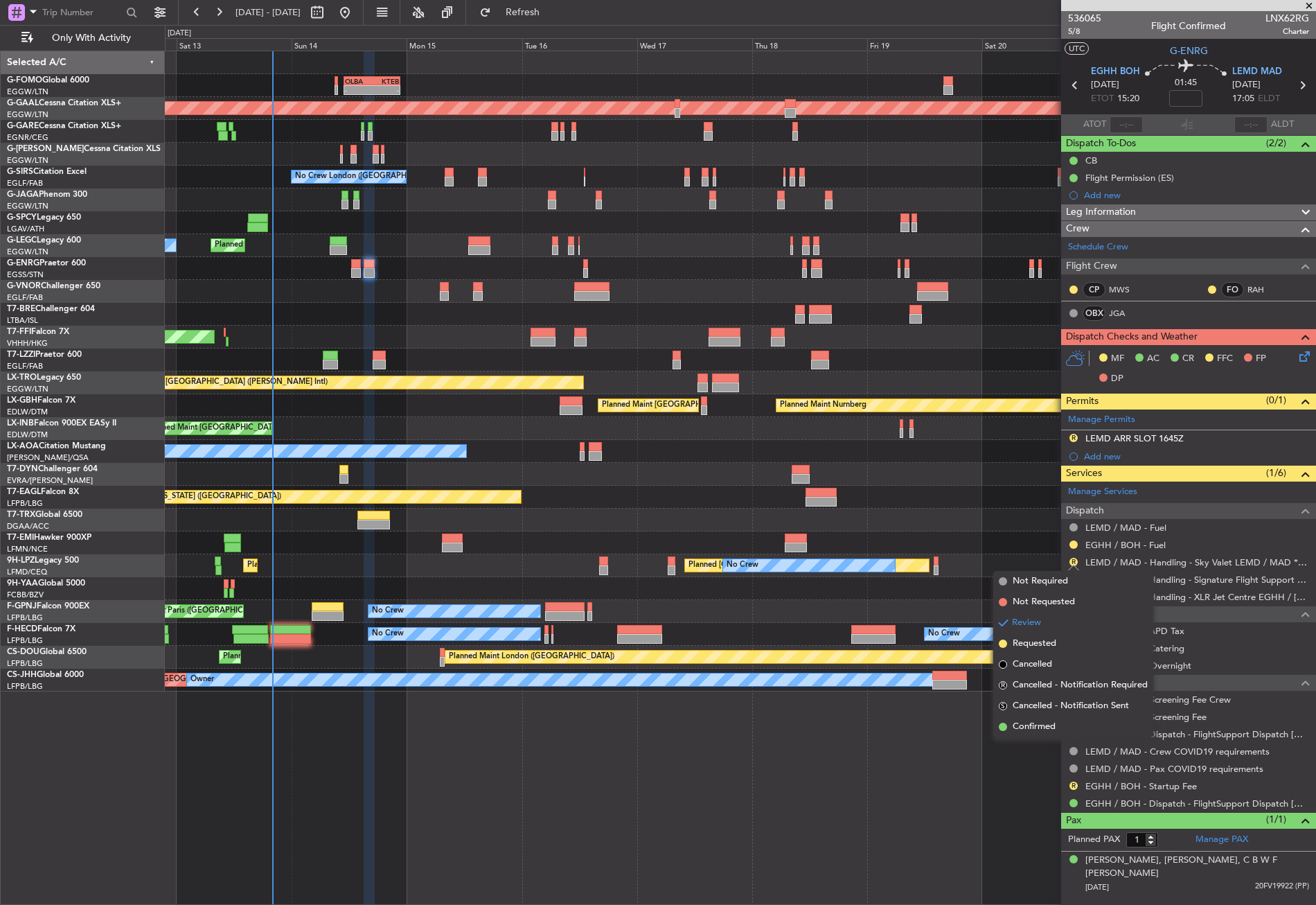
click at [1043, 634] on ul "Not Required Not Requested Review Requested Cancelled R Cancelled - Notificatio…" at bounding box center [1073, 653] width 160 height 166
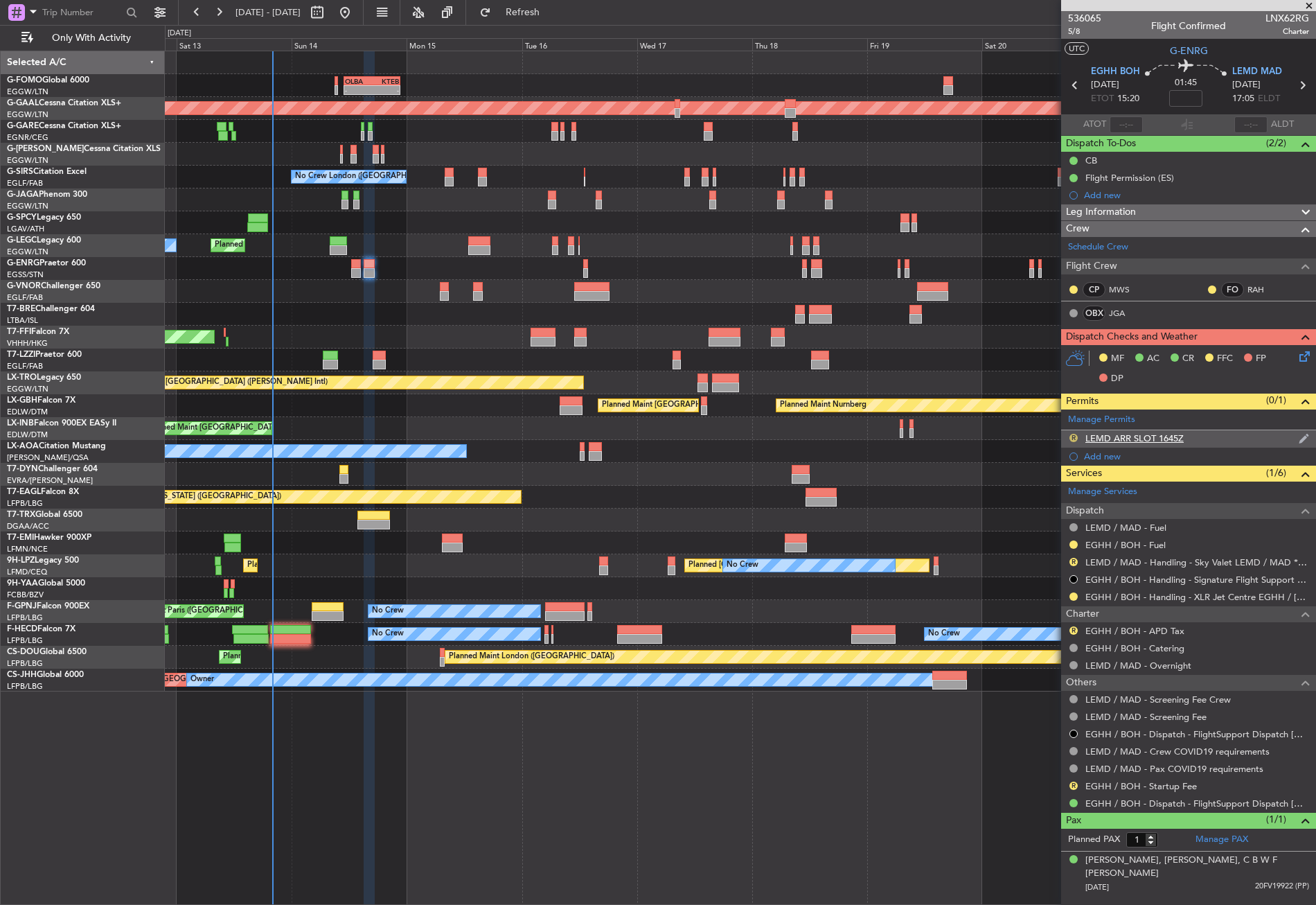
click at [1073, 437] on button "R" at bounding box center [1073, 438] width 8 height 8
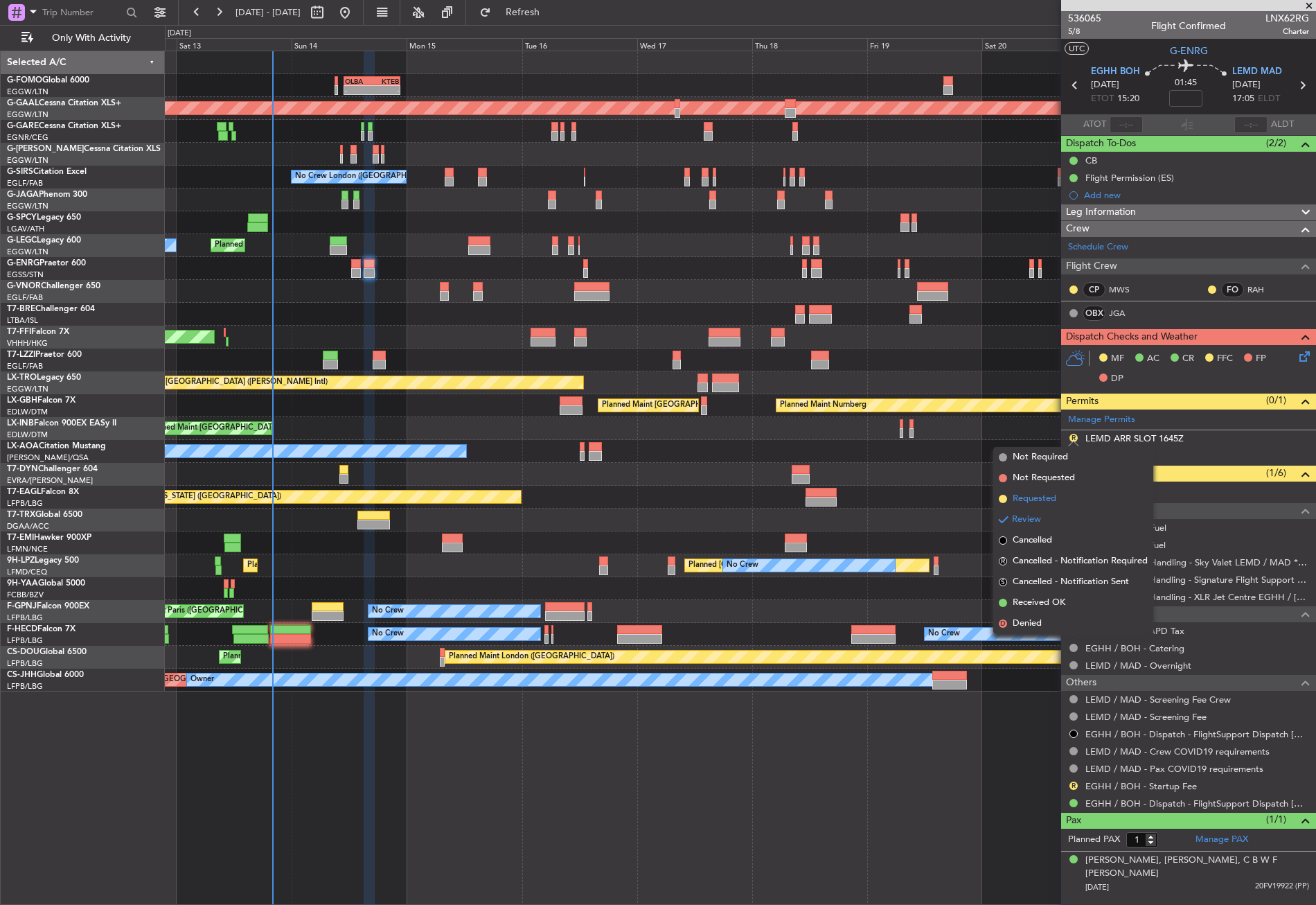
click at [1039, 501] on span "Requested" at bounding box center [1034, 498] width 44 height 13
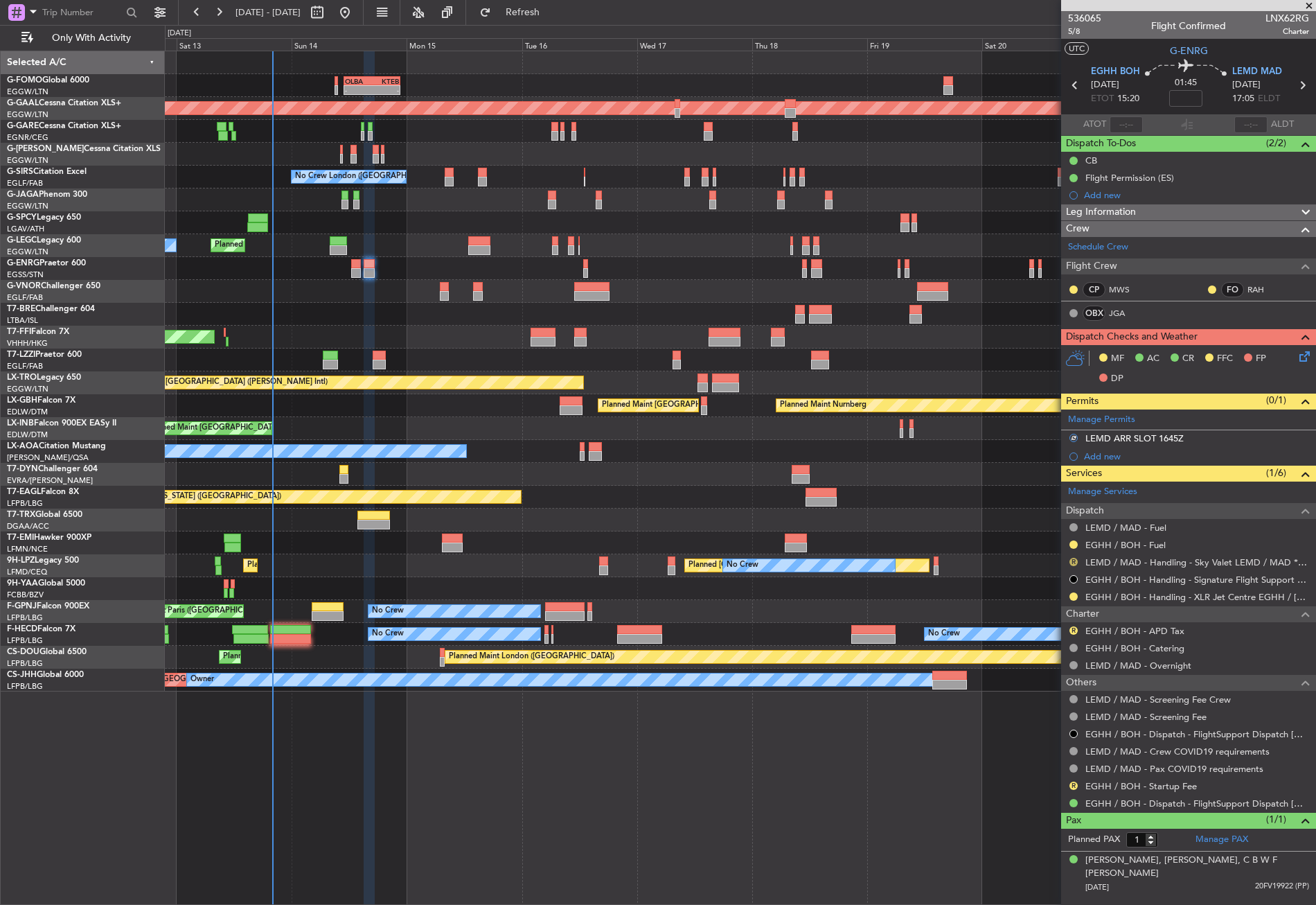
click at [1072, 560] on button "R" at bounding box center [1073, 562] width 8 height 8
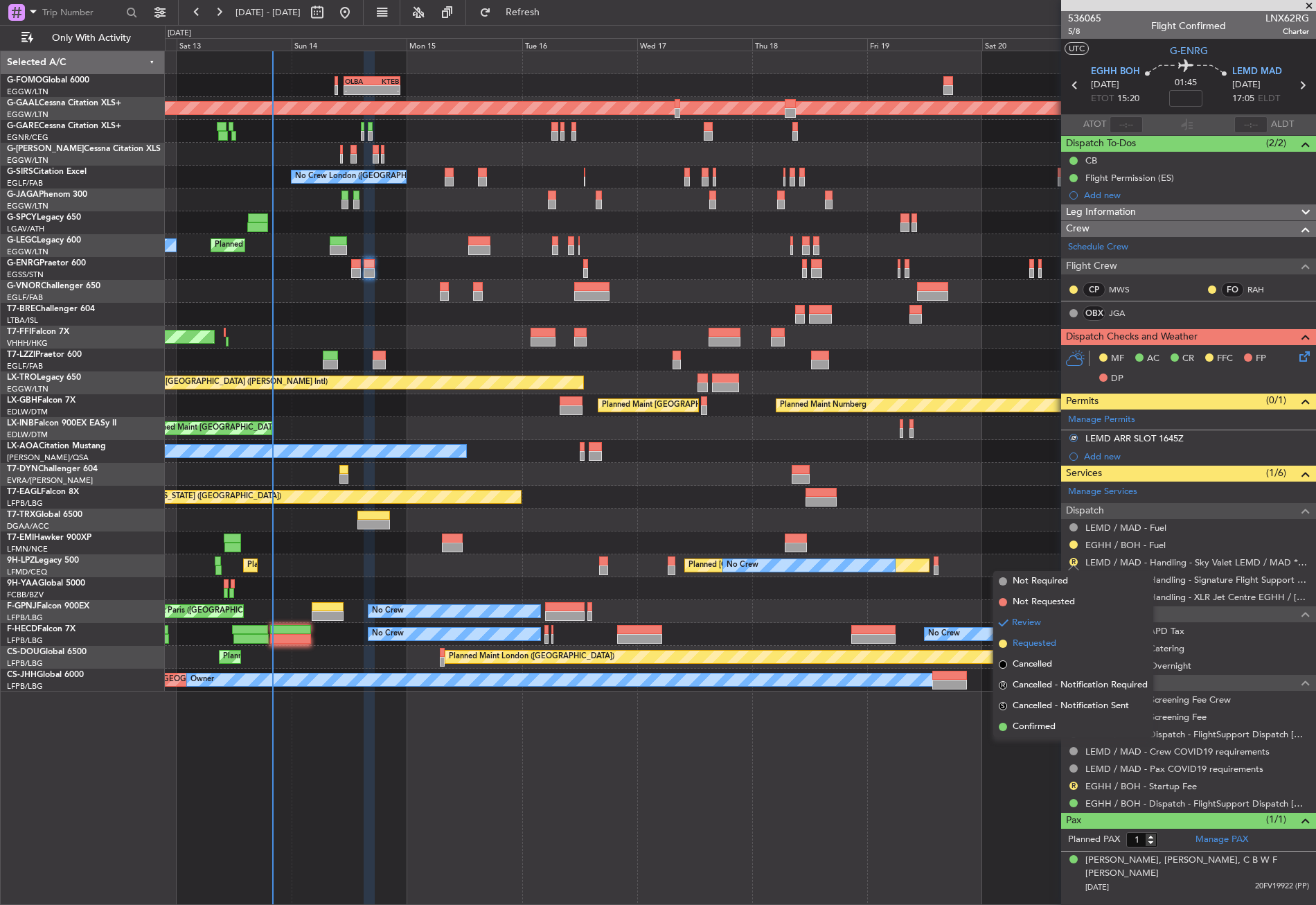
click at [1041, 643] on span "Requested" at bounding box center [1034, 643] width 44 height 13
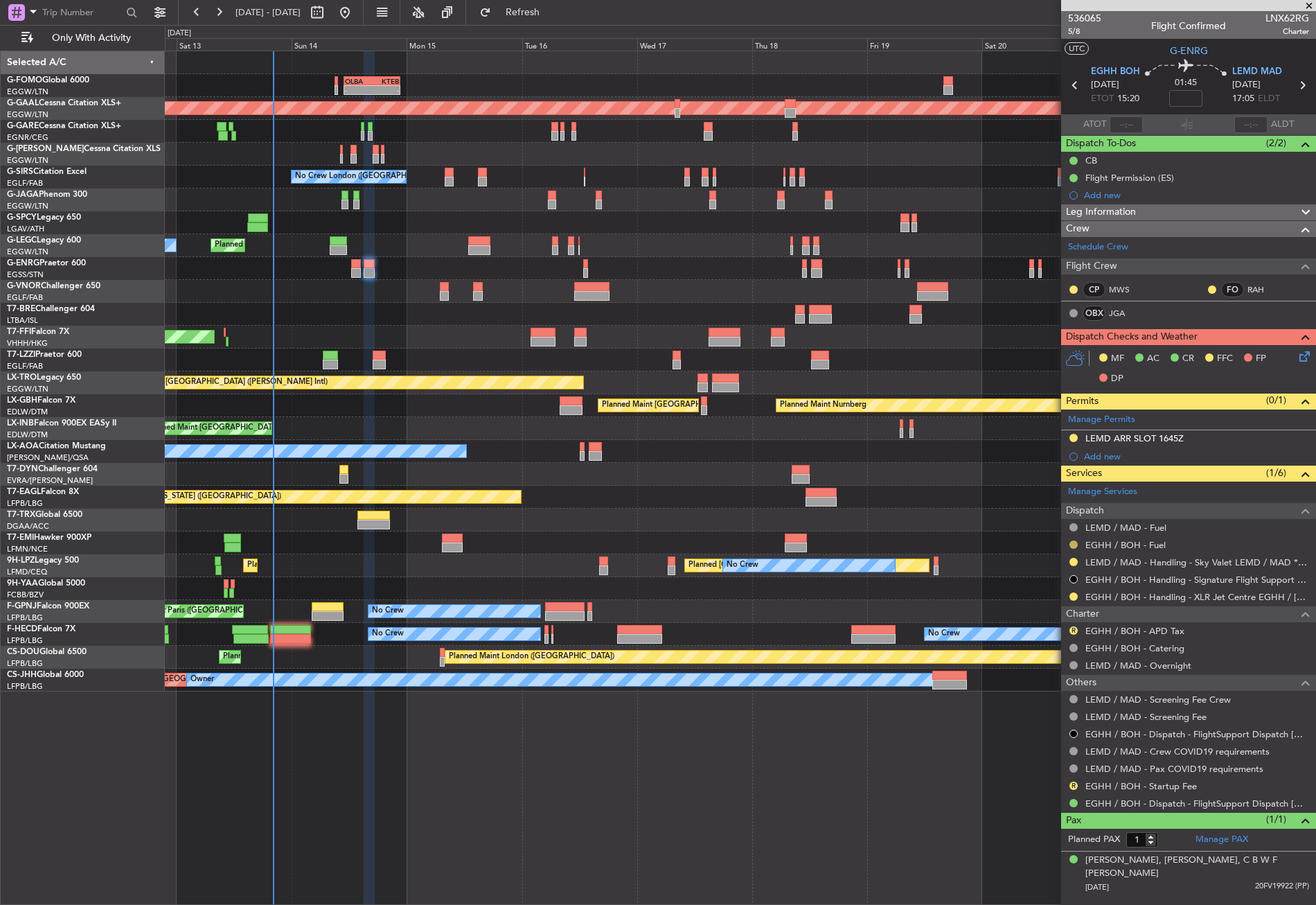
click at [1070, 541] on button at bounding box center [1073, 544] width 8 height 8
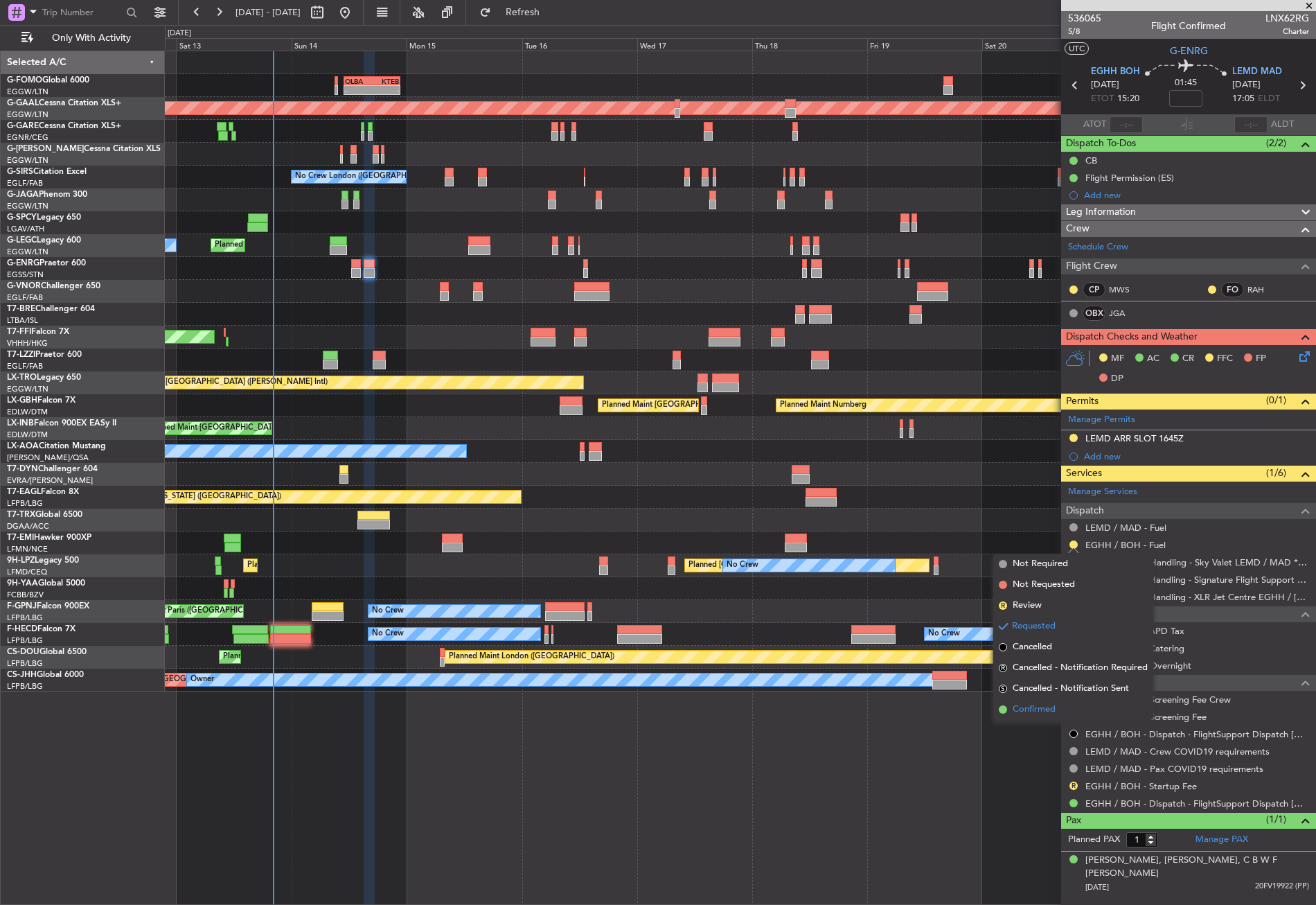
click at [1029, 706] on span "Confirmed" at bounding box center [1034, 709] width 43 height 13
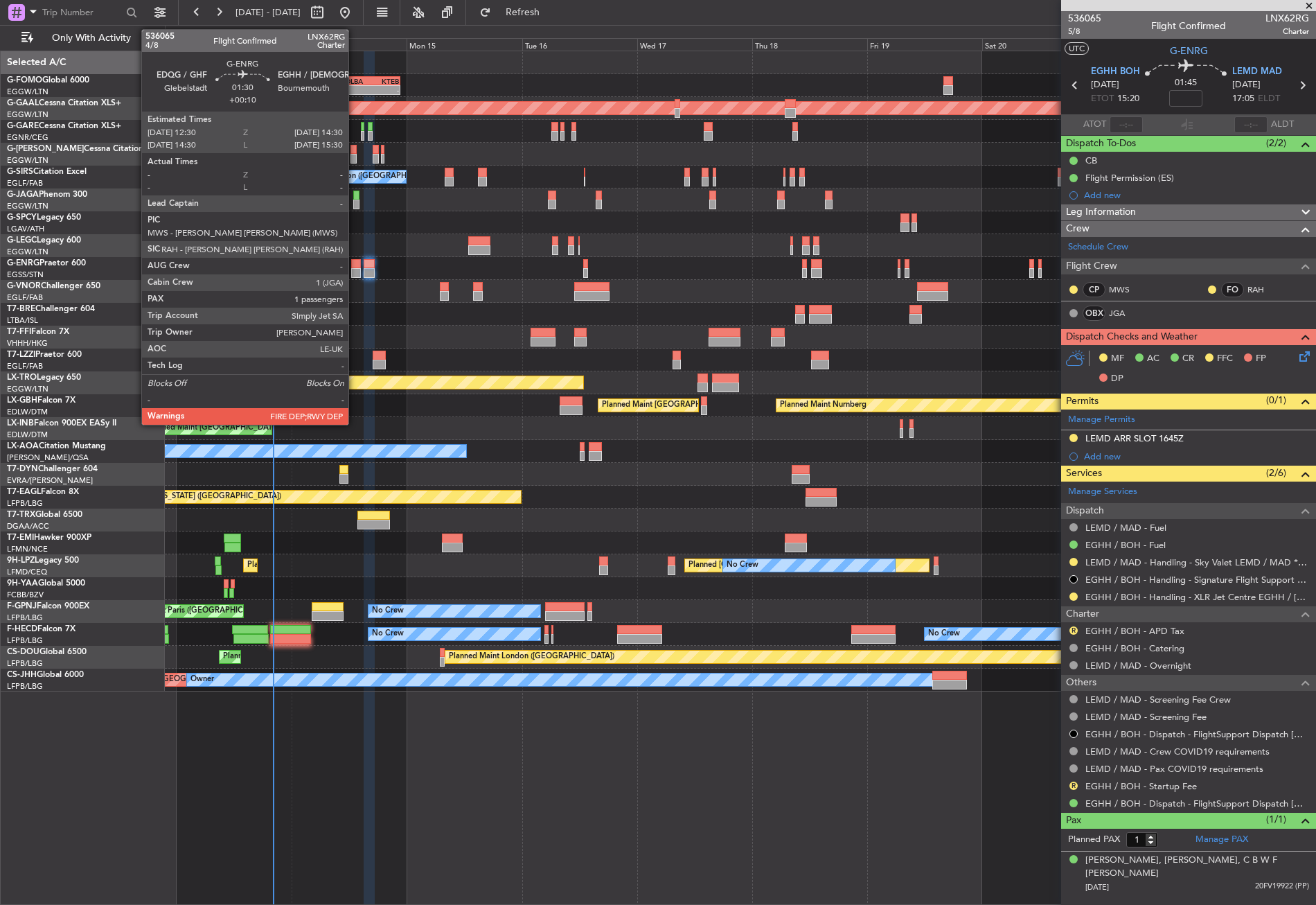
click at [355, 270] on div at bounding box center [356, 272] width 10 height 10
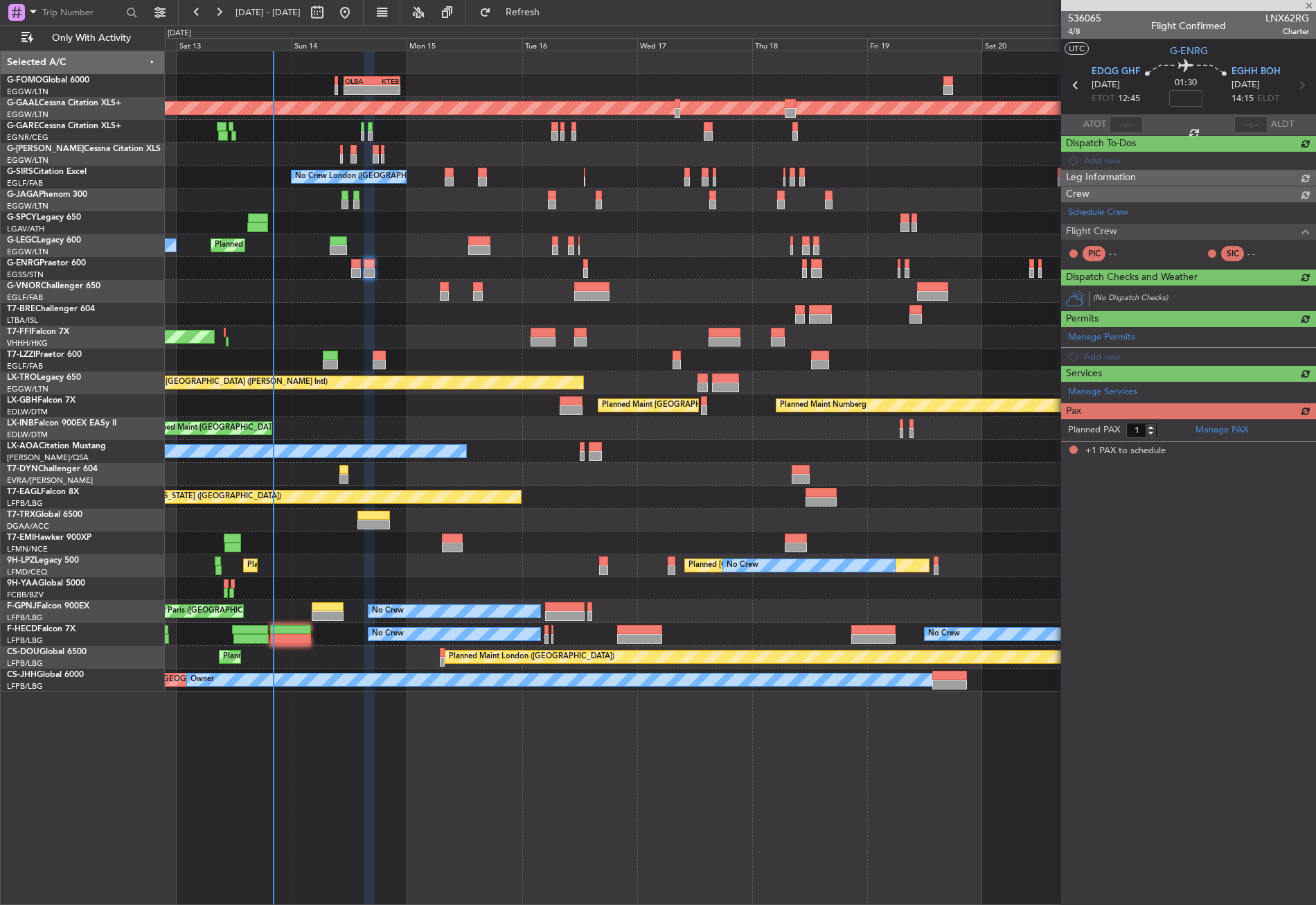
type input "+00:10"
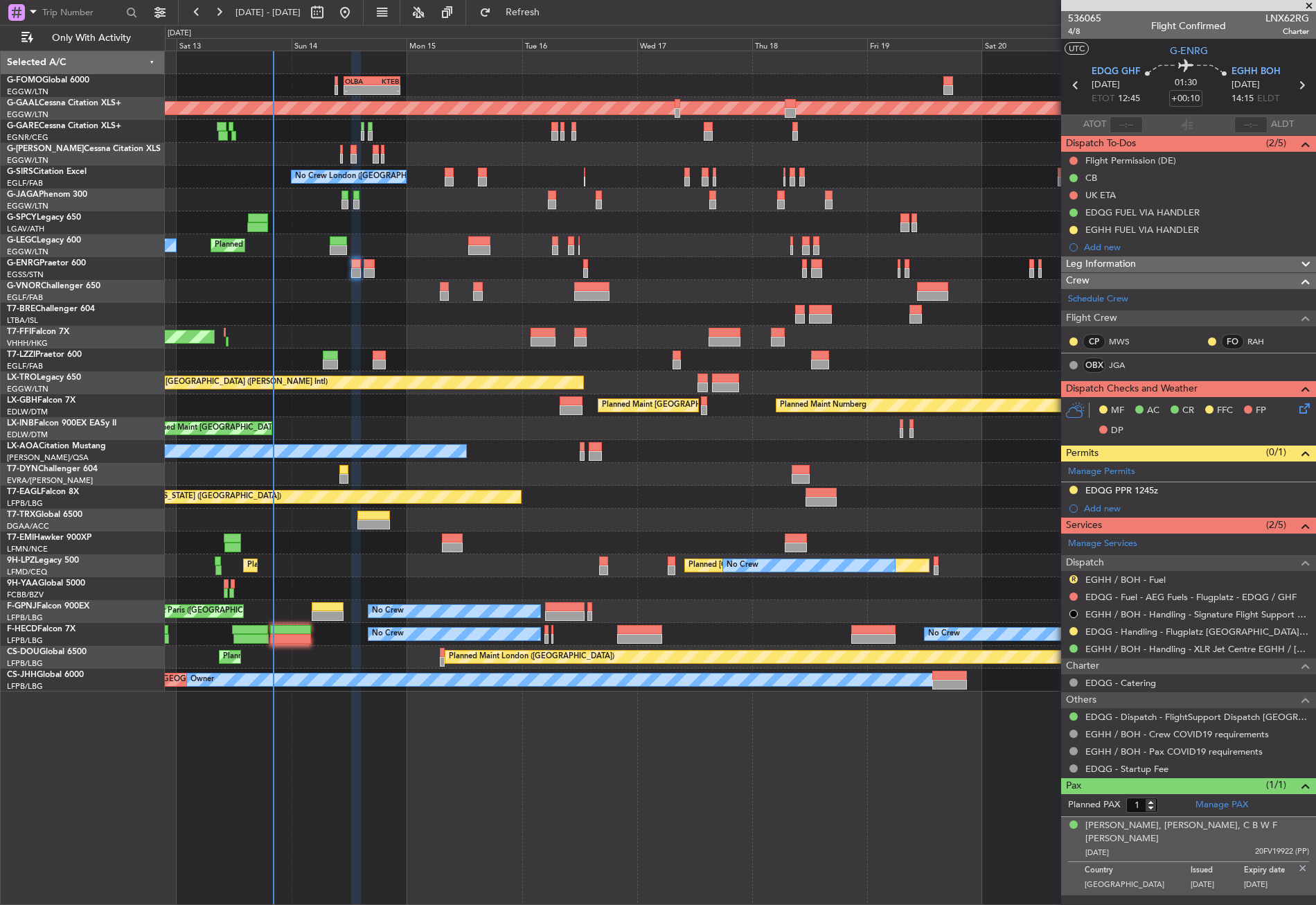
click at [1076, 571] on div "R EGHH / BOH - Fuel" at bounding box center [1188, 579] width 255 height 17
click at [1073, 575] on button "R" at bounding box center [1073, 579] width 8 height 8
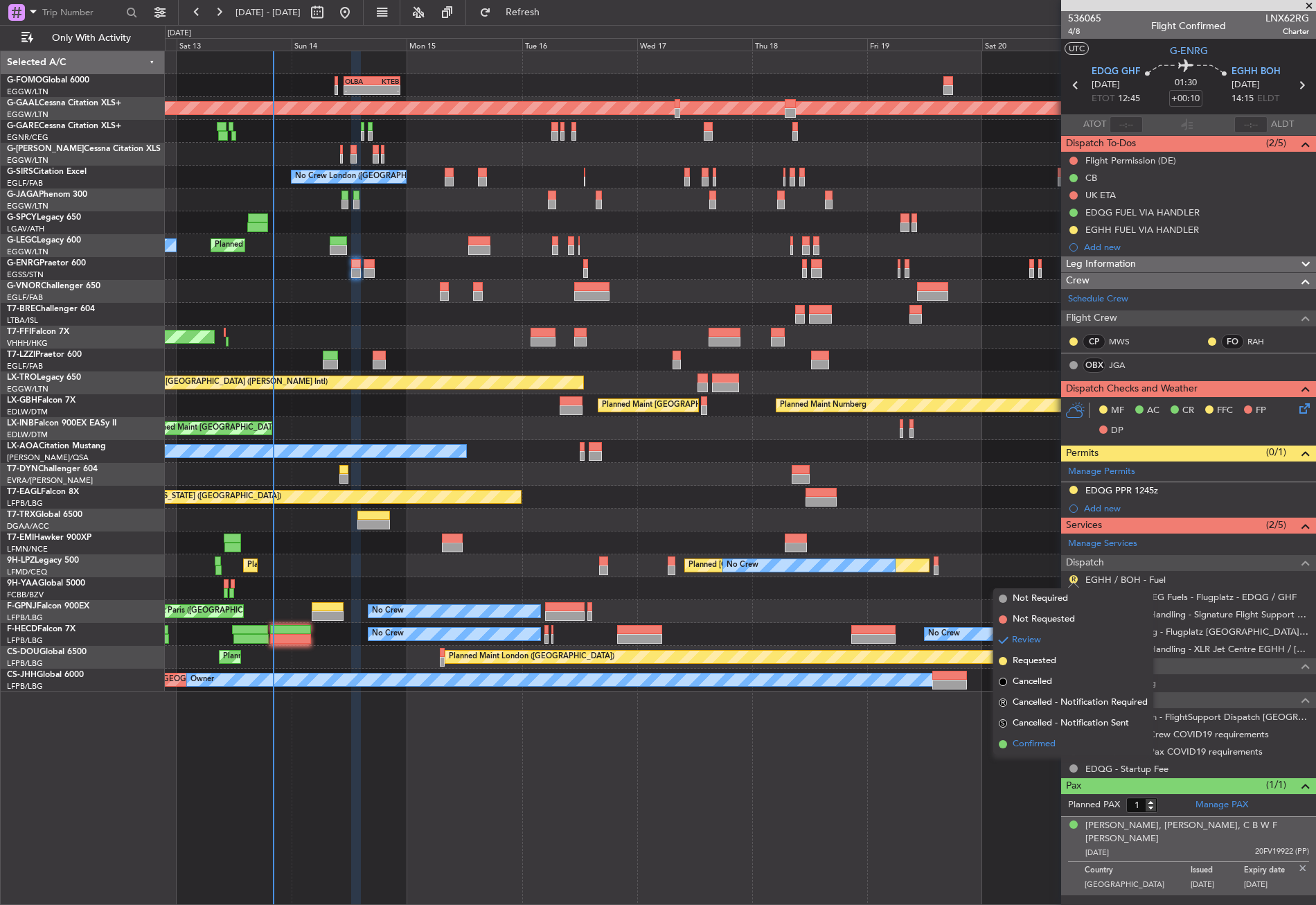
click at [1034, 740] on span "Confirmed" at bounding box center [1034, 743] width 43 height 13
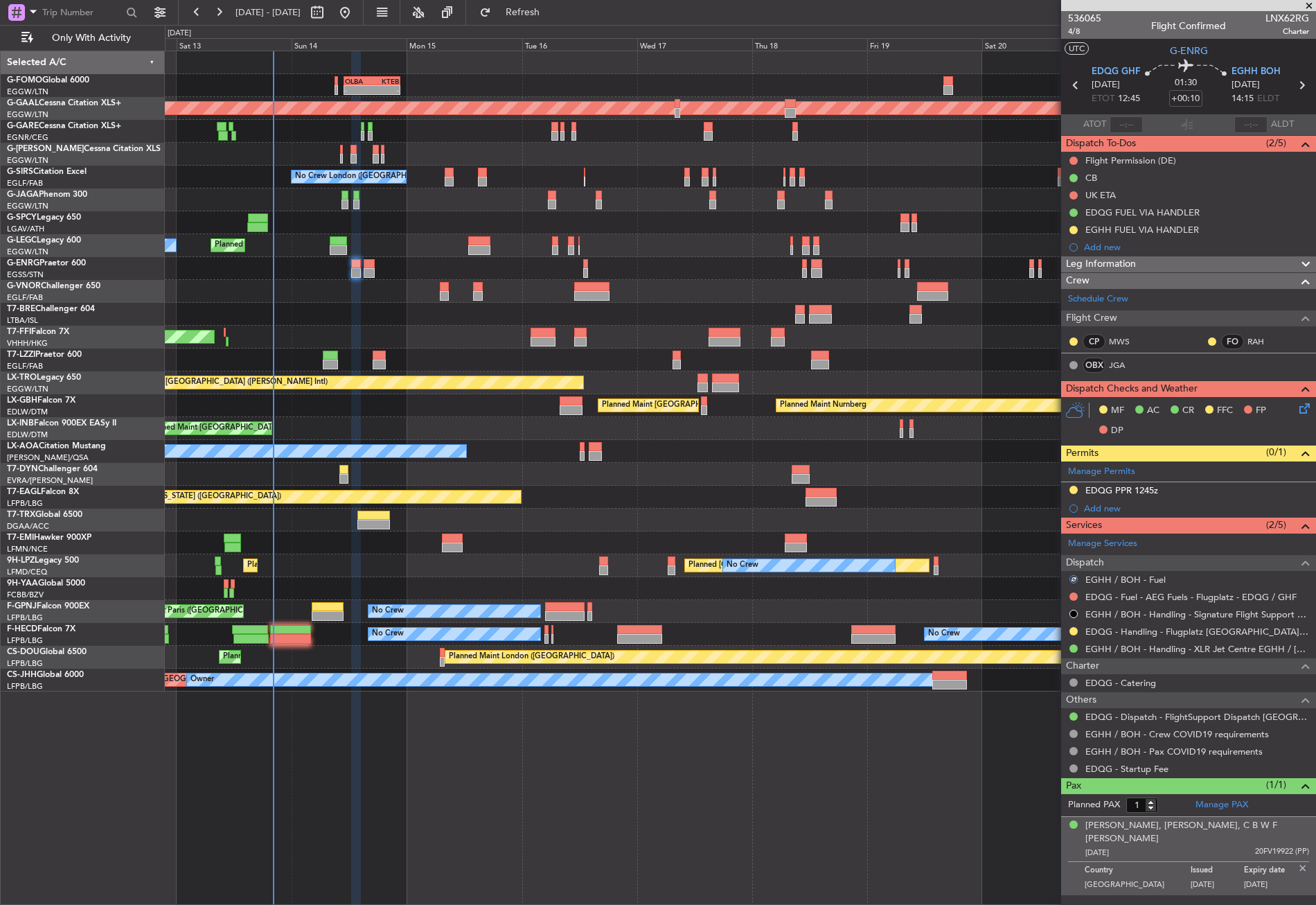
click at [1075, 229] on div "EGHH FUEL VIA HANDLER" at bounding box center [1188, 229] width 255 height 17
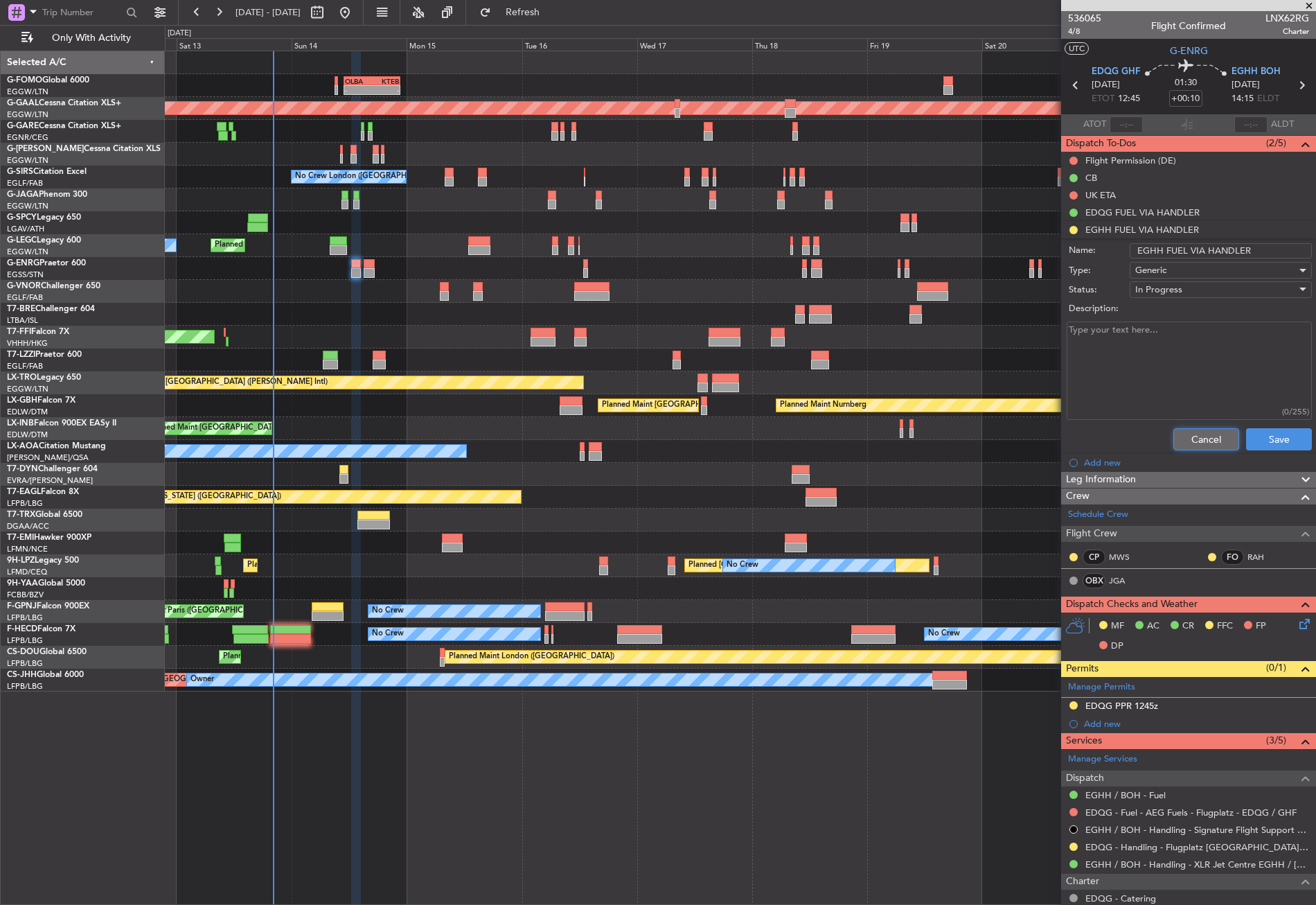
click at [1190, 439] on button "Cancel" at bounding box center [1206, 439] width 66 height 22
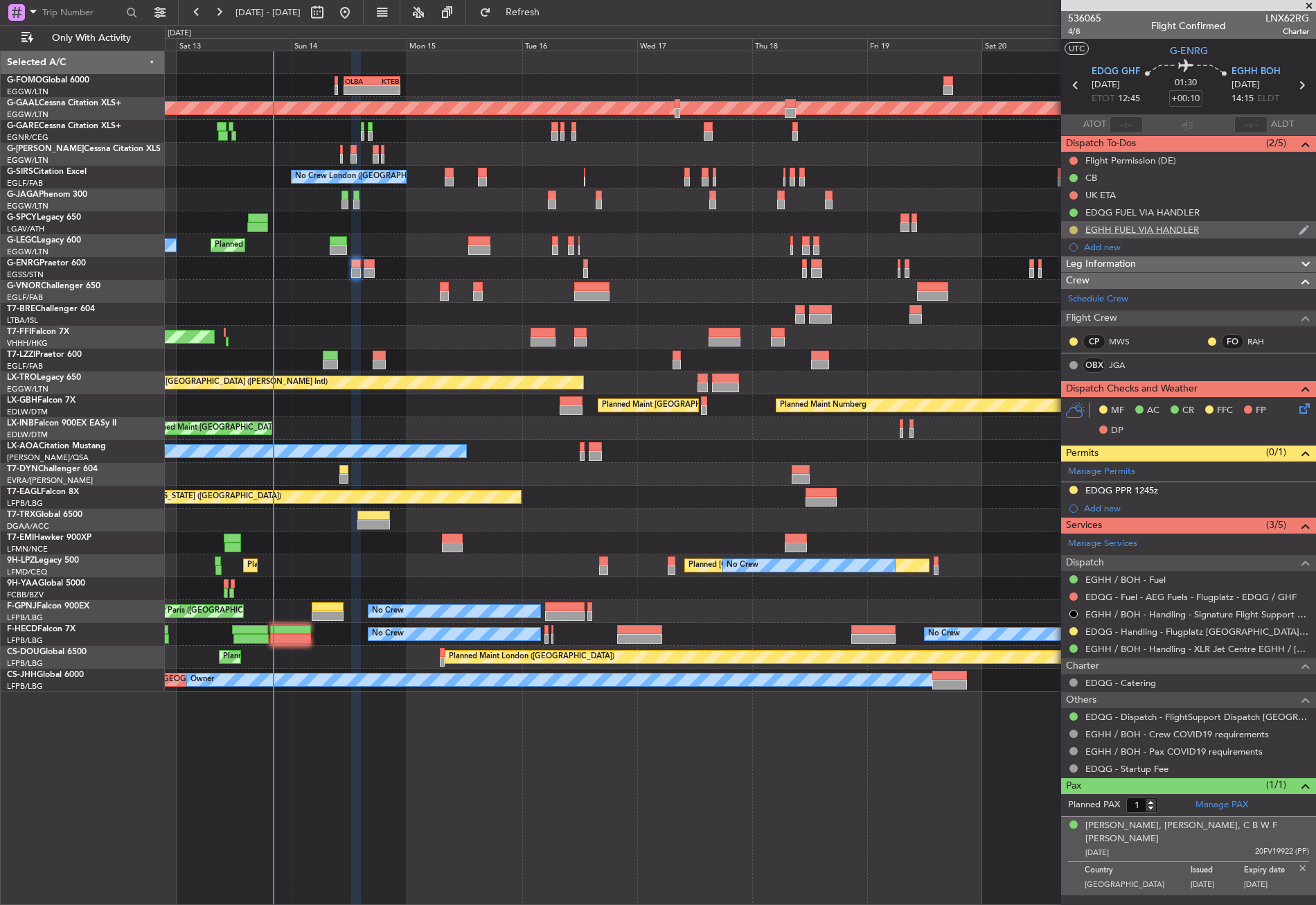
click at [1073, 228] on button at bounding box center [1073, 229] width 8 height 8
click at [1066, 289] on span "Completed" at bounding box center [1079, 290] width 46 height 13
click at [1140, 595] on div "EGHH / BOH - Fuel" at bounding box center [1125, 603] width 72 height 17
click at [1181, 598] on link "EDQG - Fuel - AEG Fuels - Flugplatz - EDQG / GHF" at bounding box center [1190, 597] width 211 height 12
click at [525, 12] on button "Refresh" at bounding box center [515, 13] width 84 height 22
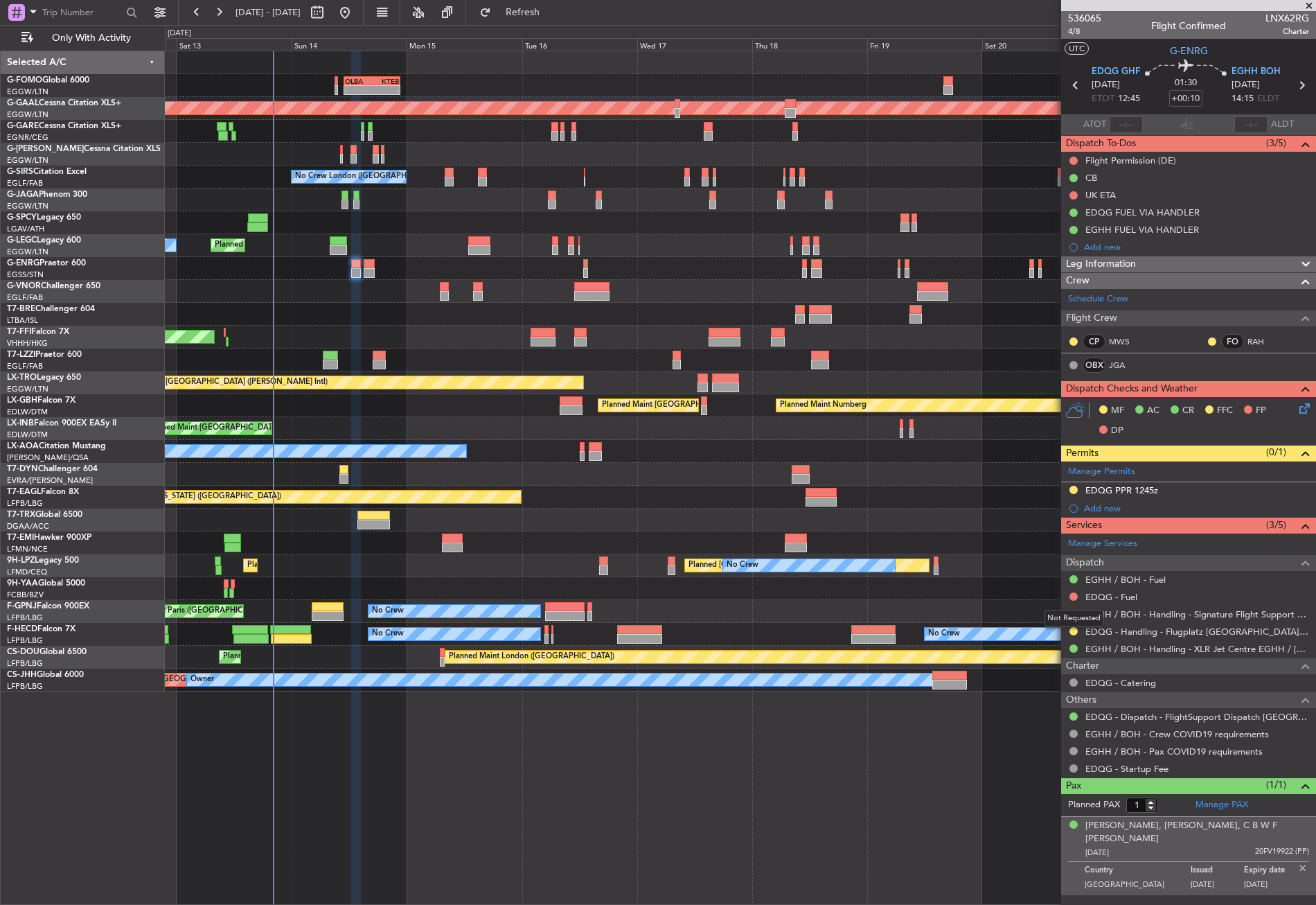
drag, startPoint x: 1073, startPoint y: 595, endPoint x: 1069, endPoint y: 601, distance: 7.2
click at [1073, 595] on button at bounding box center [1073, 596] width 8 height 8
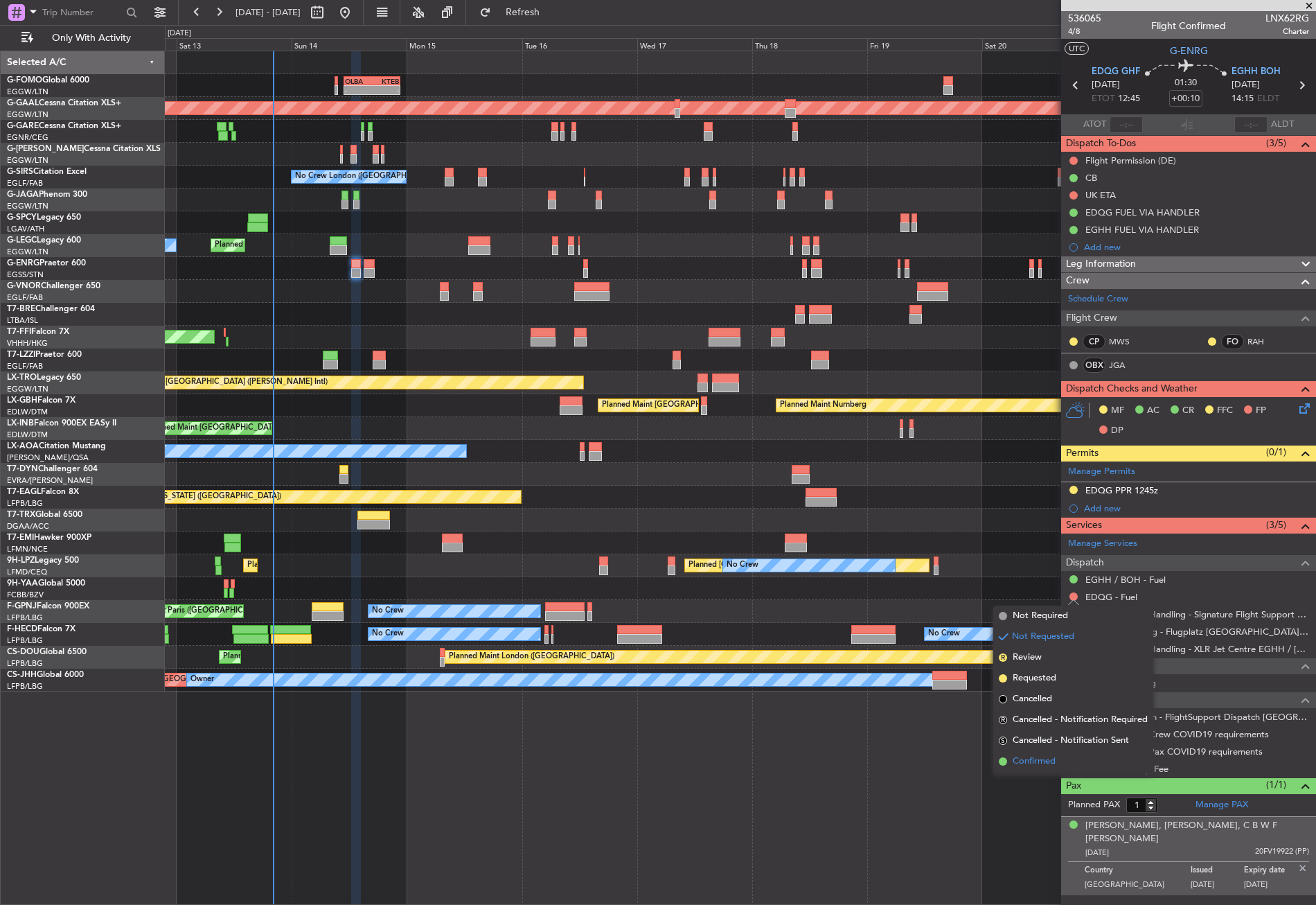
click at [1024, 759] on span "Confirmed" at bounding box center [1034, 761] width 43 height 13
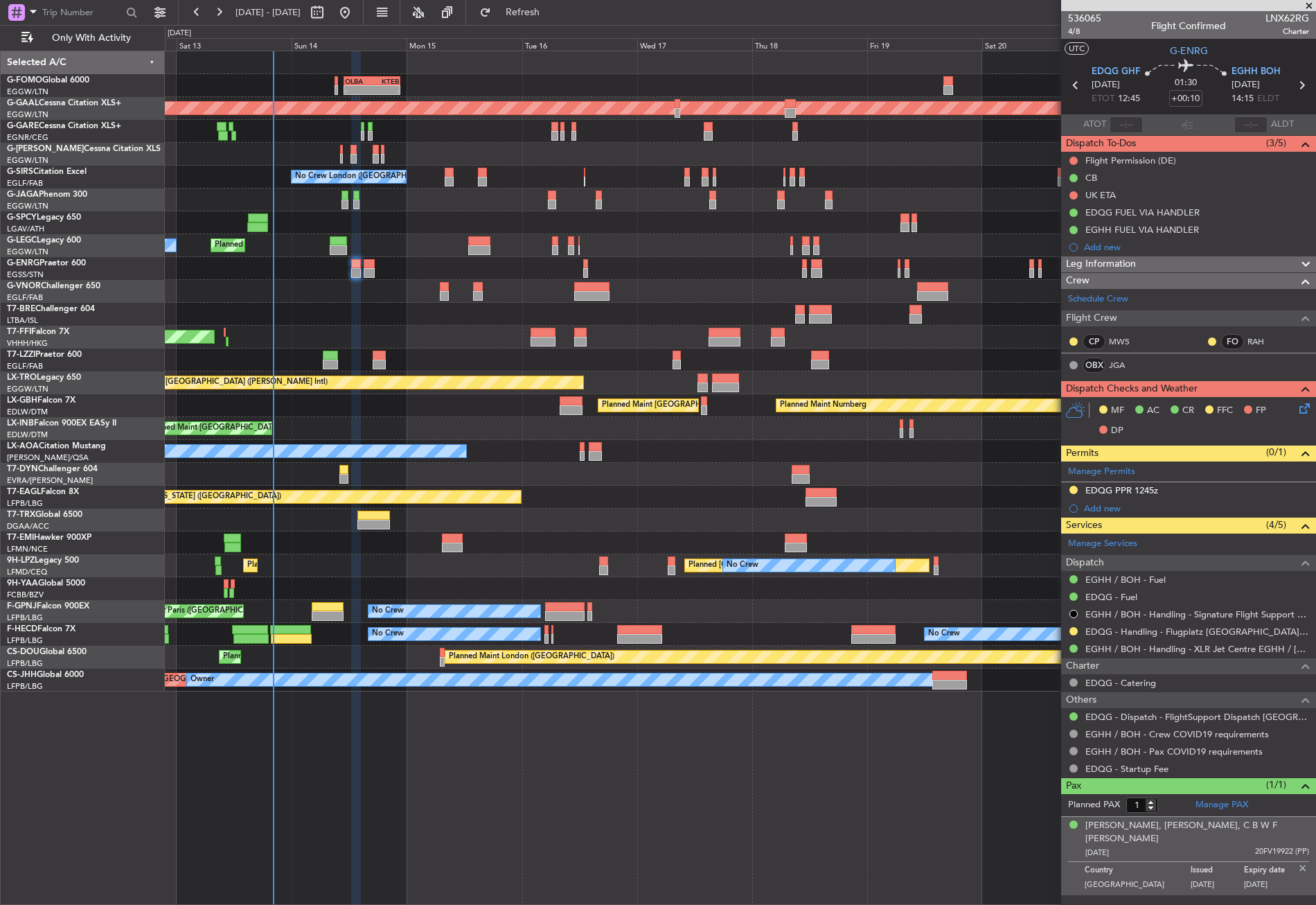
click at [733, 759] on div "- - OLBA 11:00 Z KTEB 22:45 Z Planned Maint [GEOGRAPHIC_DATA] ([GEOGRAPHIC_DATA…" at bounding box center [740, 477] width 1151 height 855
